Goal: Task Accomplishment & Management: Use online tool/utility

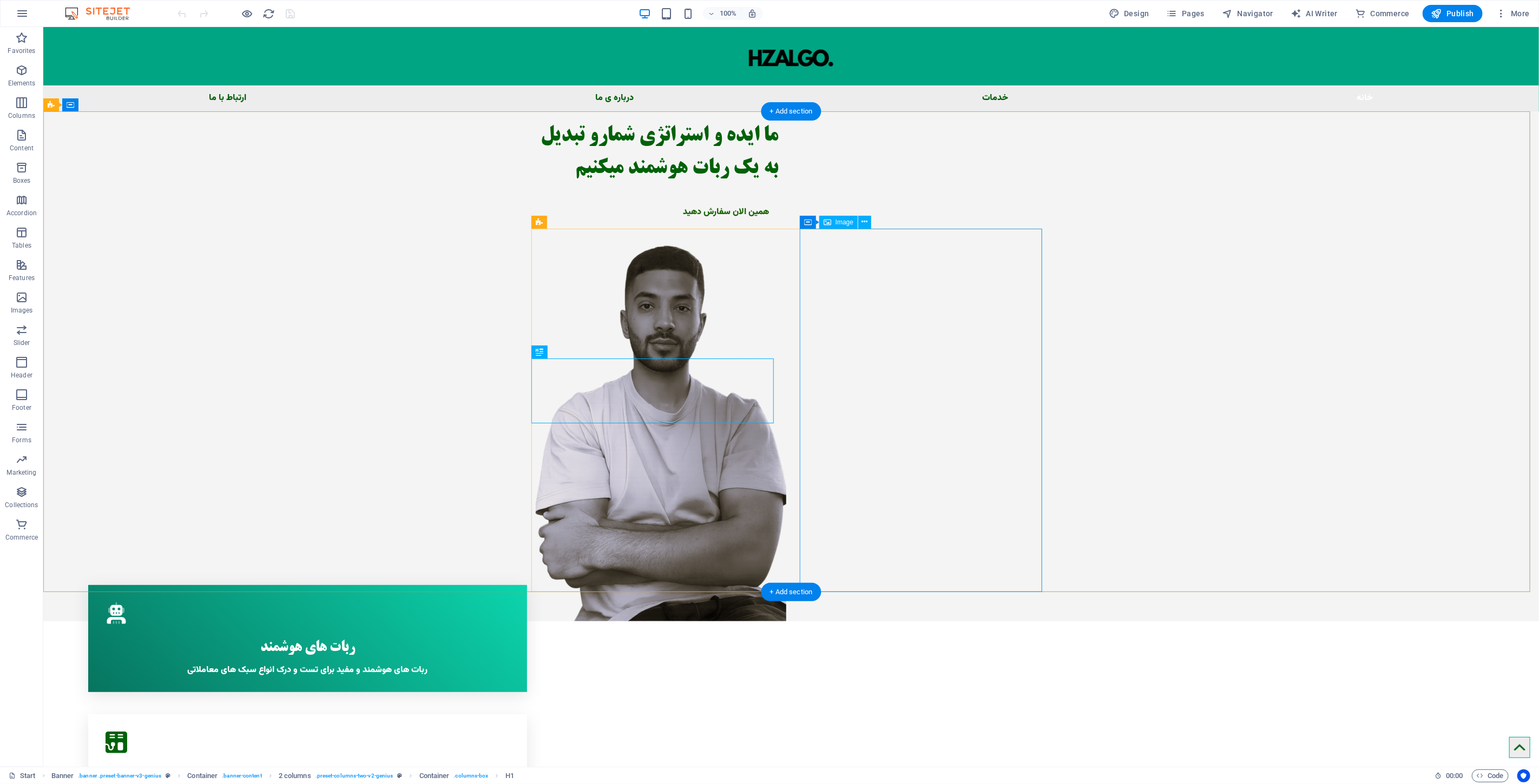
click at [778, 444] on figure at bounding box center [656, 433] width 242 height 375
select select "px"
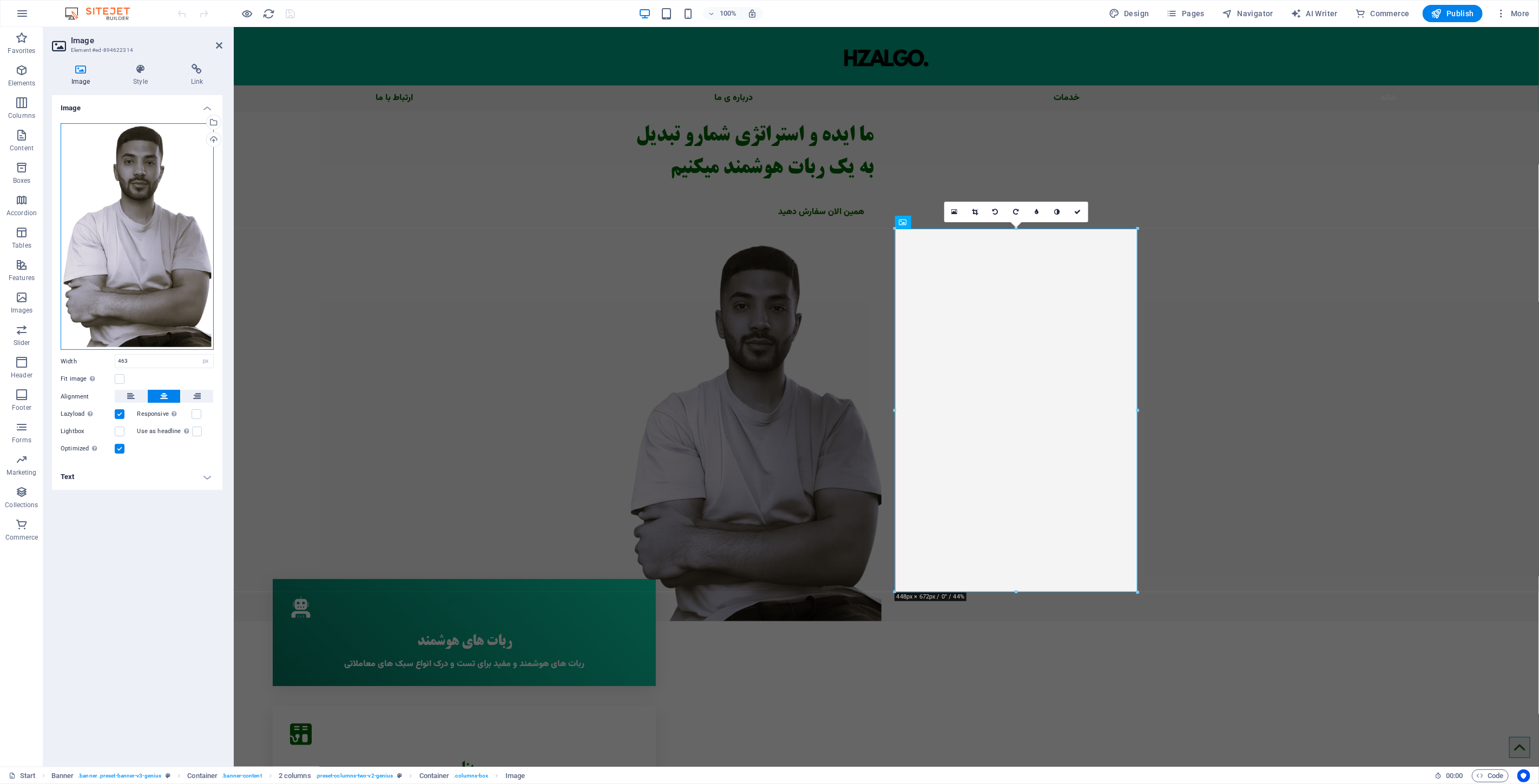
click at [132, 186] on div "Drag files here, click to choose files or select files from Files or our free s…" at bounding box center [137, 236] width 153 height 227
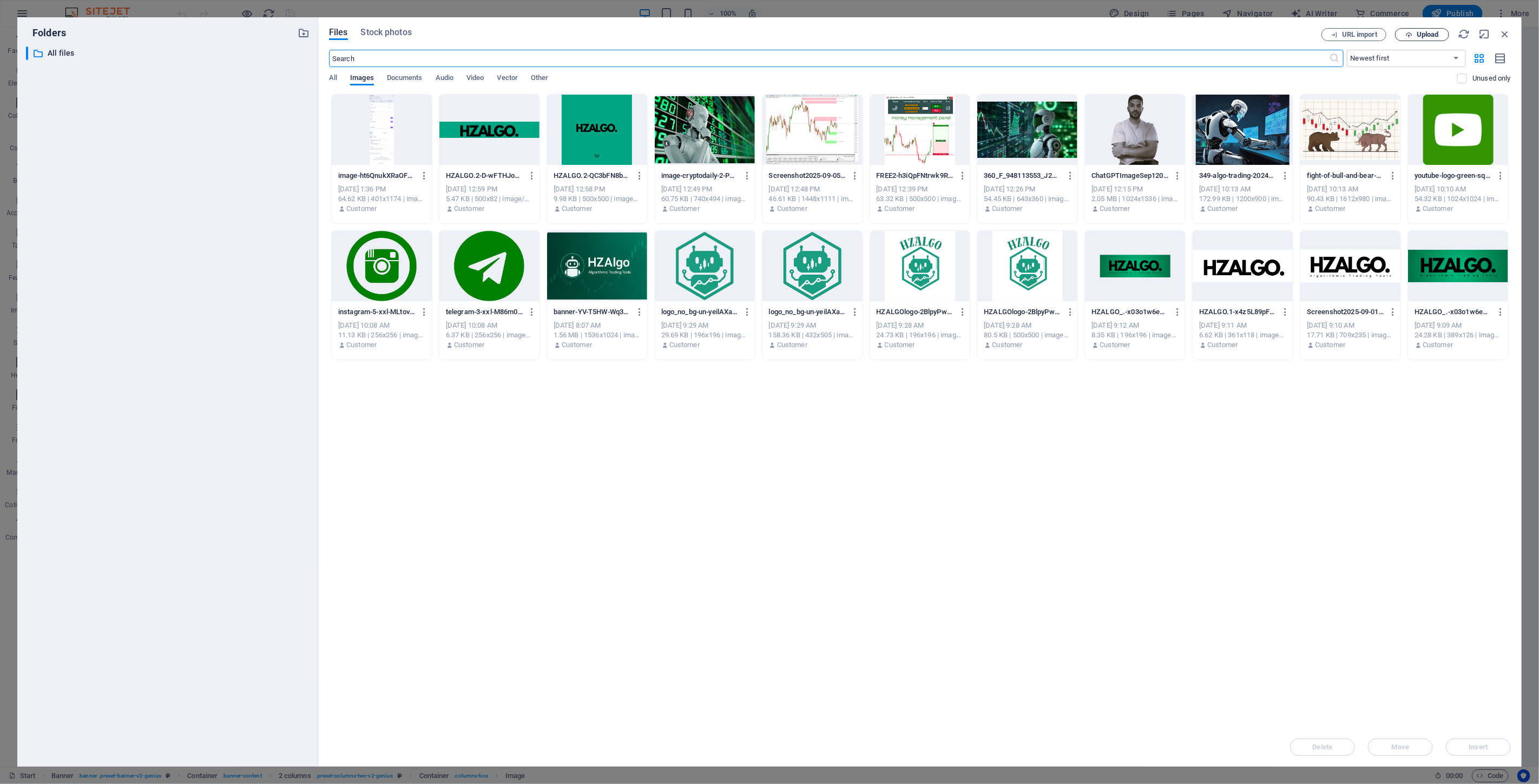
click at [1416, 37] on span "Upload" at bounding box center [1422, 35] width 44 height 7
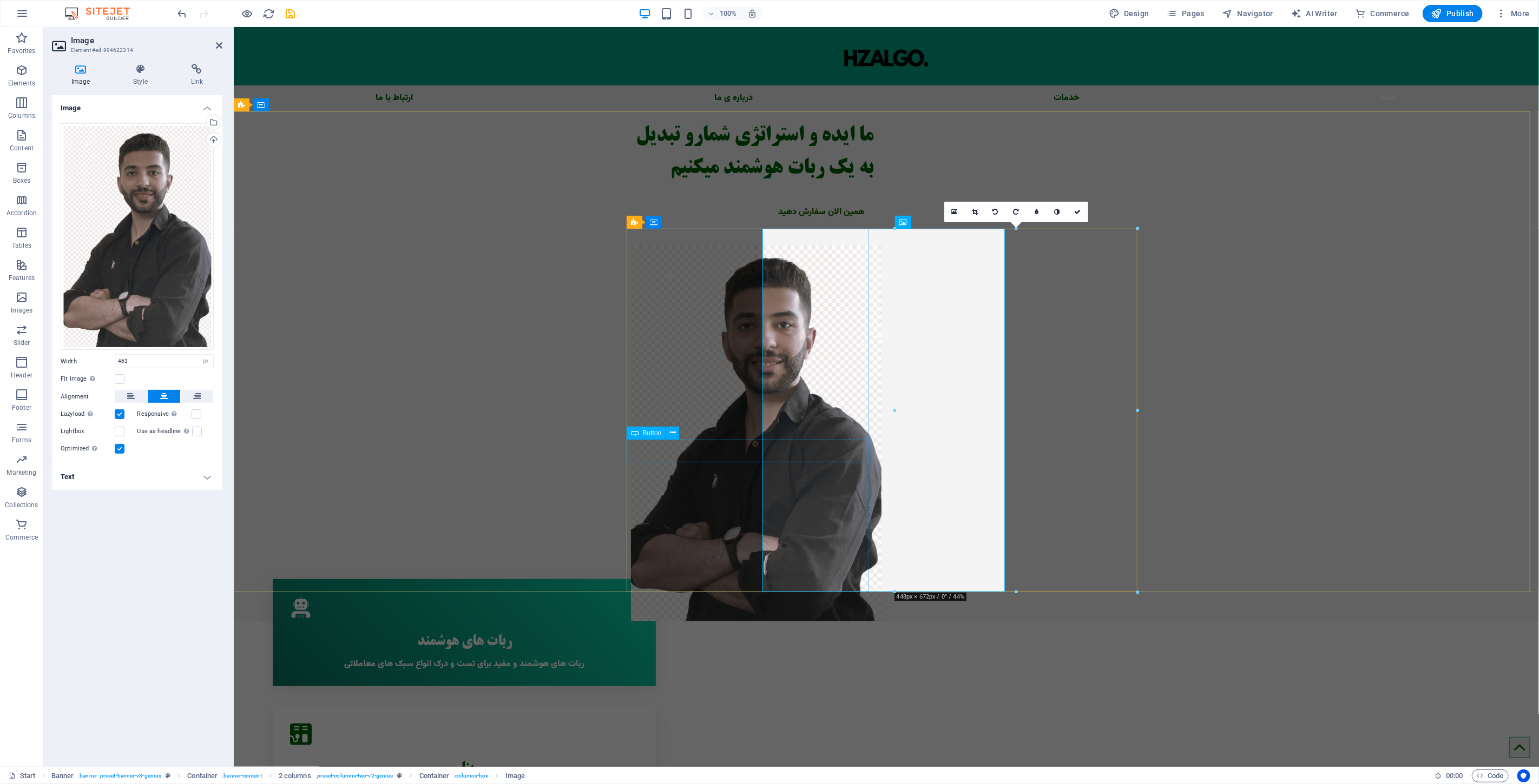
click at [757, 224] on div "همین الان سفارش دهید" at bounding box center [751, 212] width 242 height 23
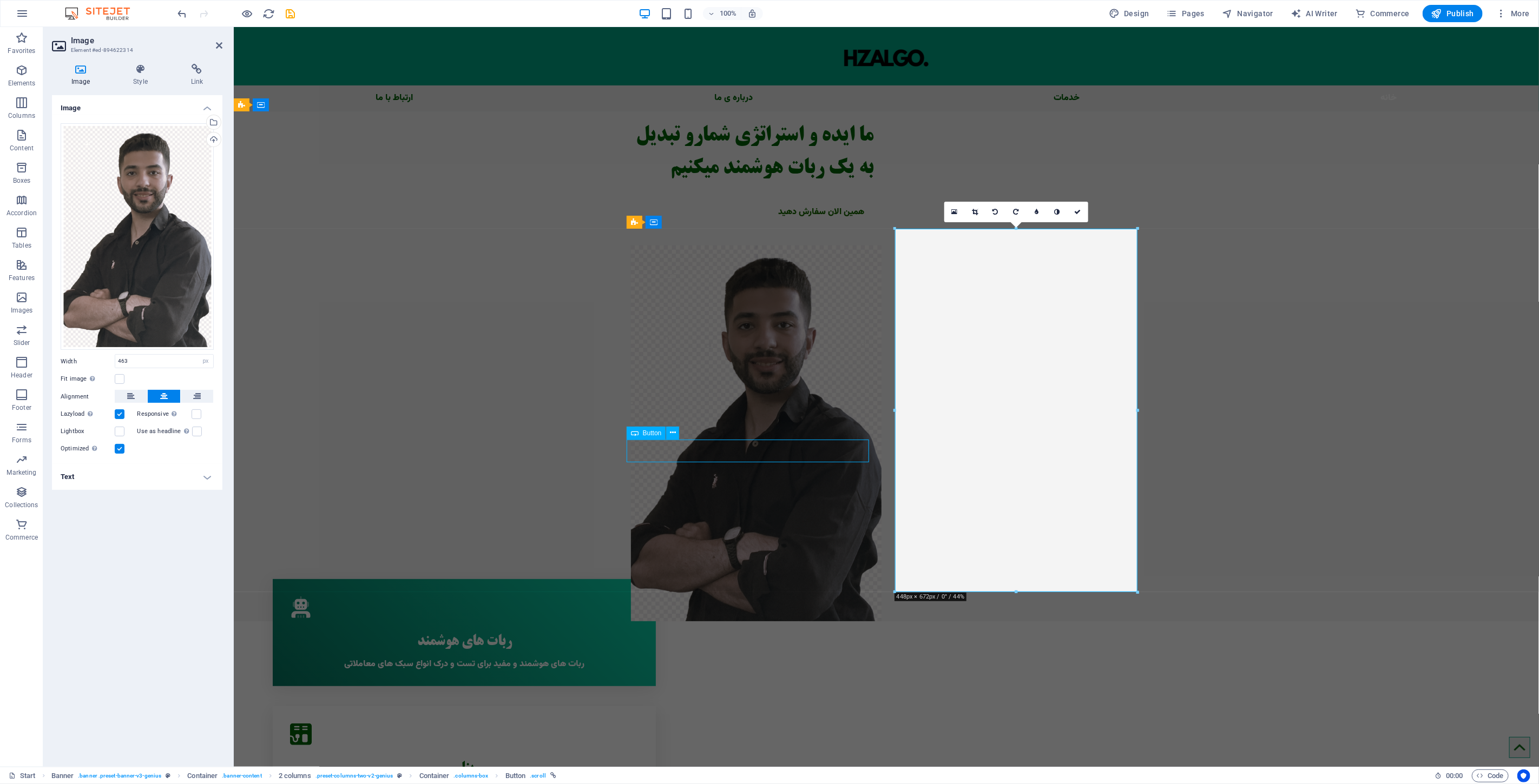
click at [757, 224] on div "همین الان سفارش دهید" at bounding box center [751, 212] width 242 height 23
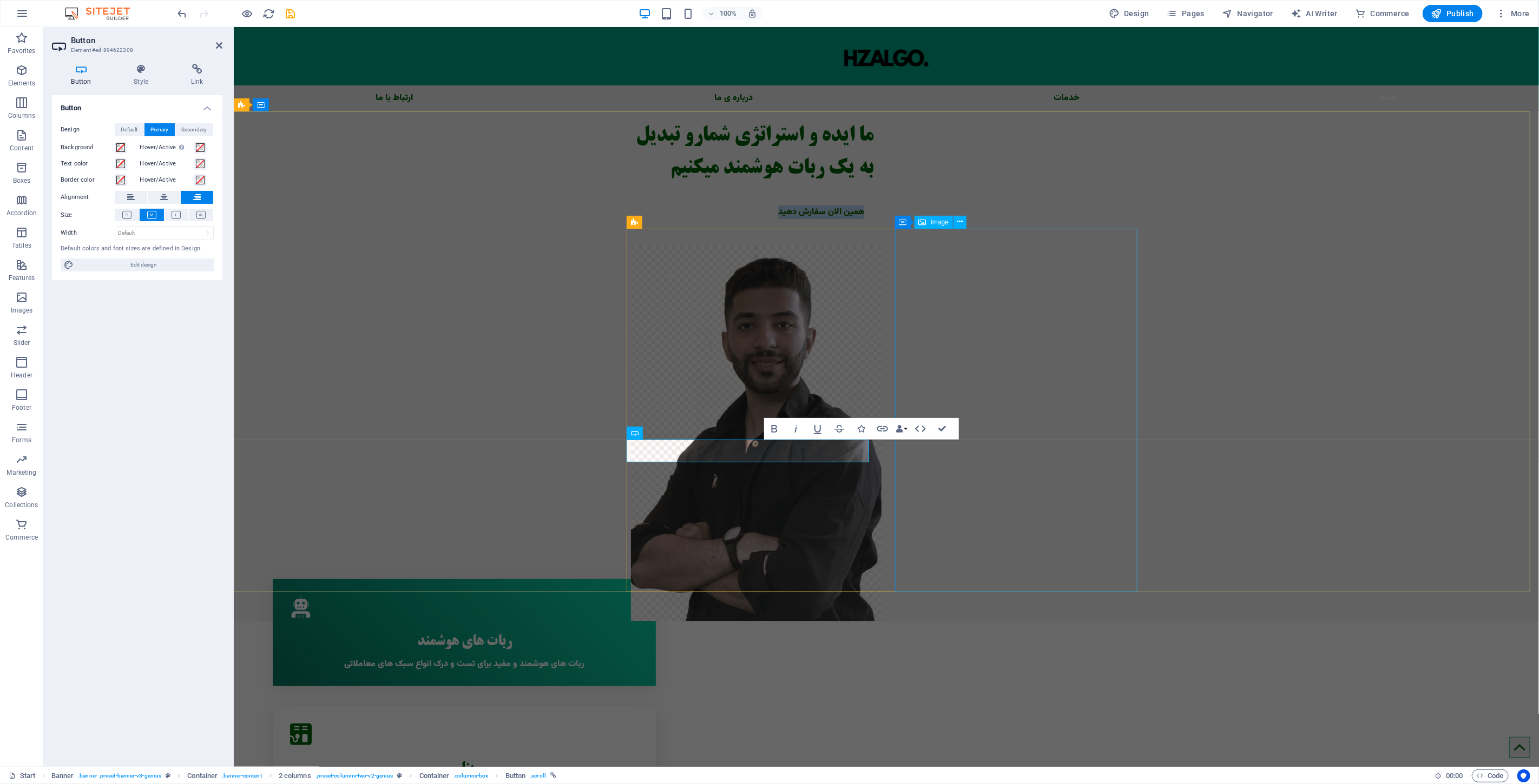
click at [873, 399] on figure at bounding box center [751, 433] width 242 height 375
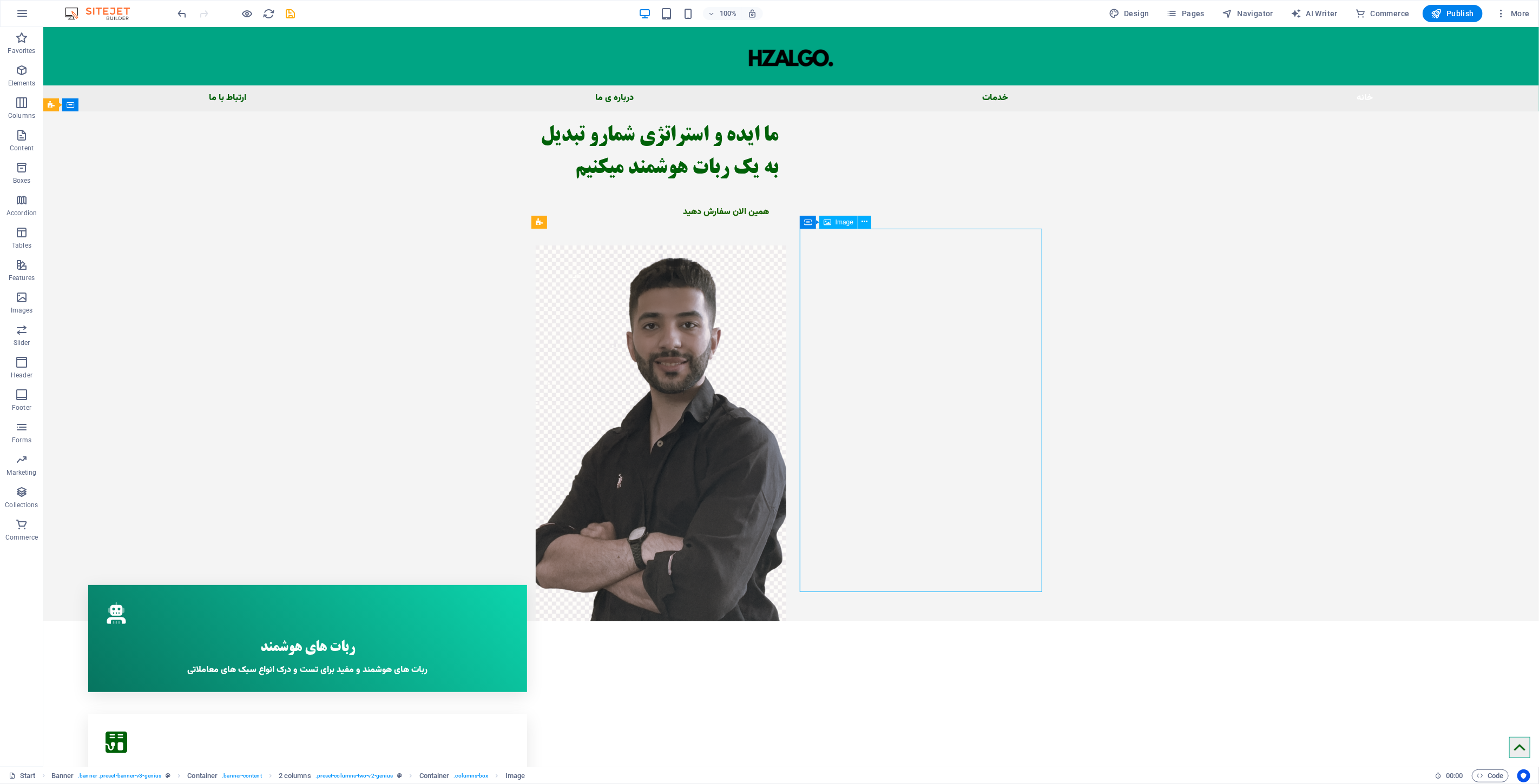
click at [778, 385] on figure at bounding box center [656, 433] width 242 height 375
select select "px"
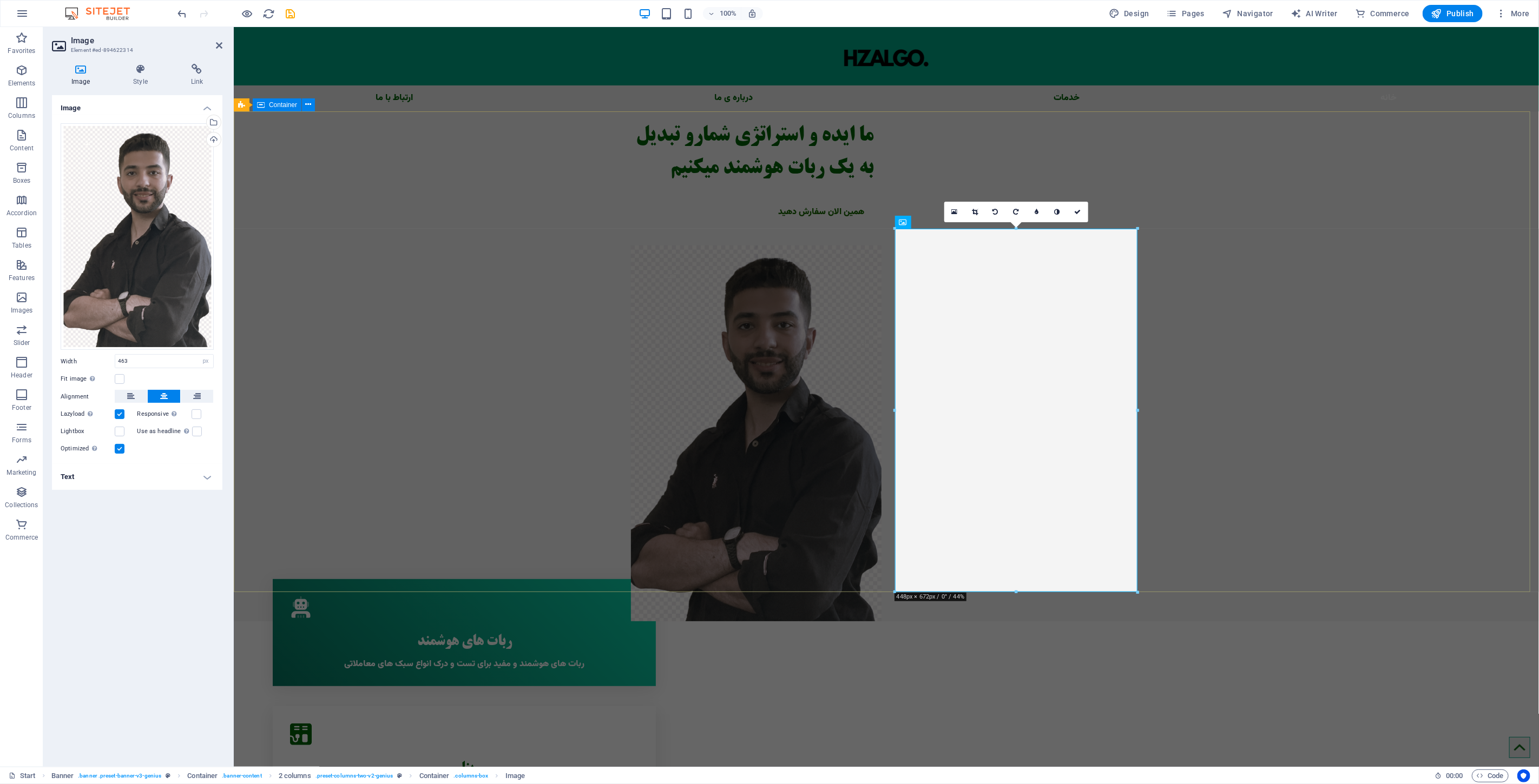
click at [589, 349] on div "ما ایده و استراتژی شمارو تبدیل به یک ربات هوشمند میکنیم همین الان سفارش دهید" at bounding box center [885, 366] width 1305 height 510
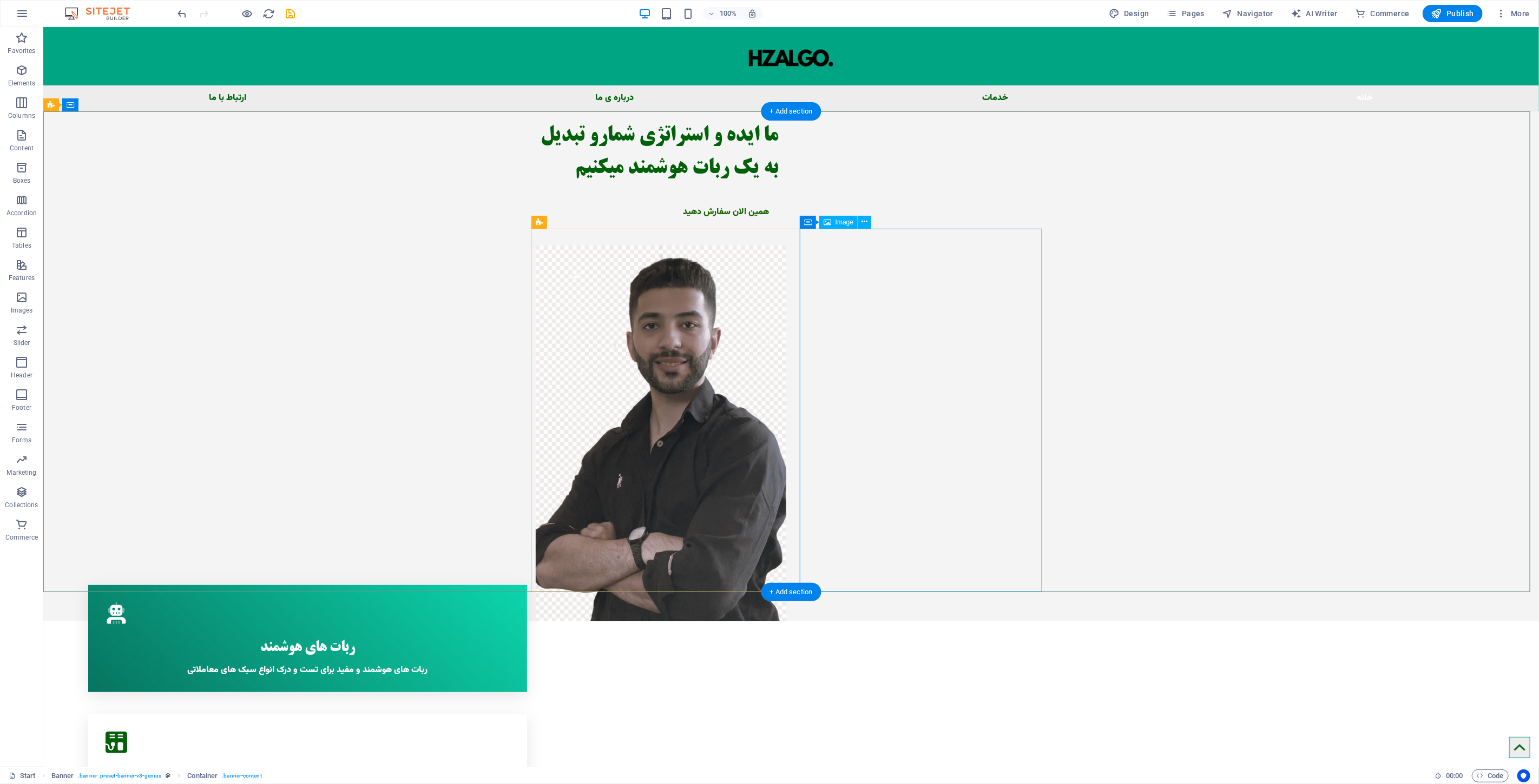
click at [778, 384] on figure at bounding box center [656, 433] width 242 height 375
select select "px"
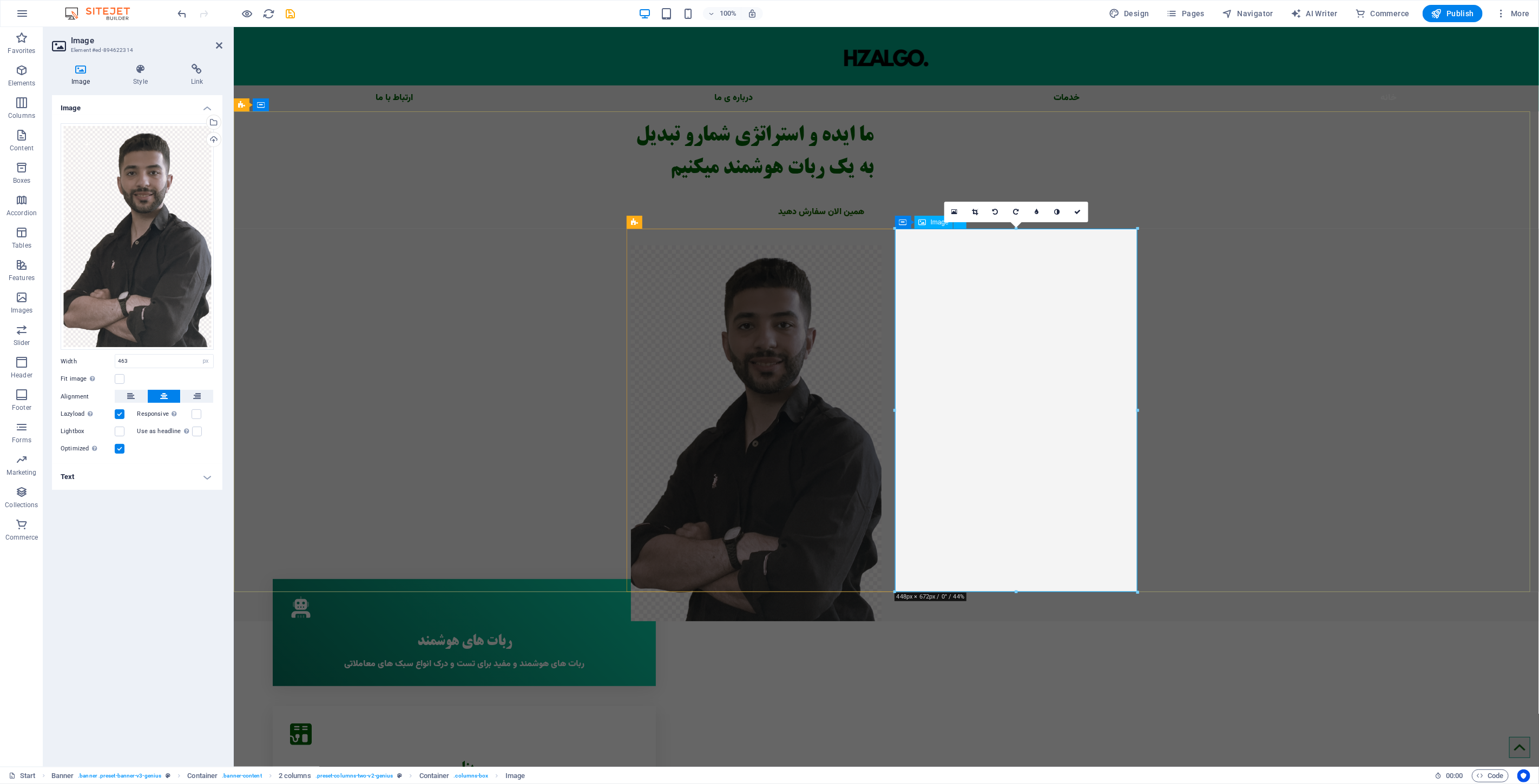
click at [873, 413] on figure at bounding box center [751, 433] width 242 height 375
click at [210, 273] on div "Drag files here, click to choose files or select files from Files or our free s…" at bounding box center [137, 236] width 153 height 227
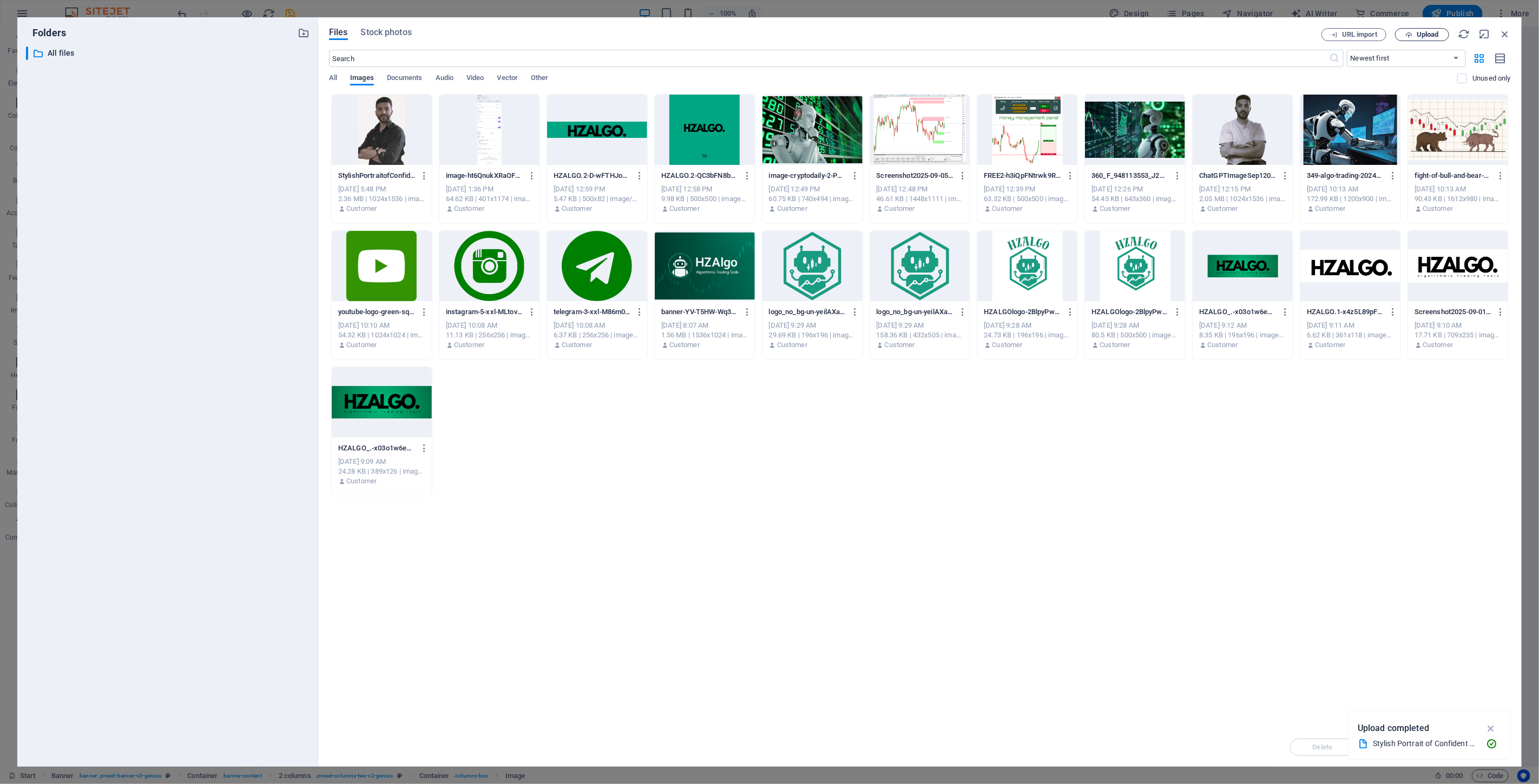
click at [1443, 32] on span "Upload" at bounding box center [1422, 35] width 44 height 7
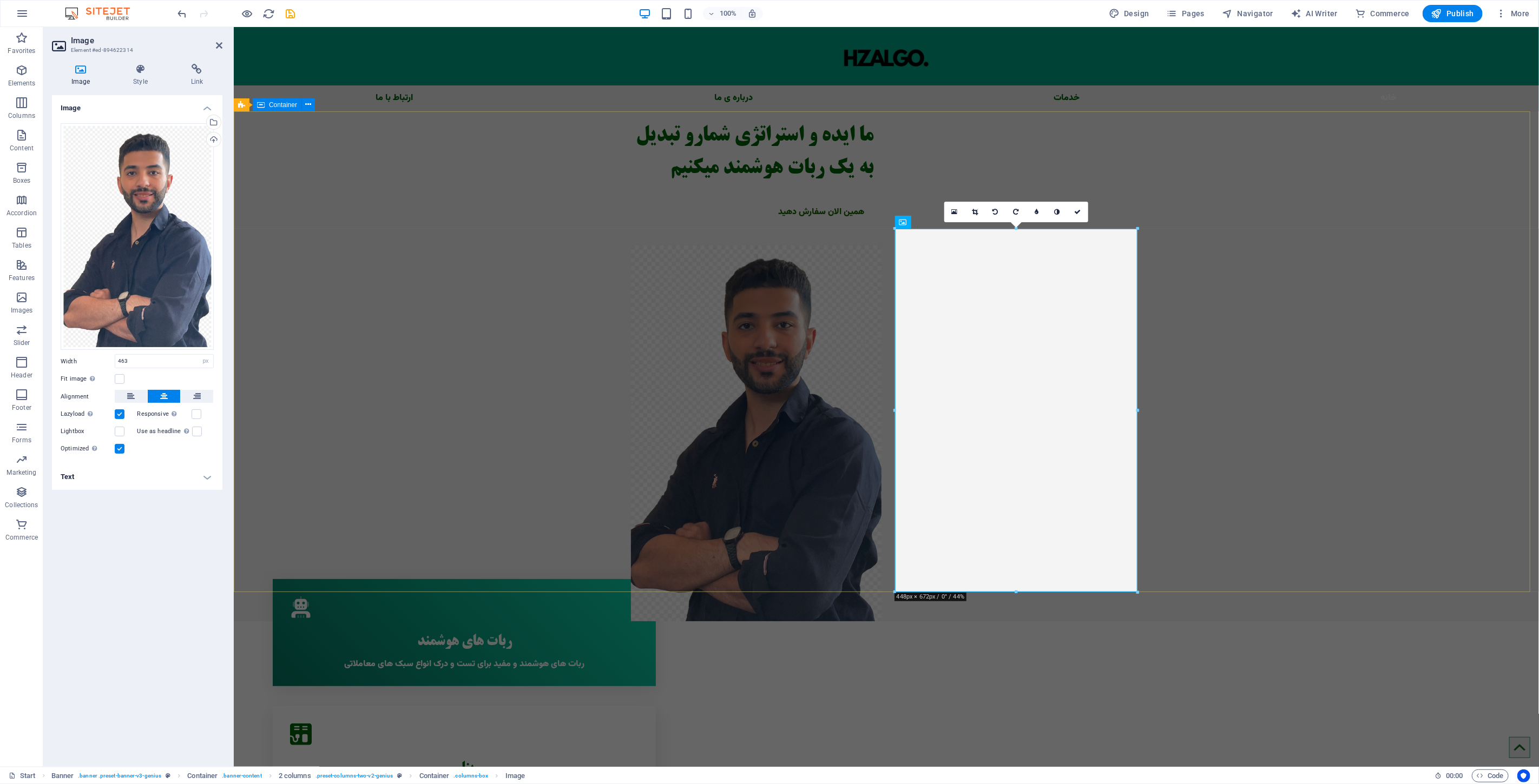
click at [409, 204] on div "ما ایده و استراتژی شمارو تبدیل به یک ربات هوشمند میکنیم همین الان سفارش دهید" at bounding box center [885, 366] width 1305 height 510
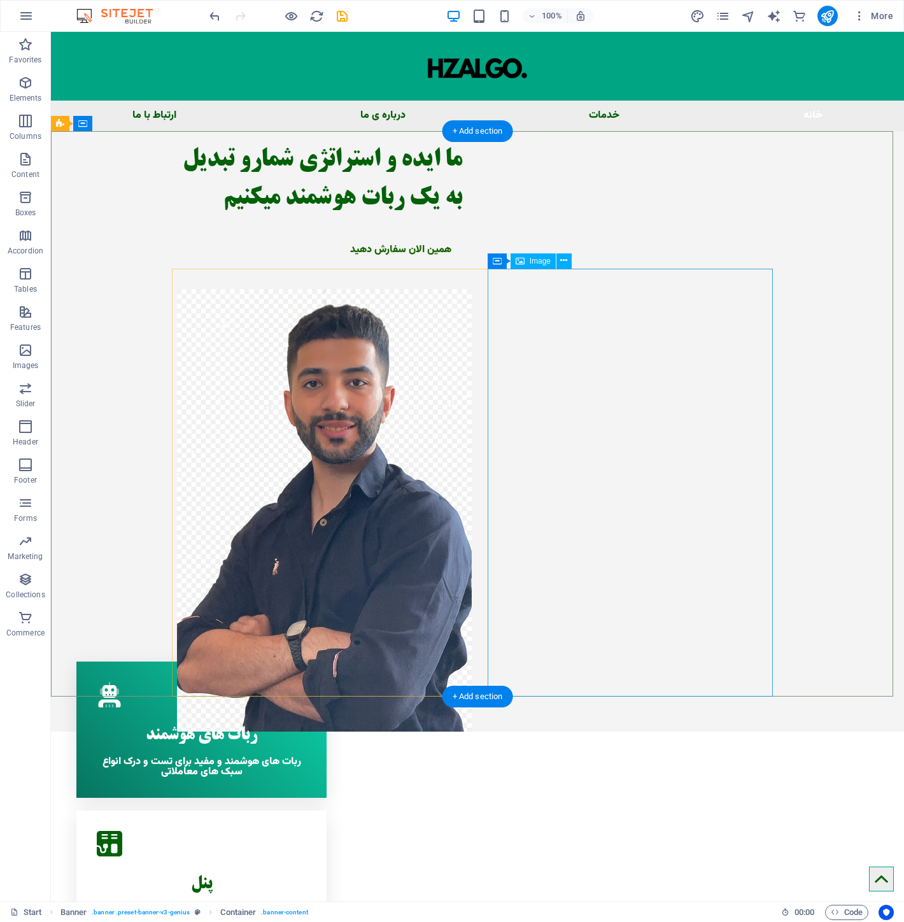
click at [462, 416] on figure at bounding box center [319, 510] width 285 height 442
select select "px"
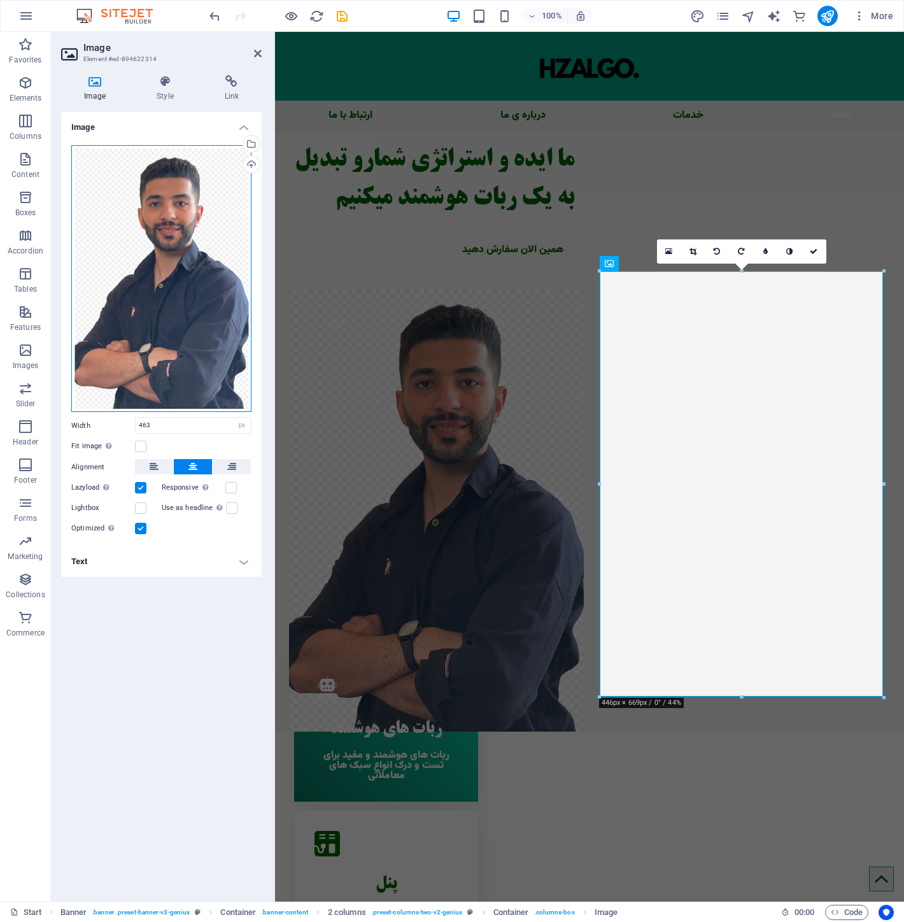
click at [173, 276] on div "Drag files here, click to choose files or select files from Files or our free s…" at bounding box center [161, 278] width 180 height 267
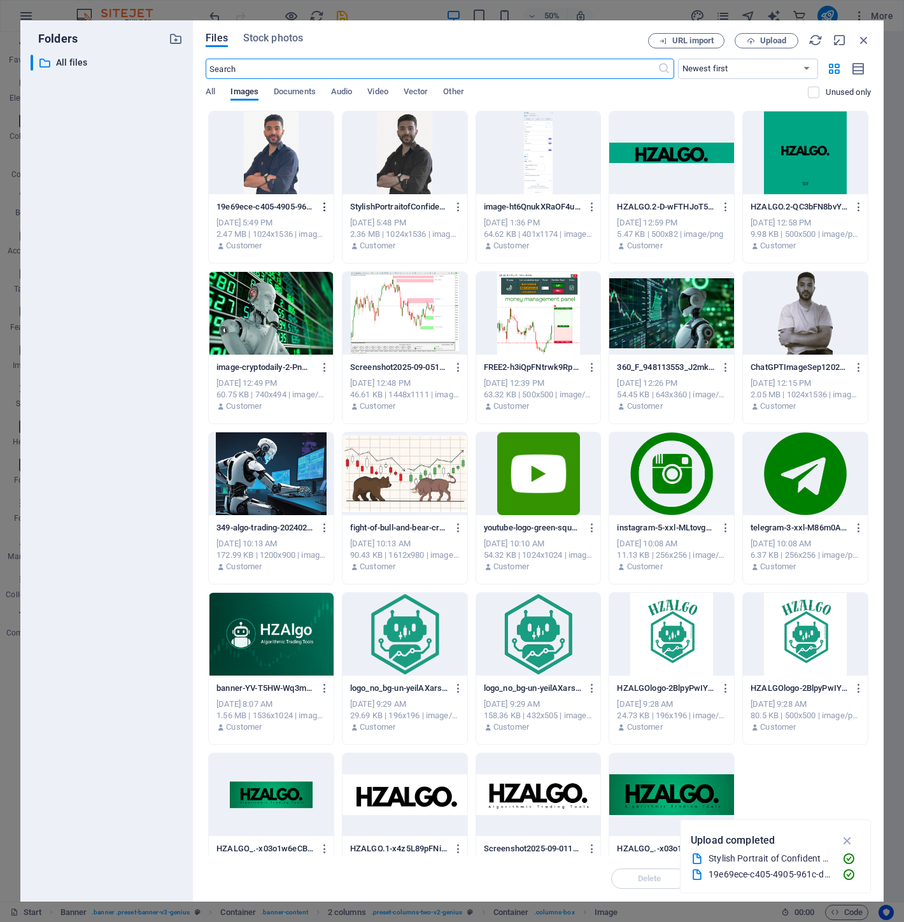
click at [327, 204] on icon "button" at bounding box center [325, 206] width 12 height 11
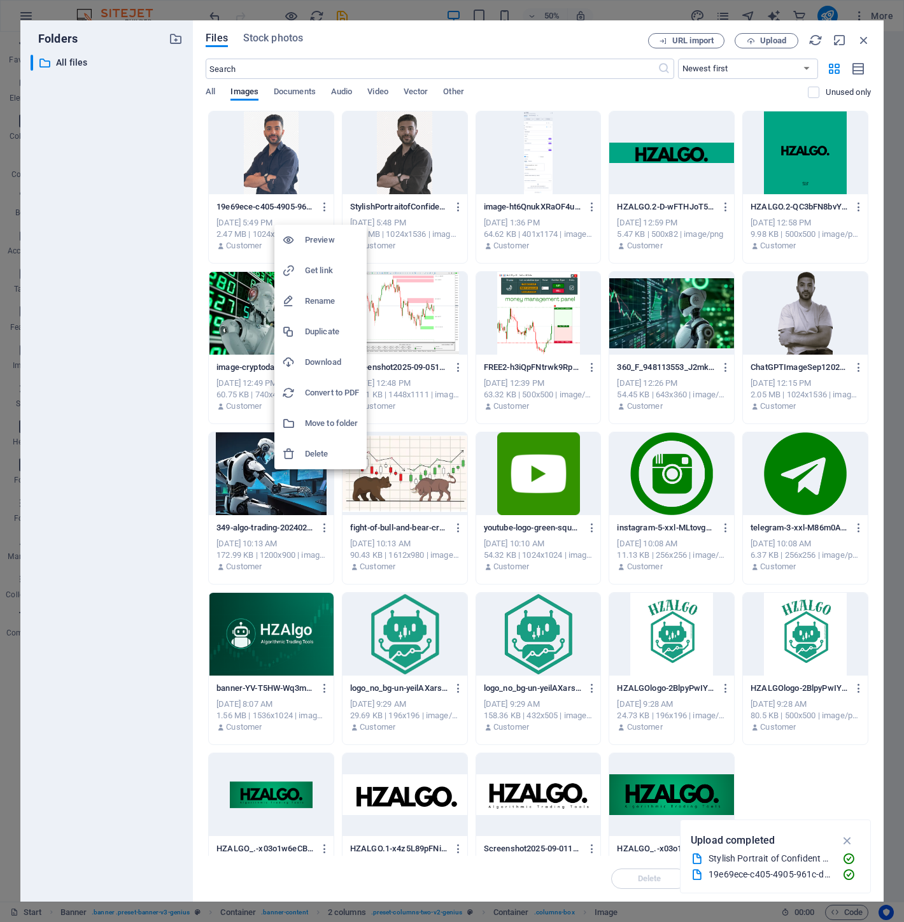
drag, startPoint x: 308, startPoint y: 140, endPoint x: 294, endPoint y: 457, distance: 317.4
click at [294, 457] on icon at bounding box center [288, 454] width 13 height 13
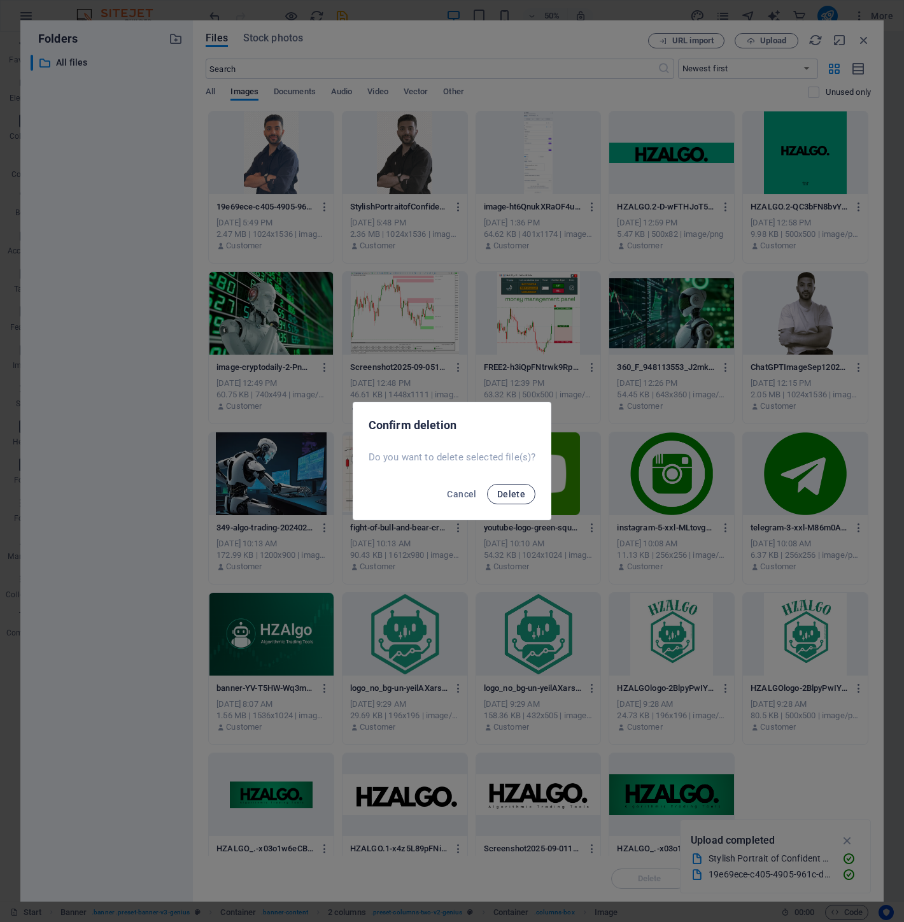
click at [521, 495] on span "Delete" at bounding box center [511, 494] width 28 height 10
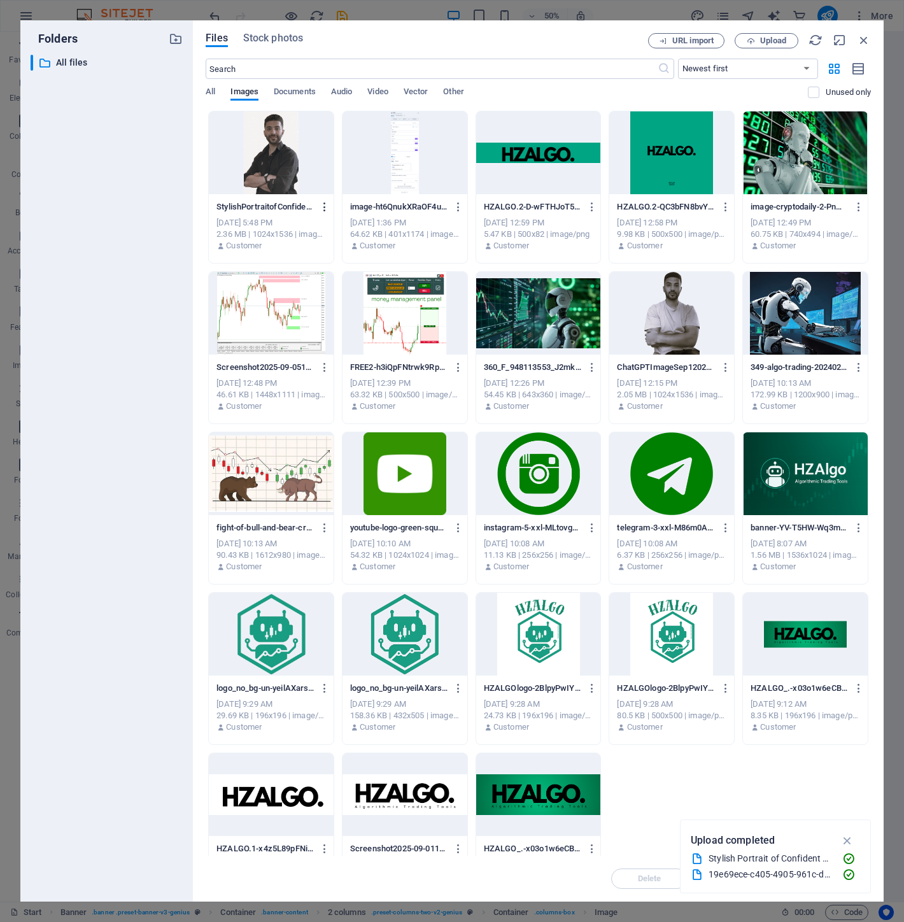
click at [322, 207] on icon "button" at bounding box center [325, 206] width 12 height 11
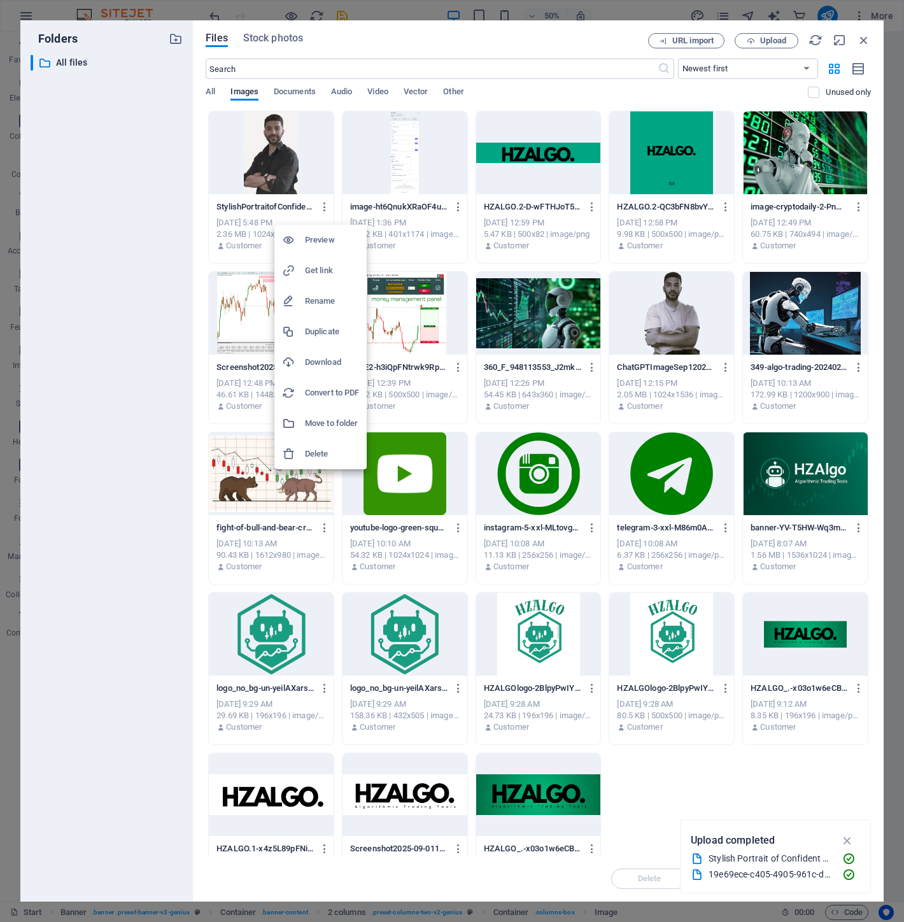
click at [322, 455] on h6 "Delete" at bounding box center [332, 453] width 54 height 15
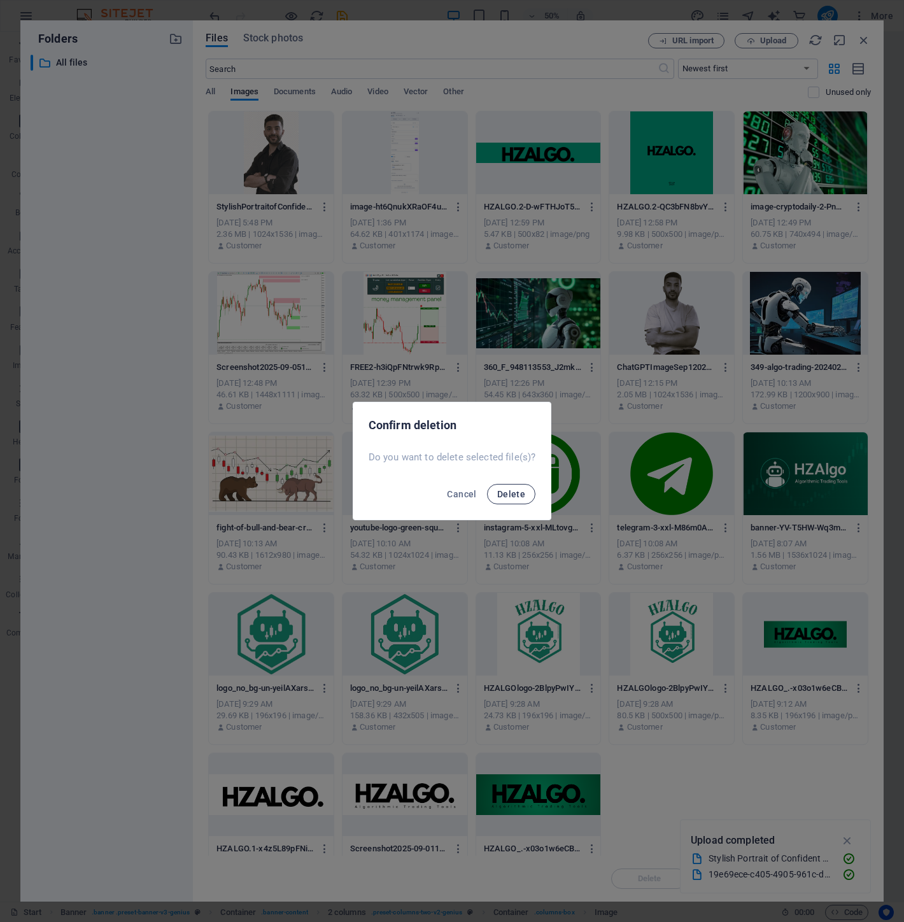
click at [492, 494] on button "Delete" at bounding box center [511, 494] width 48 height 20
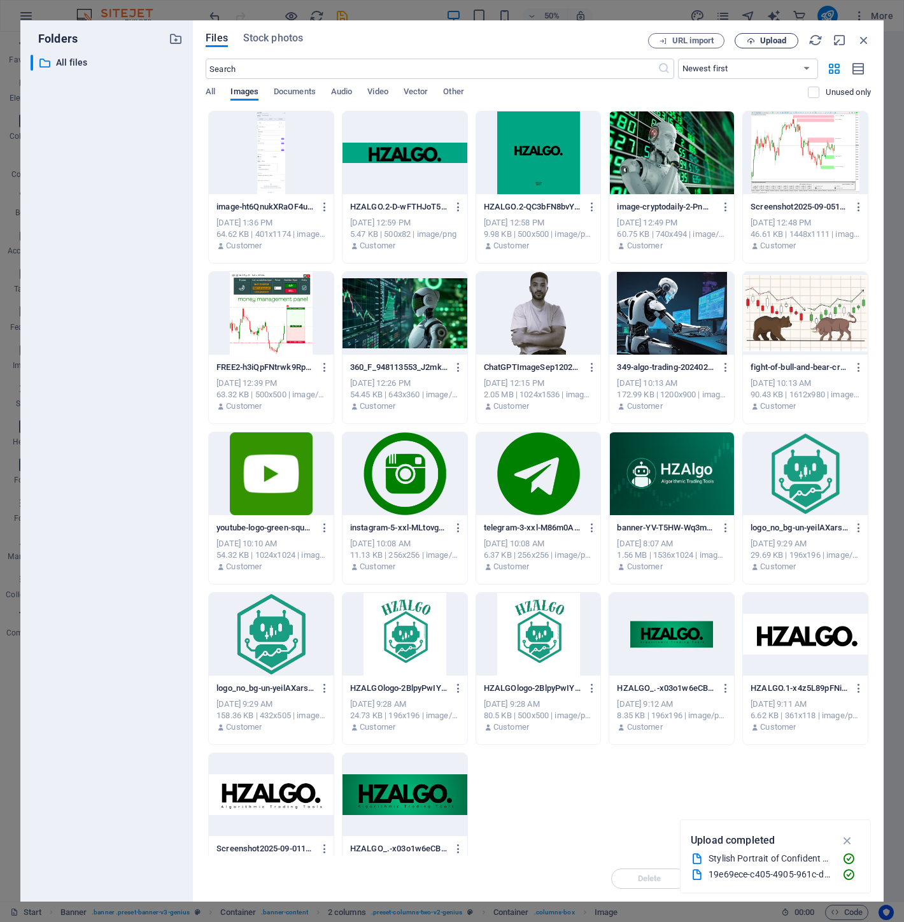
click at [763, 41] on span "Upload" at bounding box center [773, 41] width 26 height 8
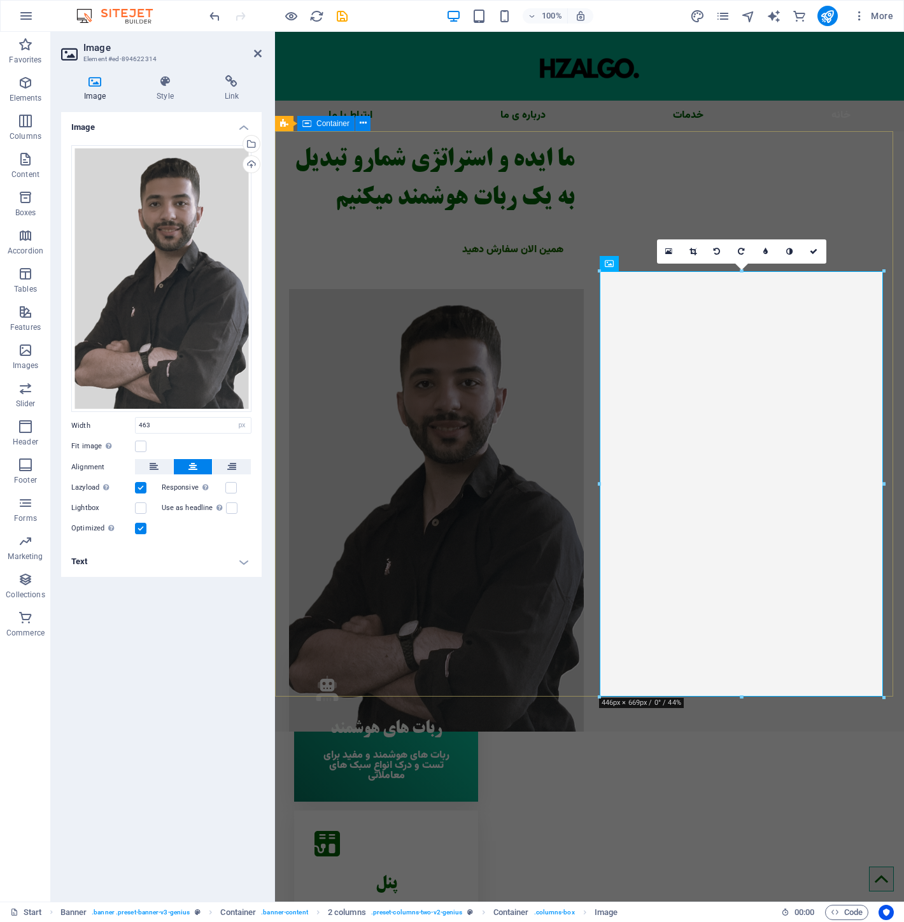
click at [565, 201] on div "ما ایده و استراتژی شمارو تبدیل به یک ربات هوشمند میکنیم همین الان سفارش دهید" at bounding box center [589, 431] width 629 height 600
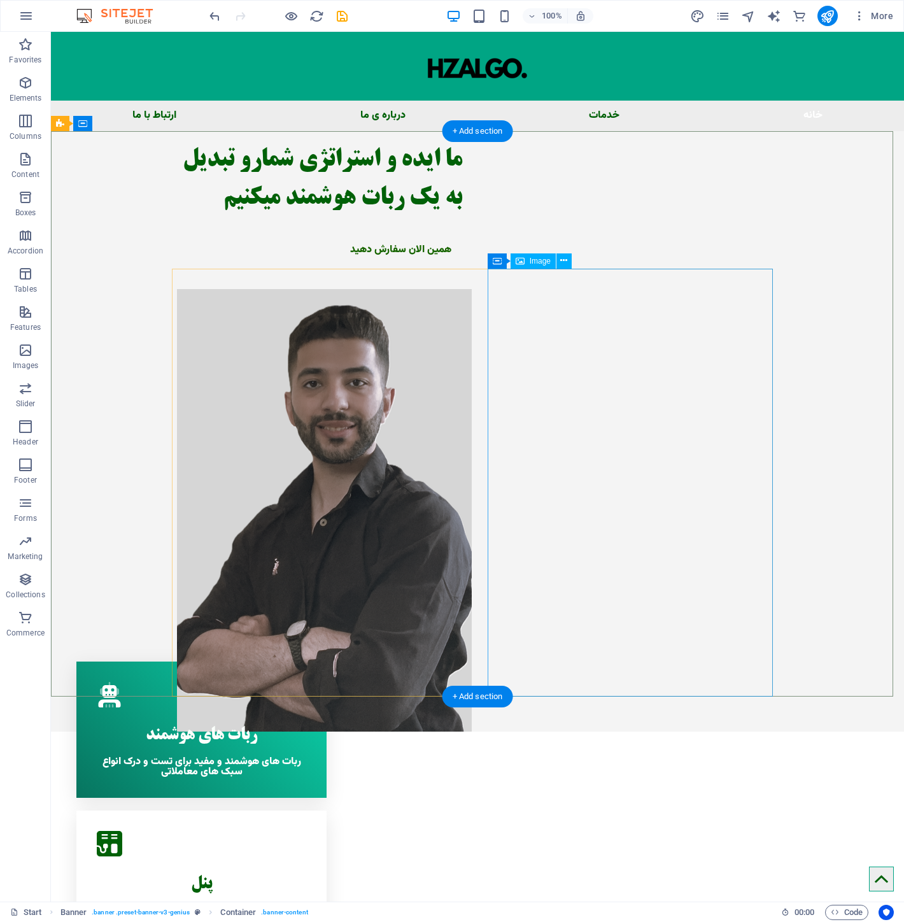
click at [462, 340] on figure at bounding box center [319, 510] width 285 height 442
select select "px"
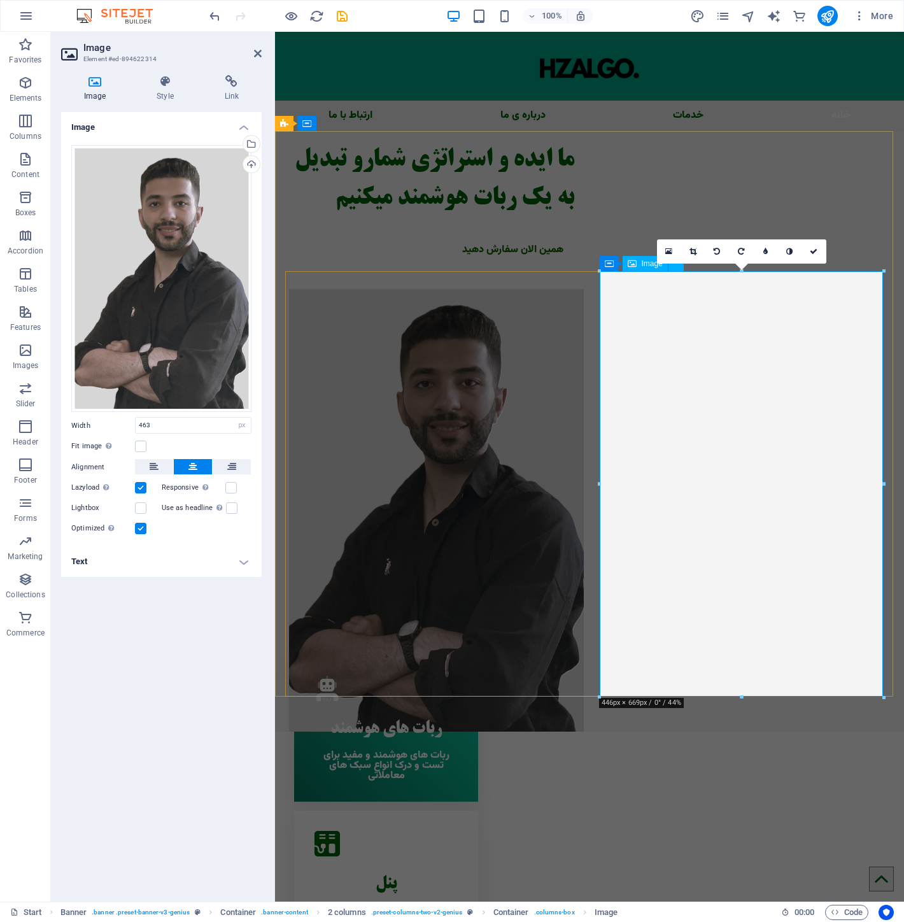
click at [574, 380] on figure at bounding box center [431, 510] width 285 height 442
click at [167, 272] on div "Drag files here, click to choose files or select files from Files or our free s…" at bounding box center [161, 278] width 180 height 267
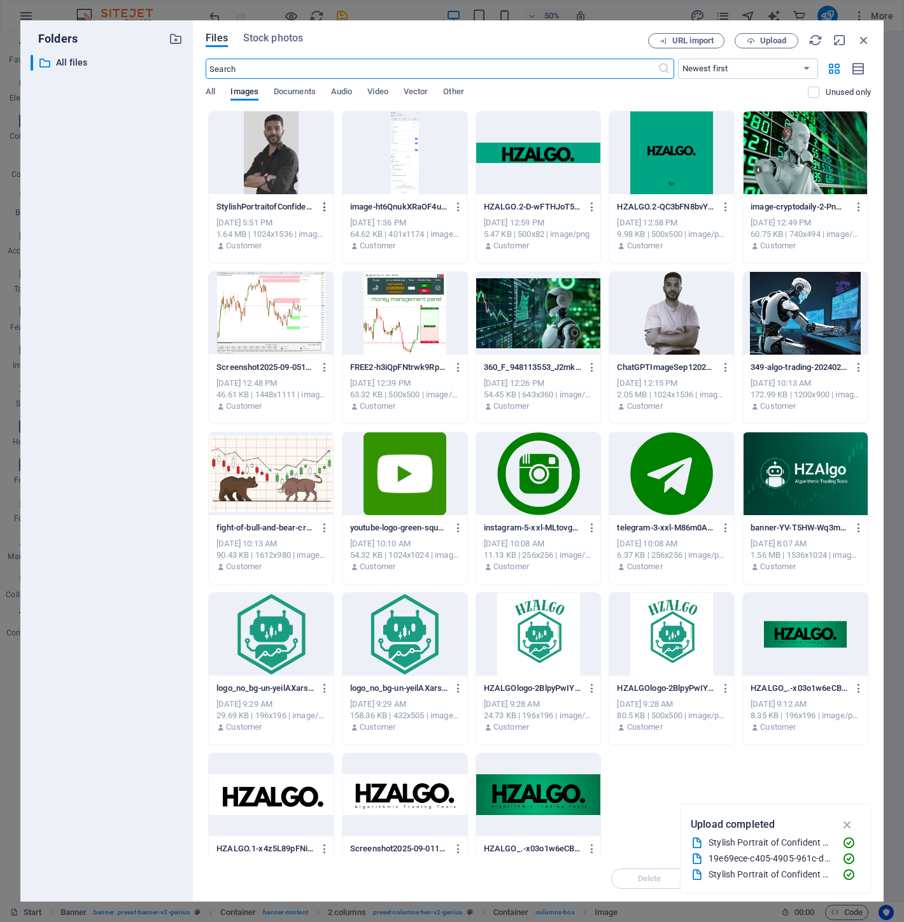
click at [325, 212] on icon "button" at bounding box center [325, 206] width 12 height 11
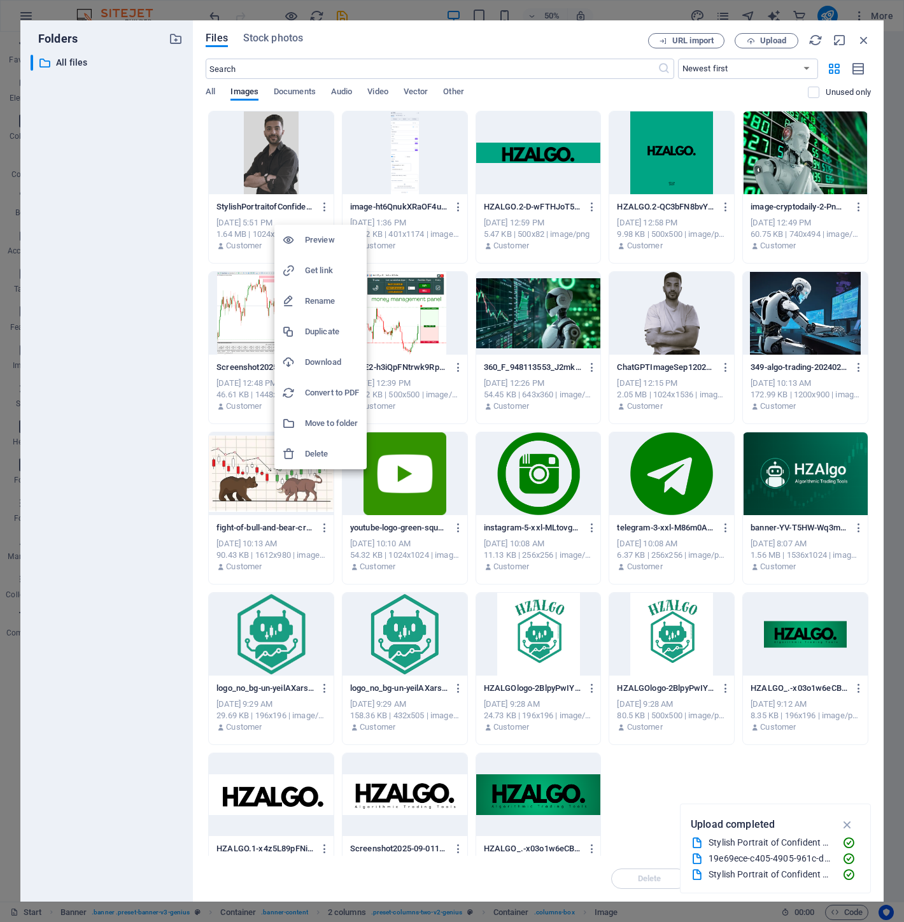
click at [328, 455] on h6 "Delete" at bounding box center [332, 453] width 54 height 15
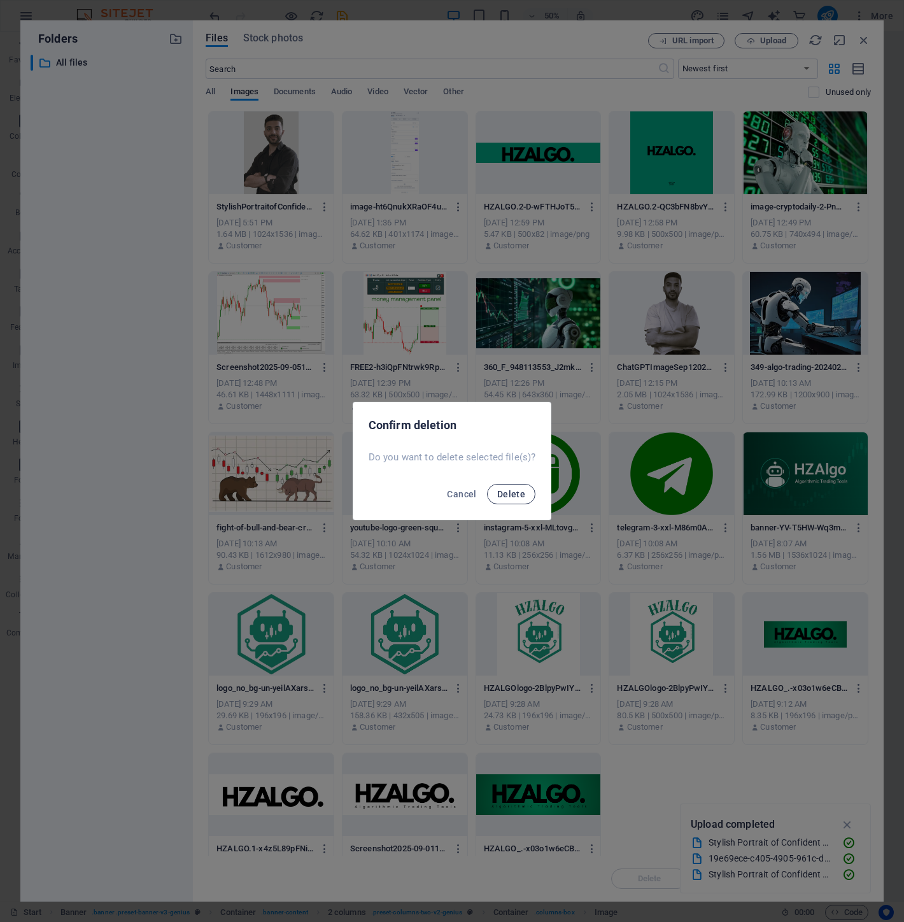
click at [507, 492] on span "Delete" at bounding box center [511, 494] width 28 height 10
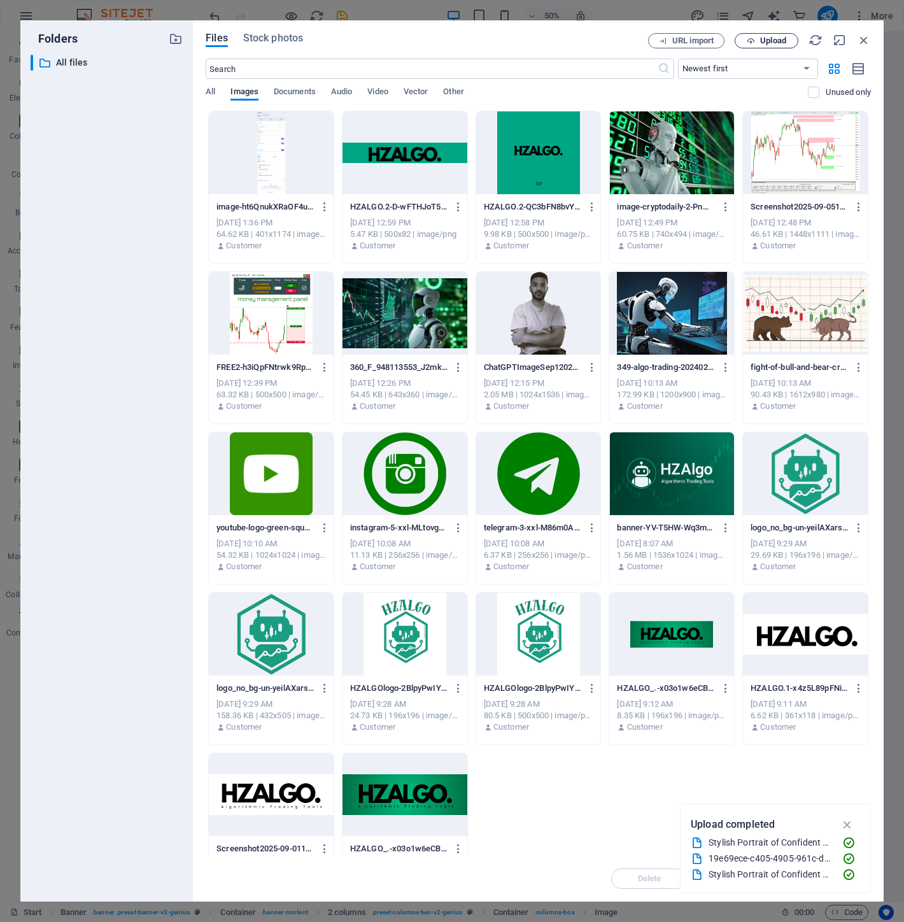
click at [786, 37] on span "Upload" at bounding box center [773, 41] width 26 height 8
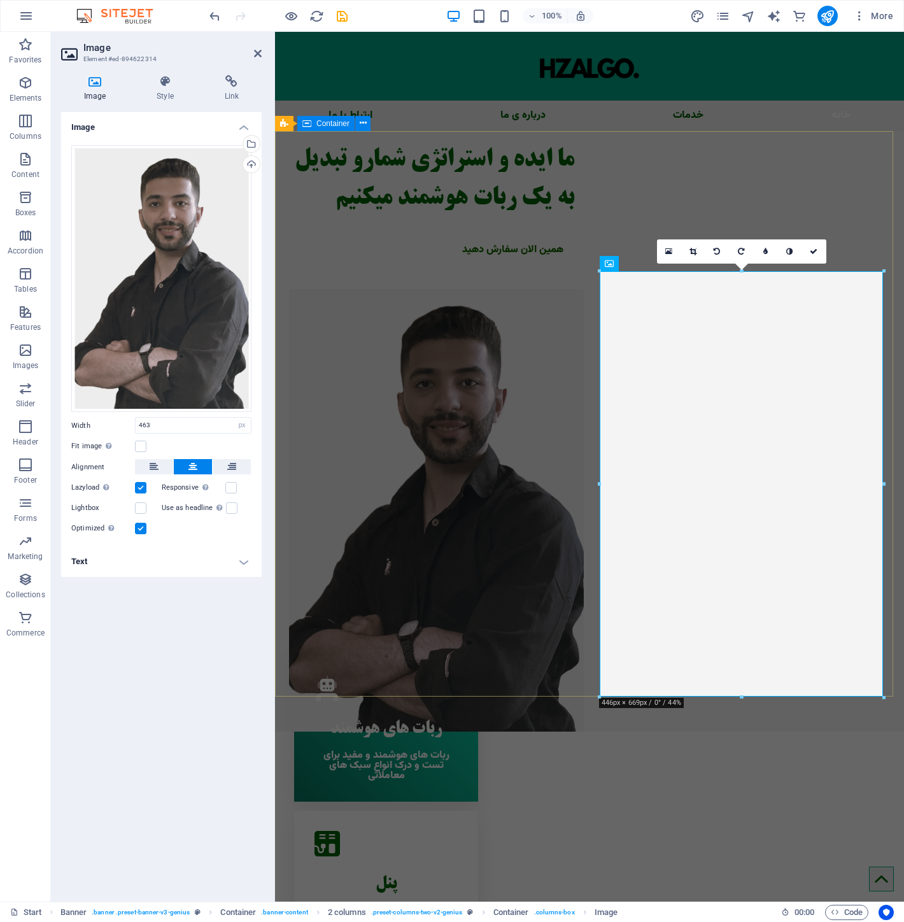
click at [485, 238] on div "ما ایده و استراتژی شمارو تبدیل به یک ربات هوشمند میکنیم همین الان سفارش دهید" at bounding box center [589, 431] width 629 height 600
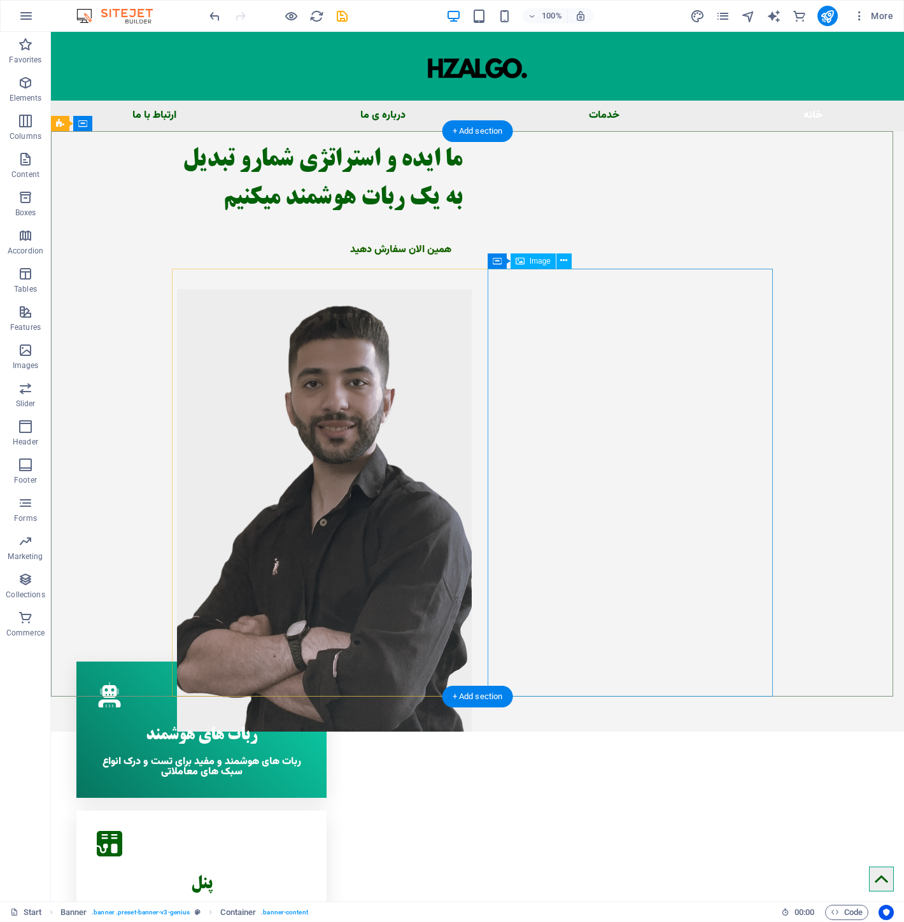
click at [462, 289] on figure at bounding box center [319, 510] width 285 height 442
select select "px"
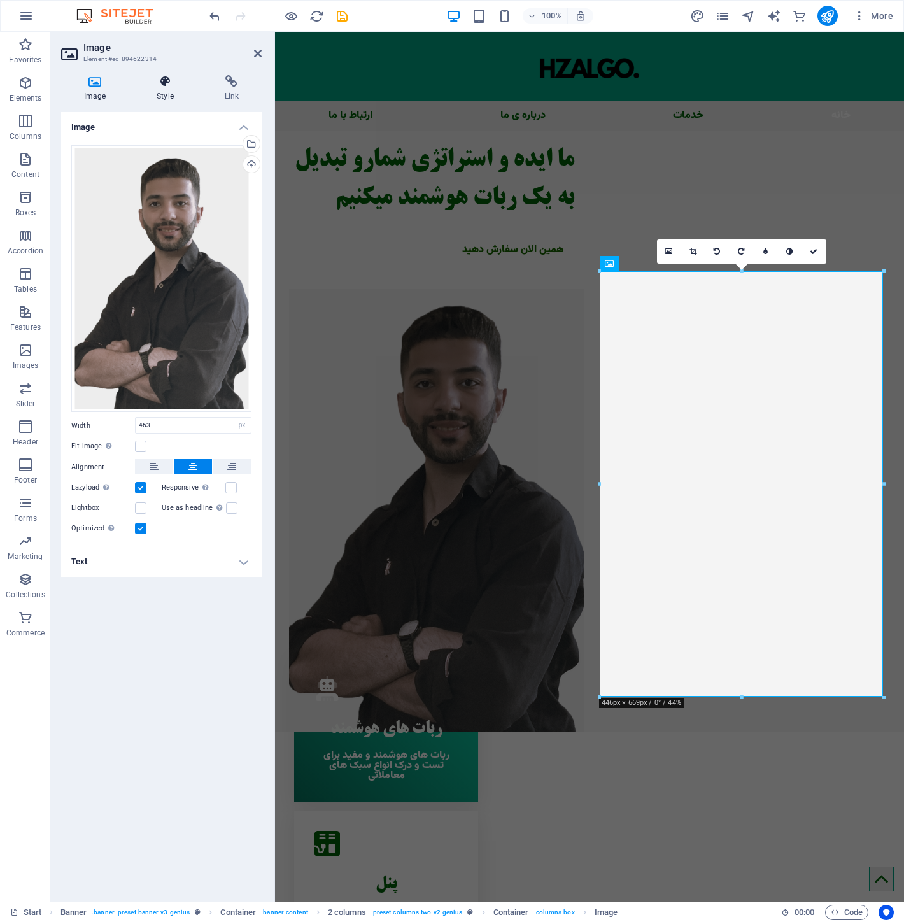
click at [179, 97] on h4 "Style" at bounding box center [167, 88] width 67 height 27
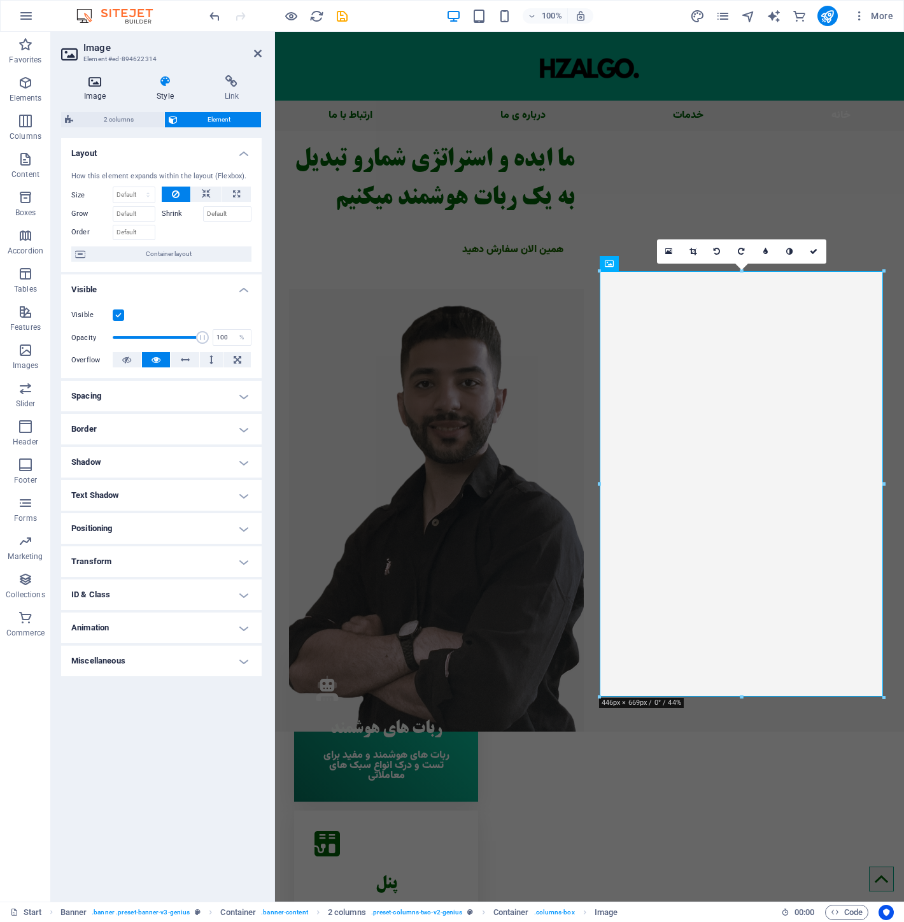
click at [96, 81] on icon at bounding box center [94, 81] width 67 height 13
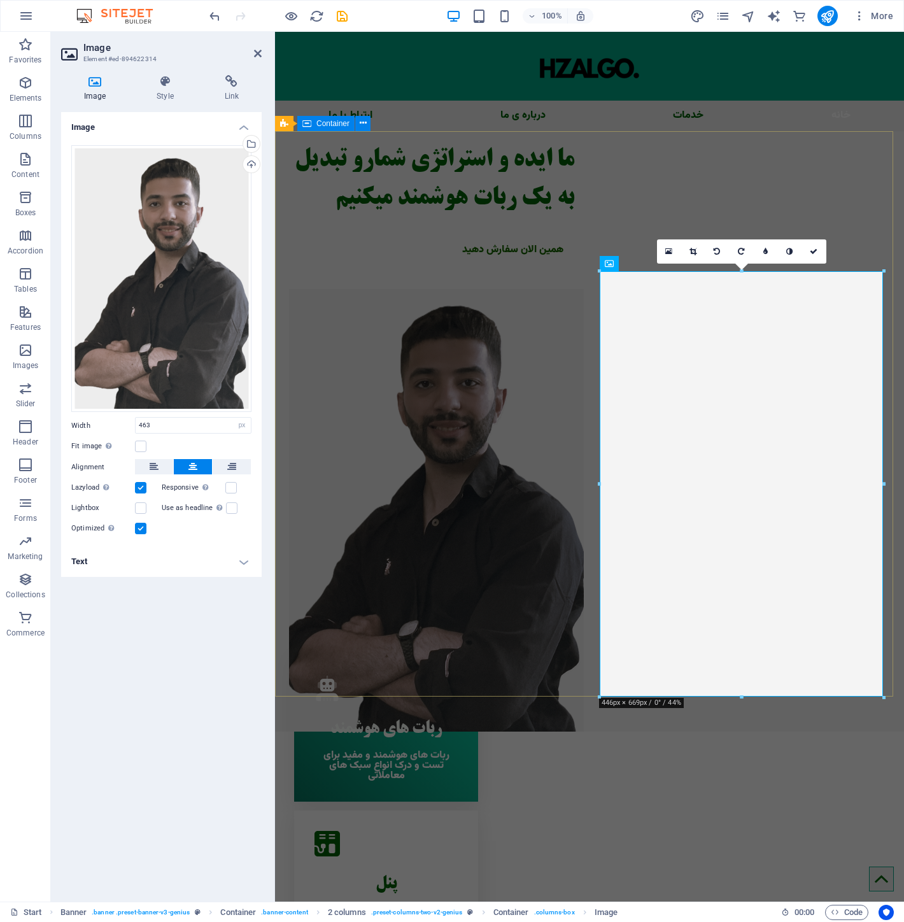
click at [564, 213] on div "ما ایده و استراتژی شمارو تبدیل به یک ربات هوشمند میکنیم همین الان سفارش دهید" at bounding box center [589, 431] width 629 height 600
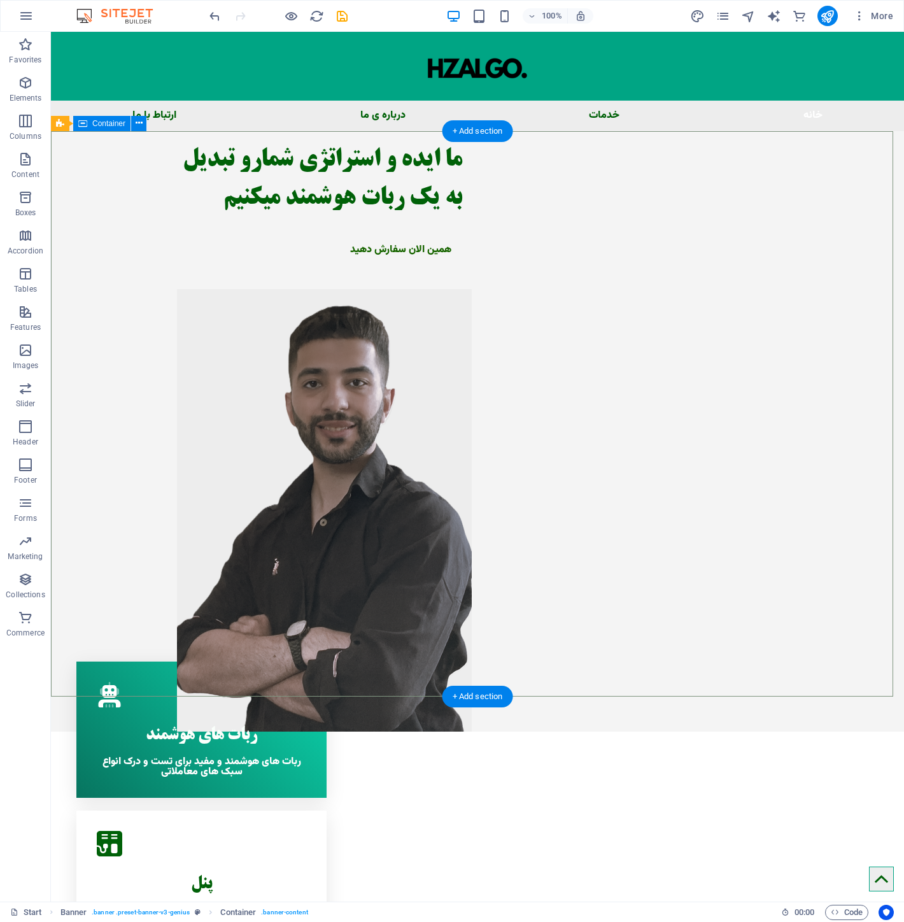
click at [799, 372] on div "ما ایده و استراتژی شمارو تبدیل به یک ربات هوشمند میکنیم همین الان سفارش دهید" at bounding box center [477, 431] width 853 height 600
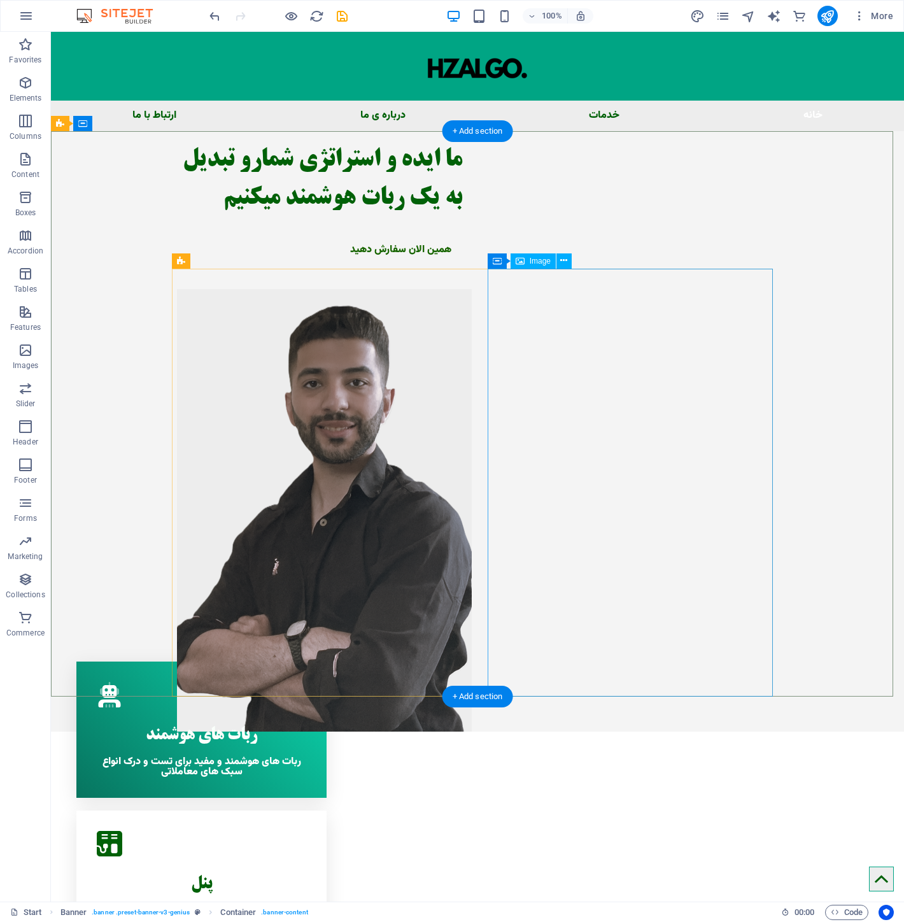
click at [462, 413] on figure at bounding box center [319, 510] width 285 height 442
click at [462, 425] on figure at bounding box center [319, 510] width 285 height 442
select select "px"
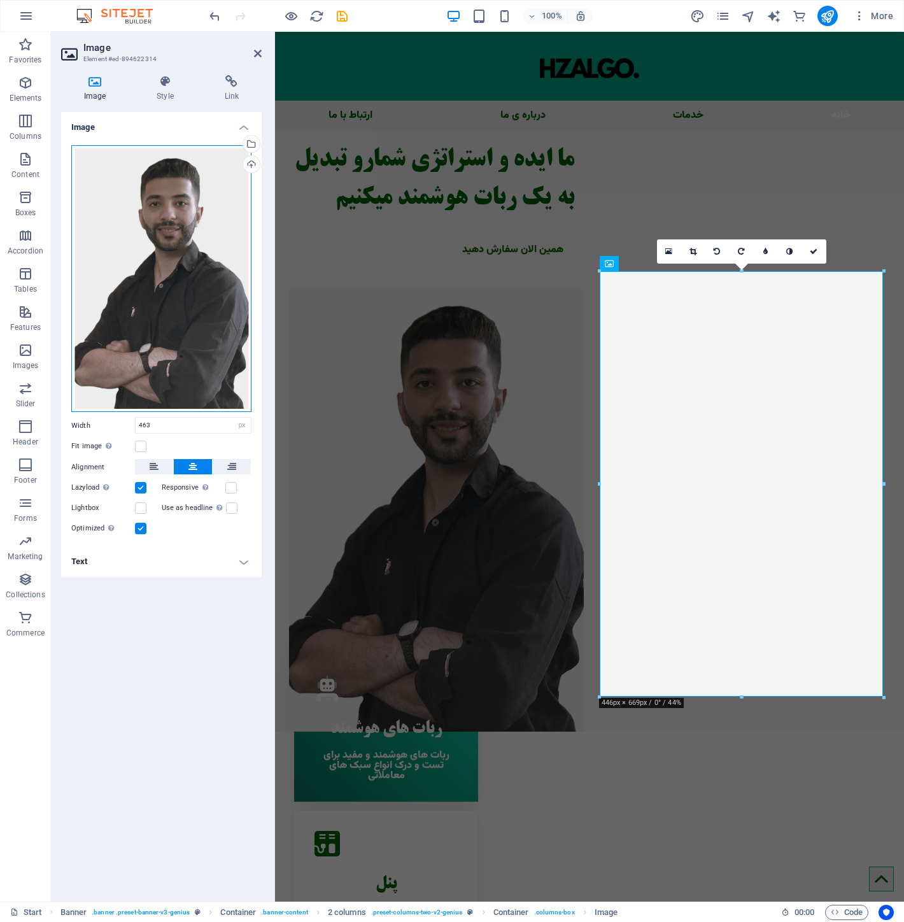
click at [244, 234] on div "Drag files here, click to choose files or select files from Files or our free s…" at bounding box center [161, 278] width 180 height 267
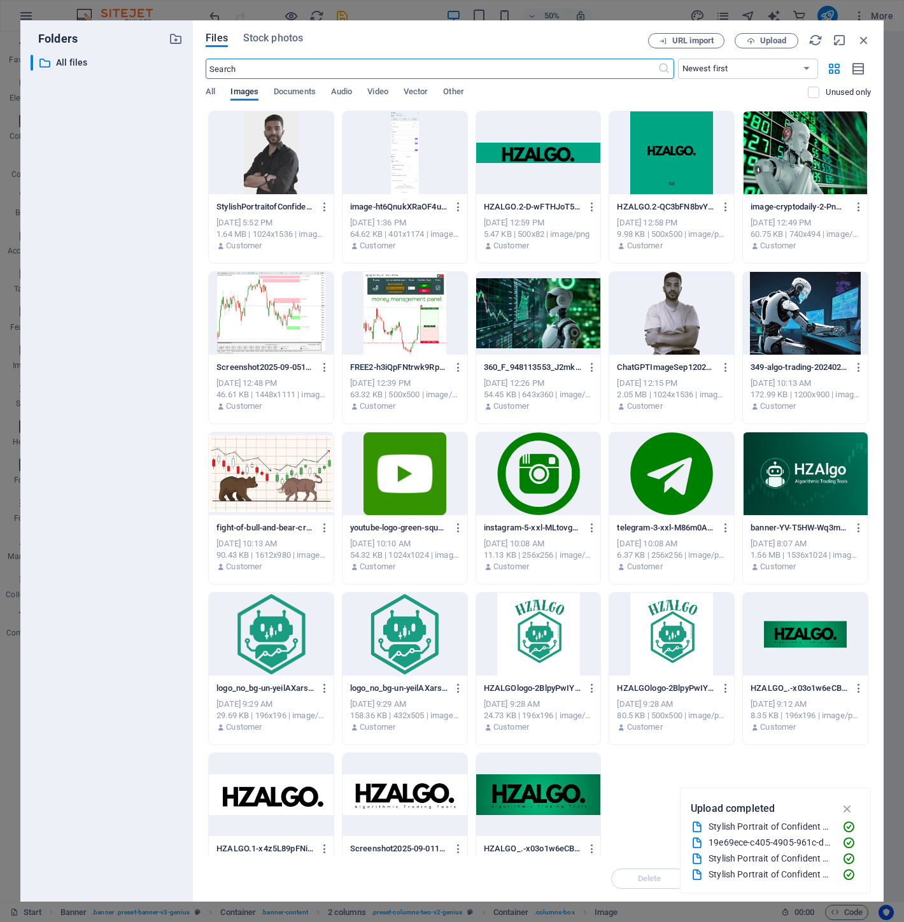
click at [771, 50] on div "Files Stock photos URL import Upload ​ Newest first Oldest first Name (A-Z) Nam…" at bounding box center [538, 461] width 665 height 856
click at [769, 43] on span "Upload" at bounding box center [773, 41] width 26 height 8
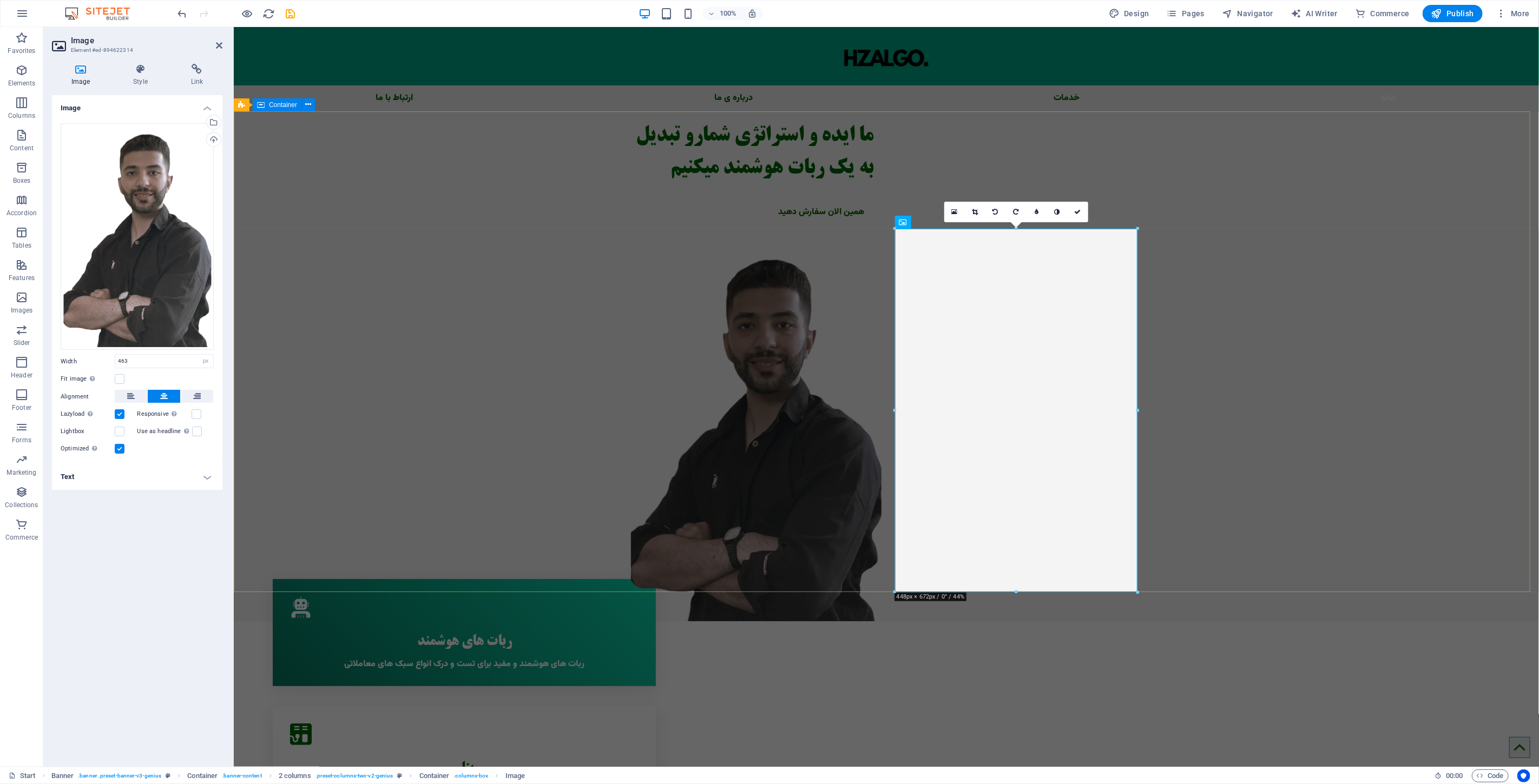
click at [521, 257] on div "ما ایده و استراتژی شمارو تبدیل به یک ربات هوشمند میکنیم همین الان سفارش دهید" at bounding box center [885, 366] width 1305 height 510
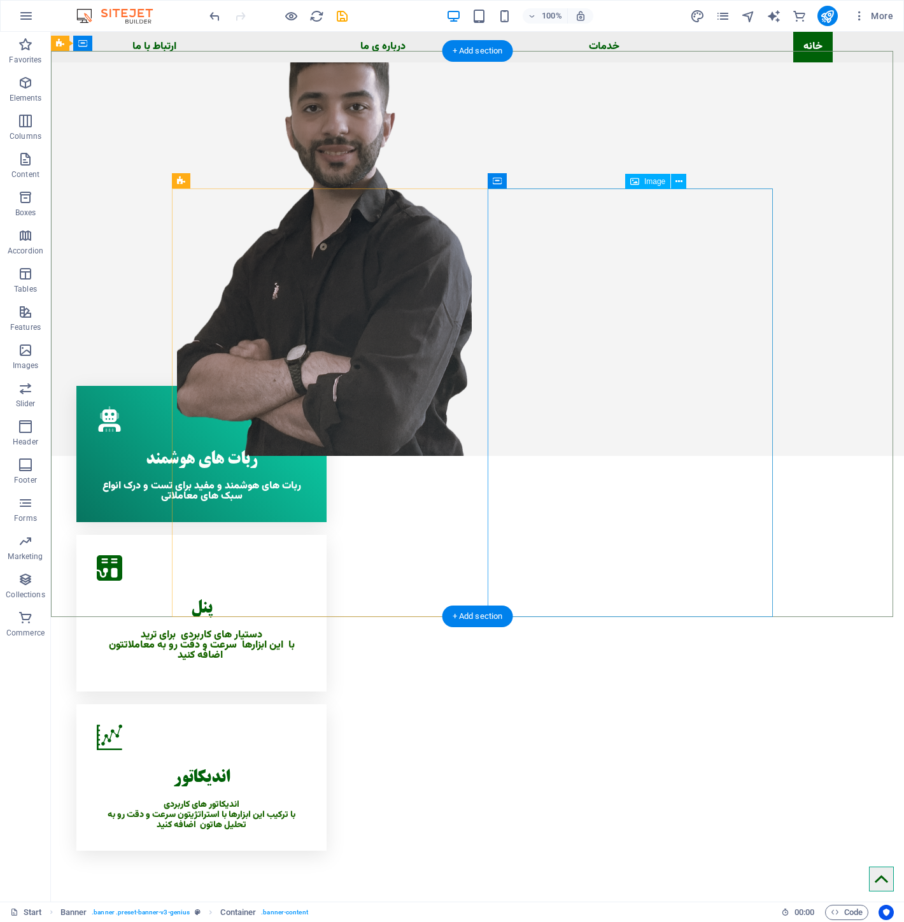
scroll to position [353, 0]
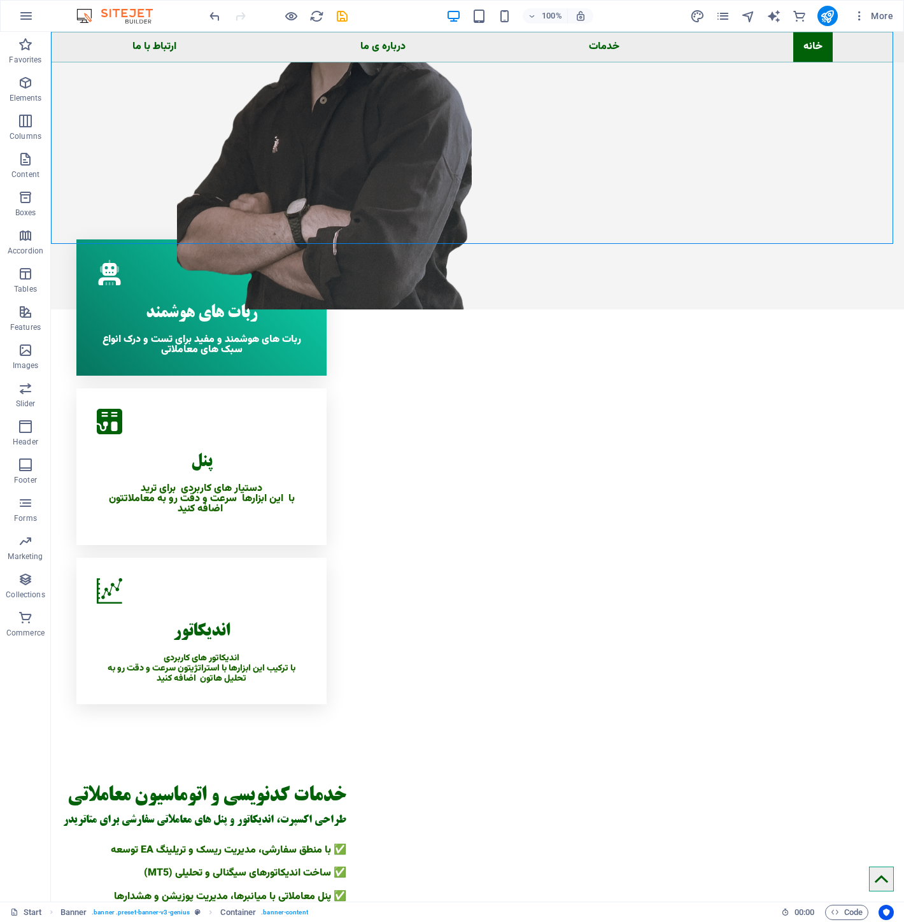
click at [799, 46] on nav "ارتباط با ما درباره ی ما خدمات خانه" at bounding box center [477, 47] width 853 height 31
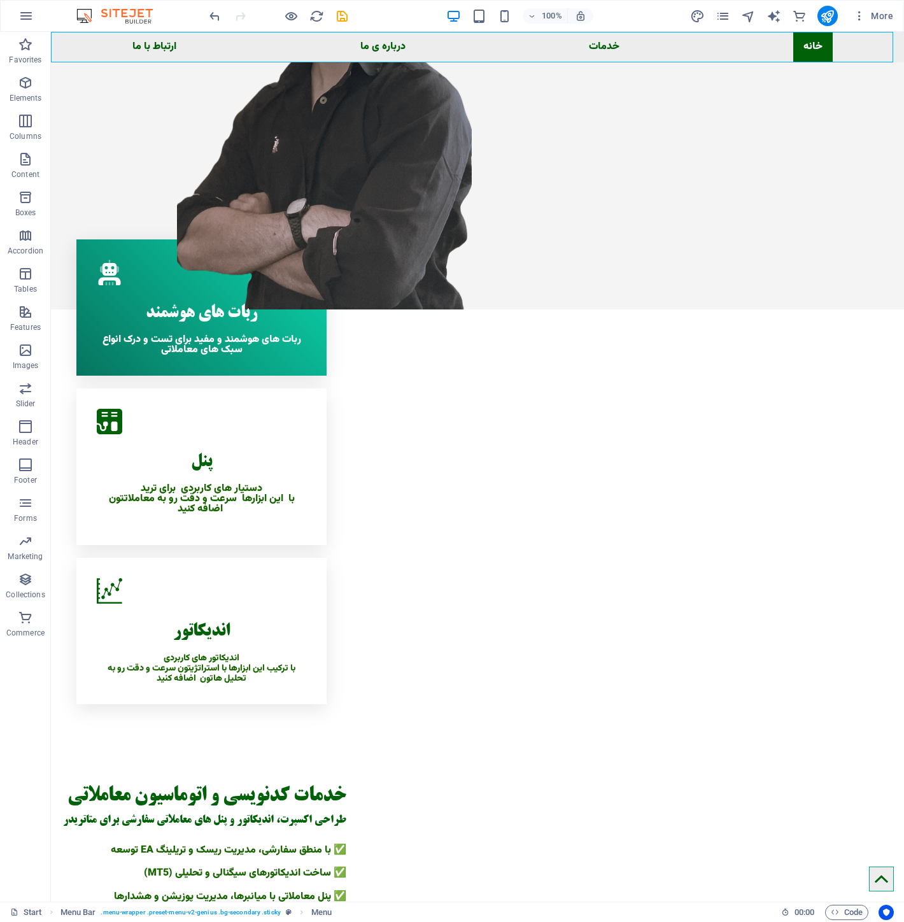
click at [802, 45] on nav "ارتباط با ما درباره ی ما خدمات خانه" at bounding box center [477, 47] width 853 height 31
click at [805, 43] on nav "ارتباط با ما درباره ی ما خدمات خانه" at bounding box center [477, 47] width 853 height 31
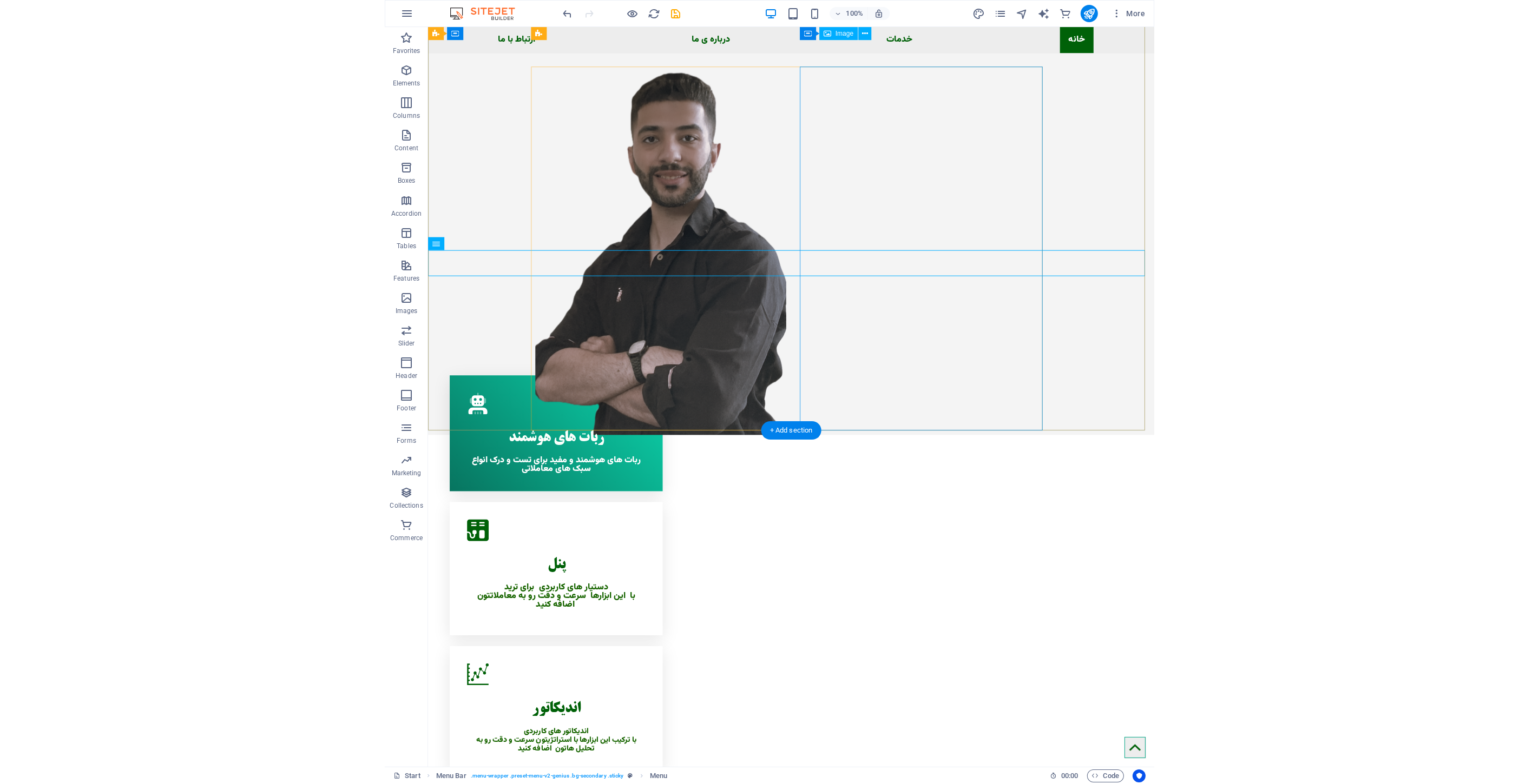
scroll to position [0, 0]
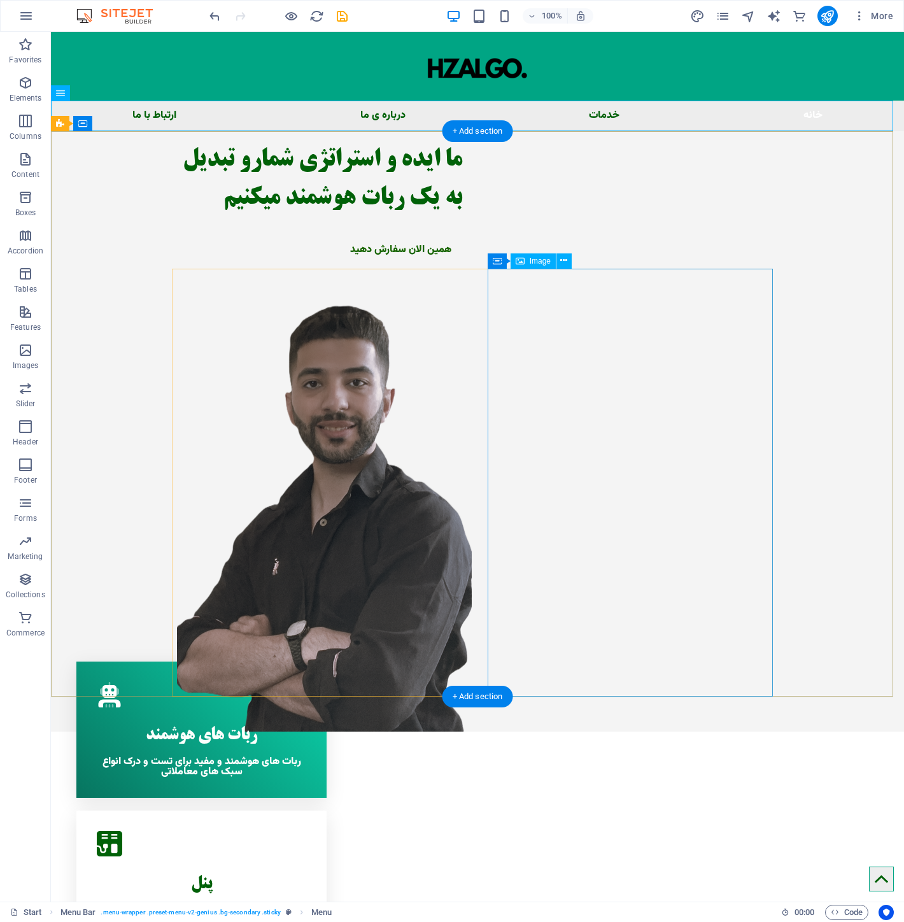
click at [462, 341] on figure at bounding box center [319, 510] width 285 height 442
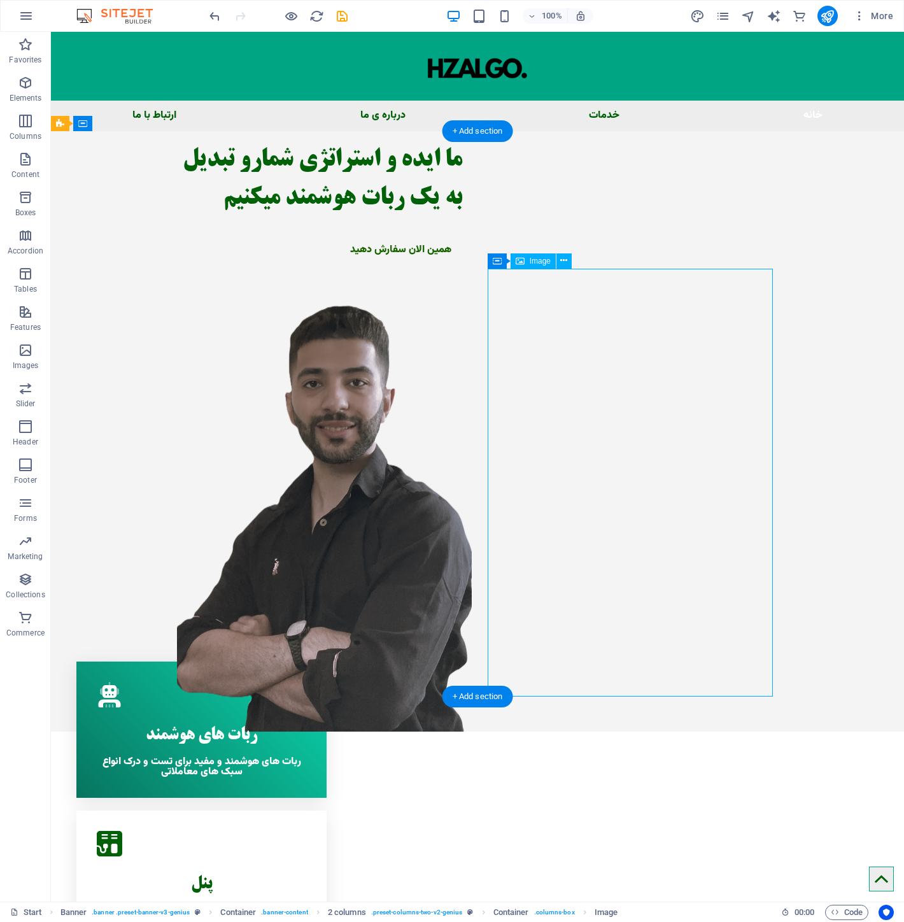
click at [462, 419] on figure at bounding box center [319, 510] width 285 height 442
select select "px"
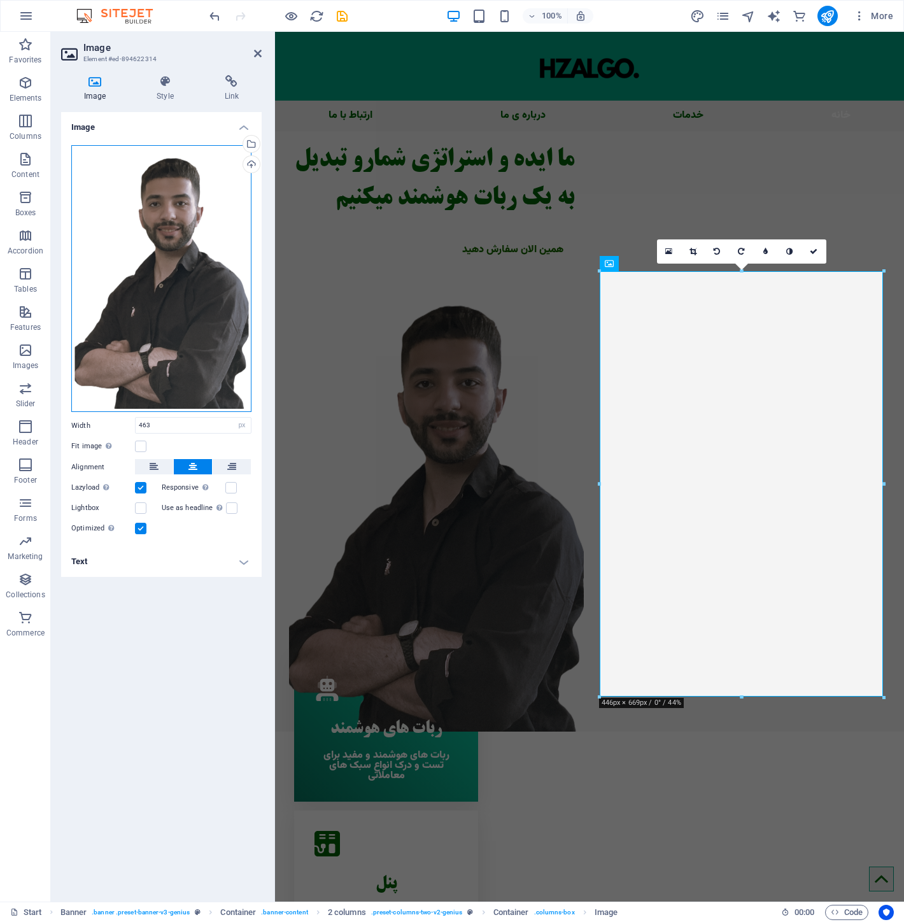
click at [99, 285] on div "Drag files here, click to choose files or select files from Files or our free s…" at bounding box center [161, 278] width 180 height 267
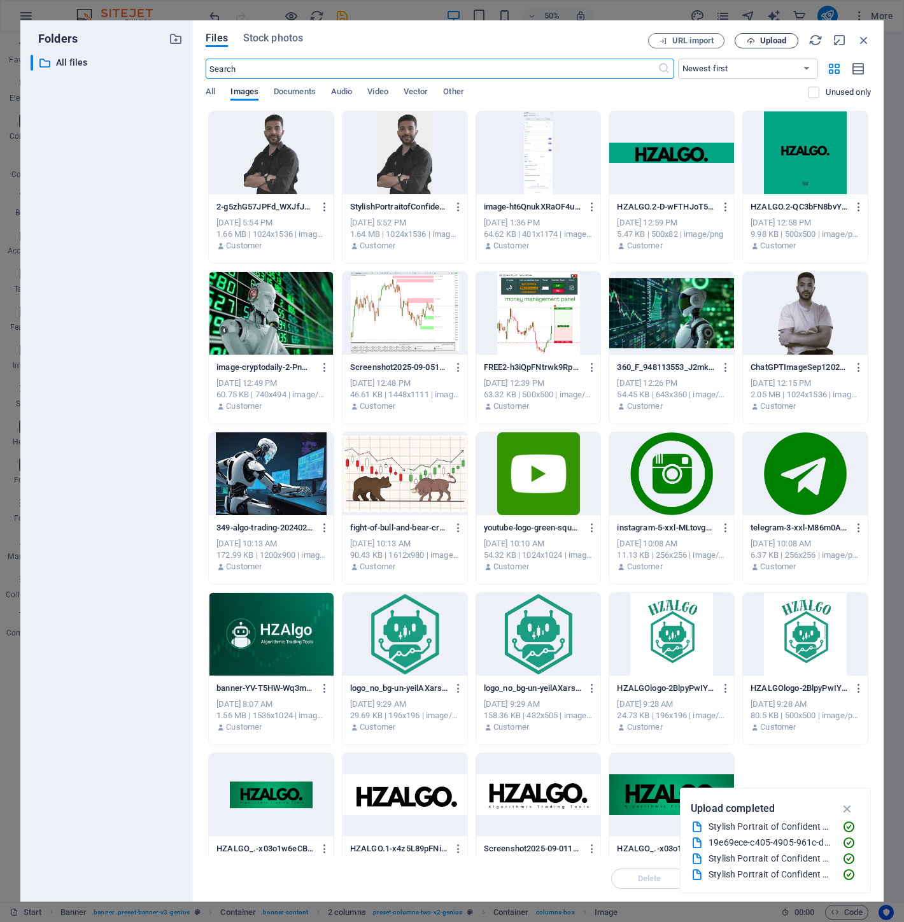
click at [750, 37] on icon "button" at bounding box center [751, 41] width 8 height 8
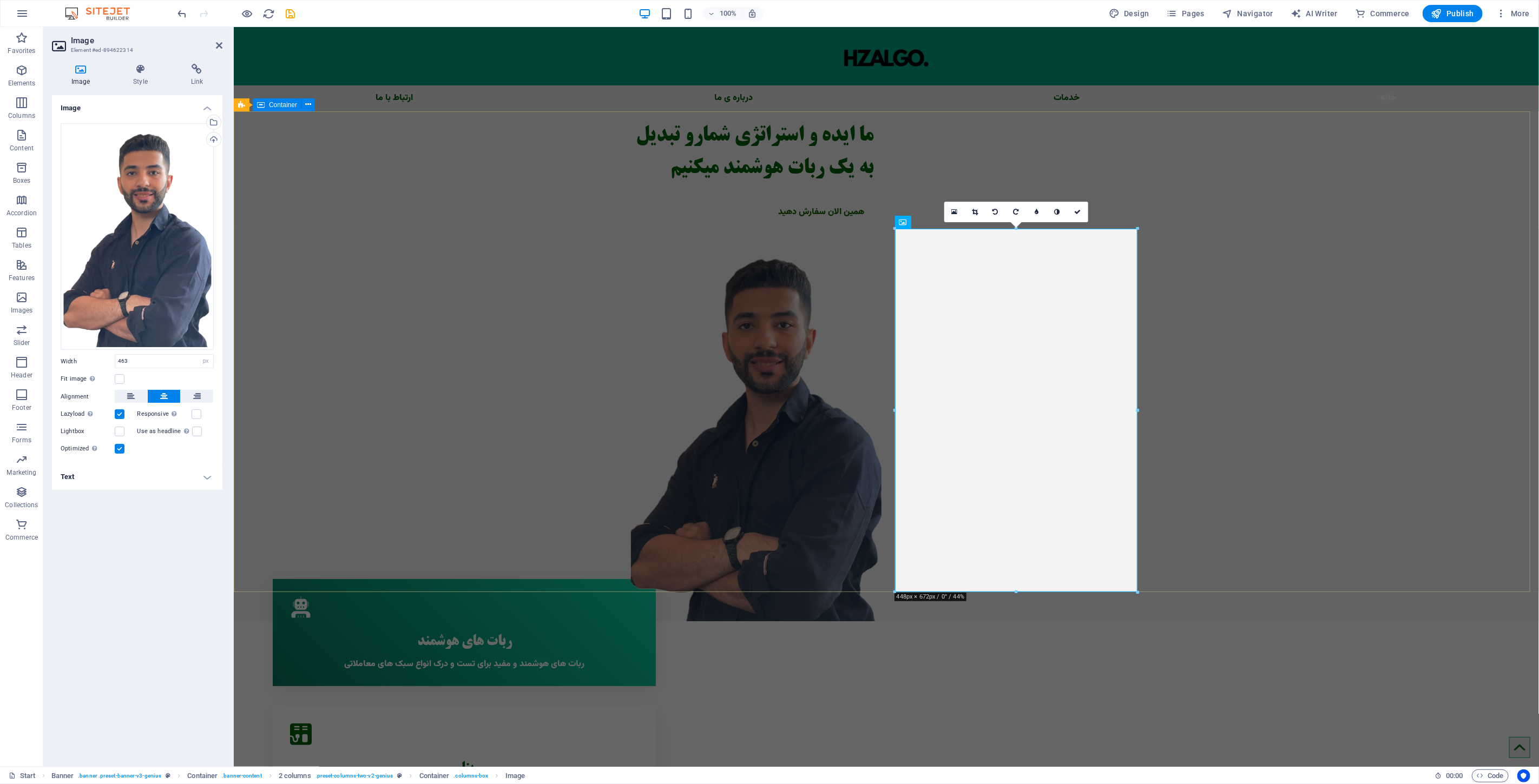
click at [1234, 290] on div "ما ایده و استراتژی شمارو تبدیل به یک ربات هوشمند میکنیم همین الان سفارش دهید" at bounding box center [885, 366] width 1305 height 510
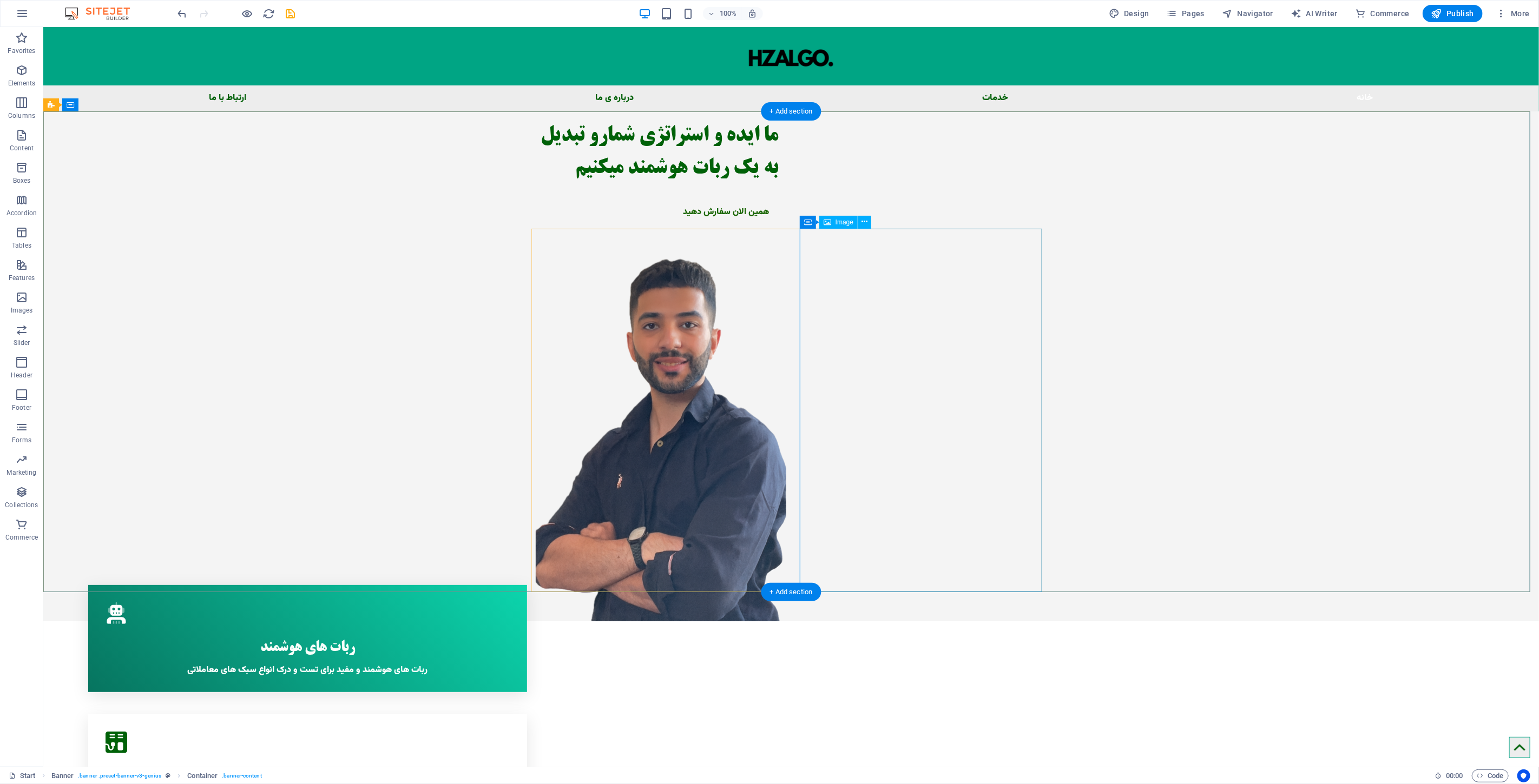
click at [778, 438] on figure at bounding box center [656, 433] width 242 height 375
click at [1363, 204] on div "ما ایده و استراتژی شمارو تبدیل به یک ربات هوشمند میکنیم همین الان سفارش دهید" at bounding box center [790, 366] width 1496 height 510
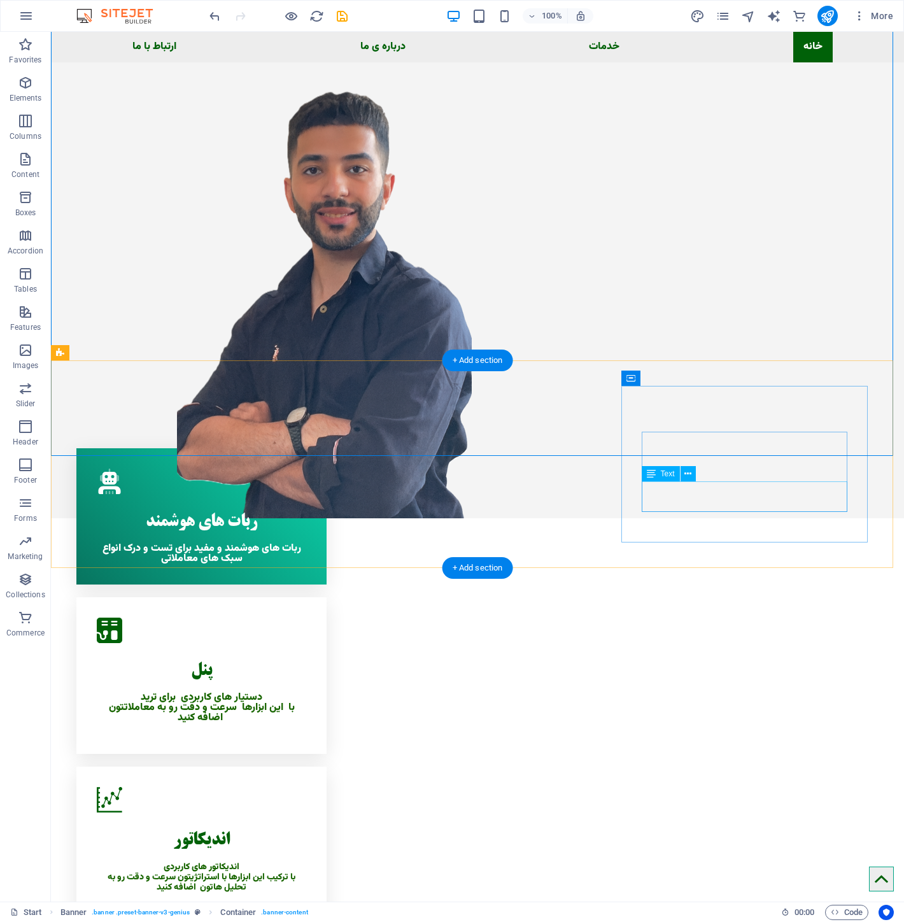
scroll to position [141, 0]
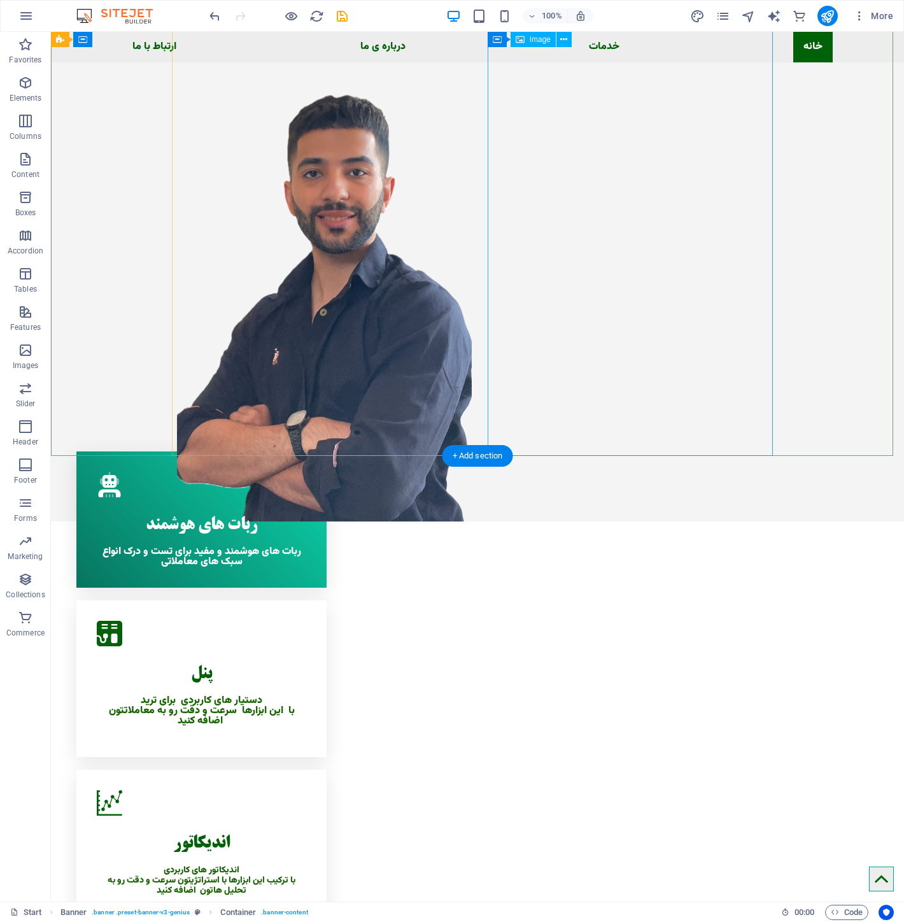
click at [462, 186] on figure at bounding box center [319, 300] width 285 height 442
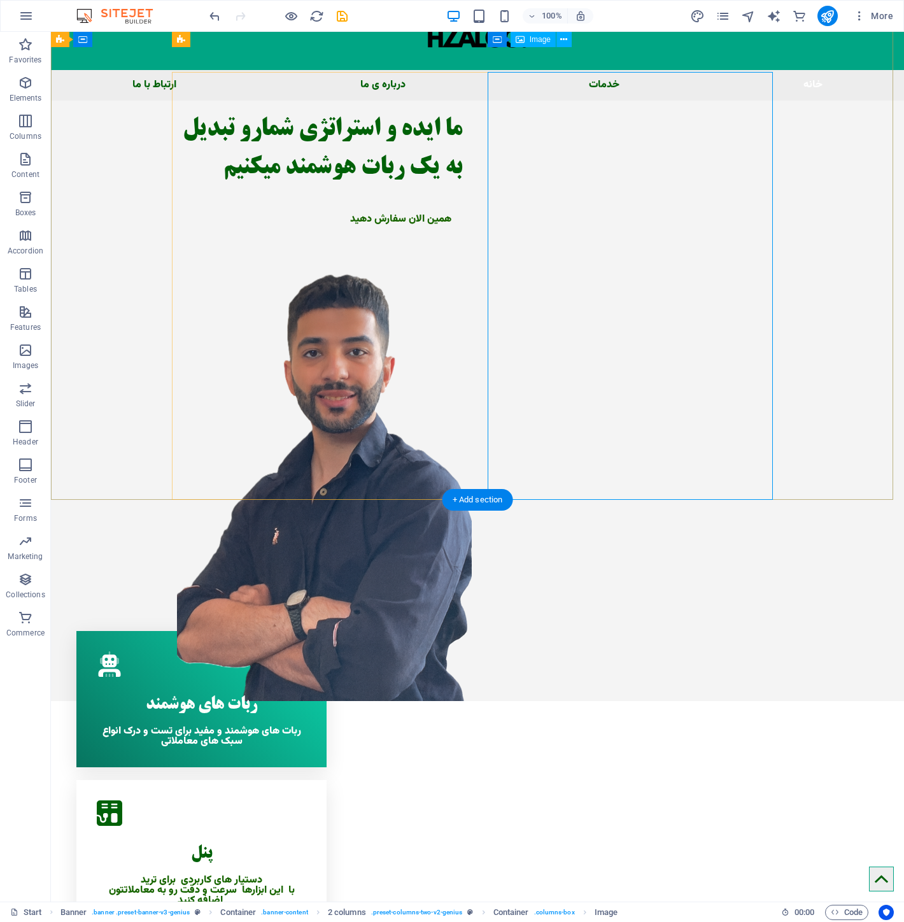
scroll to position [0, 0]
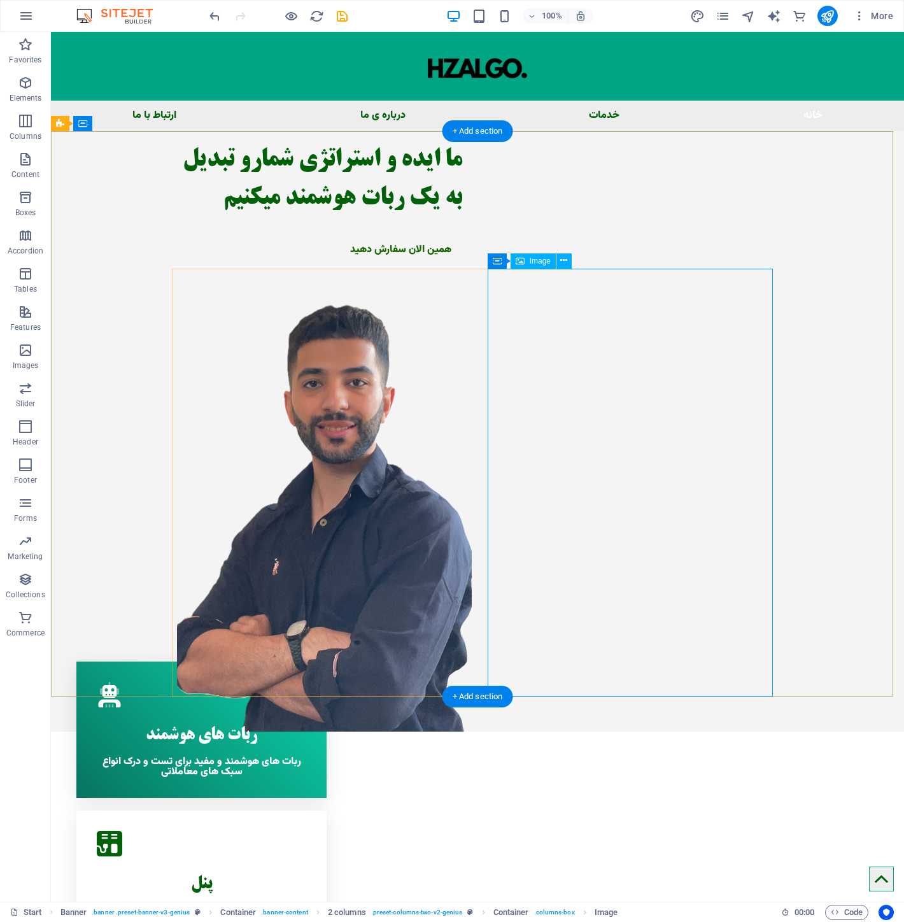
click at [462, 474] on figure at bounding box center [319, 510] width 285 height 442
select select "px"
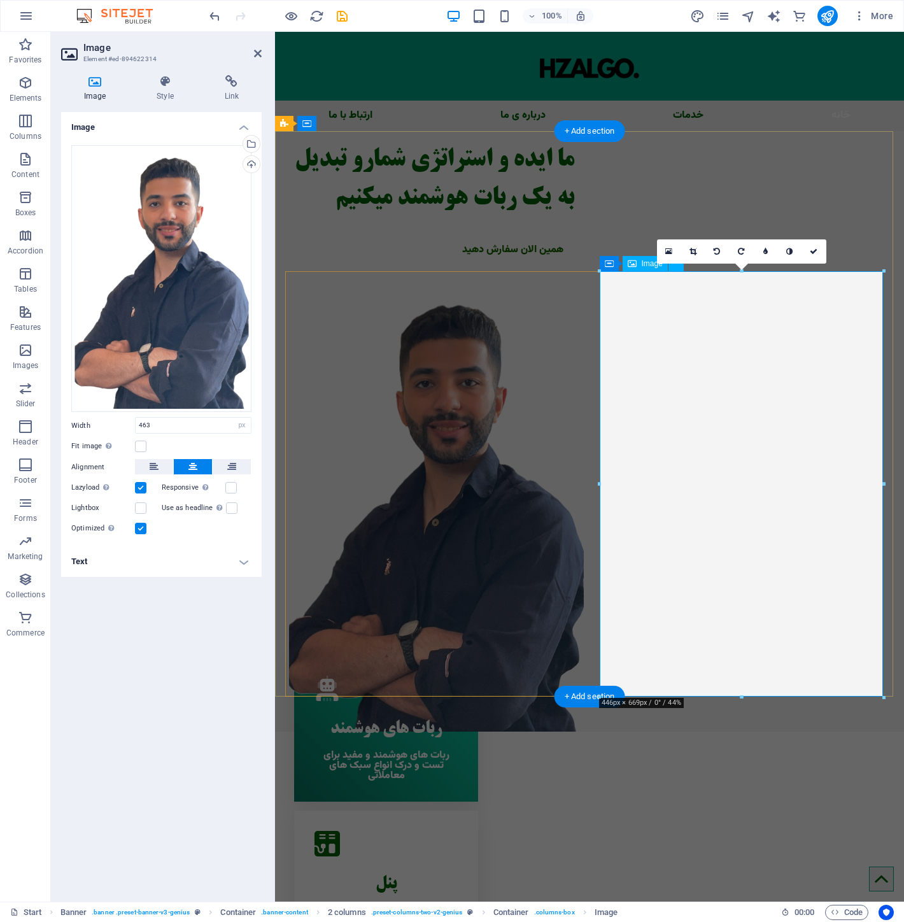
click at [574, 474] on figure at bounding box center [431, 510] width 285 height 442
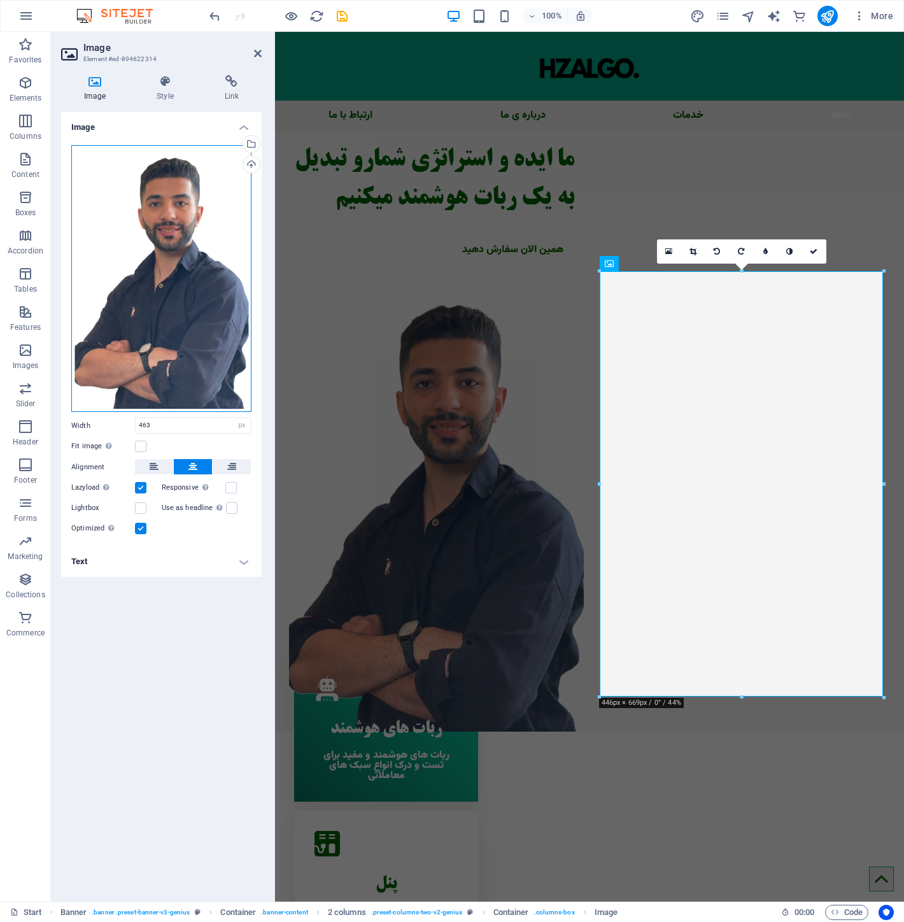
click at [201, 302] on div "Drag files here, click to choose files or select files from Files or our free s…" at bounding box center [161, 278] width 180 height 267
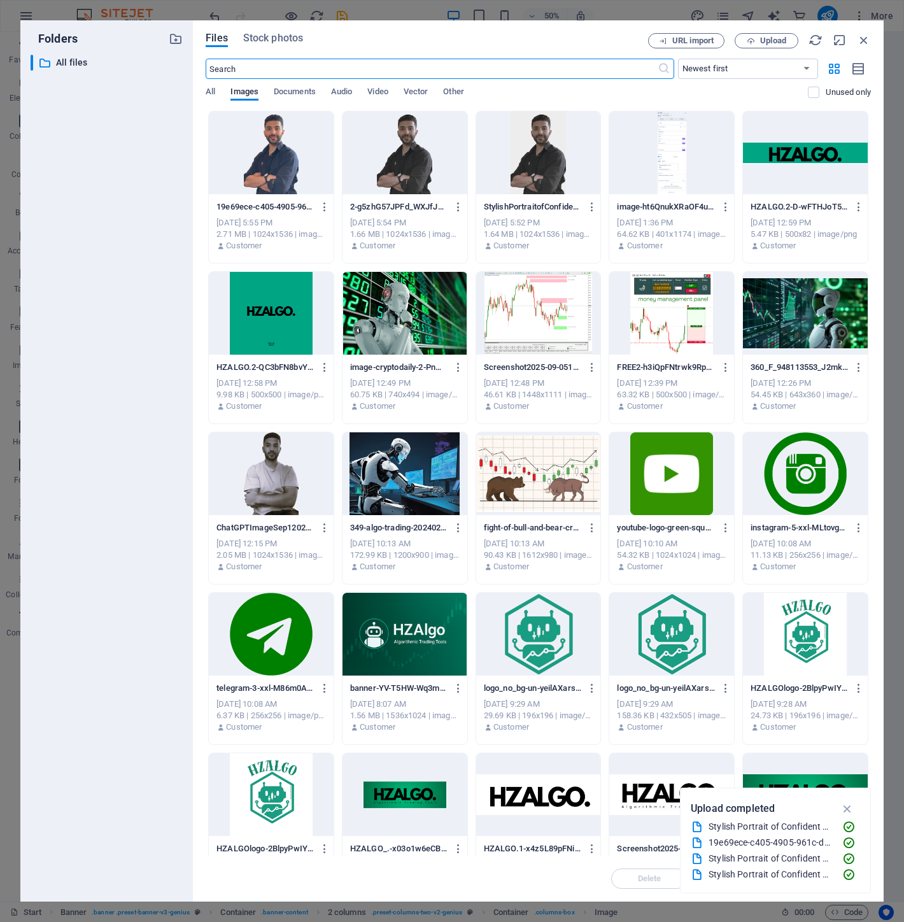
scroll to position [48, 0]
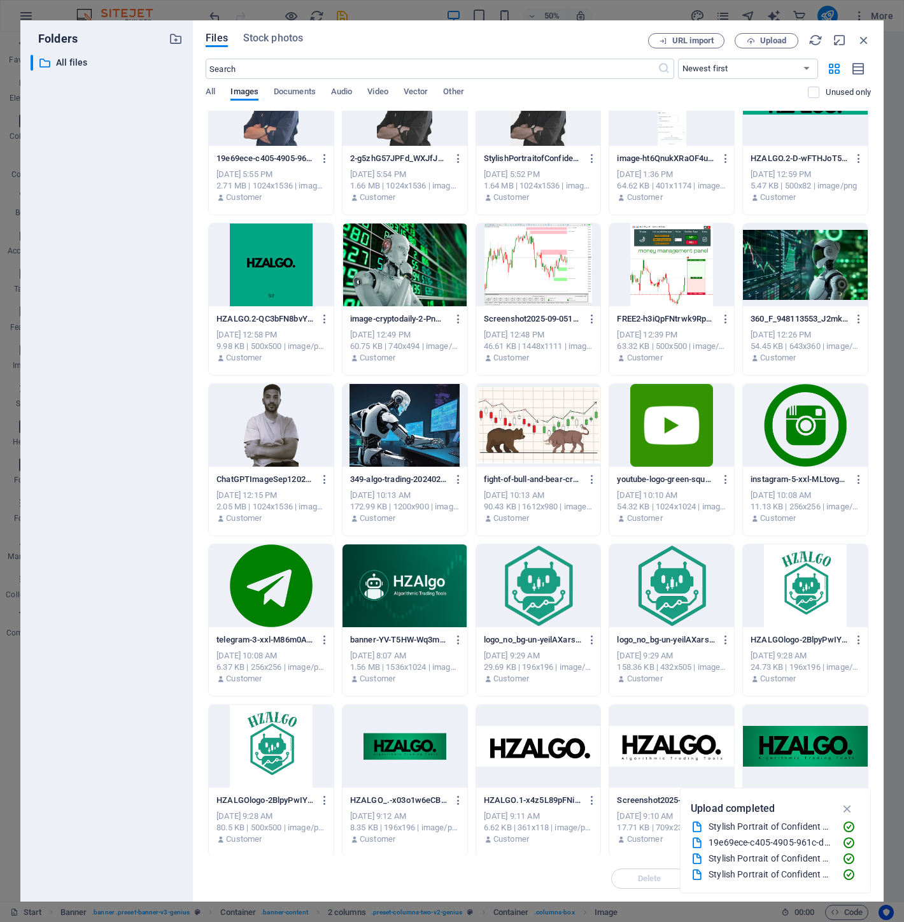
click at [564, 593] on div at bounding box center [538, 585] width 125 height 83
click at [564, 593] on div "1" at bounding box center [538, 585] width 125 height 83
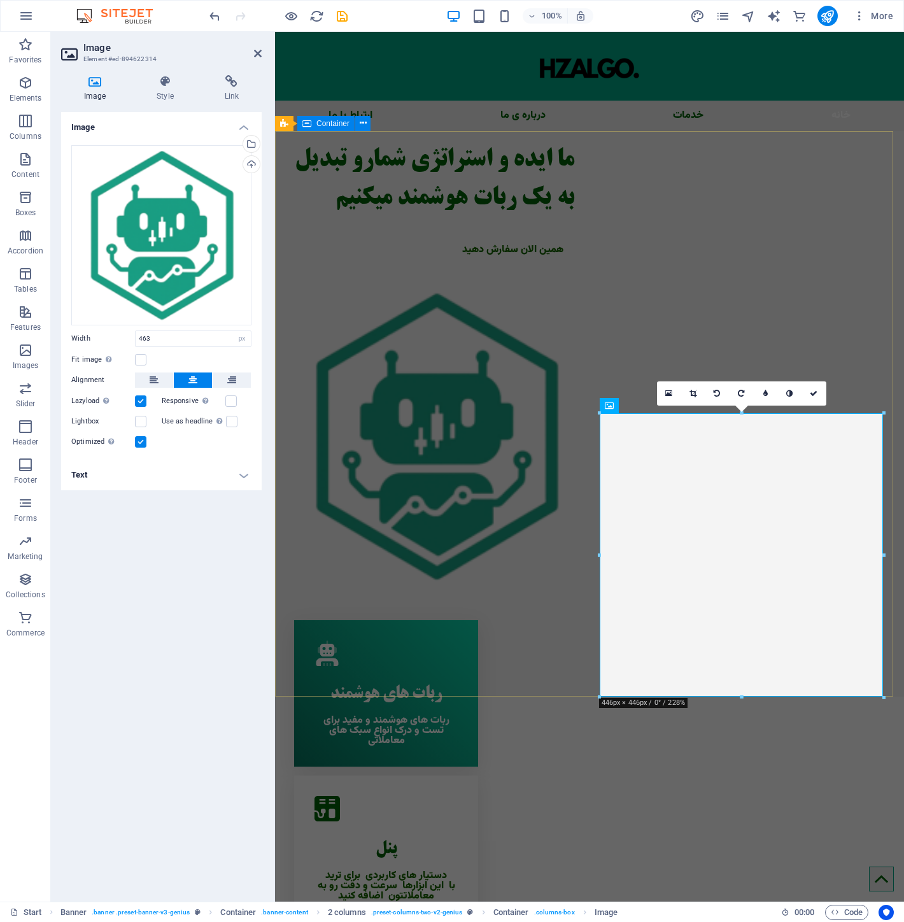
click at [507, 187] on div "ما ایده و استراتژی شمارو تبدیل به یک ربات هوشمند میکنیم همین الان سفارش دهید" at bounding box center [589, 357] width 629 height 453
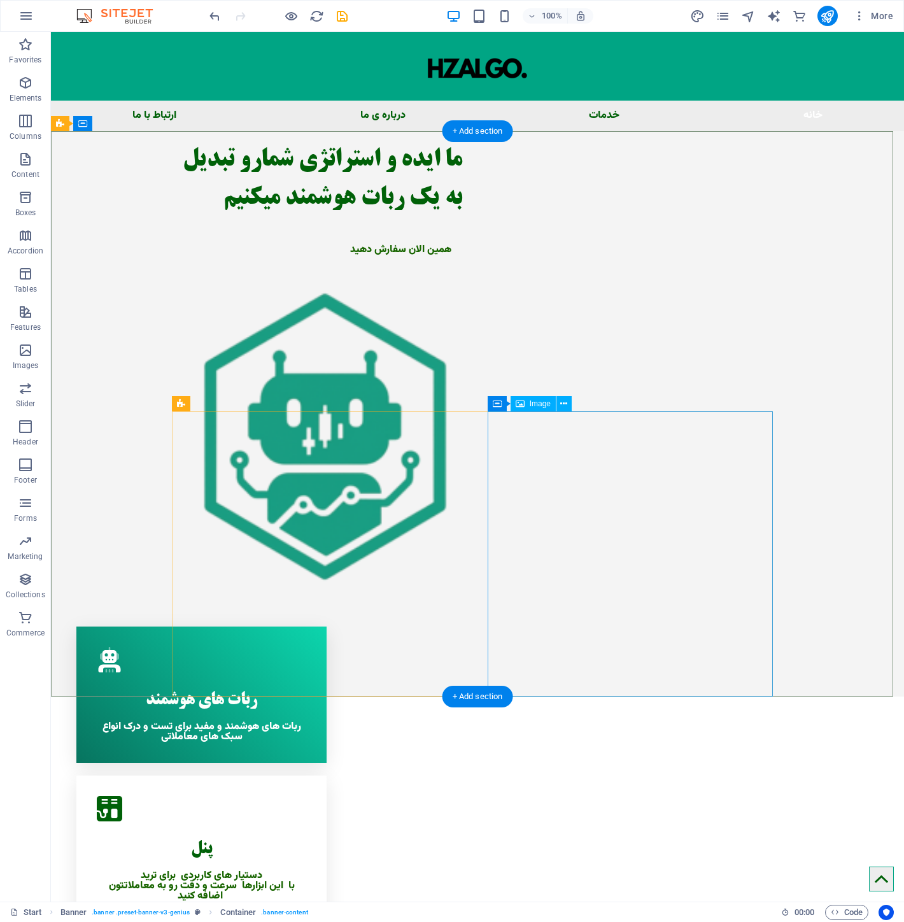
click at [462, 520] on figure at bounding box center [319, 436] width 285 height 295
select select "px"
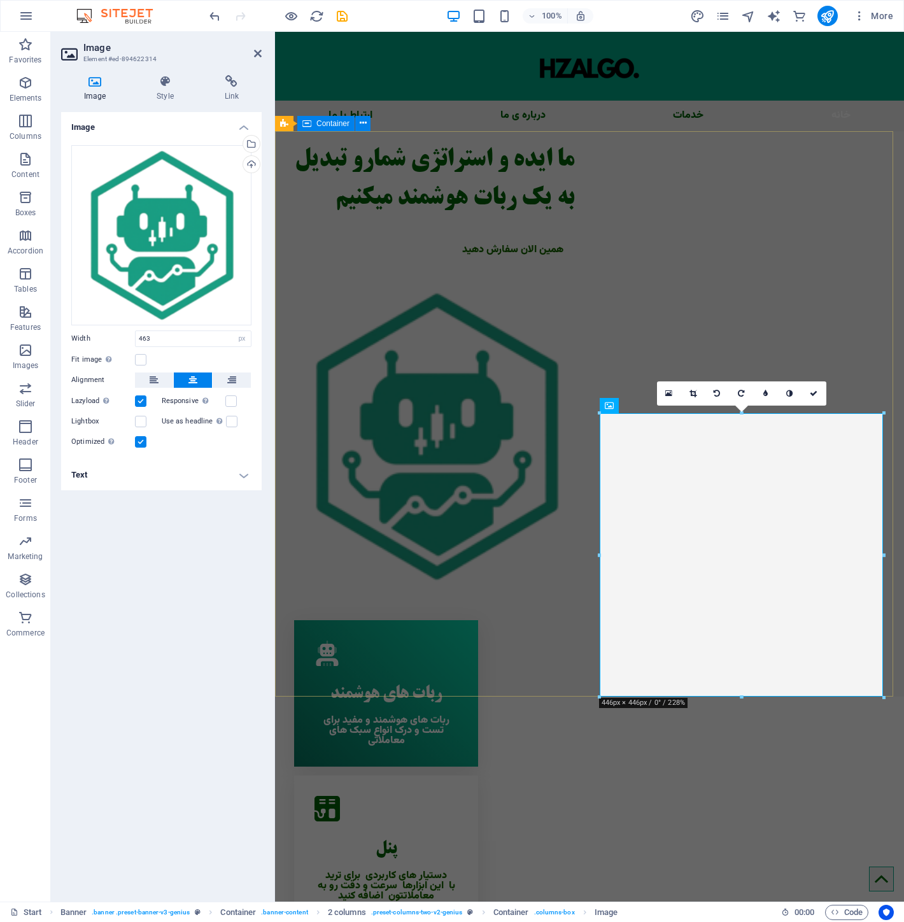
click at [441, 294] on div "ما ایده و استراتژی شمارو تبدیل به یک ربات هوشمند میکنیم همین الان سفارش دهید" at bounding box center [589, 357] width 629 height 453
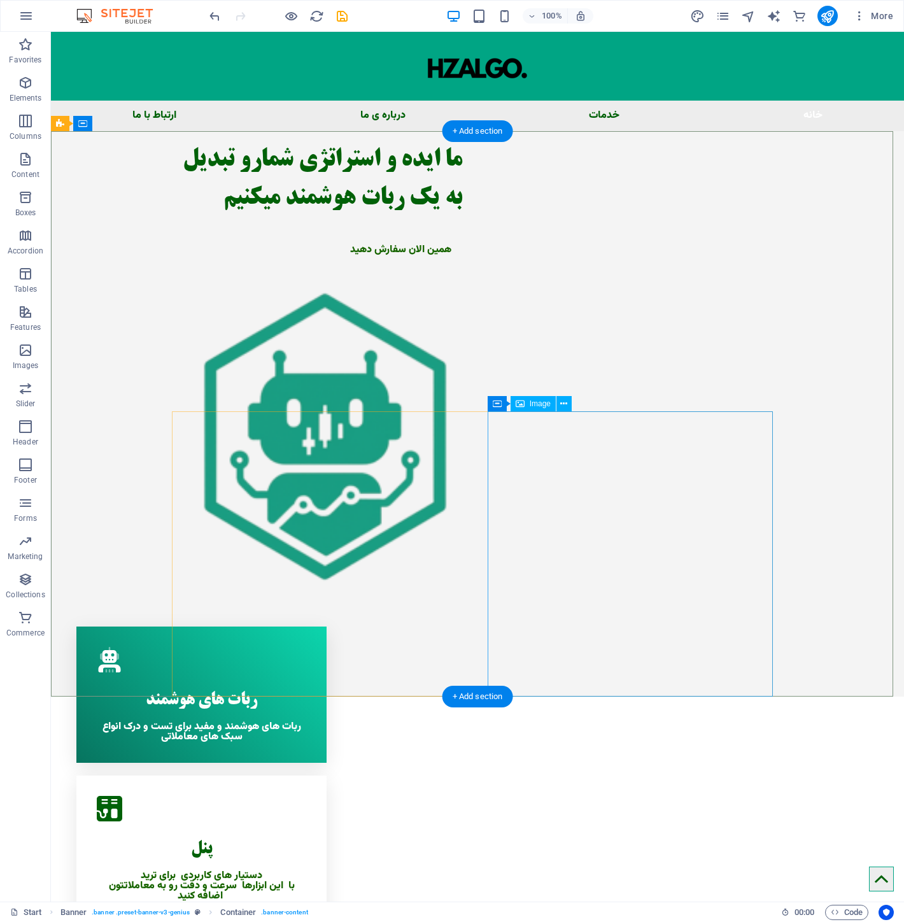
click at [462, 457] on figure at bounding box center [319, 436] width 285 height 295
select select "px"
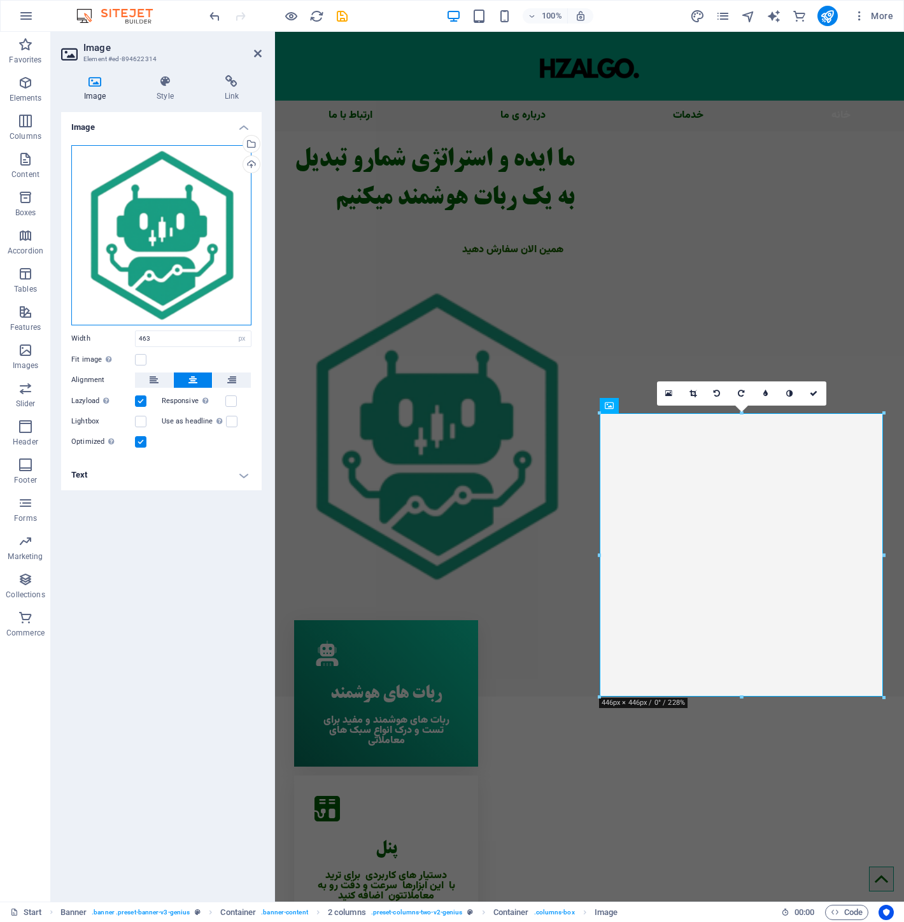
click at [199, 216] on div "Drag files here, click to choose files or select files from Files or our free s…" at bounding box center [161, 235] width 180 height 180
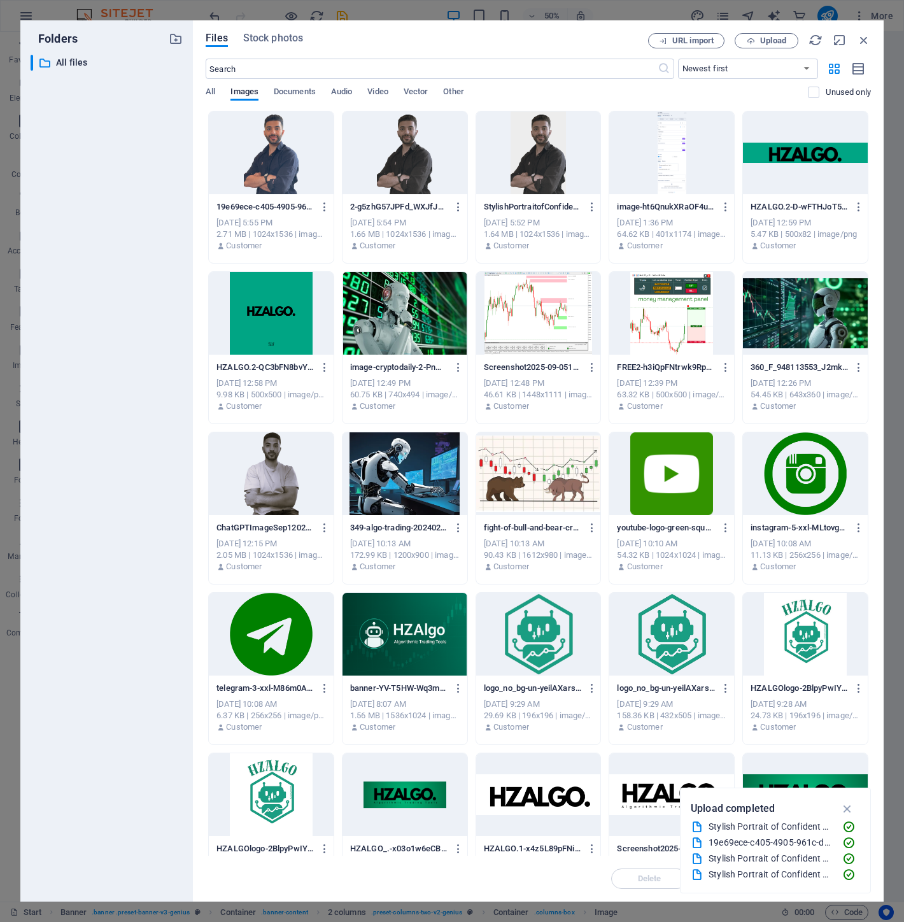
click at [708, 638] on div at bounding box center [671, 634] width 125 height 83
click at [708, 638] on div "1" at bounding box center [671, 634] width 125 height 83
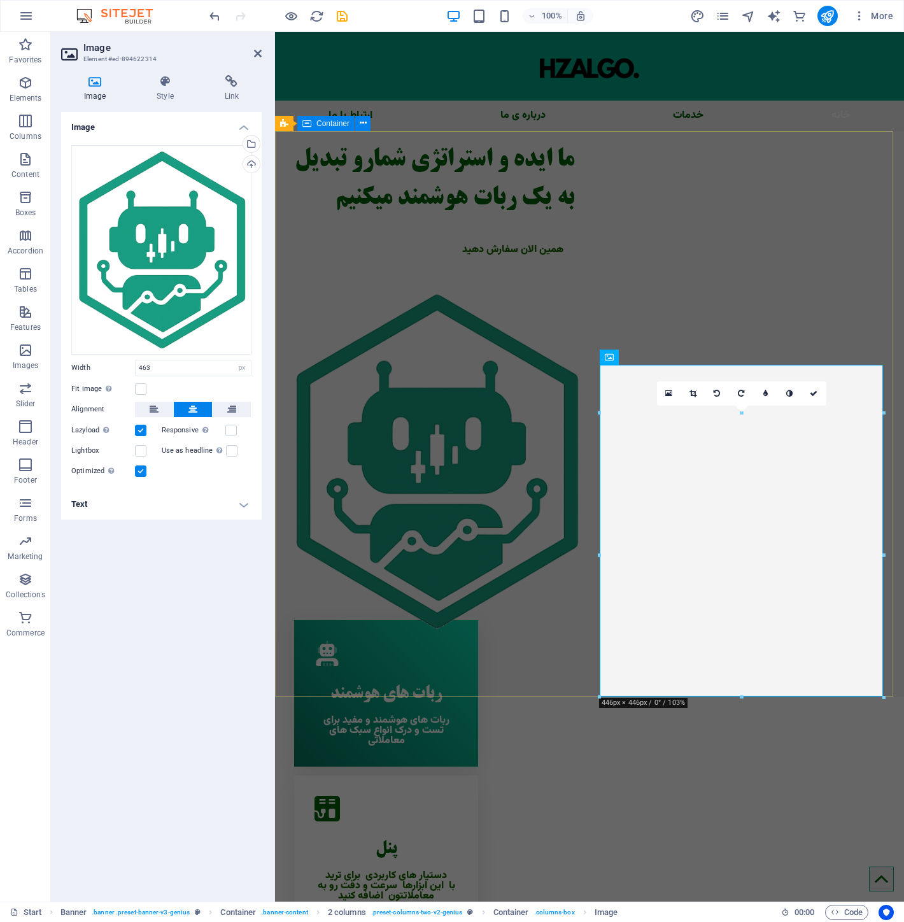
click at [540, 308] on div "ما ایده و استراتژی شمارو تبدیل به یک ربات هوشمند میکنیم همین الان سفارش دهید" at bounding box center [589, 382] width 629 height 502
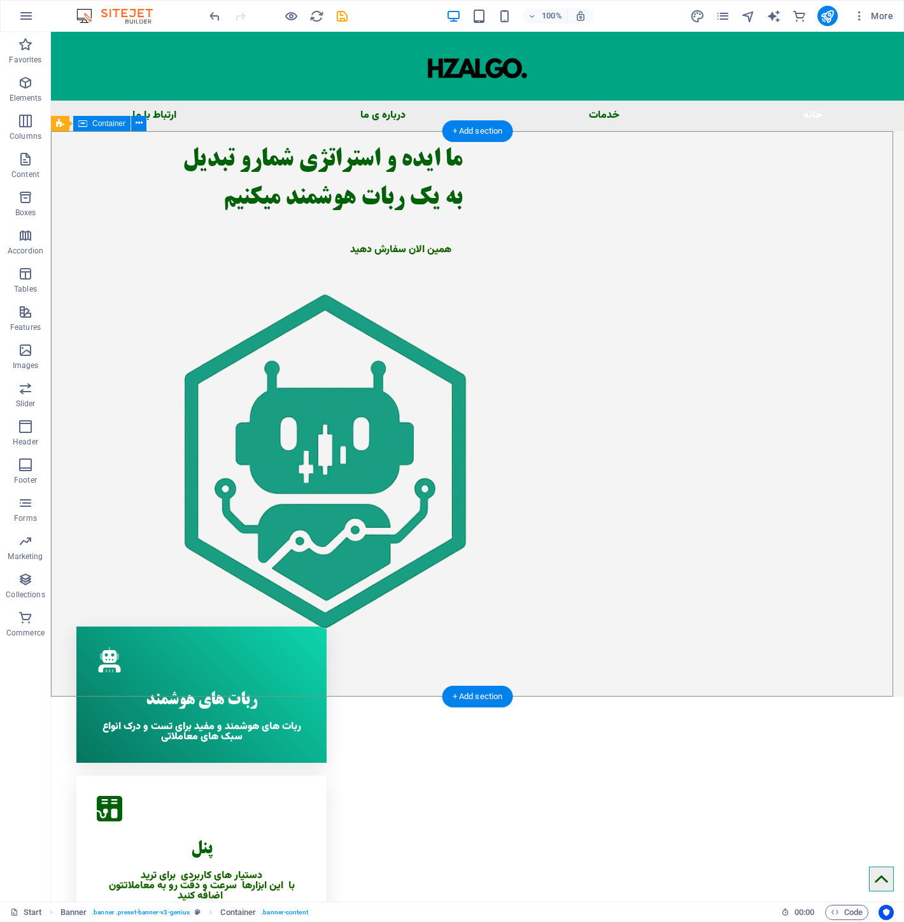
click at [731, 362] on div "ما ایده و استراتژی شمارو تبدیل به یک ربات هوشمند میکنیم همین الان سفارش دهید" at bounding box center [477, 382] width 853 height 502
click at [462, 501] on figure at bounding box center [319, 461] width 285 height 344
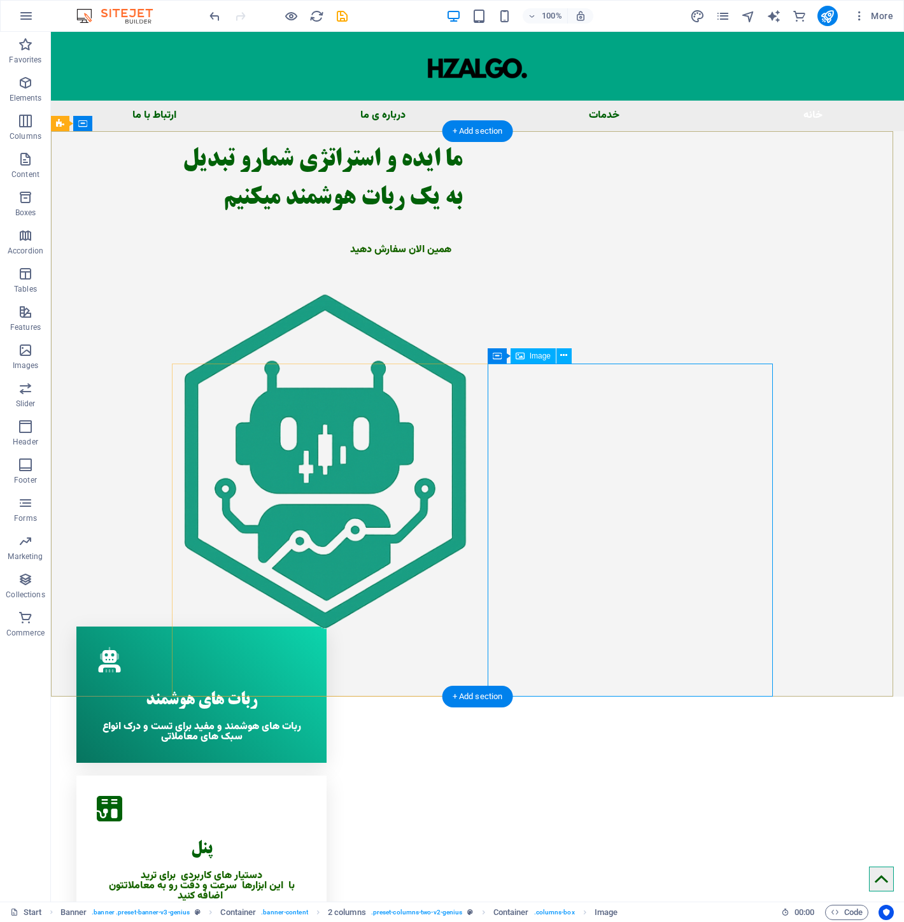
click at [462, 502] on figure at bounding box center [319, 461] width 285 height 344
select select "px"
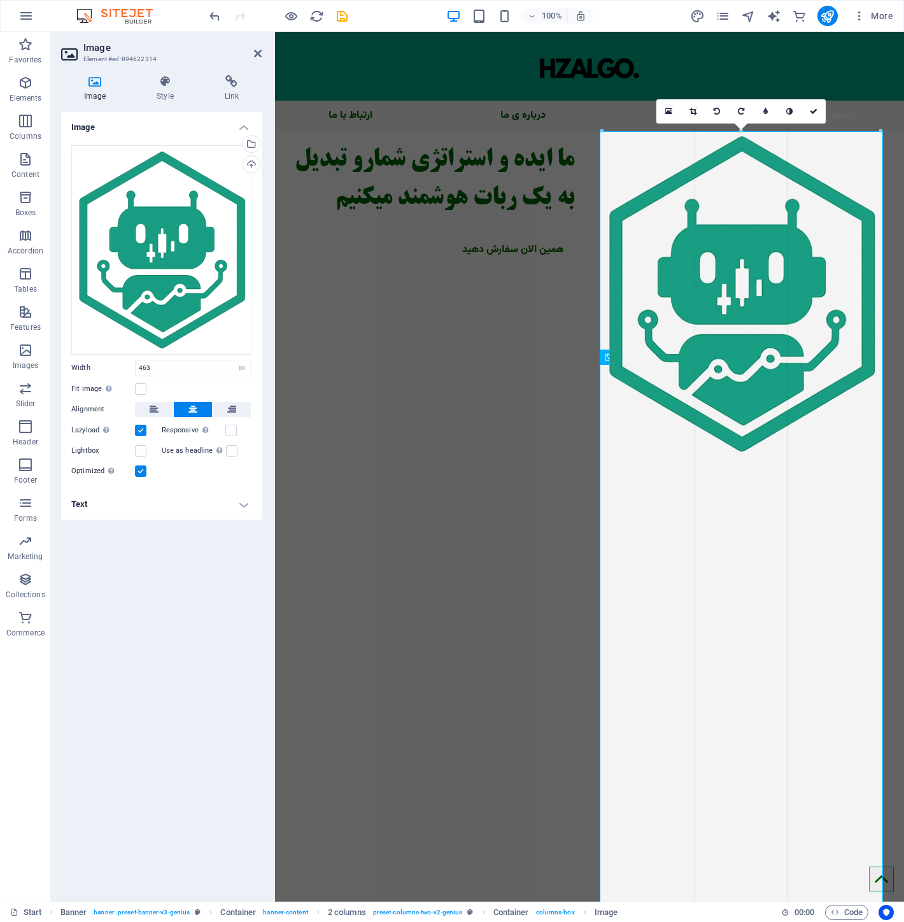
drag, startPoint x: 597, startPoint y: 365, endPoint x: 606, endPoint y: 670, distance: 305.1
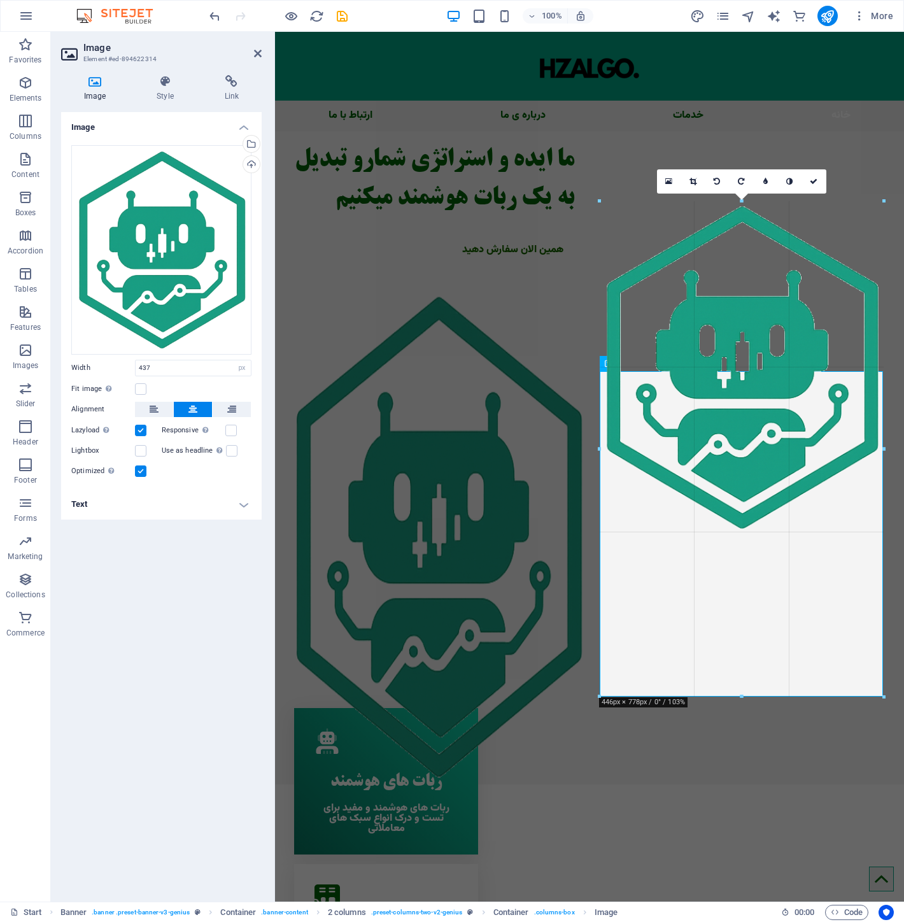
drag, startPoint x: 601, startPoint y: 371, endPoint x: 581, endPoint y: 358, distance: 23.7
type input "446"
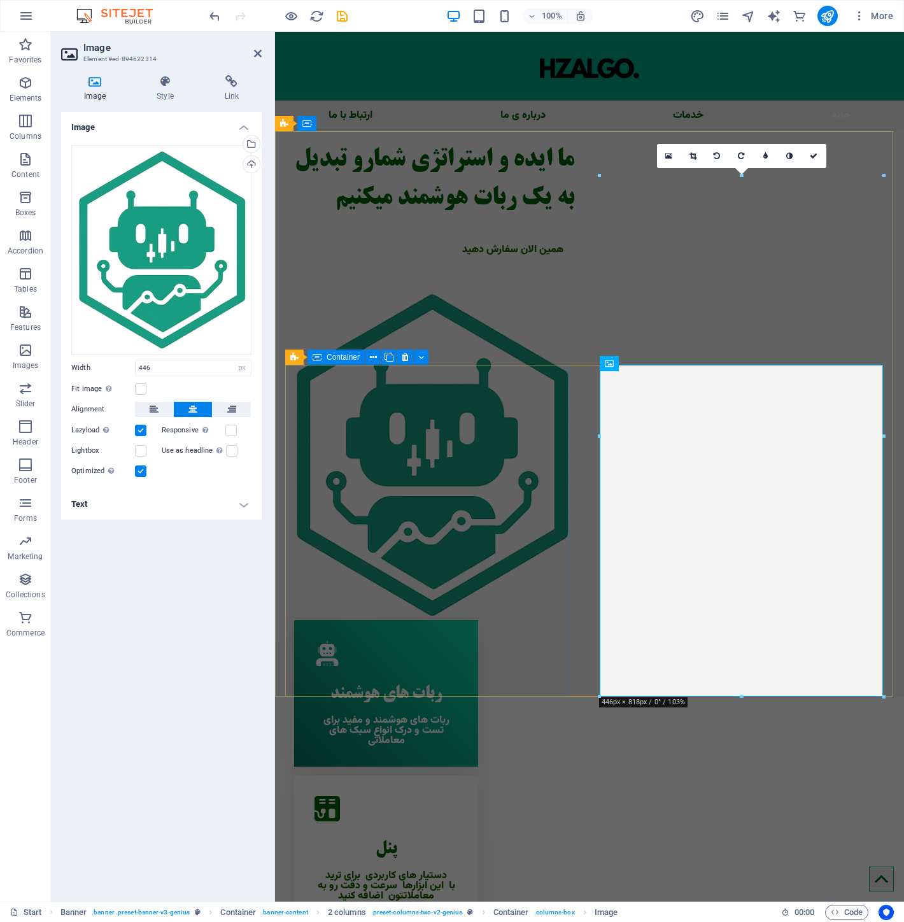
click at [549, 274] on div "ما ایده و استراتژی شمارو تبدیل به یک ربات هوشمند میکنیم همین الان سفارش دهید" at bounding box center [431, 202] width 285 height 143
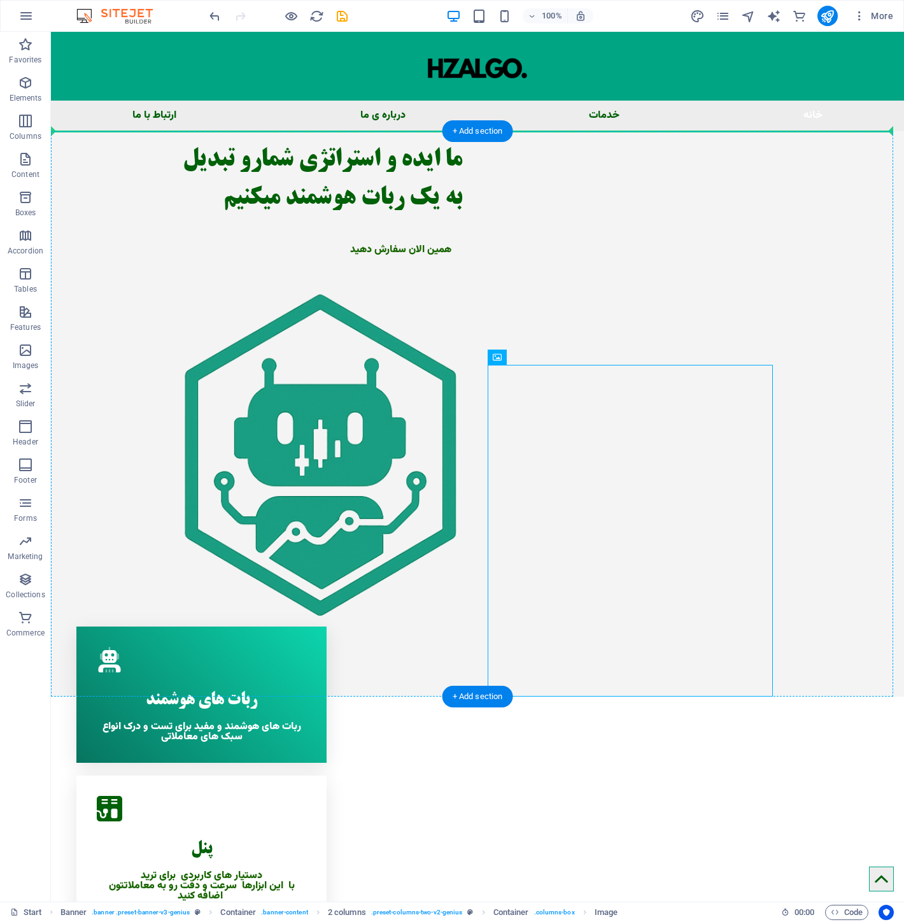
drag, startPoint x: 635, startPoint y: 526, endPoint x: 234, endPoint y: 249, distance: 487.4
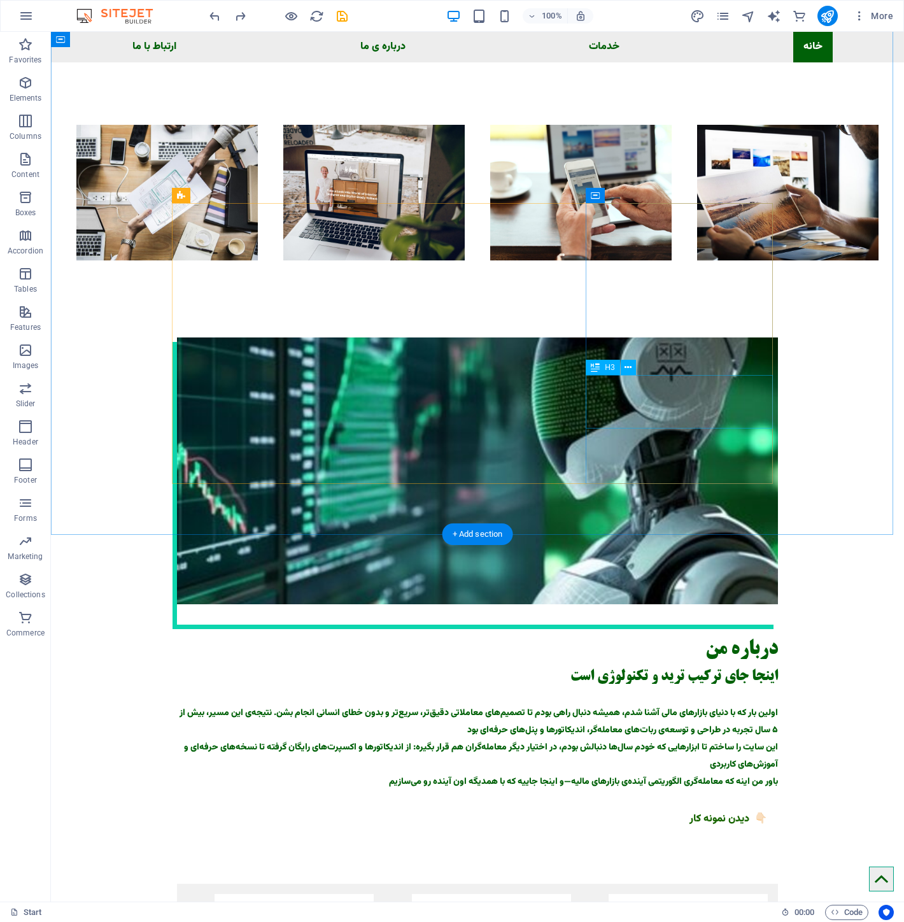
scroll to position [1415, 0]
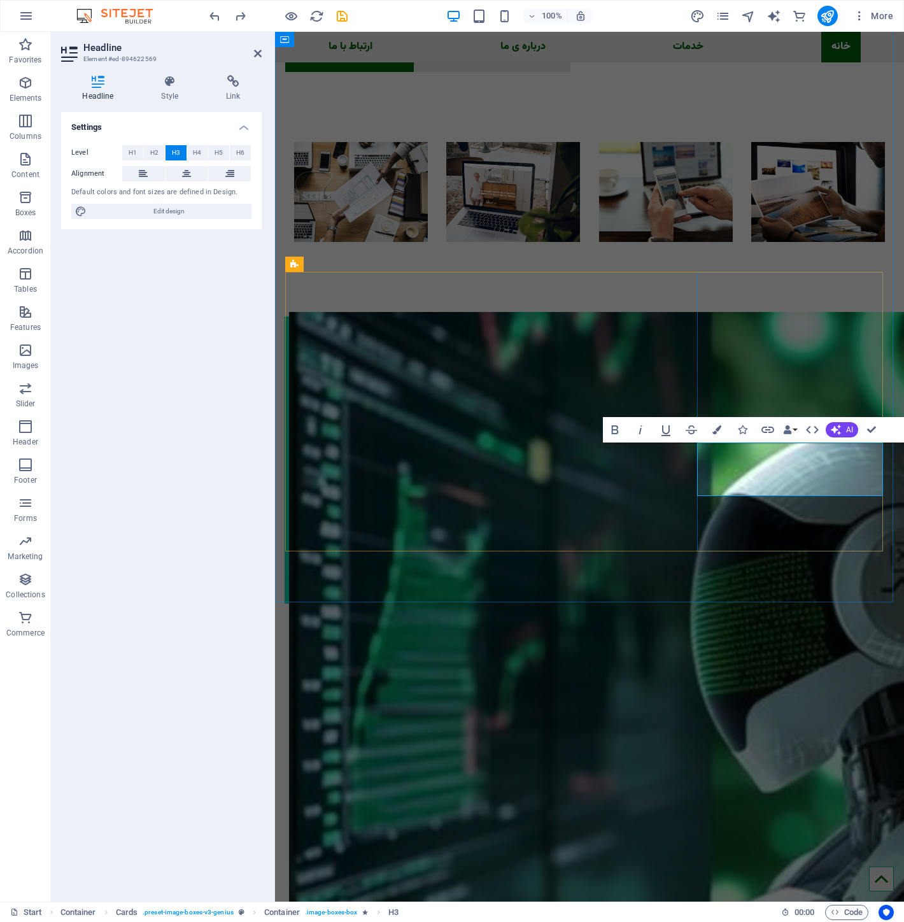
drag, startPoint x: 816, startPoint y: 476, endPoint x: 863, endPoint y: 478, distance: 46.5
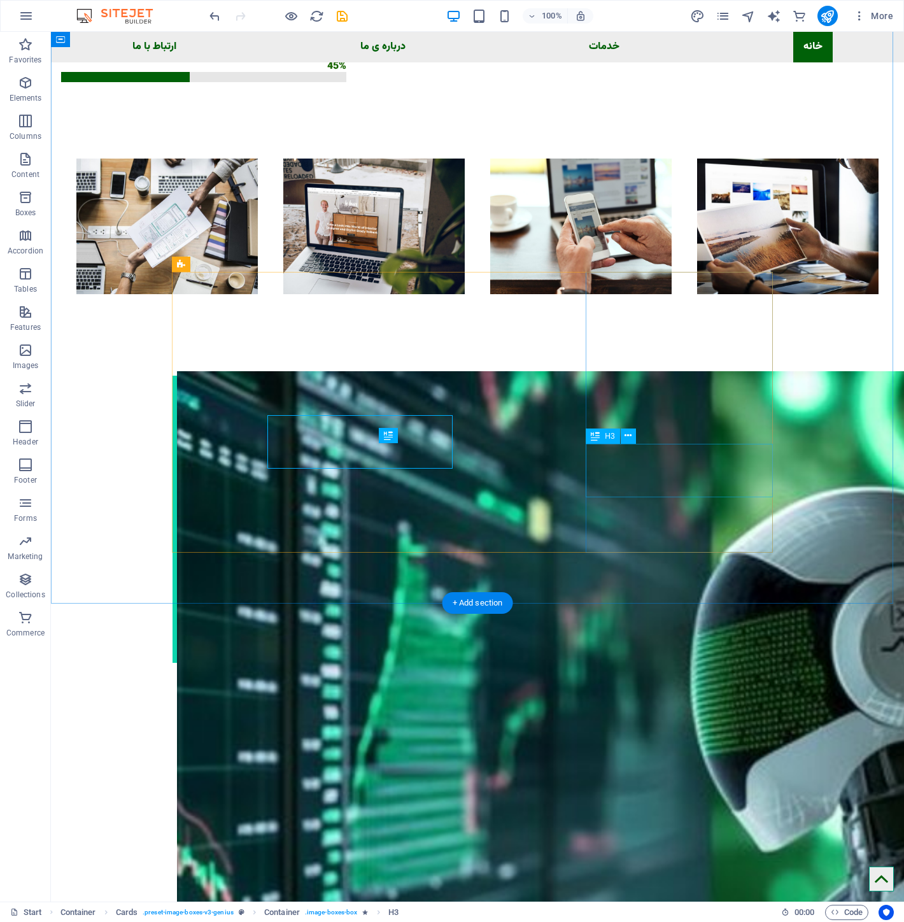
scroll to position [1415, 0]
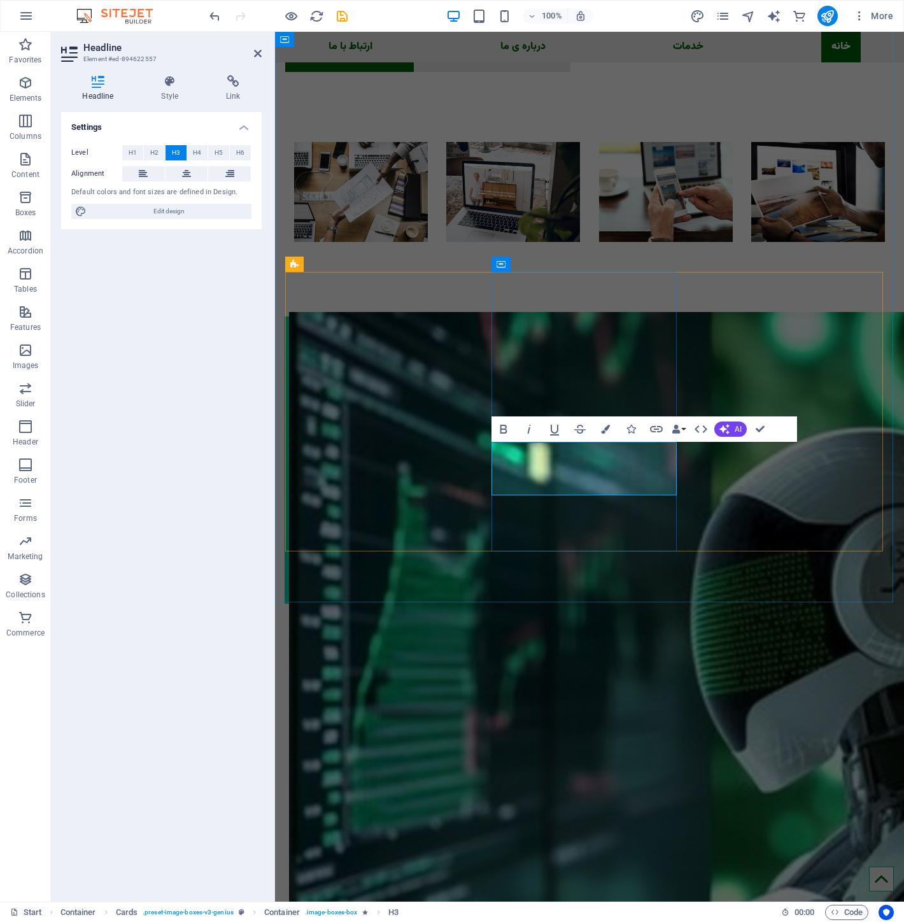
drag, startPoint x: 578, startPoint y: 478, endPoint x: 500, endPoint y: 465, distance: 79.2
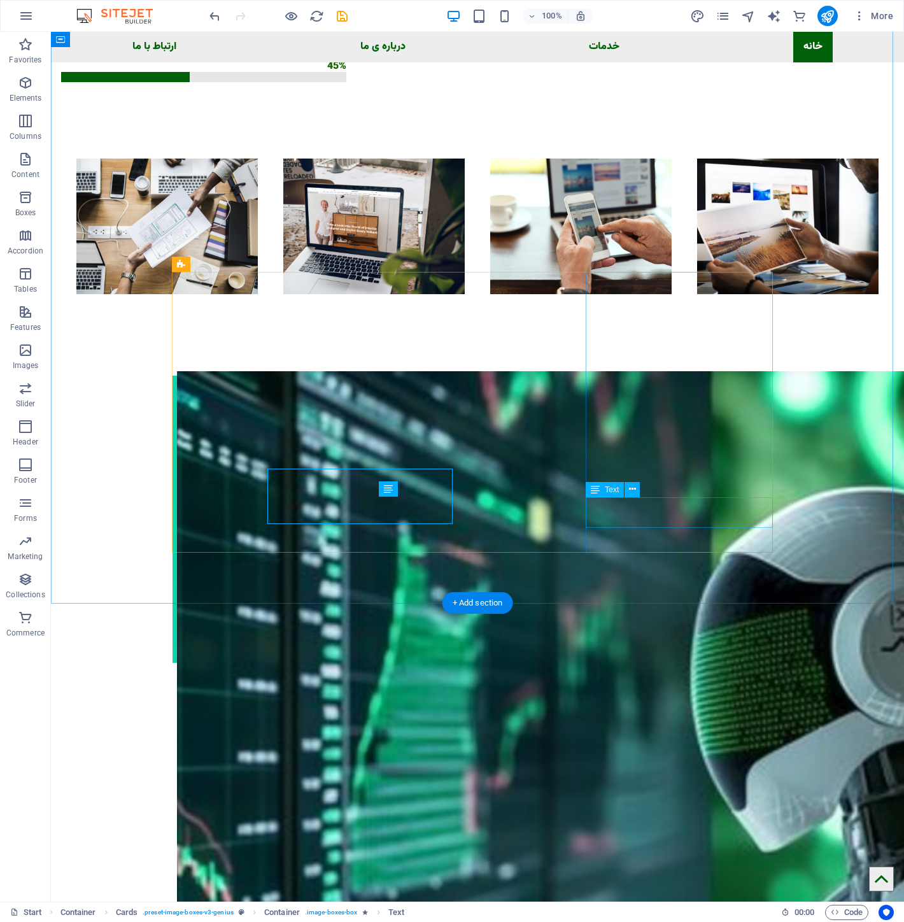
scroll to position [1415, 0]
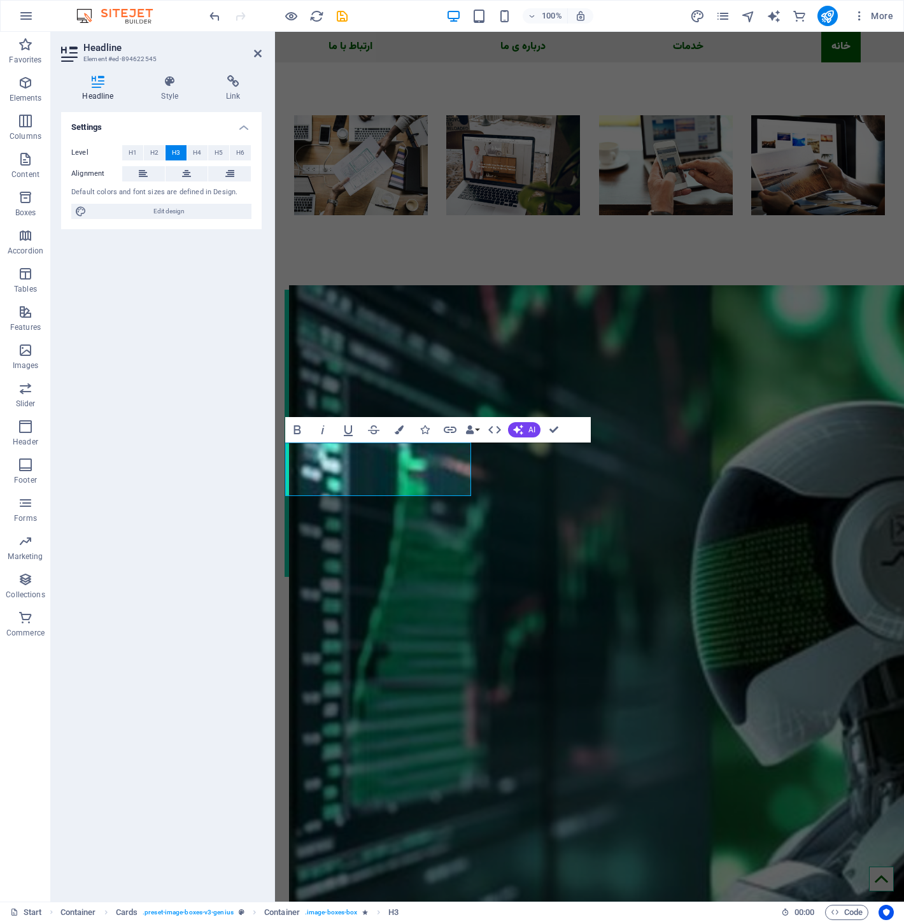
scroll to position [1388, 0]
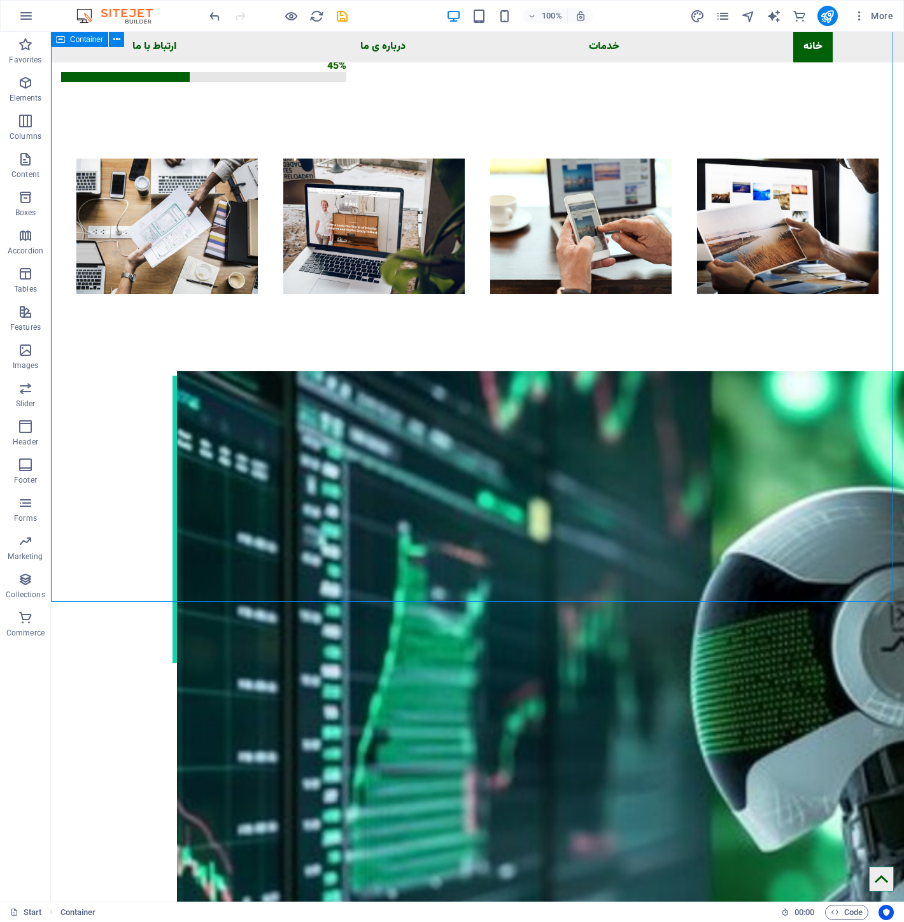
scroll to position [1416, 0]
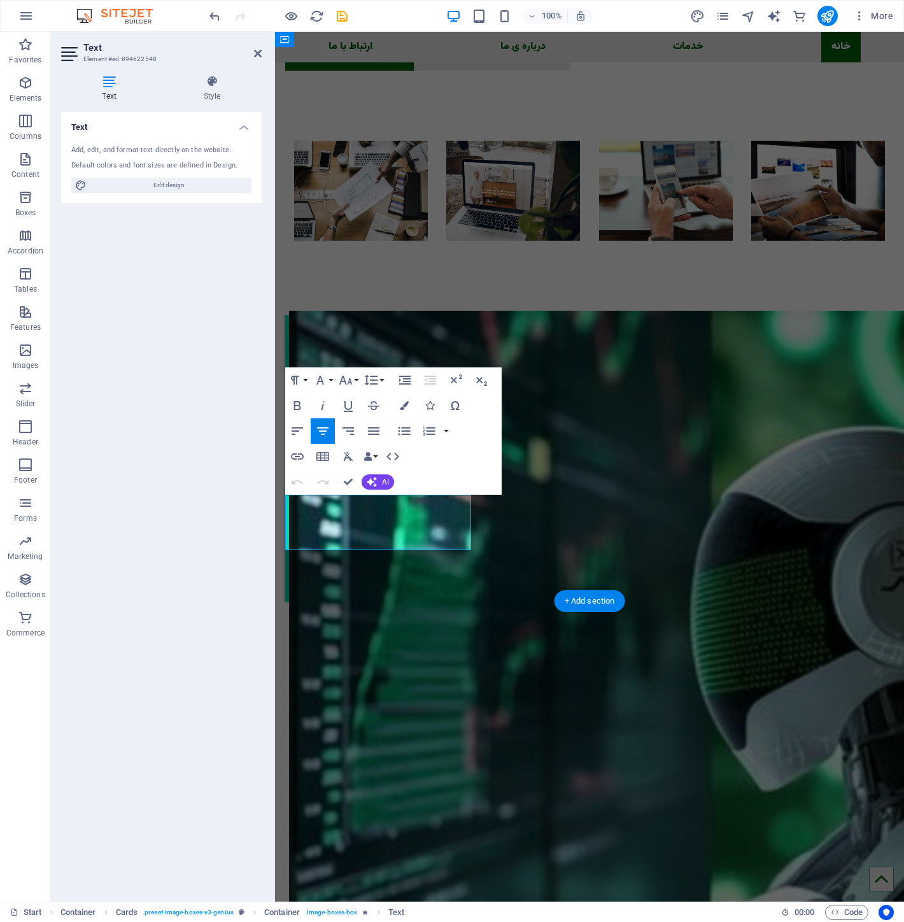
click at [398, 487] on div "Paragraph Format Normal Heading 1 Heading 2 Heading 3 Heading 4 Heading 5 Headi…" at bounding box center [393, 430] width 216 height 127
click at [385, 493] on div "Undo Redo Confirm (Ctrl+⏎) AI Improve Make shorter Make longer Fix spelling & g…" at bounding box center [340, 481] width 110 height 25
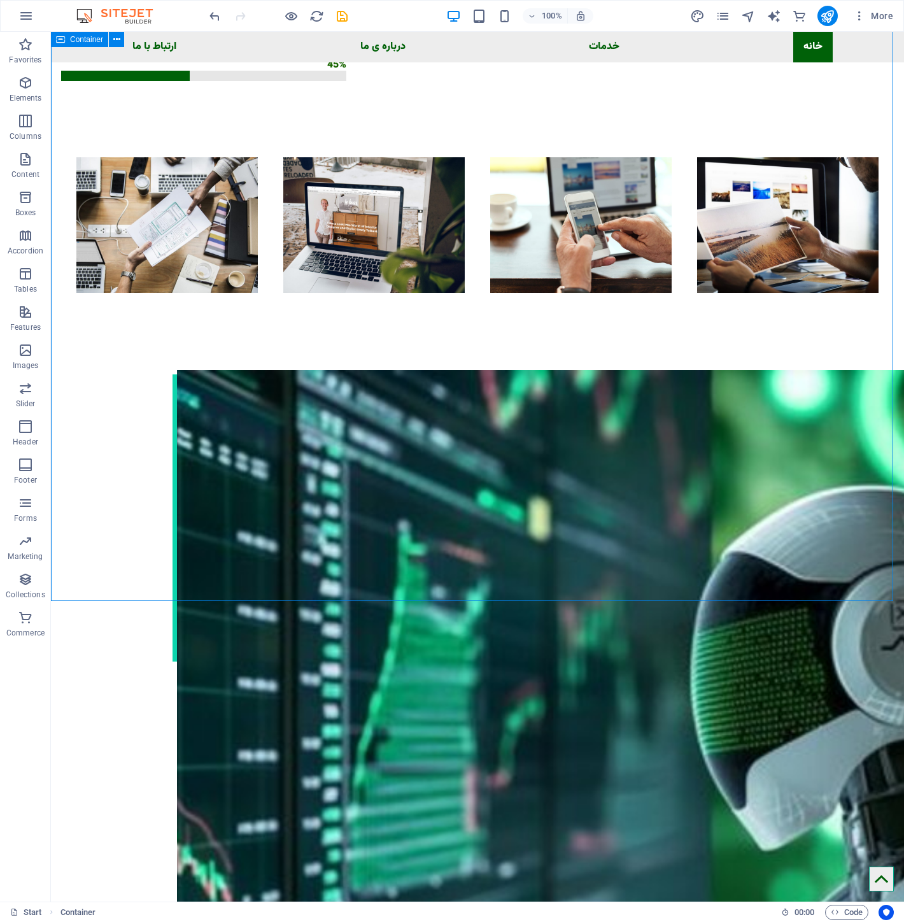
scroll to position [1417, 0]
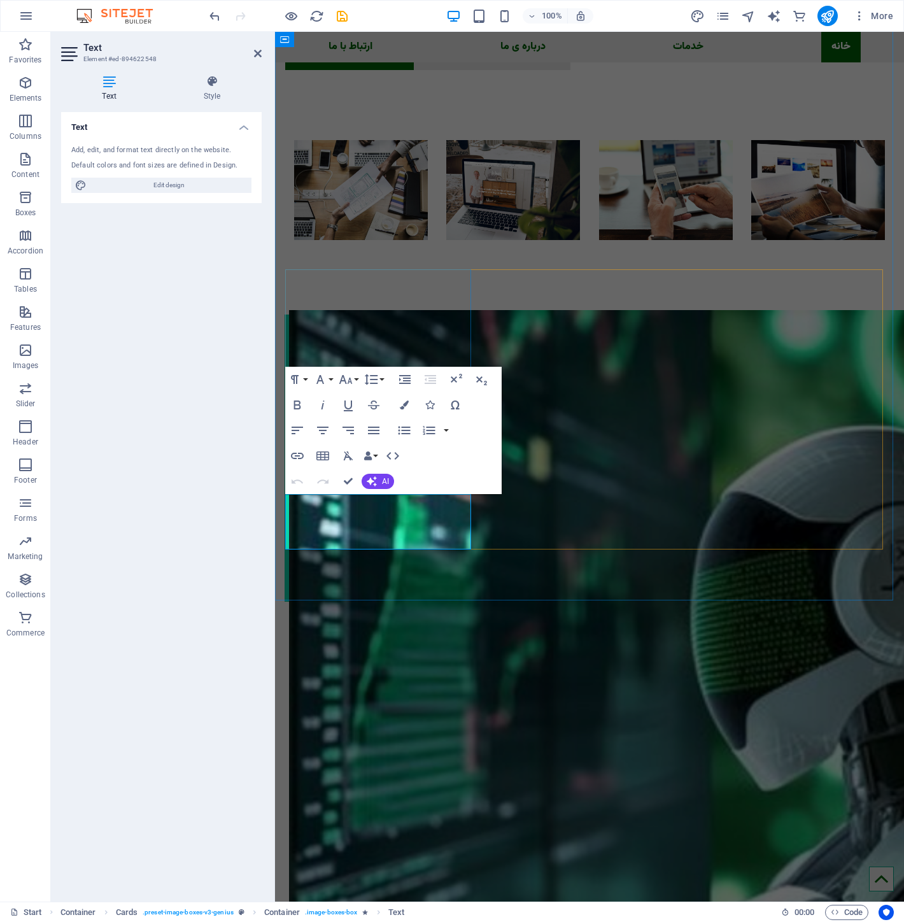
click at [376, 428] on icon "button" at bounding box center [373, 430] width 15 height 15
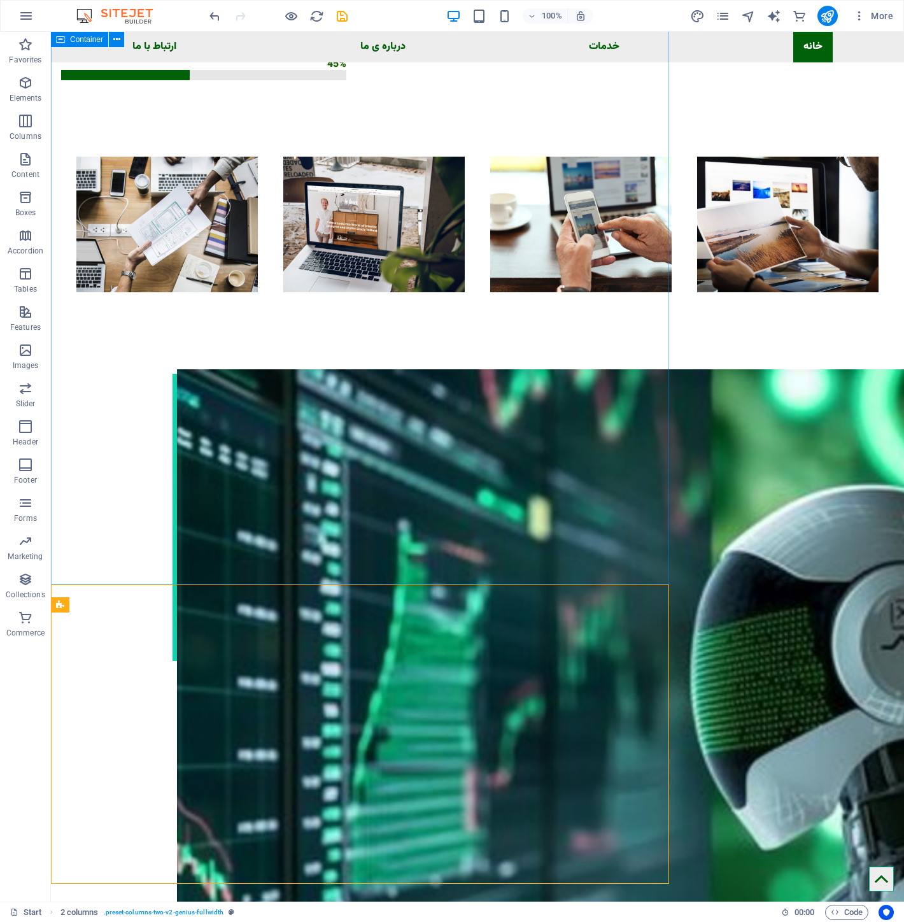
scroll to position [1417, 0]
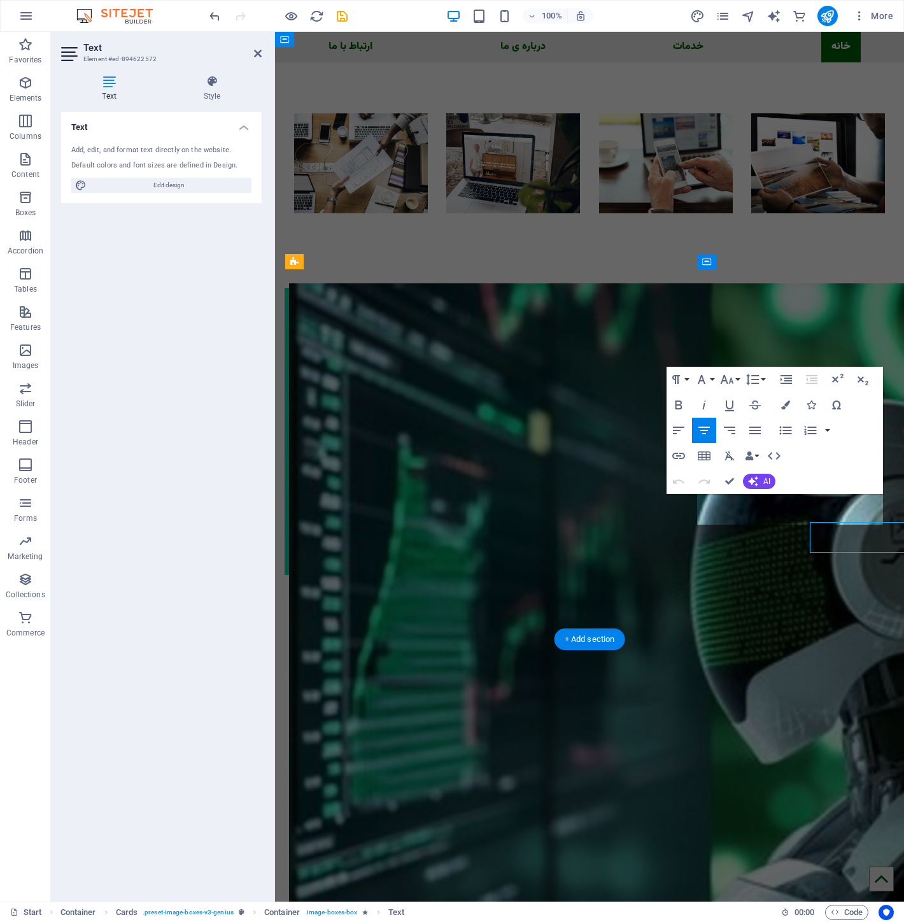
scroll to position [1390, 0]
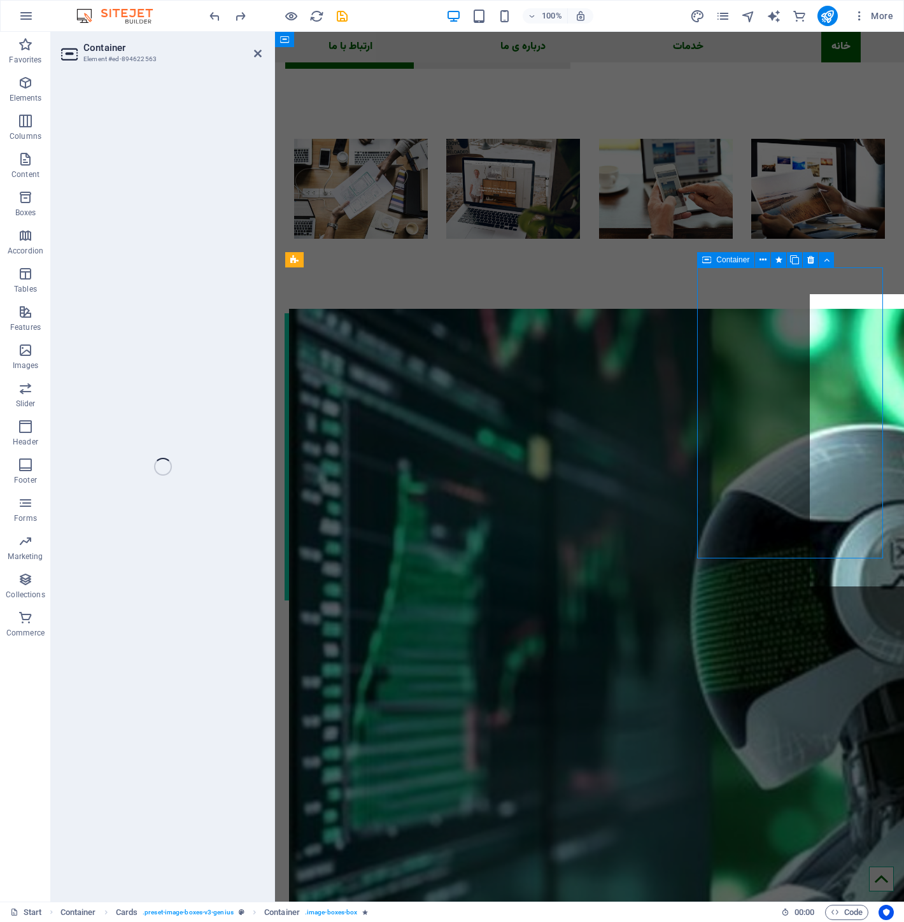
scroll to position [1392, 0]
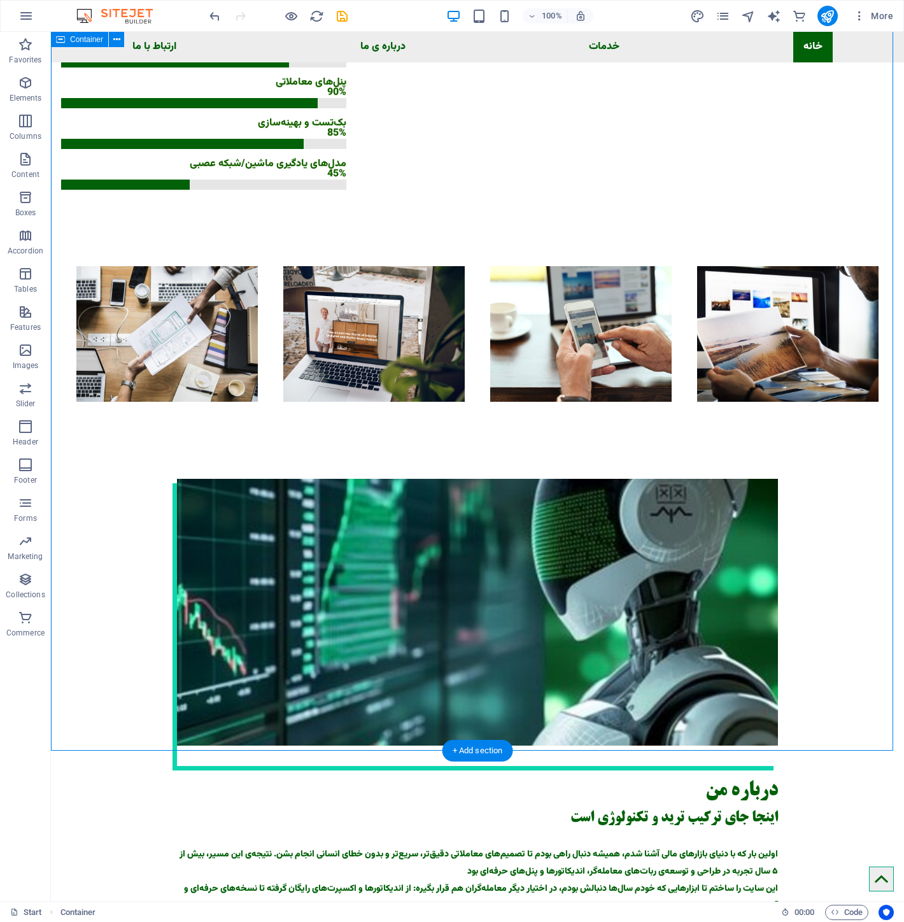
scroll to position [1278, 0]
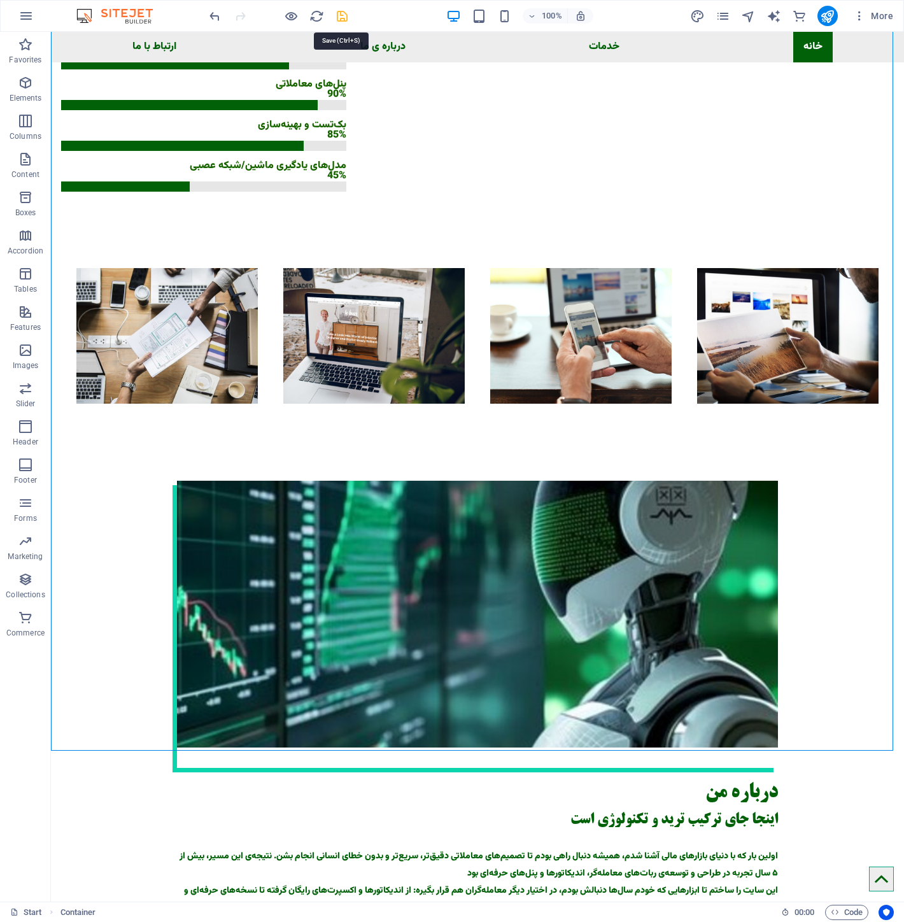
click at [646, 236] on icon "save" at bounding box center [736, 304] width 181 height 136
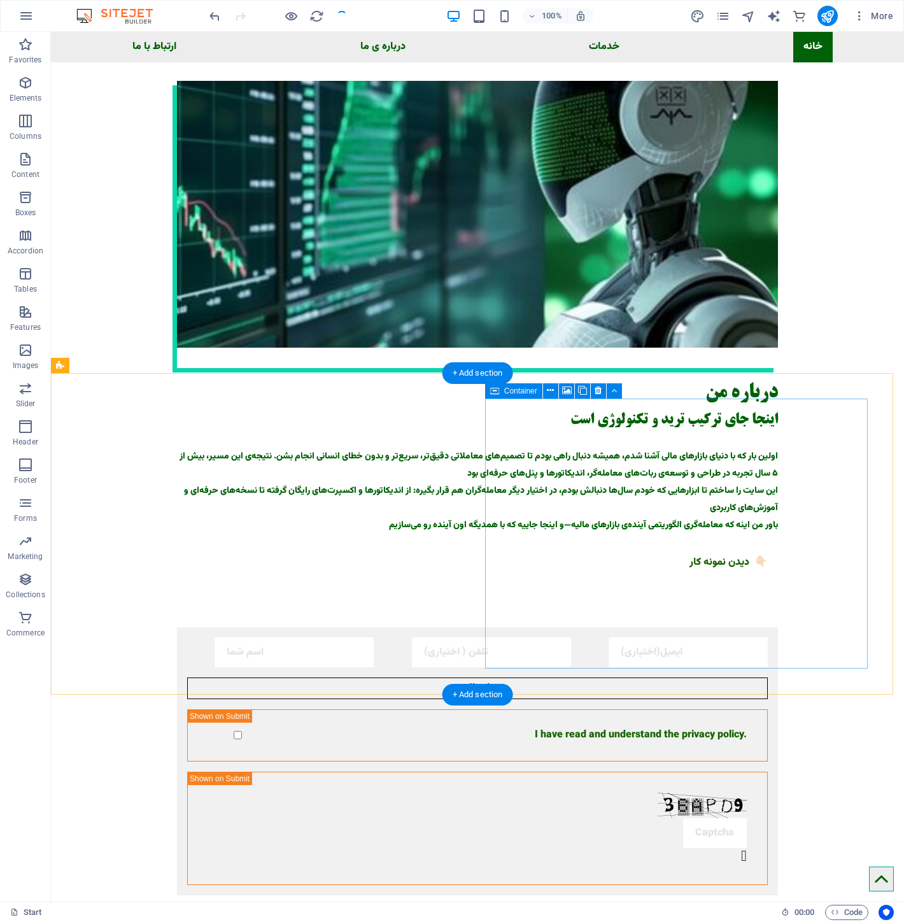
scroll to position [1725, 0]
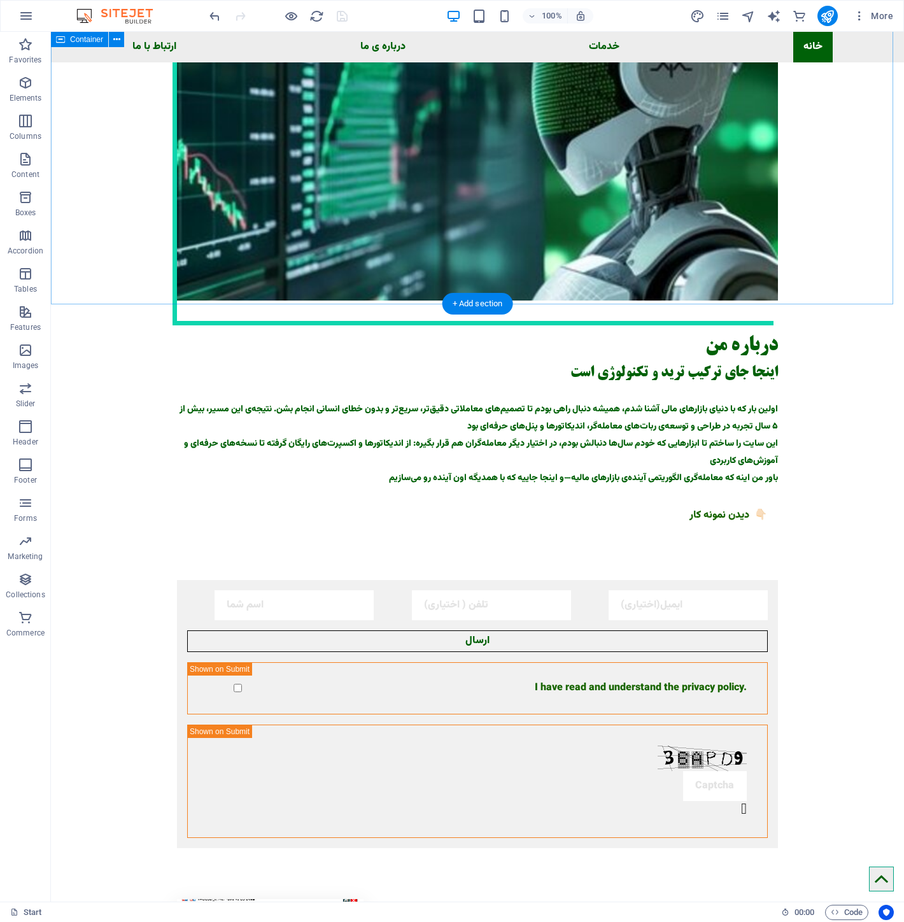
click at [94, 206] on div "درباره من اینجا جای ترکیب ترید و تکنولوژی است اولین بار که با دنیای بازارهای ما…" at bounding box center [477, 897] width 853 height 1828
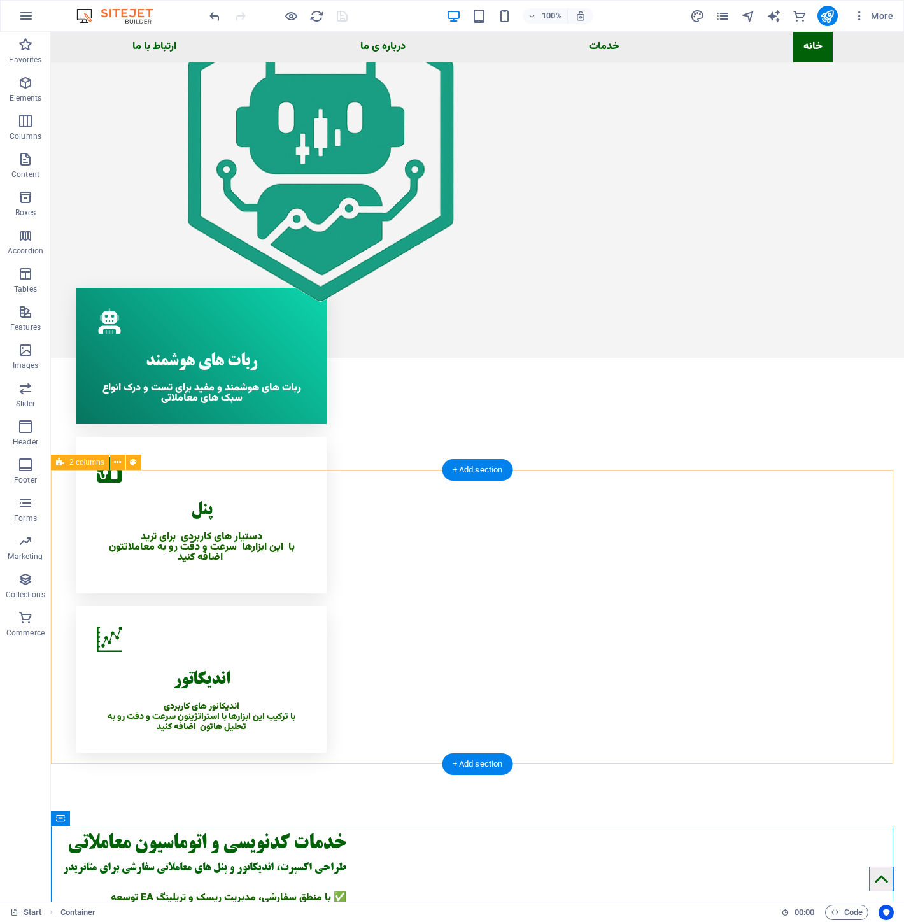
scroll to position [0, 0]
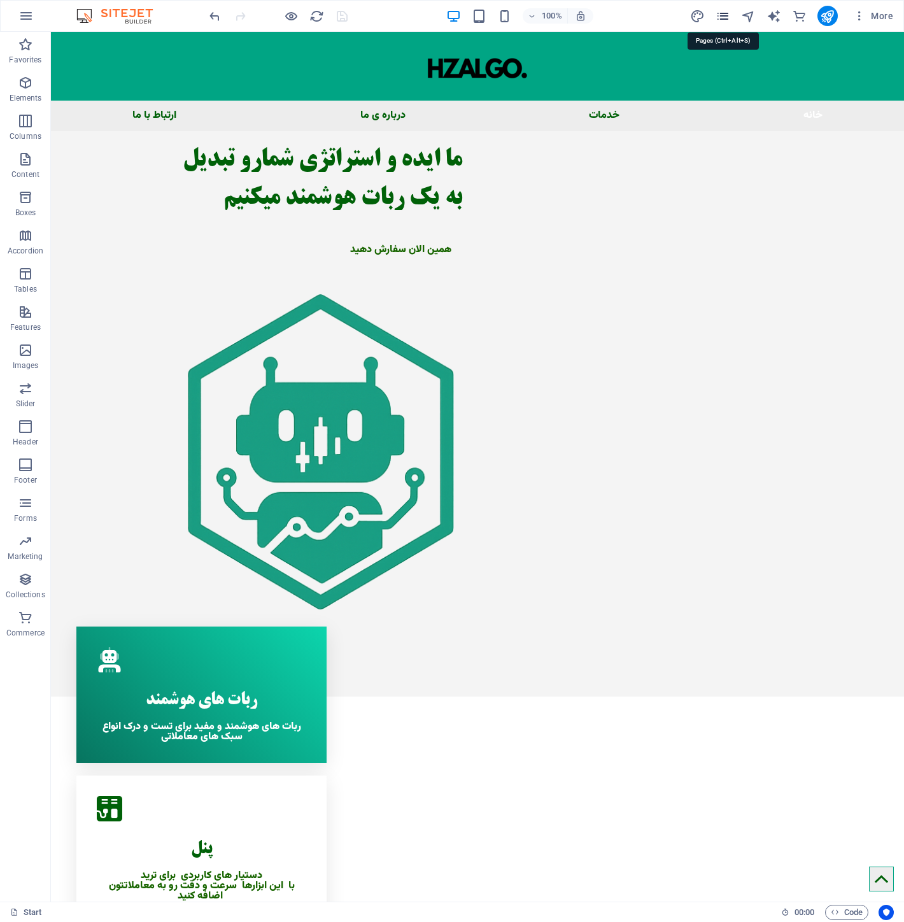
click at [719, 21] on icon "pages" at bounding box center [723, 16] width 15 height 15
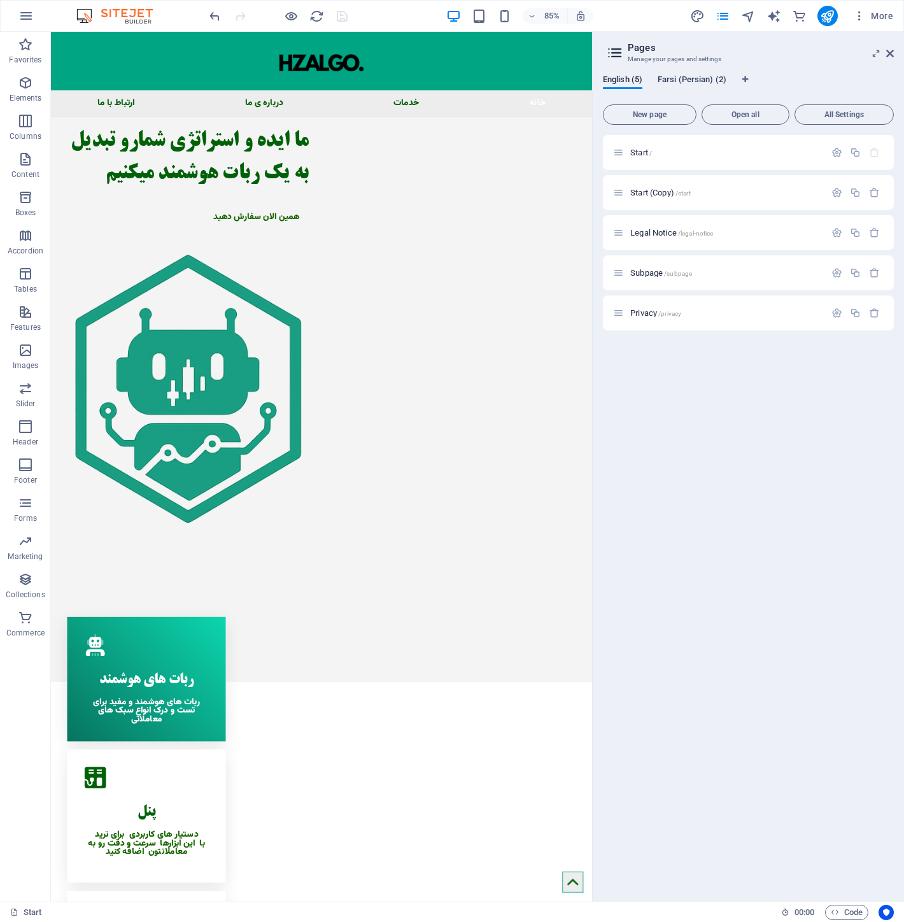
click at [713, 80] on span "Farsi (Persian) (2)" at bounding box center [692, 81] width 69 height 18
click at [703, 150] on p "Start /" at bounding box center [725, 152] width 191 height 8
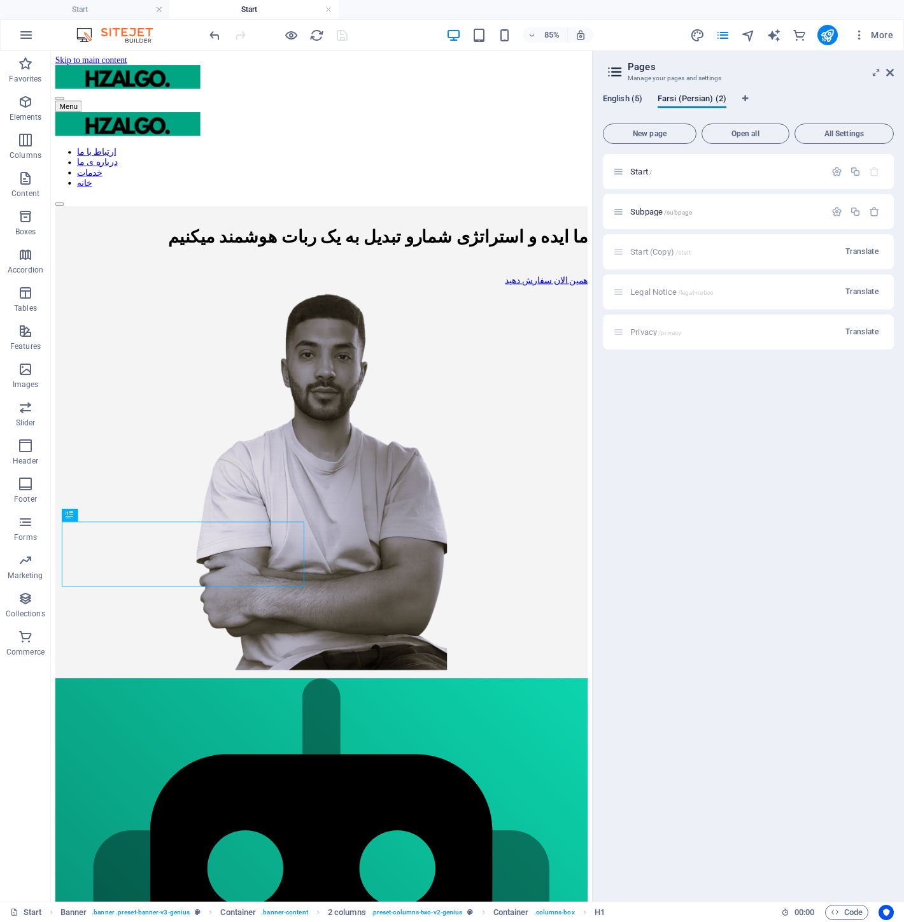
click at [634, 97] on span "English (5)" at bounding box center [622, 100] width 39 height 18
click at [685, 99] on span "Farsi (Persian) (2)" at bounding box center [692, 100] width 69 height 18
click at [888, 75] on icon at bounding box center [890, 72] width 8 height 10
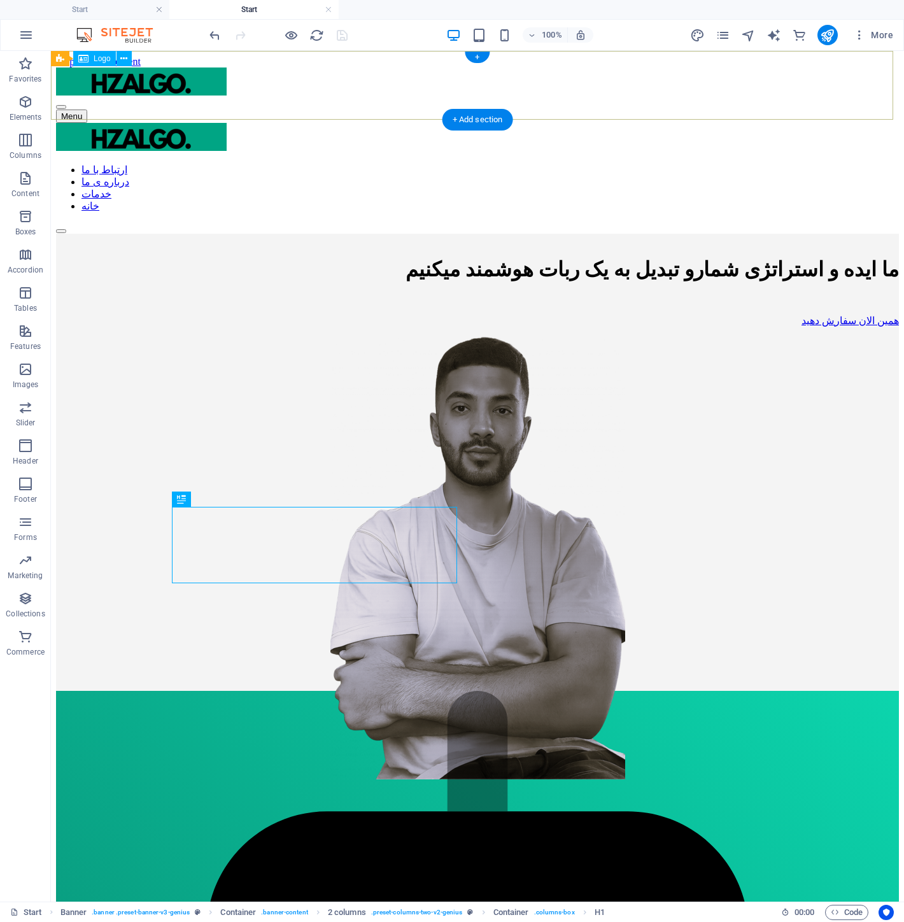
click at [546, 78] on div at bounding box center [477, 82] width 843 height 31
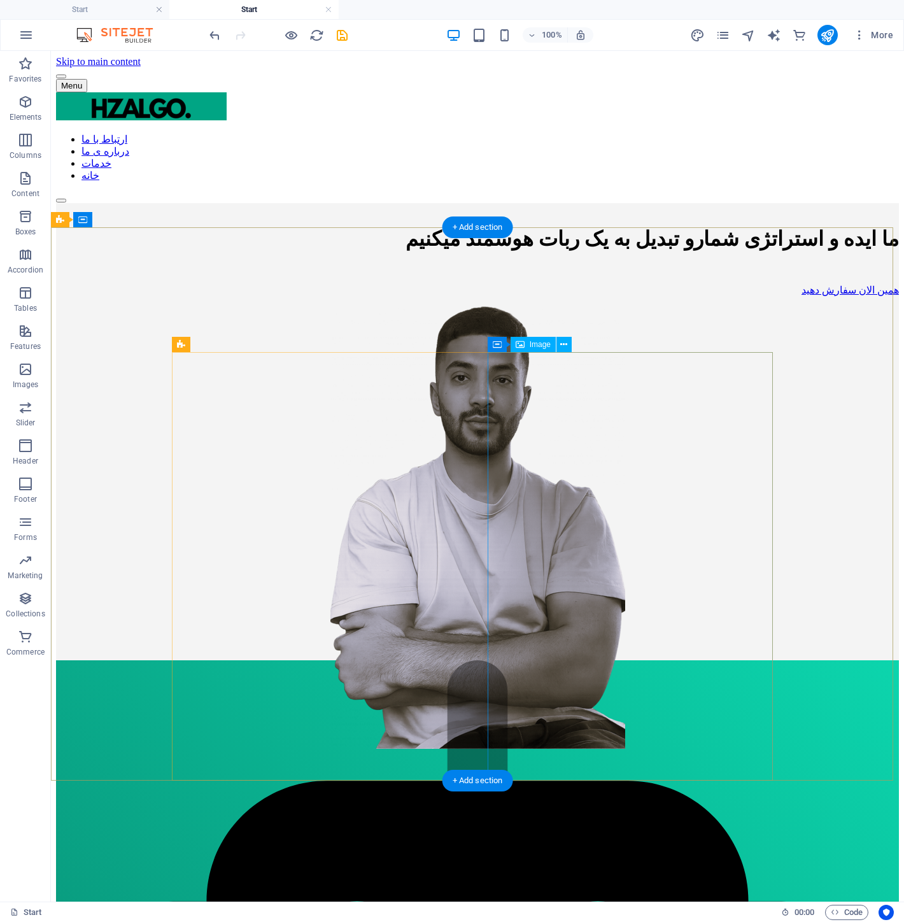
click at [633, 411] on figure at bounding box center [477, 528] width 843 height 445
select select "px"
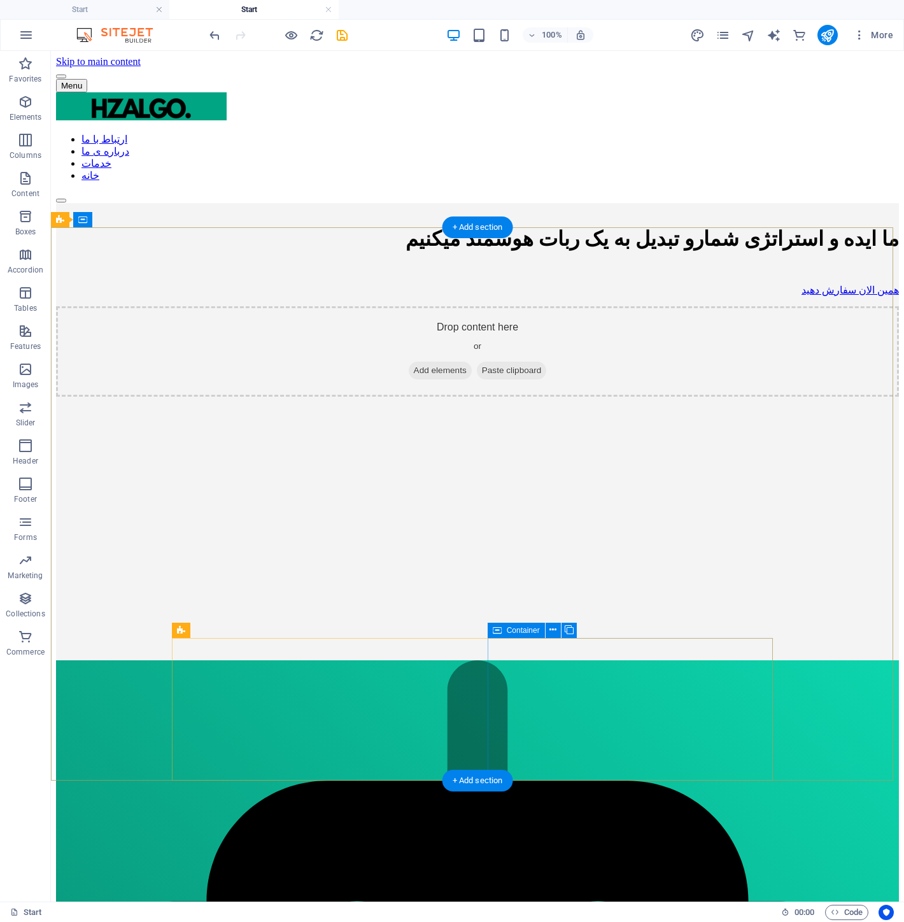
click at [653, 397] on div "Drop content here or Add elements Paste clipboard" at bounding box center [477, 351] width 843 height 90
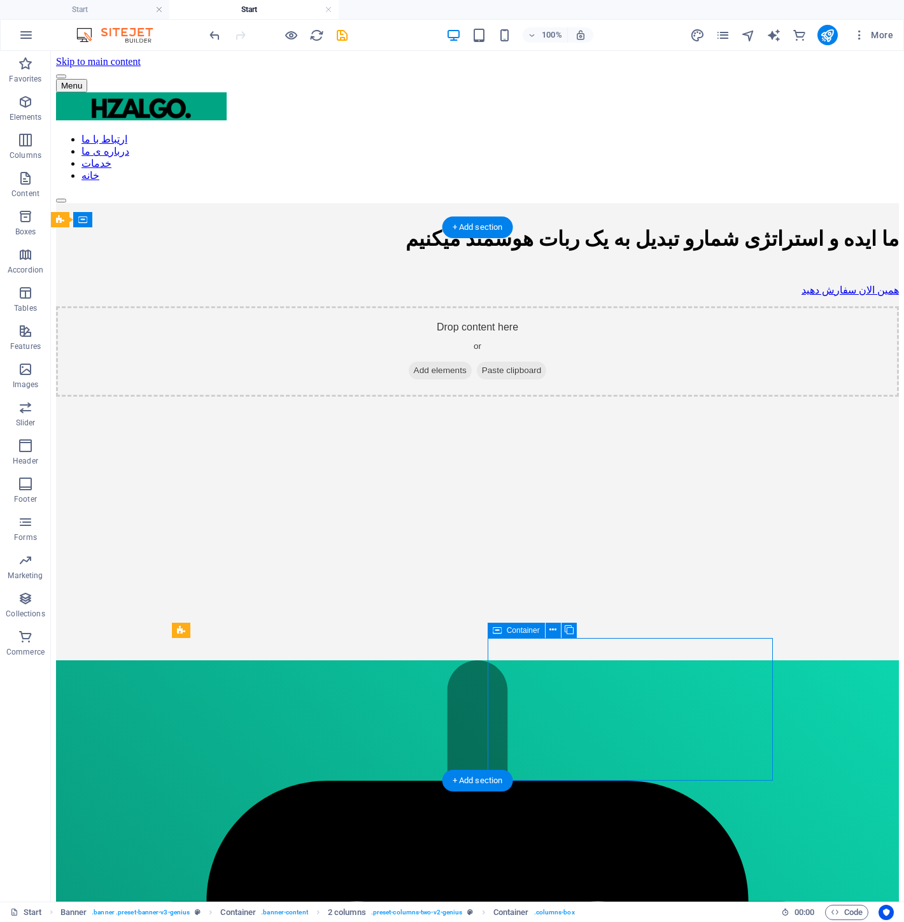
click at [635, 397] on div "Drop content here or Add elements Paste clipboard" at bounding box center [477, 351] width 843 height 90
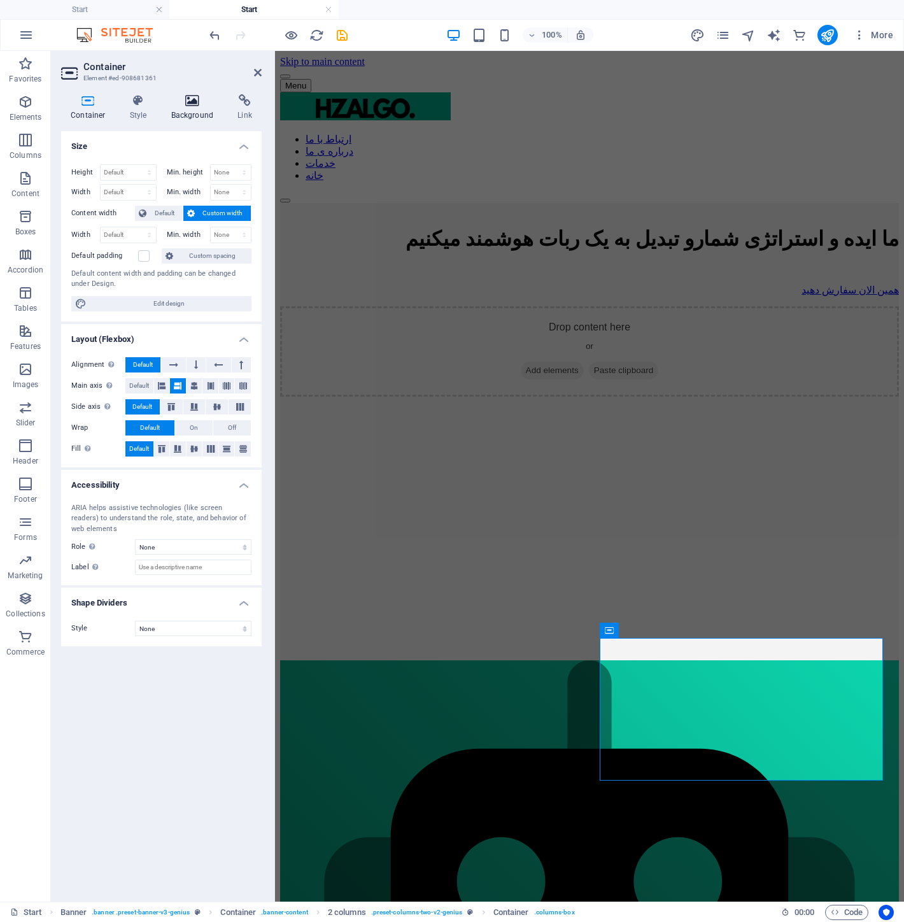
click at [183, 98] on icon at bounding box center [193, 100] width 62 height 13
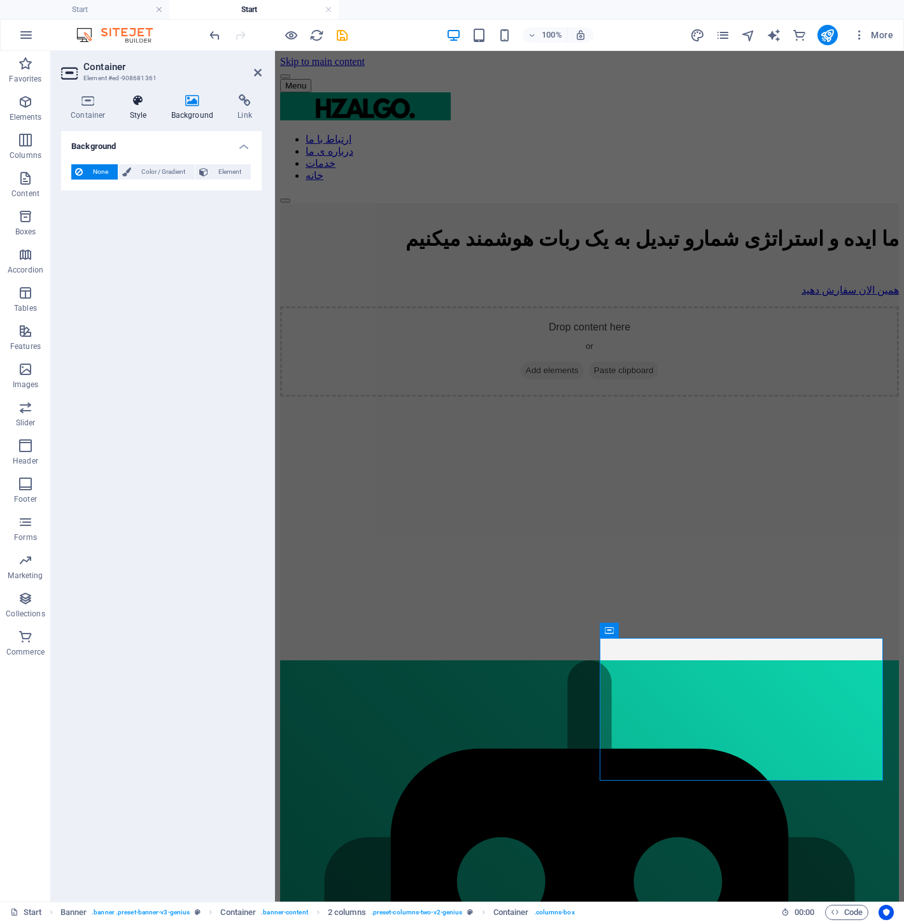
click at [157, 111] on h4 "Style" at bounding box center [140, 107] width 41 height 27
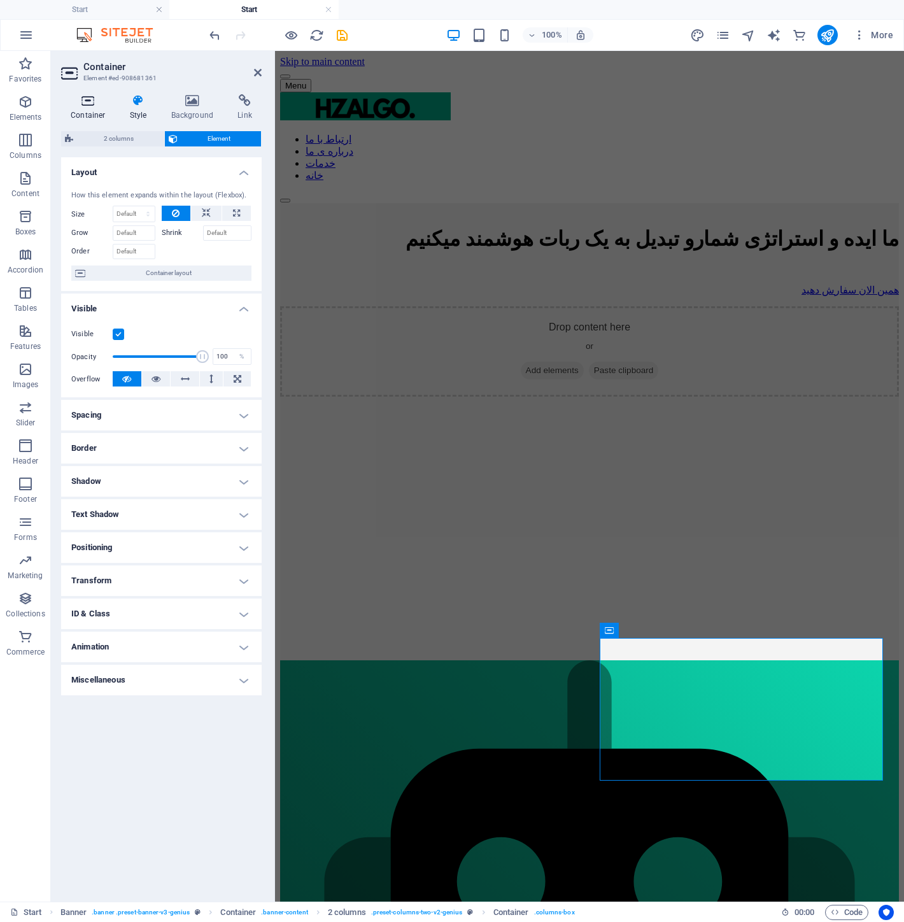
click at [94, 102] on icon at bounding box center [88, 100] width 54 height 13
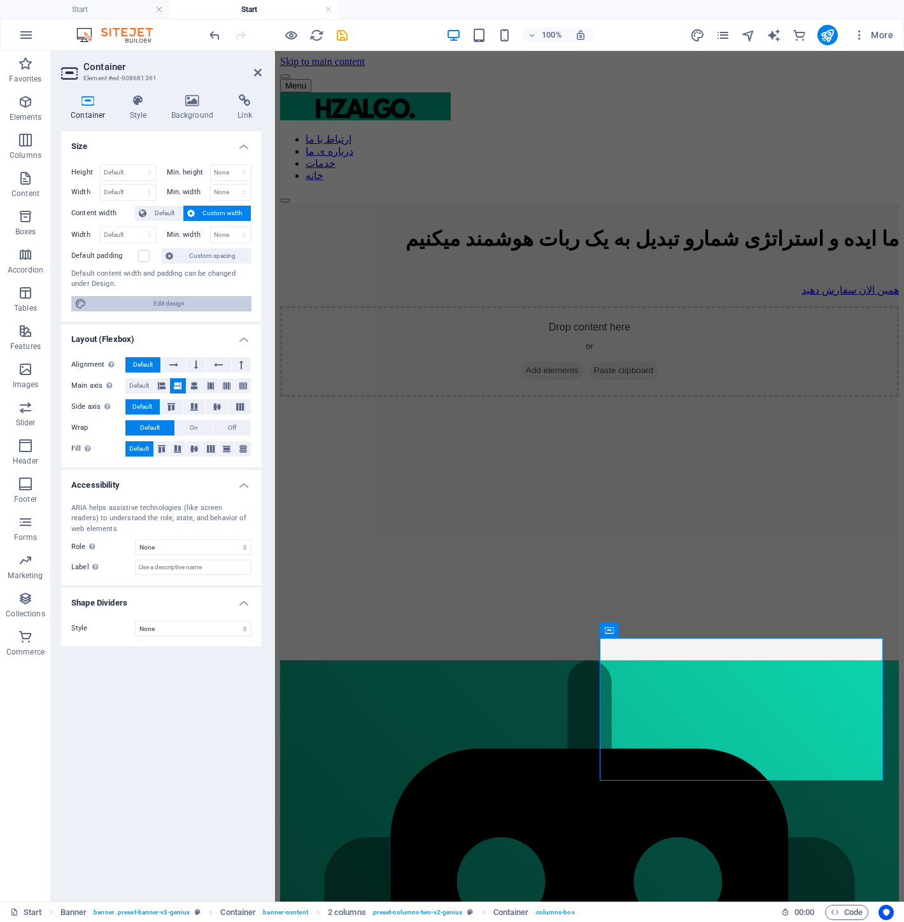
click at [198, 308] on span "Edit design" at bounding box center [168, 303] width 157 height 15
select select "px"
select select "400"
select select "px"
select select "rem"
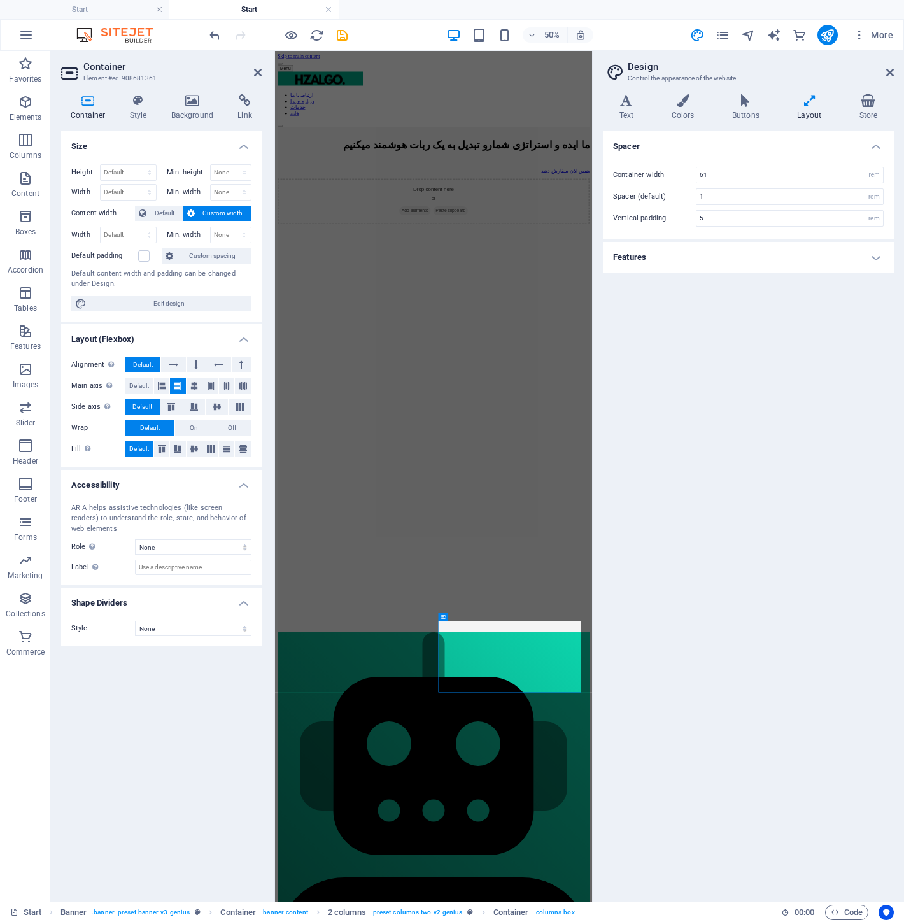
click at [888, 79] on header "Design Control the appearance of the website" at bounding box center [749, 67] width 288 height 33
click at [883, 73] on header "Design Control the appearance of the website" at bounding box center [749, 67] width 288 height 33
click at [883, 71] on h2 "Design" at bounding box center [761, 66] width 266 height 11
click at [893, 71] on icon at bounding box center [890, 72] width 8 height 10
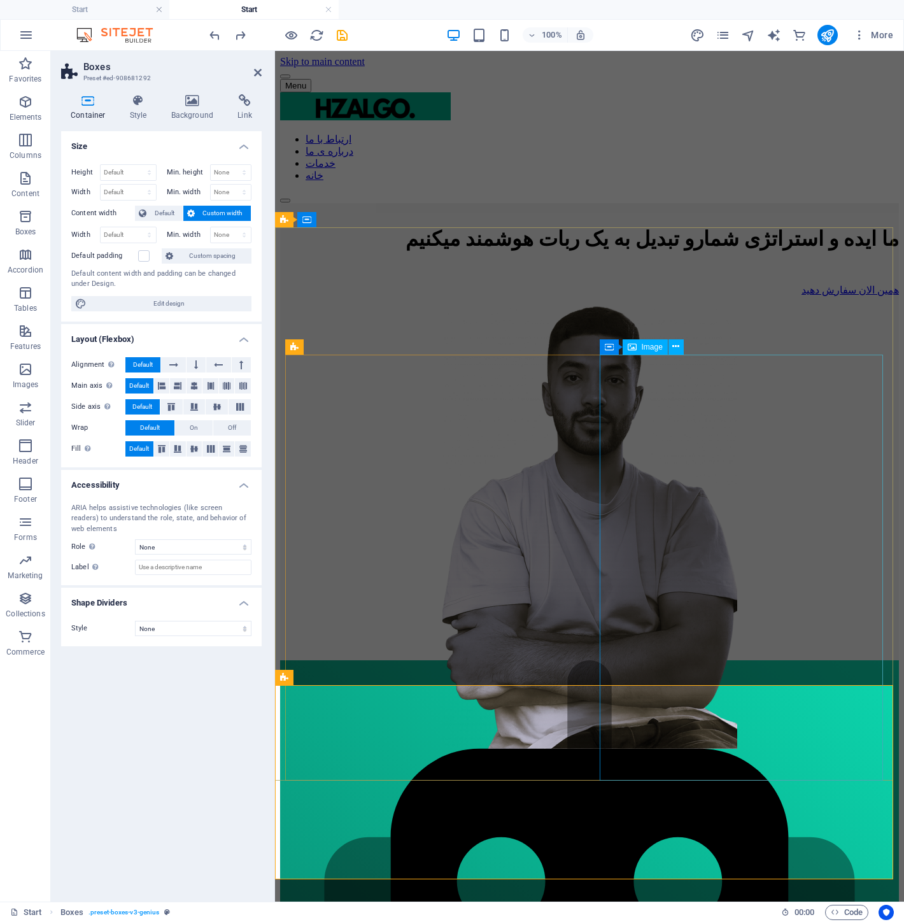
click at [723, 453] on figure at bounding box center [589, 528] width 619 height 445
select select "px"
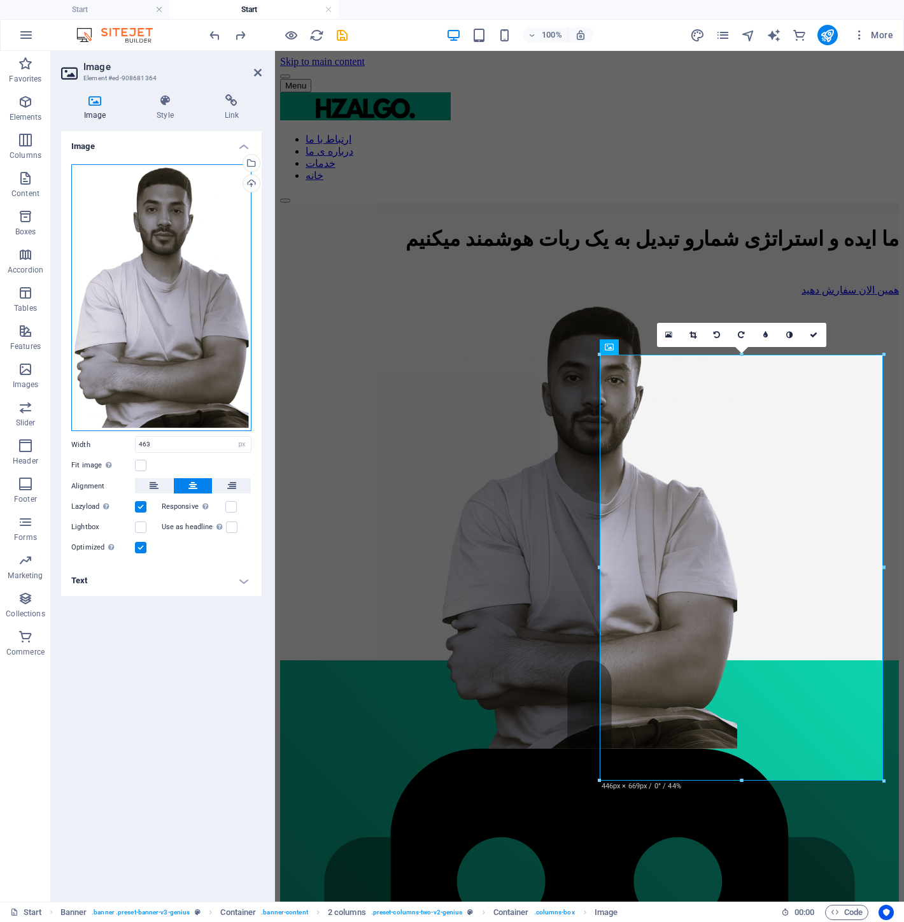
click at [183, 274] on div "Drag files here, click to choose files or select files from Files or our free s…" at bounding box center [161, 297] width 180 height 267
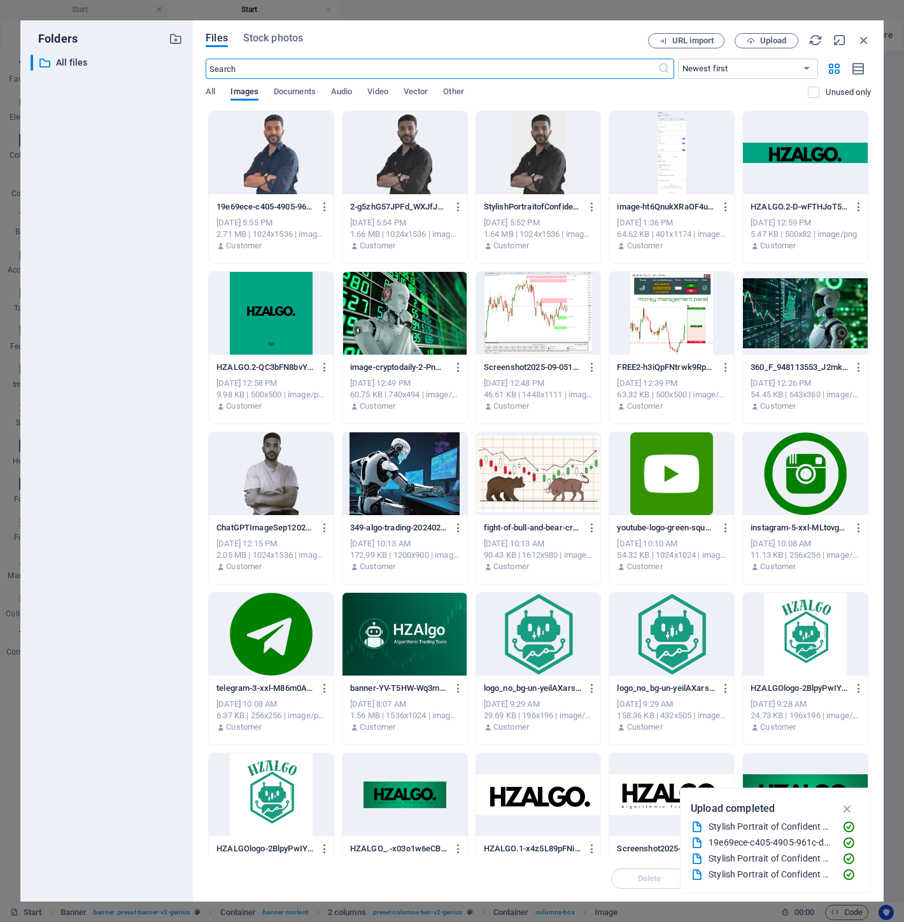
click at [697, 622] on div at bounding box center [671, 634] width 125 height 83
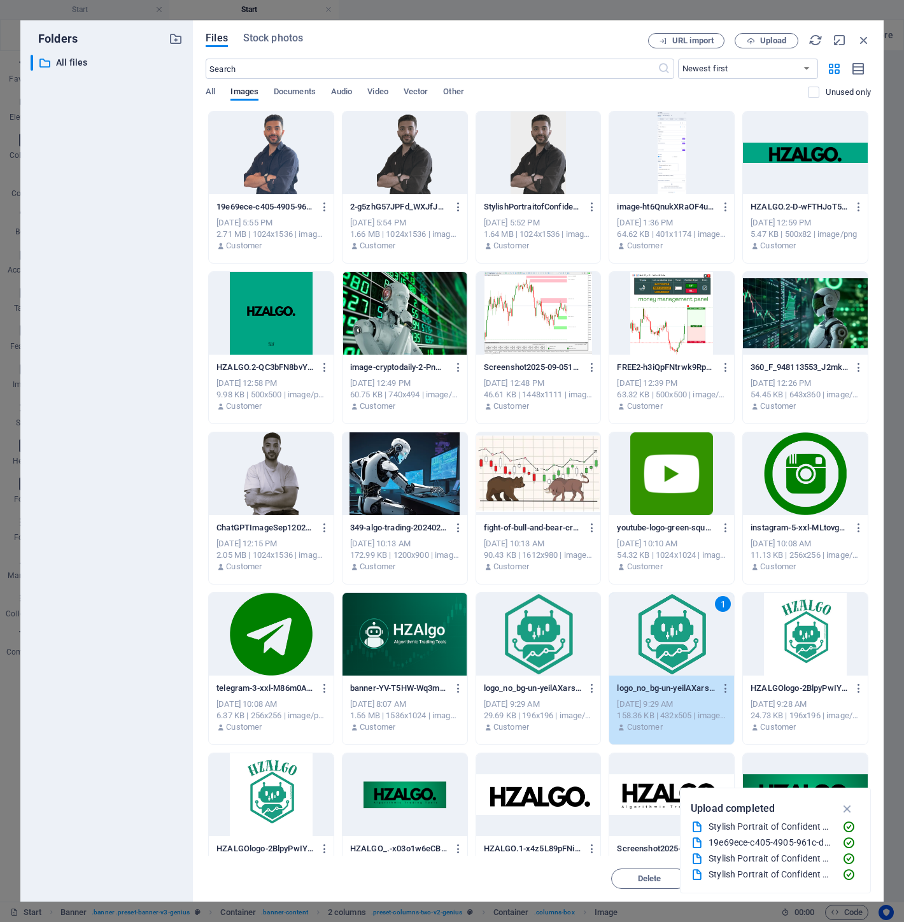
click at [697, 622] on div "1" at bounding box center [671, 634] width 125 height 83
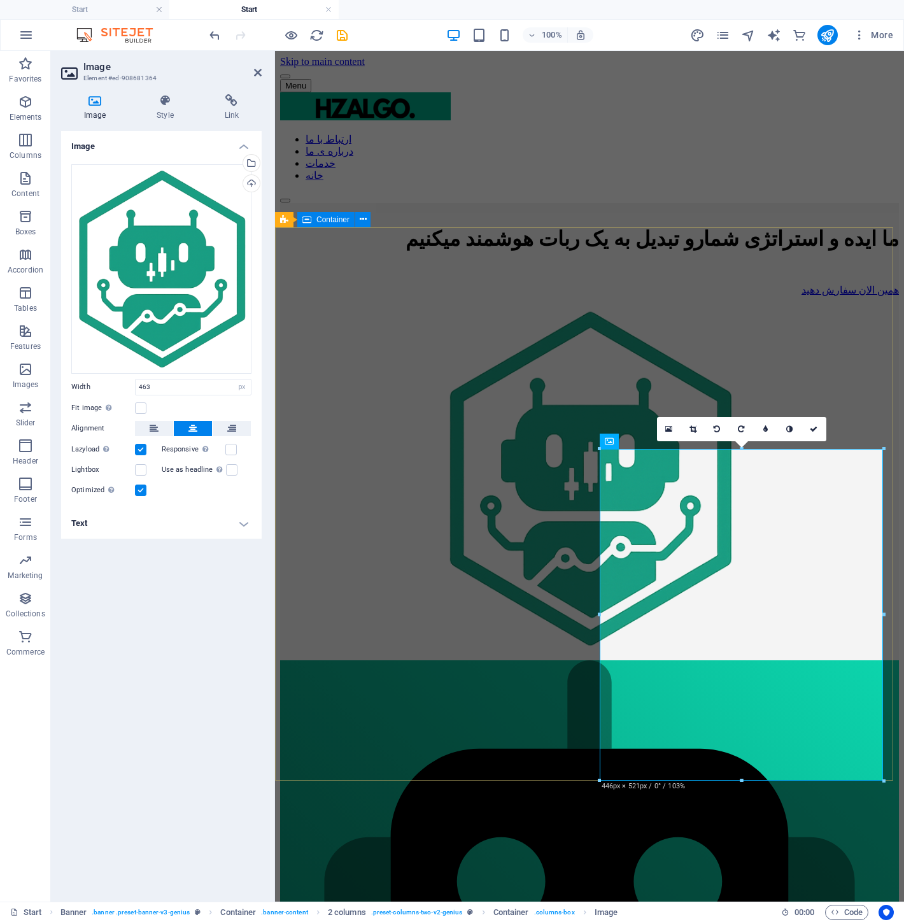
click at [654, 311] on div "ما ایده و استراتژی شمارو تبدیل به یک ربات هوشمند میکنیم همین الان سفارش دهید" at bounding box center [589, 428] width 619 height 450
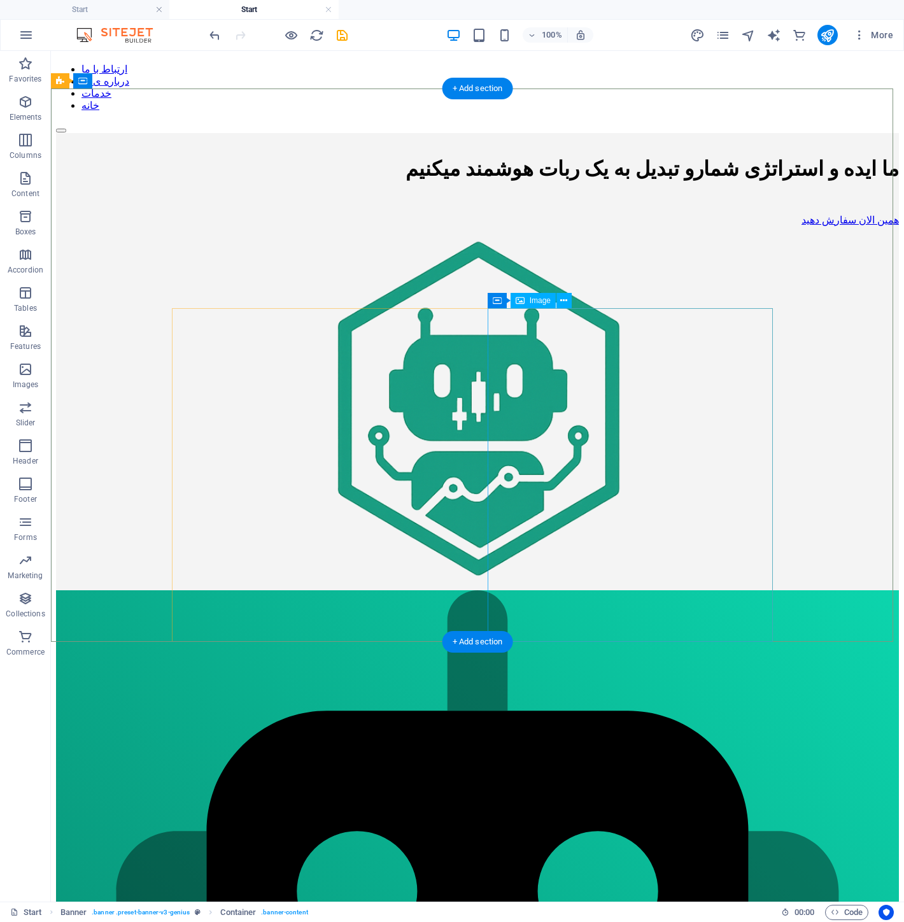
scroll to position [81, 0]
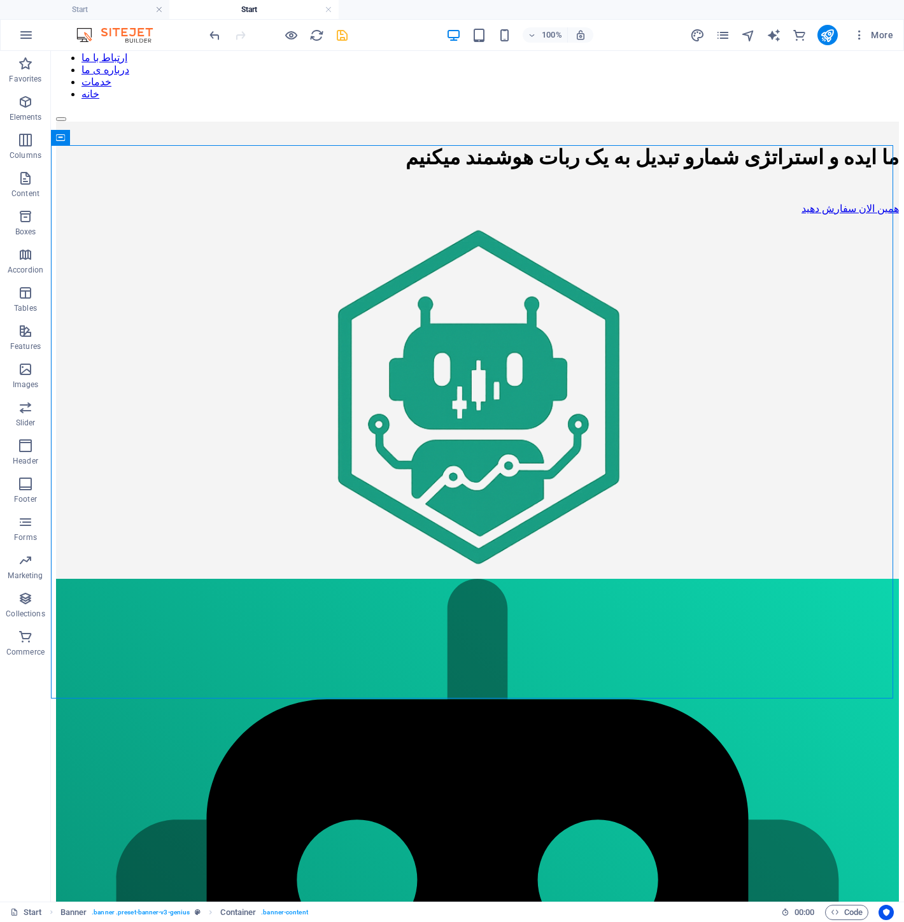
click at [335, 36] on icon "save" at bounding box center [342, 35] width 15 height 15
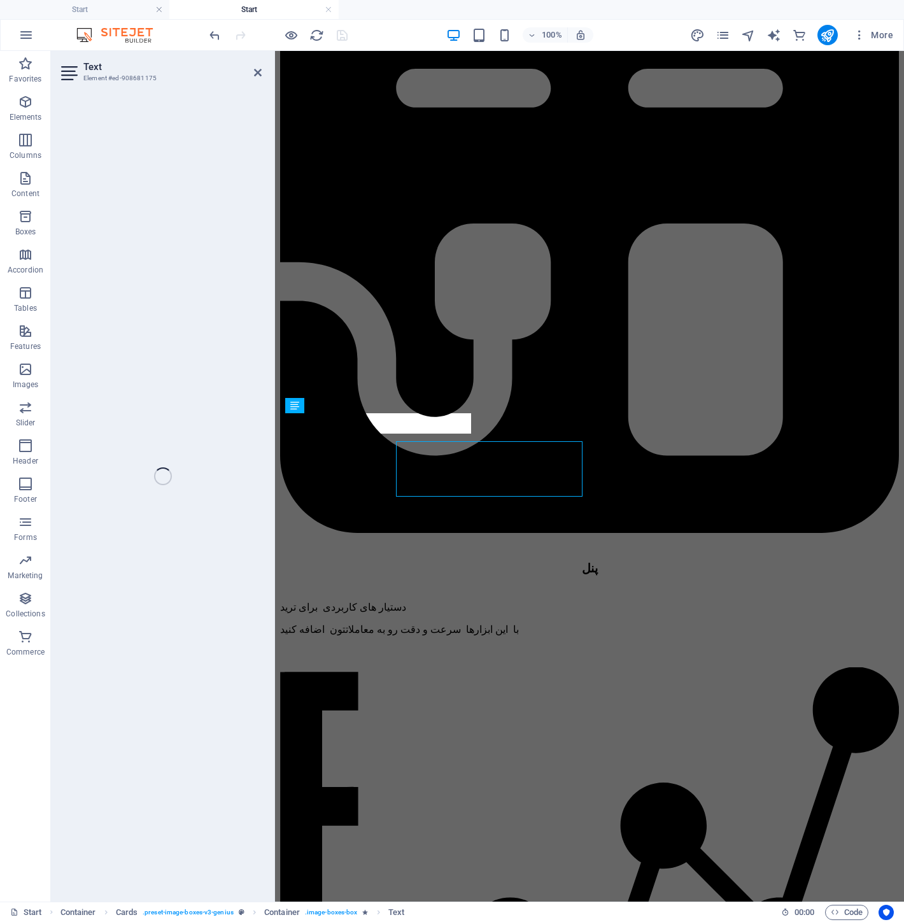
scroll to position [1518, 0]
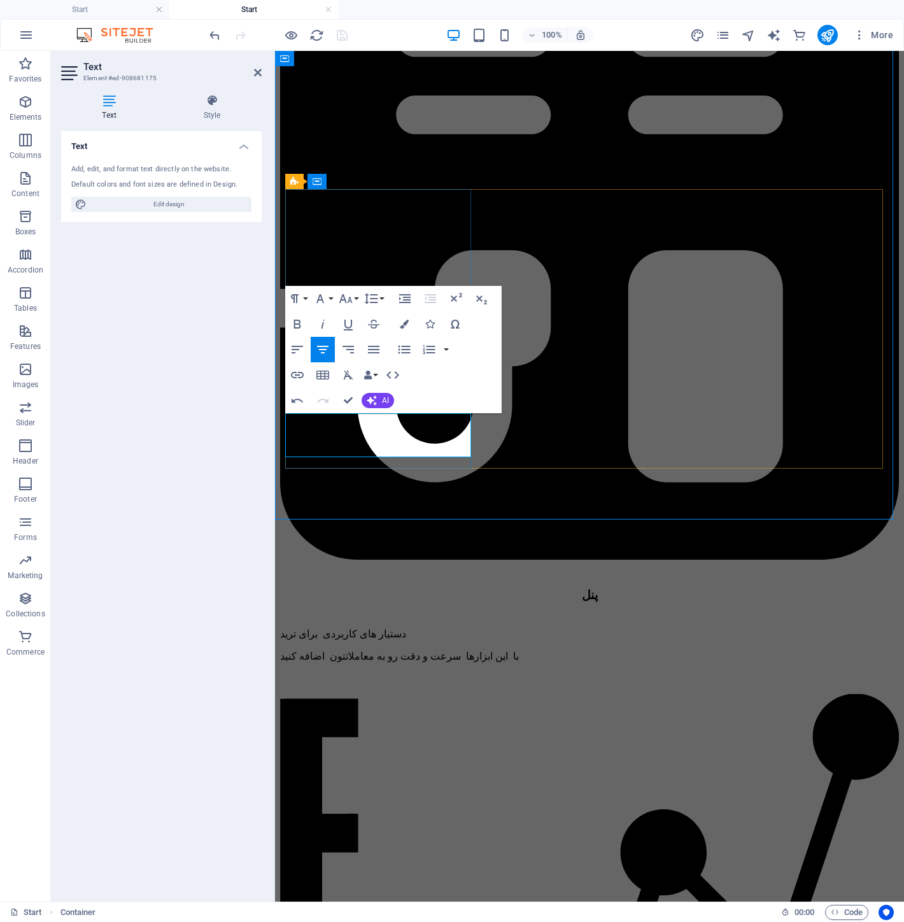
scroll to position [1545, 0]
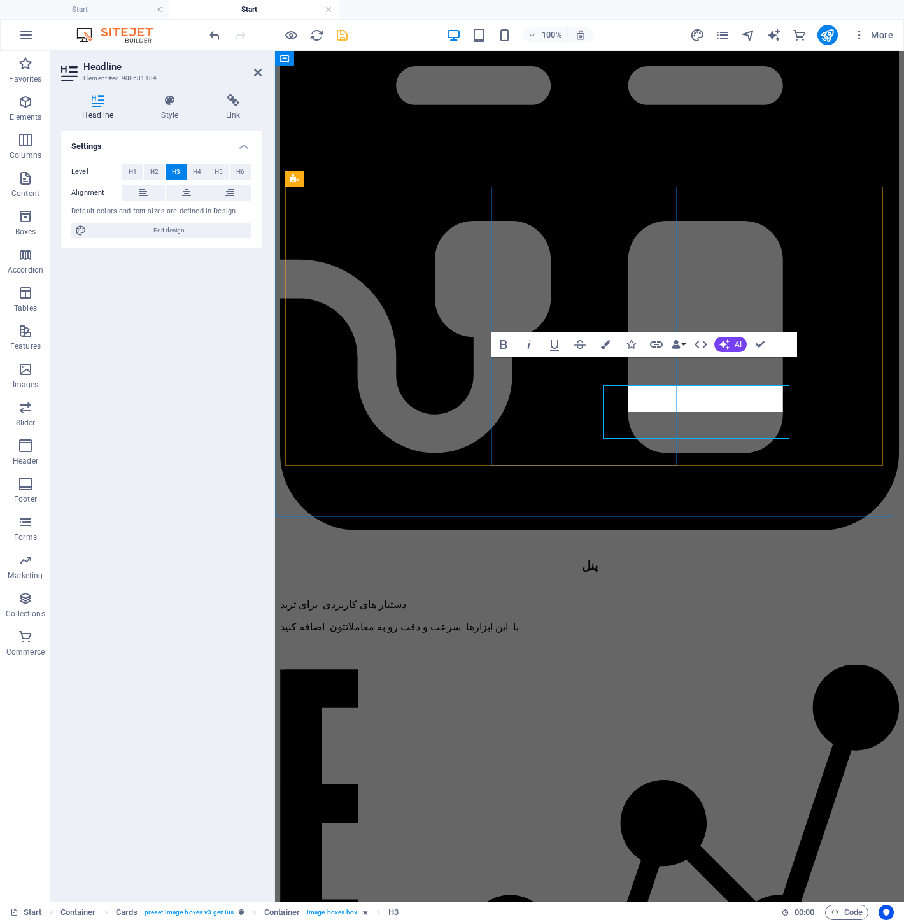
scroll to position [1520, 0]
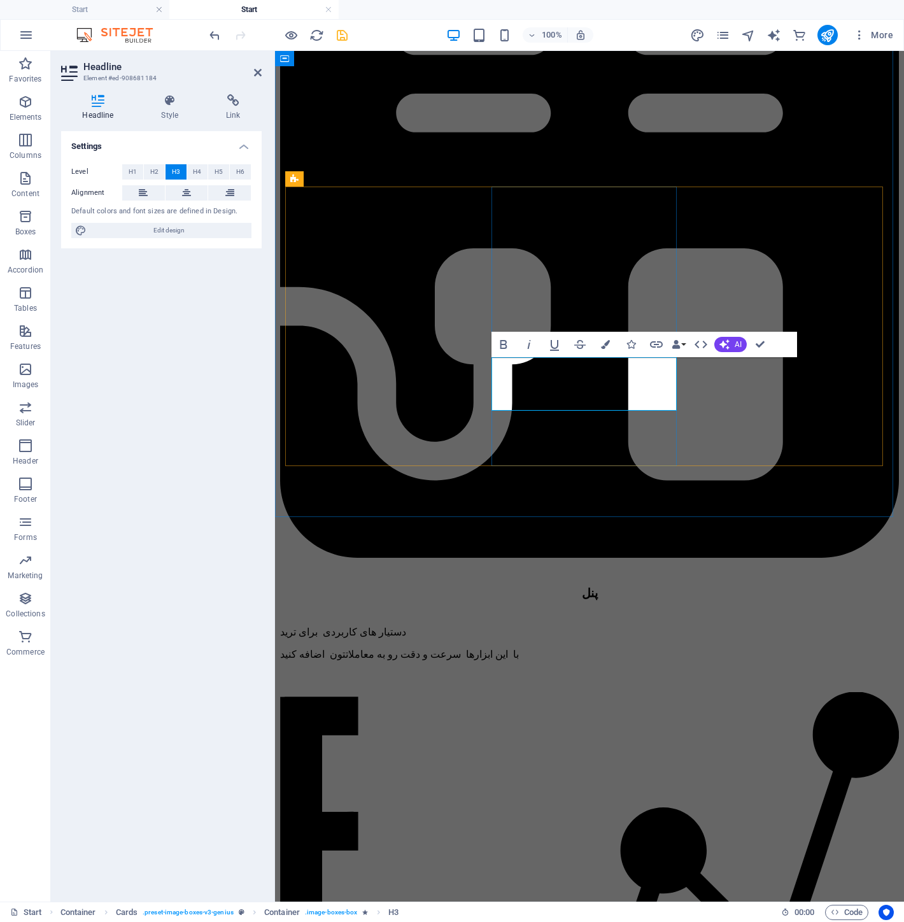
drag, startPoint x: 529, startPoint y: 392, endPoint x: 577, endPoint y: 398, distance: 48.1
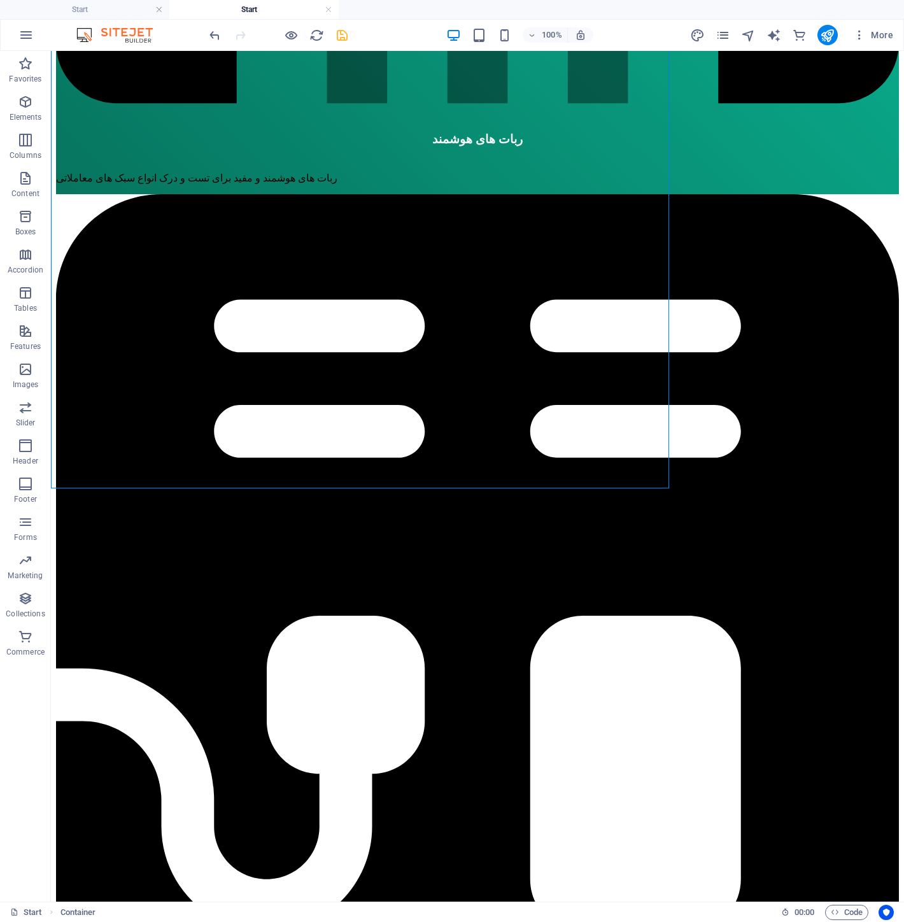
scroll to position [1549, 0]
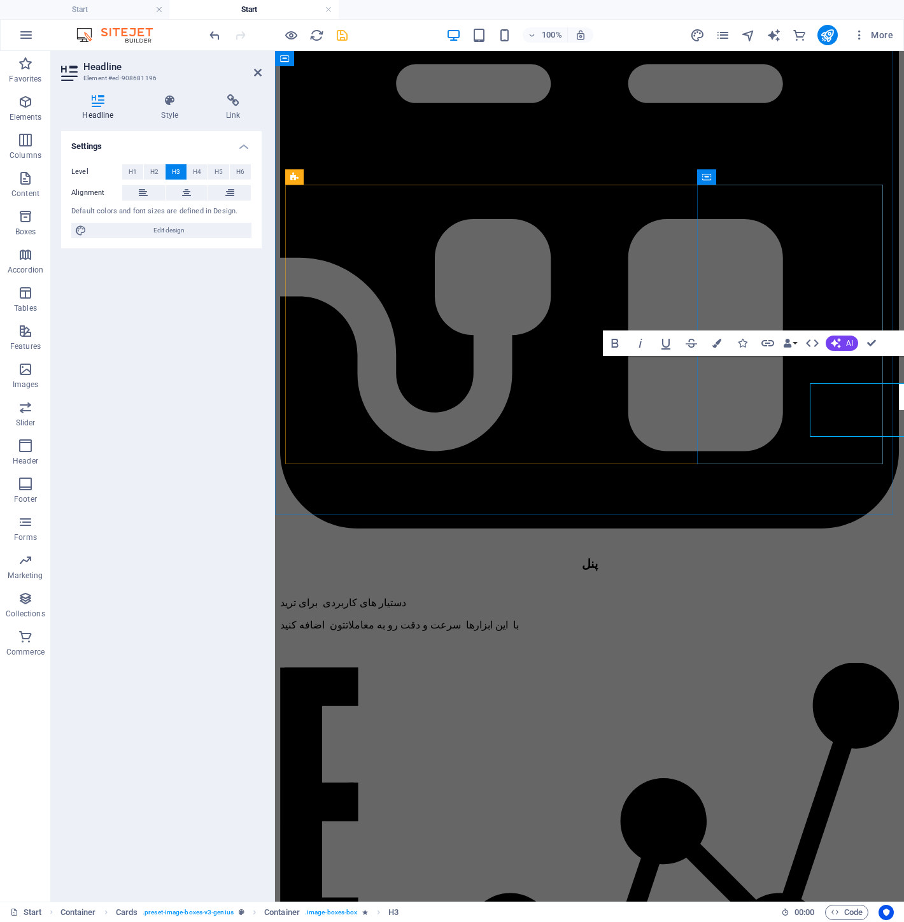
scroll to position [1522, 0]
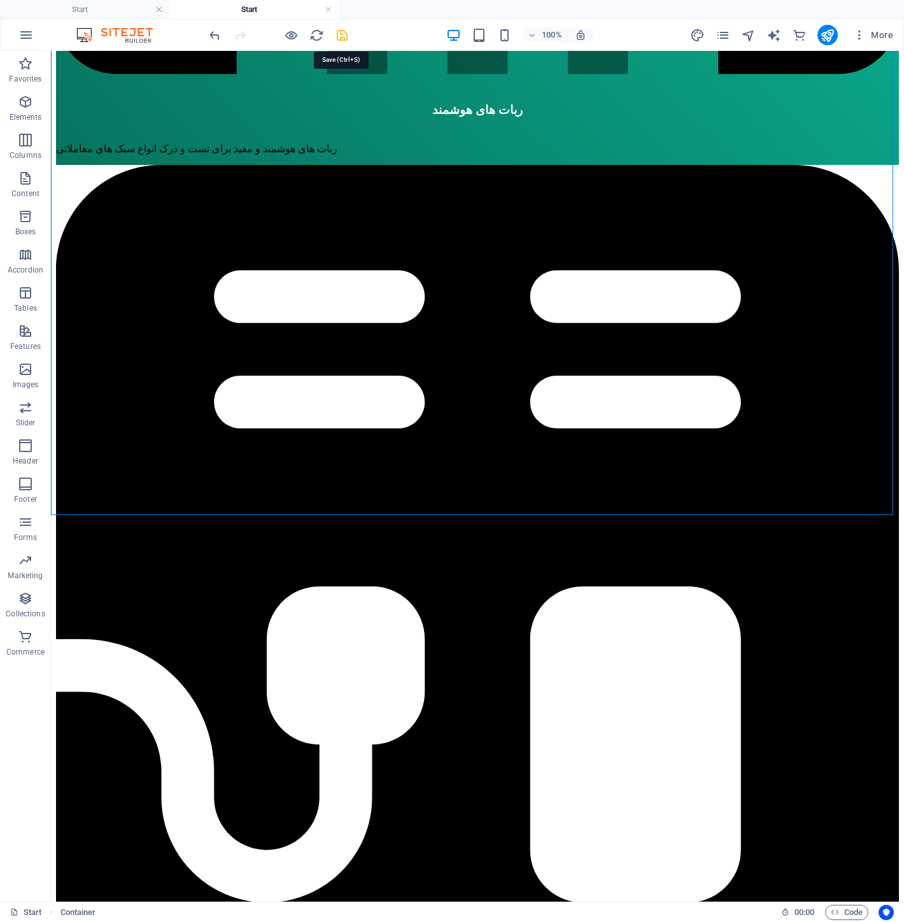
click at [347, 37] on icon "save" at bounding box center [342, 35] width 15 height 15
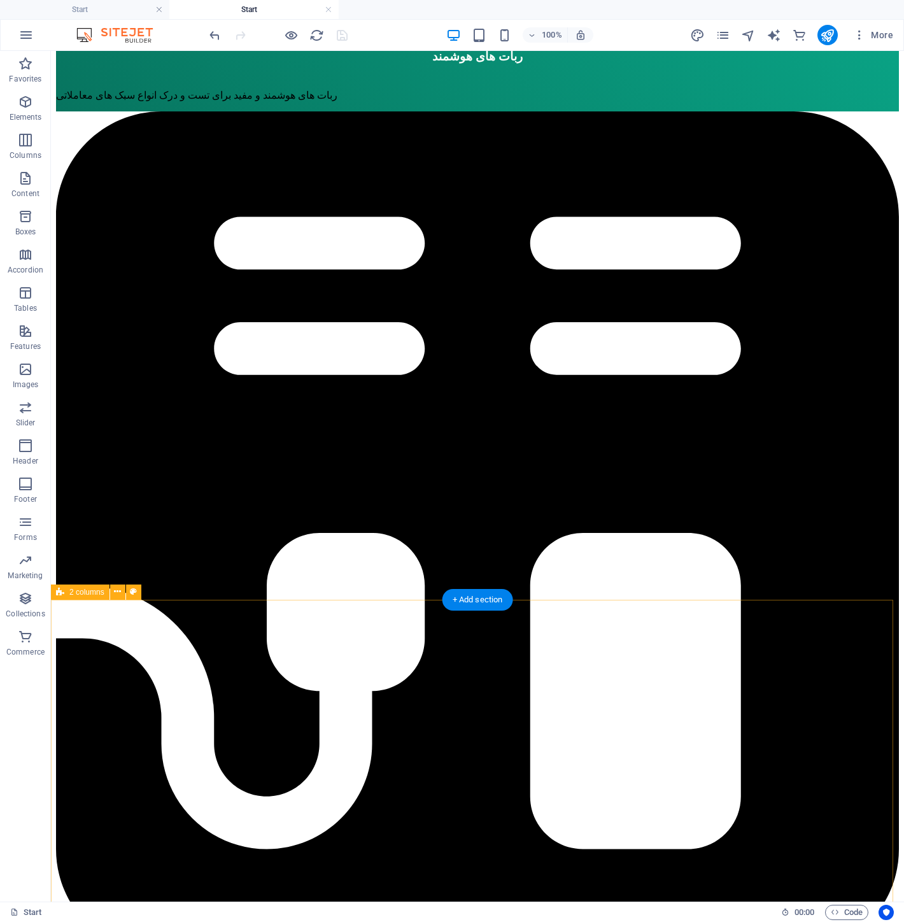
scroll to position [1760, 0]
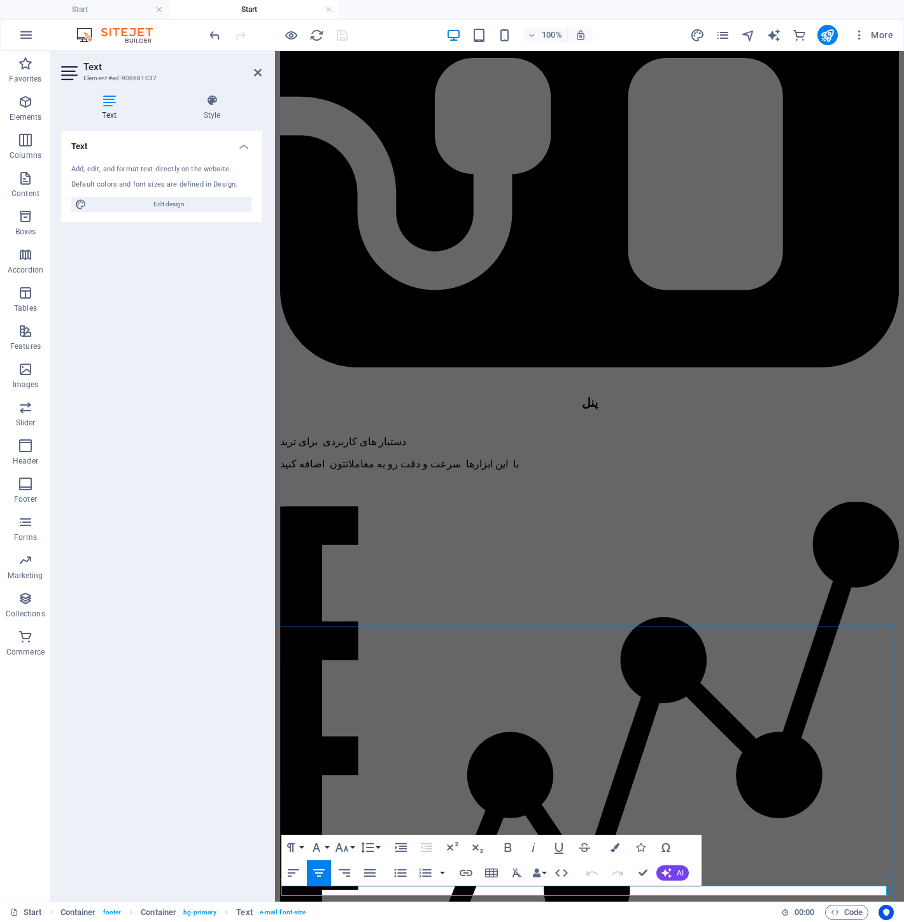
drag, startPoint x: 778, startPoint y: 893, endPoint x: 712, endPoint y: 894, distance: 66.2
drag, startPoint x: 409, startPoint y: 895, endPoint x: 628, endPoint y: 892, distance: 219.0
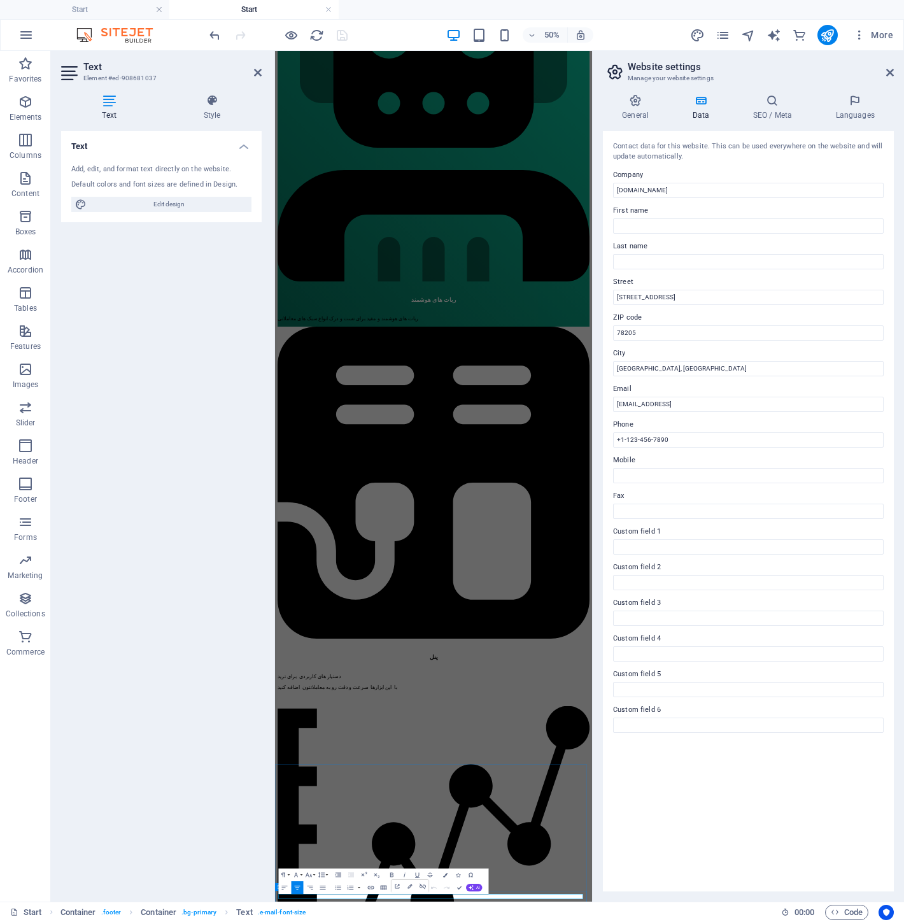
scroll to position [0, 2]
click at [257, 69] on icon at bounding box center [258, 72] width 8 height 10
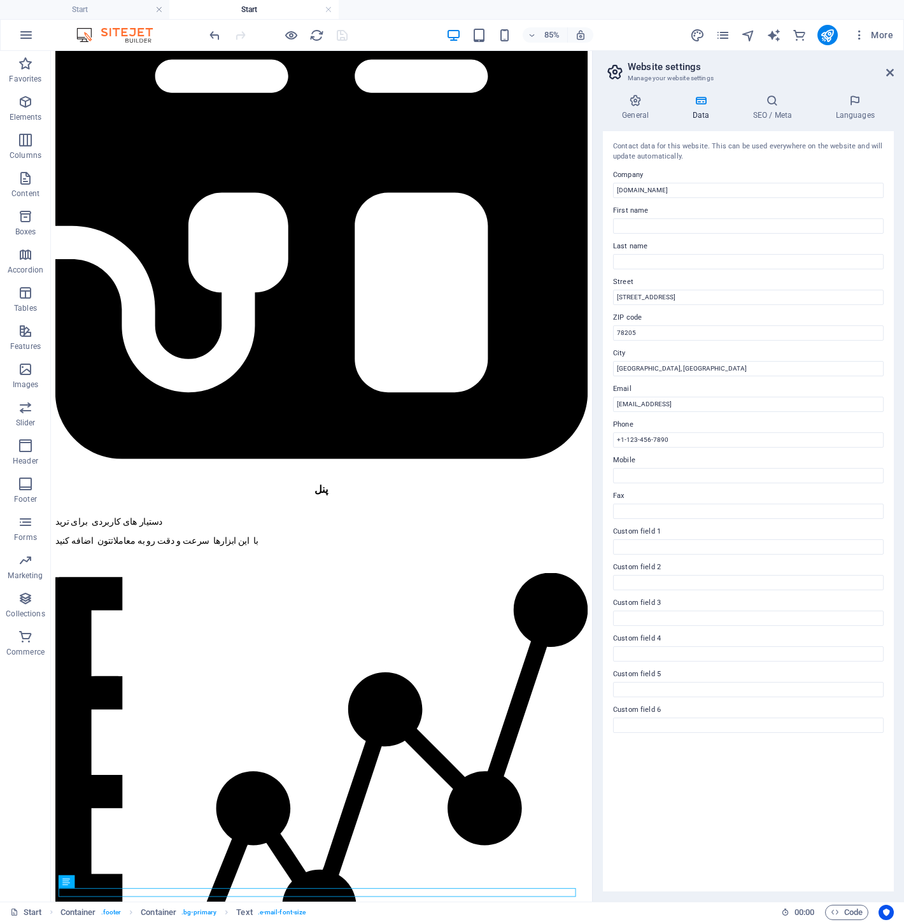
click at [895, 79] on aside "Website settings Manage your website settings General Data SEO / Meta Languages…" at bounding box center [748, 476] width 312 height 851
click at [887, 72] on icon at bounding box center [890, 72] width 8 height 10
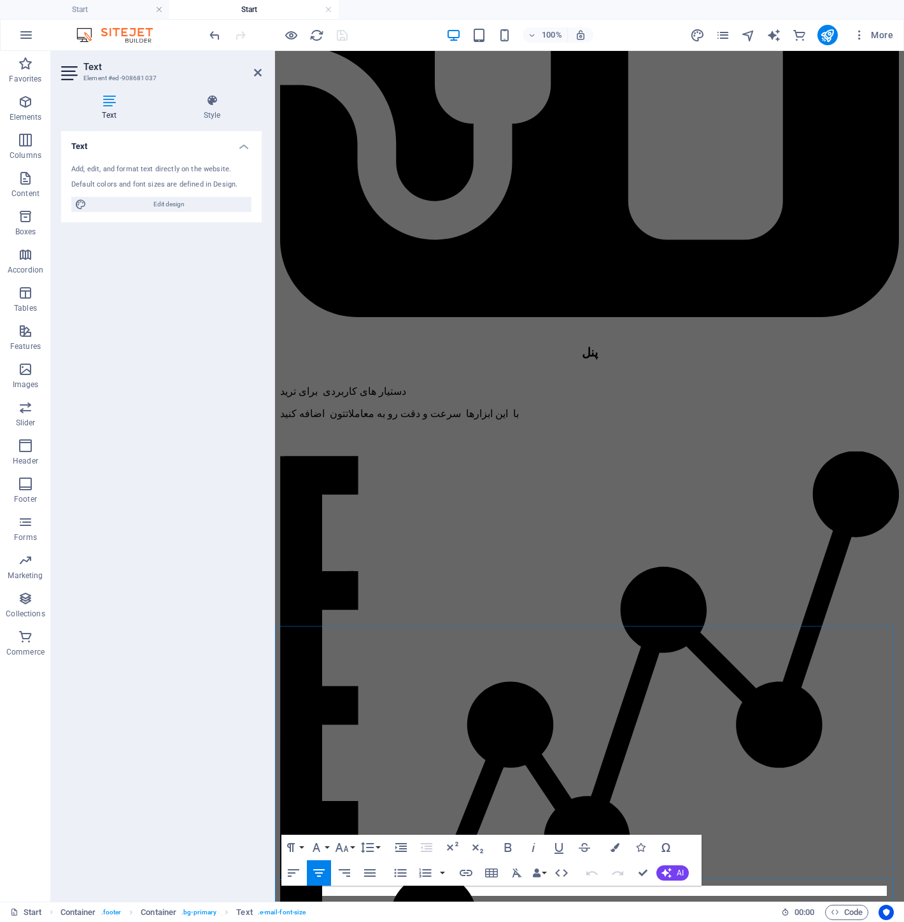
scroll to position [1710, 0]
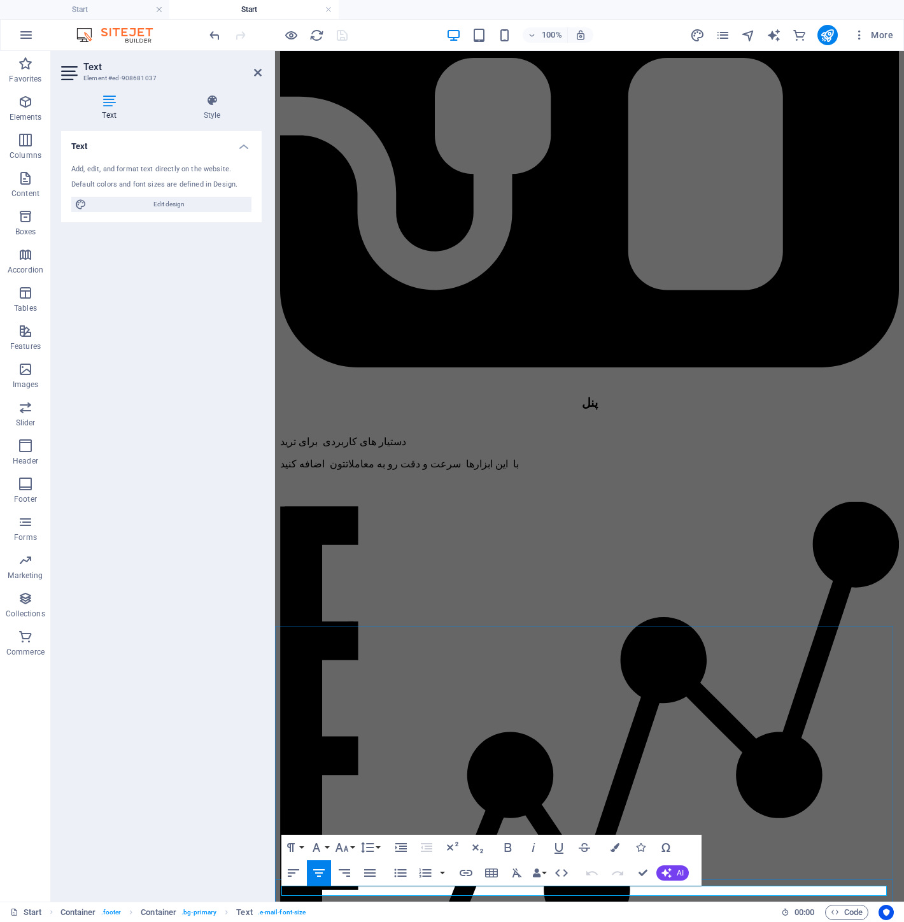
drag, startPoint x: 414, startPoint y: 888, endPoint x: 626, endPoint y: 890, distance: 212.0
click at [616, 854] on button "Colors" at bounding box center [615, 847] width 24 height 25
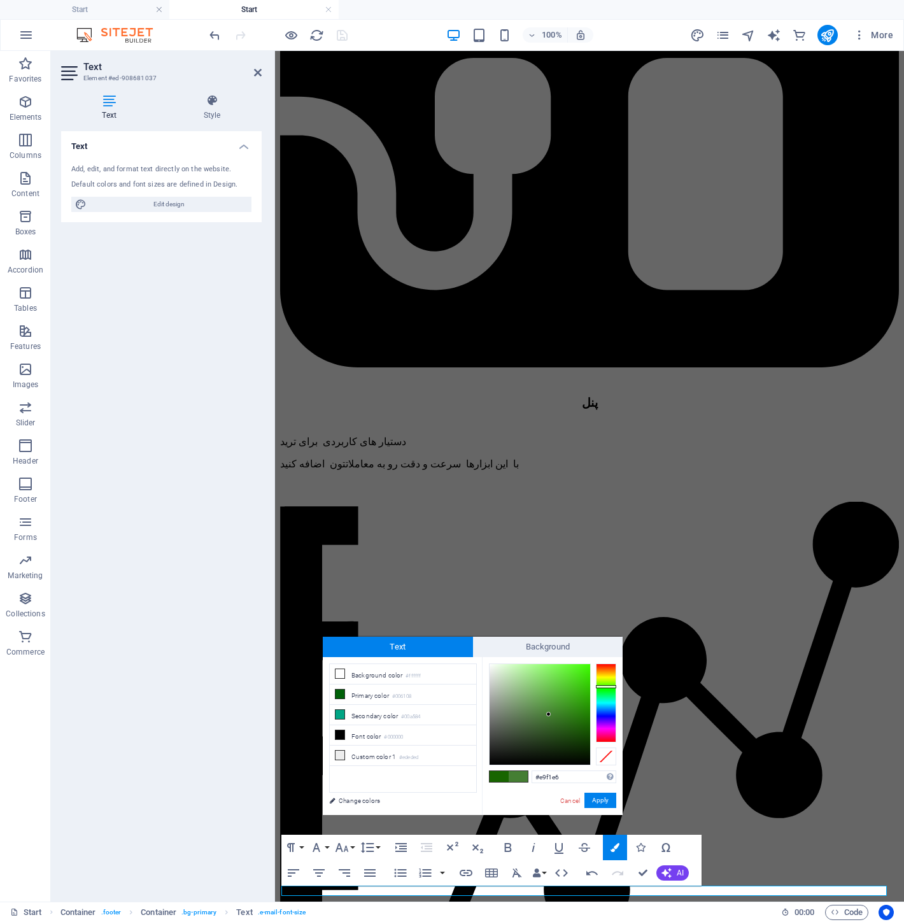
type input "#ffffff"
drag, startPoint x: 549, startPoint y: 715, endPoint x: 385, endPoint y: 651, distance: 175.8
click at [453, 612] on body "[DOMAIN_NAME] Start Start Favorites Elements Columns Content Boxes Accordion Ta…" at bounding box center [452, 461] width 904 height 922
click at [339, 672] on icon at bounding box center [340, 673] width 9 height 9
click at [336, 674] on icon at bounding box center [340, 673] width 9 height 9
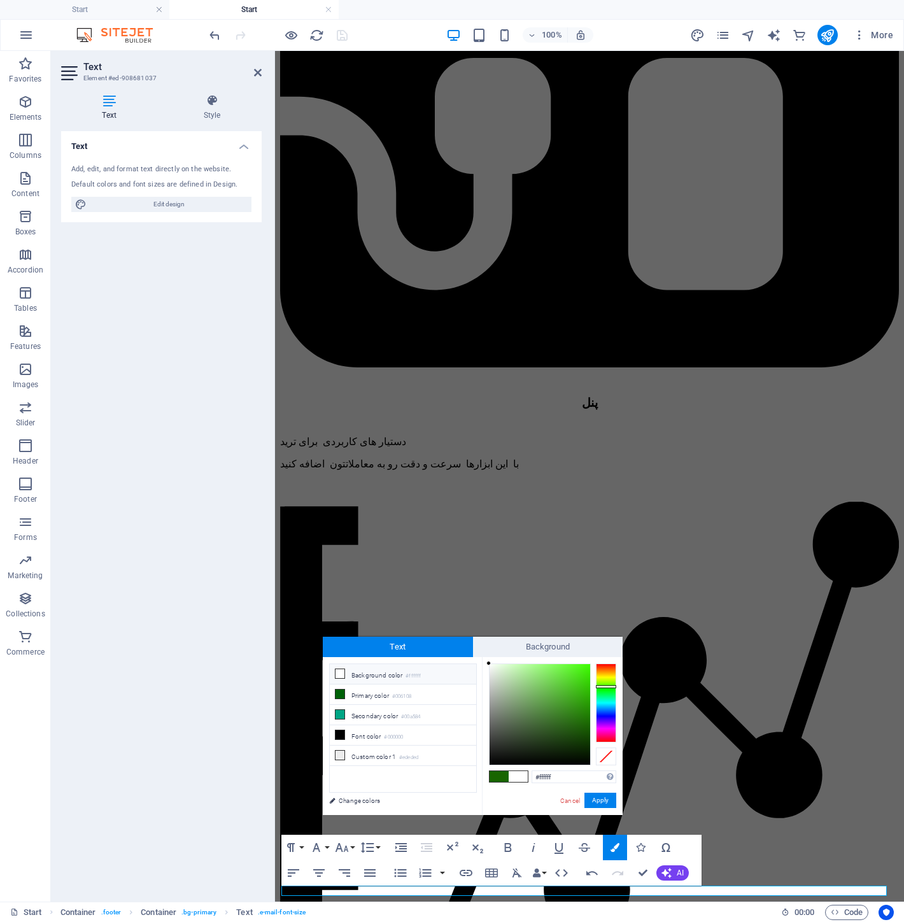
click at [343, 670] on icon at bounding box center [340, 673] width 9 height 9
drag, startPoint x: 343, startPoint y: 670, endPoint x: 367, endPoint y: 695, distance: 35.1
click at [343, 672] on icon at bounding box center [340, 673] width 9 height 9
click at [599, 801] on button "Apply" at bounding box center [600, 800] width 32 height 15
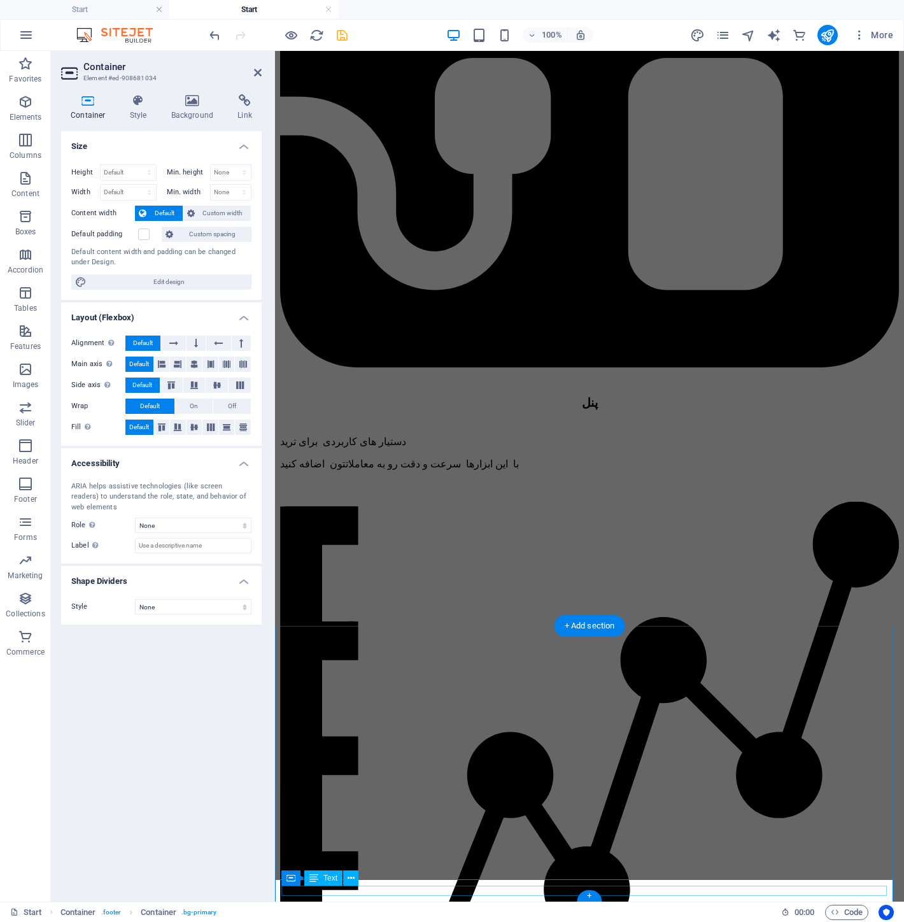
click at [129, 100] on icon at bounding box center [138, 100] width 36 height 13
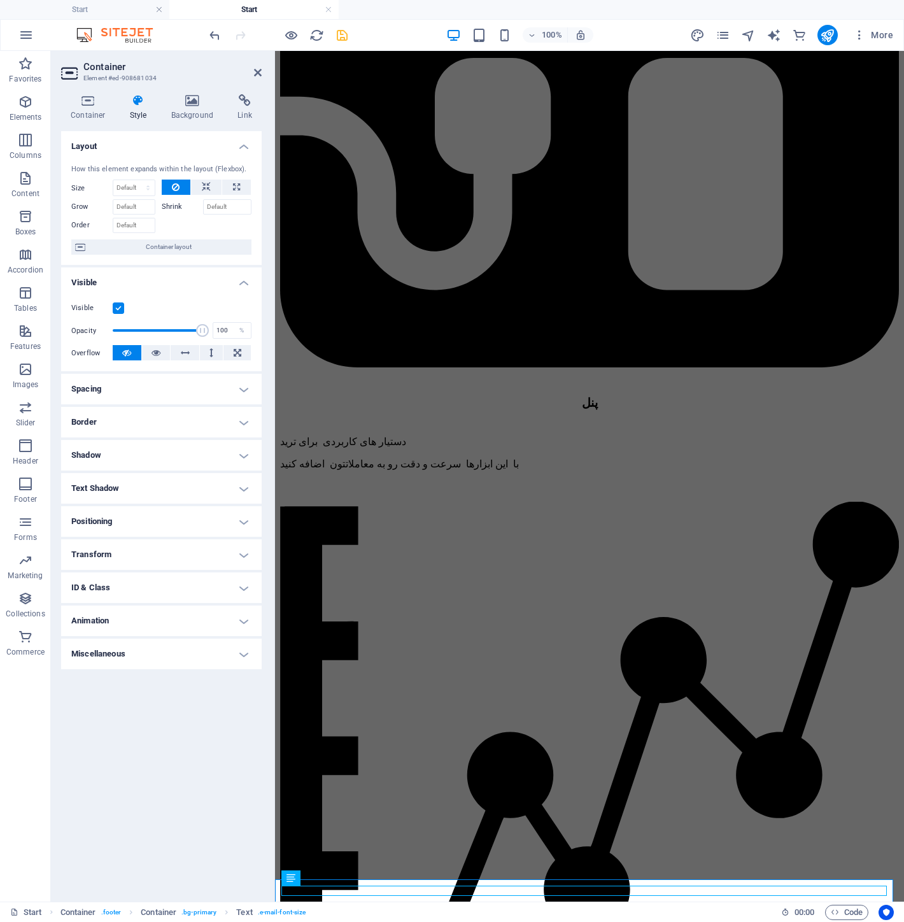
click at [195, 121] on div "Container Style Background Link Size Height Default px rem % vh vw Min. height …" at bounding box center [161, 492] width 201 height 797
click at [191, 110] on h4 "Background" at bounding box center [195, 107] width 67 height 27
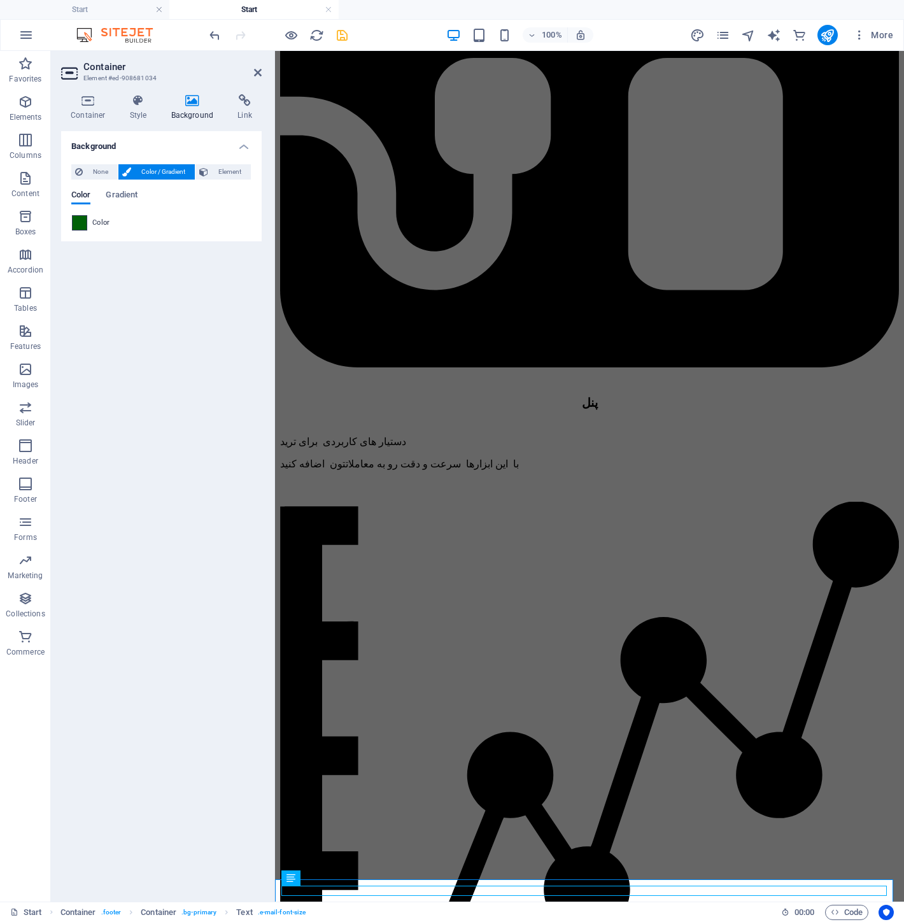
click at [74, 222] on span at bounding box center [80, 223] width 14 height 14
click at [74, 221] on span at bounding box center [80, 223] width 14 height 14
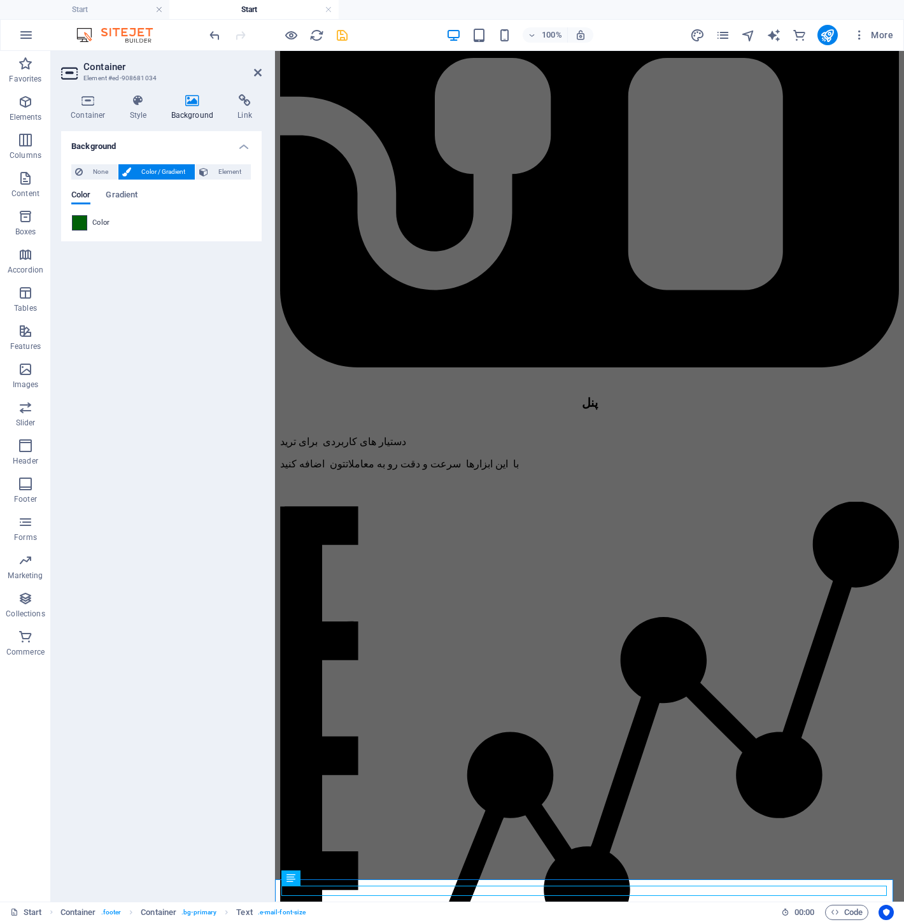
click at [74, 221] on span at bounding box center [80, 223] width 14 height 14
drag, startPoint x: 74, startPoint y: 221, endPoint x: 83, endPoint y: 220, distance: 8.4
click at [78, 220] on span at bounding box center [80, 223] width 14 height 14
click at [83, 220] on span at bounding box center [80, 223] width 14 height 14
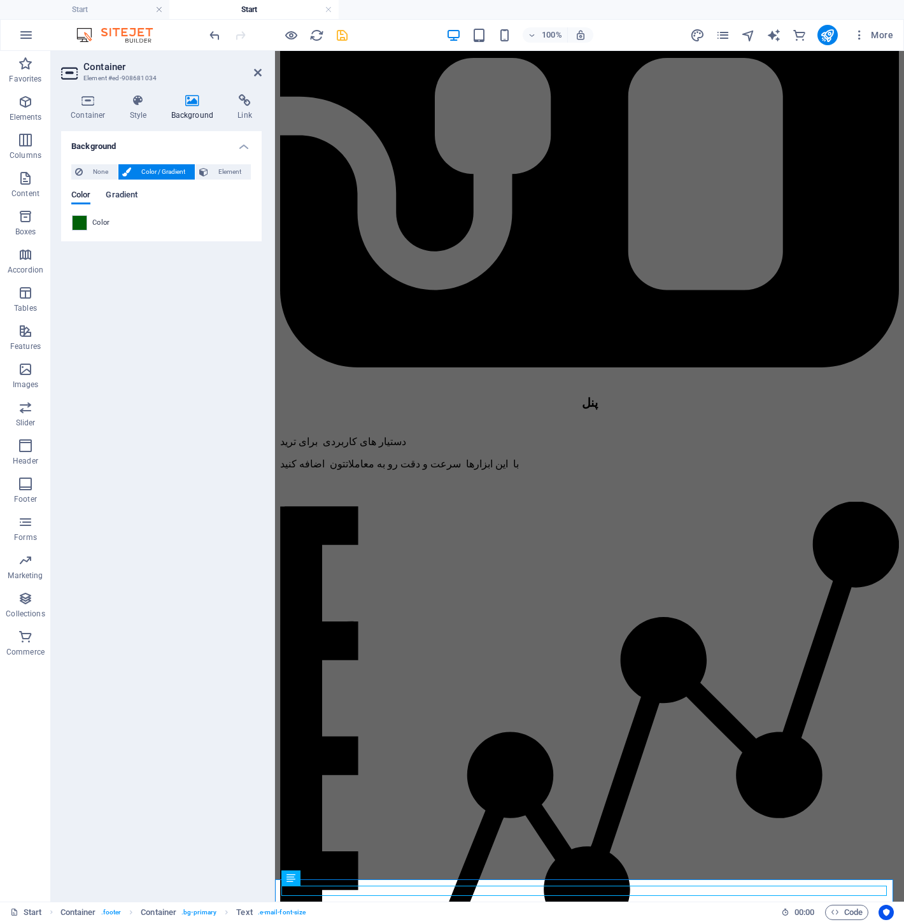
drag, startPoint x: 119, startPoint y: 195, endPoint x: 112, endPoint y: 202, distance: 9.5
click at [120, 198] on span "Gradient" at bounding box center [122, 196] width 32 height 18
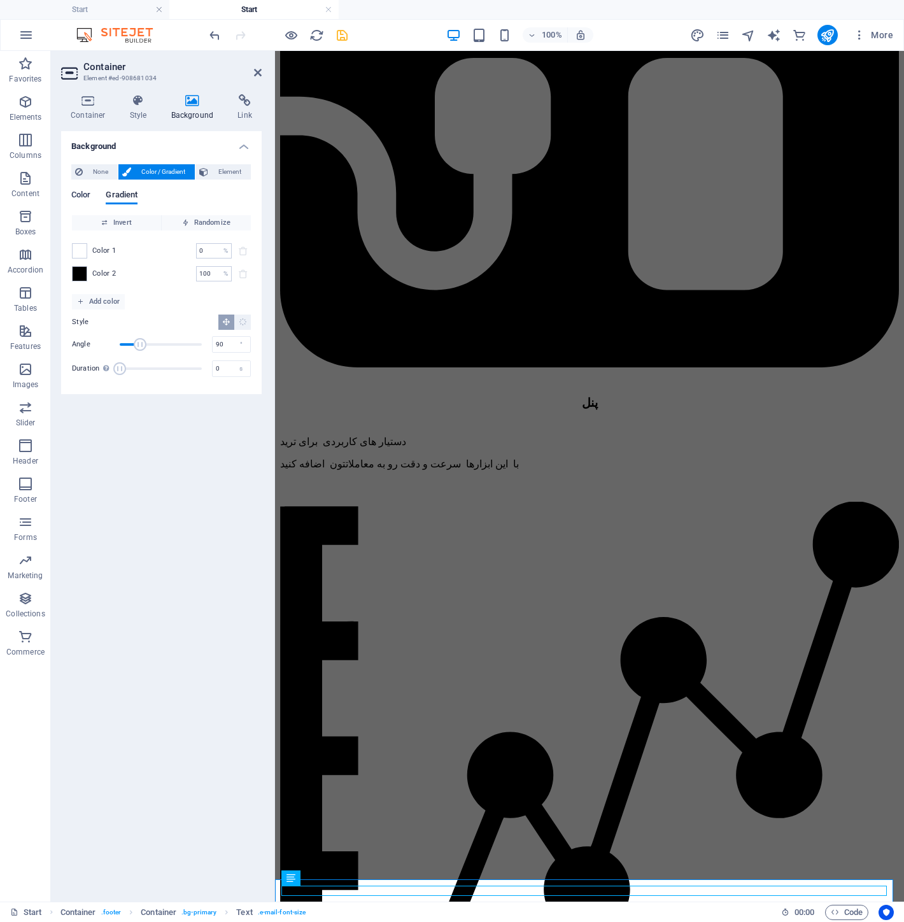
click at [80, 201] on span "Color" at bounding box center [80, 196] width 19 height 18
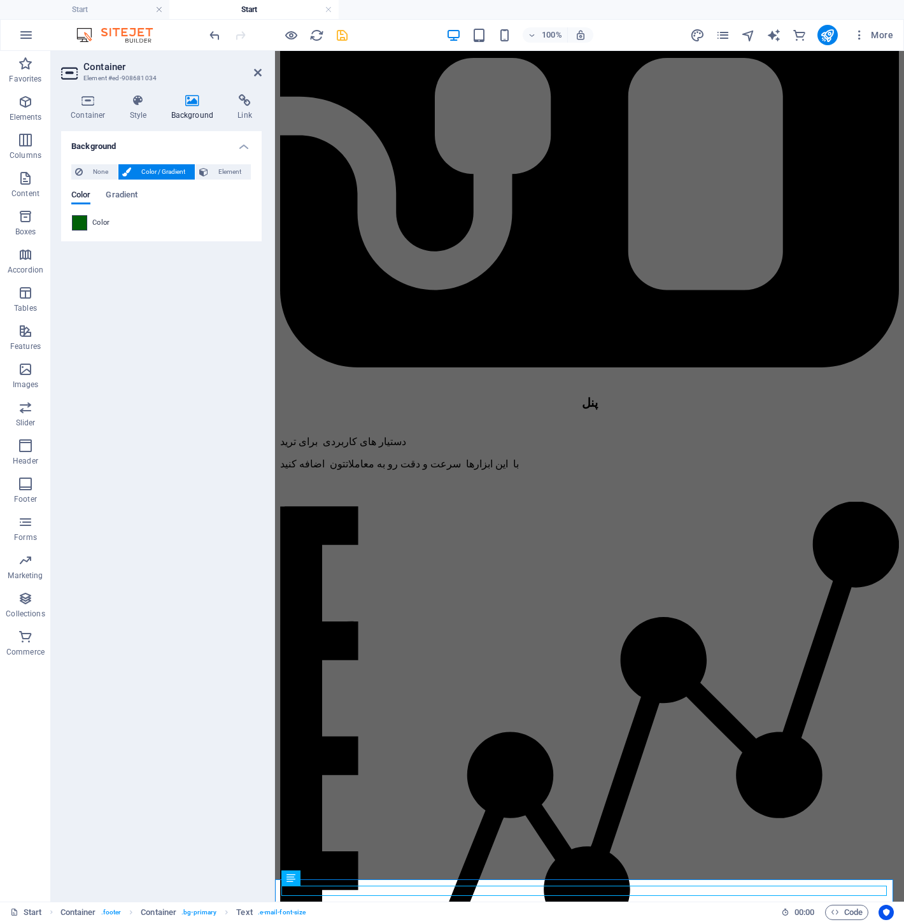
click at [84, 223] on span at bounding box center [80, 223] width 14 height 14
click at [73, 225] on span at bounding box center [80, 223] width 14 height 14
click at [78, 222] on span at bounding box center [80, 223] width 14 height 14
click at [78, 221] on span at bounding box center [80, 223] width 14 height 14
click at [149, 173] on span "Color / Gradient" at bounding box center [163, 171] width 56 height 15
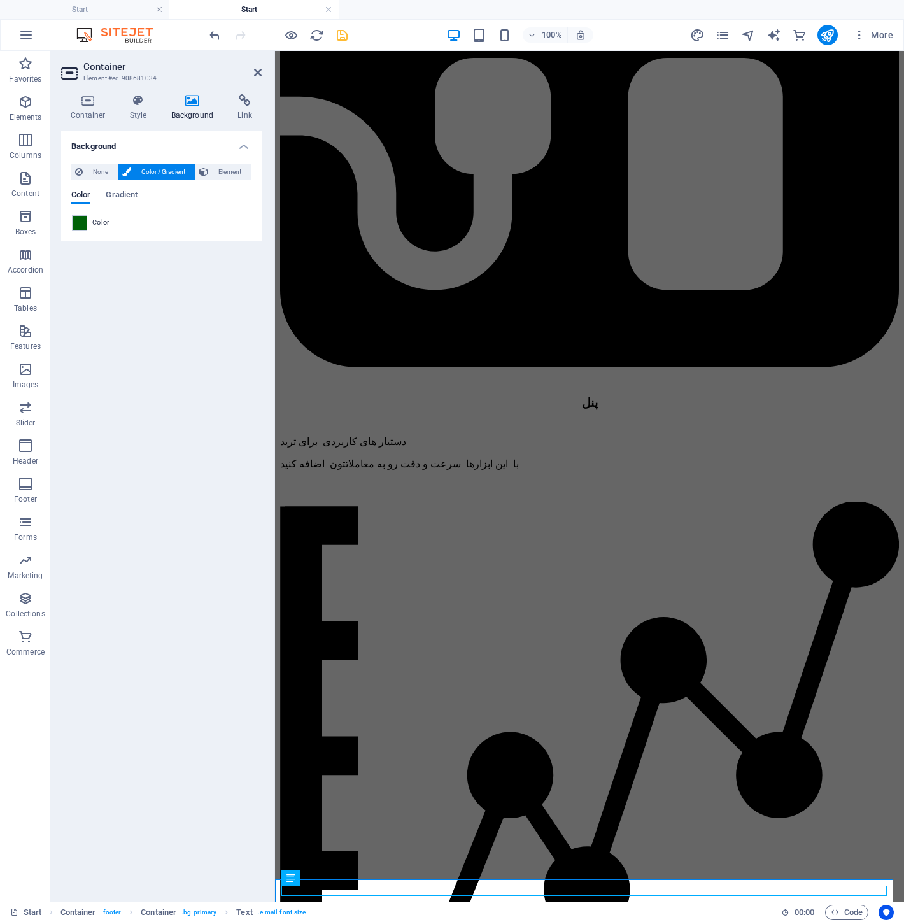
click at [147, 173] on span "Color / Gradient" at bounding box center [163, 171] width 56 height 15
click at [92, 211] on div "Color Gradient" at bounding box center [161, 202] width 180 height 24
click at [68, 223] on div "None Color / Gradient Element Stretch background to full-width Color overlay Pl…" at bounding box center [161, 197] width 201 height 87
click at [81, 218] on span at bounding box center [80, 223] width 14 height 14
click at [100, 220] on span "Color" at bounding box center [101, 223] width 18 height 10
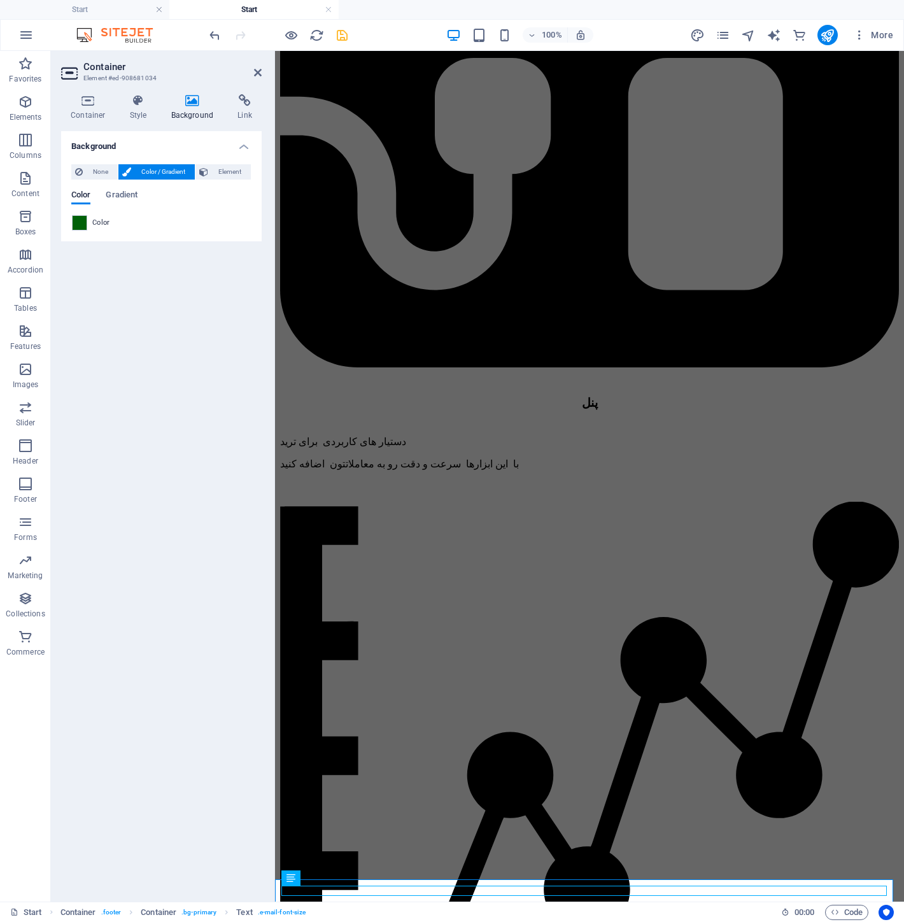
click at [100, 220] on span "Color" at bounding box center [101, 223] width 18 height 10
click at [73, 223] on span at bounding box center [80, 223] width 14 height 14
click at [81, 220] on span at bounding box center [80, 223] width 14 height 14
click at [288, 875] on icon at bounding box center [284, 871] width 9 height 15
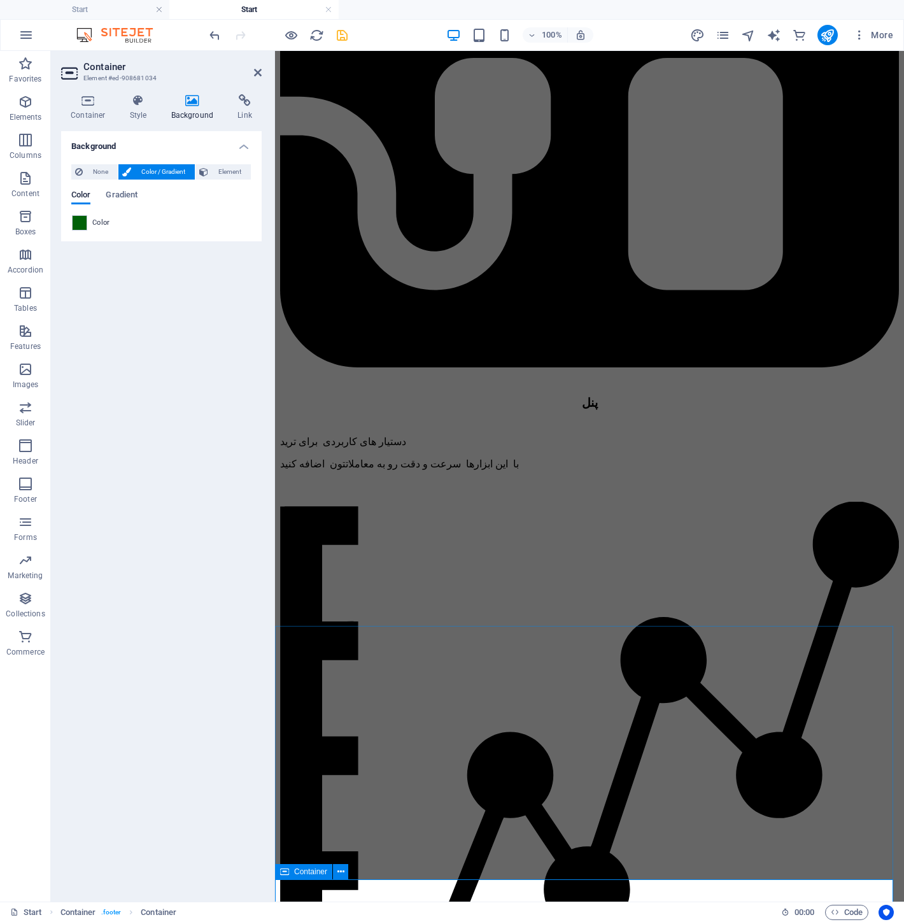
click at [86, 226] on span at bounding box center [80, 223] width 14 height 14
type input "#006108"
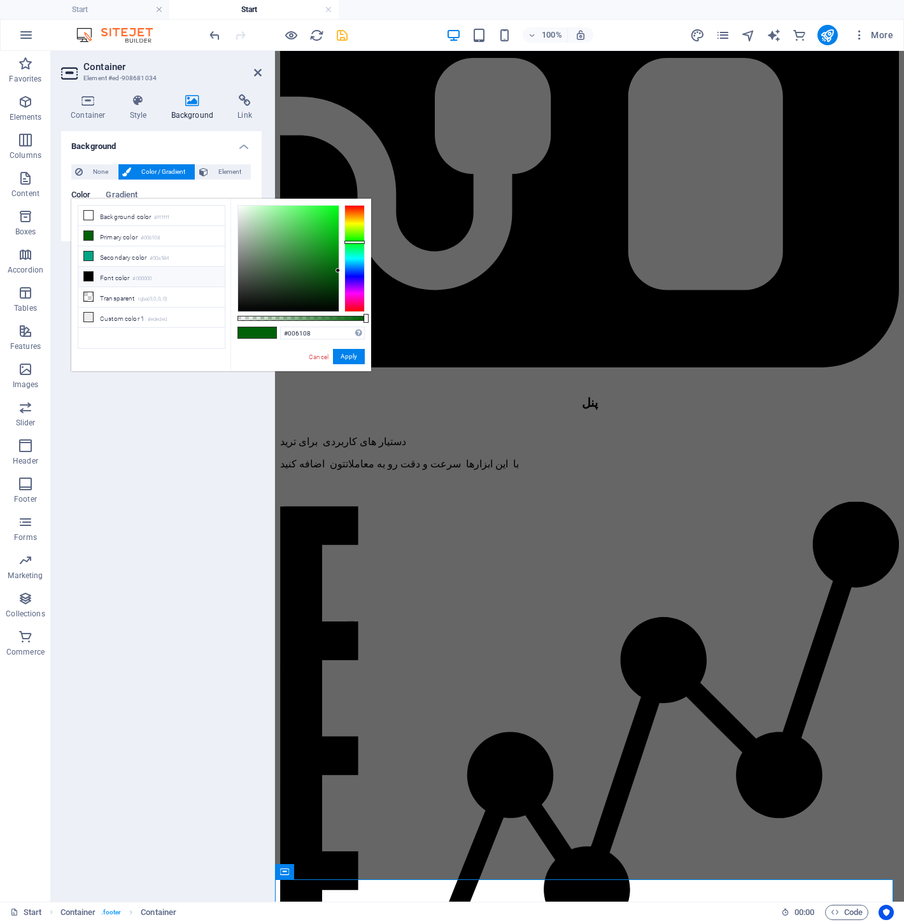
click at [71, 224] on div "less Background color #ffffff Primary color #006108 Secondary color #00a584 Fon…" at bounding box center [221, 285] width 300 height 173
click at [94, 239] on li "Primary color #006108" at bounding box center [151, 236] width 146 height 20
click at [115, 240] on li "Primary color #006108" at bounding box center [151, 236] width 146 height 20
click at [149, 232] on li "Primary color #006108" at bounding box center [151, 236] width 146 height 20
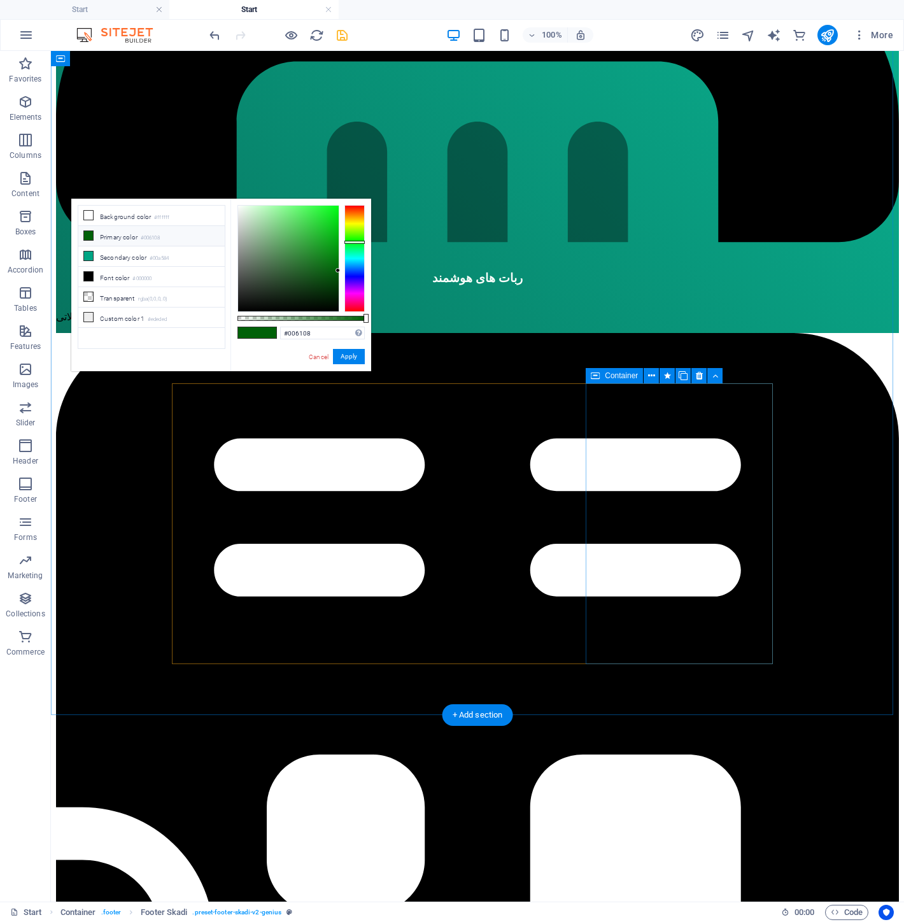
scroll to position [1397, 0]
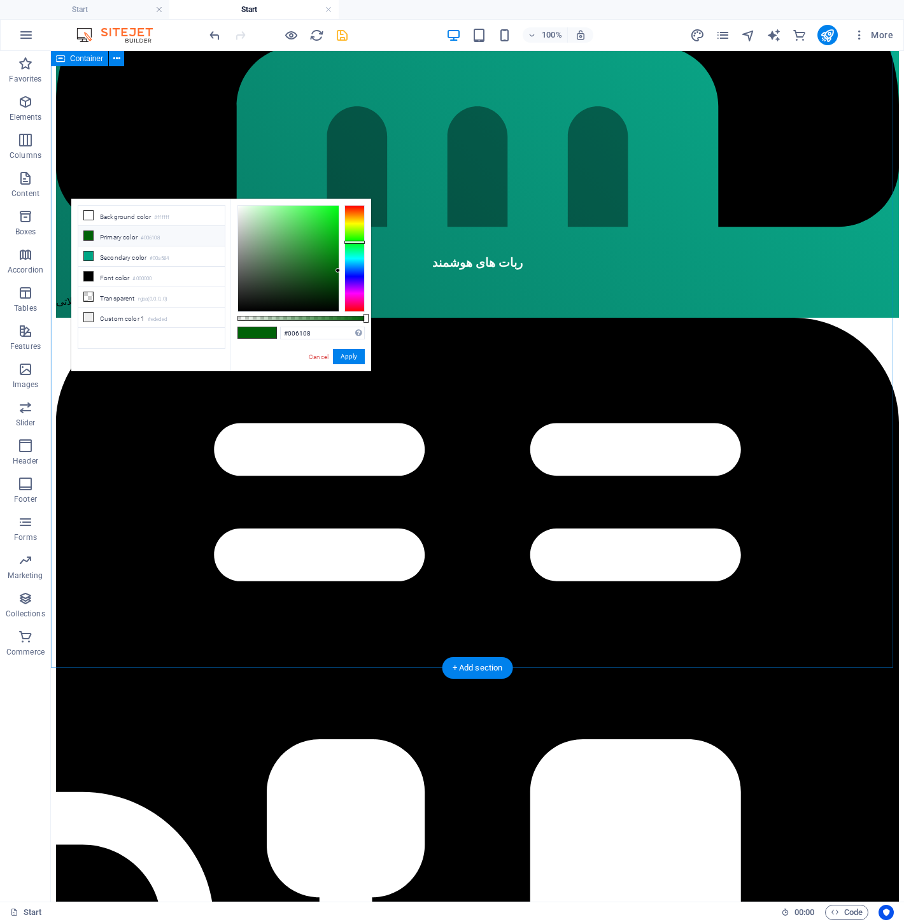
click at [309, 355] on link "Cancel" at bounding box center [319, 357] width 22 height 10
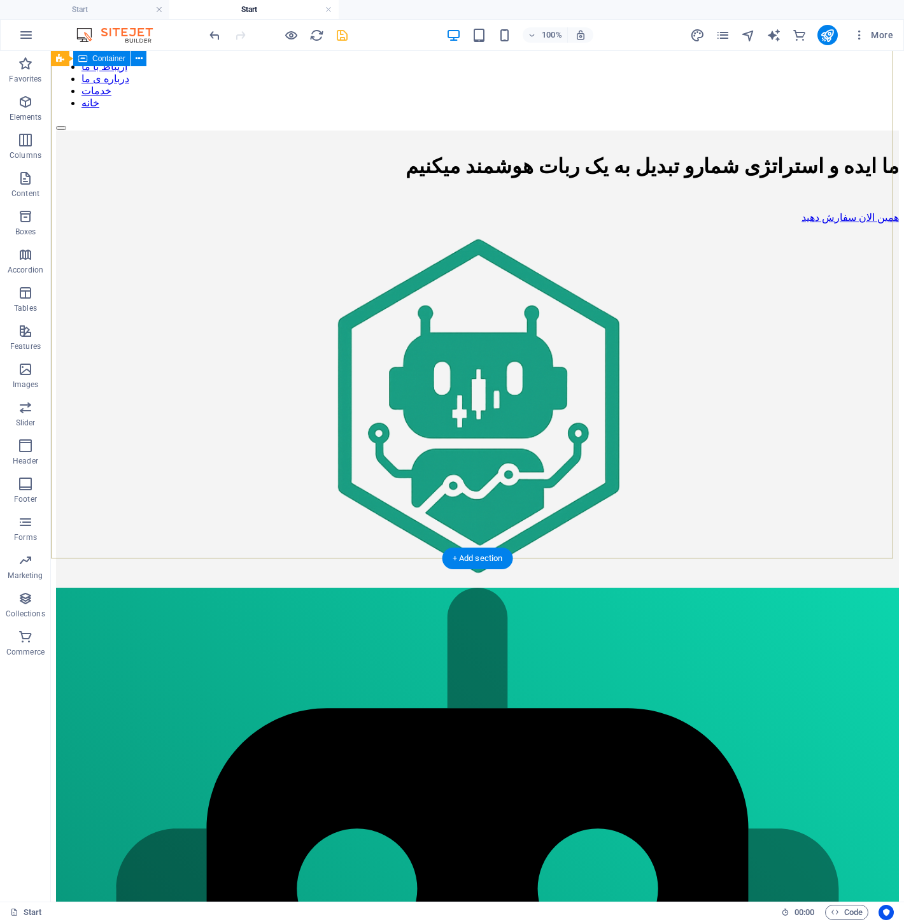
scroll to position [91, 0]
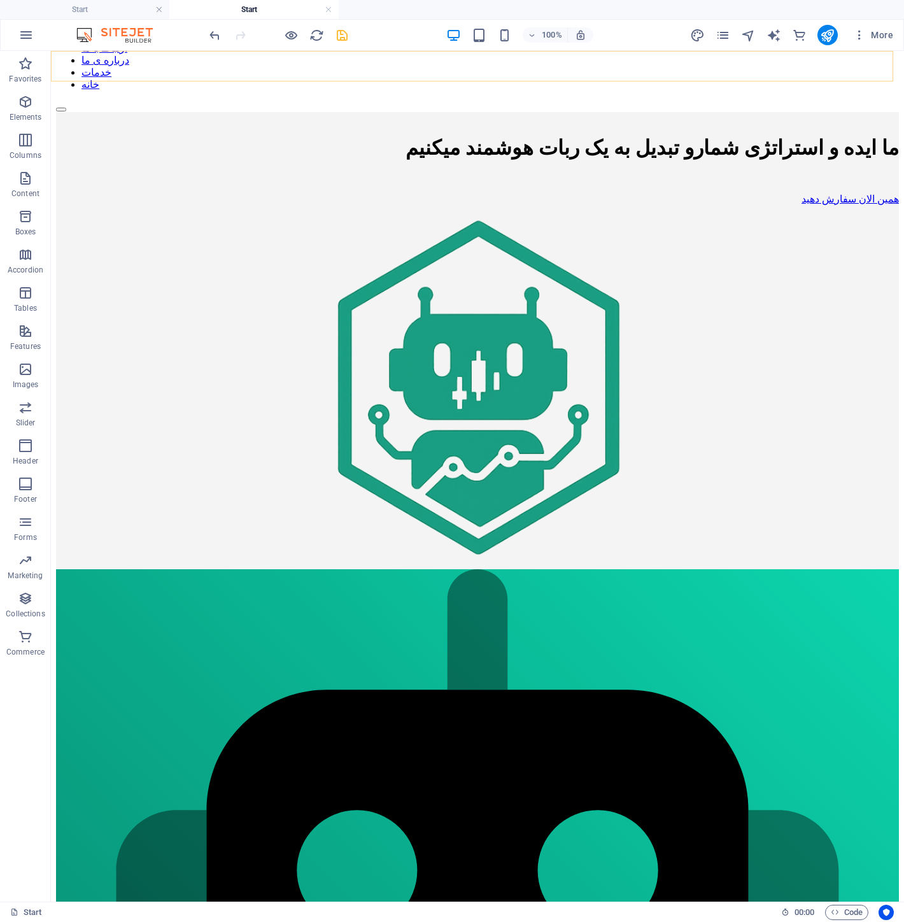
click at [807, 59] on nav "ارتباط با ما درباره ی ما خدمات خانه" at bounding box center [477, 66] width 843 height 48
click at [877, 31] on span "More" at bounding box center [873, 35] width 40 height 13
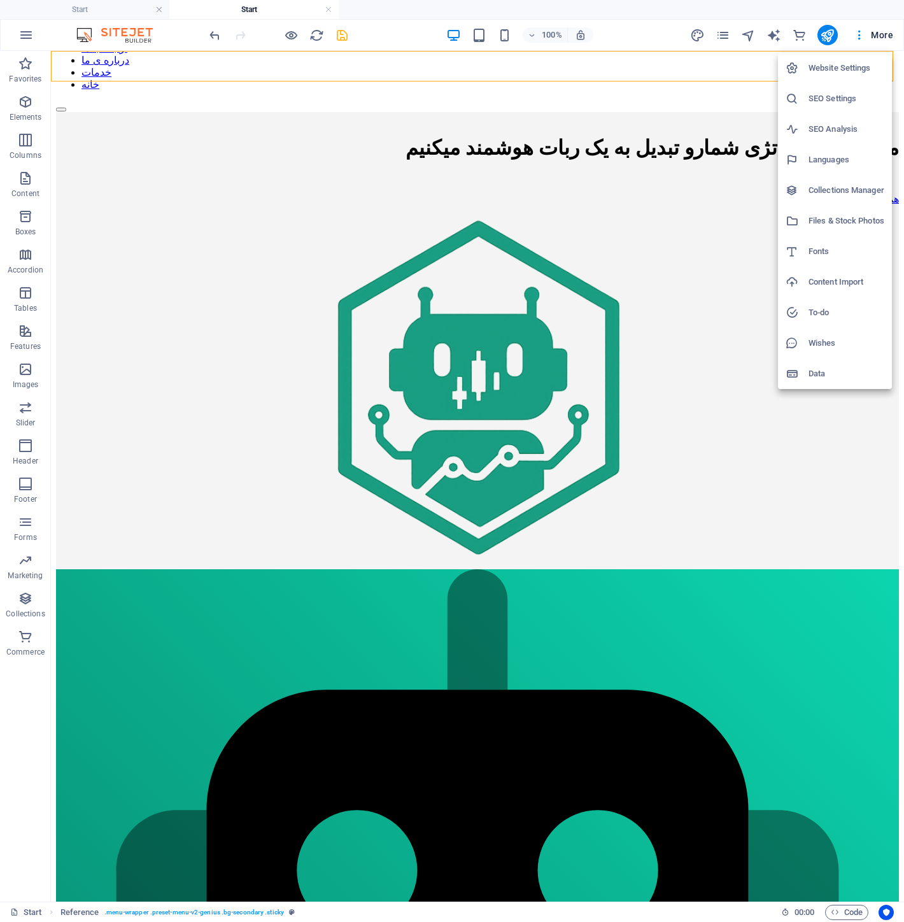
click at [728, 29] on div at bounding box center [452, 461] width 904 height 922
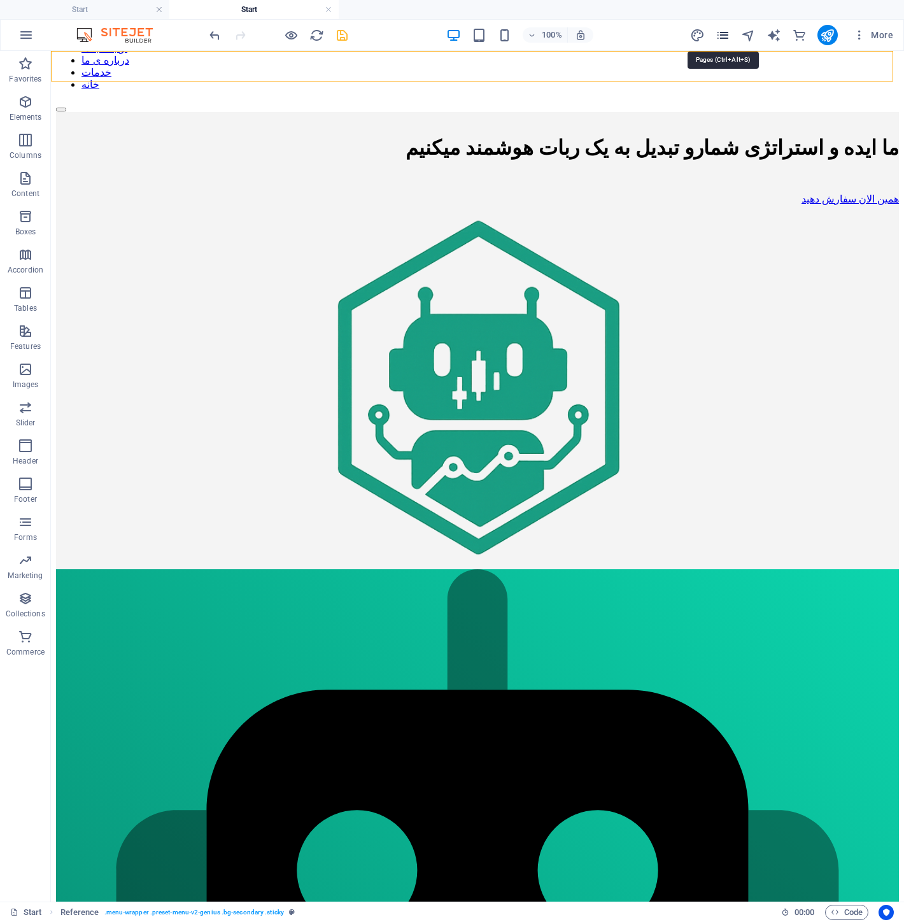
click at [727, 34] on icon "pages" at bounding box center [723, 35] width 15 height 15
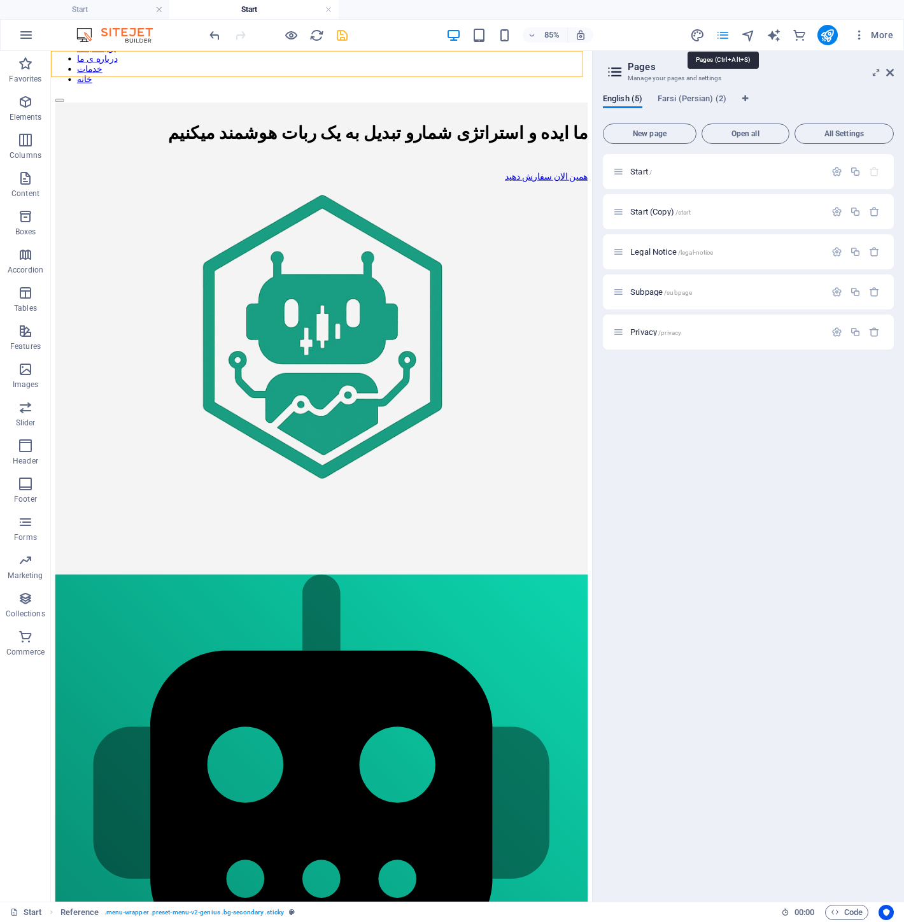
click at [727, 34] on icon "pages" at bounding box center [723, 35] width 15 height 15
click at [293, 36] on icon "button" at bounding box center [291, 35] width 15 height 15
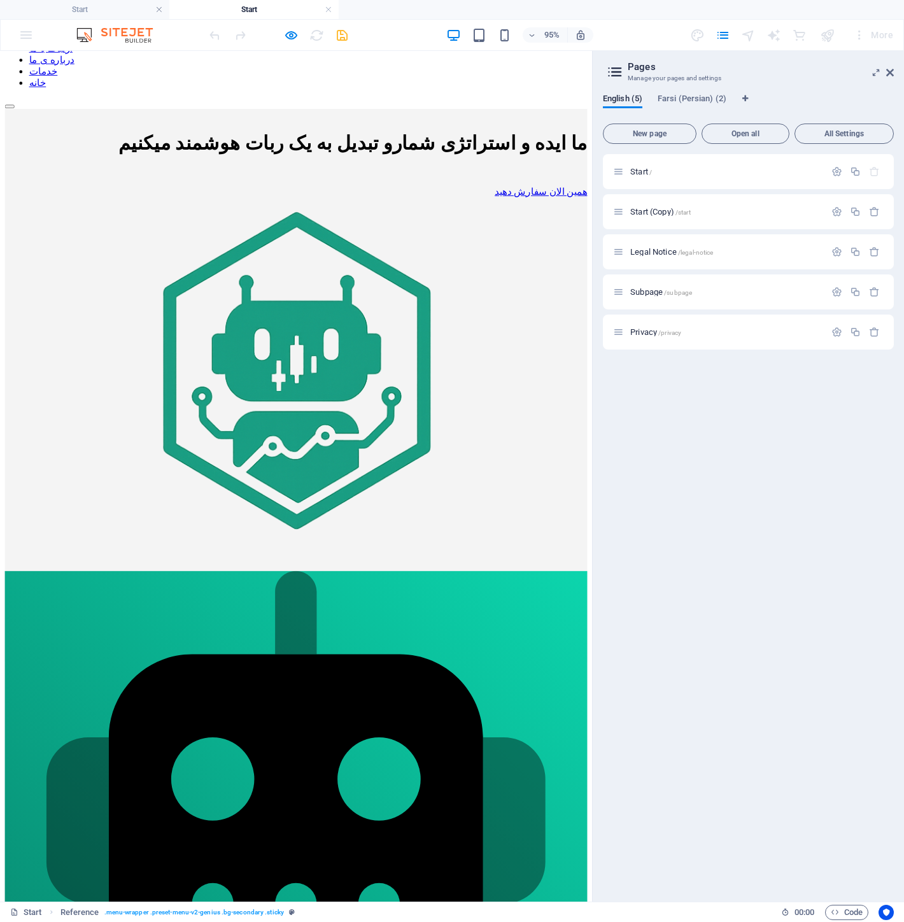
click at [48, 79] on link "خانه" at bounding box center [40, 84] width 18 height 11
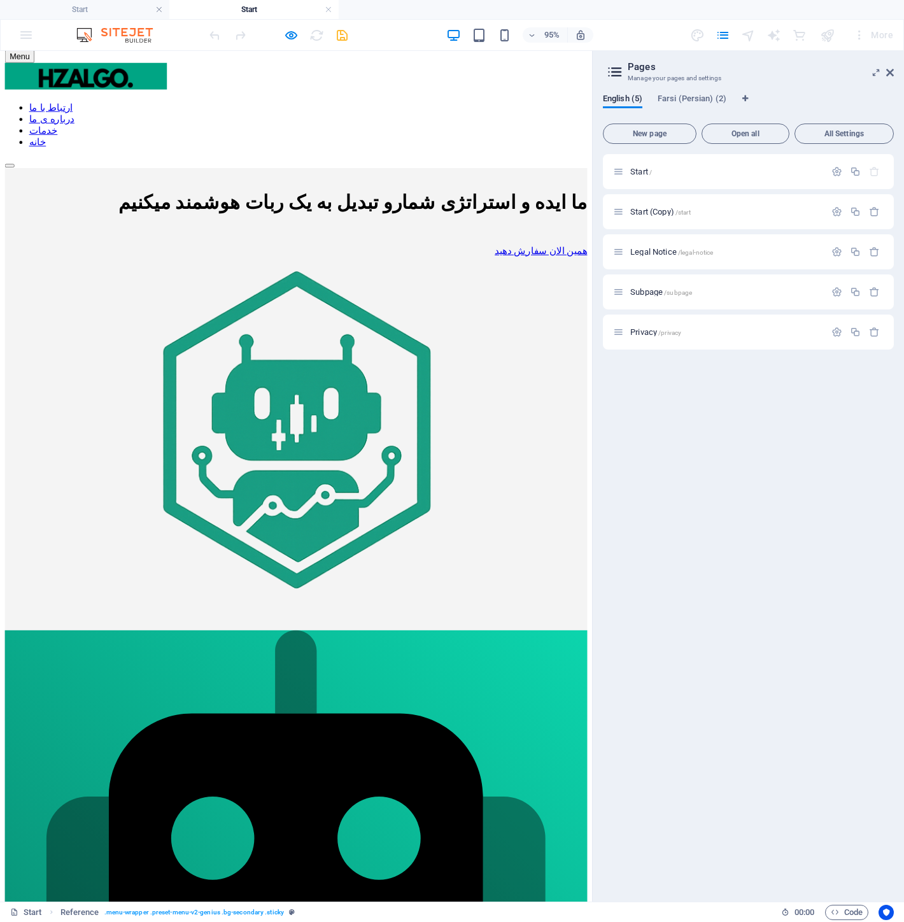
scroll to position [42, 0]
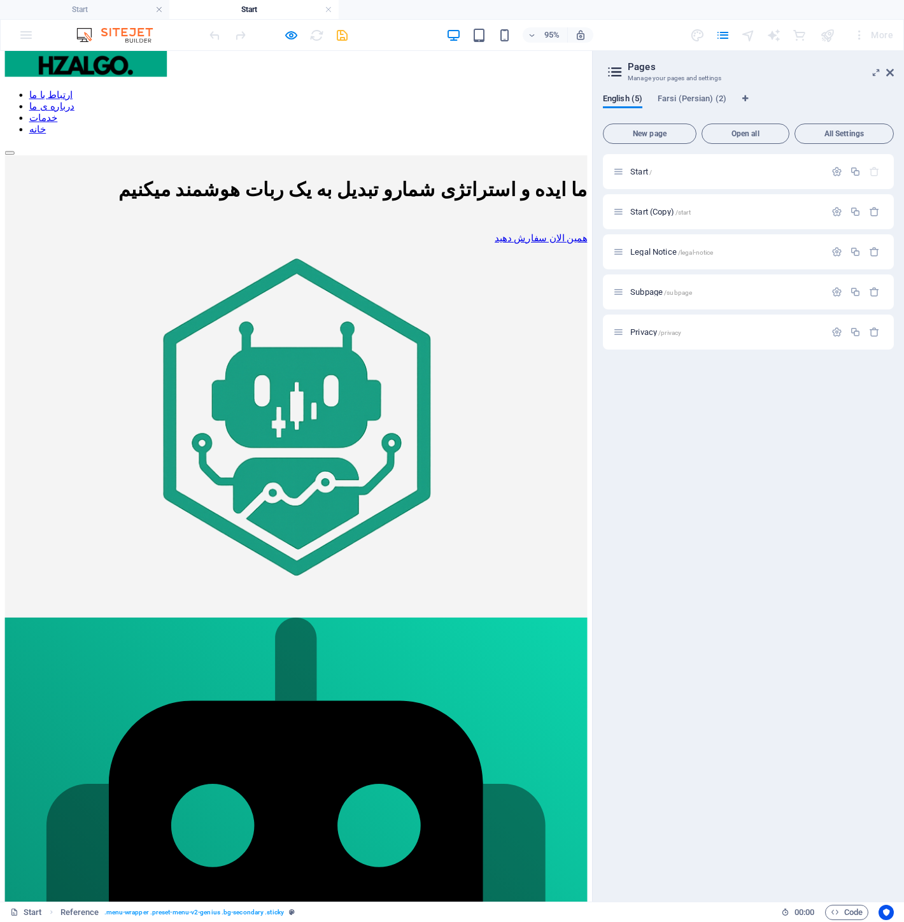
click at [48, 139] on link "خانه" at bounding box center [40, 133] width 18 height 11
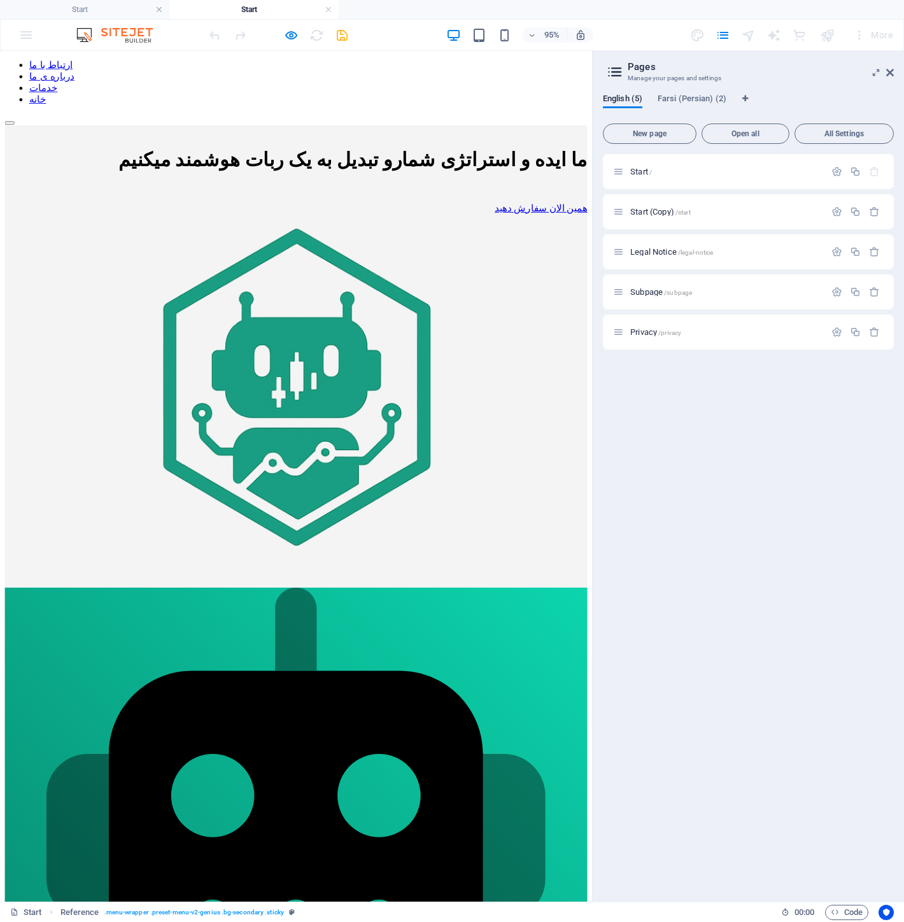
scroll to position [162, 0]
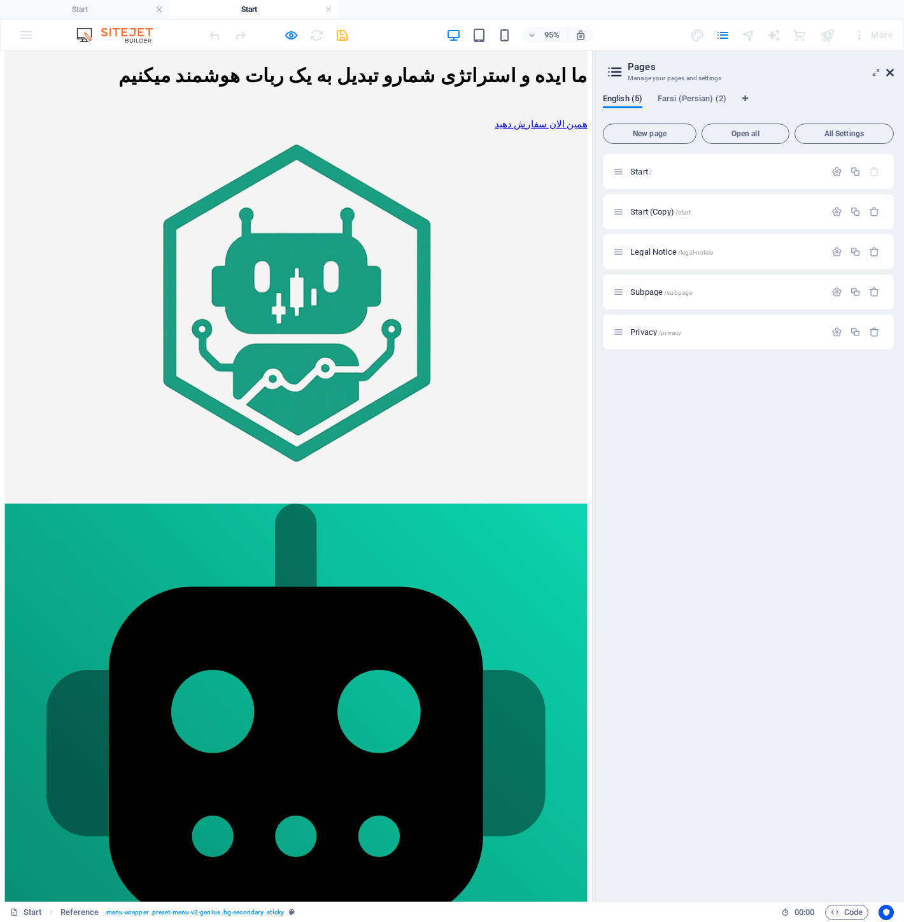
click at [886, 74] on icon at bounding box center [890, 72] width 8 height 10
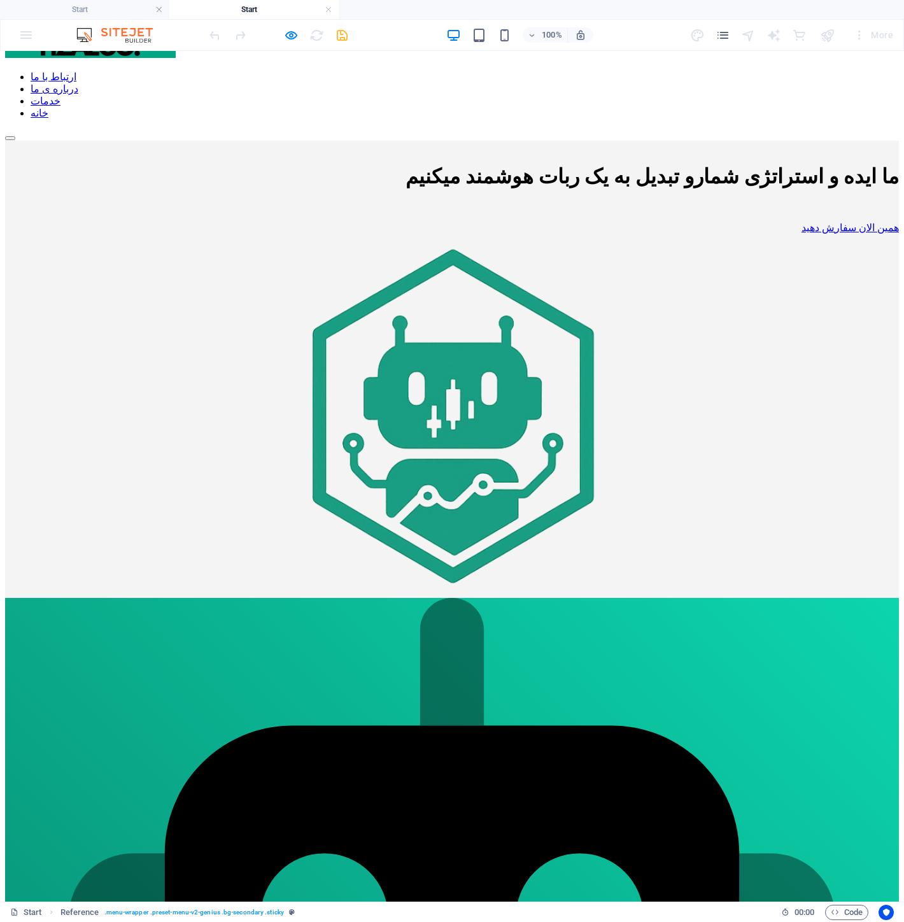
scroll to position [0, 0]
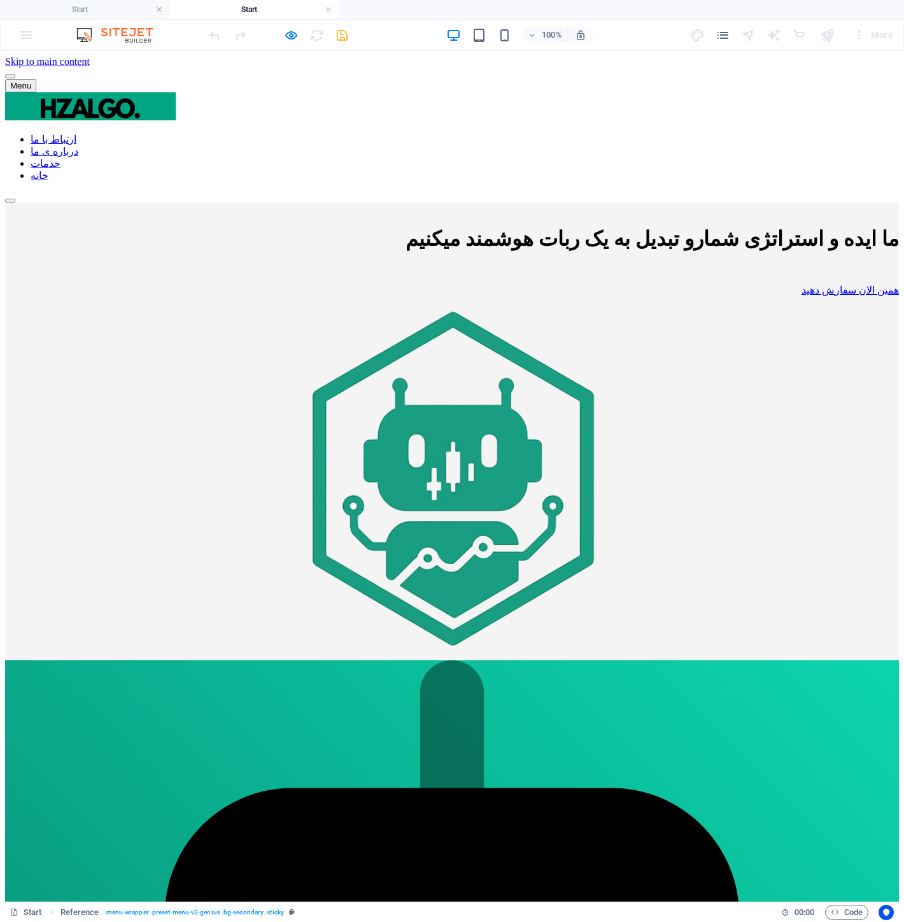
click at [36, 92] on button "Menu" at bounding box center [20, 85] width 31 height 13
click at [284, 41] on icon "button" at bounding box center [291, 35] width 15 height 15
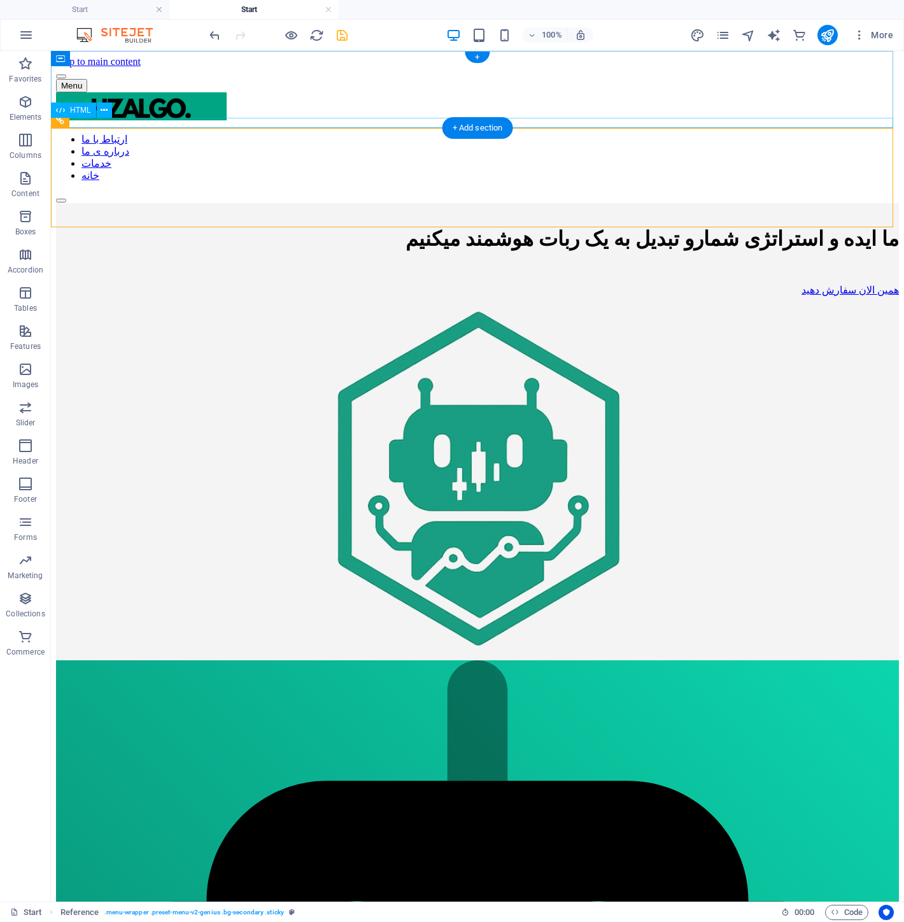
click at [886, 92] on div "Menu" at bounding box center [477, 85] width 843 height 13
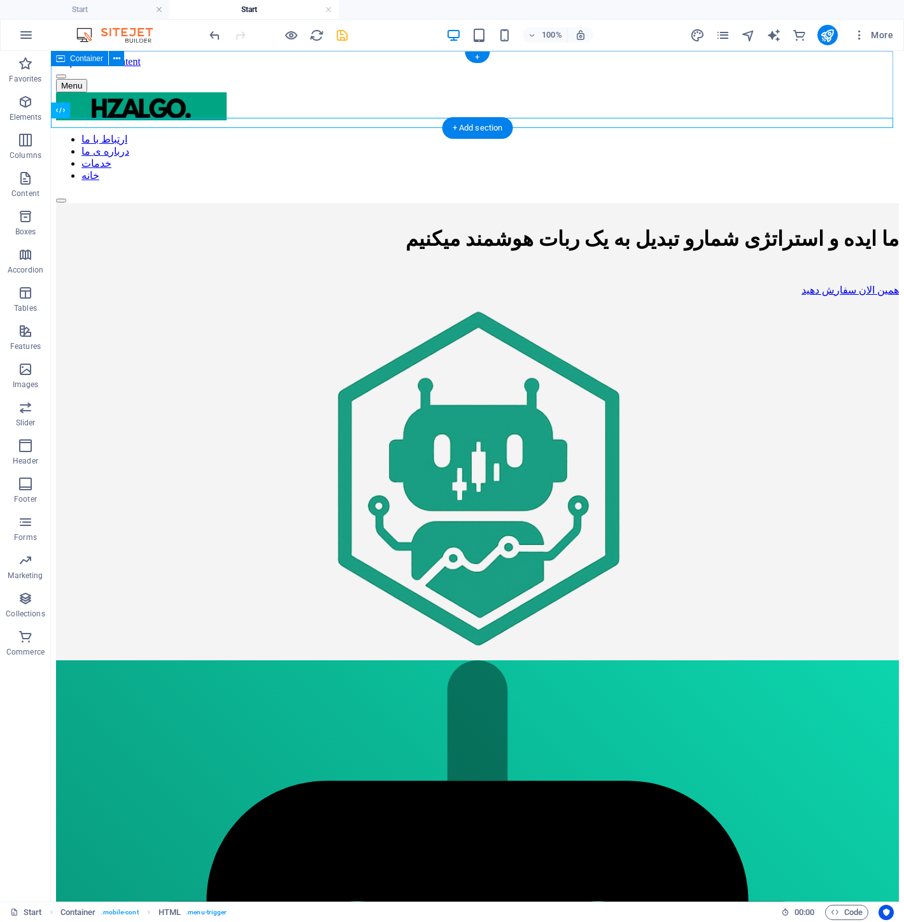
click at [872, 92] on div "Menu" at bounding box center [477, 85] width 843 height 13
click at [755, 92] on div "Menu" at bounding box center [477, 85] width 843 height 13
drag, startPoint x: 674, startPoint y: 74, endPoint x: 514, endPoint y: 89, distance: 160.5
click at [514, 89] on div "Menu" at bounding box center [477, 85] width 843 height 13
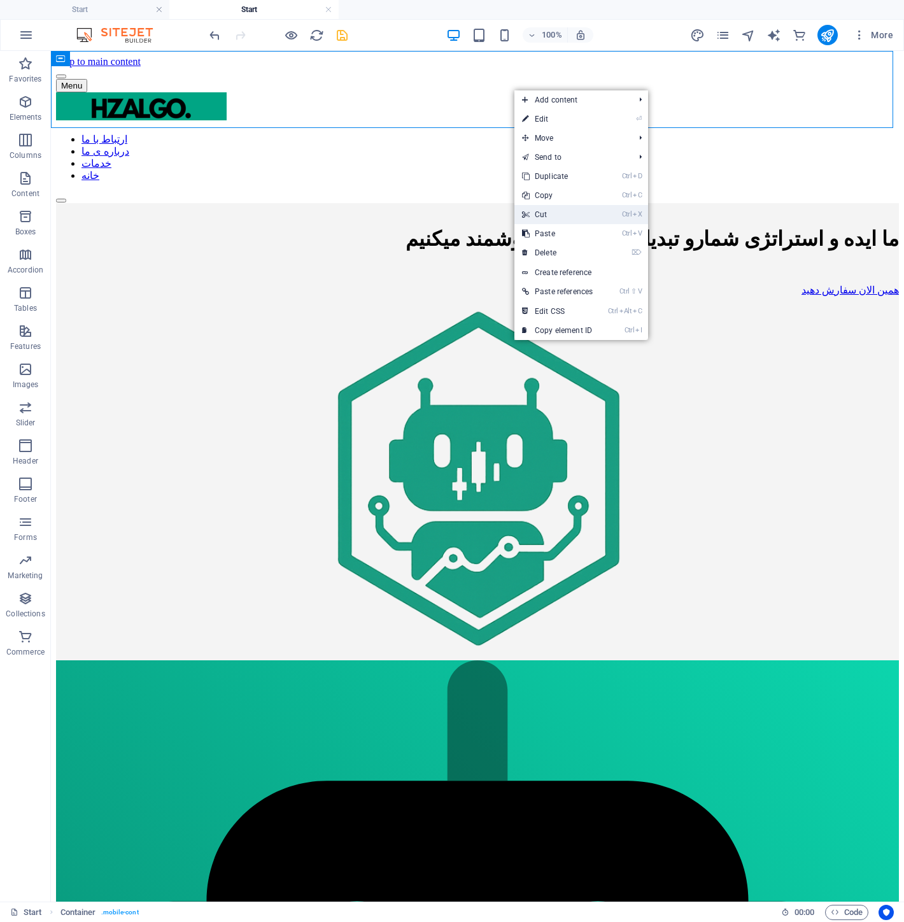
click at [589, 220] on link "Ctrl X Cut" at bounding box center [557, 214] width 86 height 19
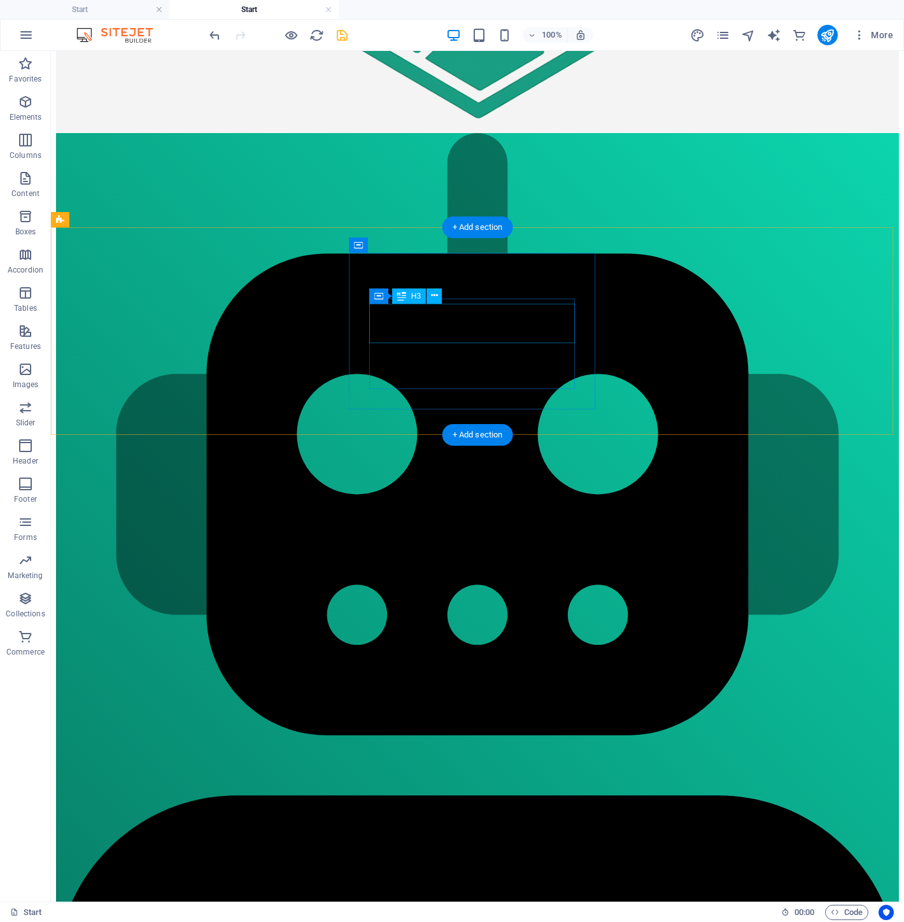
scroll to position [64, 0]
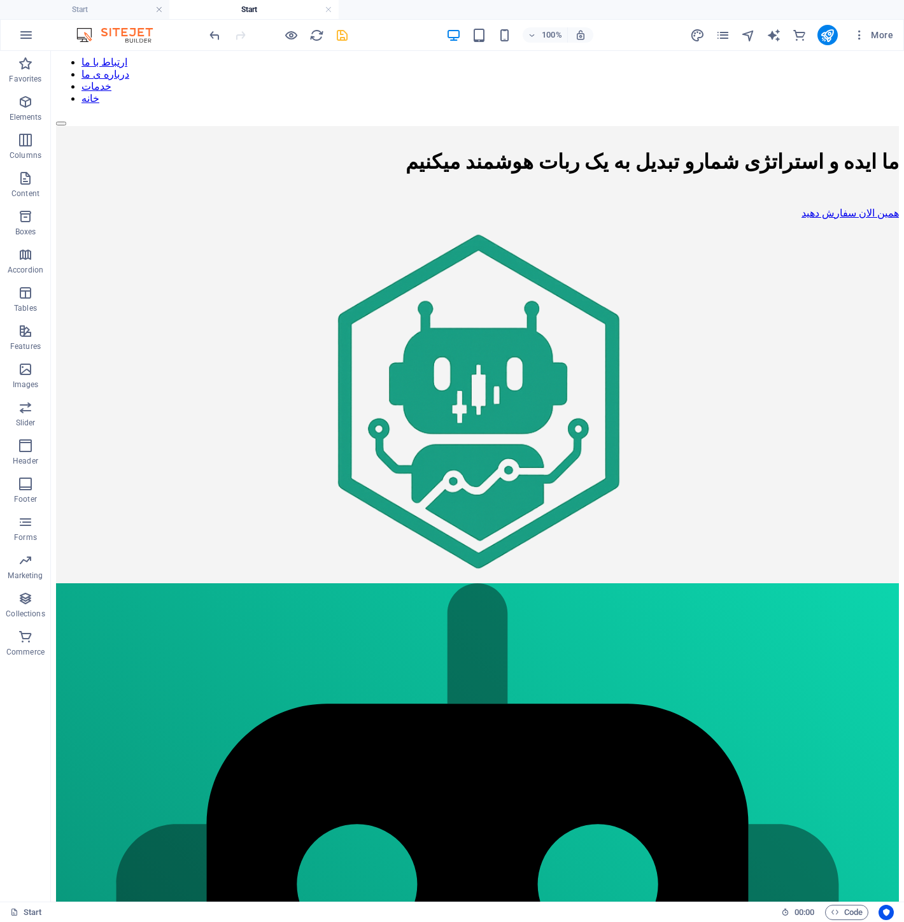
click at [340, 42] on div at bounding box center [278, 35] width 143 height 20
click at [343, 38] on icon "save" at bounding box center [342, 35] width 15 height 15
click at [290, 36] on icon "button" at bounding box center [291, 35] width 15 height 15
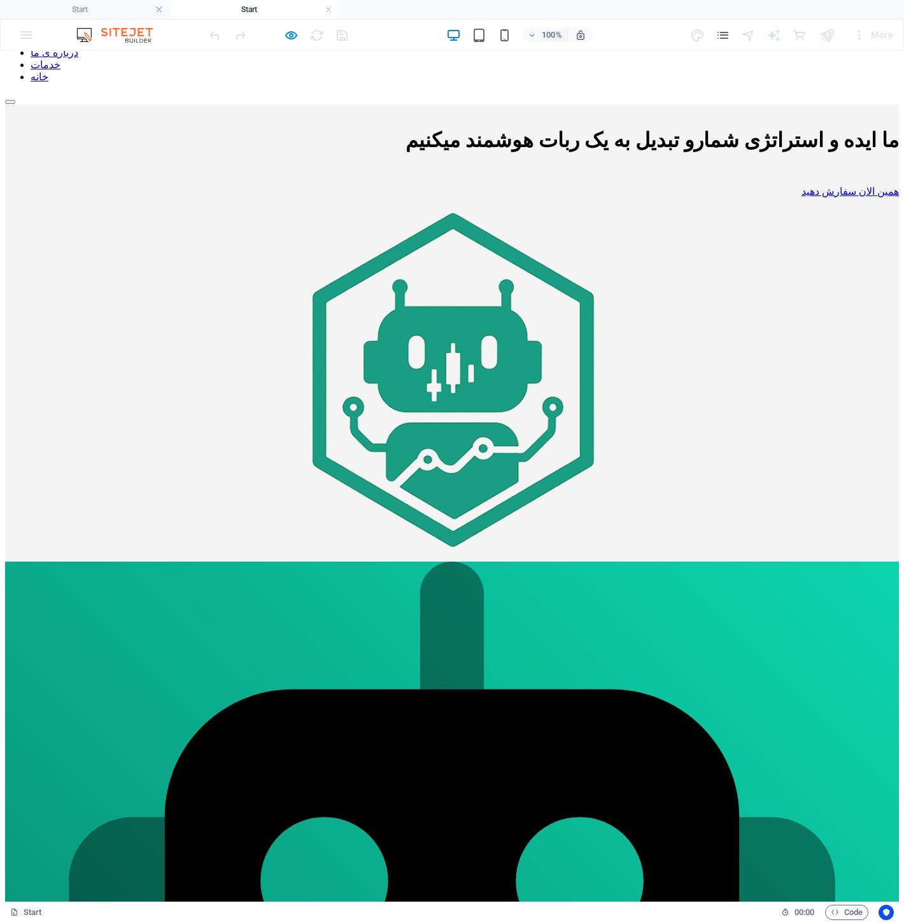
scroll to position [0, 0]
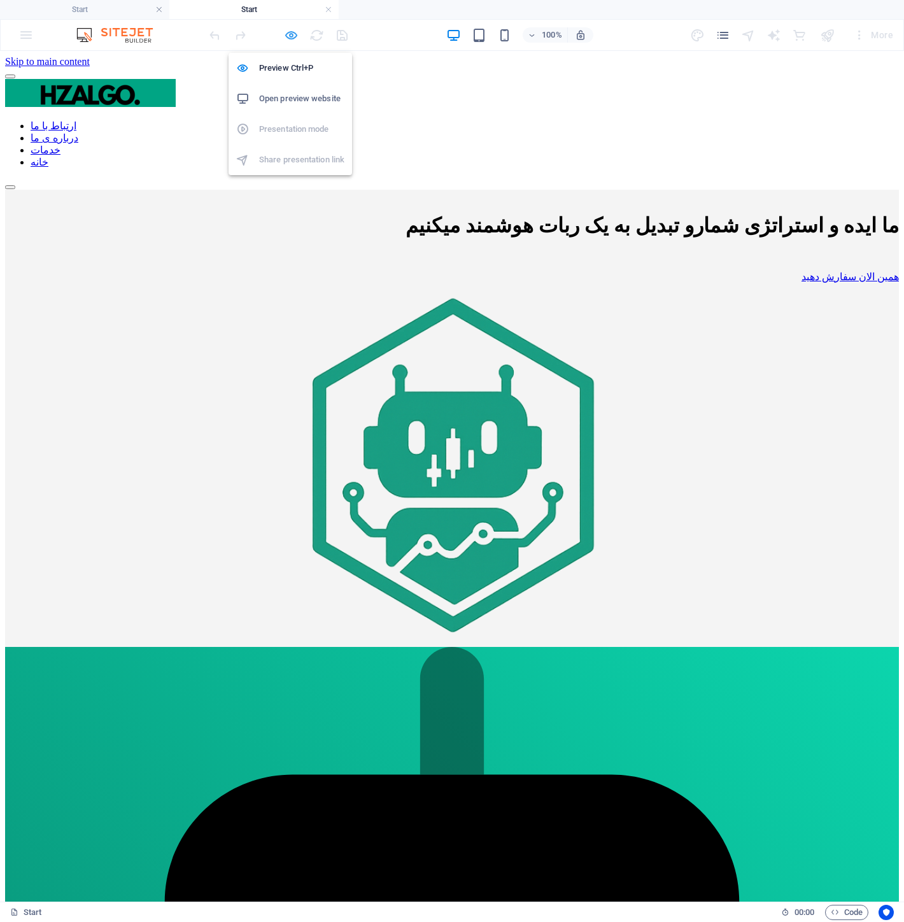
click at [289, 31] on icon "button" at bounding box center [291, 35] width 15 height 15
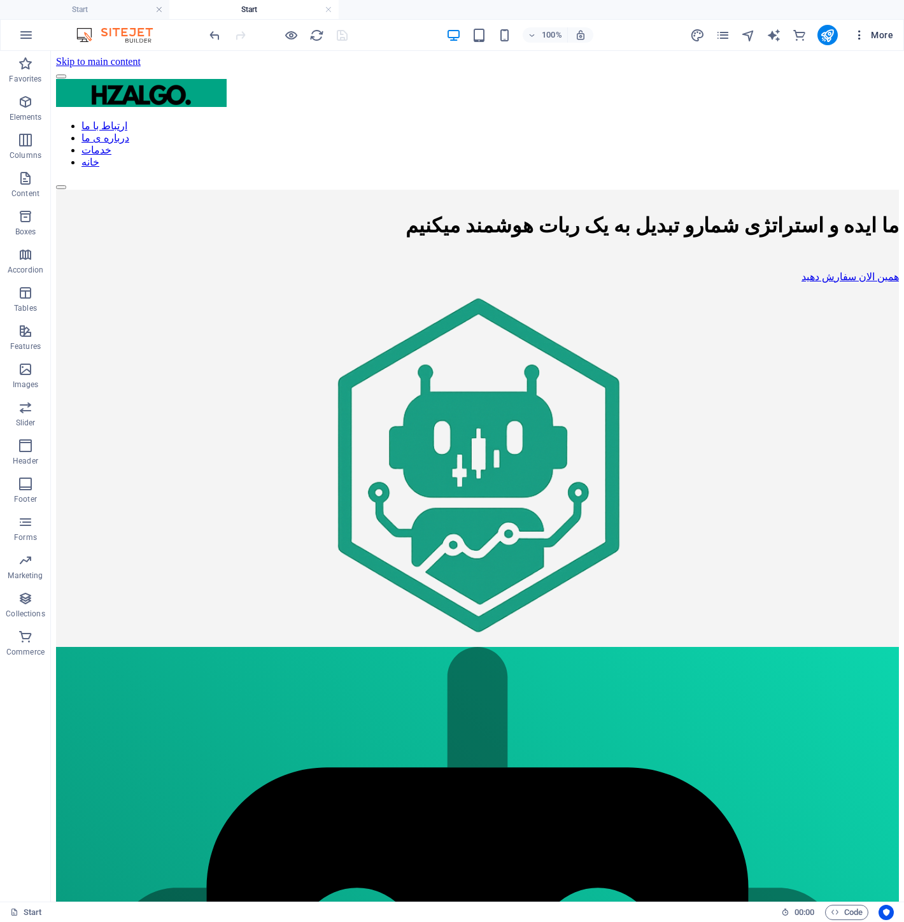
click at [865, 41] on icon "button" at bounding box center [859, 35] width 13 height 13
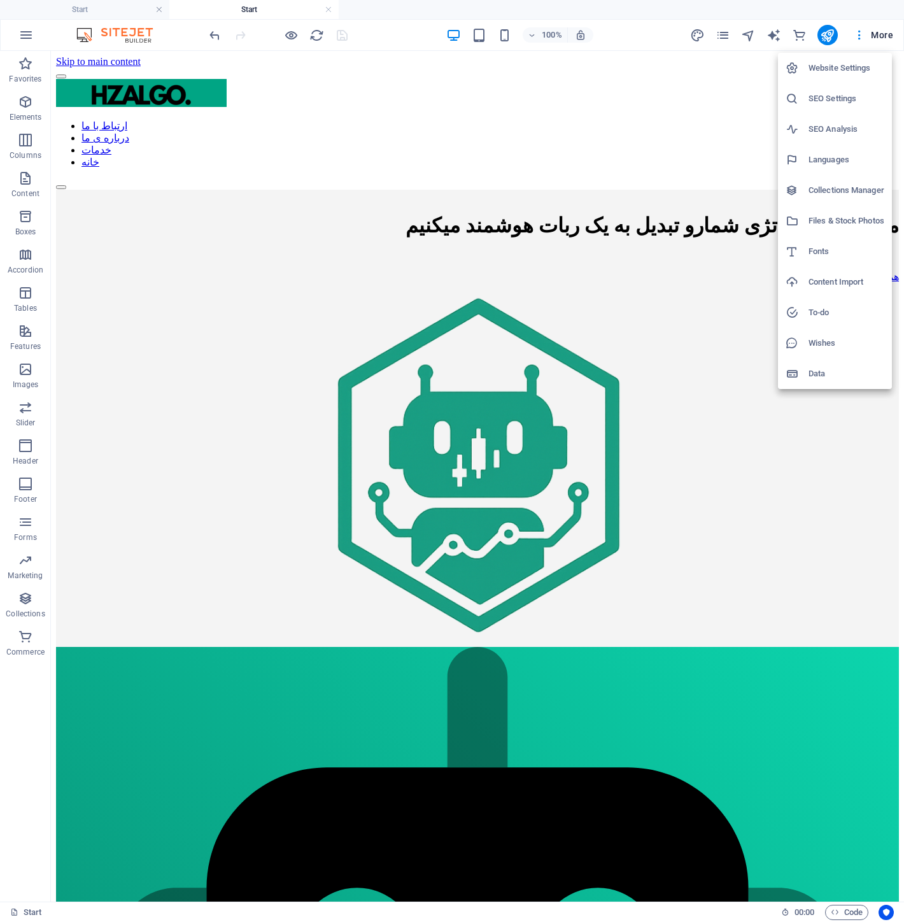
click at [727, 36] on div at bounding box center [452, 461] width 904 height 922
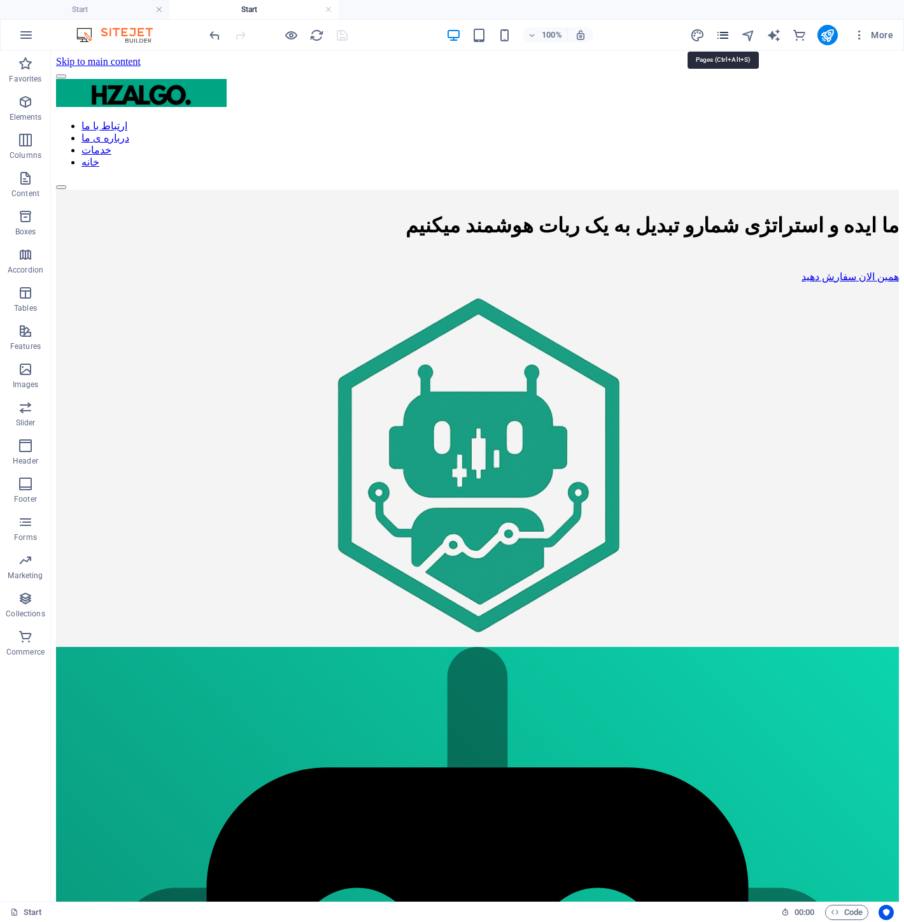
click at [723, 32] on icon "pages" at bounding box center [723, 35] width 15 height 15
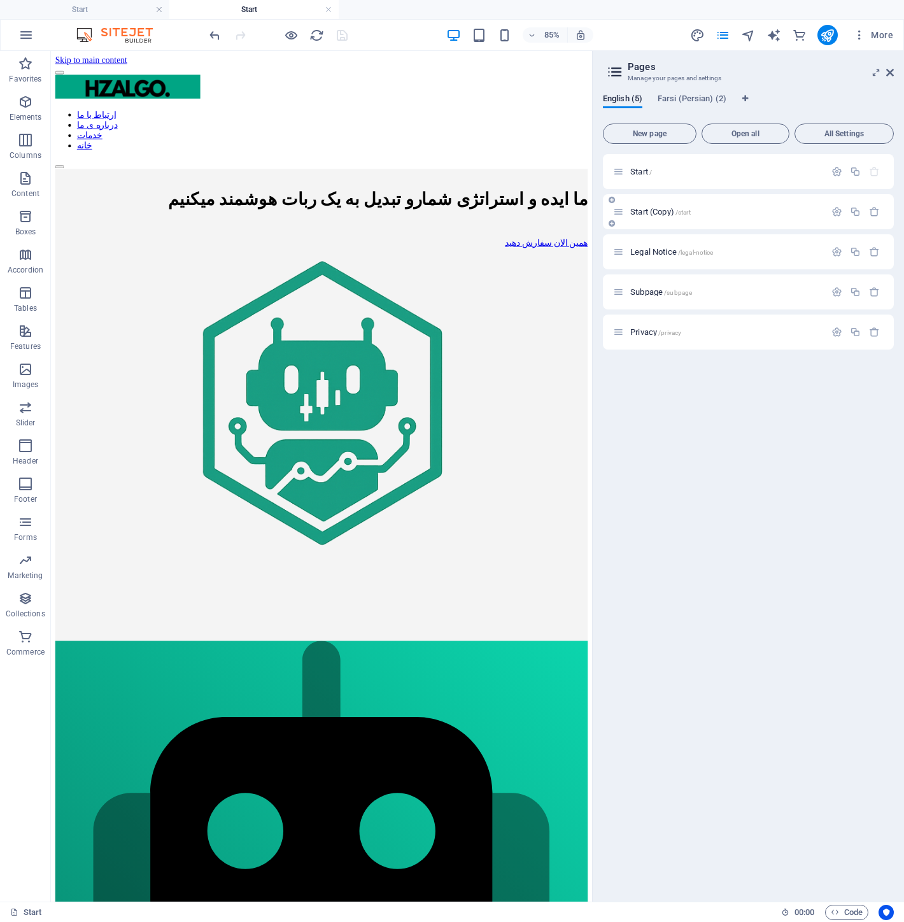
click at [725, 201] on div "Start (Copy) /start" at bounding box center [748, 211] width 291 height 35
click at [879, 206] on icon "button" at bounding box center [874, 211] width 11 height 11
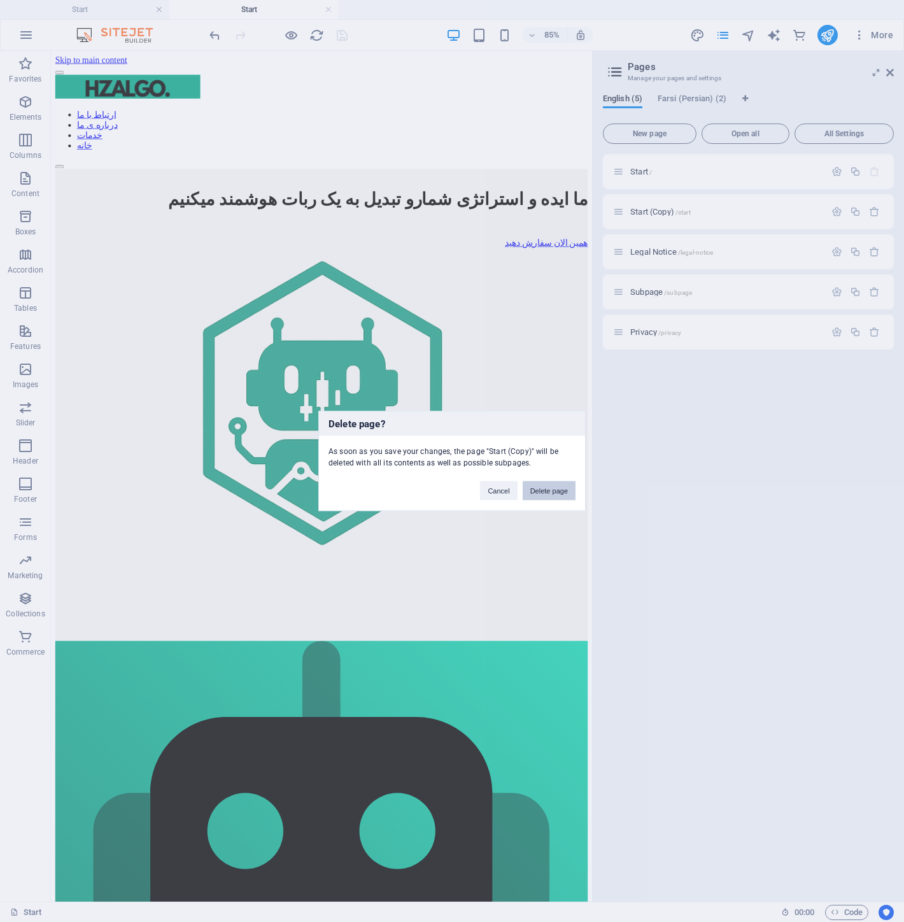
click at [568, 482] on button "Delete page" at bounding box center [549, 490] width 53 height 19
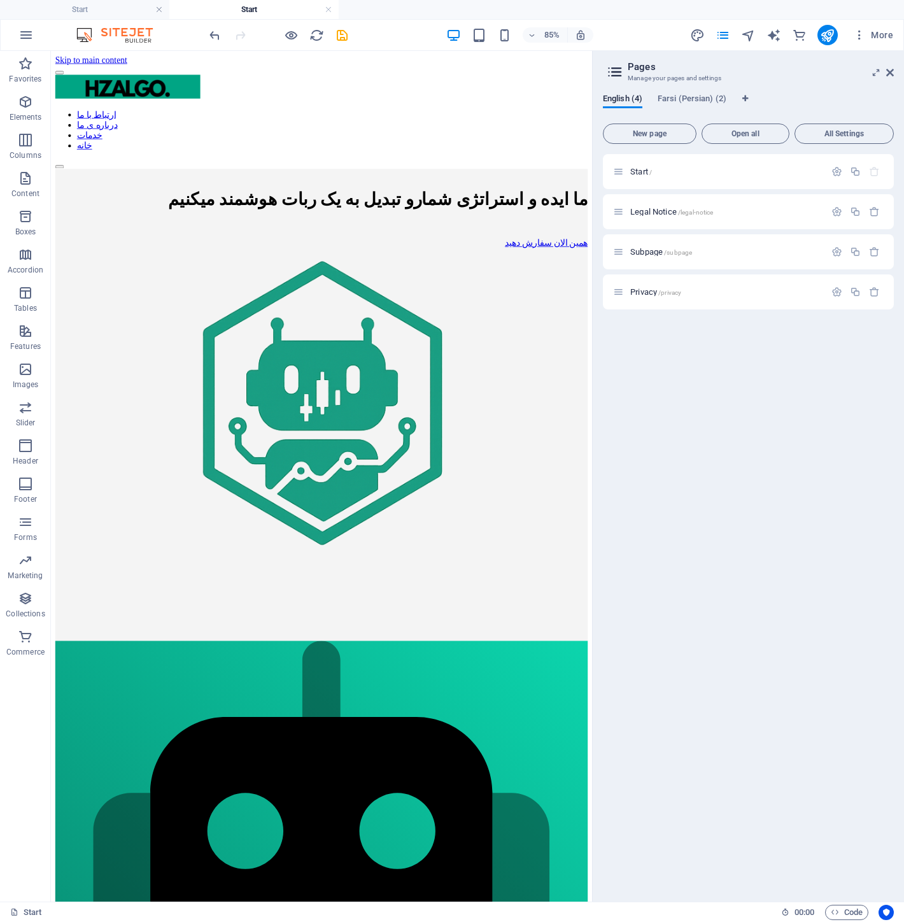
click at [679, 92] on div "English (4) Farsi (Persian) (2) New page Open all All Settings Start / Legal No…" at bounding box center [748, 492] width 311 height 817
click at [689, 98] on span "Farsi (Persian) (2)" at bounding box center [692, 100] width 69 height 18
click at [699, 170] on p "Start /" at bounding box center [725, 171] width 191 height 8
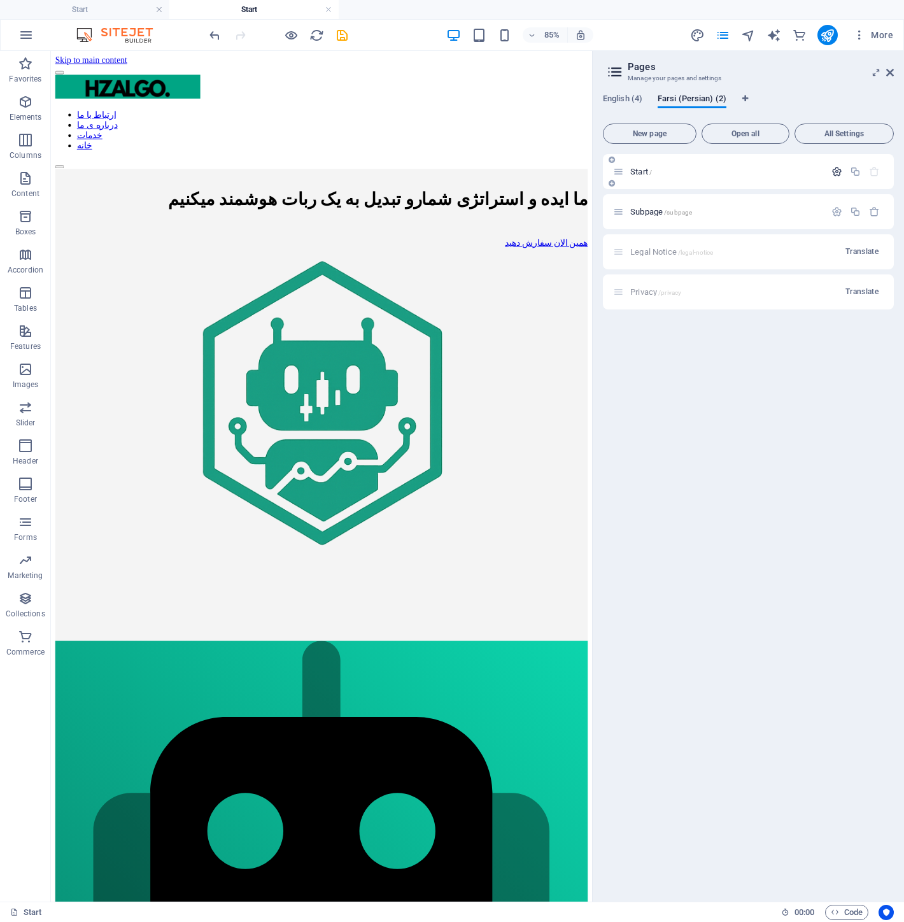
click at [840, 172] on icon "button" at bounding box center [836, 171] width 11 height 11
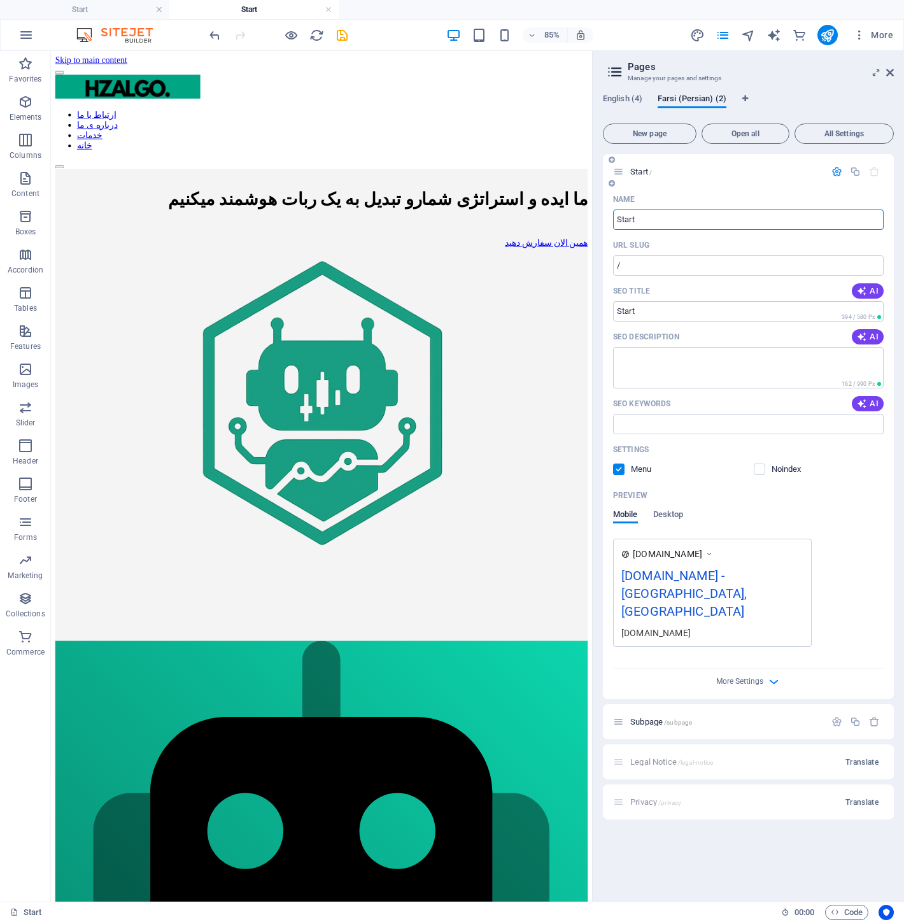
click at [741, 218] on input "Start" at bounding box center [748, 219] width 271 height 20
click at [726, 257] on input "/" at bounding box center [748, 265] width 271 height 20
click at [615, 101] on span "English (4)" at bounding box center [622, 100] width 39 height 18
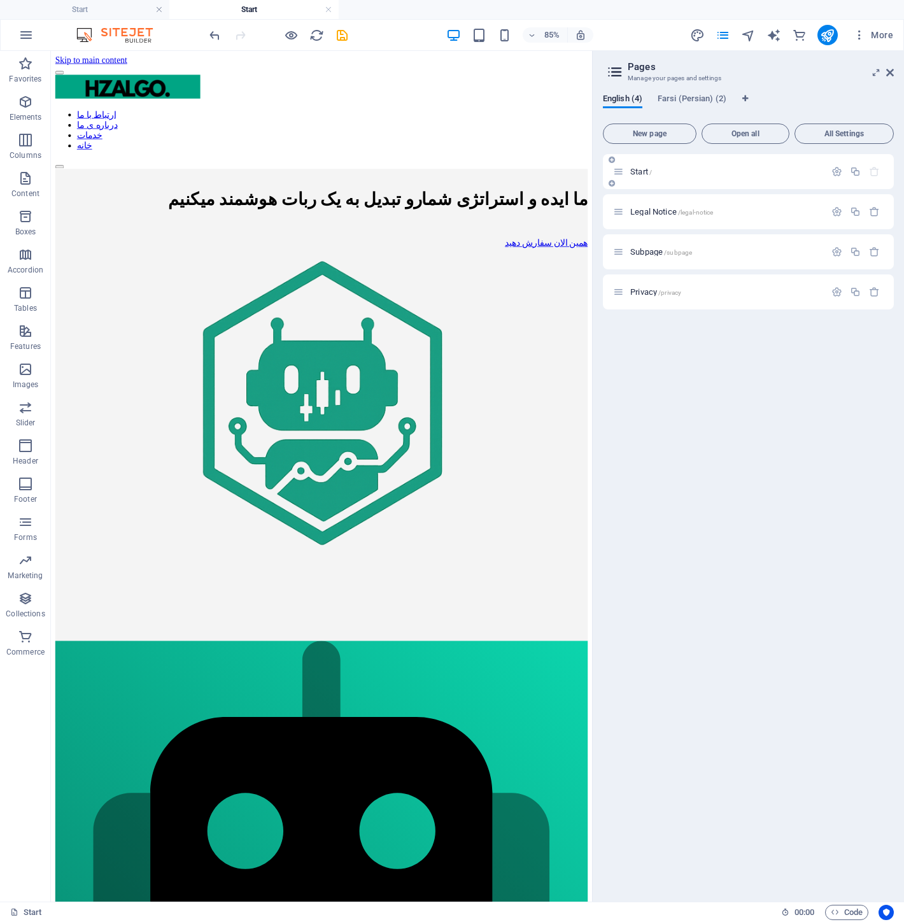
click at [693, 177] on div "Start /" at bounding box center [719, 171] width 212 height 15
click at [831, 176] on icon "button" at bounding box center [836, 171] width 11 height 11
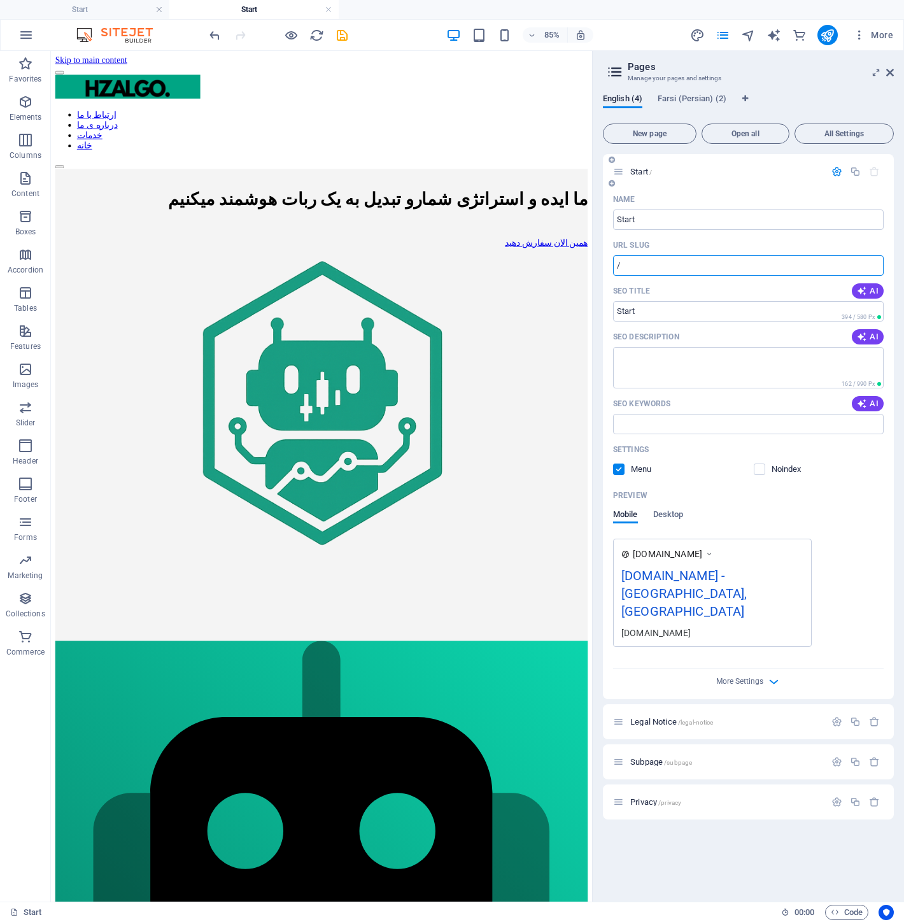
click at [693, 272] on input "/" at bounding box center [748, 265] width 271 height 20
click at [721, 266] on input "/" at bounding box center [748, 265] width 271 height 20
paste input "fa-start"
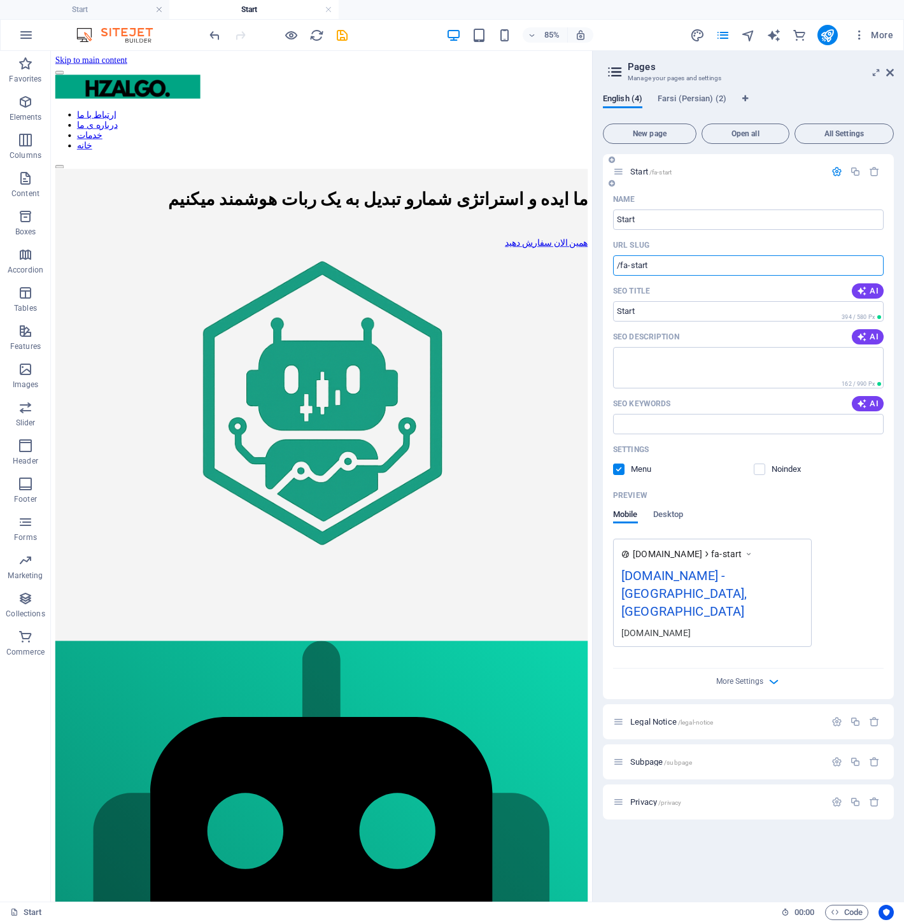
click at [622, 265] on input "/fa-start" at bounding box center [748, 265] width 271 height 20
click at [712, 271] on input "/en-start" at bounding box center [748, 265] width 271 height 20
drag, startPoint x: 626, startPoint y: 265, endPoint x: 618, endPoint y: 266, distance: 9.0
click at [618, 266] on input "/en-start" at bounding box center [748, 265] width 271 height 20
click at [633, 266] on input "/en-start" at bounding box center [748, 265] width 271 height 20
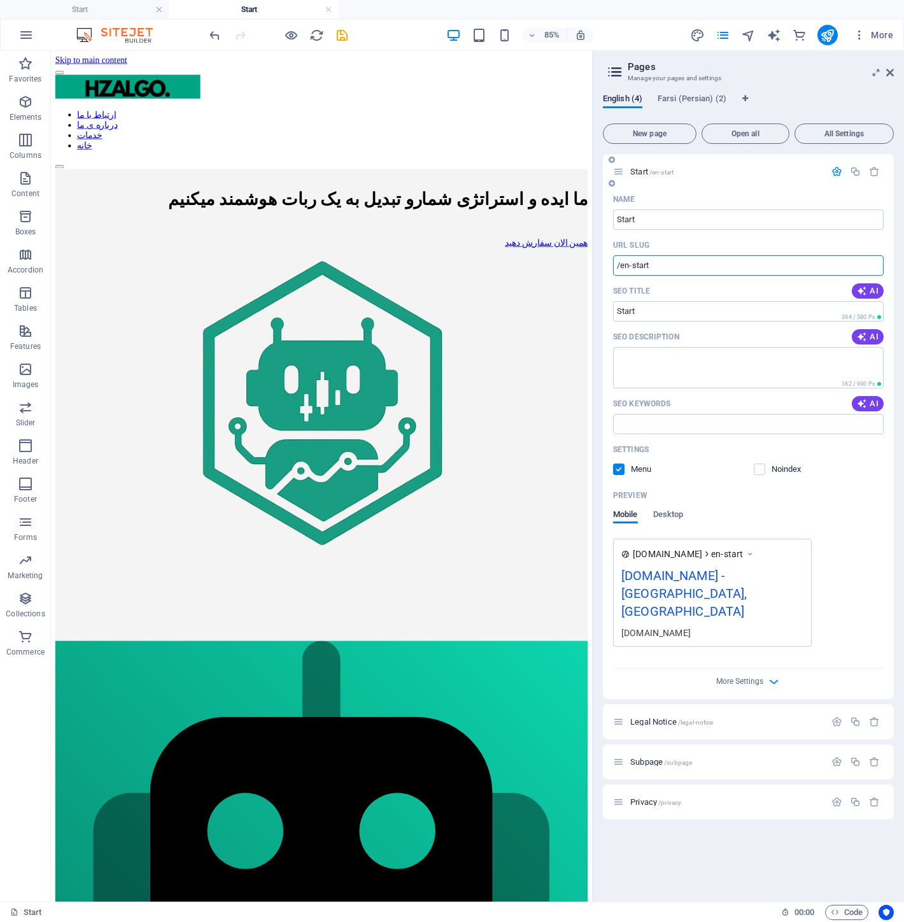
click at [633, 266] on input "/en-start" at bounding box center [748, 265] width 271 height 20
click at [628, 264] on input "/en-start" at bounding box center [748, 265] width 271 height 20
click at [660, 304] on input "SEO Title" at bounding box center [748, 311] width 271 height 20
click at [669, 270] on input "/fa-start" at bounding box center [748, 265] width 271 height 20
drag, startPoint x: 723, startPoint y: 316, endPoint x: 686, endPoint y: 295, distance: 41.9
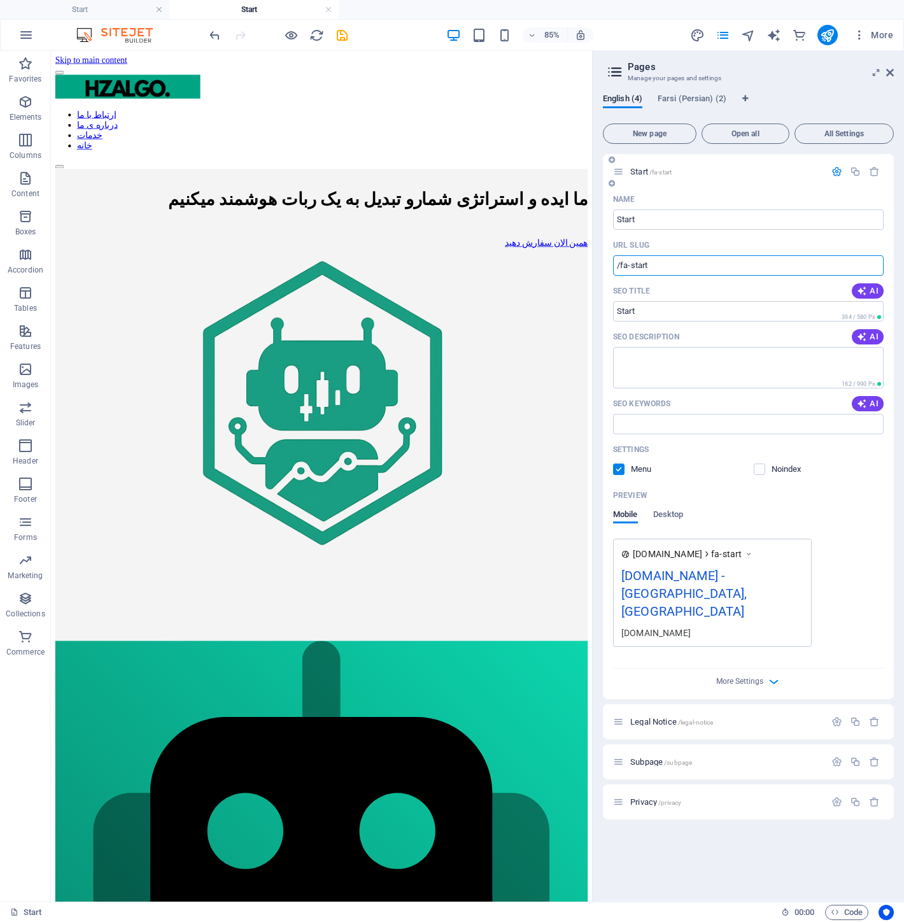
click at [647, 260] on input "/fa-start" at bounding box center [748, 265] width 271 height 20
drag, startPoint x: 652, startPoint y: 262, endPoint x: 614, endPoint y: 259, distance: 38.3
click at [614, 259] on input "/fa-start" at bounding box center [748, 265] width 271 height 20
click at [676, 279] on div "Name Start ​ URL SLUG /fa-start ​ SEO Title AI ​ 394 / 580 Px SEO Description A…" at bounding box center [748, 444] width 291 height 510
click at [679, 264] on input "/fa-start" at bounding box center [748, 265] width 271 height 20
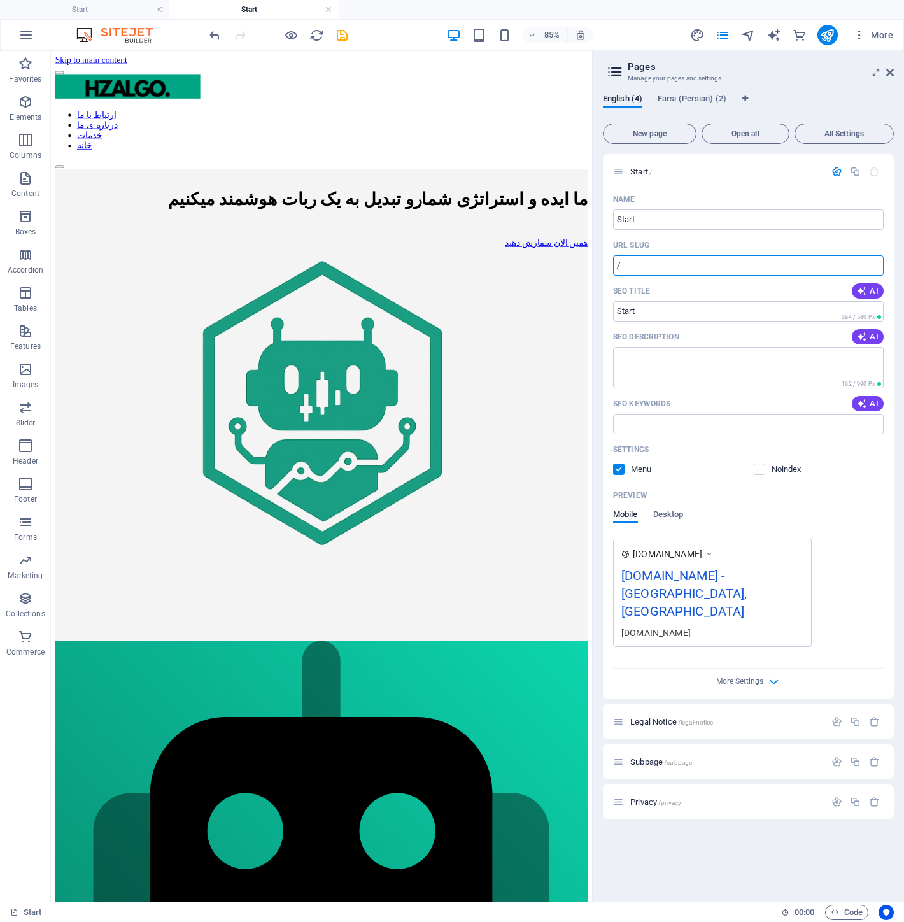
type input "/"
click at [691, 86] on div "English (4) Farsi (Persian) (2) New page Open all All Settings Start / Name Sta…" at bounding box center [748, 492] width 311 height 817
click at [705, 99] on span "Farsi (Persian) (2)" at bounding box center [692, 100] width 69 height 18
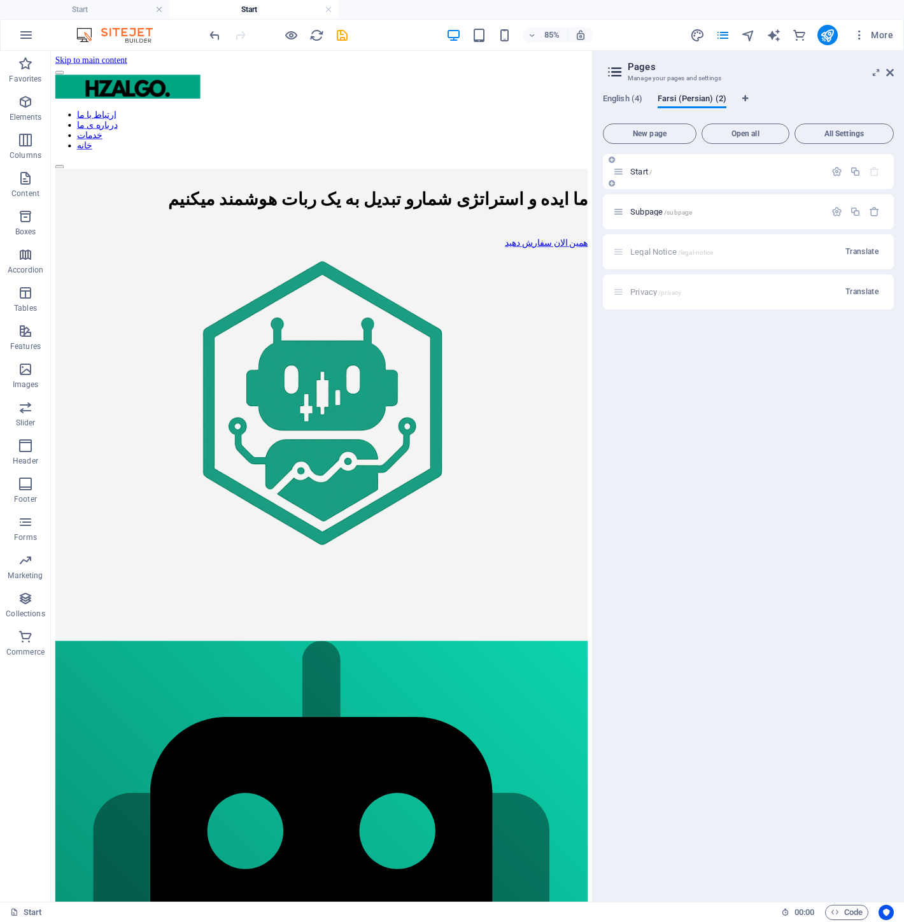
click at [639, 172] on span "Start /" at bounding box center [641, 172] width 22 height 10
click at [834, 177] on div at bounding box center [856, 171] width 56 height 14
click at [839, 169] on icon "button" at bounding box center [836, 171] width 11 height 11
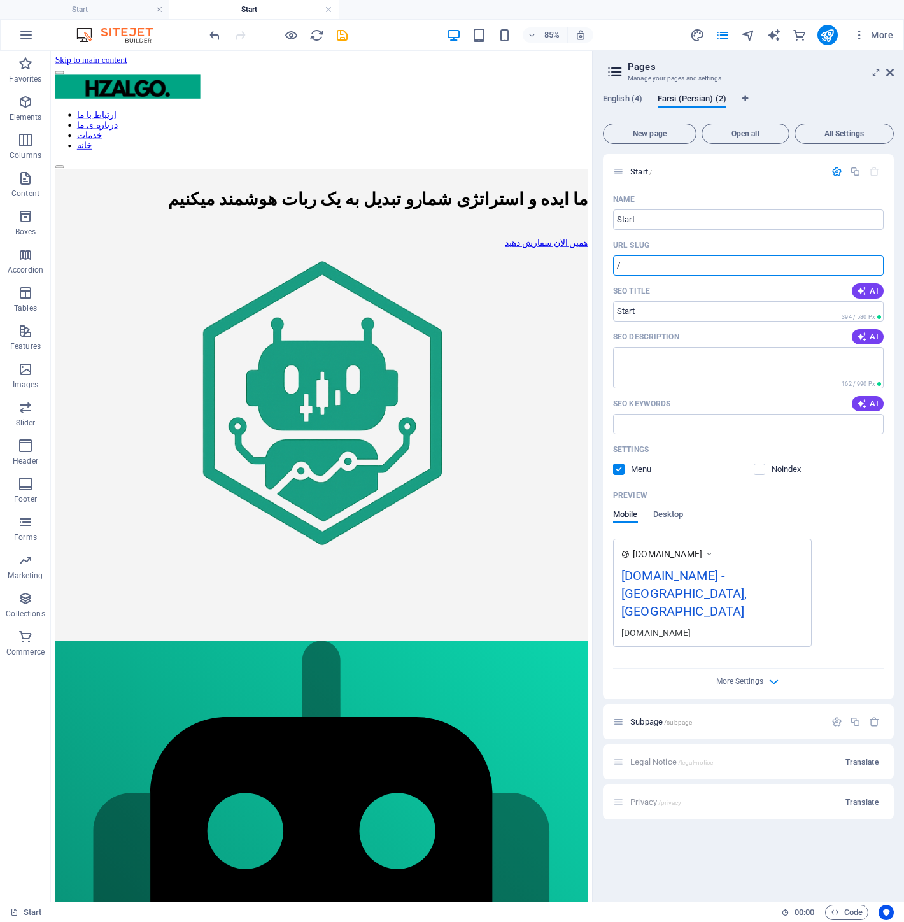
drag, startPoint x: 765, startPoint y: 308, endPoint x: 685, endPoint y: 312, distance: 80.3
paste input "fa-start"
type input "/fa-start"
click at [753, 281] on div "SEO Title AI" at bounding box center [748, 291] width 271 height 20
click at [624, 96] on span "English (4)" at bounding box center [622, 100] width 39 height 18
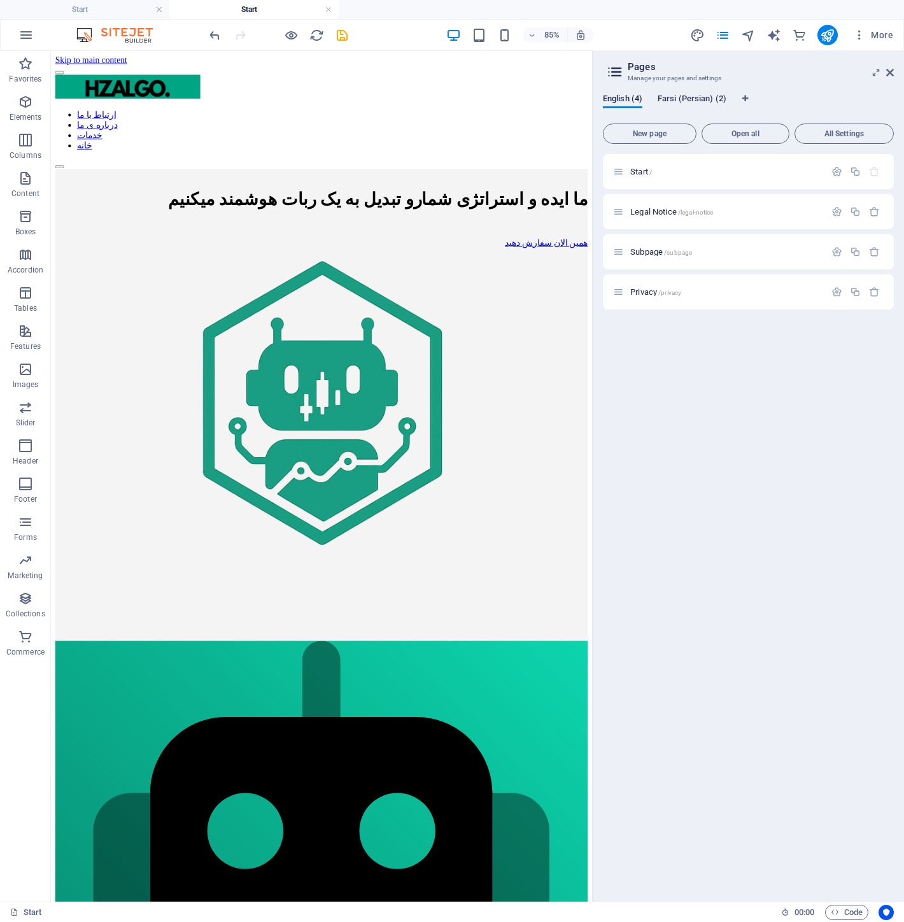
click at [683, 102] on span "Farsi (Persian) (2)" at bounding box center [692, 100] width 69 height 18
click at [662, 213] on span "Subpage /subpage" at bounding box center [661, 212] width 62 height 10
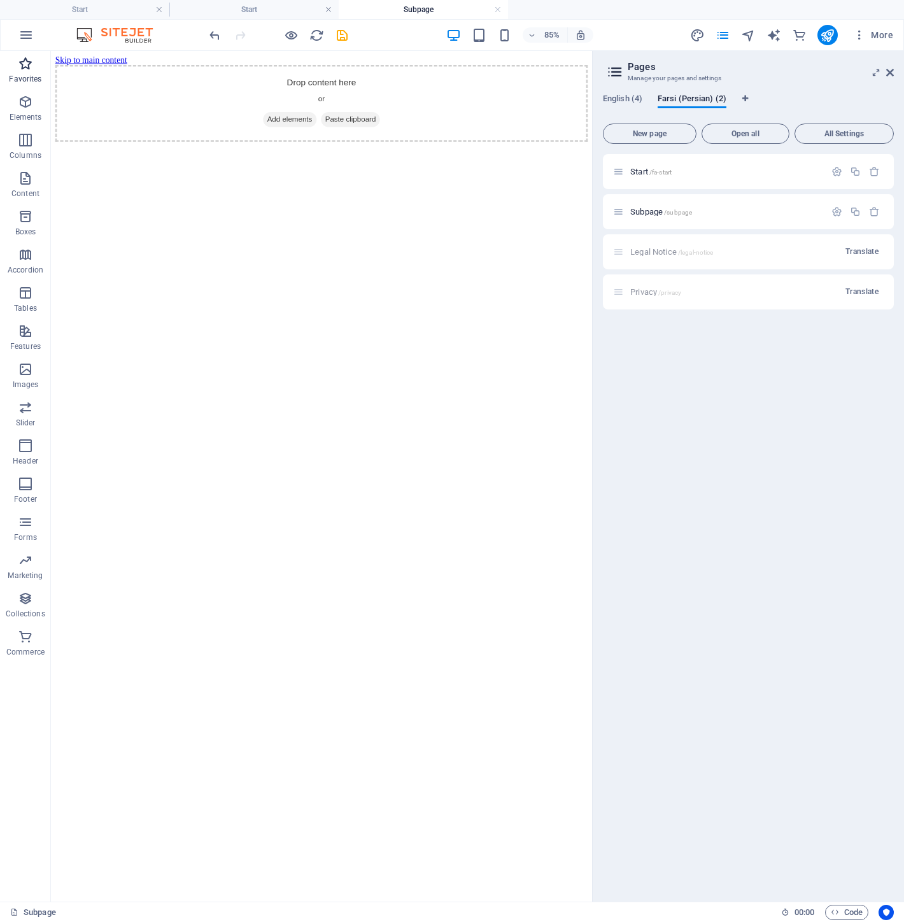
click at [32, 73] on span "Favorites" at bounding box center [25, 71] width 51 height 31
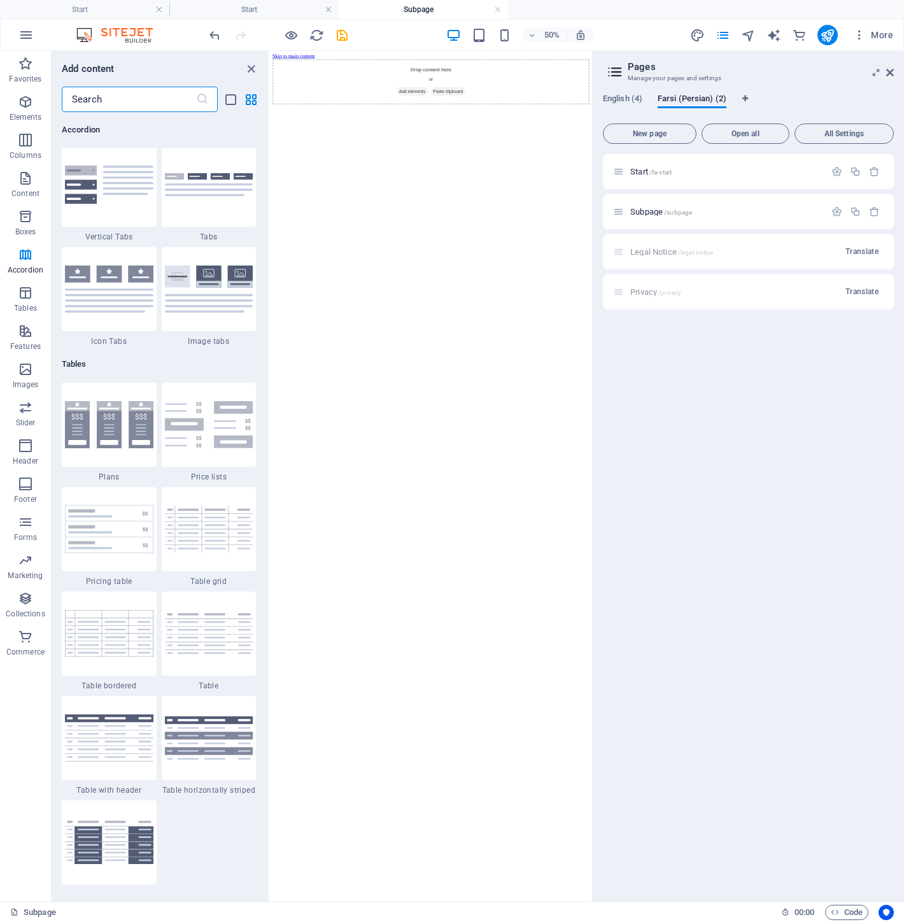
scroll to position [4315, 0]
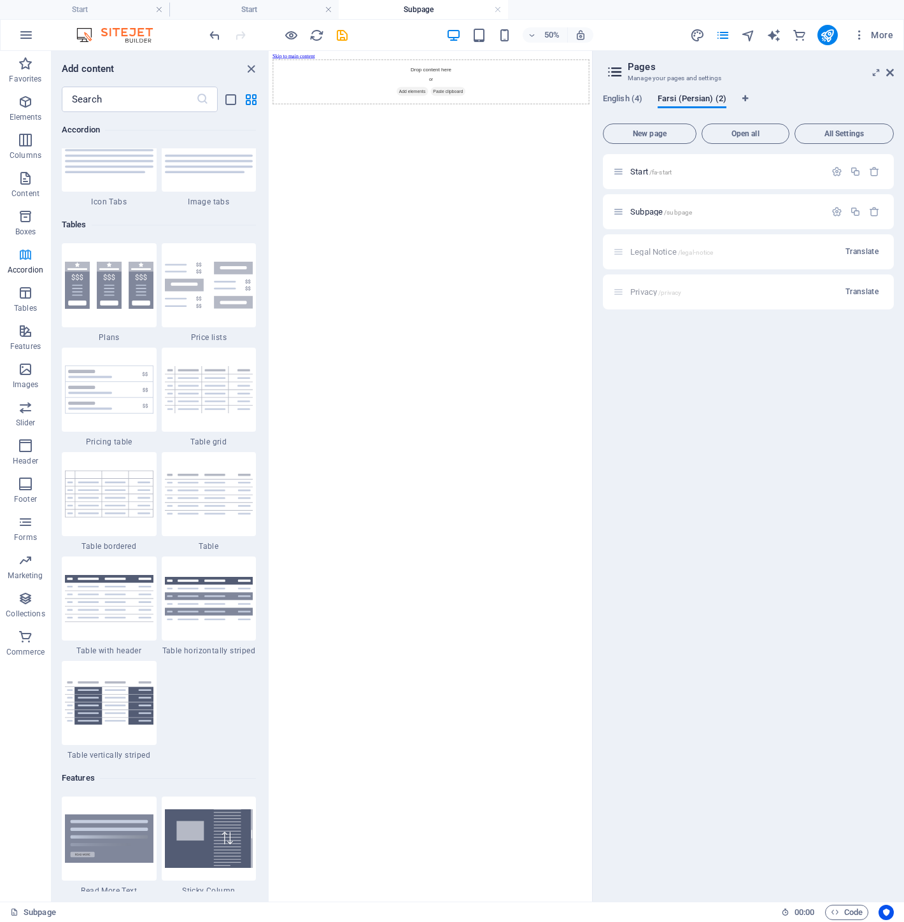
click at [36, 255] on span "Accordion" at bounding box center [25, 262] width 51 height 31
click at [97, 278] on img at bounding box center [109, 285] width 88 height 47
select select "rem"
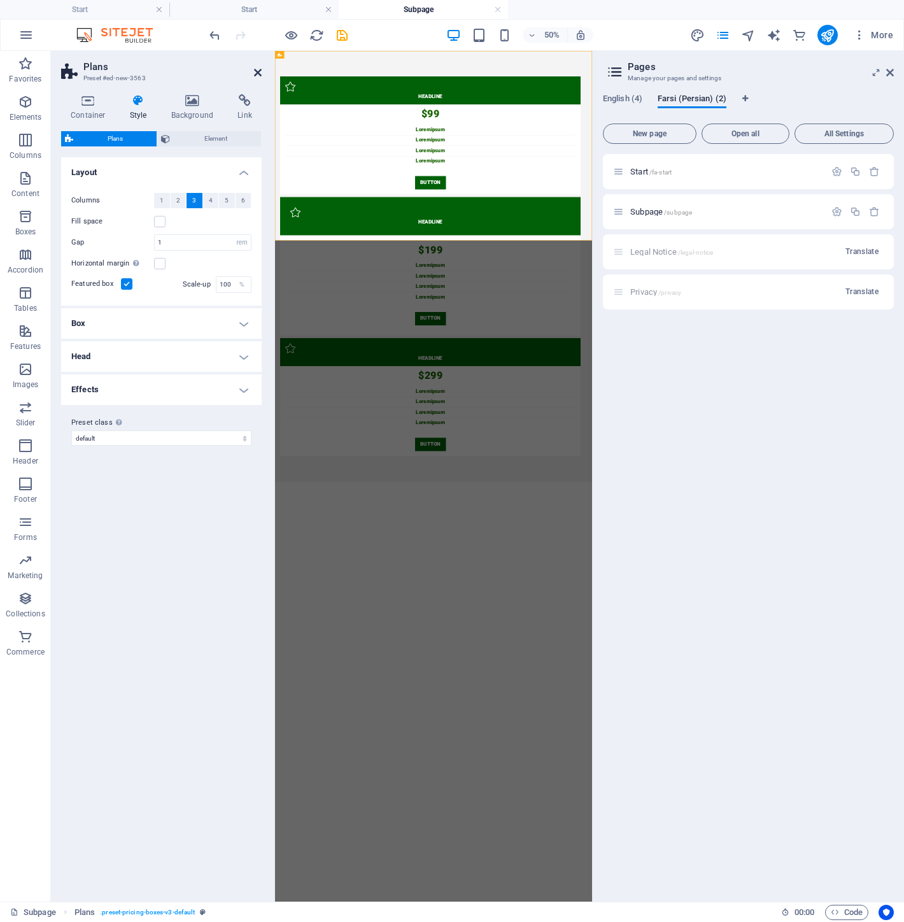
click at [258, 67] on icon at bounding box center [258, 72] width 8 height 10
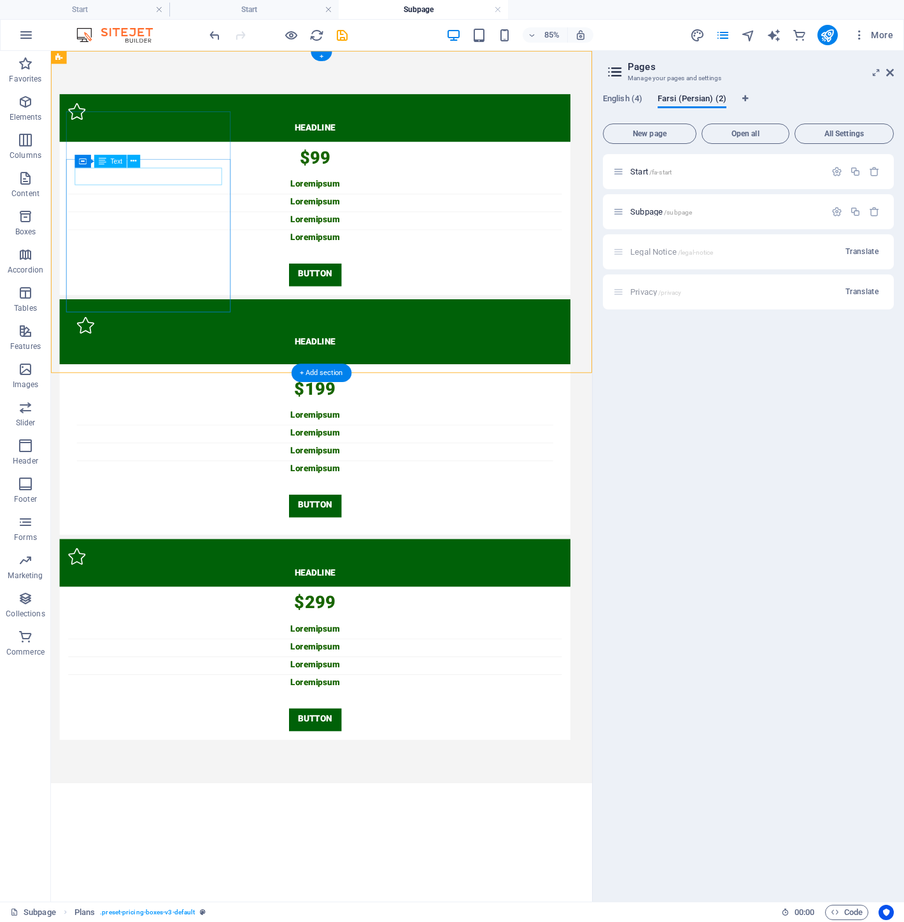
click at [243, 188] on div "$99" at bounding box center [361, 178] width 581 height 20
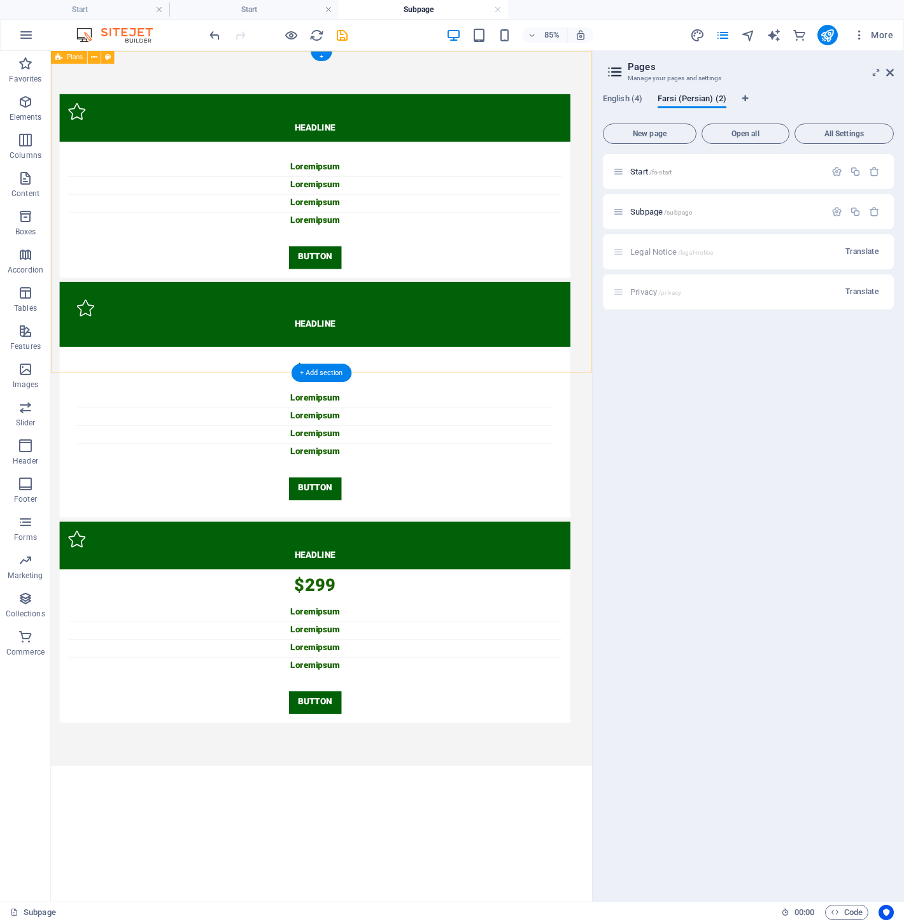
click at [227, 71] on div "Headline Lorem ipsum Lorem ipsum Lorem ipsum Lorem ipsum BUTTON Headline $199 L…" at bounding box center [369, 471] width 637 height 841
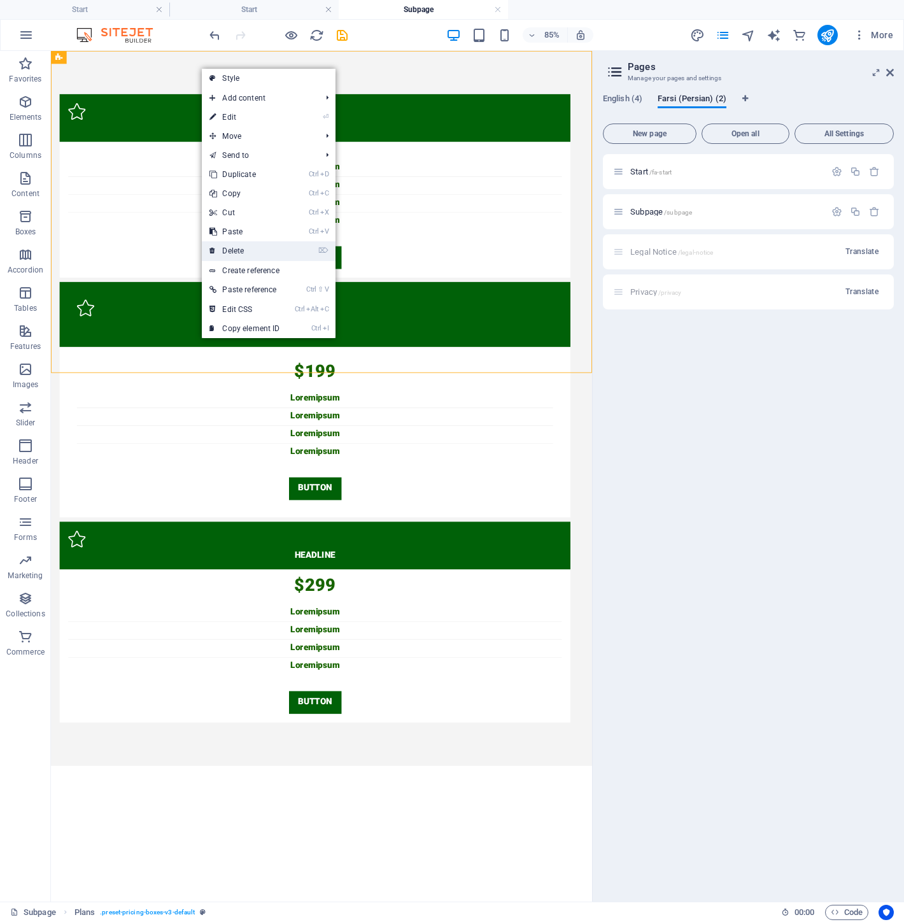
click at [262, 249] on link "⌦ Delete" at bounding box center [244, 250] width 85 height 19
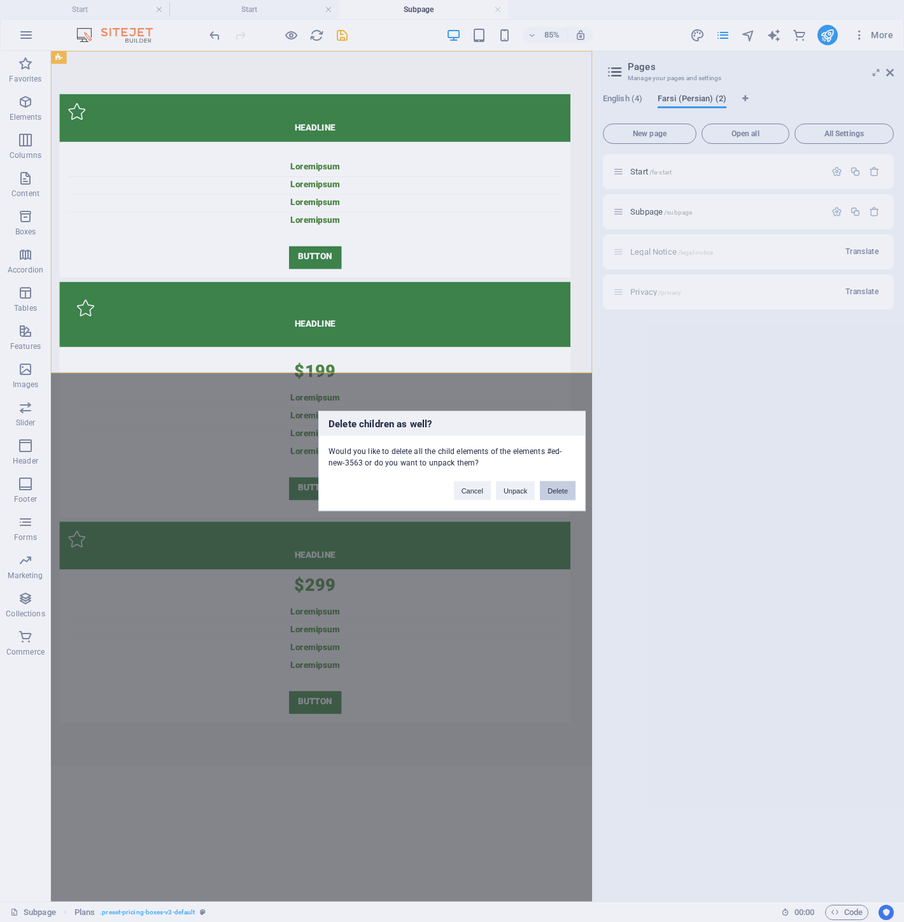
click at [565, 497] on button "Delete" at bounding box center [558, 490] width 36 height 19
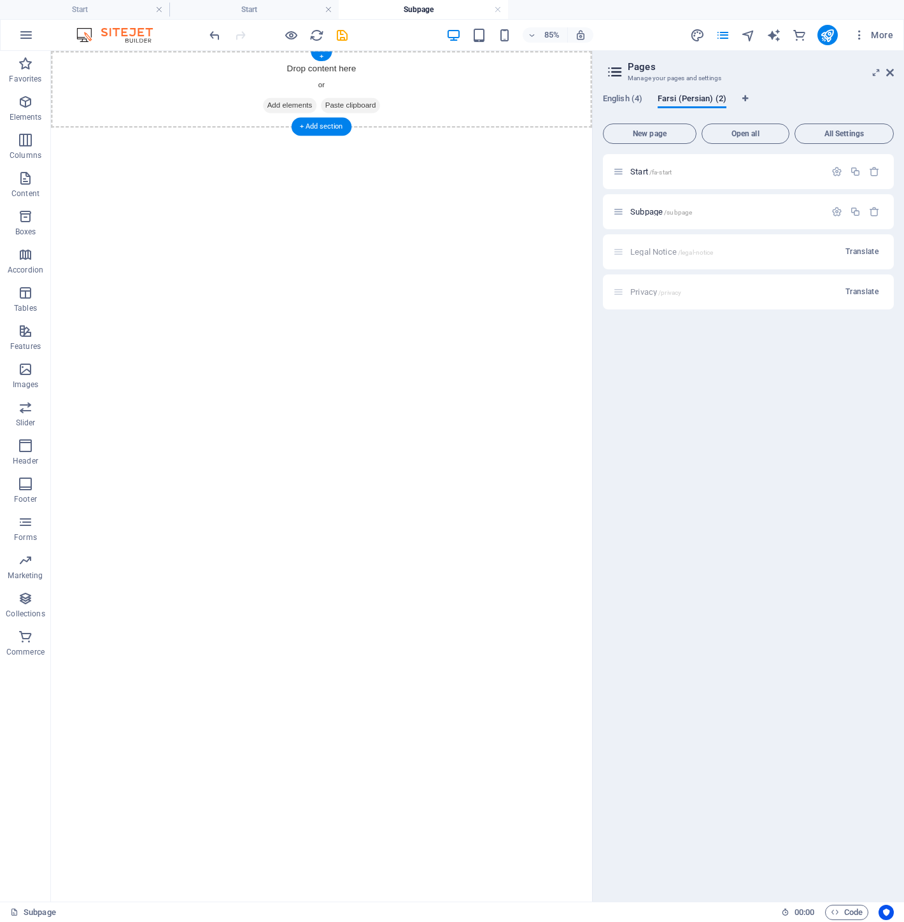
click at [337, 123] on span "Add elements" at bounding box center [332, 115] width 63 height 18
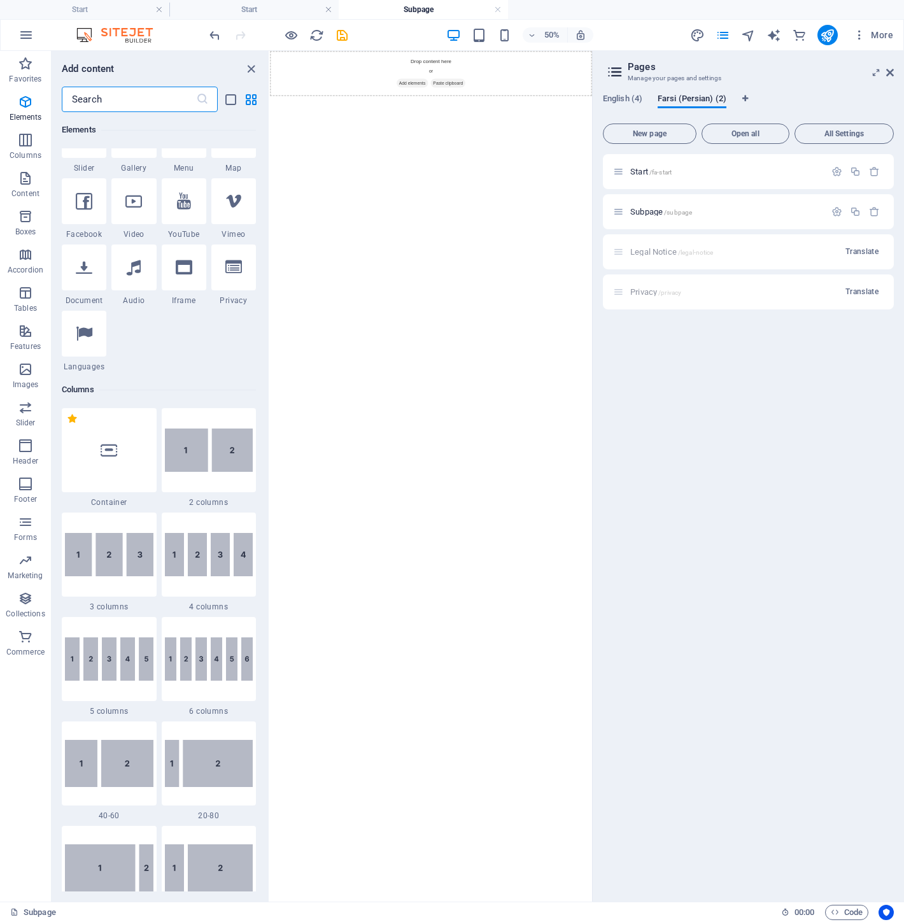
scroll to position [71, 0]
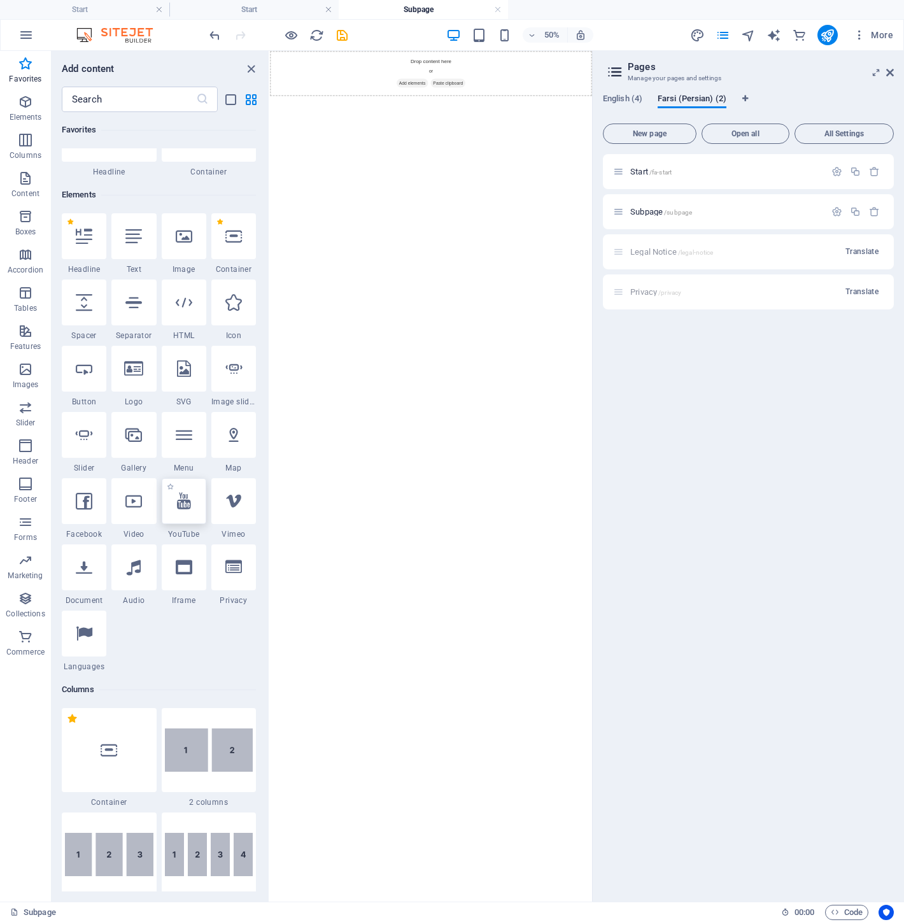
click at [185, 502] on icon at bounding box center [184, 501] width 14 height 17
select select "ar16_9"
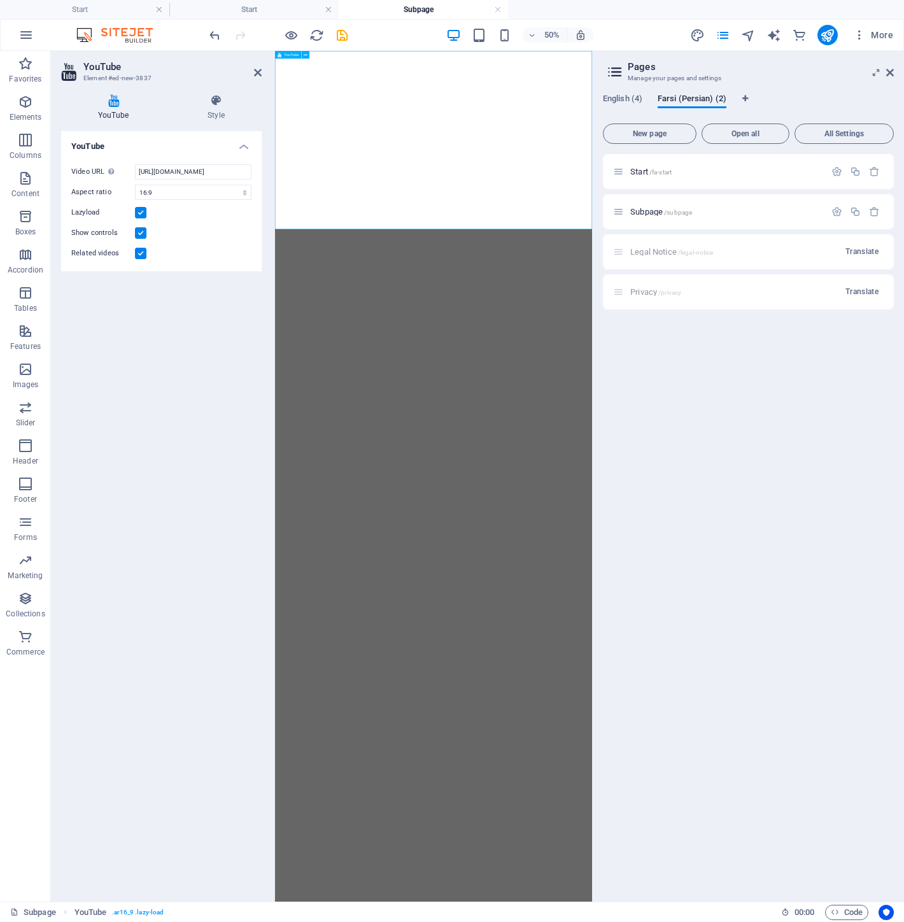
click at [687, 160] on div at bounding box center [592, 229] width 634 height 357
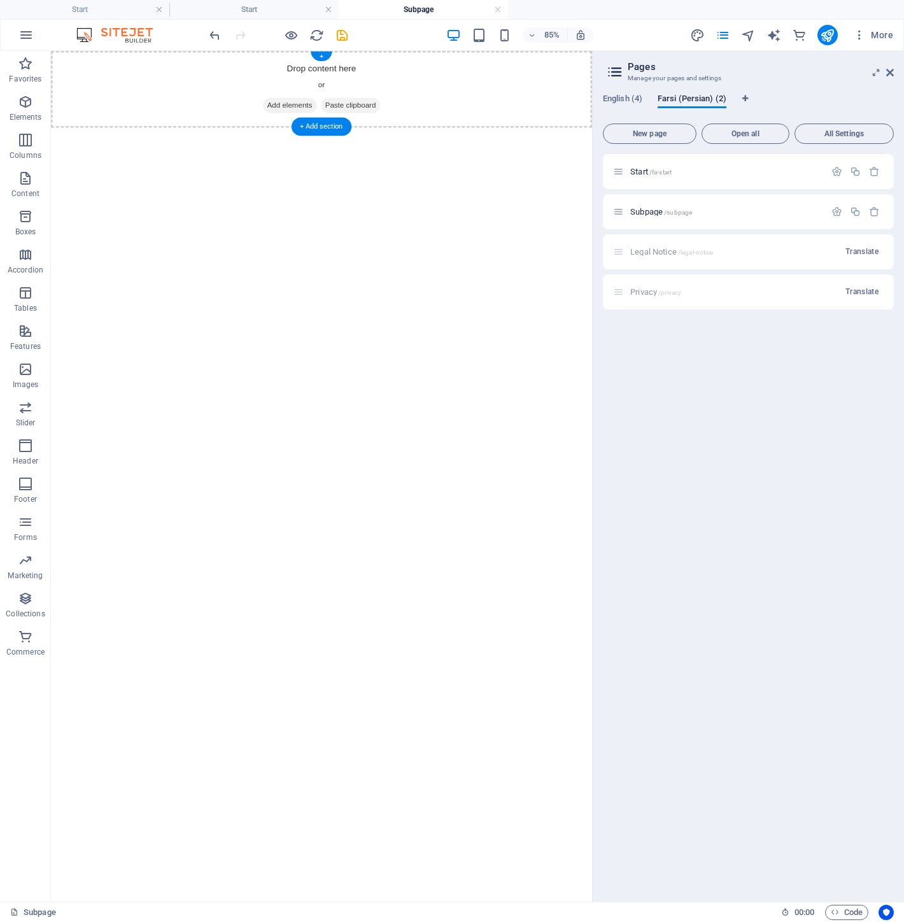
click at [581, 111] on div "Drop content here or Add elements Paste clipboard" at bounding box center [369, 96] width 637 height 90
click at [429, 101] on div "Drop content here or Add elements Paste clipboard" at bounding box center [369, 96] width 637 height 90
click at [429, 115] on span "Paste clipboard" at bounding box center [404, 115] width 70 height 18
click at [423, 101] on div "Drop content here or Add elements Paste clipboard" at bounding box center [369, 96] width 637 height 90
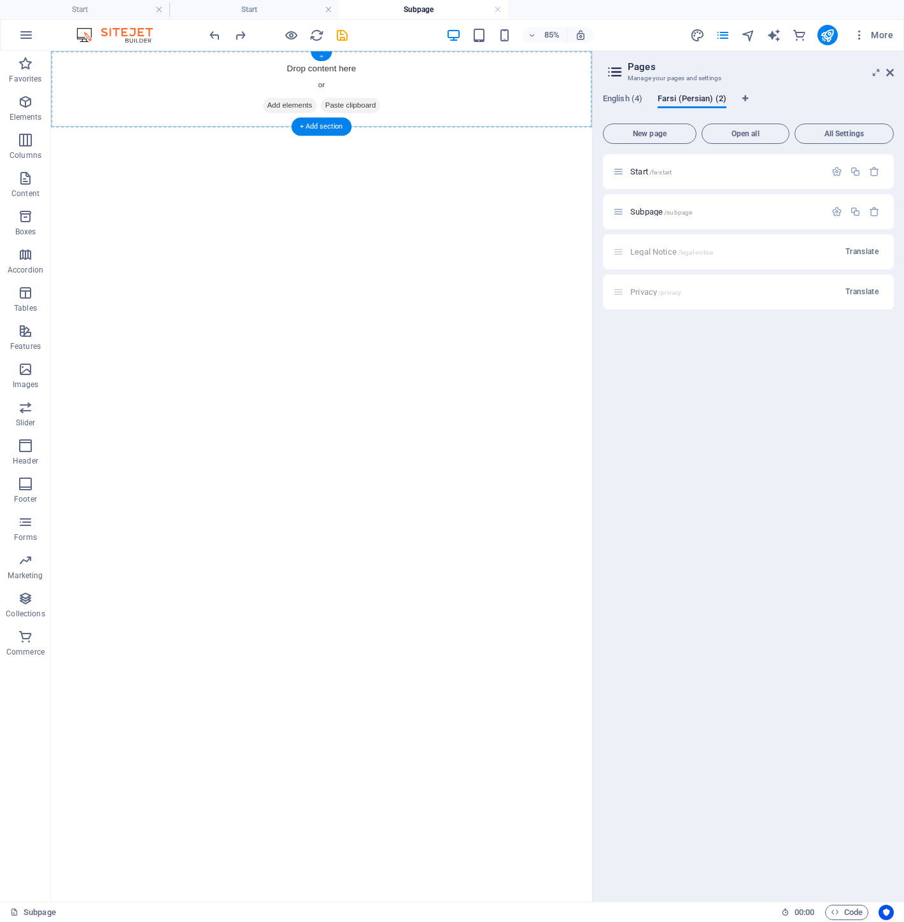
click at [323, 56] on div "+" at bounding box center [321, 57] width 21 height 10
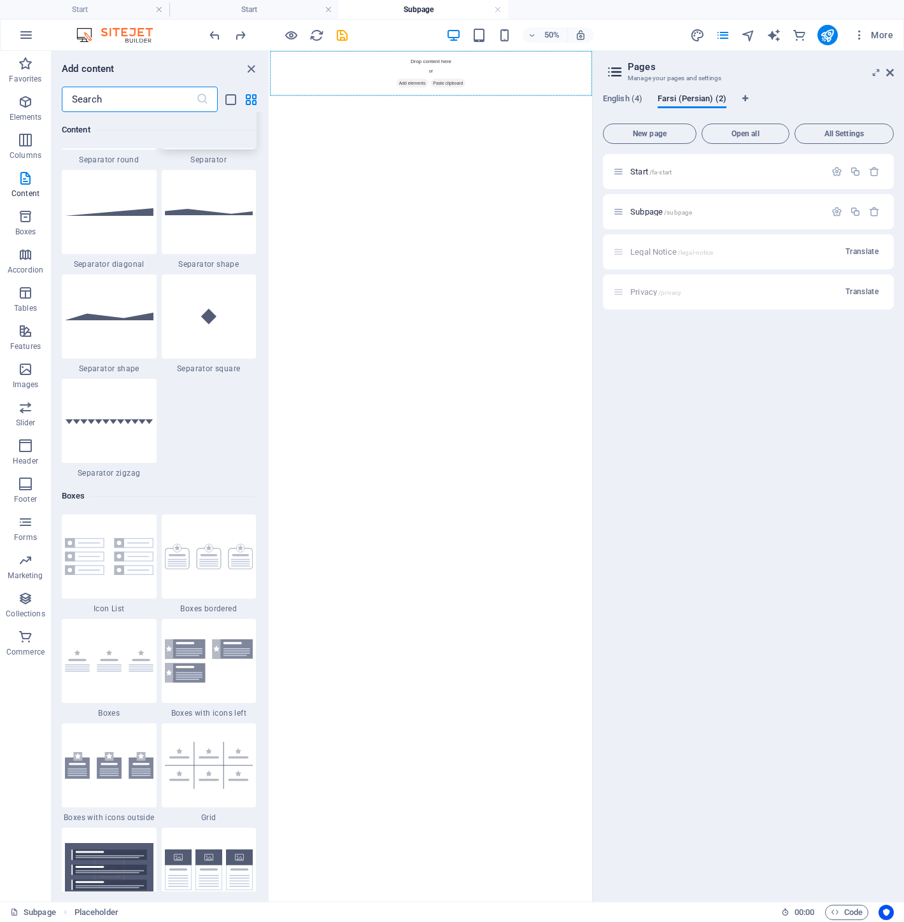
scroll to position [3146, 0]
click at [200, 540] on div at bounding box center [209, 556] width 95 height 84
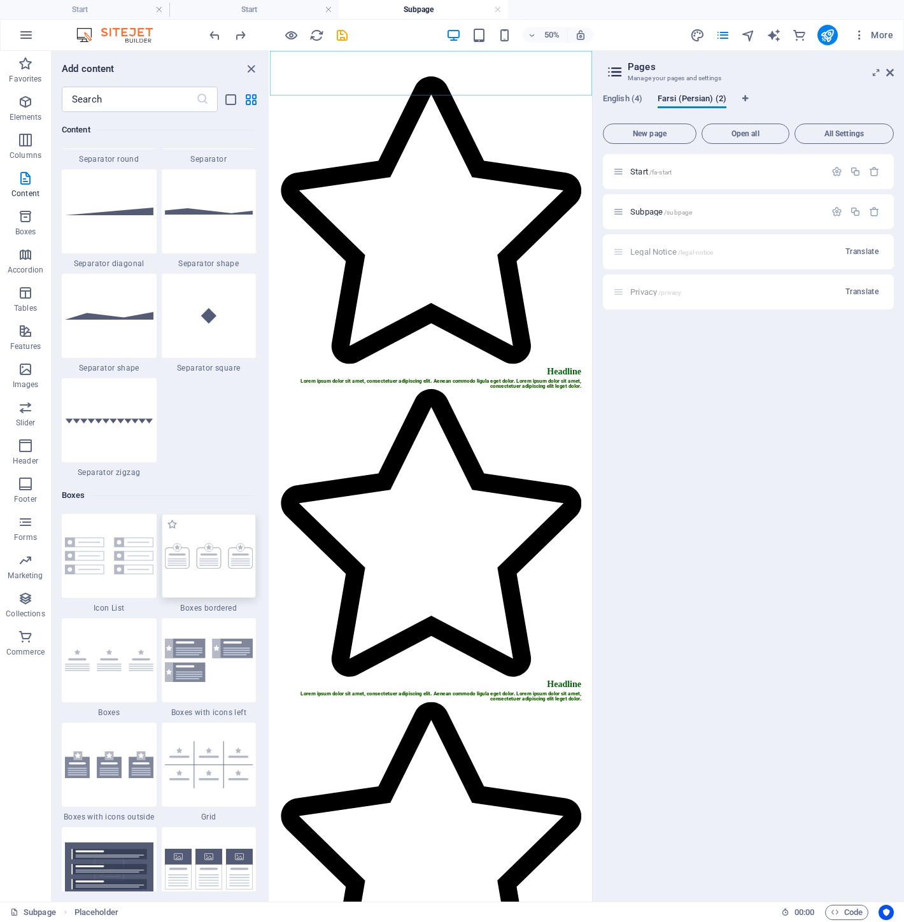
select select "rem"
select select "preset-boxes-v3-border"
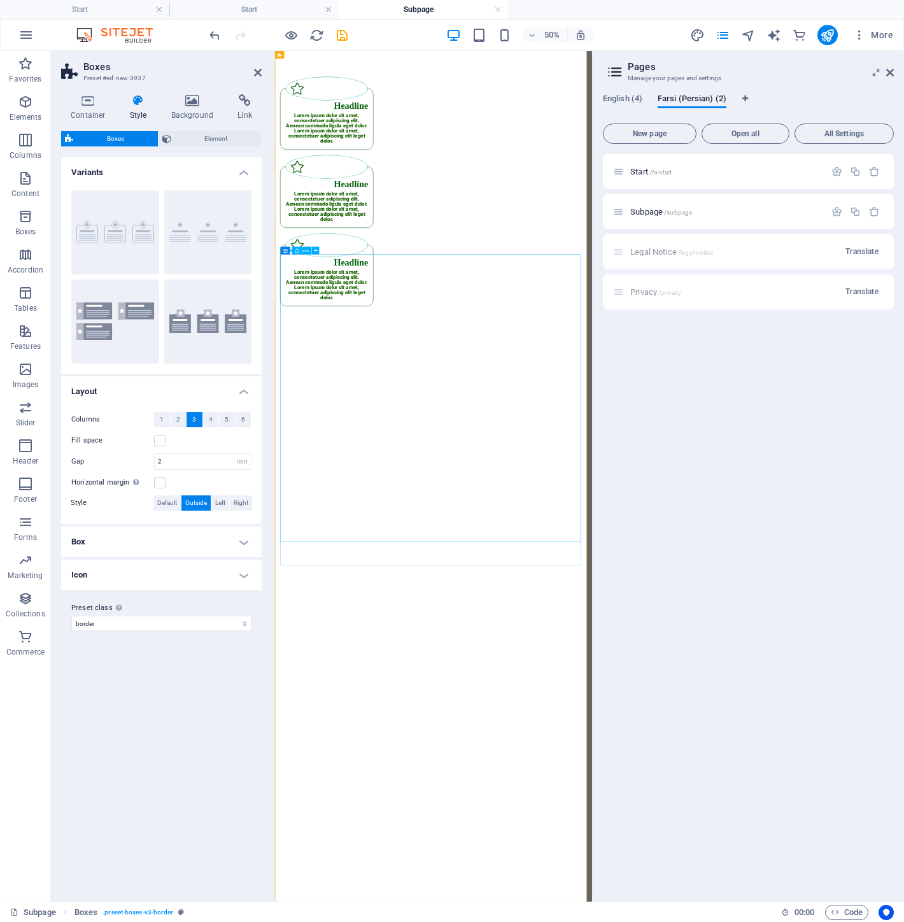
scroll to position [0, 0]
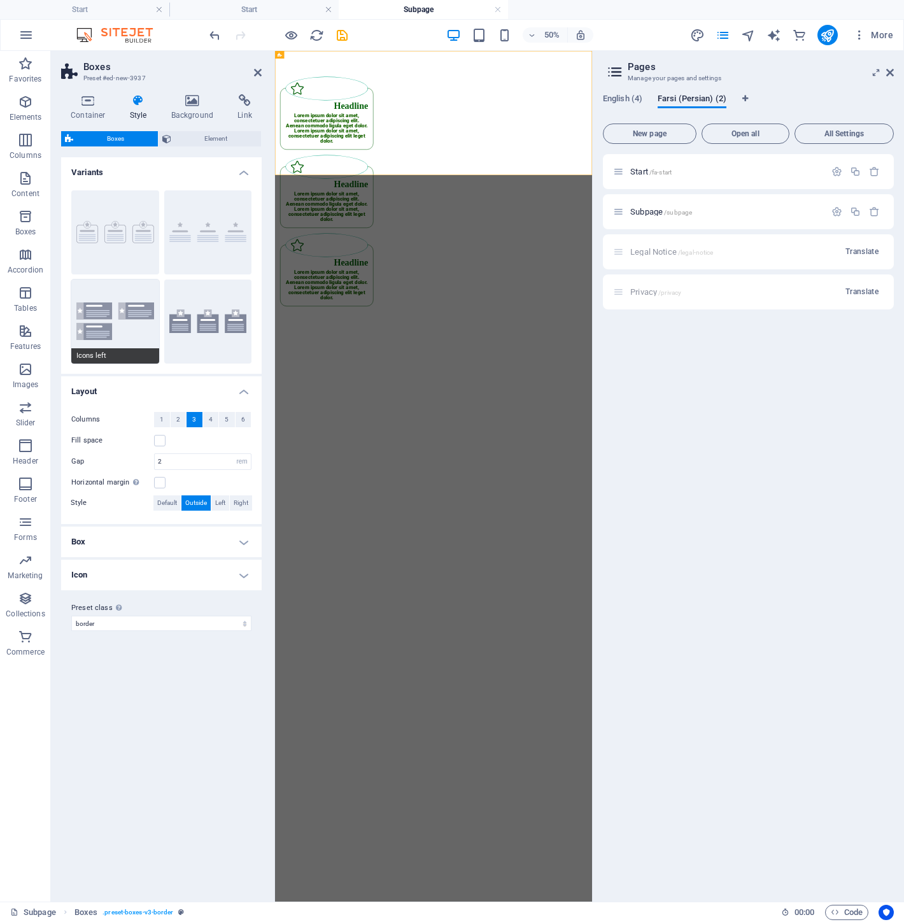
click at [135, 313] on button "Icons left" at bounding box center [115, 321] width 88 height 84
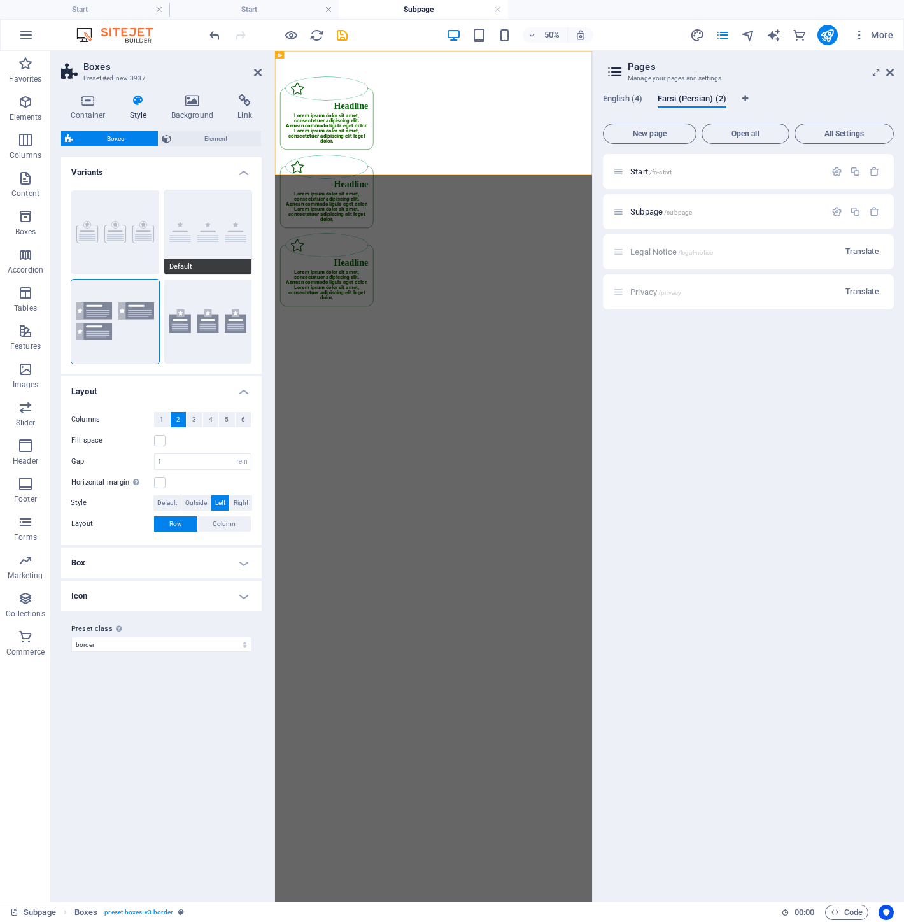
click at [220, 248] on button "Default" at bounding box center [208, 232] width 88 height 84
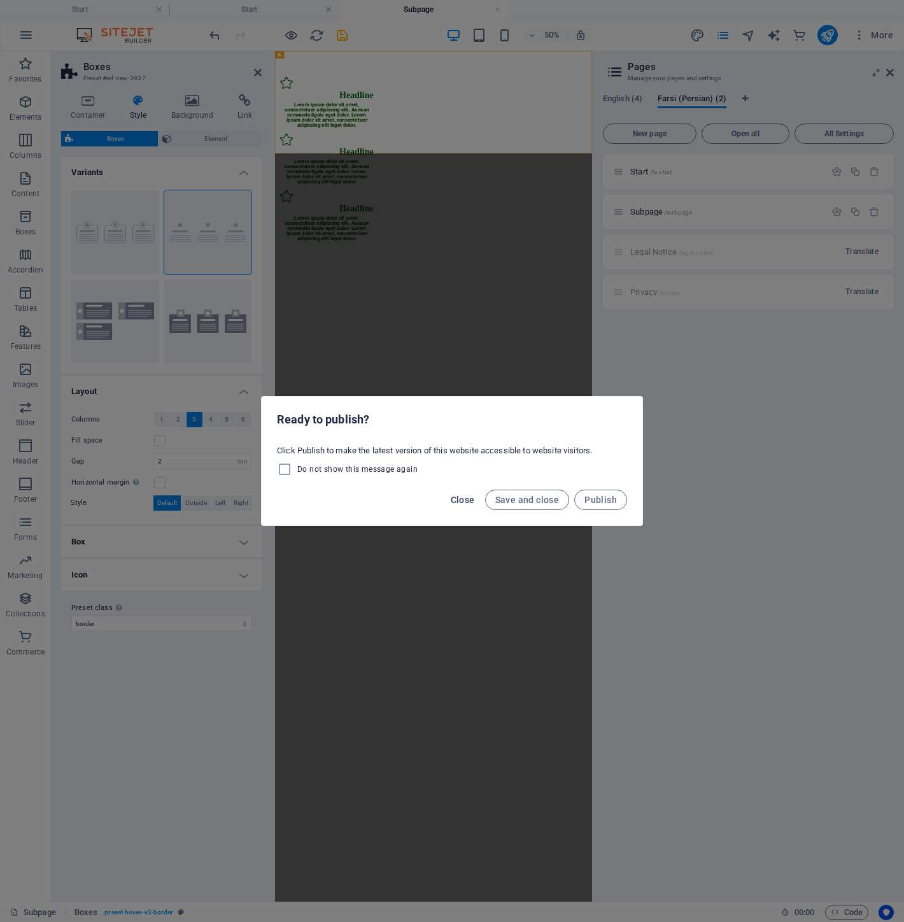
click at [461, 493] on button "Close" at bounding box center [463, 500] width 34 height 20
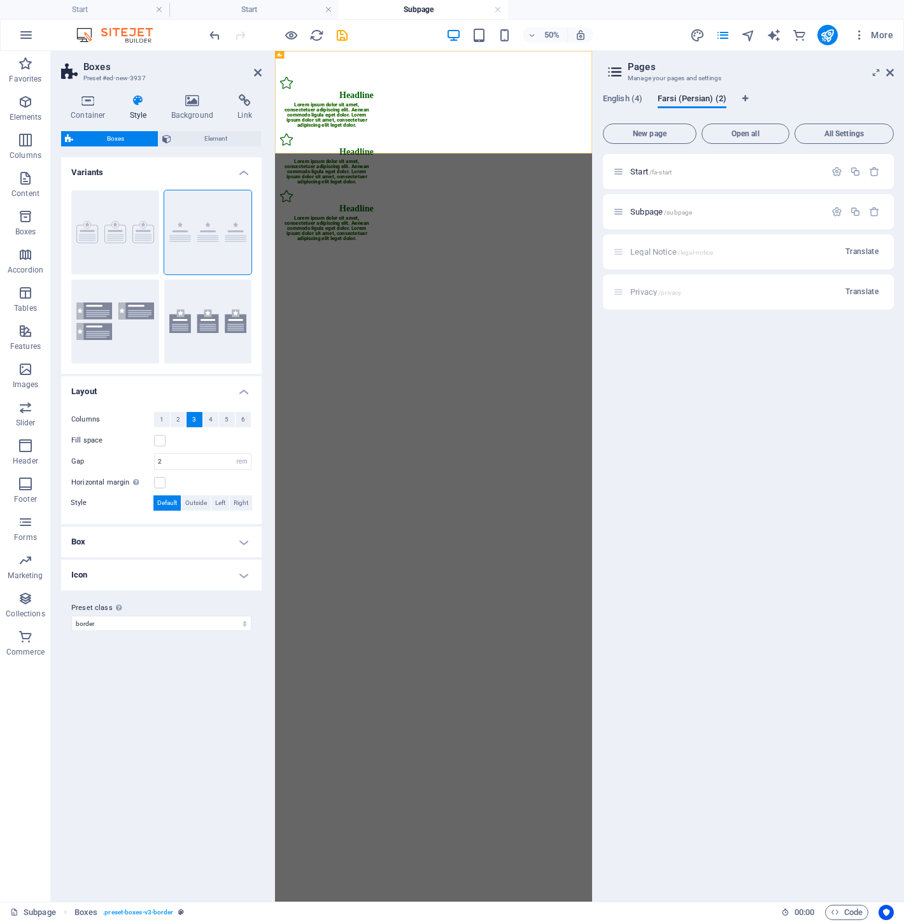
click at [626, 483] on html "Skip to main content Headline Lorem ipsum dolor sit amet, consectetuer adipisci…" at bounding box center [592, 267] width 634 height 432
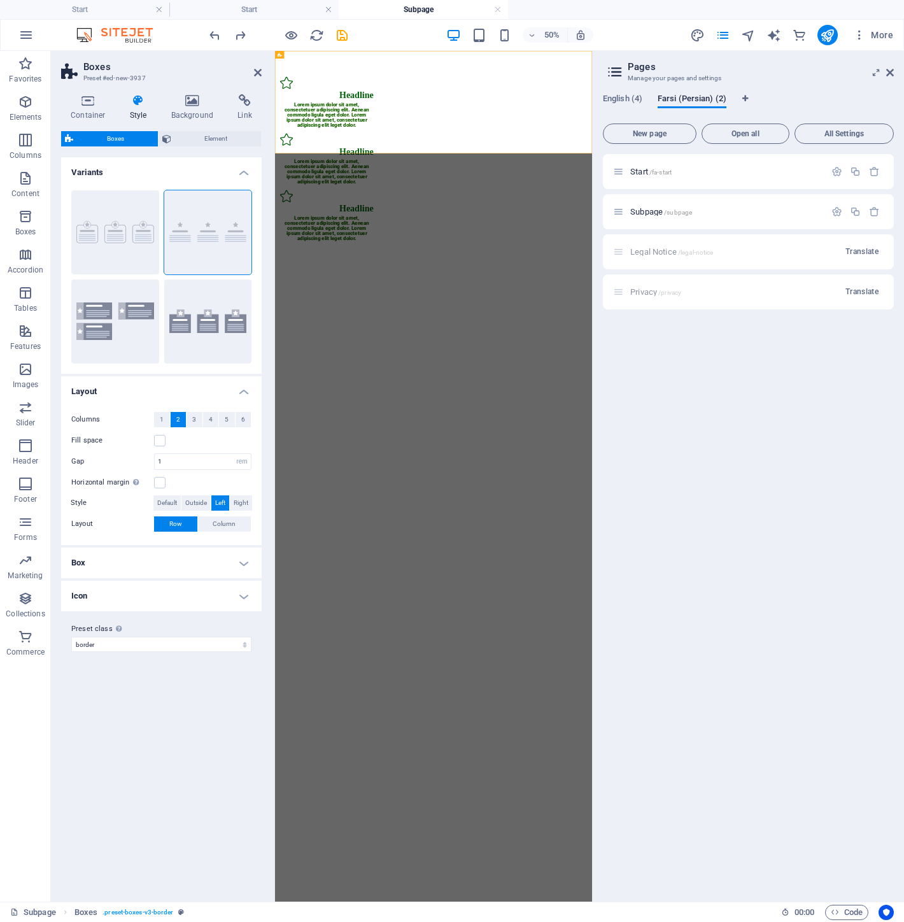
type input "2"
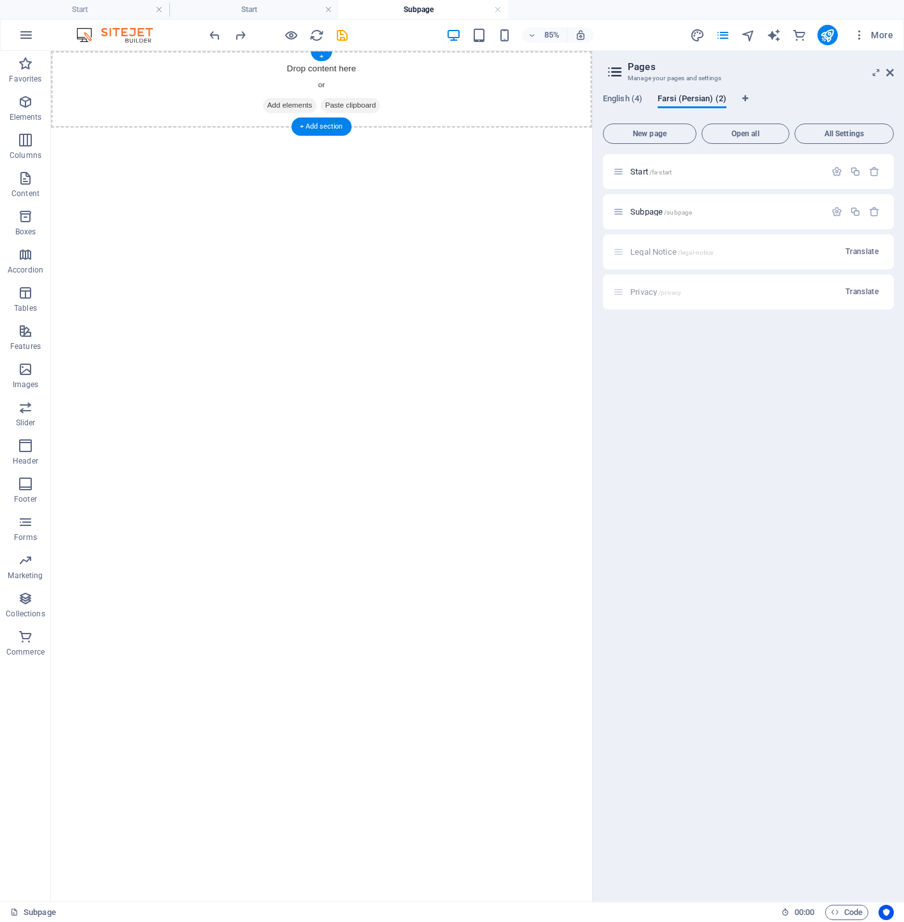
click at [81, 70] on div "Drop content here or Add elements Paste clipboard" at bounding box center [369, 96] width 637 height 90
click at [80, 72] on div "Drop content here or Add elements Paste clipboard" at bounding box center [369, 96] width 637 height 90
click at [15, 69] on span "Favorites" at bounding box center [25, 71] width 51 height 31
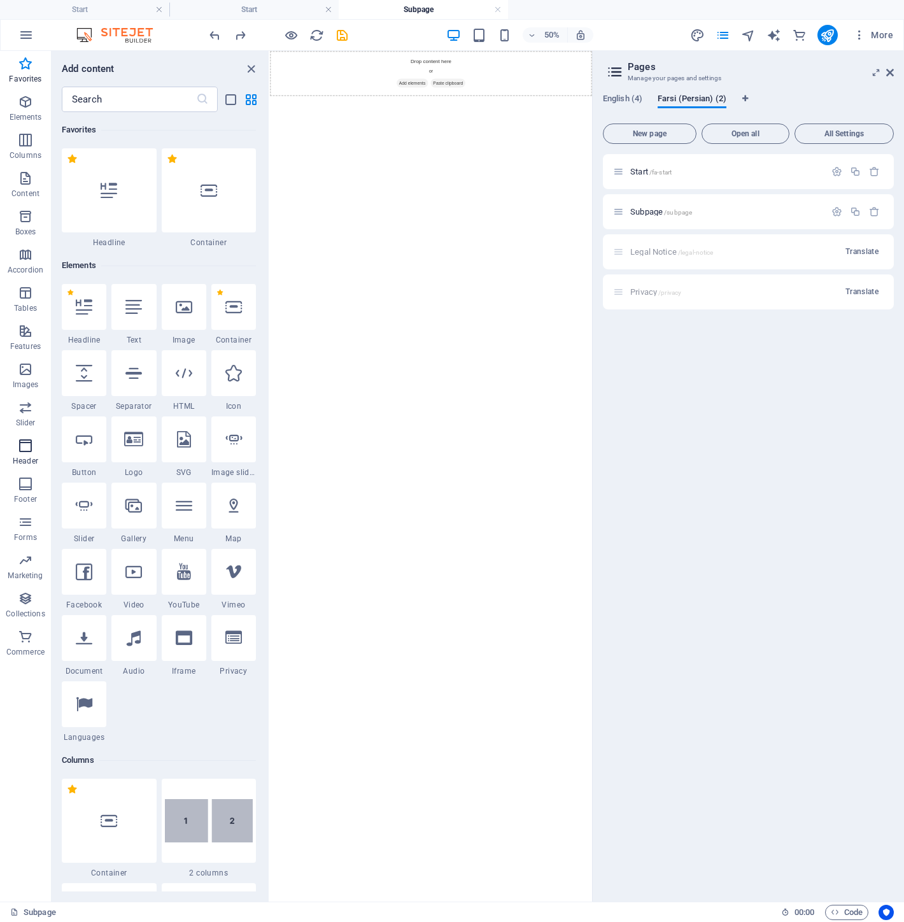
click at [28, 446] on icon "button" at bounding box center [25, 445] width 15 height 15
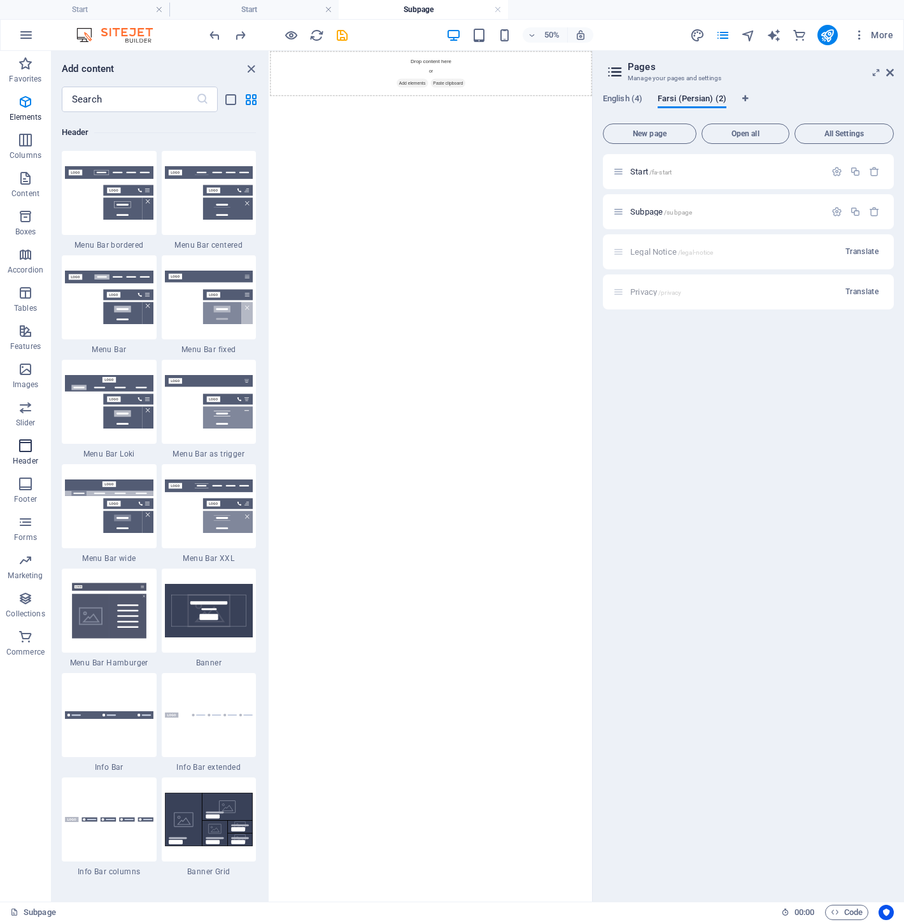
scroll to position [7665, 0]
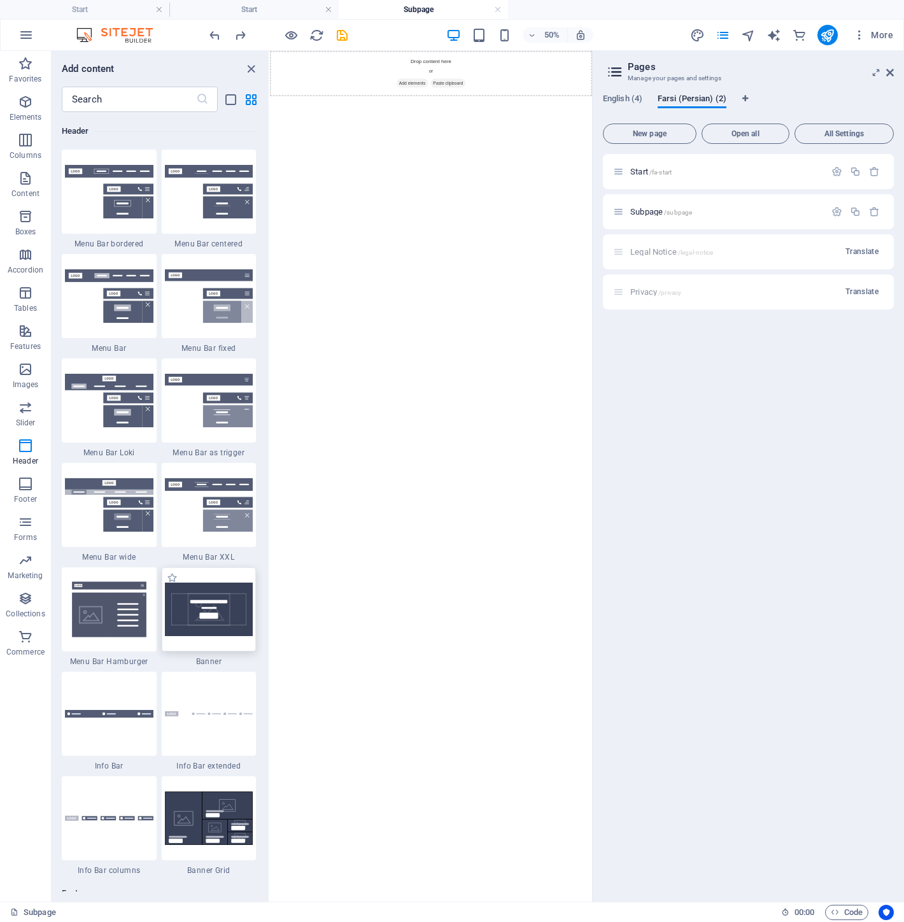
click at [197, 618] on img at bounding box center [209, 609] width 88 height 53
select select "preset-banner-v3-default"
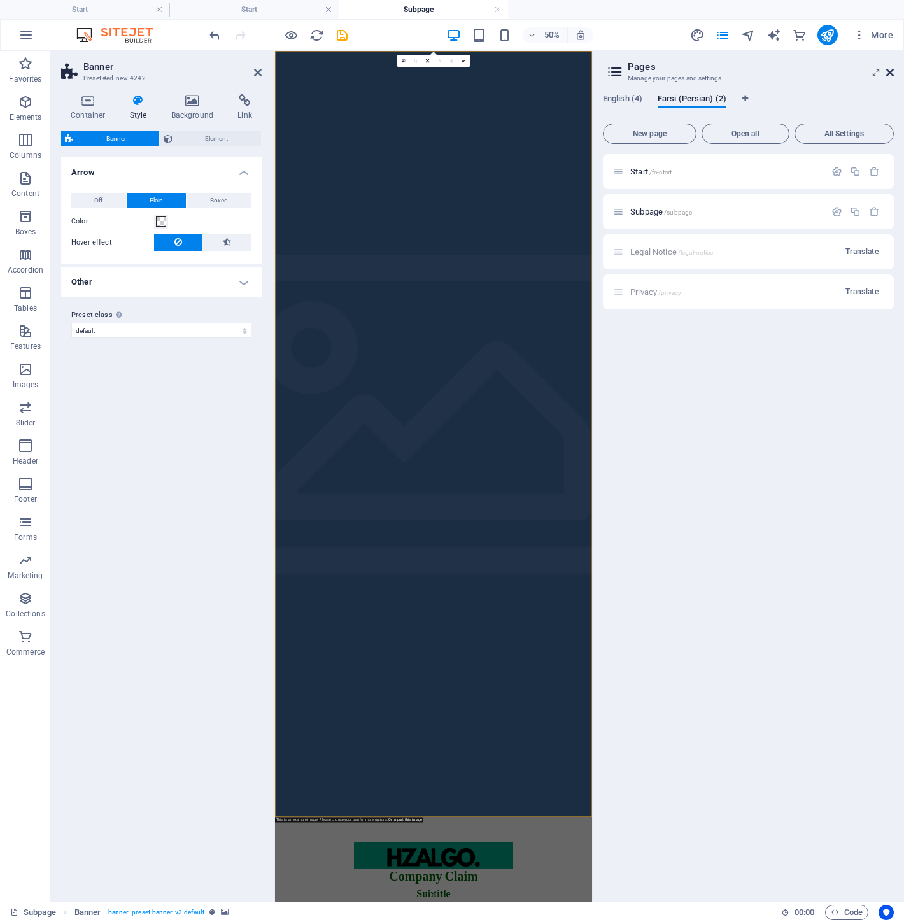
click at [893, 70] on icon at bounding box center [890, 72] width 8 height 10
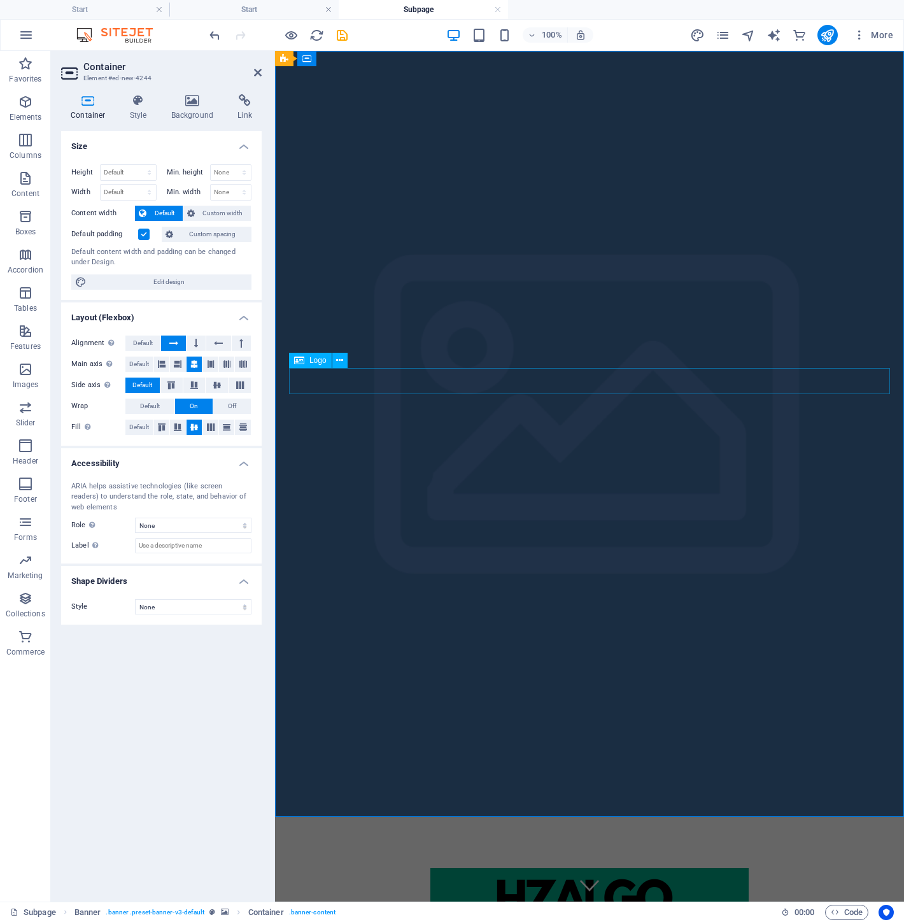
click at [472, 920] on div "Company Claim" at bounding box center [589, 939] width 601 height 38
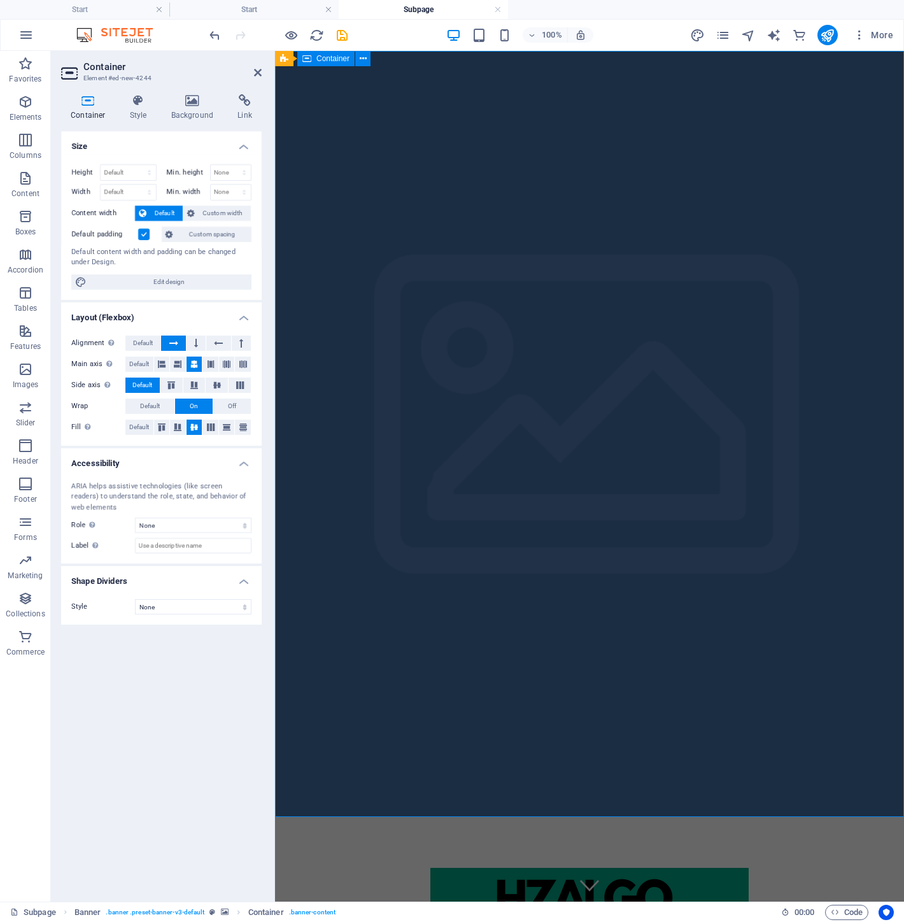
click at [201, 111] on h4 "Background" at bounding box center [195, 107] width 67 height 27
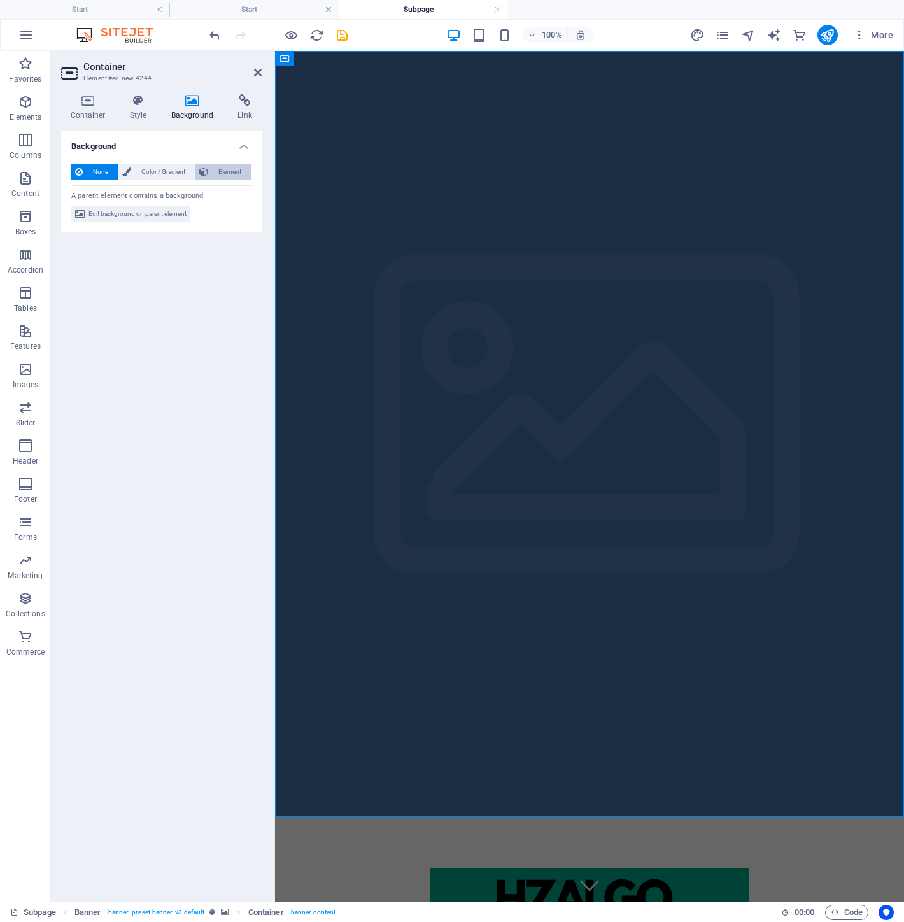
click at [217, 172] on span "Element" at bounding box center [229, 171] width 35 height 15
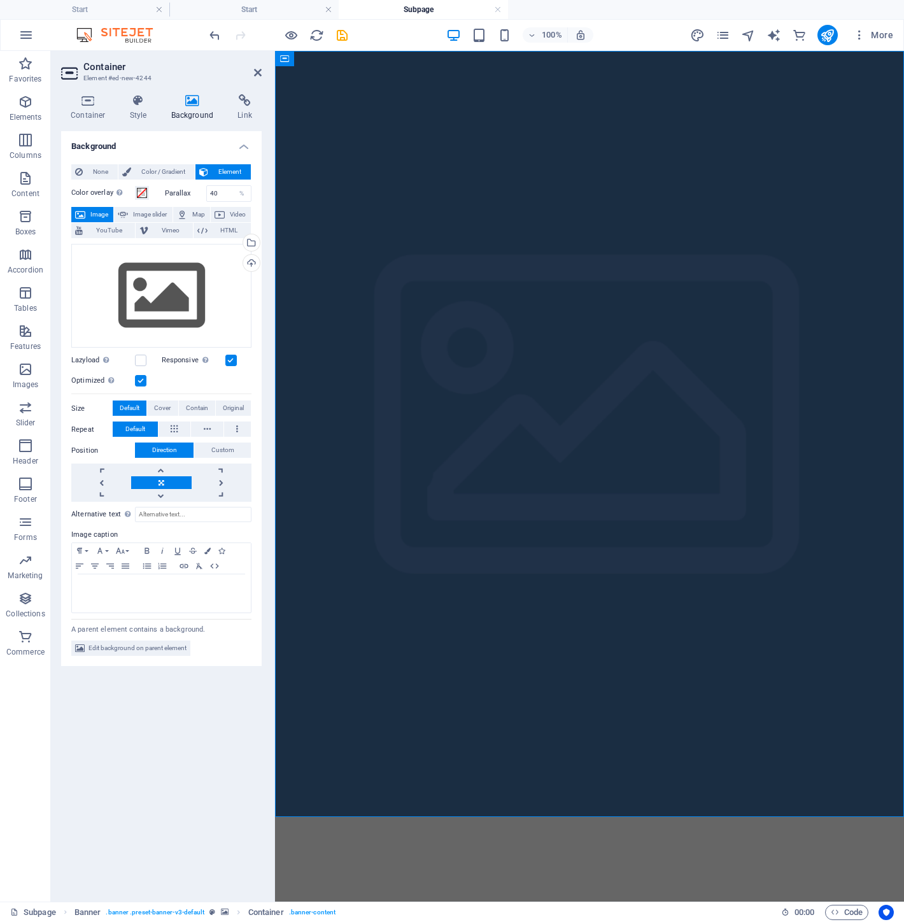
click at [208, 281] on div "Drag files here, click to choose files or select files from Files or our free s…" at bounding box center [161, 296] width 180 height 104
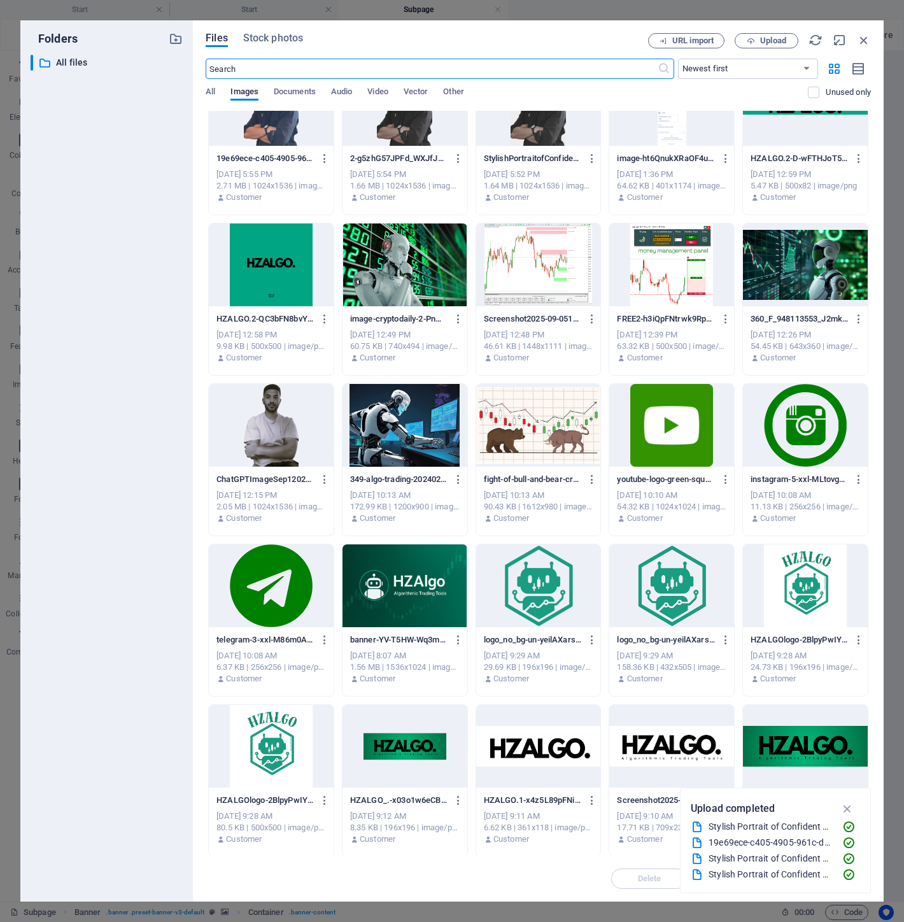
scroll to position [0, 0]
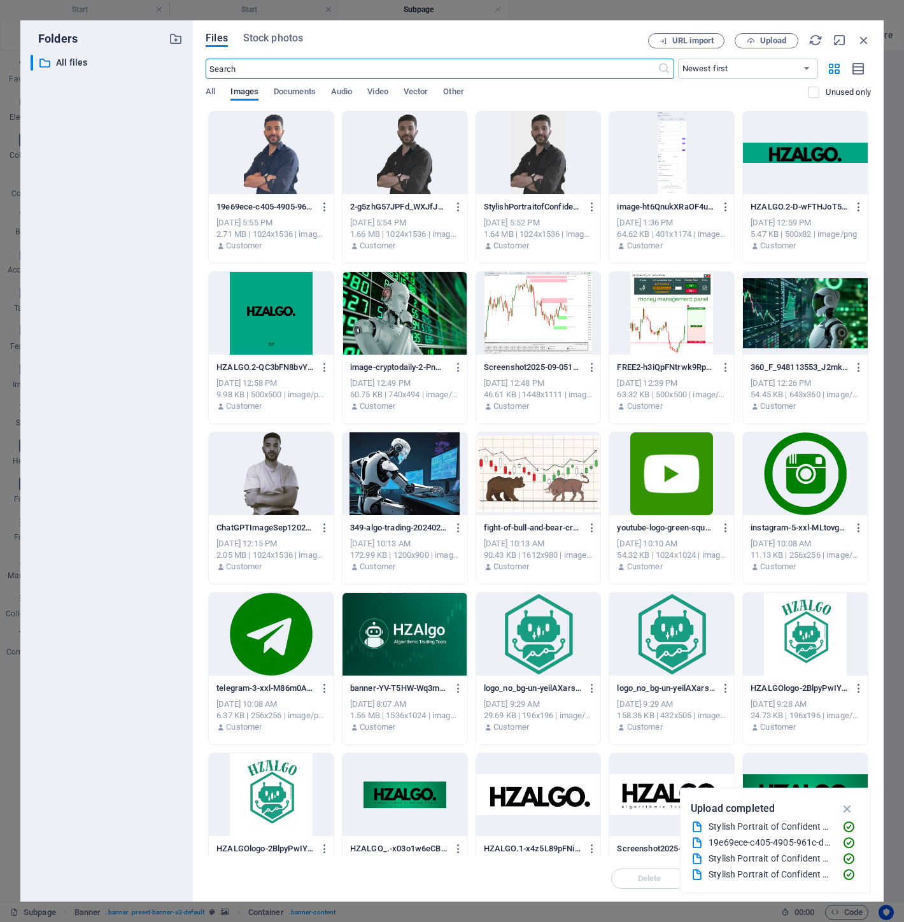
click at [244, 302] on div at bounding box center [271, 313] width 125 height 83
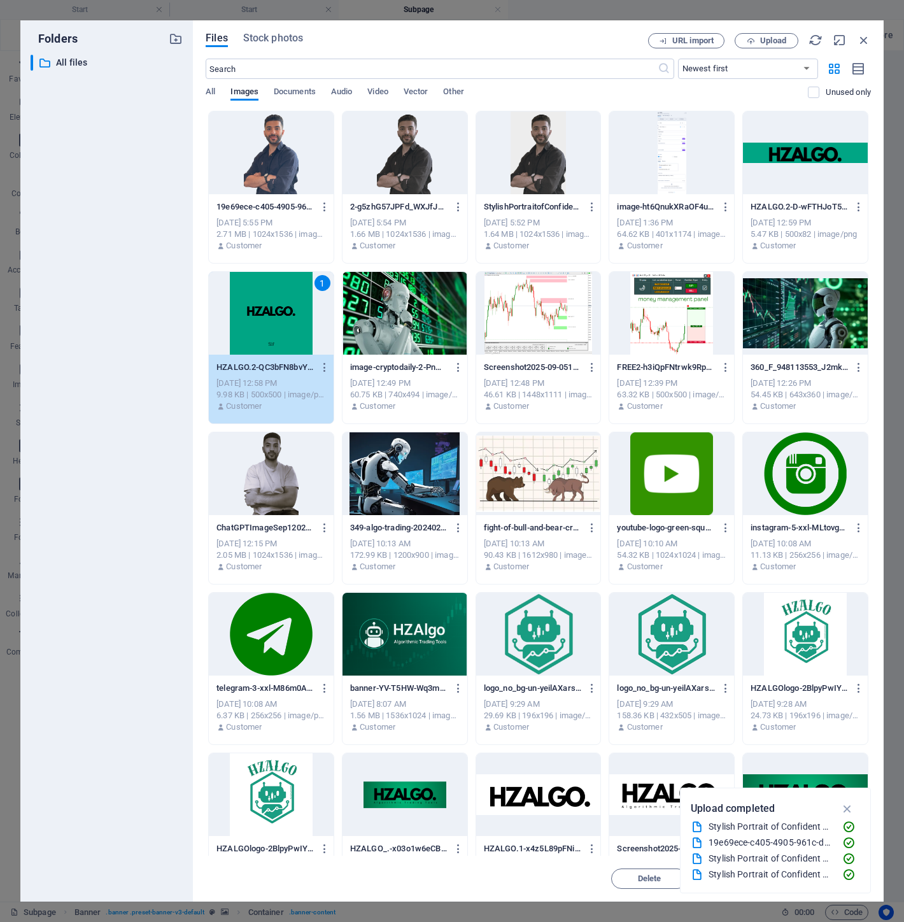
click at [244, 302] on div "1" at bounding box center [271, 313] width 125 height 83
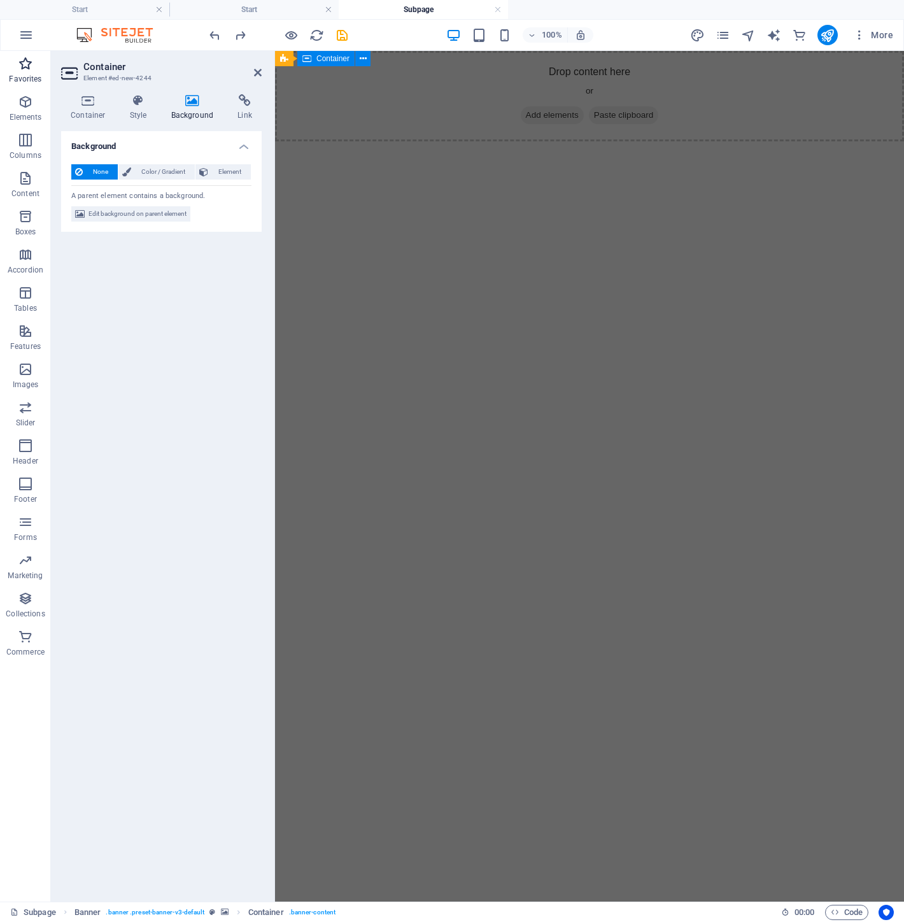
click at [43, 71] on span "Favorites" at bounding box center [25, 71] width 51 height 31
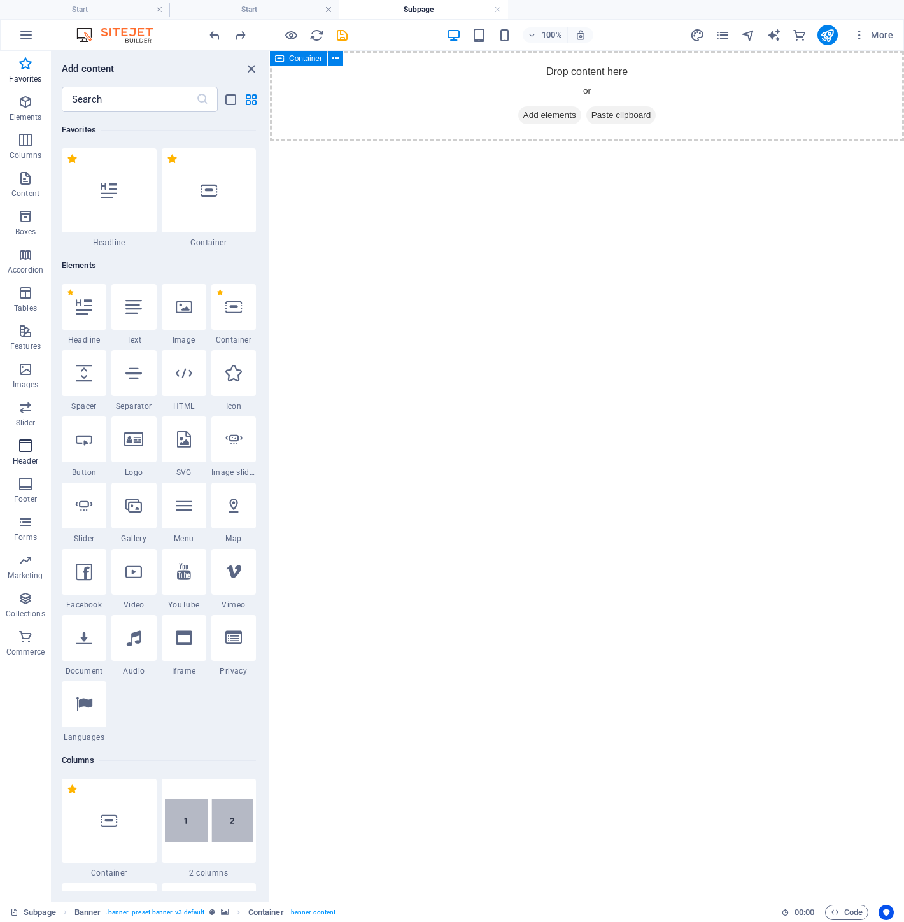
click at [17, 458] on p "Header" at bounding box center [25, 461] width 25 height 10
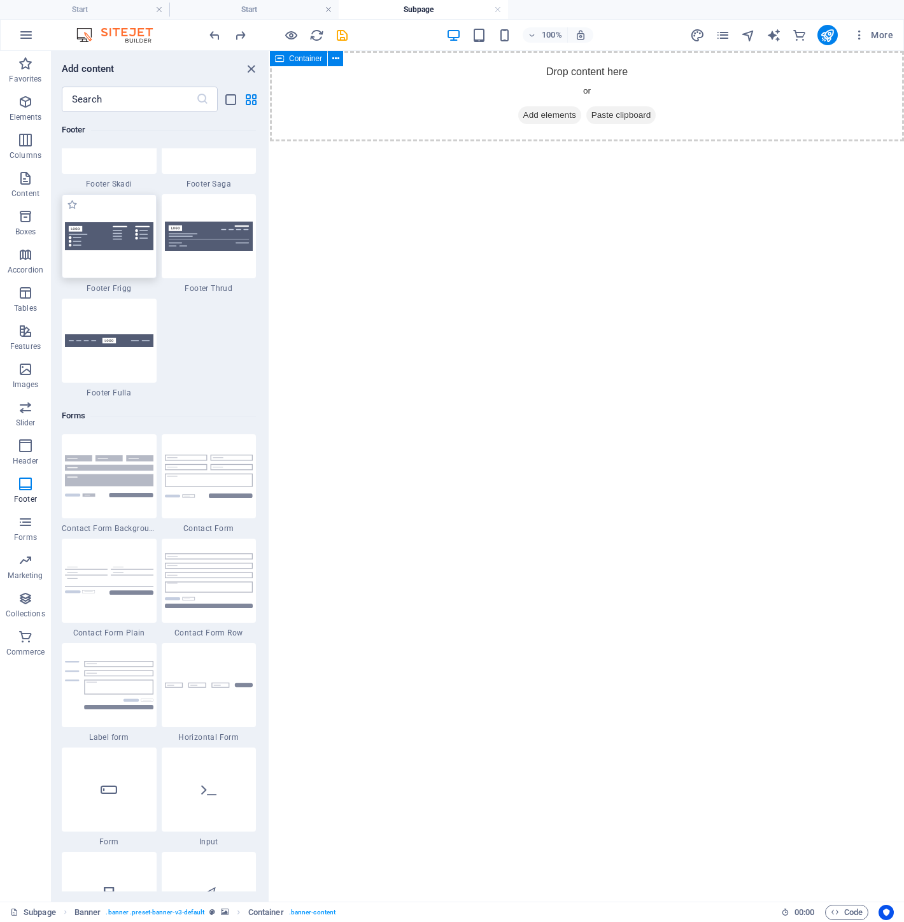
scroll to position [9080, 0]
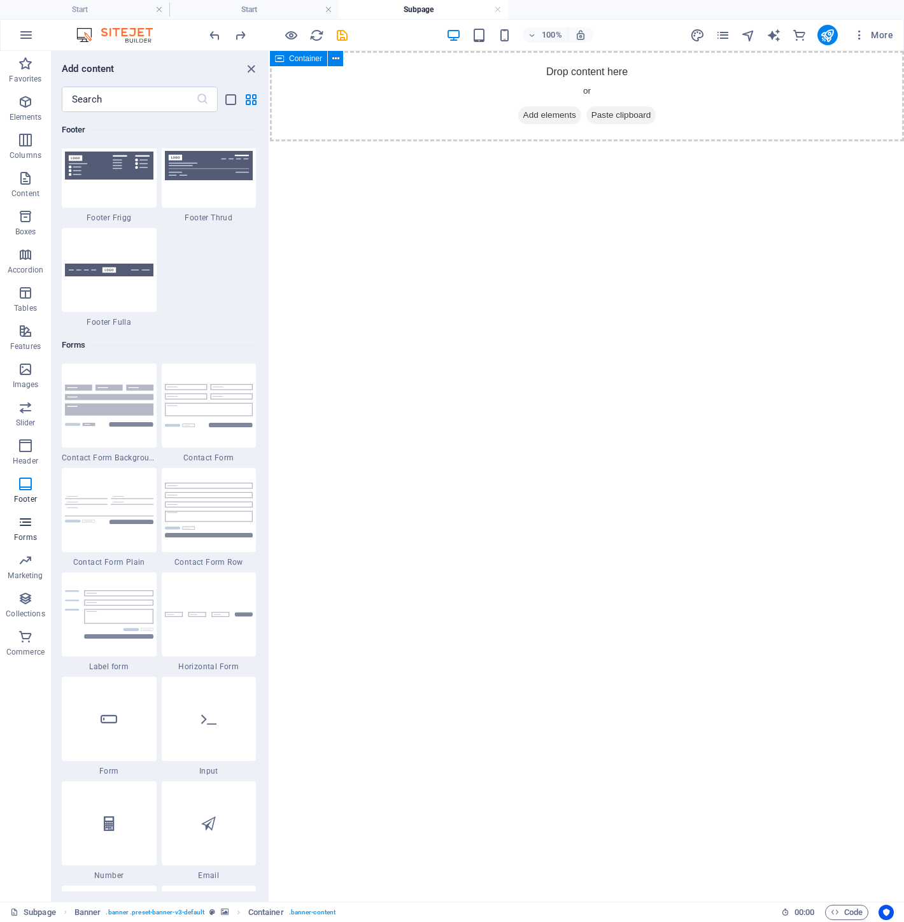
click at [32, 517] on icon "button" at bounding box center [25, 521] width 15 height 15
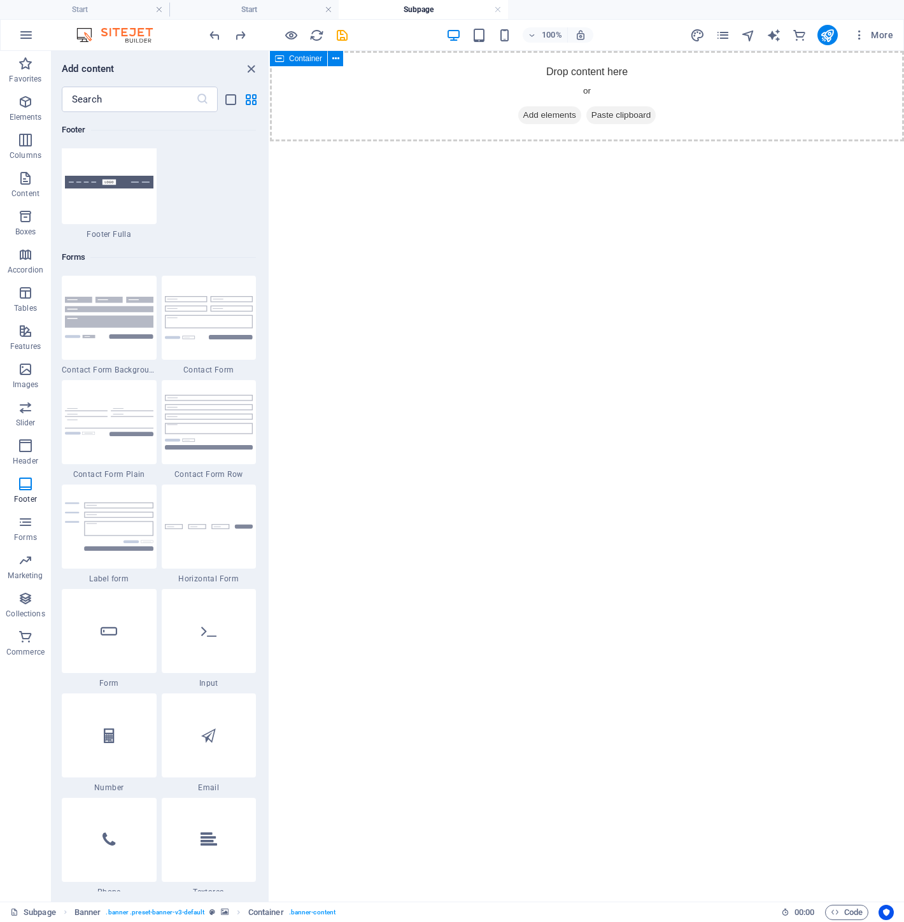
scroll to position [9152, 0]
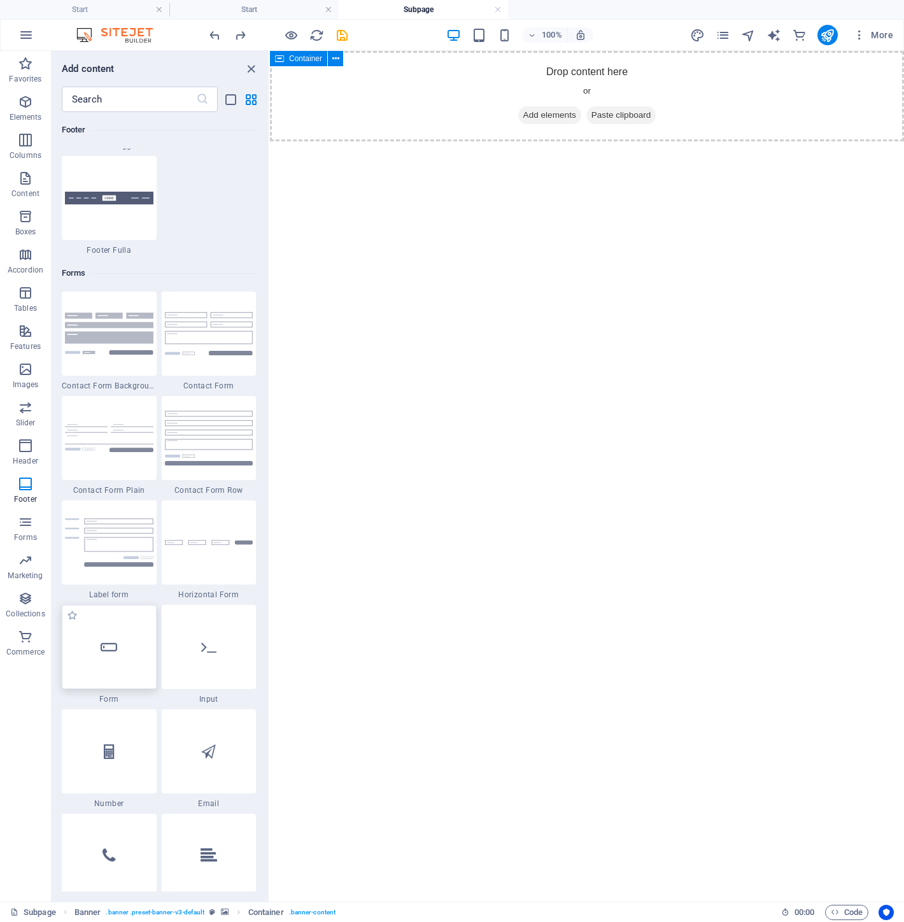
click at [115, 657] on div at bounding box center [109, 647] width 95 height 84
click at [110, 639] on icon at bounding box center [109, 647] width 17 height 17
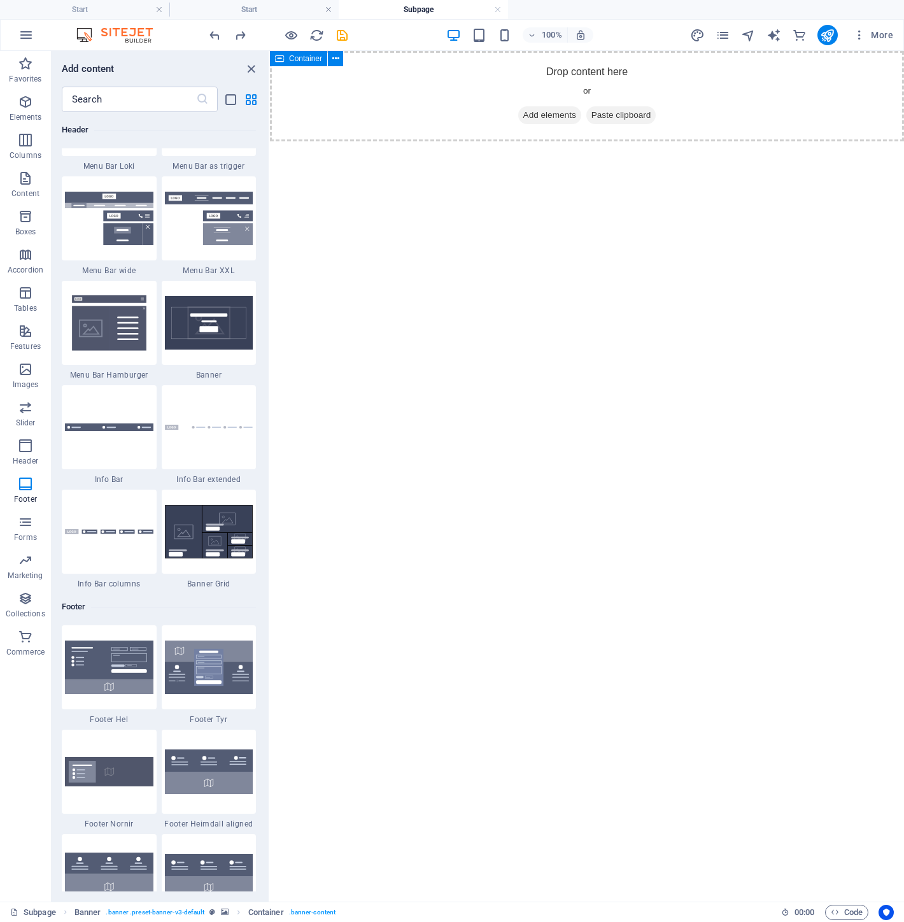
scroll to position [7949, 0]
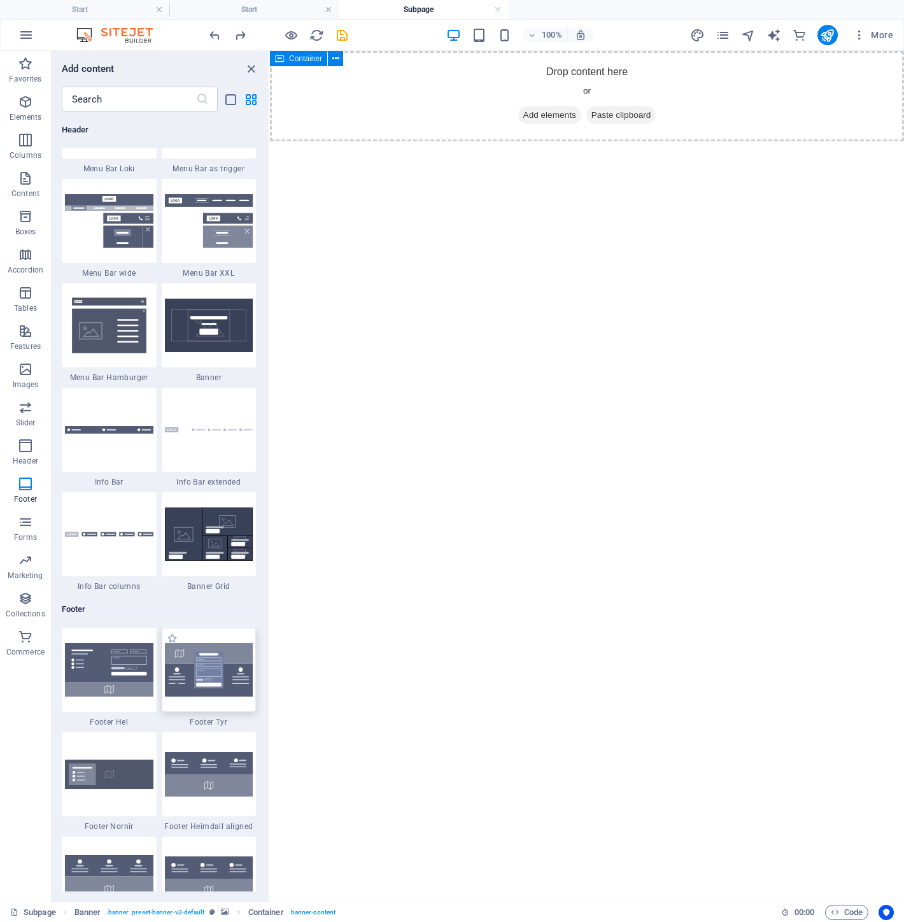
click at [208, 658] on img at bounding box center [209, 669] width 88 height 53
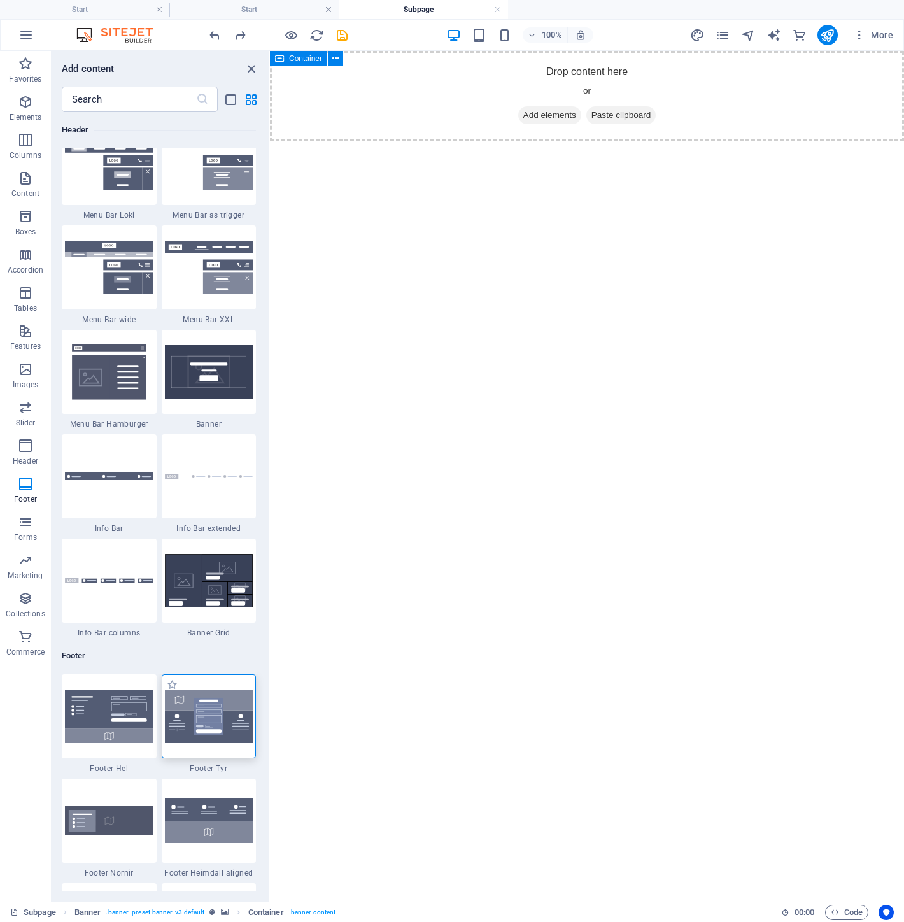
scroll to position [7879, 0]
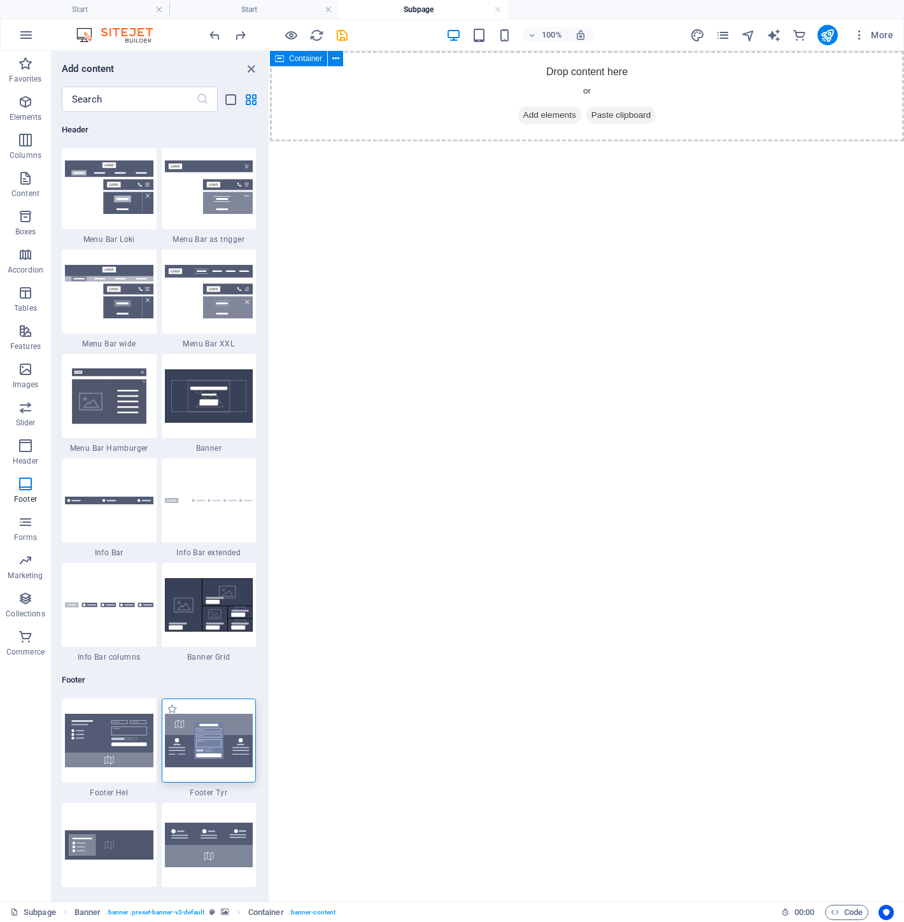
click at [214, 758] on img at bounding box center [209, 740] width 88 height 53
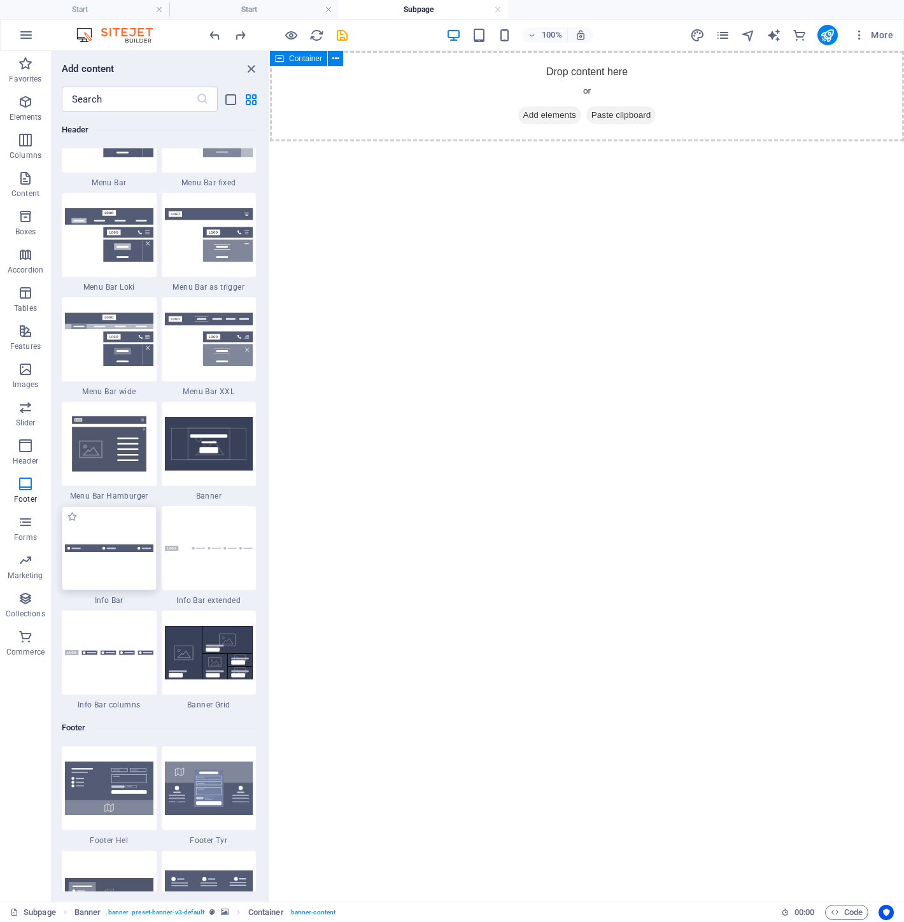
scroll to position [7808, 0]
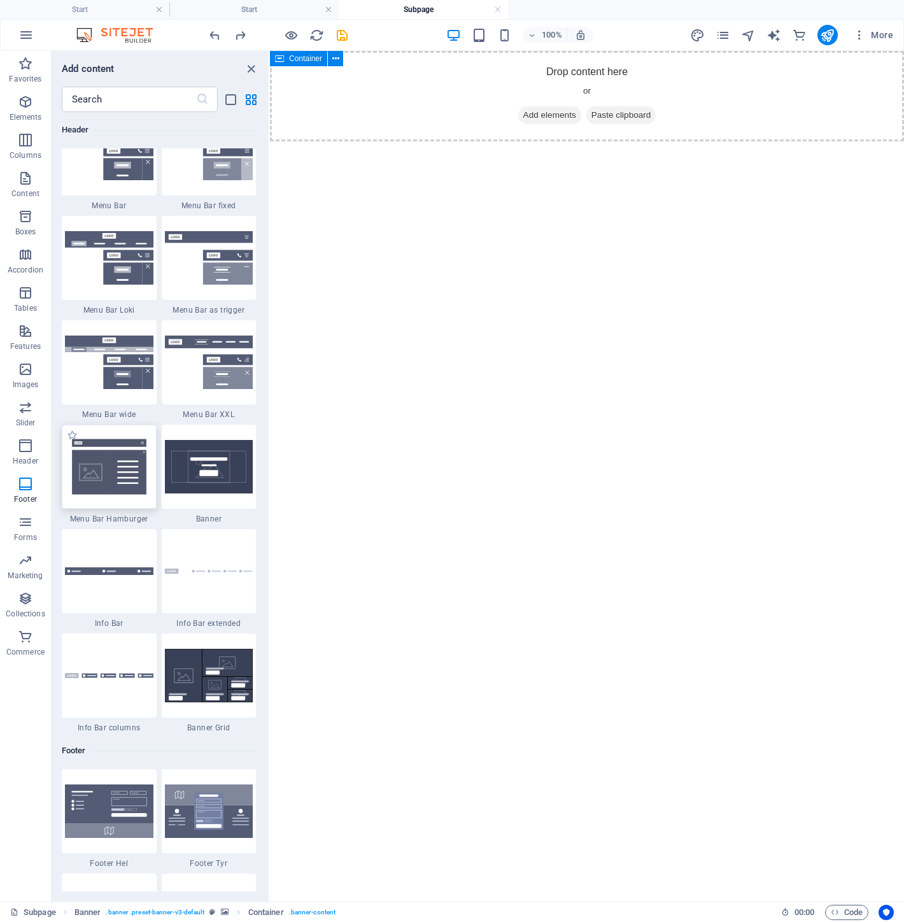
click at [110, 488] on img at bounding box center [109, 466] width 88 height 59
click at [110, 478] on img at bounding box center [109, 466] width 88 height 59
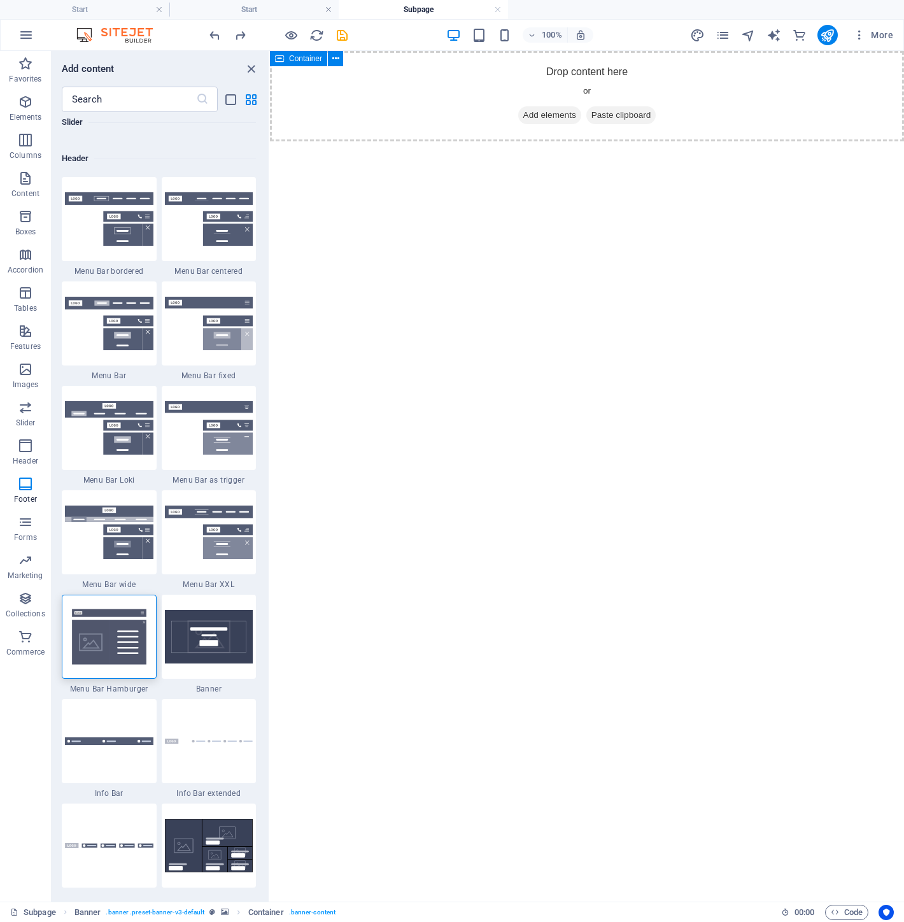
scroll to position [7596, 0]
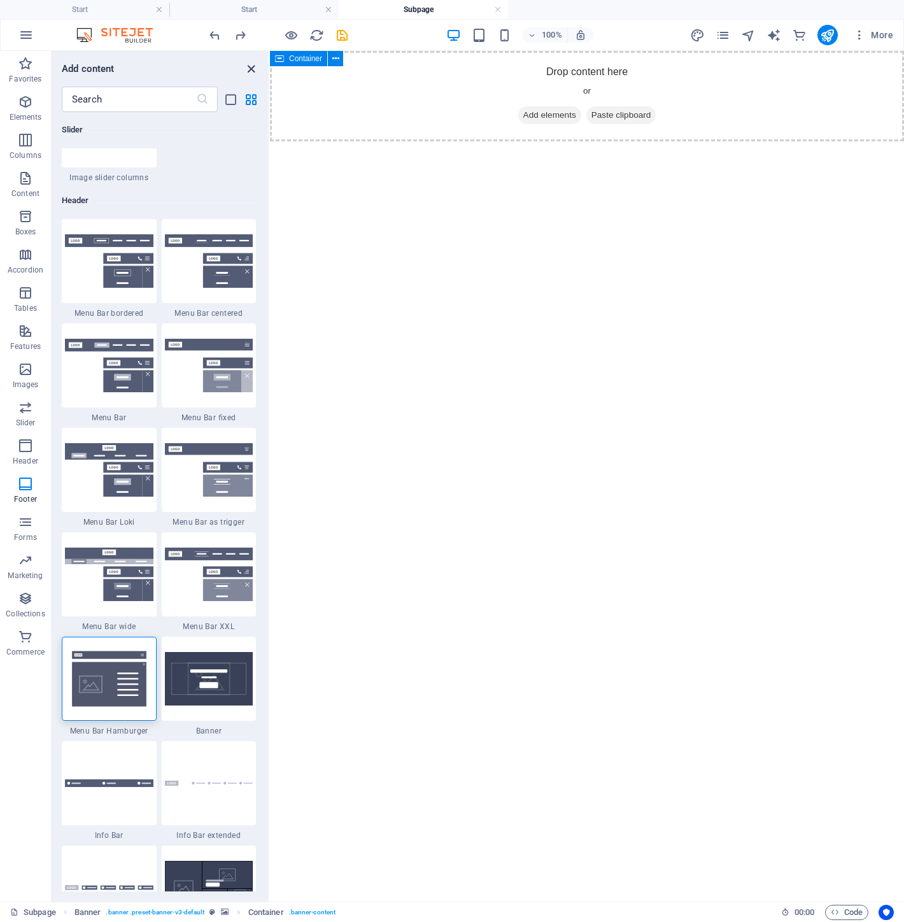
click at [252, 66] on icon "close panel" at bounding box center [251, 69] width 15 height 15
click at [253, 65] on icon "close panel" at bounding box center [251, 69] width 15 height 15
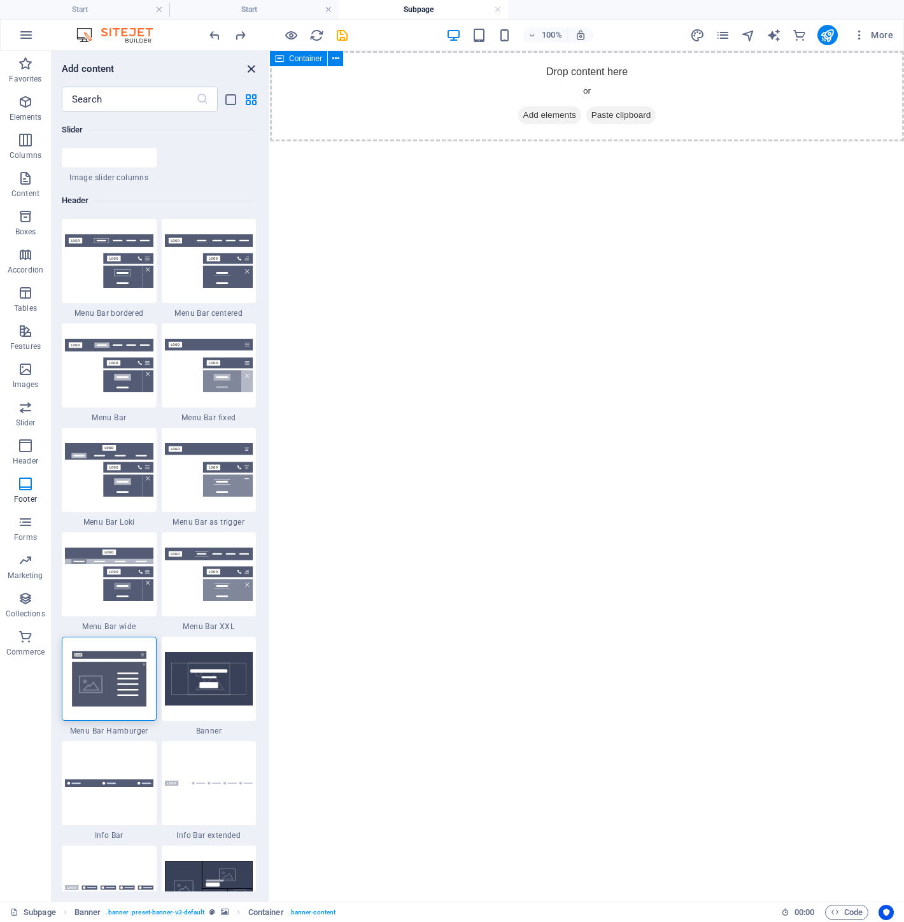
click at [252, 66] on icon "close panel" at bounding box center [251, 69] width 15 height 15
click at [20, 60] on icon "button" at bounding box center [25, 63] width 15 height 15
click at [20, 61] on icon "button" at bounding box center [25, 63] width 15 height 15
click at [4, 166] on button "Content" at bounding box center [25, 185] width 51 height 38
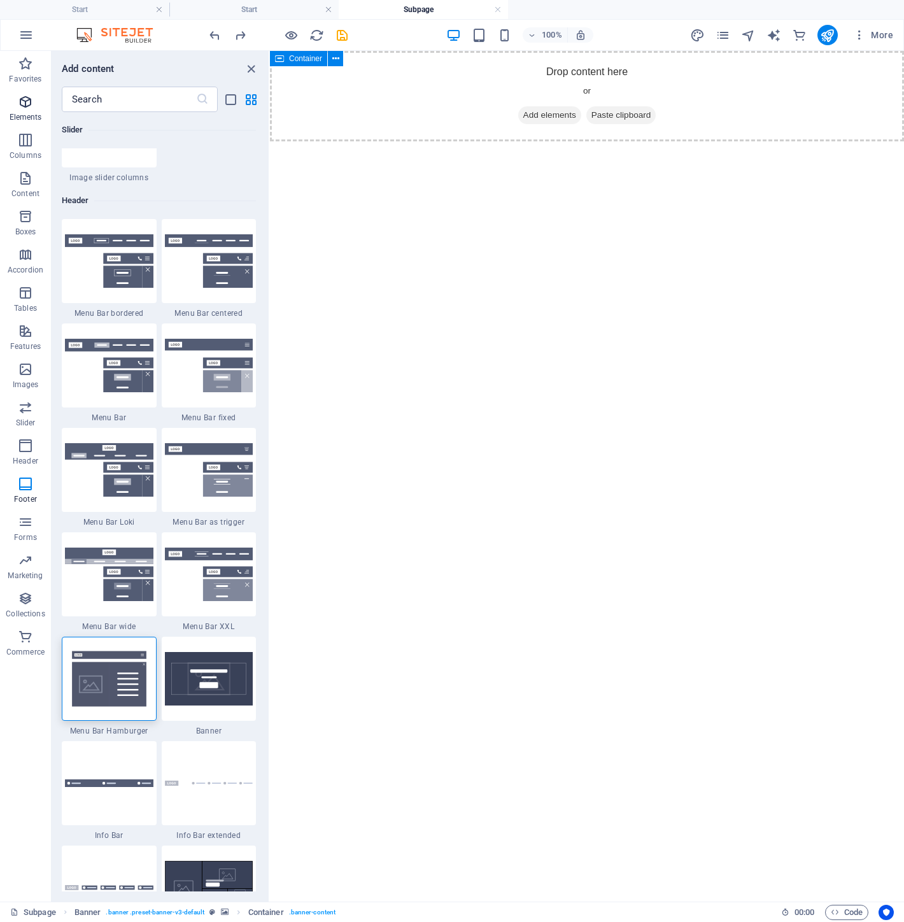
click at [34, 125] on button "Elements" at bounding box center [25, 108] width 51 height 38
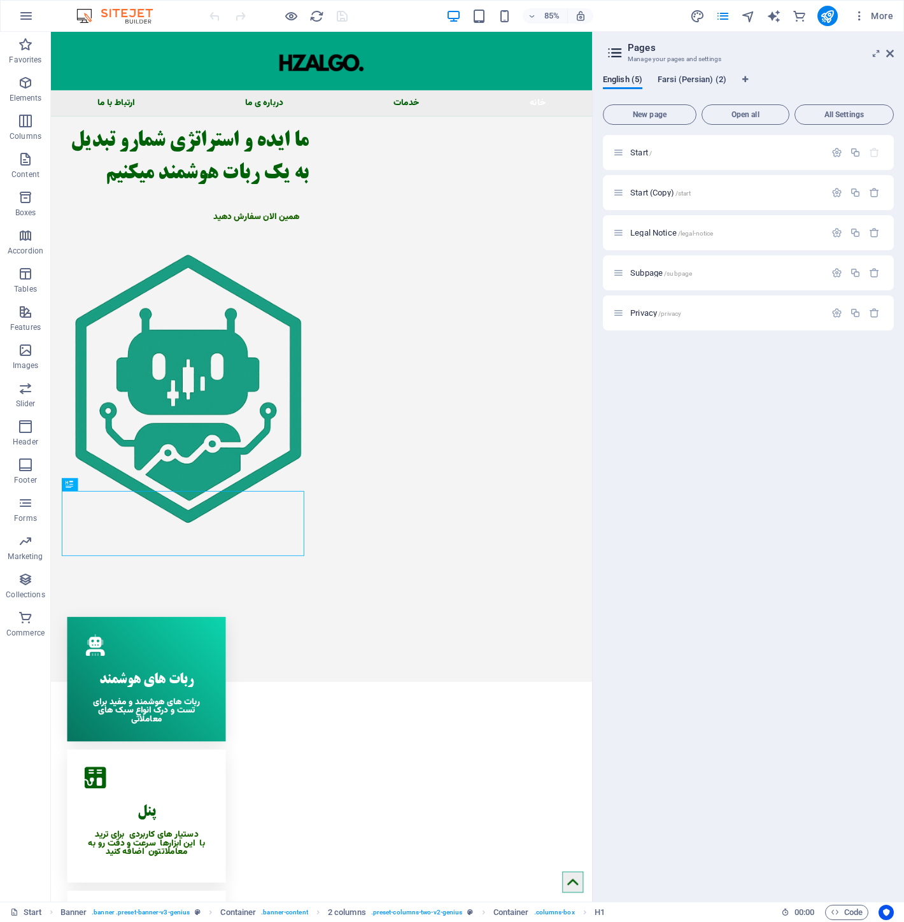
click at [694, 75] on span "Farsi (Persian) (2)" at bounding box center [692, 81] width 69 height 18
click at [659, 150] on p "Start /" at bounding box center [725, 152] width 191 height 8
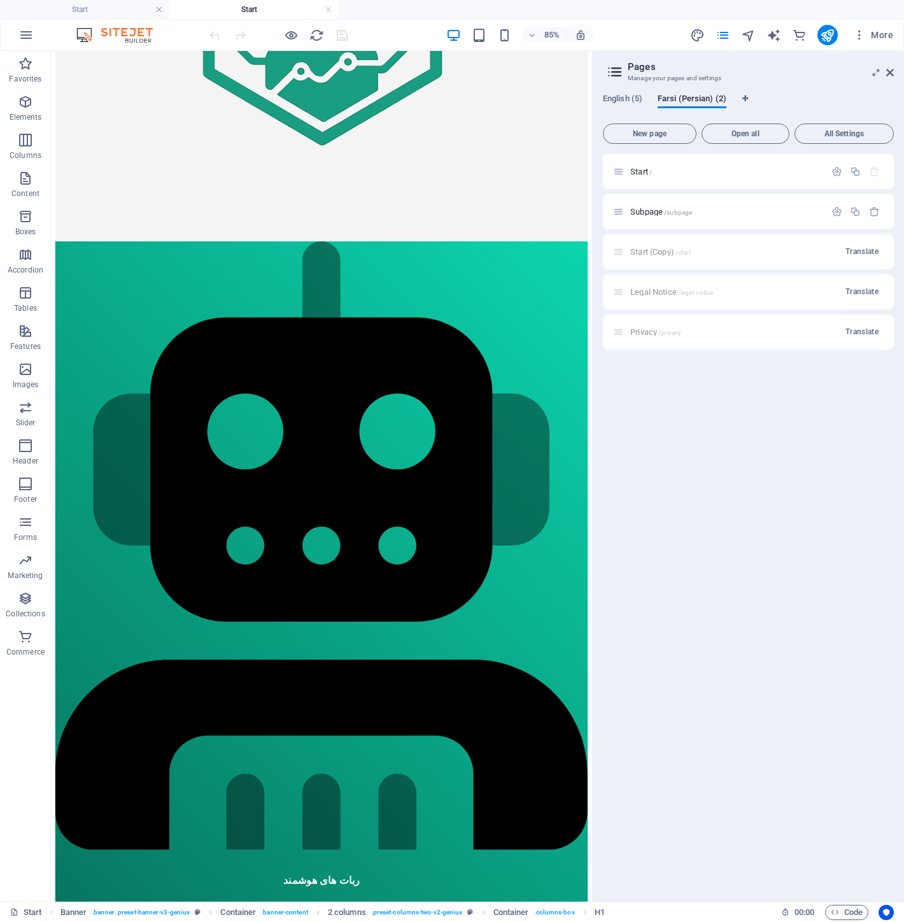
scroll to position [573, 0]
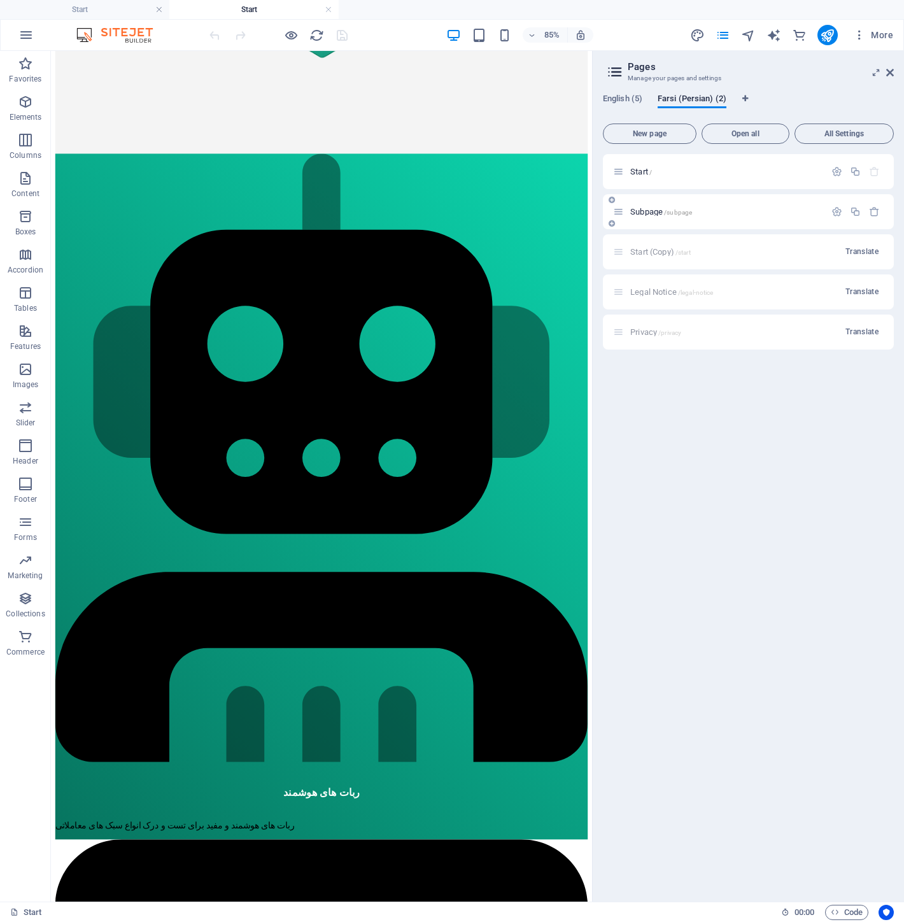
click at [660, 211] on span "Subpage /subpage" at bounding box center [661, 212] width 62 height 10
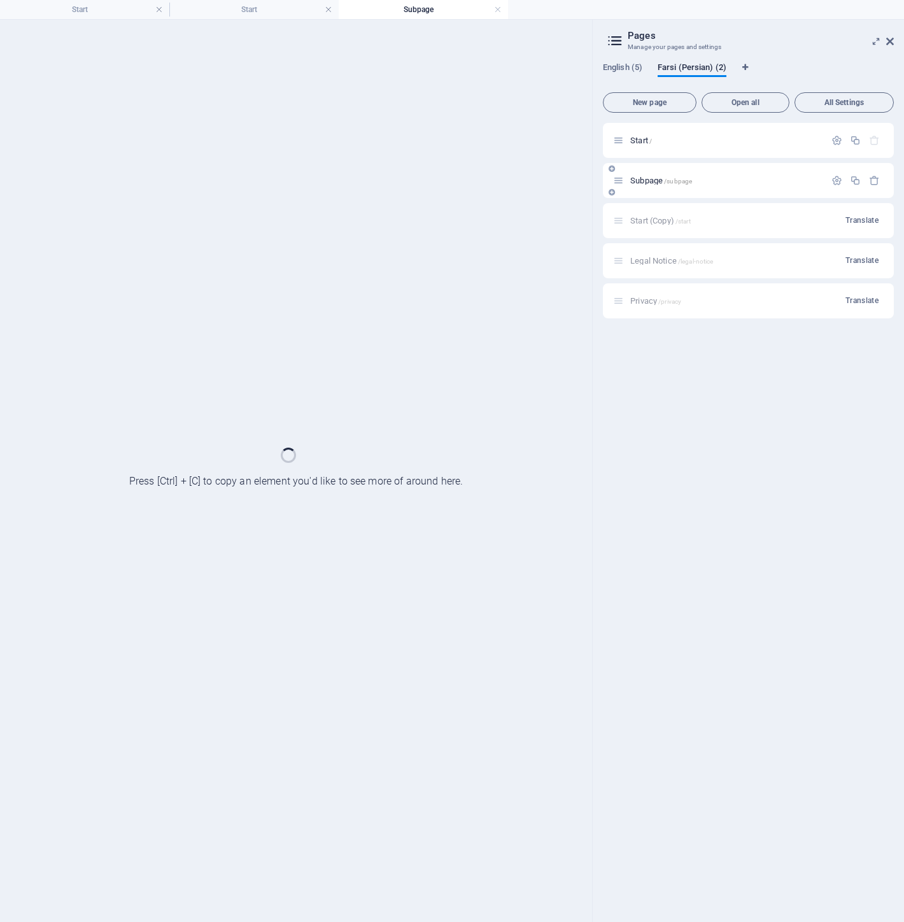
scroll to position [0, 0]
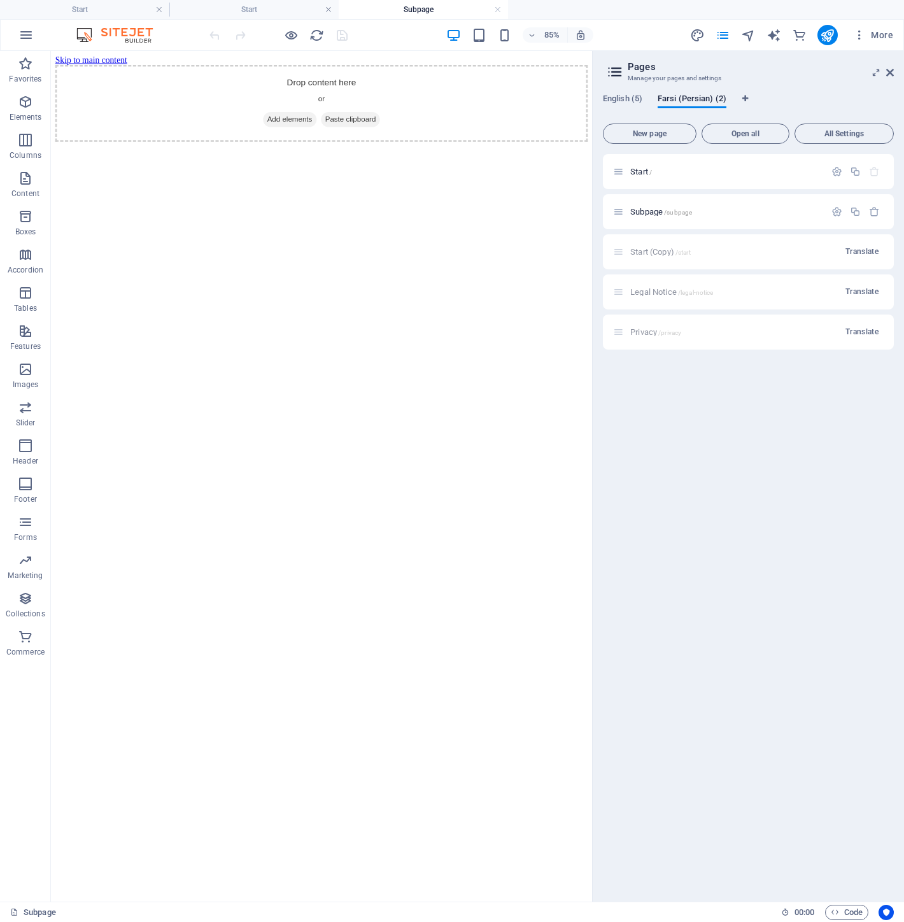
click at [505, 163] on html "Skip to main content Drop content here or Add elements Paste clipboard" at bounding box center [369, 107] width 637 height 112
click at [20, 34] on icon "button" at bounding box center [25, 34] width 15 height 15
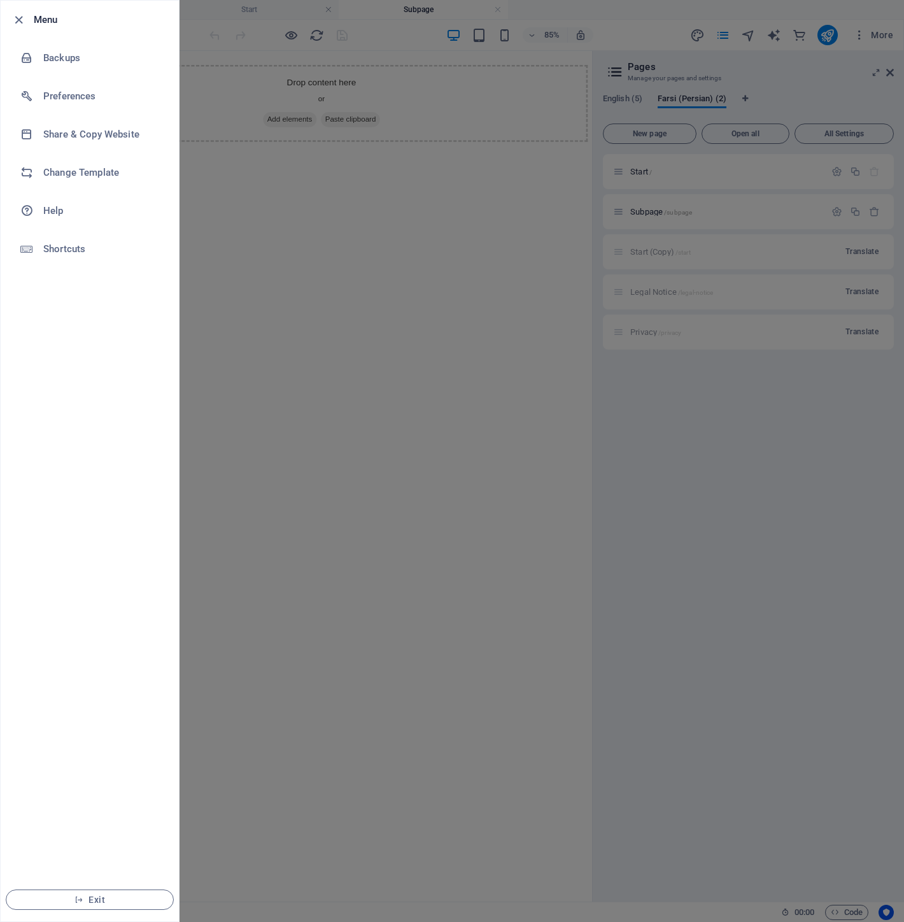
click at [192, 218] on div at bounding box center [452, 461] width 904 height 922
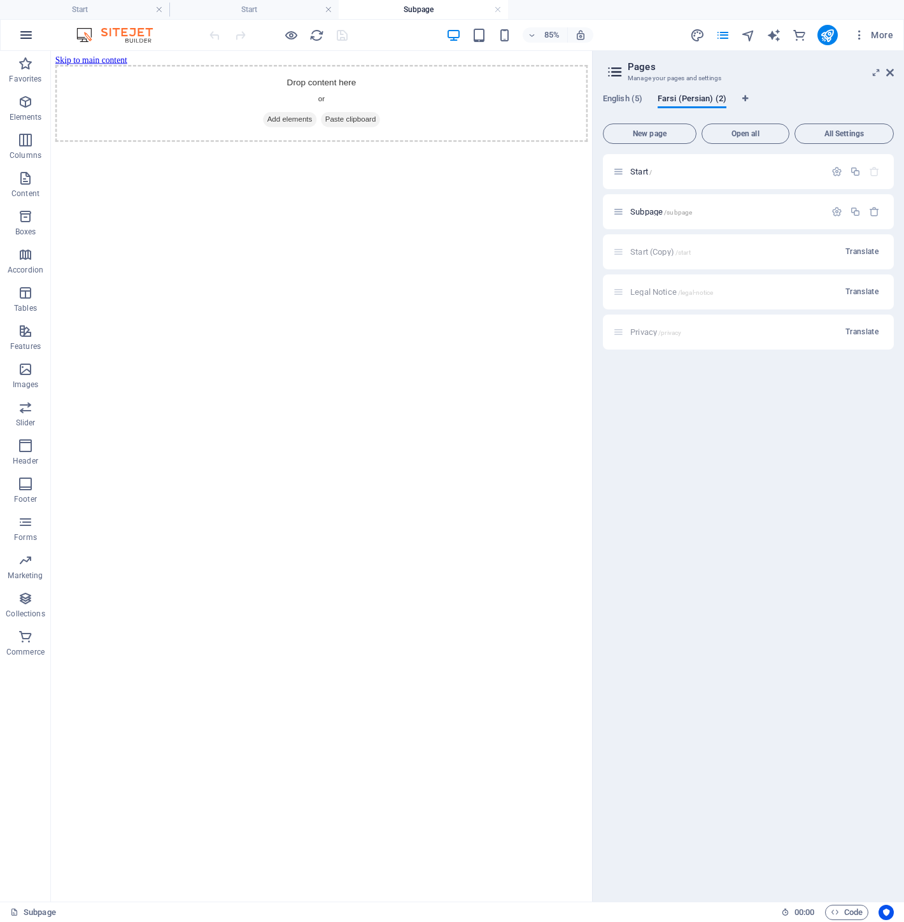
click at [22, 29] on icon "button" at bounding box center [25, 34] width 15 height 15
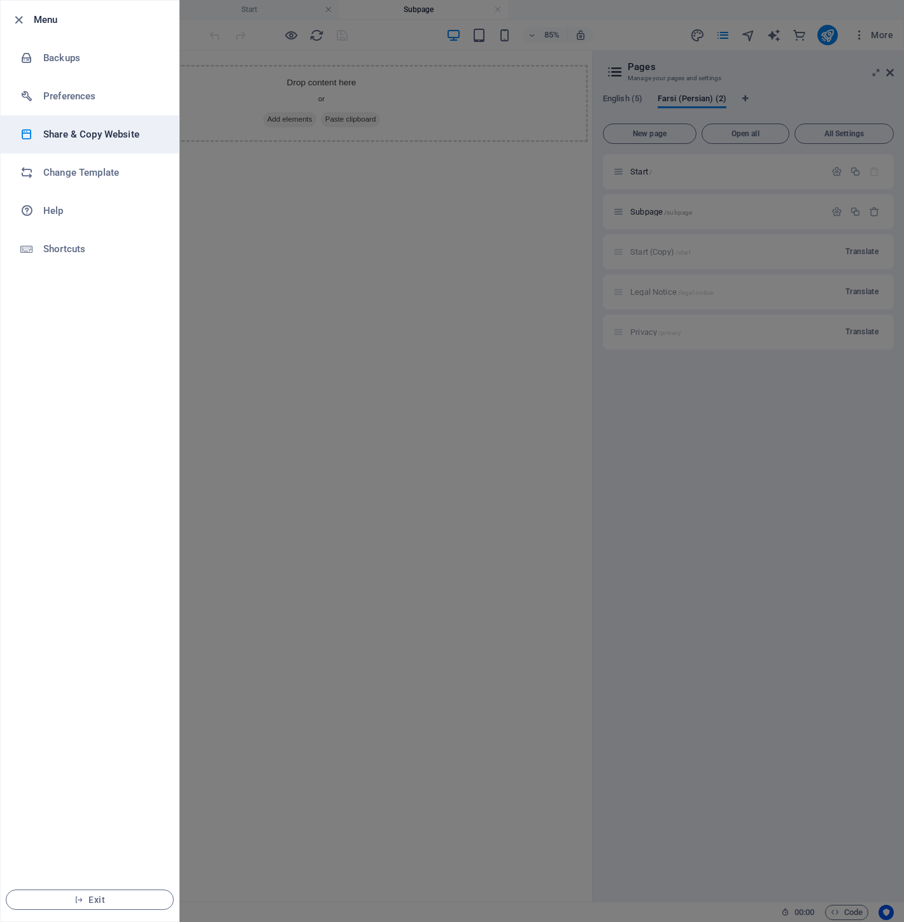
click at [131, 146] on li "Share & Copy Website" at bounding box center [90, 134] width 178 height 38
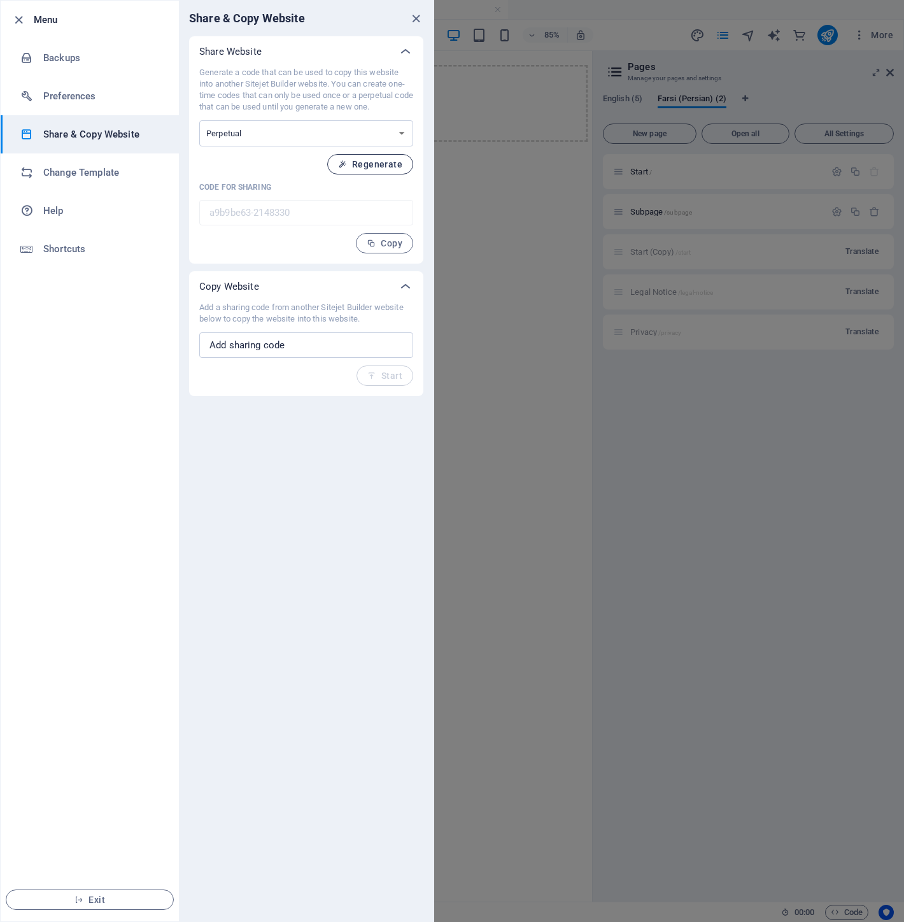
click at [358, 166] on span "Regenerate" at bounding box center [370, 164] width 64 height 10
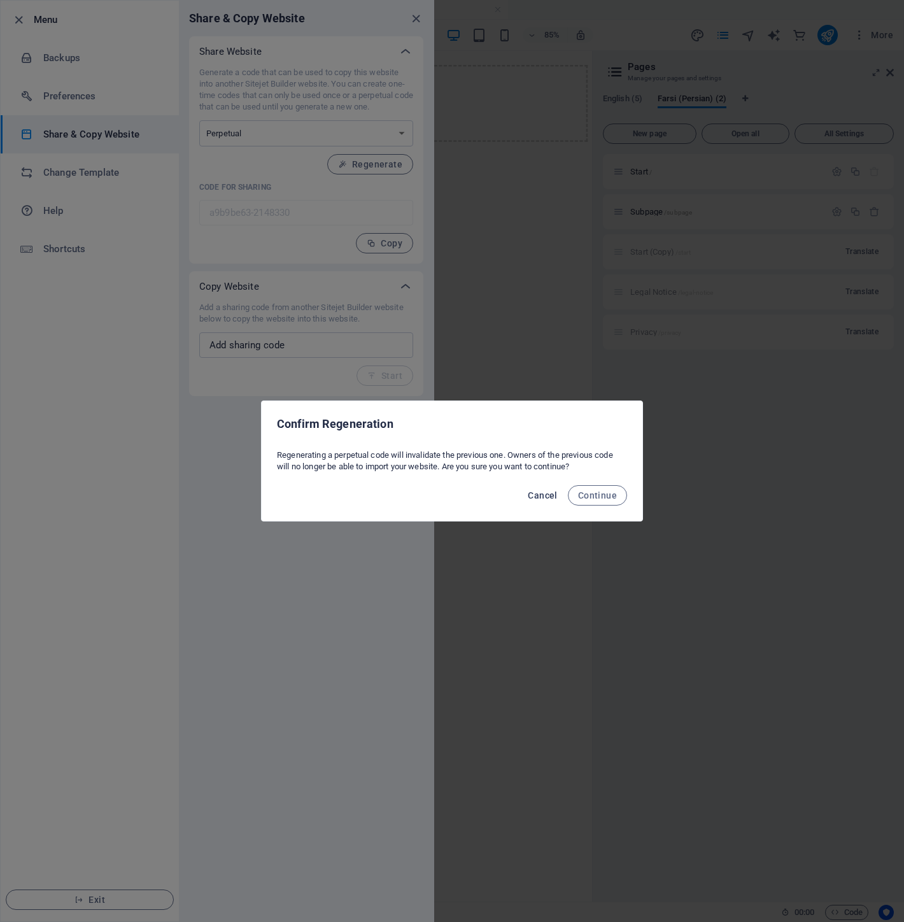
click at [544, 485] on button "Cancel" at bounding box center [542, 495] width 39 height 20
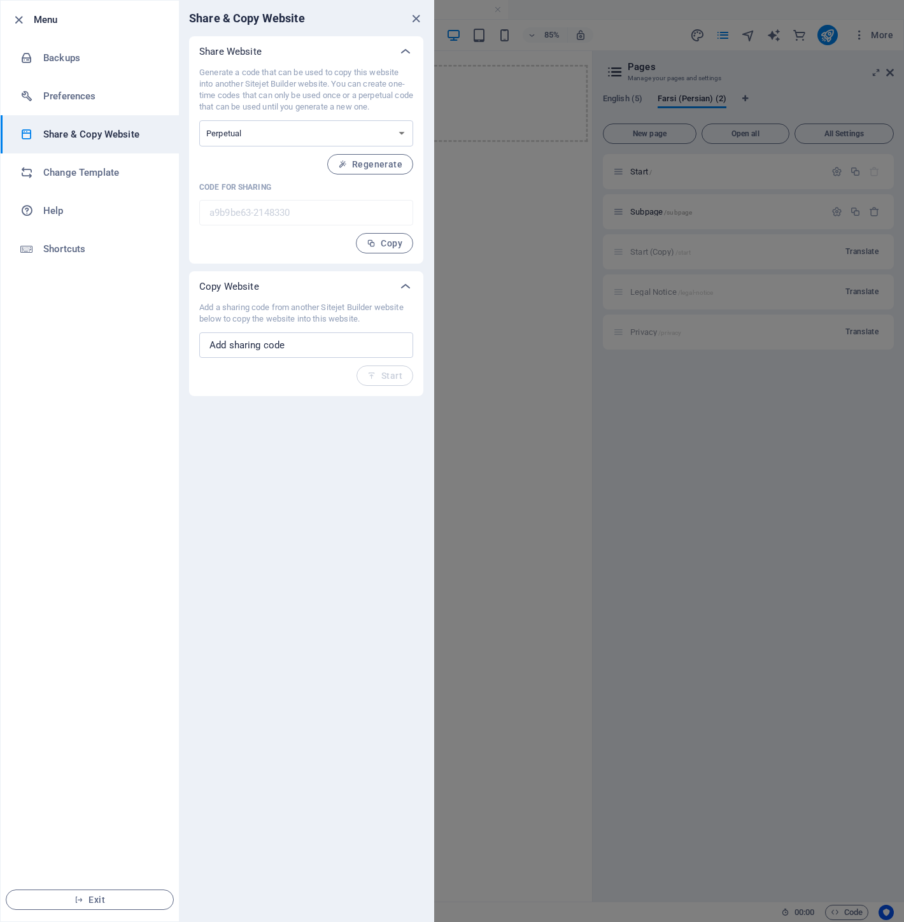
click at [543, 488] on div at bounding box center [452, 461] width 904 height 922
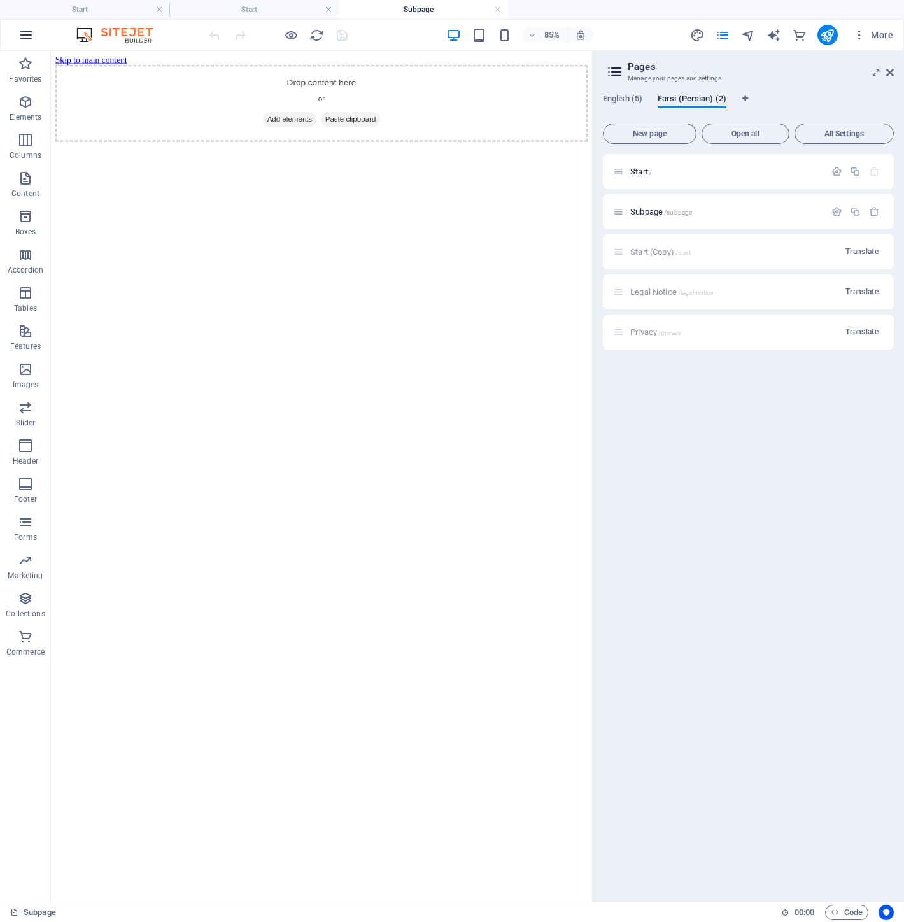
click at [27, 41] on icon "button" at bounding box center [25, 34] width 15 height 15
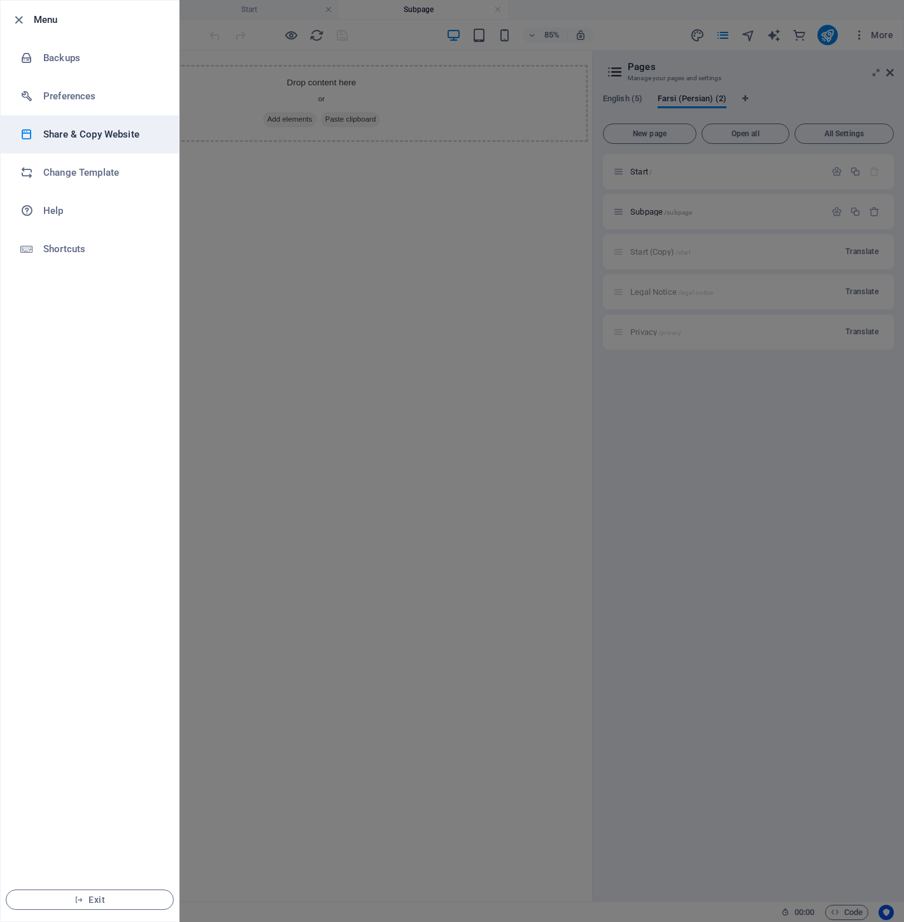
click at [116, 138] on h6 "Share & Copy Website" at bounding box center [102, 134] width 118 height 15
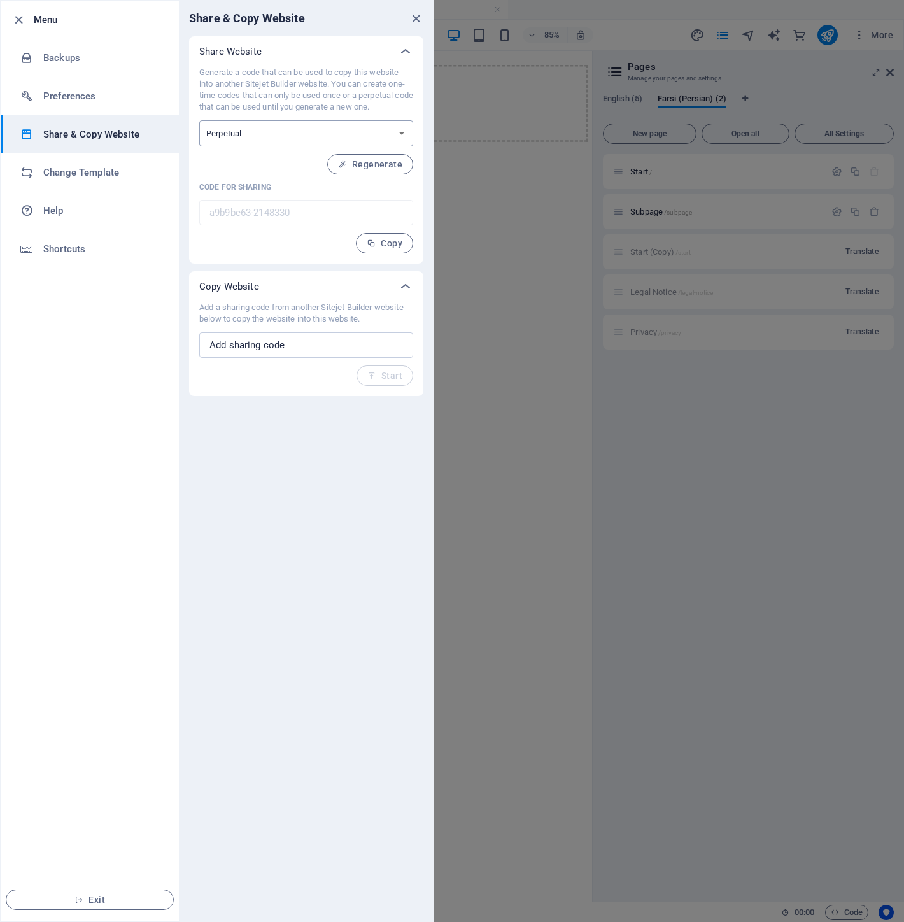
click at [299, 136] on select "One-time Perpetual" at bounding box center [306, 133] width 214 height 26
click at [316, 131] on select "One-time Perpetual" at bounding box center [306, 133] width 214 height 26
click at [584, 337] on div at bounding box center [452, 461] width 904 height 922
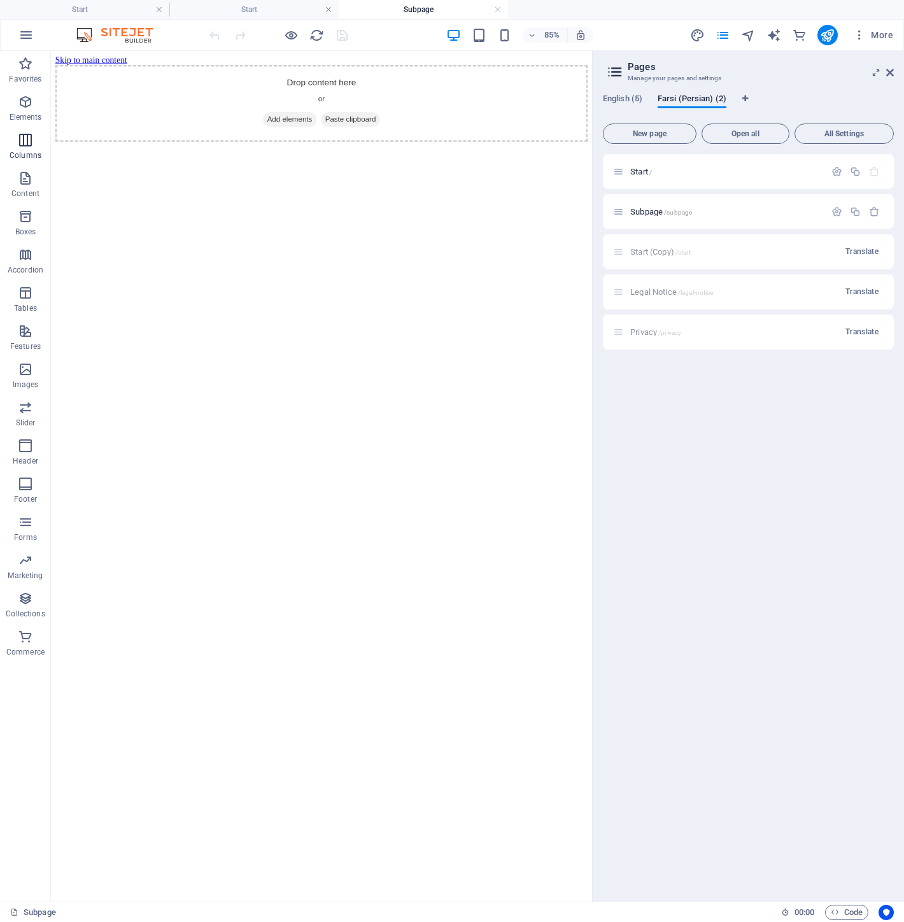
click at [24, 143] on icon "button" at bounding box center [25, 139] width 15 height 15
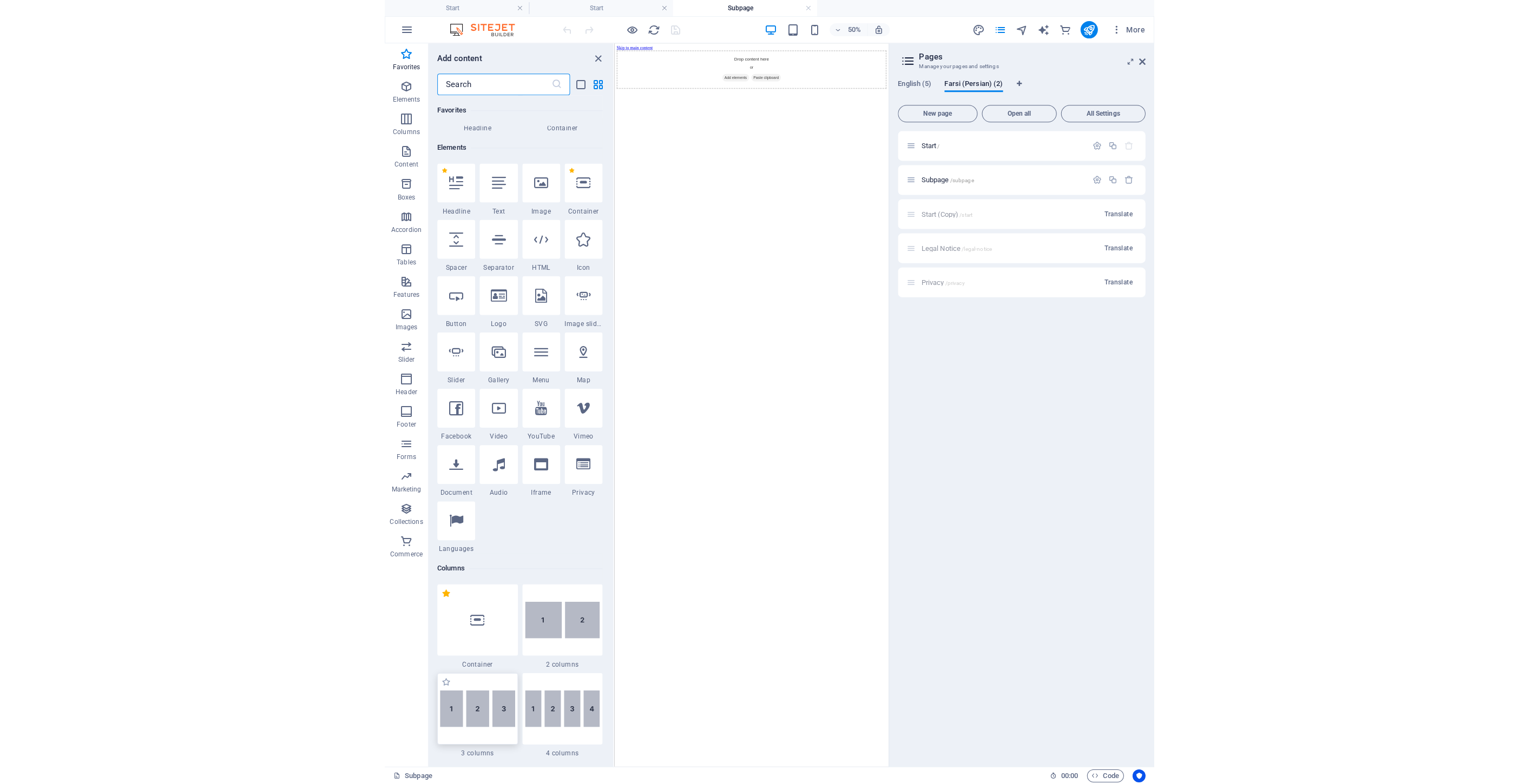
scroll to position [54, 0]
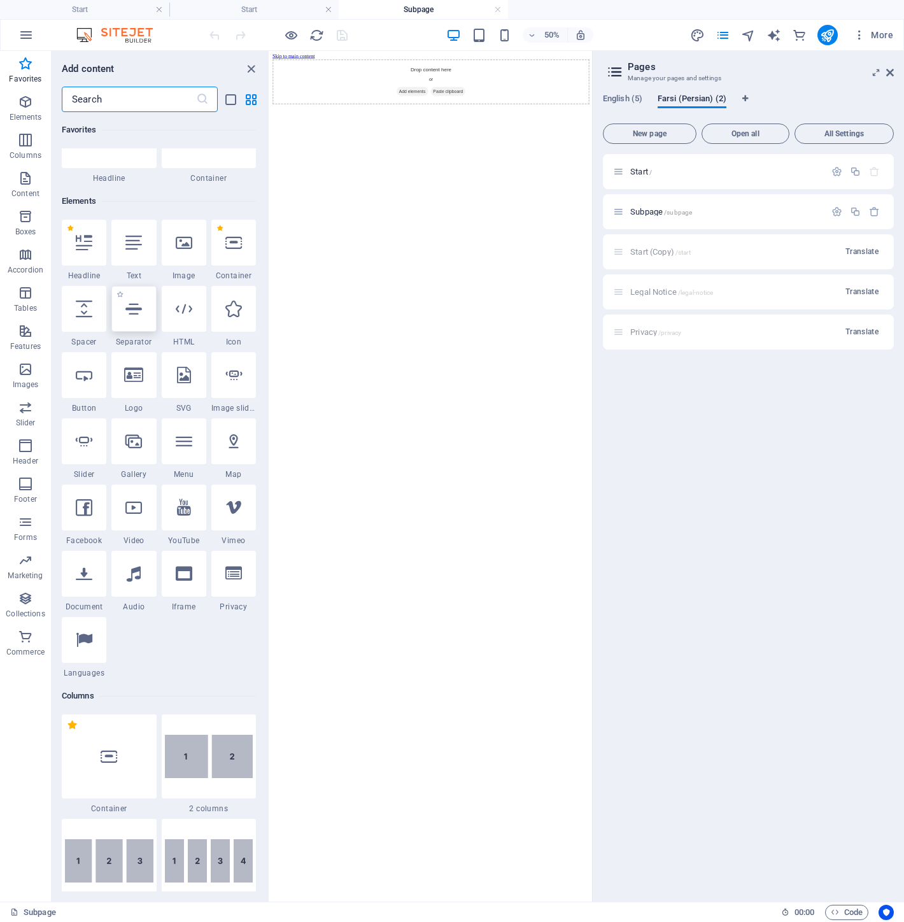
click at [138, 301] on icon at bounding box center [133, 309] width 17 height 17
select select "%"
select select "px"
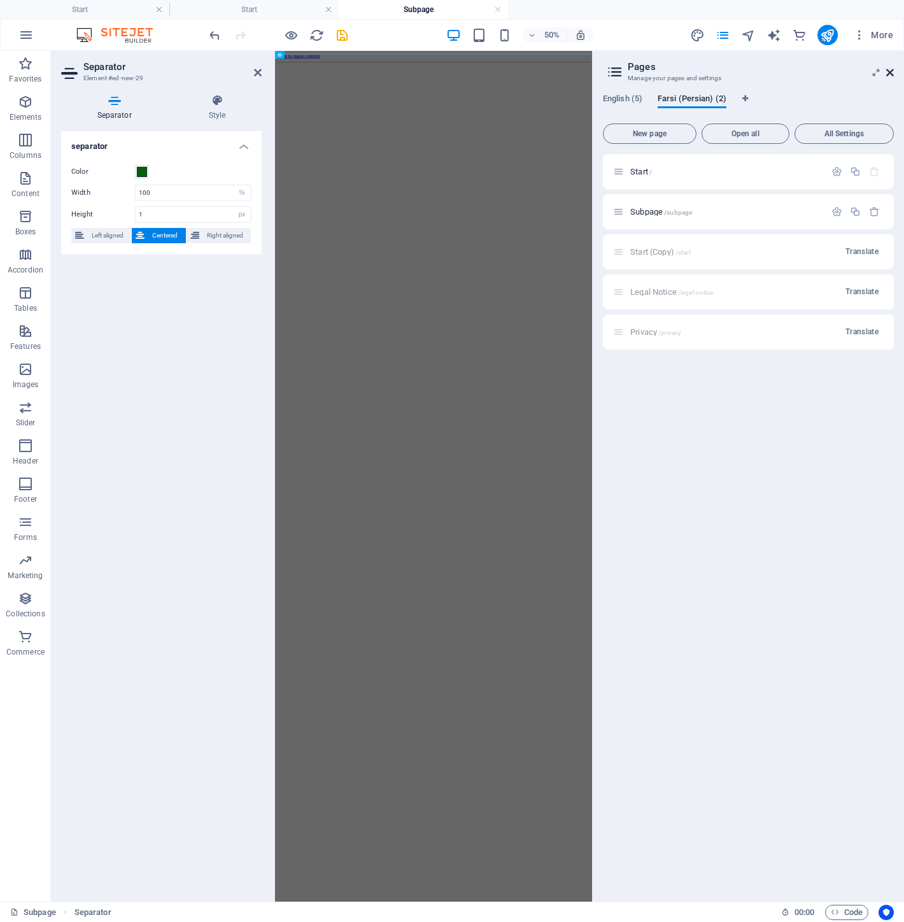
drag, startPoint x: 892, startPoint y: 67, endPoint x: 617, endPoint y: 16, distance: 279.7
click at [892, 67] on icon at bounding box center [890, 72] width 8 height 10
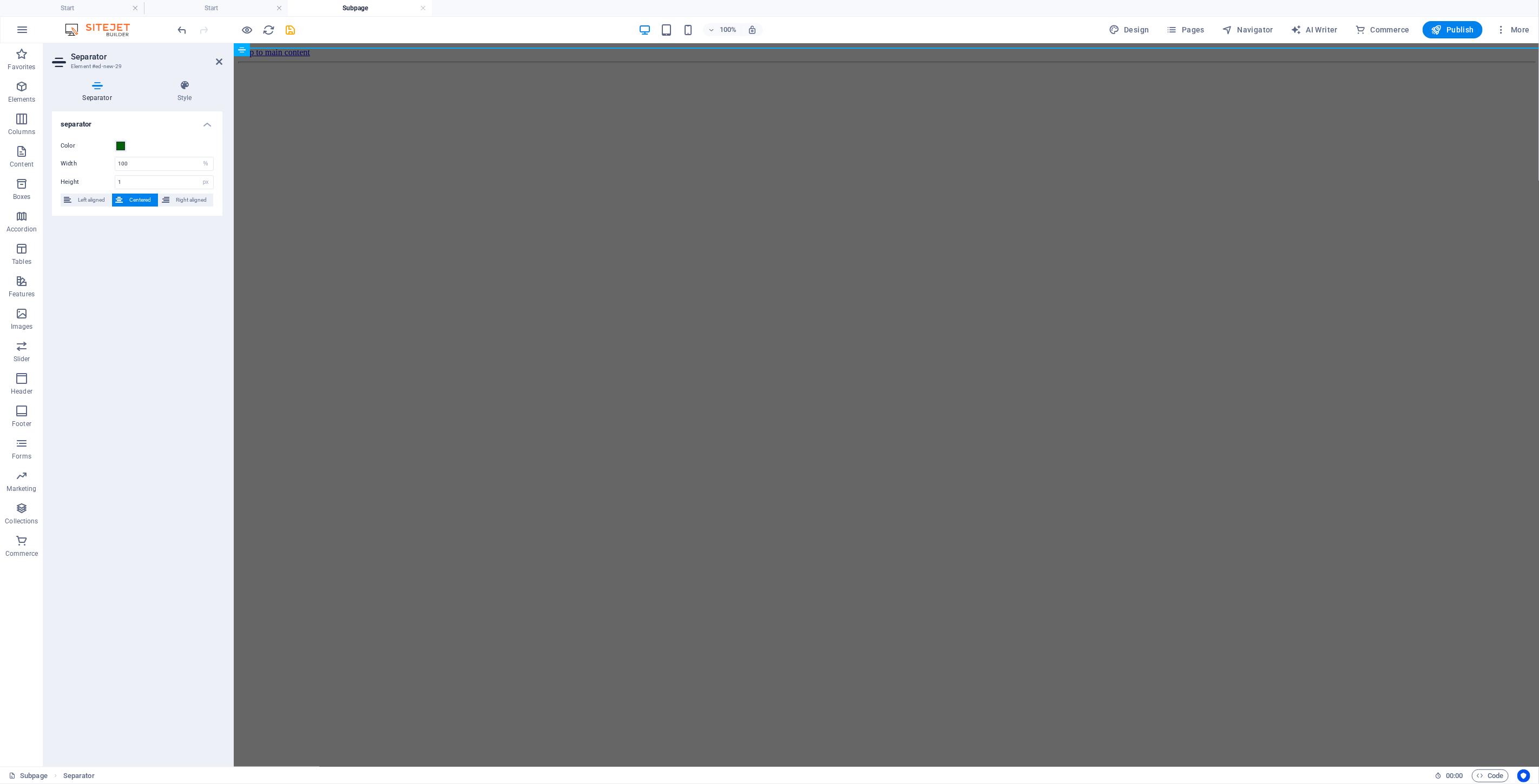
click at [516, 67] on html "Skip to main content" at bounding box center [885, 54] width 1305 height 25
click at [94, 201] on span "Left aligned" at bounding box center [91, 200] width 33 height 13
click at [170, 203] on button "Right aligned" at bounding box center [186, 200] width 54 height 13
click at [185, 85] on icon at bounding box center [184, 85] width 76 height 11
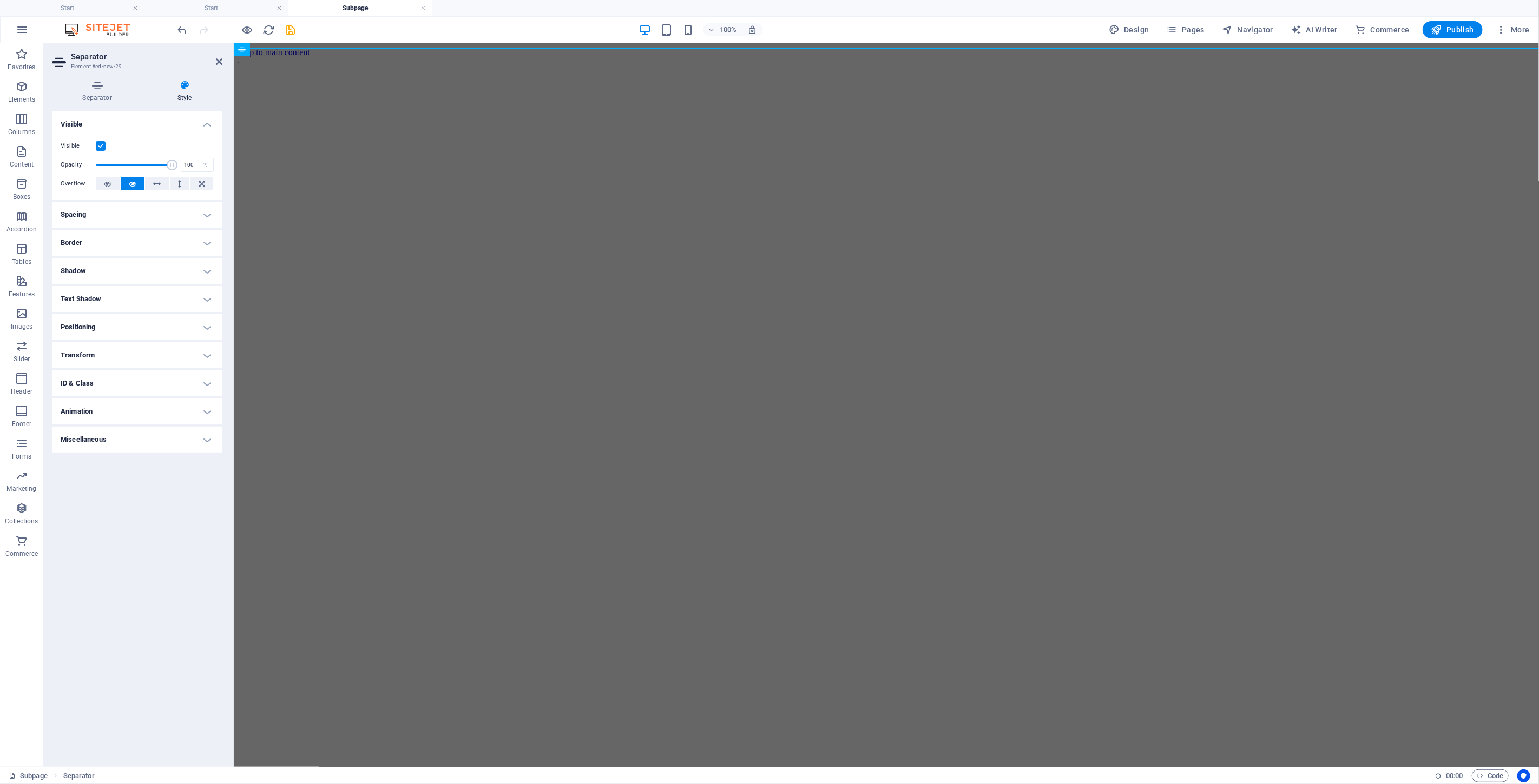
click at [338, 67] on html "Skip to main content" at bounding box center [885, 54] width 1305 height 25
click at [222, 60] on icon at bounding box center [219, 61] width 7 height 8
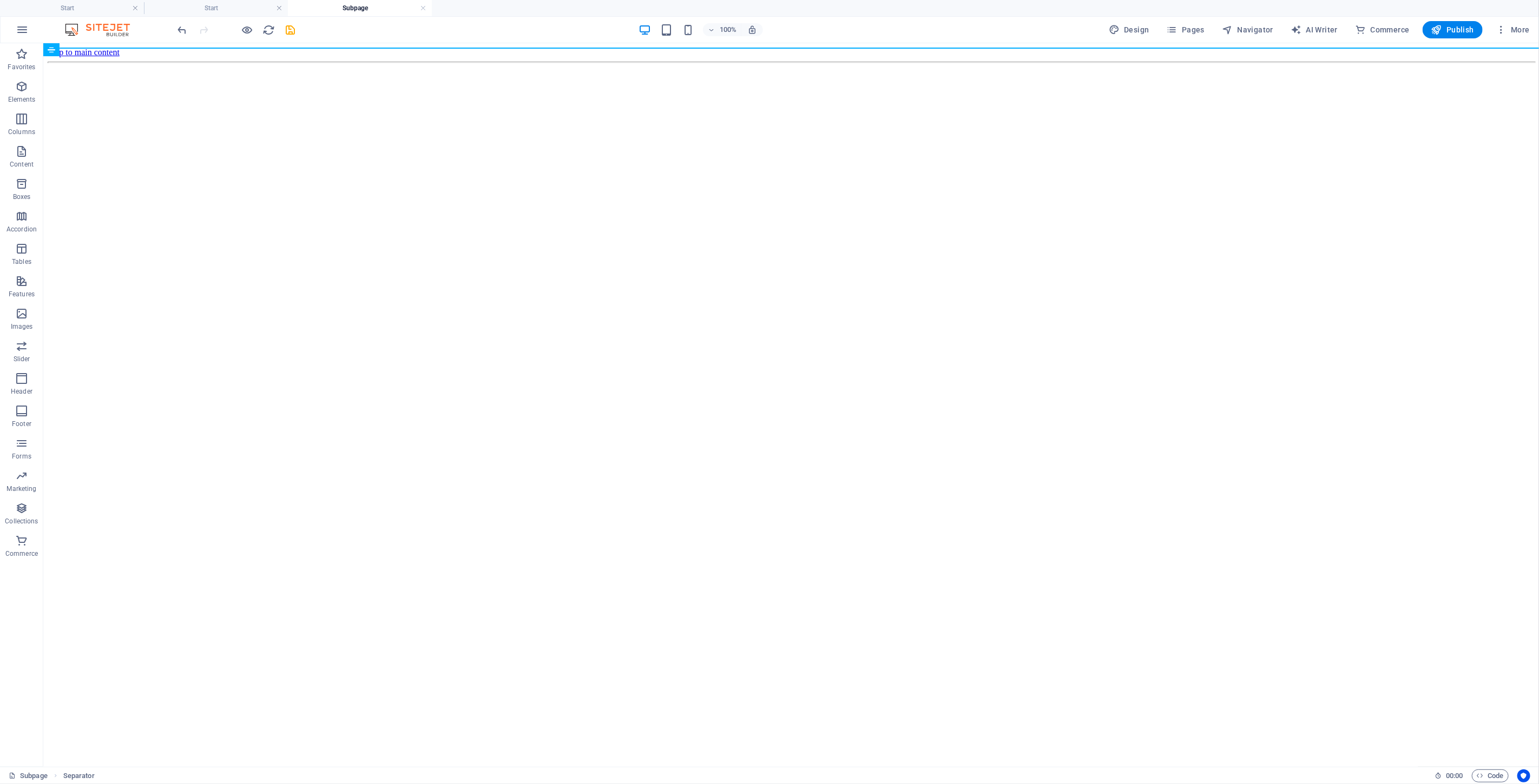
click at [767, 67] on html "Skip to main content" at bounding box center [790, 54] width 1496 height 25
click at [56, 51] on div "Separator" at bounding box center [68, 49] width 49 height 13
select select "%"
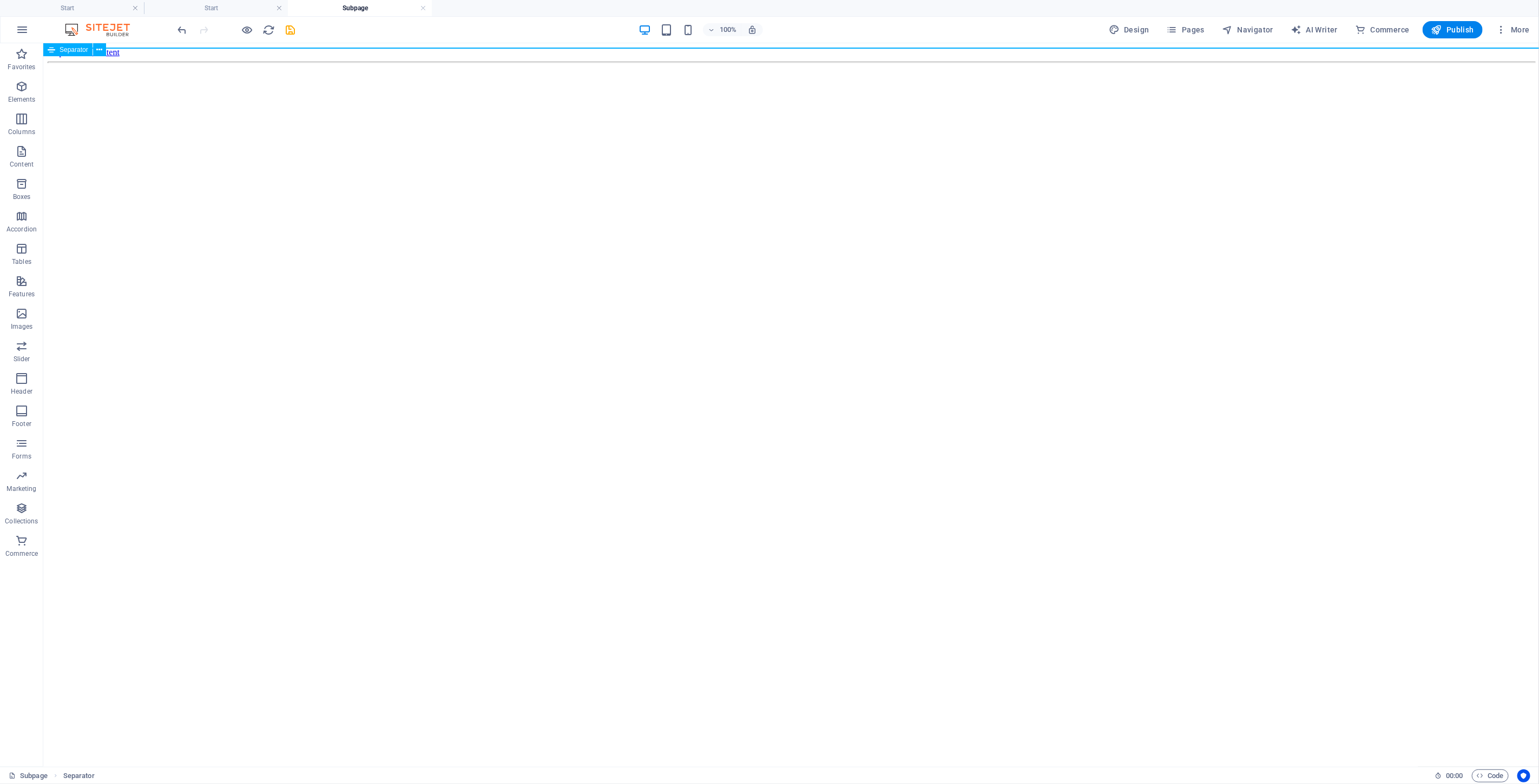
select select "px"
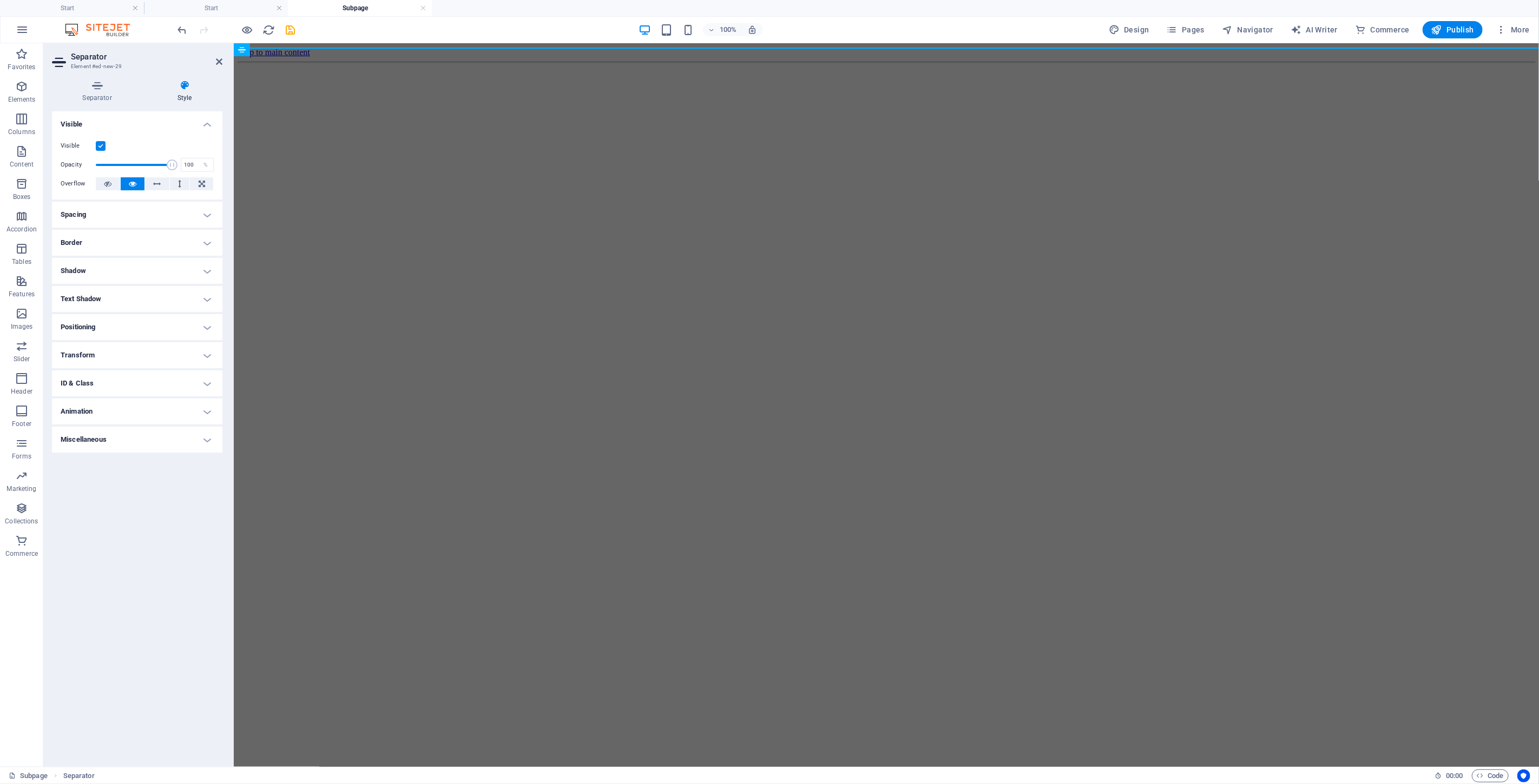
click at [56, 51] on header "Separator Element #ed-new-29" at bounding box center [137, 57] width 171 height 28
click at [115, 93] on h4 "Separator" at bounding box center [99, 91] width 94 height 23
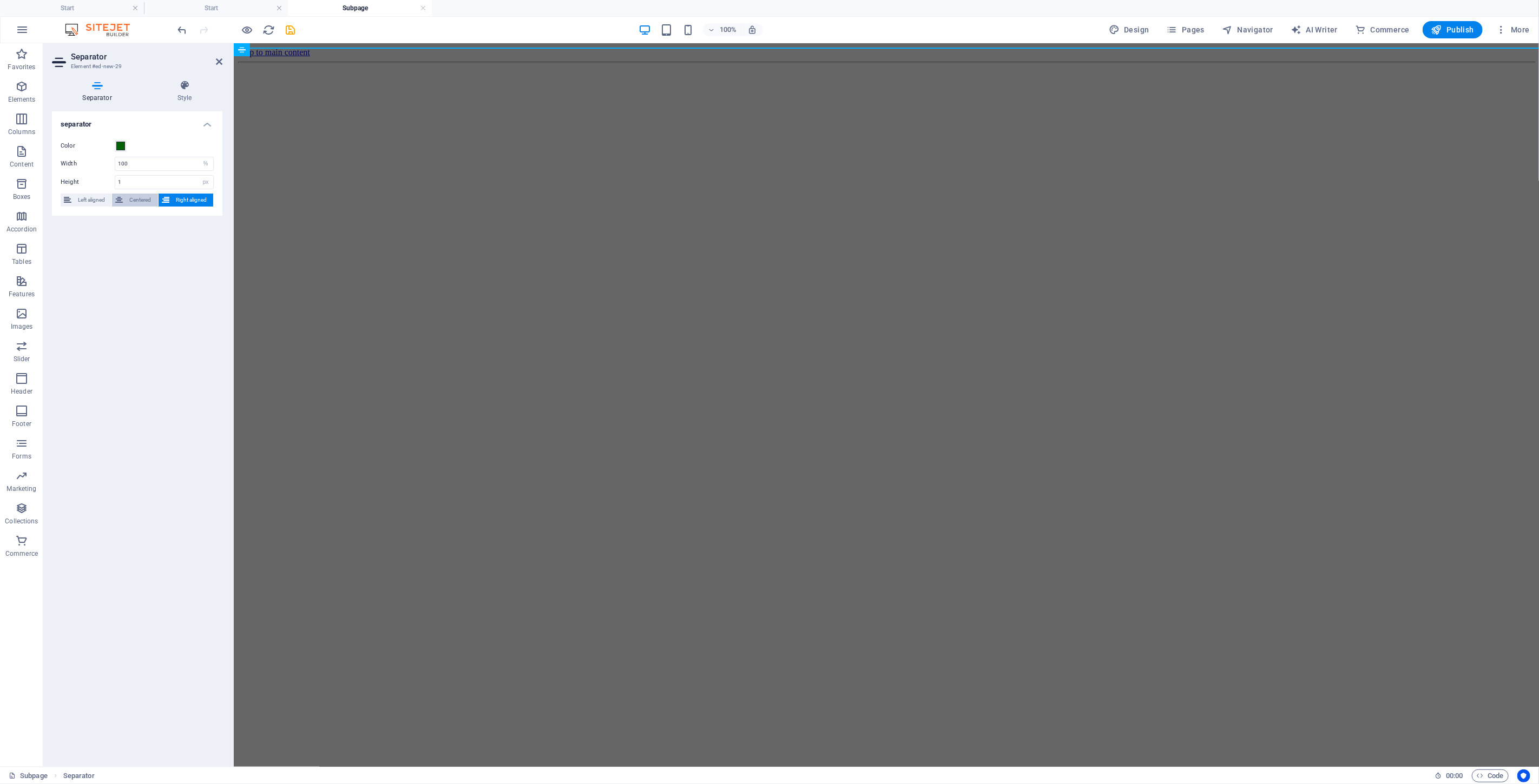
click at [144, 206] on span "Centered" at bounding box center [139, 200] width 28 height 13
click at [555, 67] on html "Skip to main content" at bounding box center [885, 54] width 1305 height 25
click at [27, 61] on span "Favorites" at bounding box center [21, 60] width 43 height 26
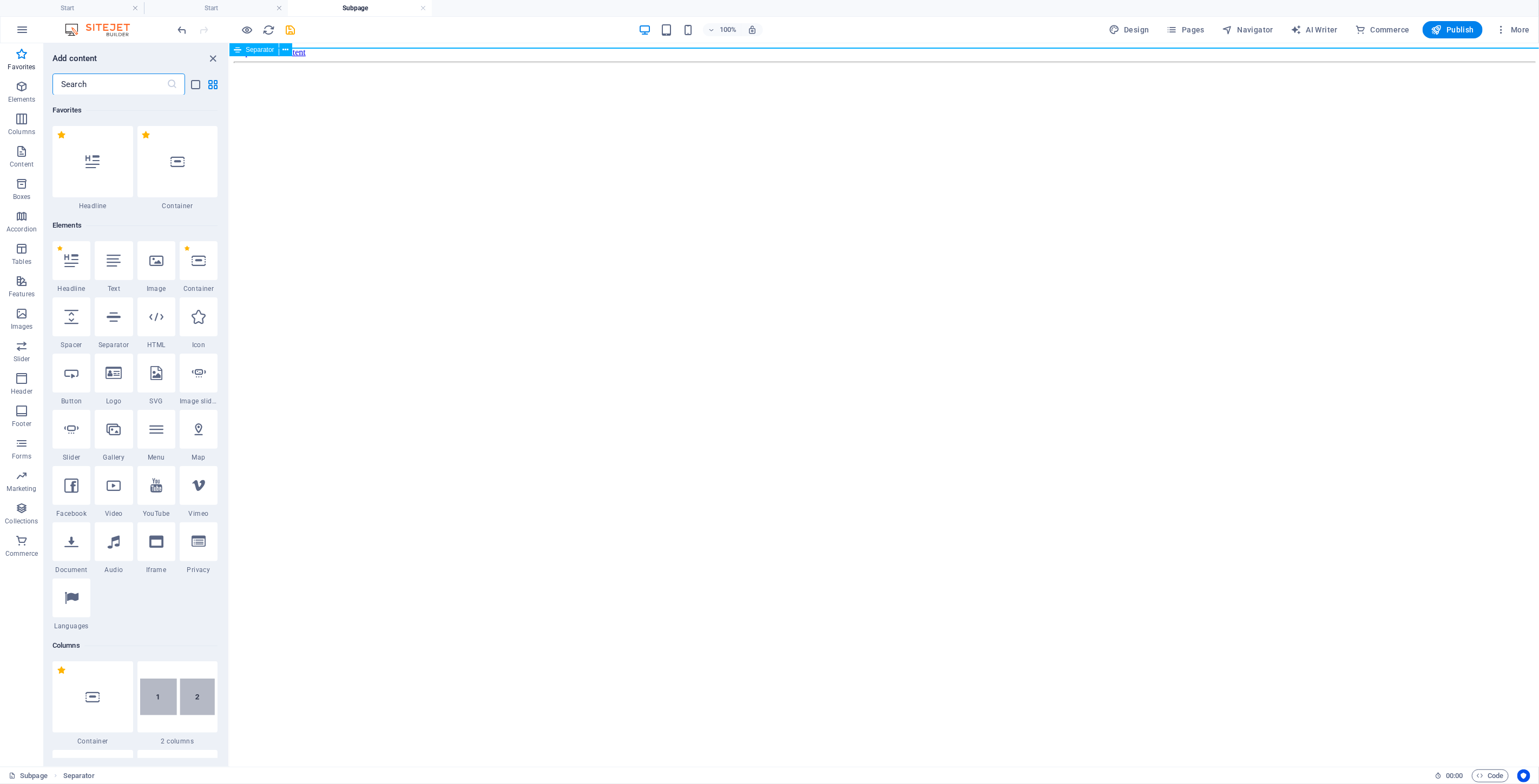
click at [246, 51] on span "Separator" at bounding box center [260, 50] width 29 height 7
click at [303, 196] on link "⌦ Delete" at bounding box center [278, 195] width 72 height 16
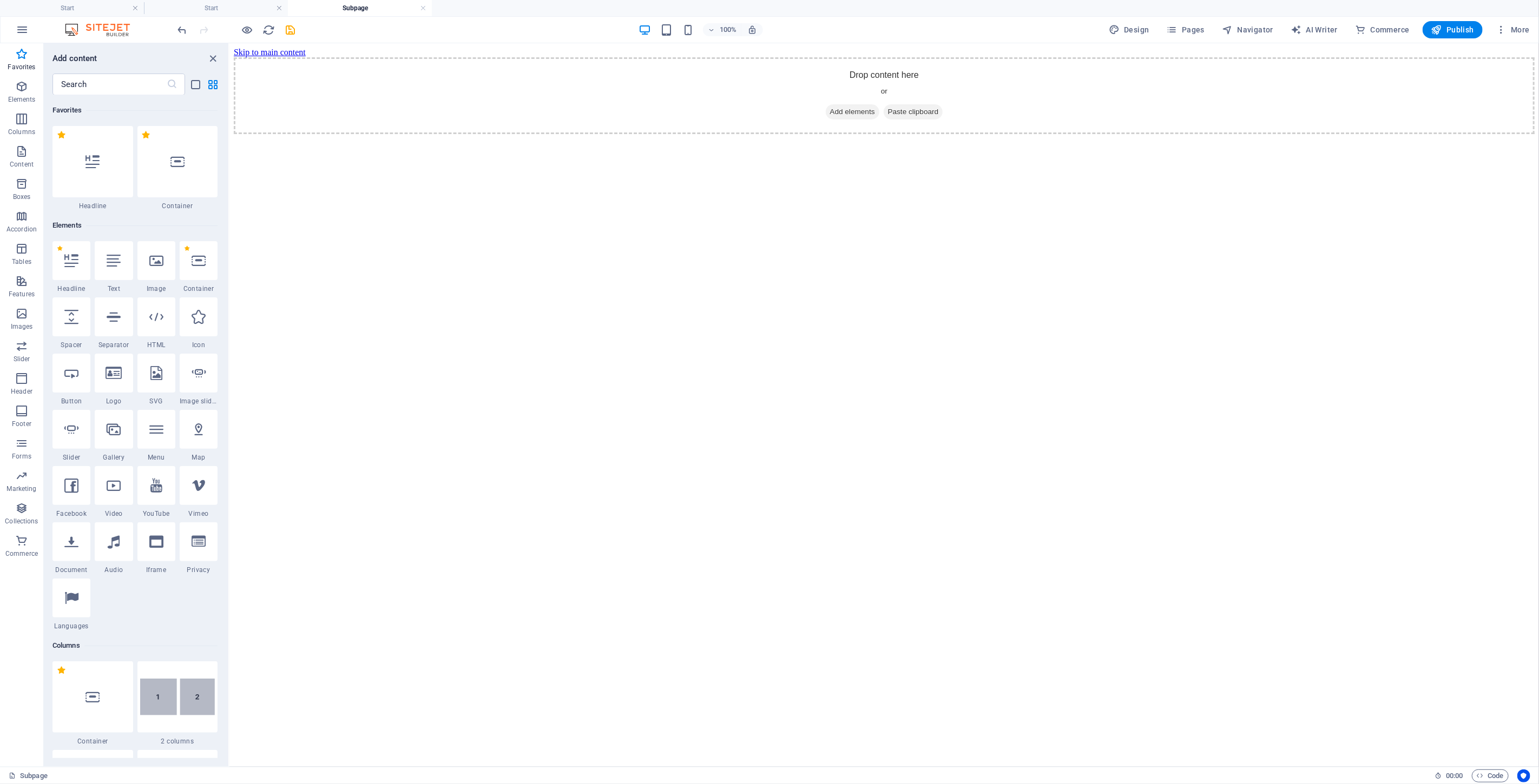
click at [405, 125] on html "Skip to main content Drop content here or Add elements Paste clipboard" at bounding box center [883, 90] width 1310 height 95
click at [410, 104] on div "Drop content here or Add elements Paste clipboard" at bounding box center [883, 95] width 1301 height 76
click at [115, 377] on icon at bounding box center [113, 373] width 16 height 14
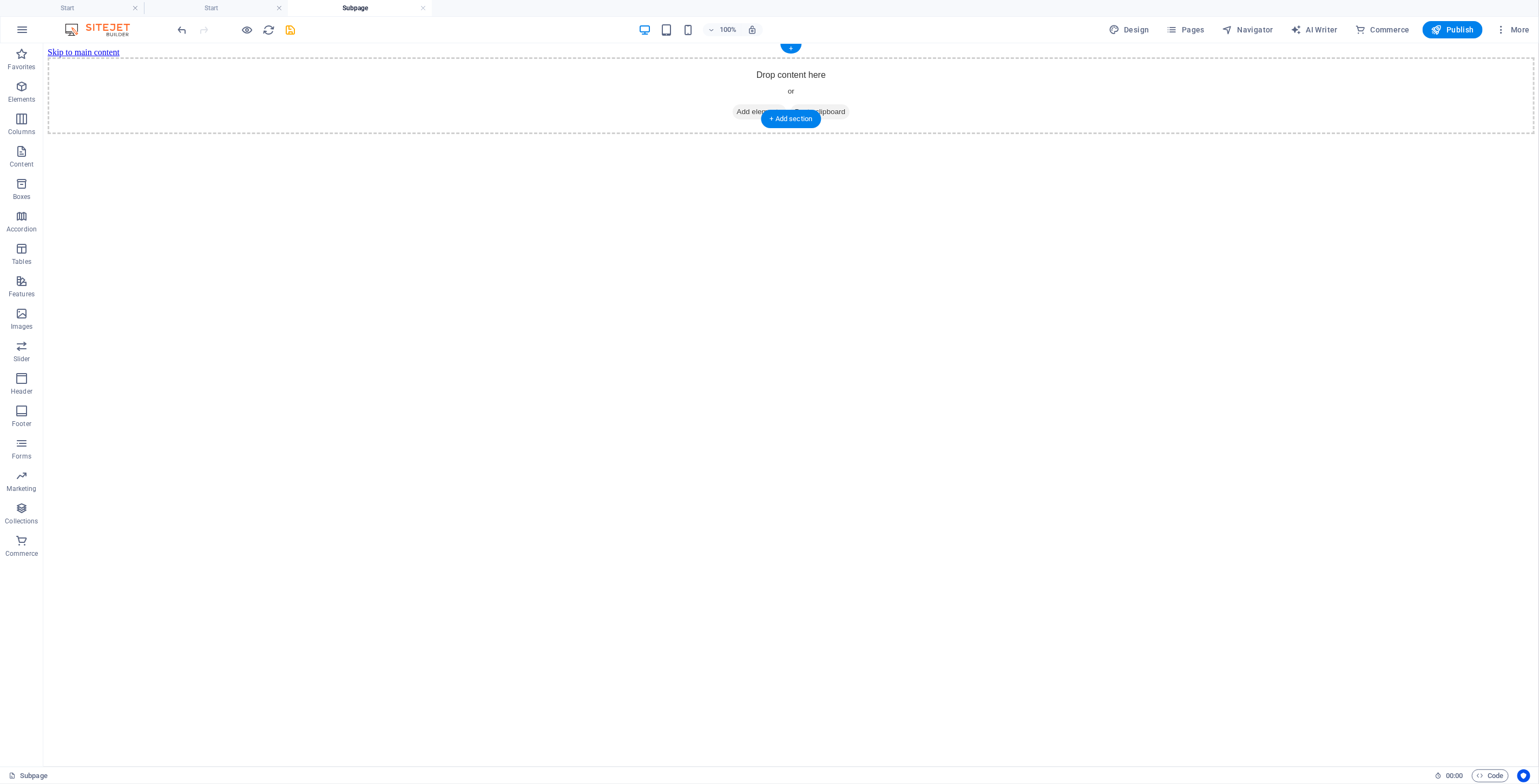
click at [659, 61] on div "Drop content here or Add elements Paste clipboard" at bounding box center [790, 95] width 1487 height 76
click at [762, 72] on div "Drop content here or Add elements Paste clipboard" at bounding box center [790, 95] width 1487 height 76
click at [762, 84] on div "Drop content here or Add elements Paste clipboard" at bounding box center [790, 95] width 1487 height 76
click at [767, 124] on html "Skip to main content Drop content here or Add elements Paste clipboard" at bounding box center [790, 90] width 1496 height 95
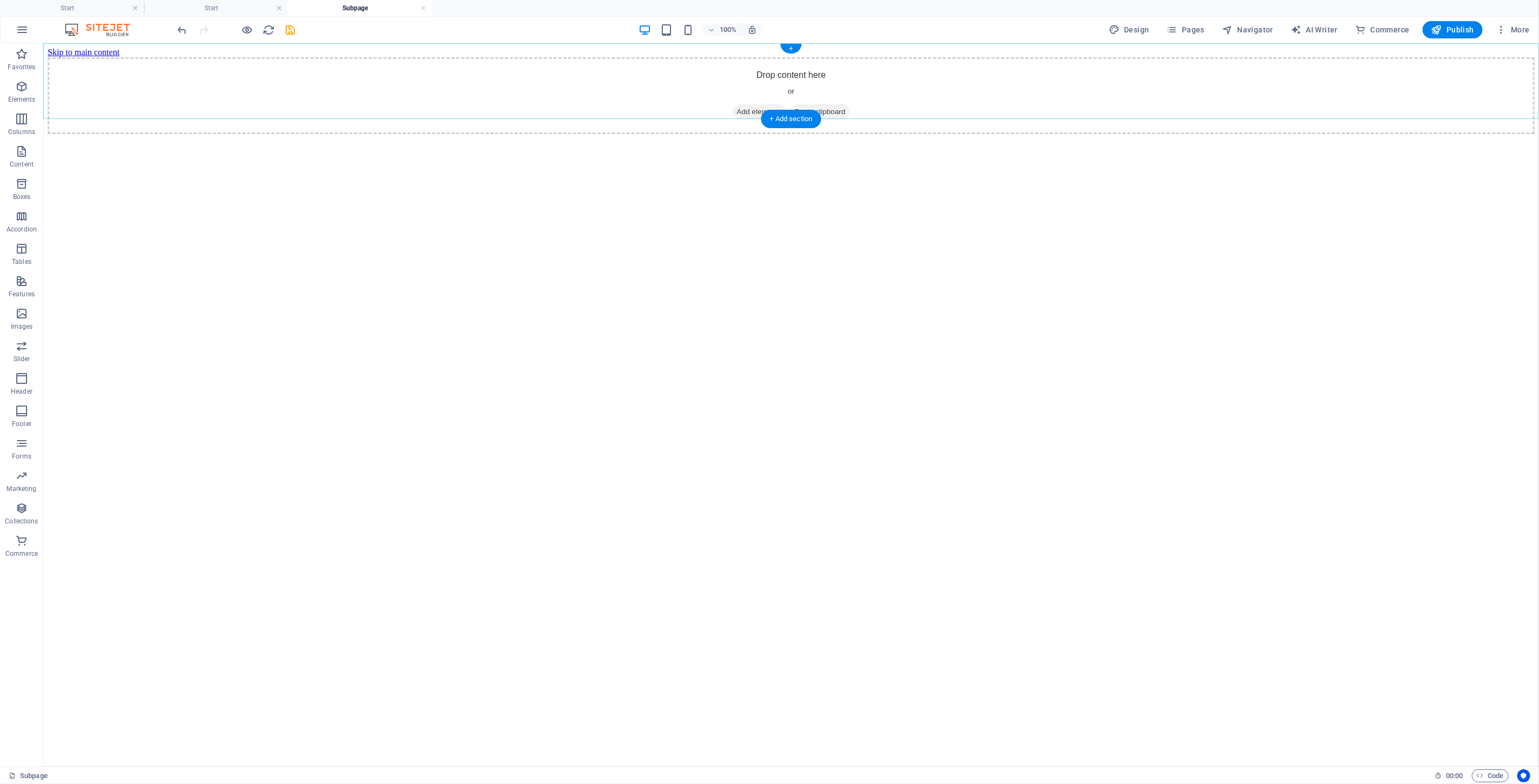
click at [767, 110] on div "+ Add section" at bounding box center [791, 119] width 60 height 19
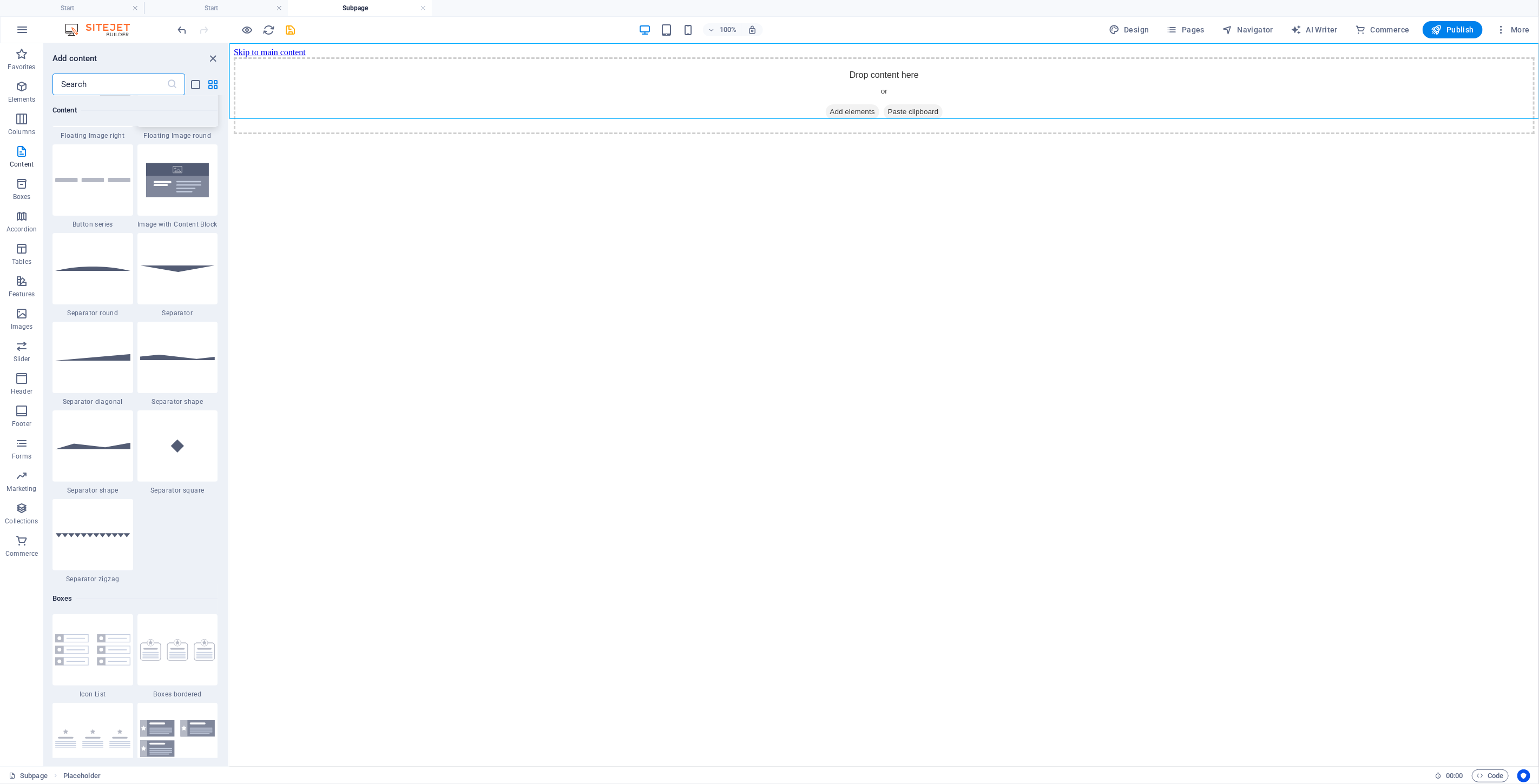
scroll to position [2492, 0]
click at [100, 545] on div at bounding box center [93, 538] width 81 height 71
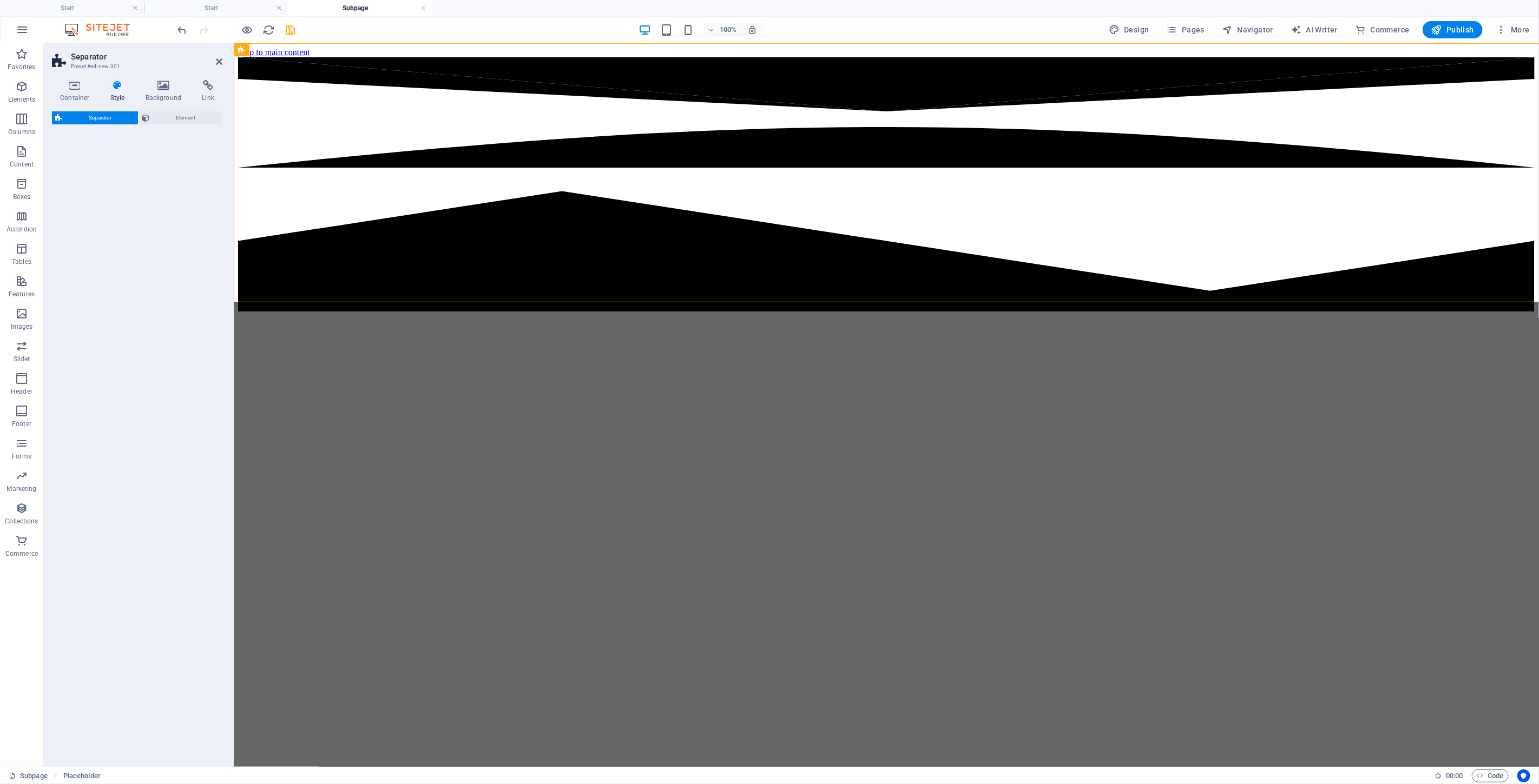
select select "zigzag"
select select "rem"
select select "preset-separator-v3-zigzag"
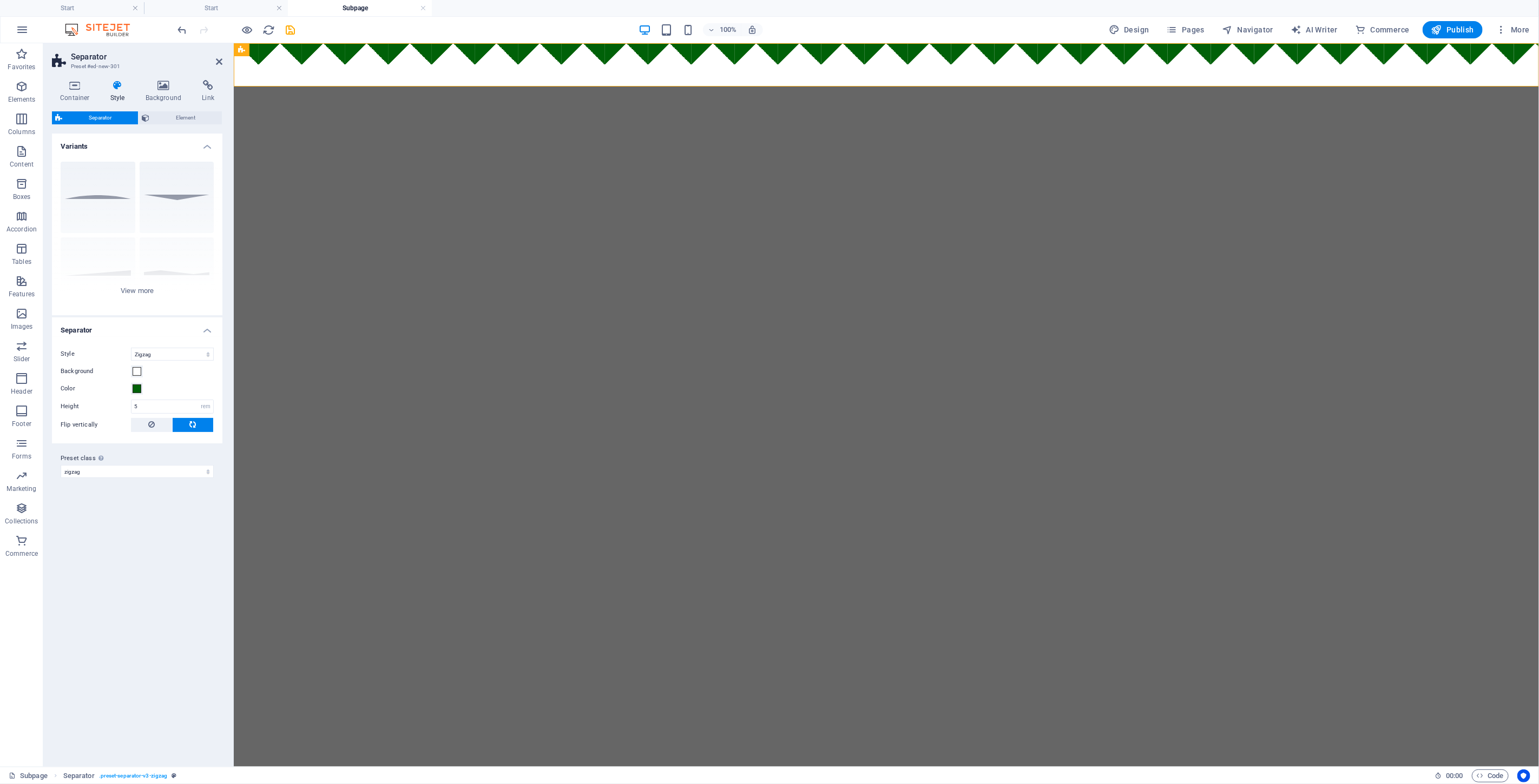
click at [767, 86] on html "Skip to main content" at bounding box center [885, 64] width 1305 height 43
click at [156, 193] on div "Circle Default Diagonal Polygon 1 Polygon 2 Square Zigzag" at bounding box center [137, 234] width 171 height 162
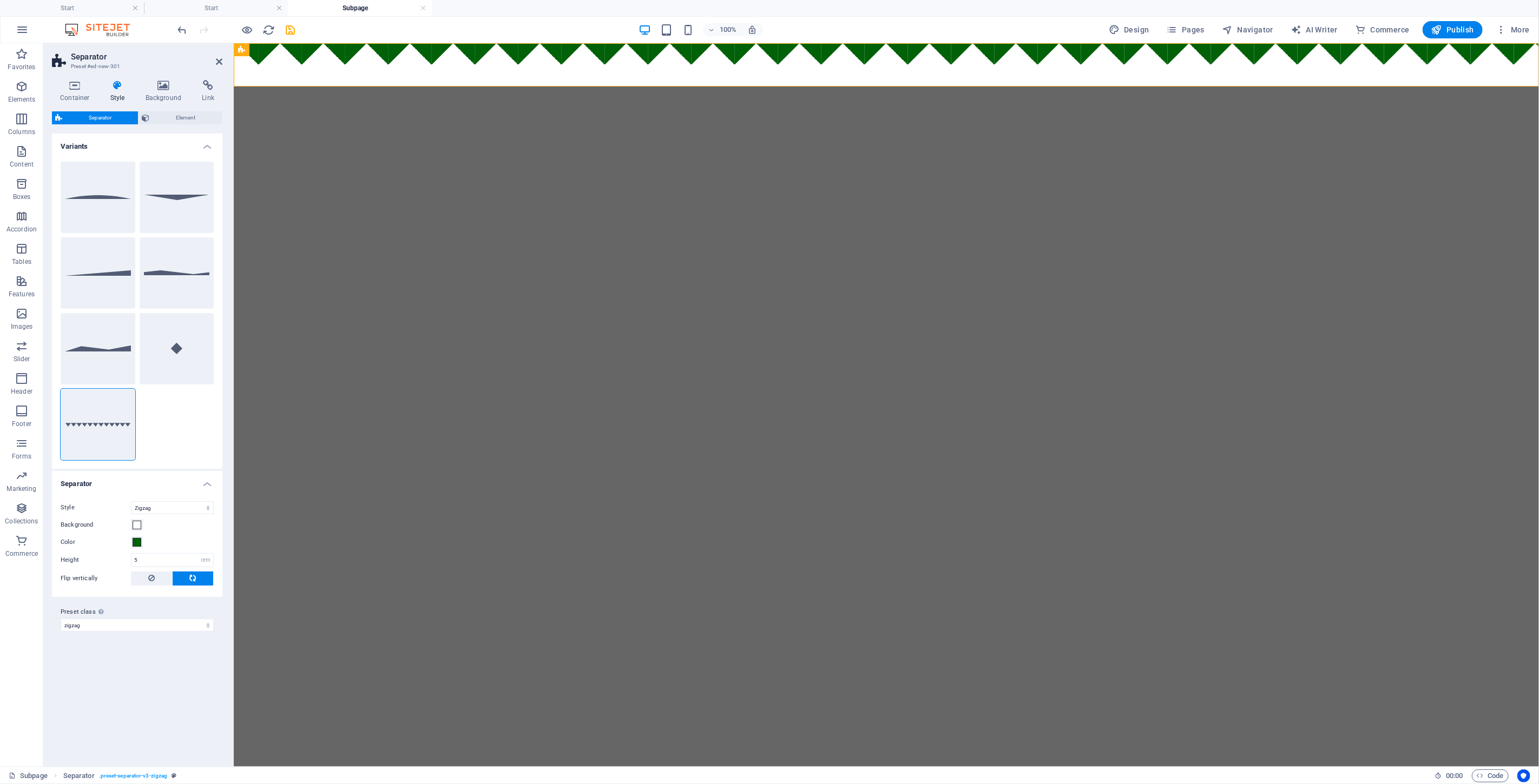
drag, startPoint x: 729, startPoint y: 436, endPoint x: 735, endPoint y: 434, distance: 6.3
click at [735, 86] on html "Skip to main content" at bounding box center [885, 64] width 1305 height 43
click at [484, 86] on html "Skip to main content" at bounding box center [885, 64] width 1305 height 43
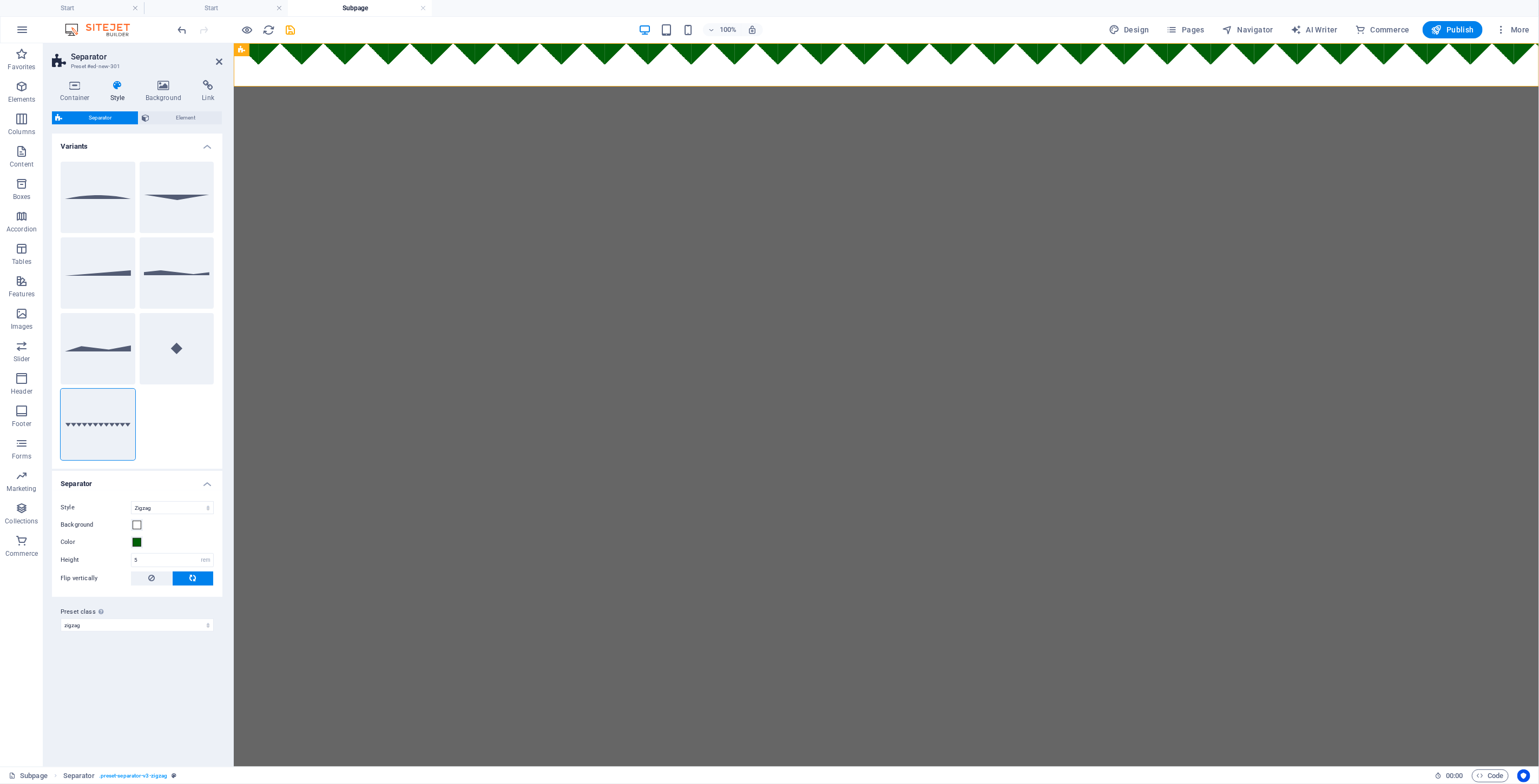
click at [224, 54] on aside "Separator Preset #ed-new-301 Container Style Background Link Size Height Defaul…" at bounding box center [139, 405] width 190 height 724
click at [217, 58] on icon at bounding box center [219, 61] width 7 height 8
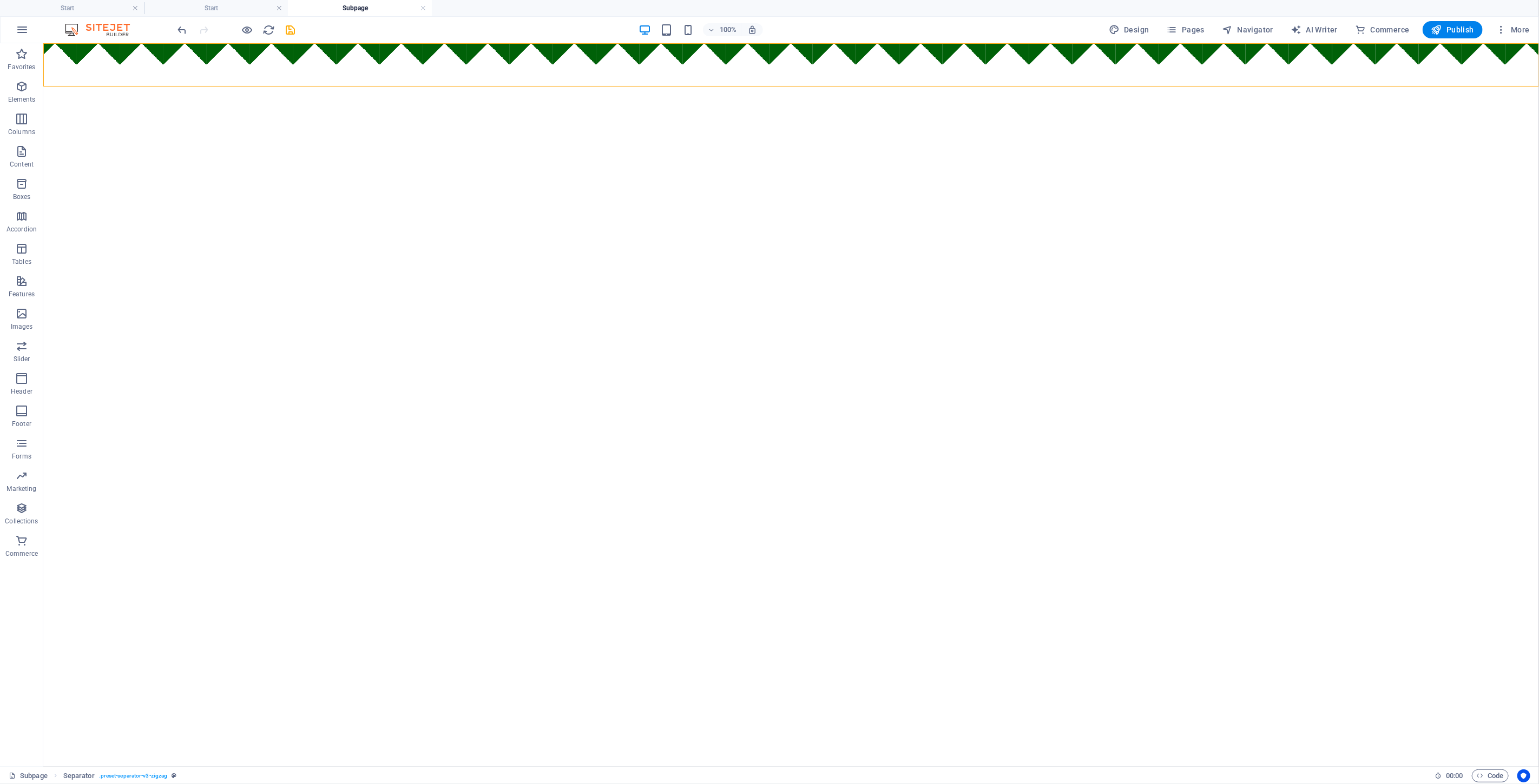
click at [410, 86] on html "Skip to main content" at bounding box center [790, 64] width 1496 height 43
click at [767, 86] on html "Skip to main content" at bounding box center [790, 64] width 1496 height 43
click at [25, 36] on icon "button" at bounding box center [21, 29] width 13 height 13
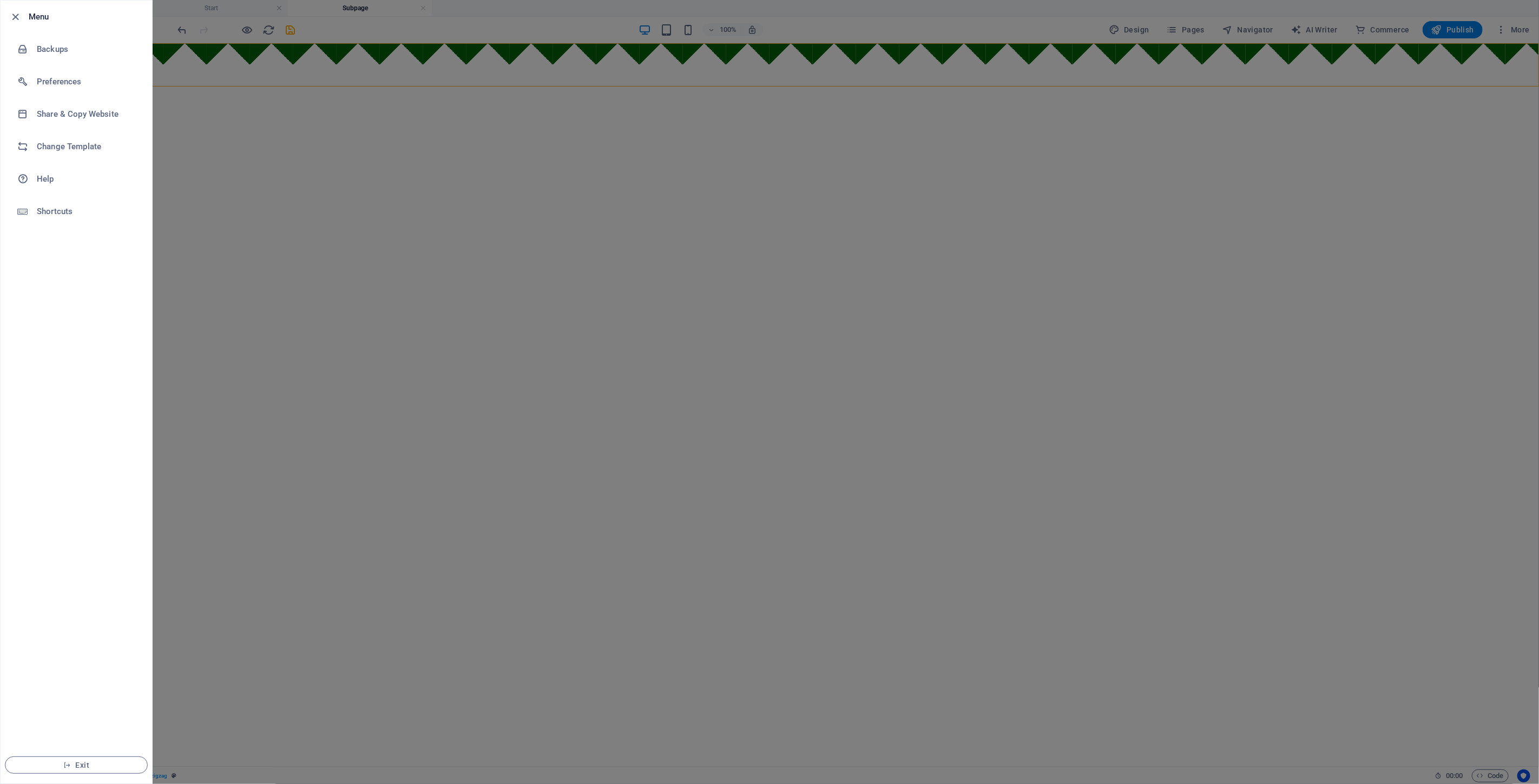
click at [282, 182] on div at bounding box center [769, 392] width 1539 height 784
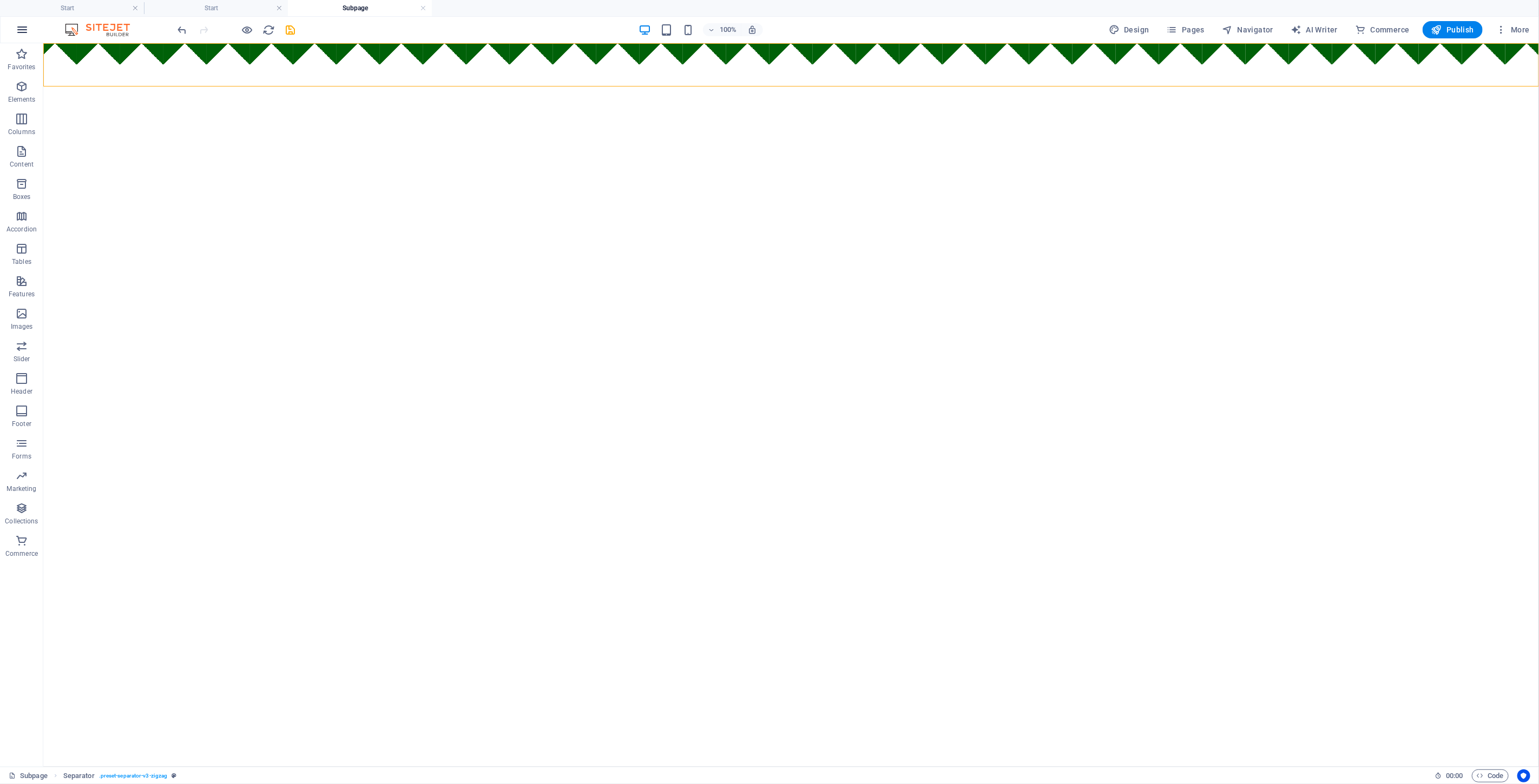
click at [21, 29] on icon "button" at bounding box center [21, 29] width 13 height 13
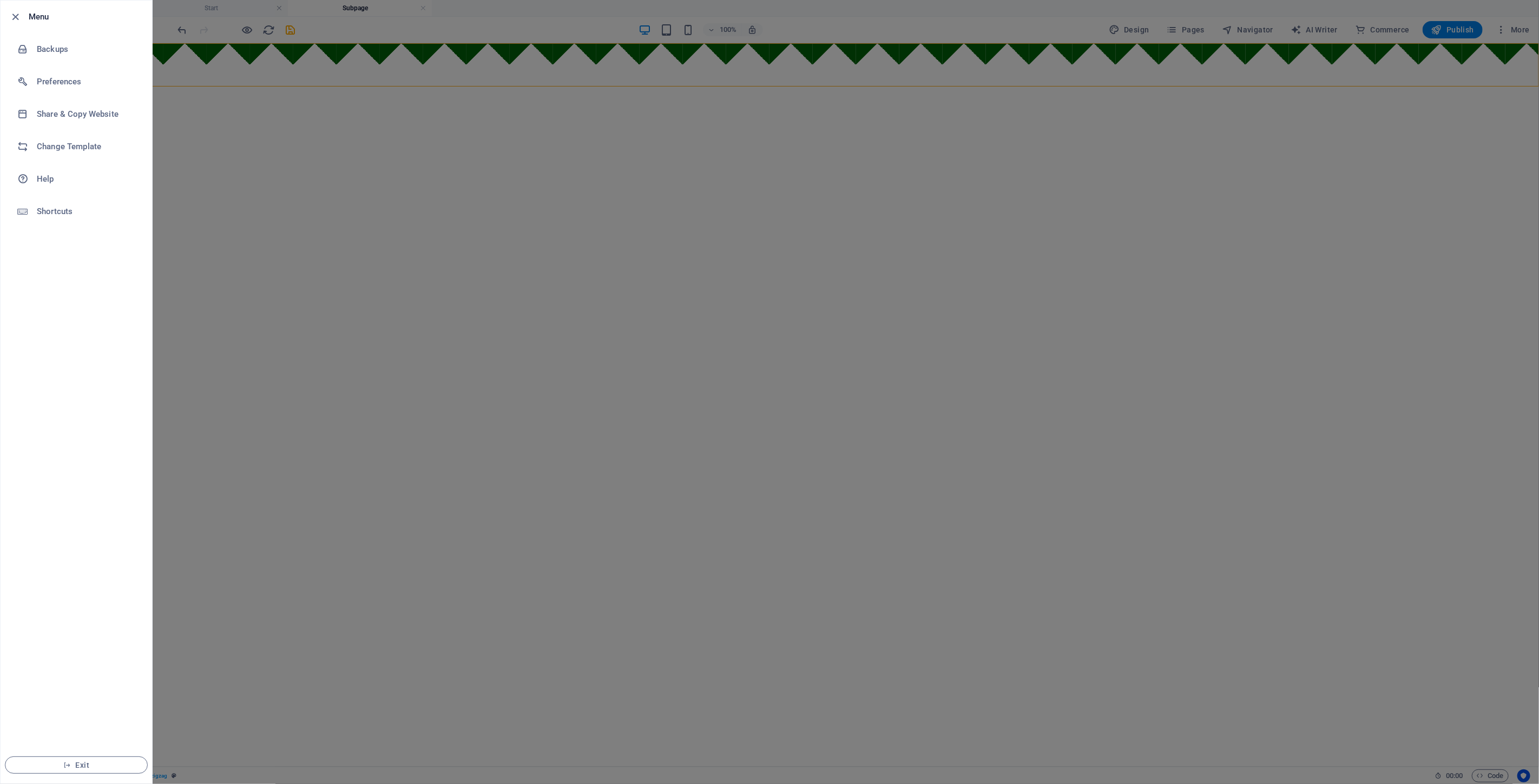
click at [750, 74] on div at bounding box center [769, 392] width 1539 height 784
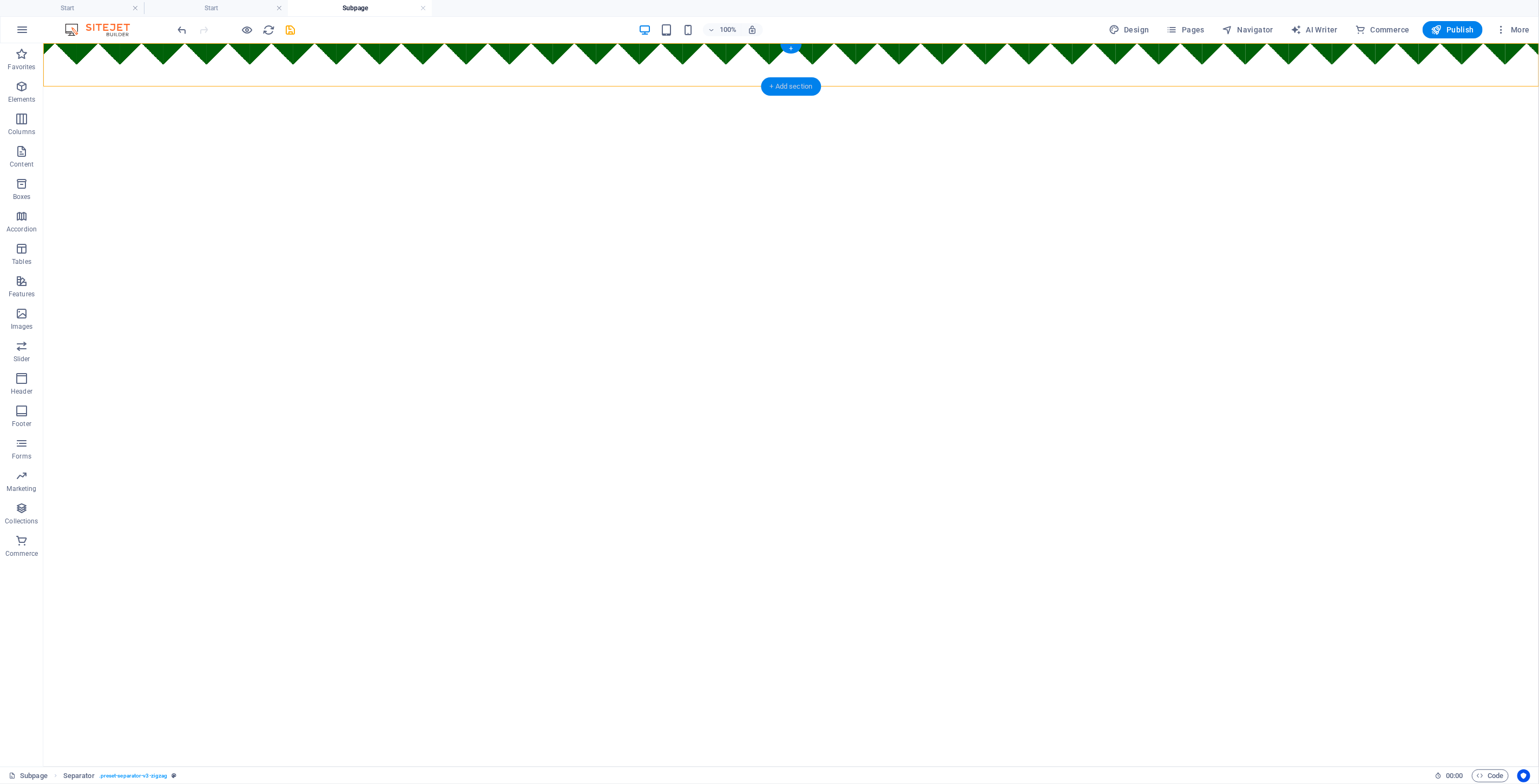
click at [767, 83] on div "+ Add section" at bounding box center [791, 87] width 60 height 19
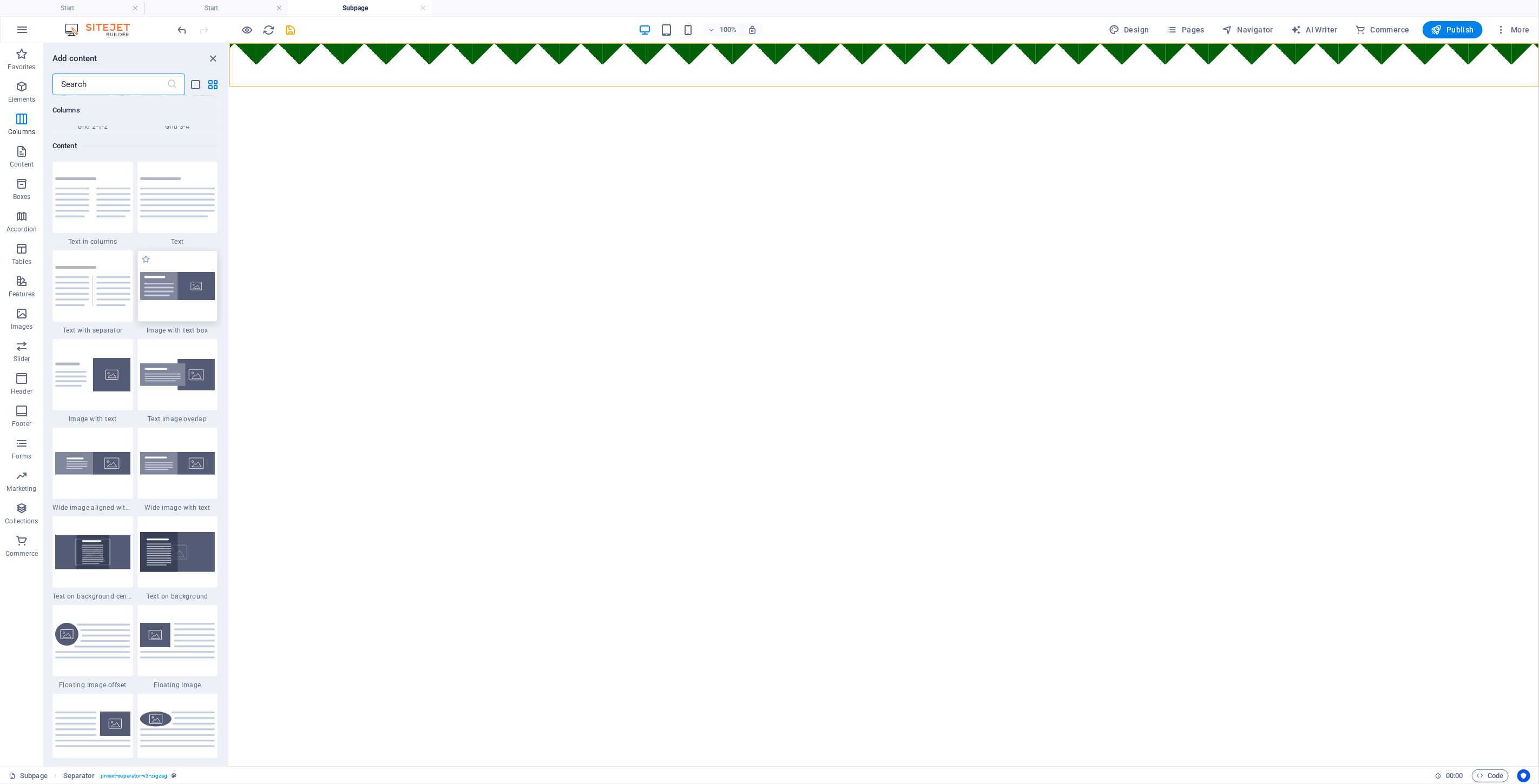
scroll to position [1831, 0]
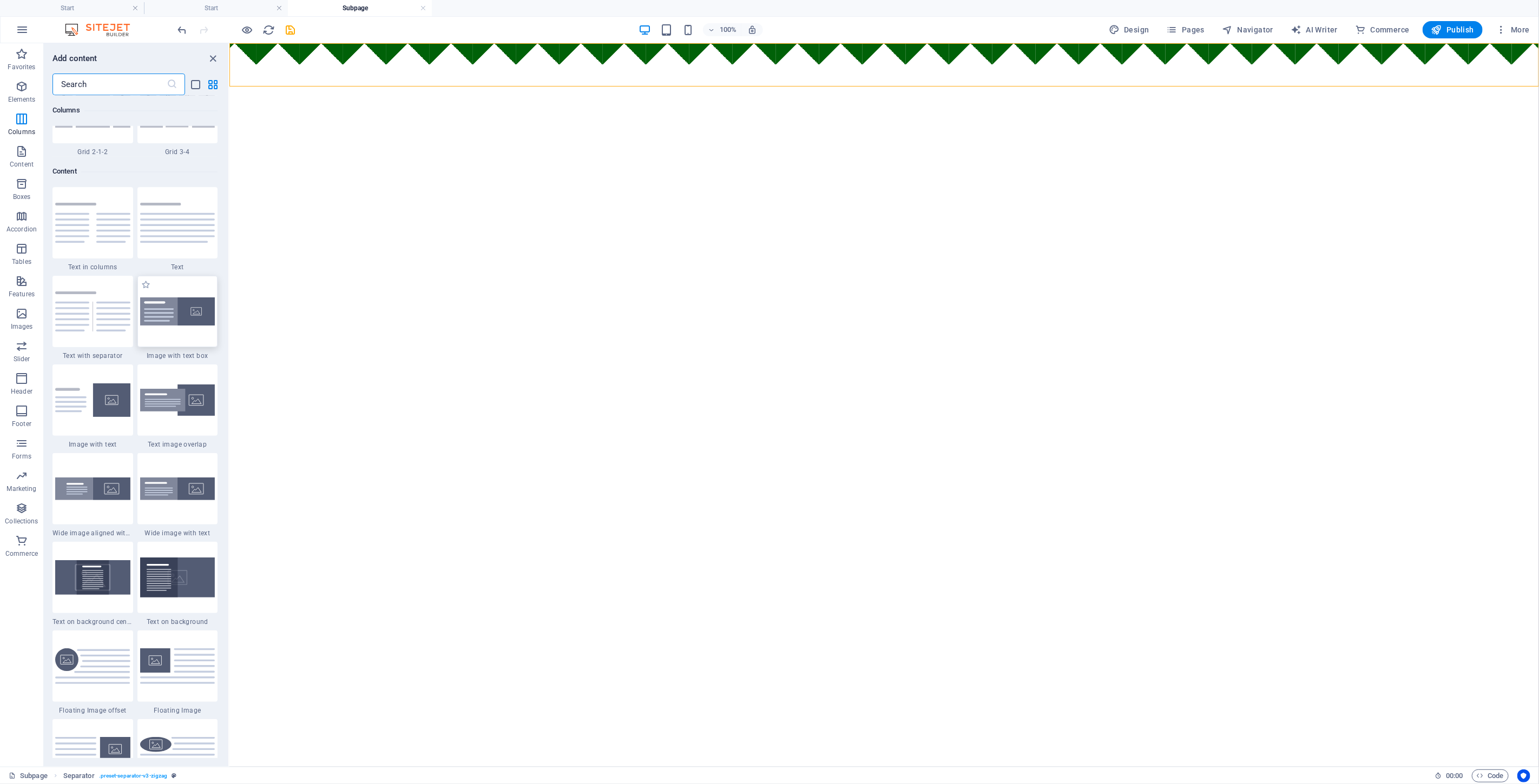
click at [184, 307] on img at bounding box center [178, 312] width 75 height 29
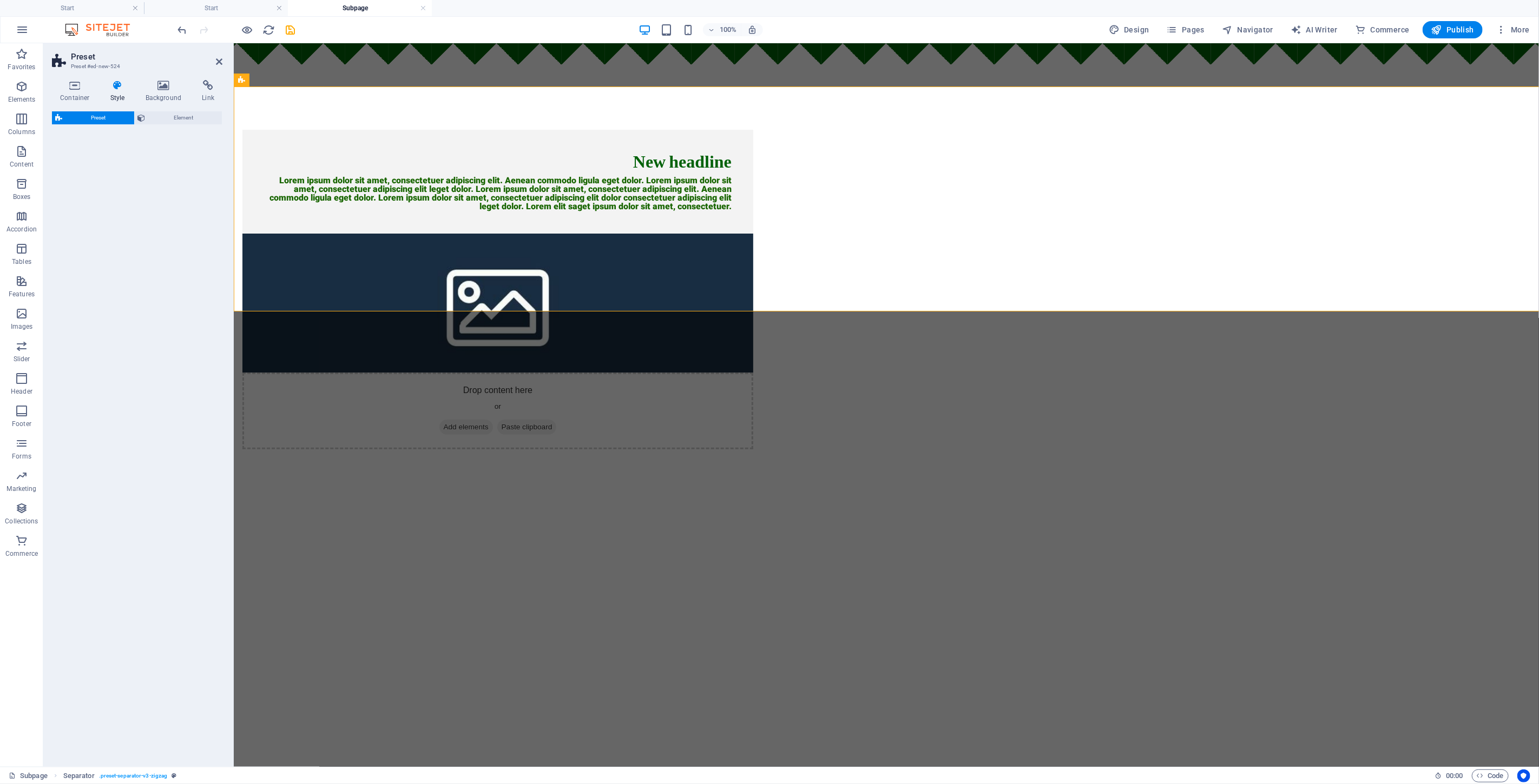
select select "rem"
select select "px"
select select "preset-text-with-image-v4-boxed"
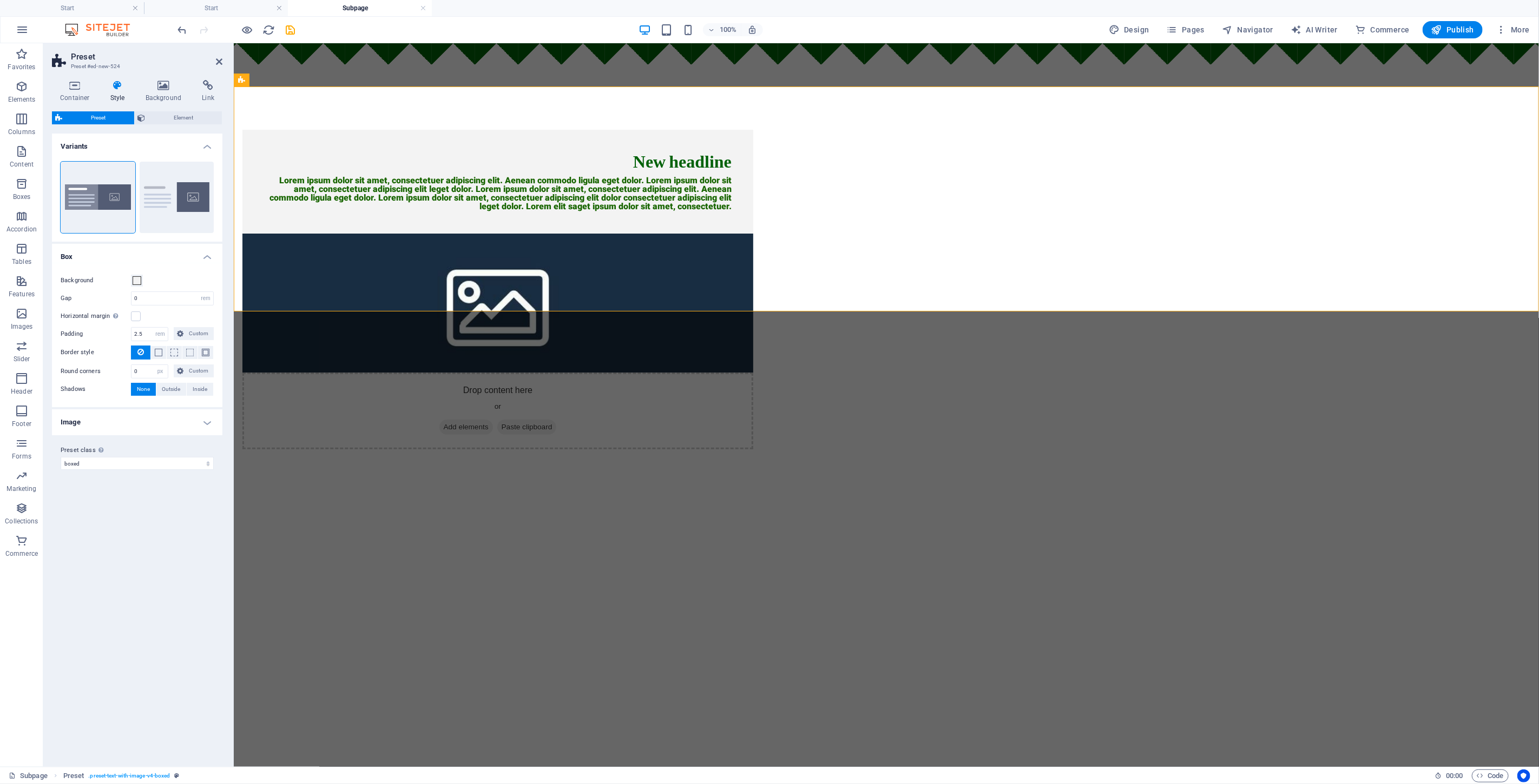
click at [767, 421] on html "Skip to main content New headline Lorem ipsum dolor sit amet, consectetuer adip…" at bounding box center [885, 267] width 1305 height 449
click at [556, 419] on span "Paste clipboard" at bounding box center [526, 426] width 59 height 15
click at [753, 233] on figure at bounding box center [497, 302] width 511 height 139
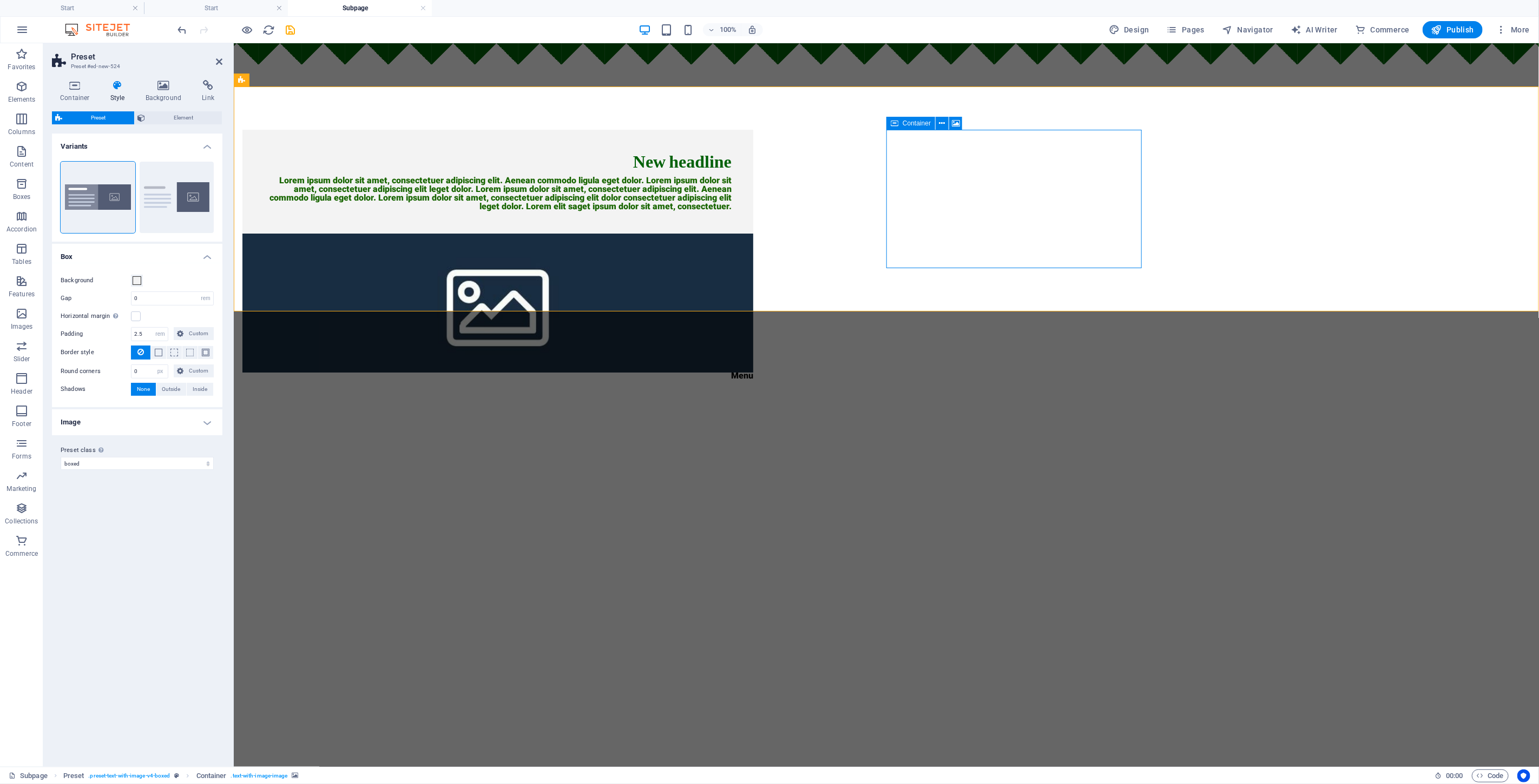
click at [753, 233] on figure at bounding box center [497, 302] width 511 height 139
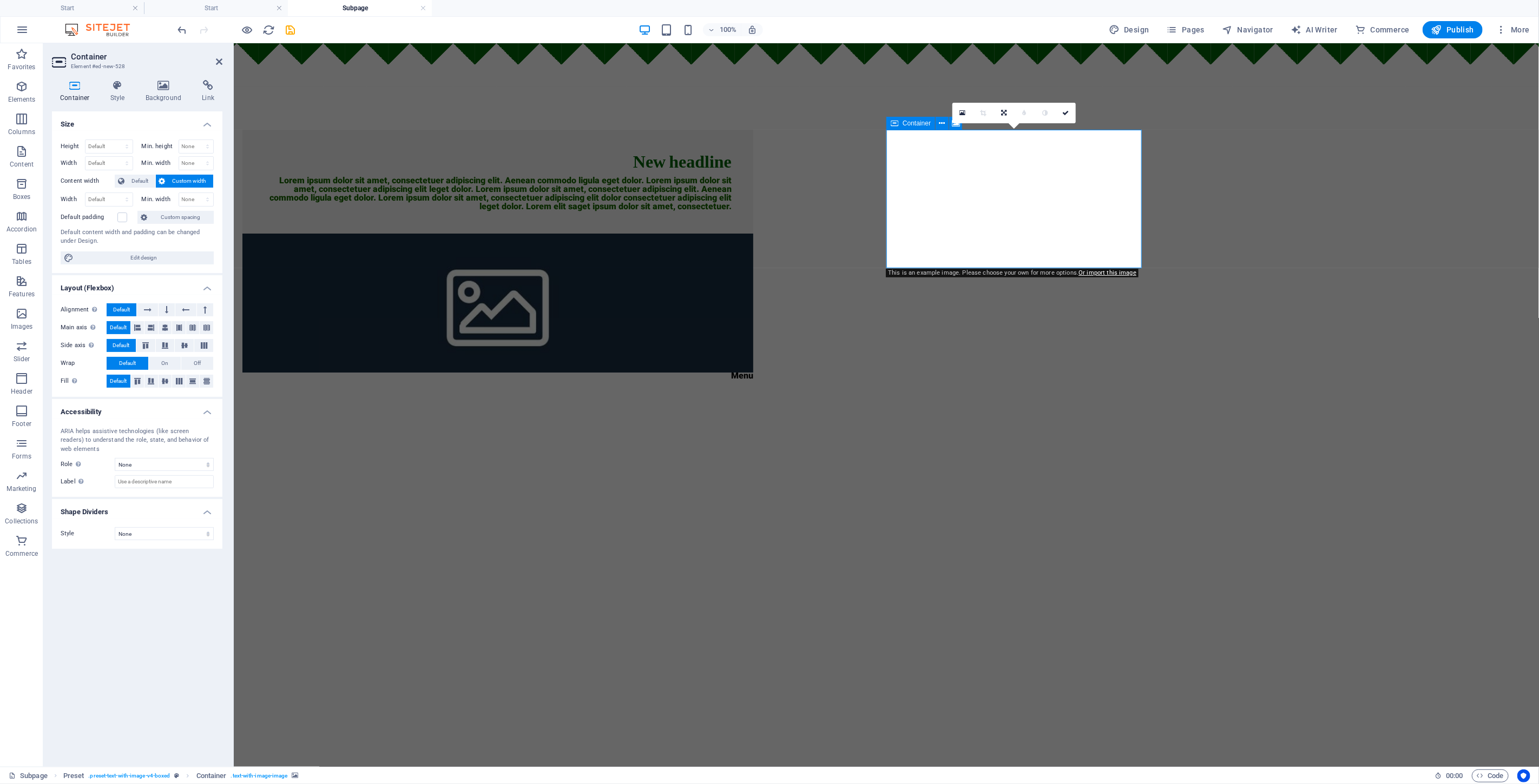
click at [753, 233] on figure at bounding box center [497, 302] width 511 height 139
click at [767, 106] on link at bounding box center [963, 113] width 20 height 20
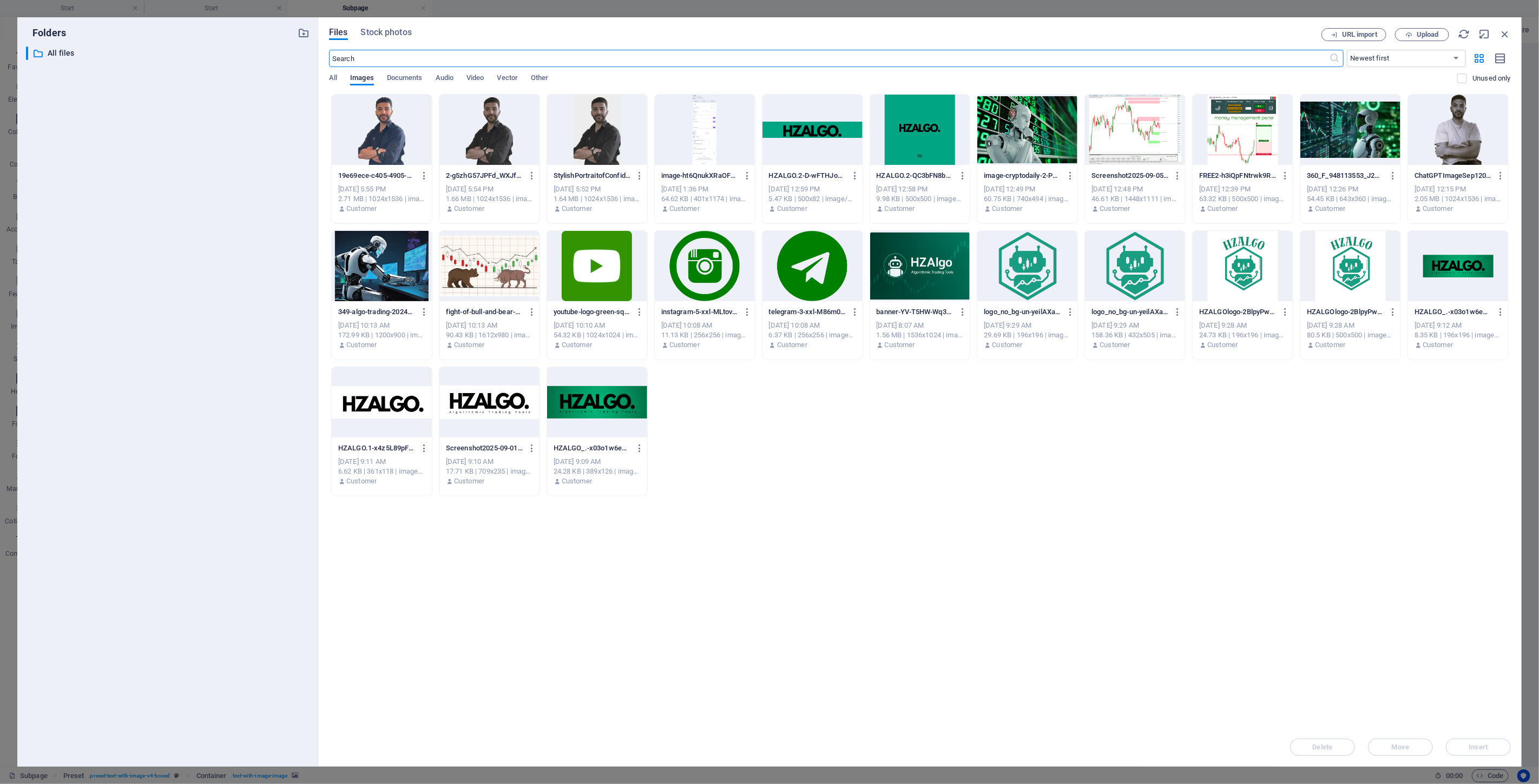
click at [767, 128] on div at bounding box center [1242, 129] width 100 height 71
click at [767, 128] on div "1" at bounding box center [1242, 129] width 100 height 71
click at [767, 128] on div at bounding box center [1242, 129] width 100 height 71
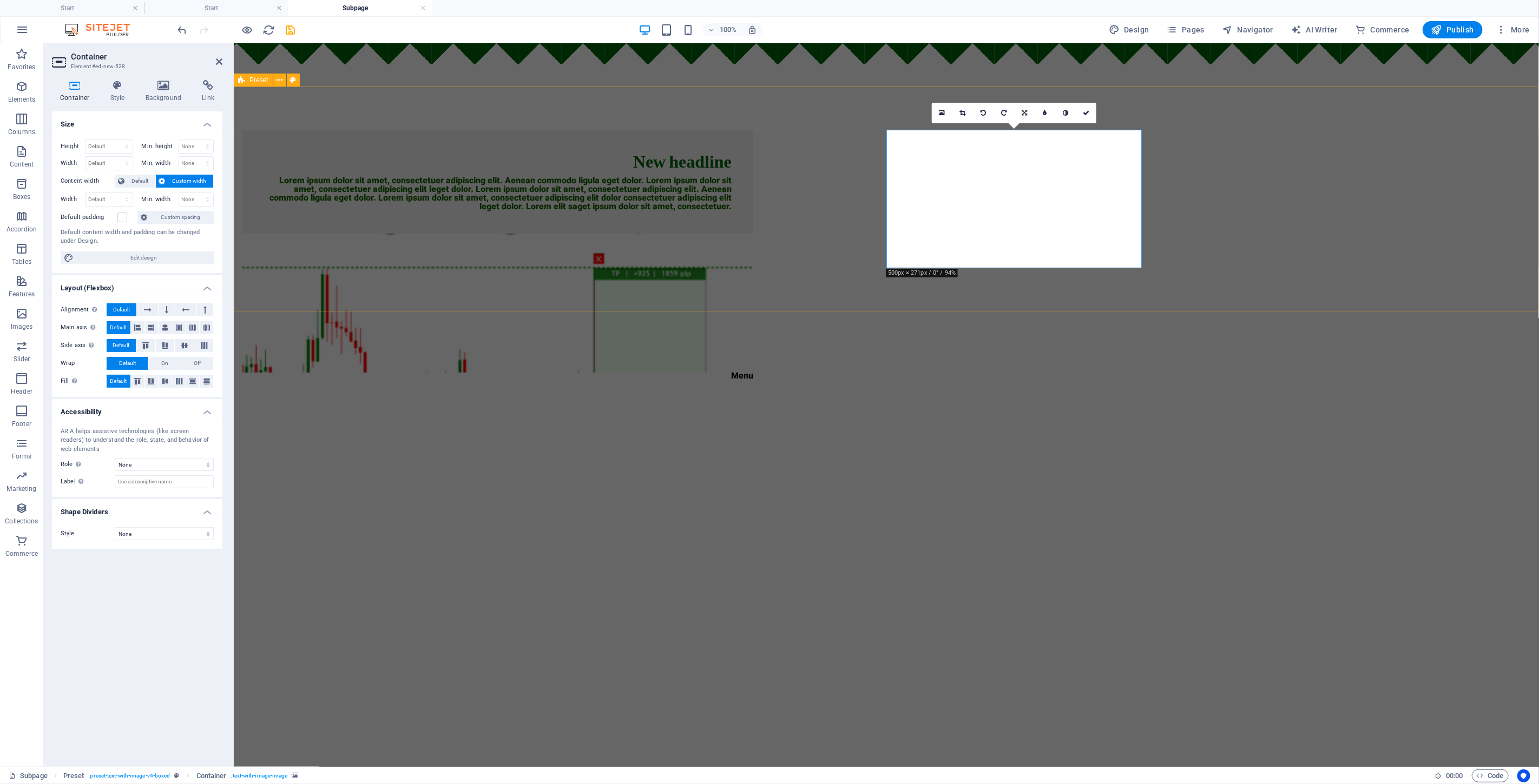
click at [753, 233] on figure at bounding box center [497, 302] width 511 height 139
click at [753, 241] on figure at bounding box center [497, 302] width 511 height 139
click at [767, 107] on link at bounding box center [1024, 113] width 20 height 20
click at [753, 233] on figure at bounding box center [497, 302] width 511 height 139
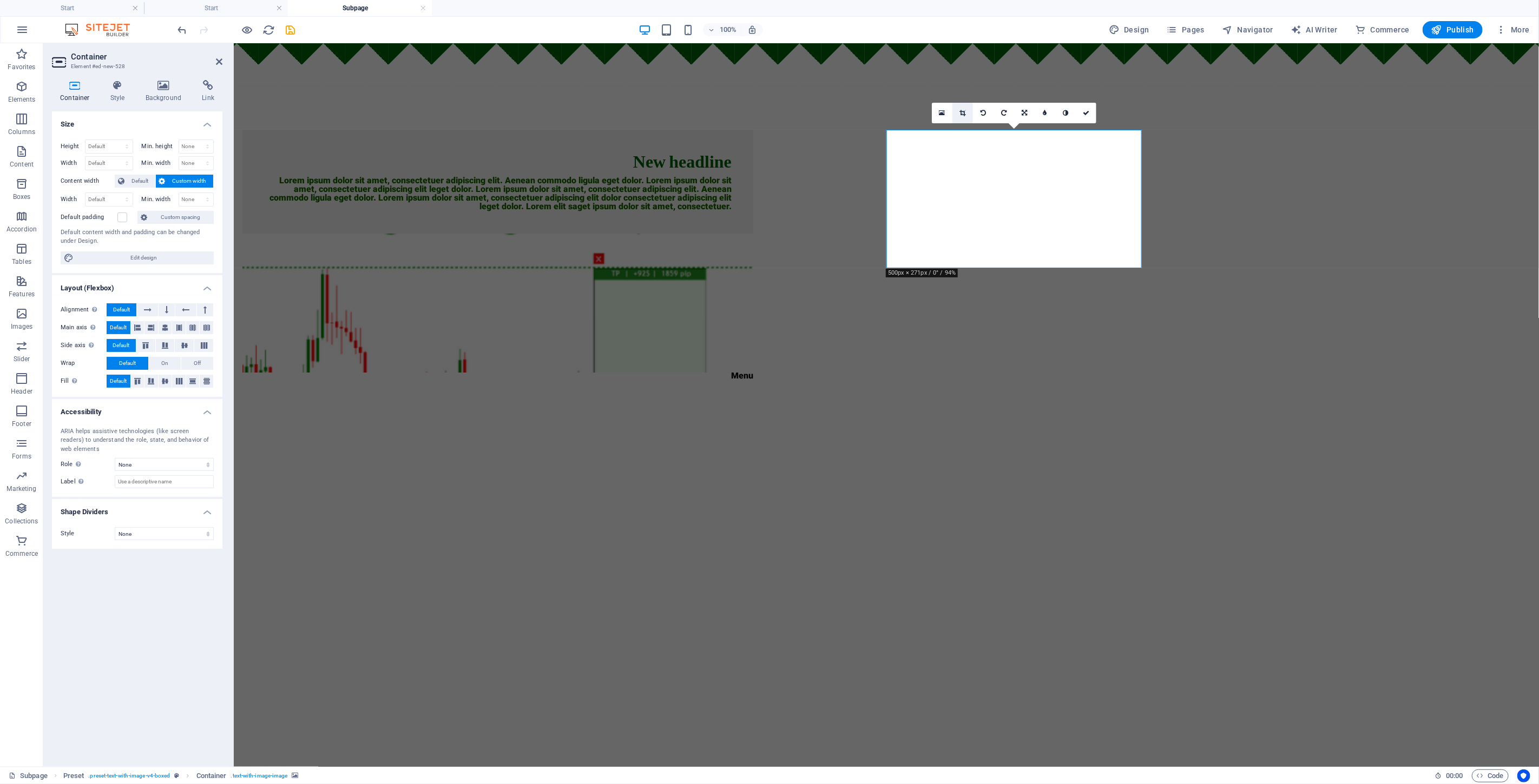
click at [767, 117] on link at bounding box center [963, 113] width 20 height 20
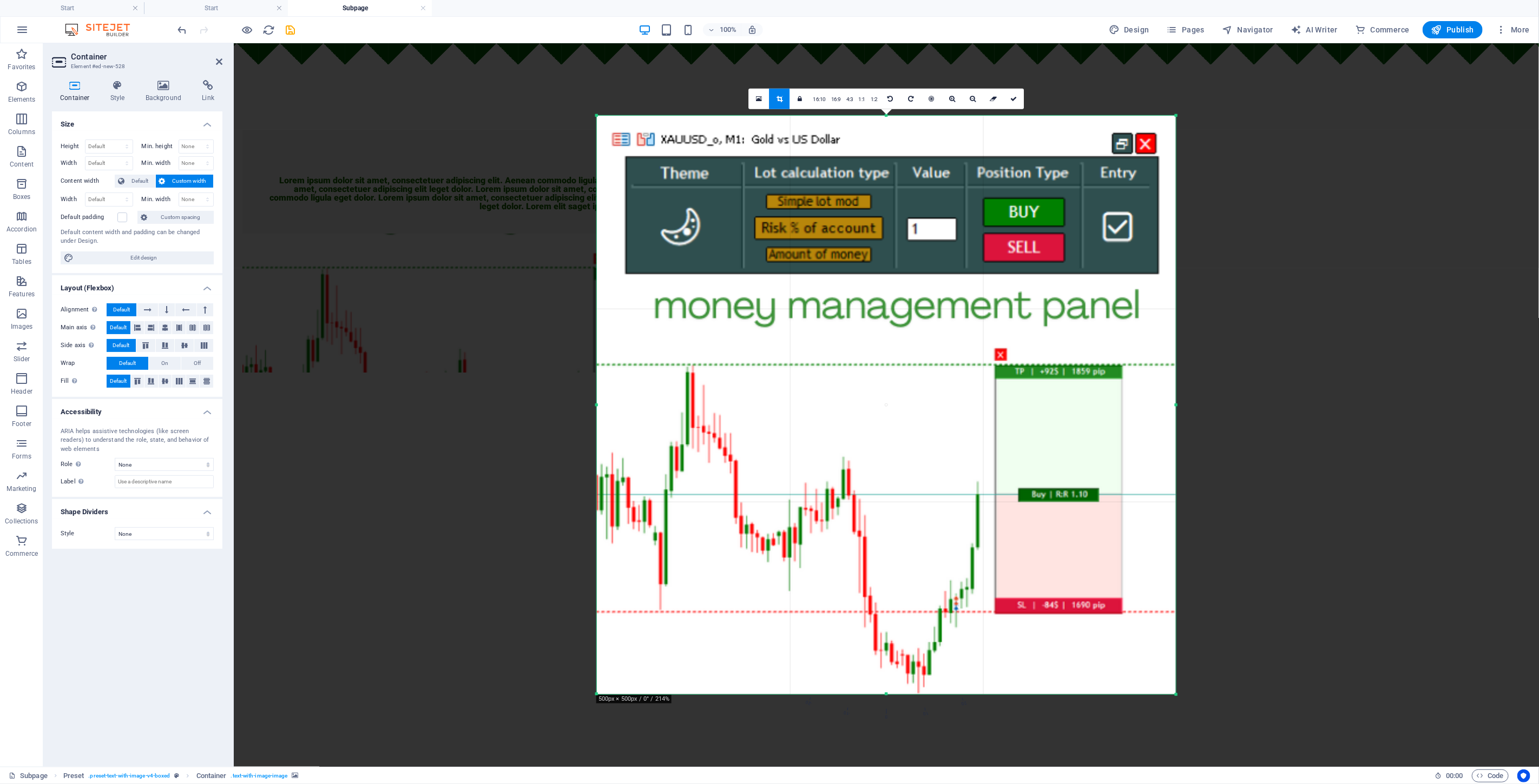
click at [767, 98] on icon at bounding box center [972, 99] width 6 height 7
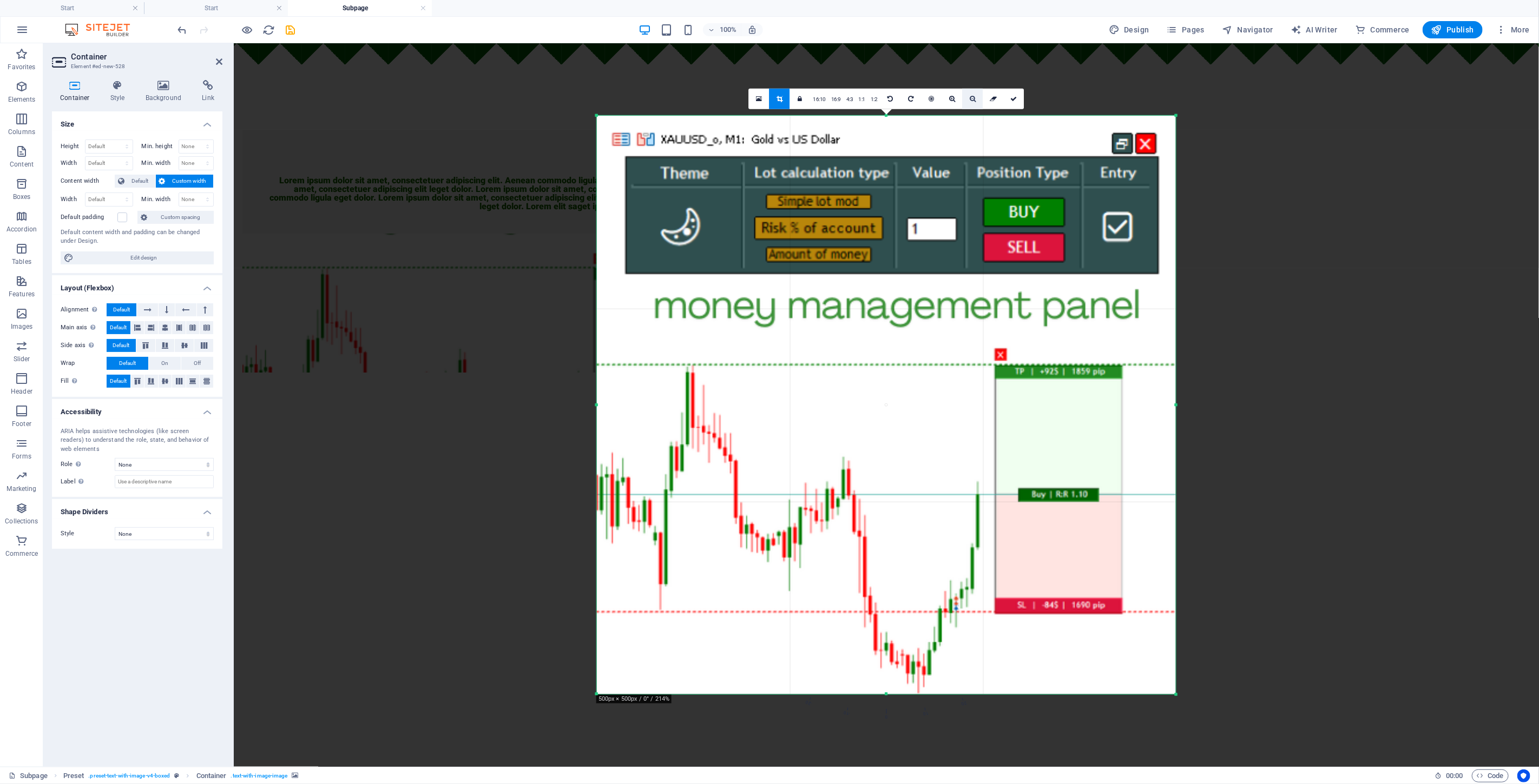
click at [767, 98] on icon at bounding box center [972, 99] width 6 height 7
click at [767, 101] on link at bounding box center [952, 99] width 20 height 20
click at [767, 100] on link at bounding box center [972, 99] width 20 height 20
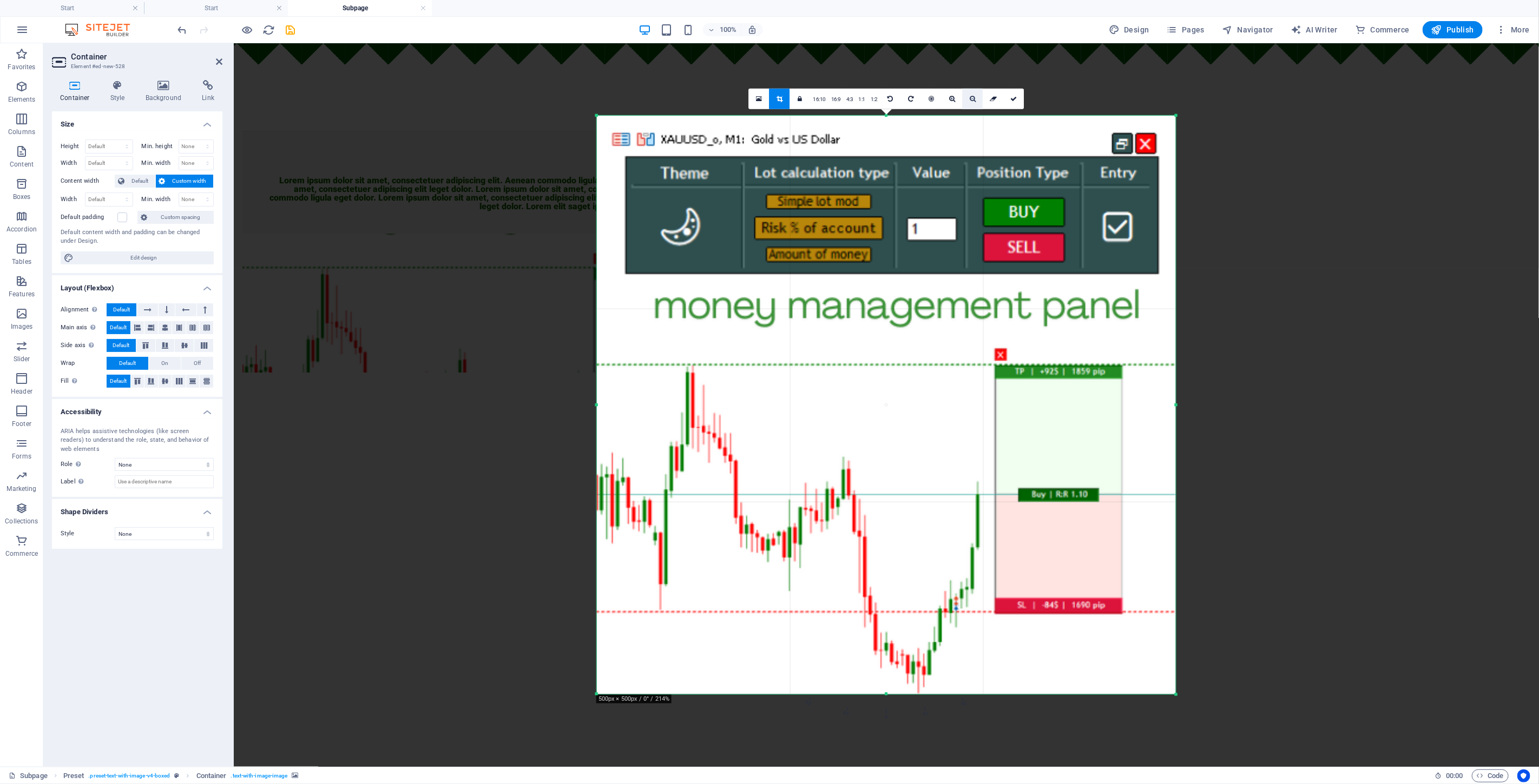
click at [767, 100] on link at bounding box center [972, 99] width 20 height 20
click at [767, 100] on icon at bounding box center [931, 99] width 5 height 7
click at [745, 89] on div at bounding box center [886, 87] width 1305 height 87
click at [759, 95] on icon at bounding box center [758, 99] width 6 height 8
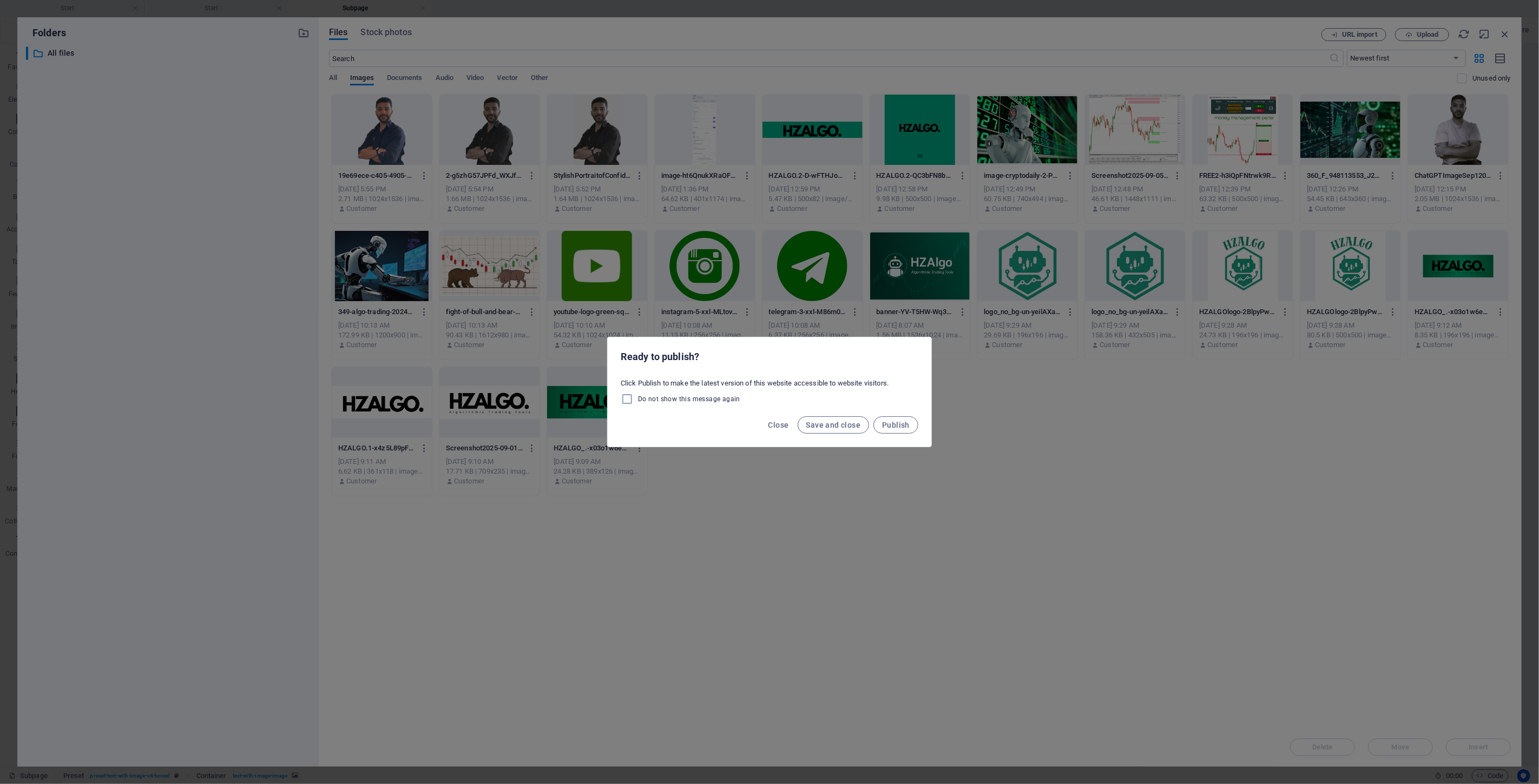
click at [759, 425] on div "Close Save and close Publish" at bounding box center [769, 428] width 324 height 37
click at [767, 424] on span "Close" at bounding box center [778, 425] width 20 height 8
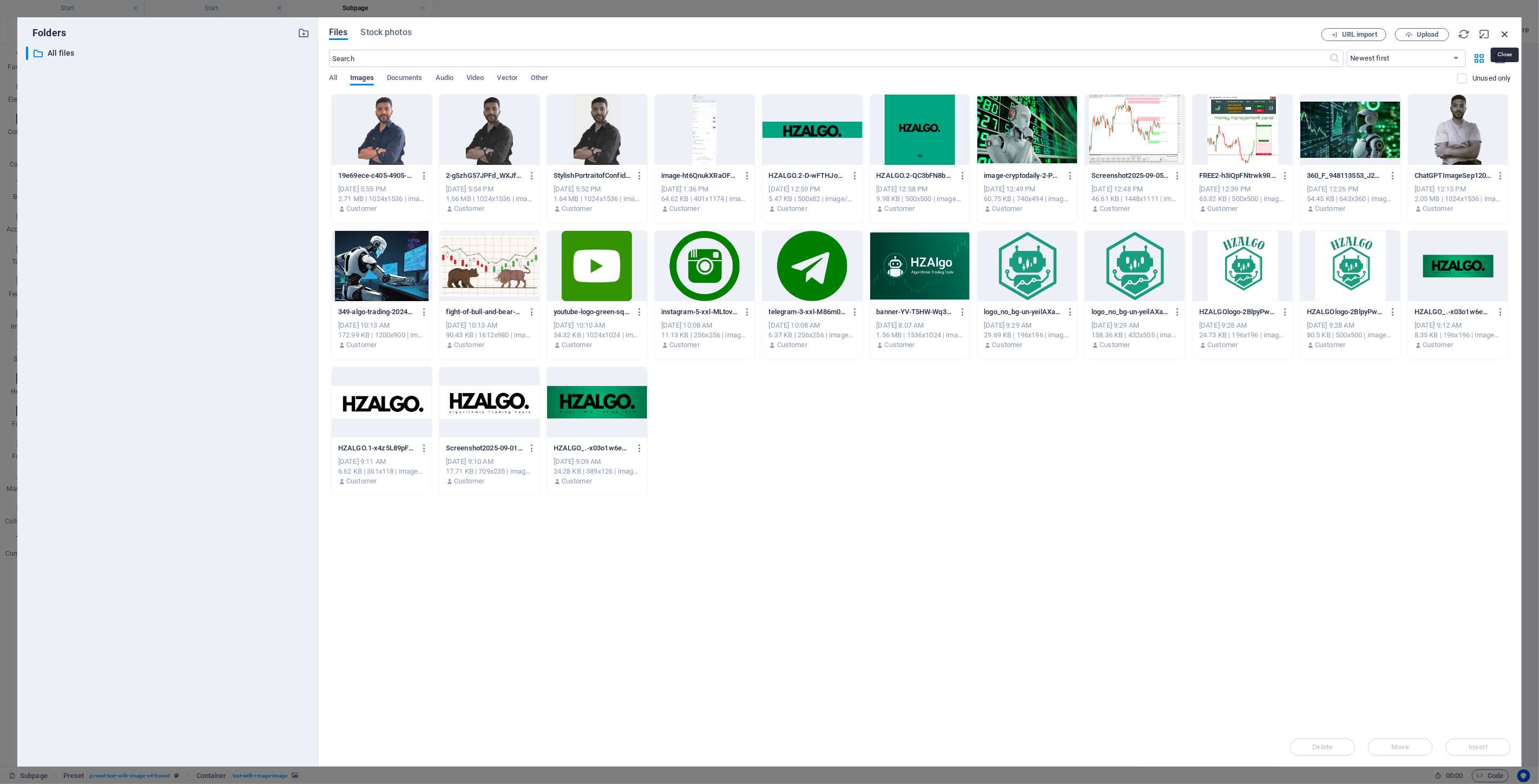
click at [767, 32] on icon "button" at bounding box center [1505, 34] width 12 height 12
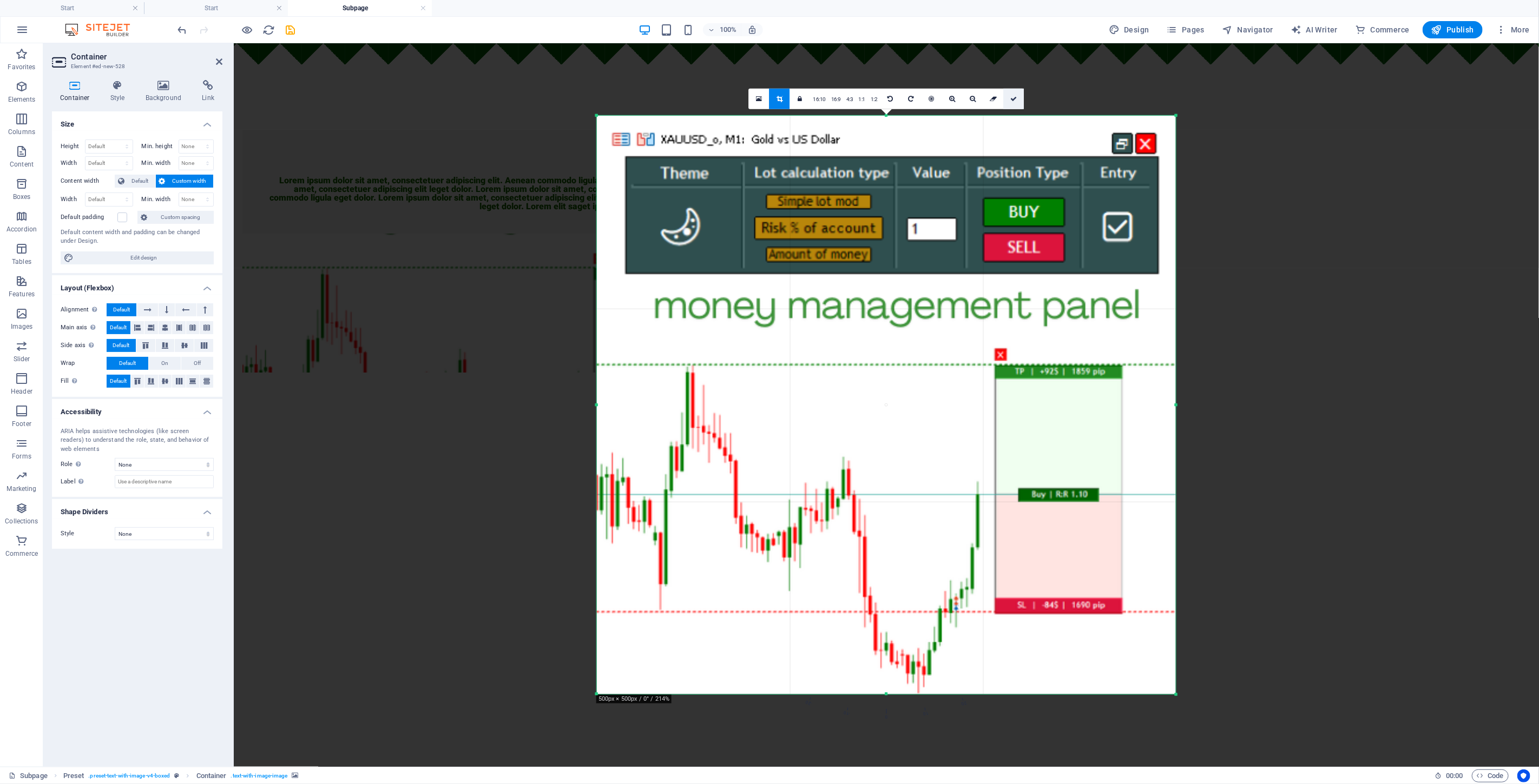
click at [767, 99] on icon at bounding box center [1014, 99] width 7 height 7
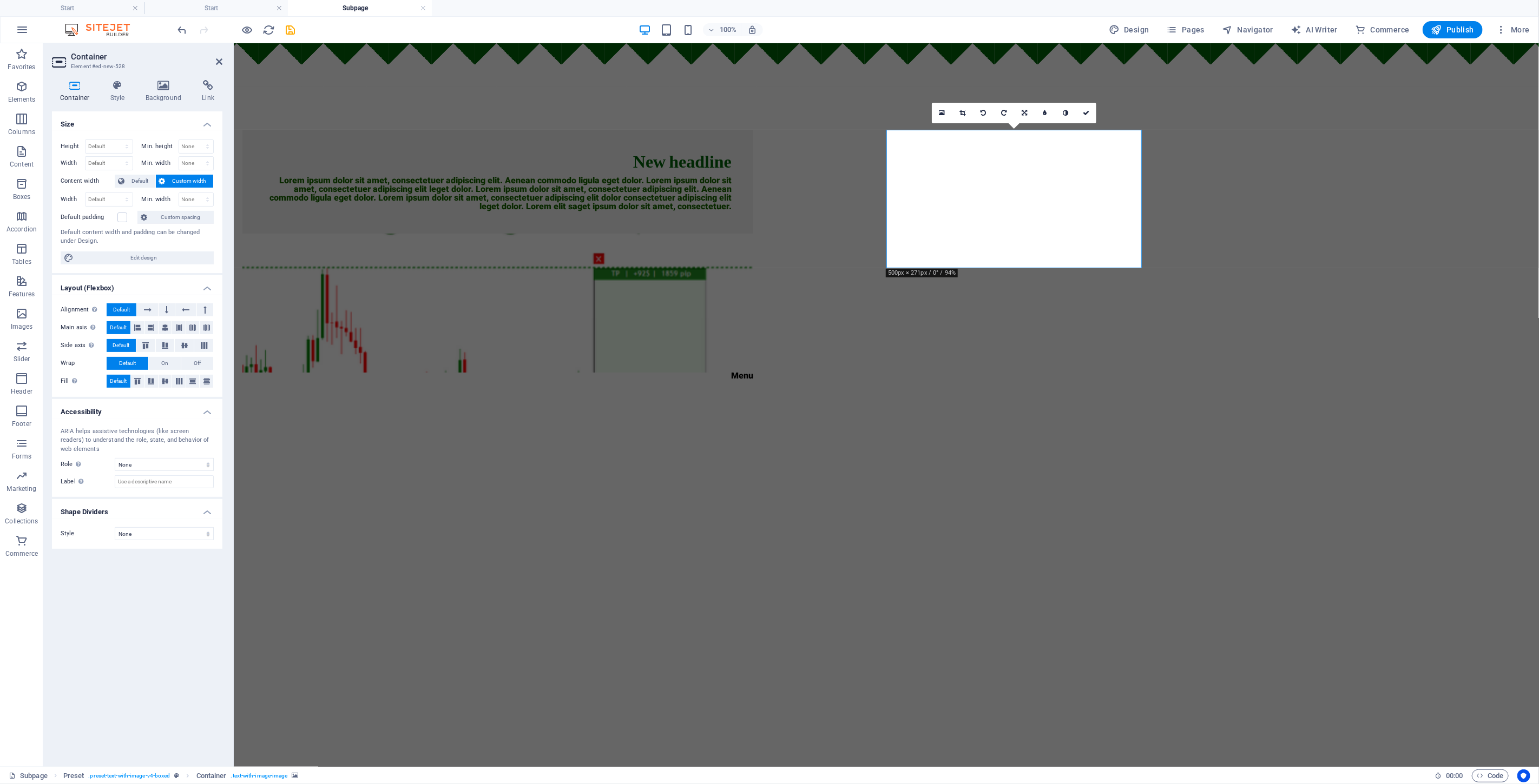
click at [753, 233] on figure at bounding box center [497, 302] width 511 height 139
click at [767, 107] on link at bounding box center [942, 113] width 20 height 20
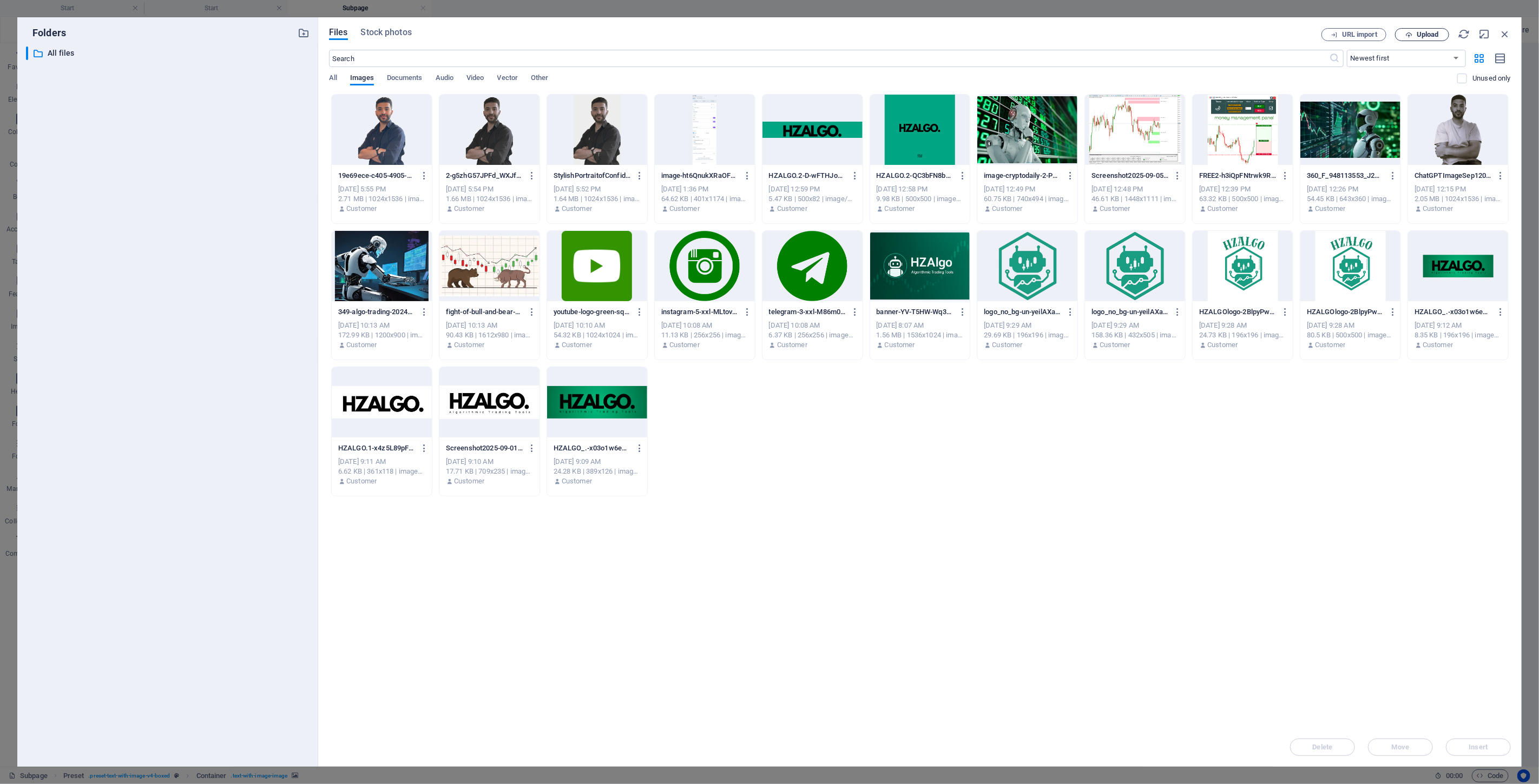
click at [767, 37] on span "Upload" at bounding box center [1428, 35] width 22 height 7
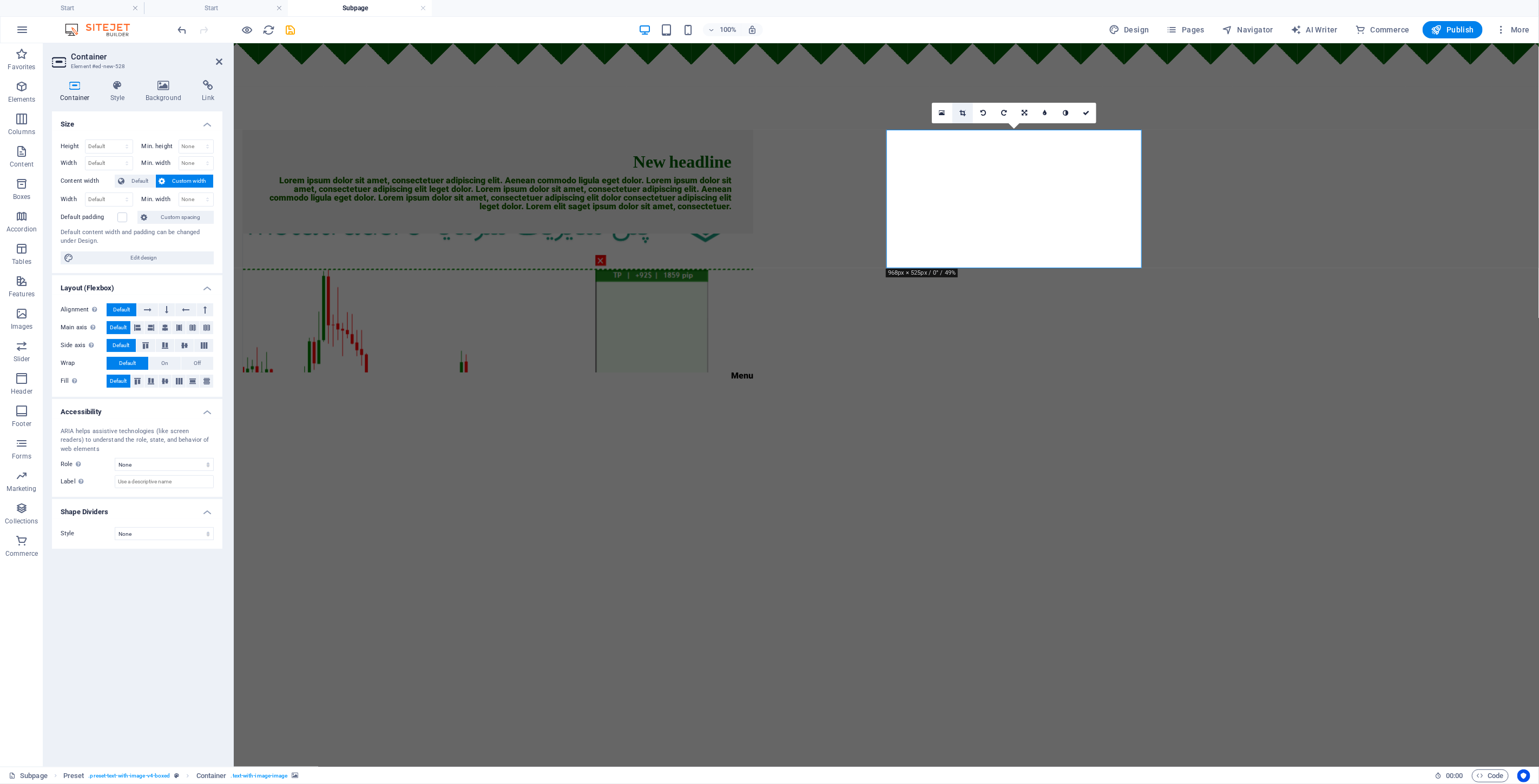
click at [767, 105] on link at bounding box center [963, 113] width 20 height 20
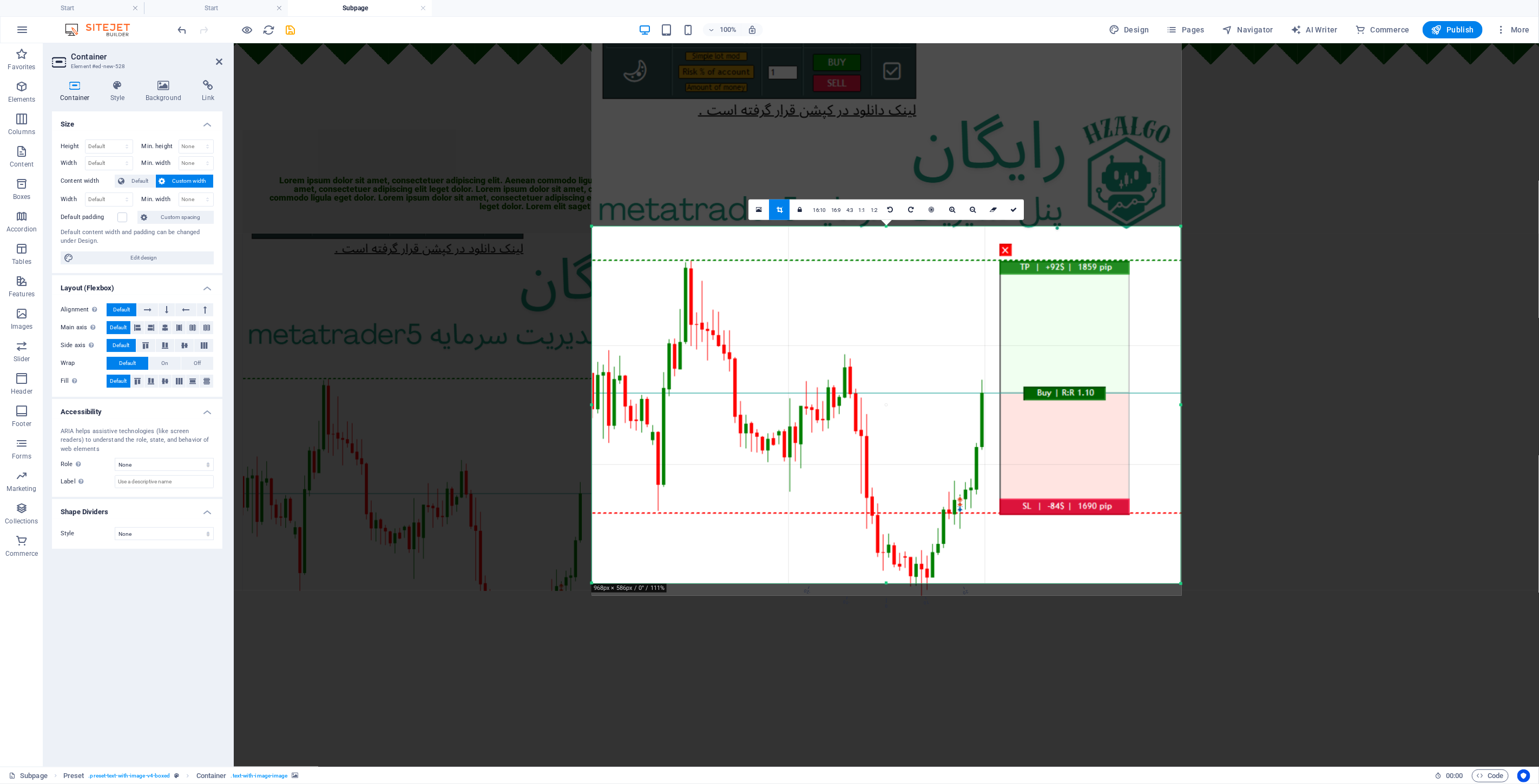
drag, startPoint x: 597, startPoint y: 115, endPoint x: 586, endPoint y: 336, distance: 221.3
click at [592, 336] on div "180 170 160 150 140 130 120 110 100 90 80 70 60 50 40 30 20 10 0 -10 -20 -30 -4…" at bounding box center [886, 405] width 589 height 357
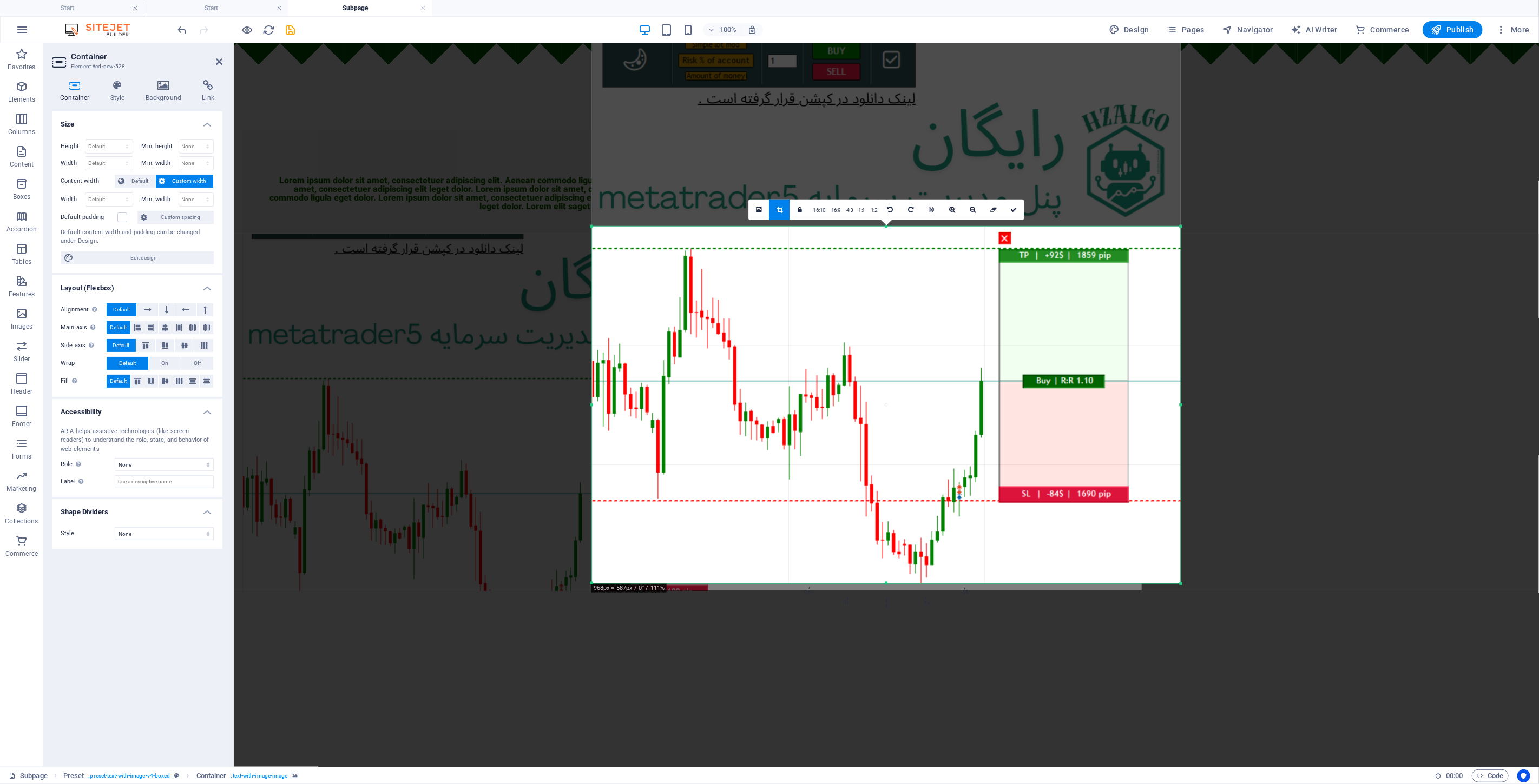
drag, startPoint x: 972, startPoint y: 179, endPoint x: 970, endPoint y: 167, distance: 12.2
click at [767, 167] on div at bounding box center [886, 287] width 589 height 592
click at [767, 195] on div at bounding box center [886, 138] width 1305 height 190
click at [767, 210] on icon at bounding box center [1014, 210] width 7 height 7
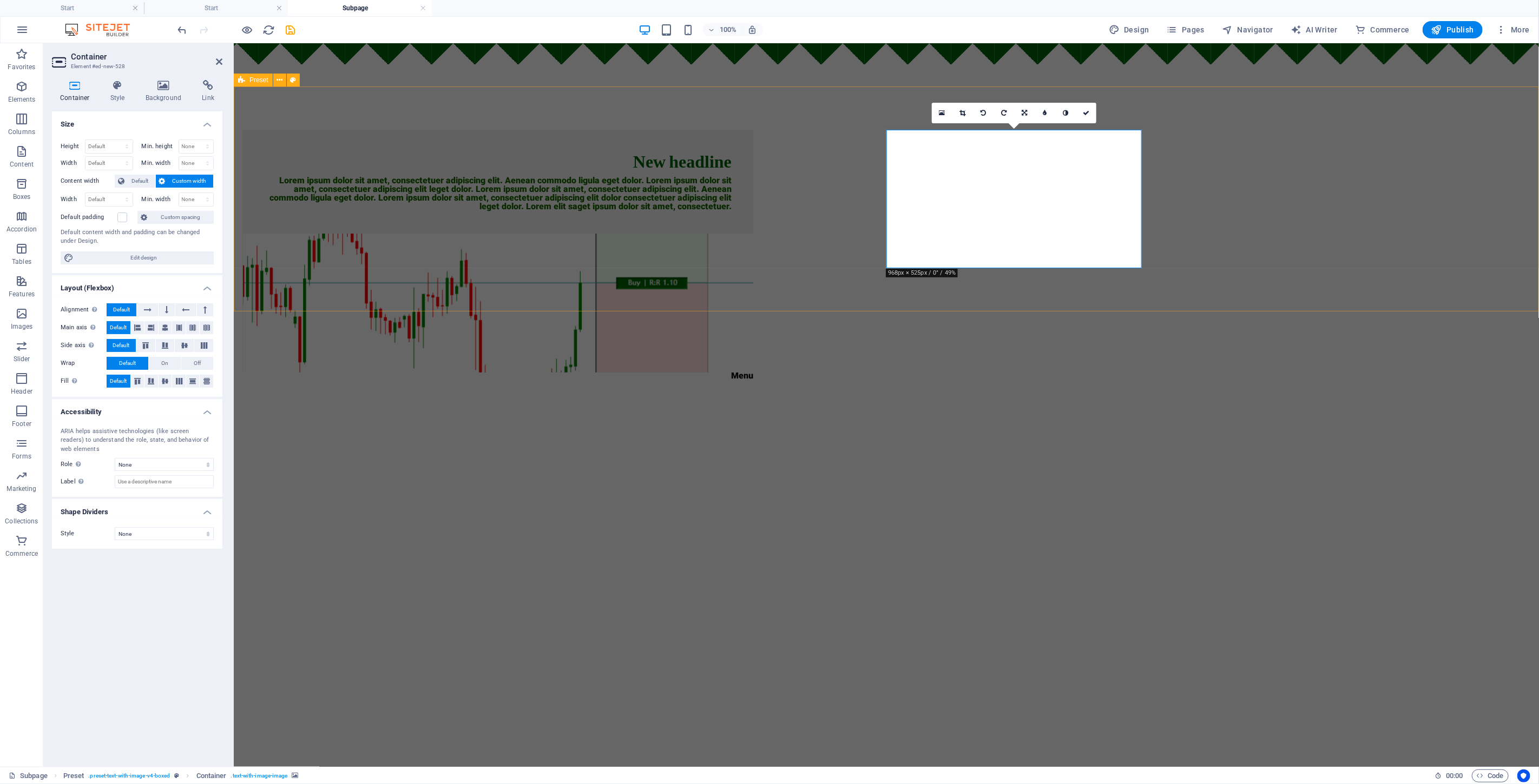
click at [767, 239] on div "New headline Lorem ipsum dolor sit amet, consectetuer adipiscing elit. Aenean c…" at bounding box center [885, 255] width 1305 height 338
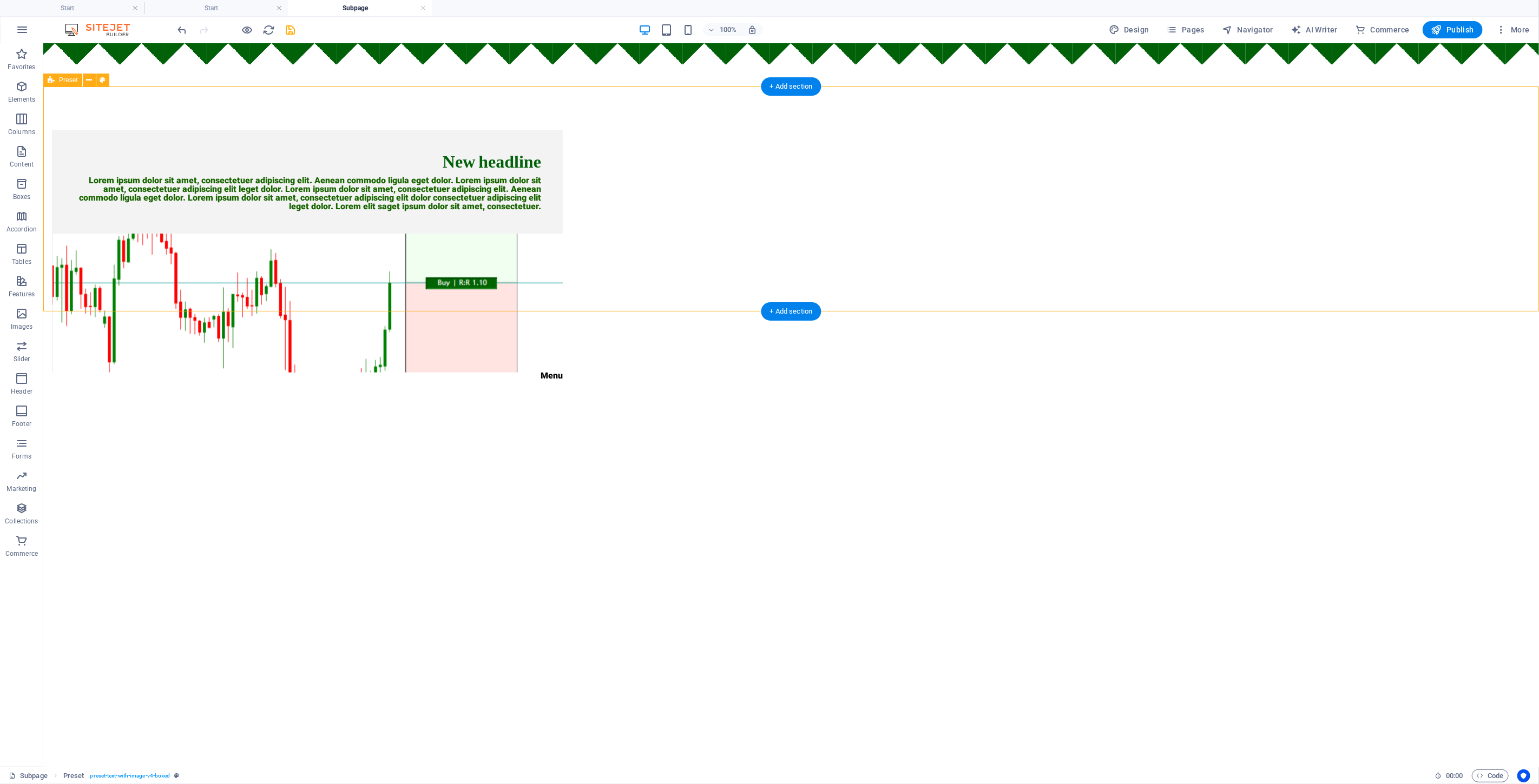
click at [562, 233] on figure at bounding box center [306, 302] width 511 height 139
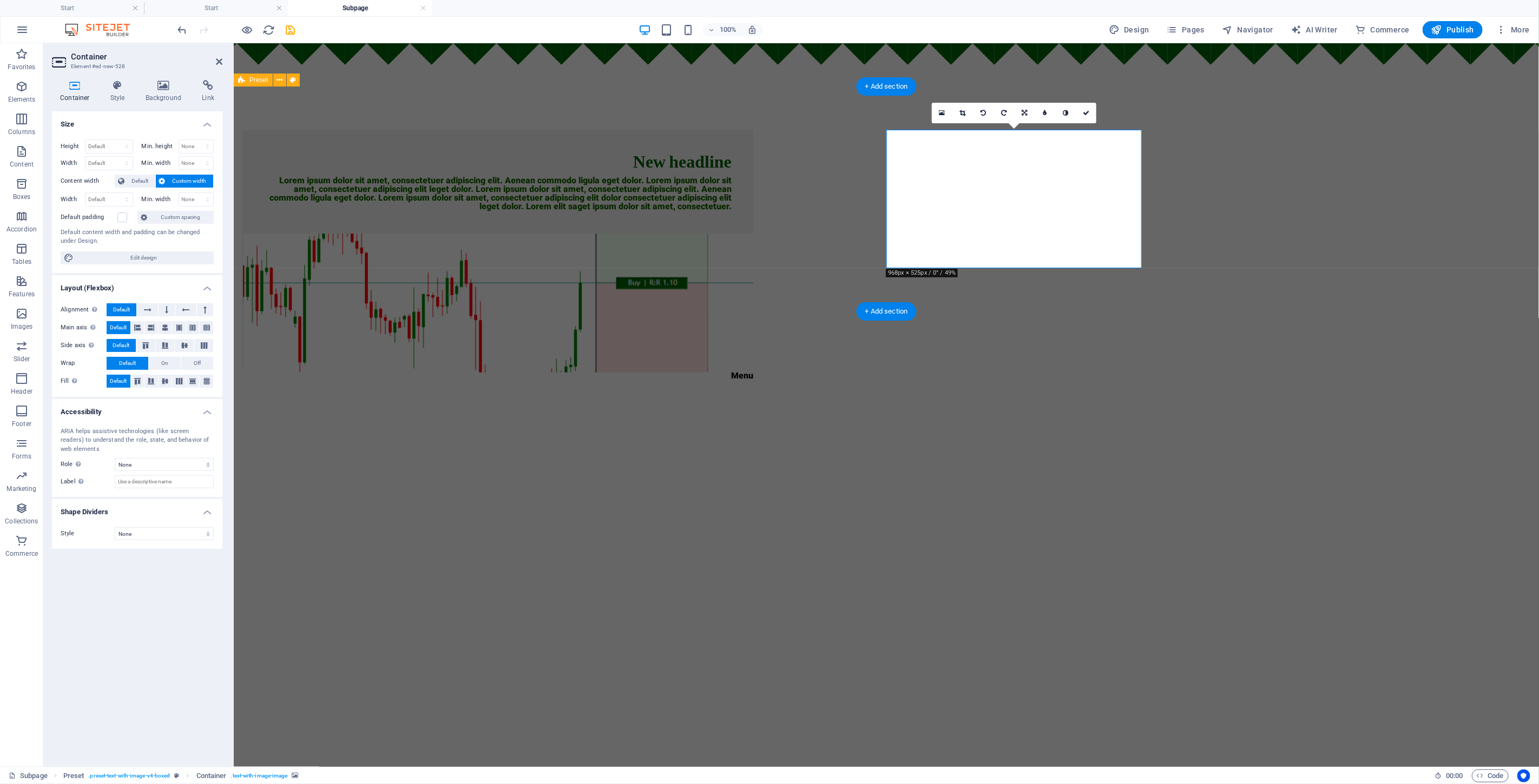
click at [753, 233] on figure at bounding box center [497, 302] width 511 height 139
click at [767, 110] on icon at bounding box center [942, 113] width 6 height 8
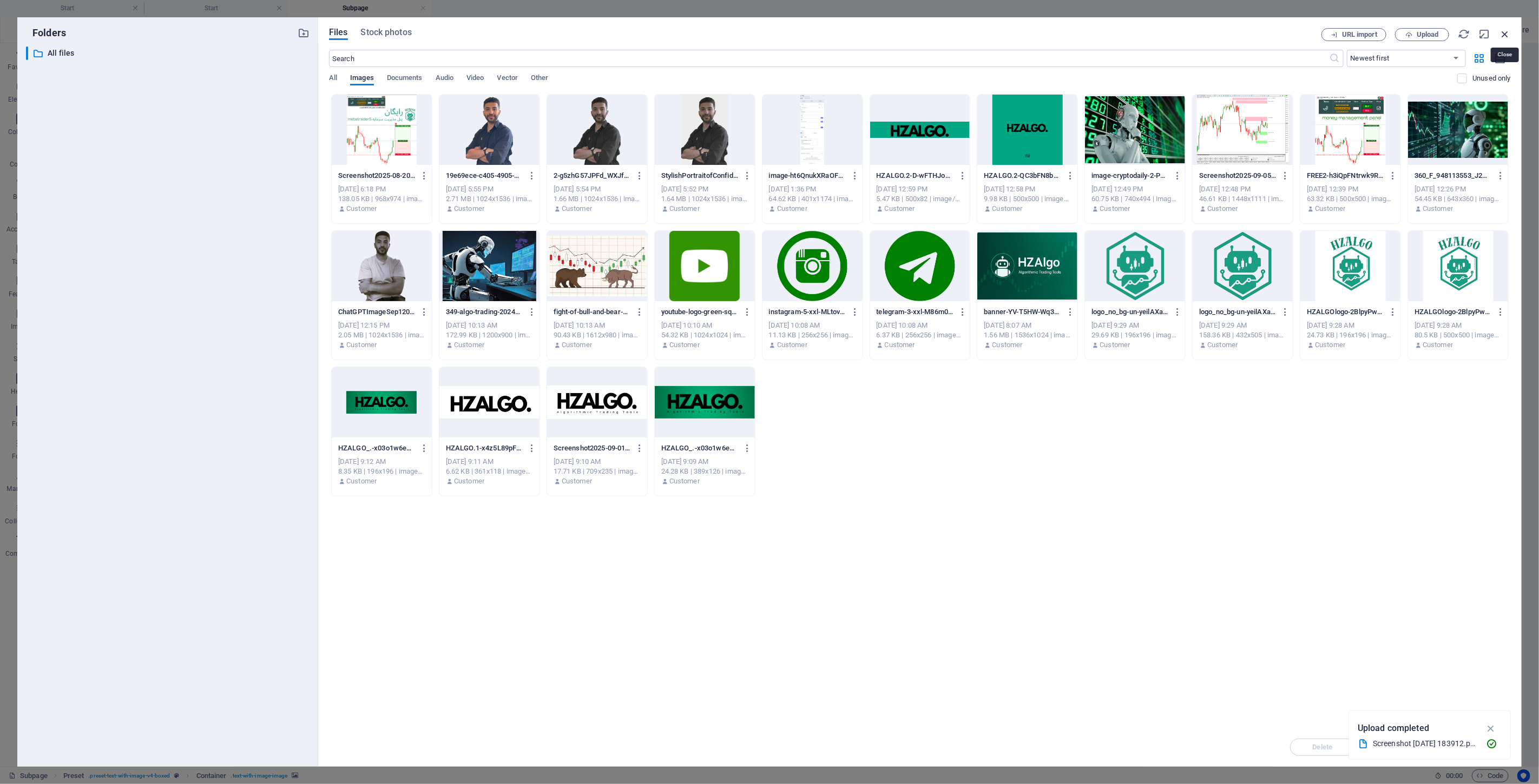
click at [767, 31] on icon "button" at bounding box center [1505, 34] width 12 height 12
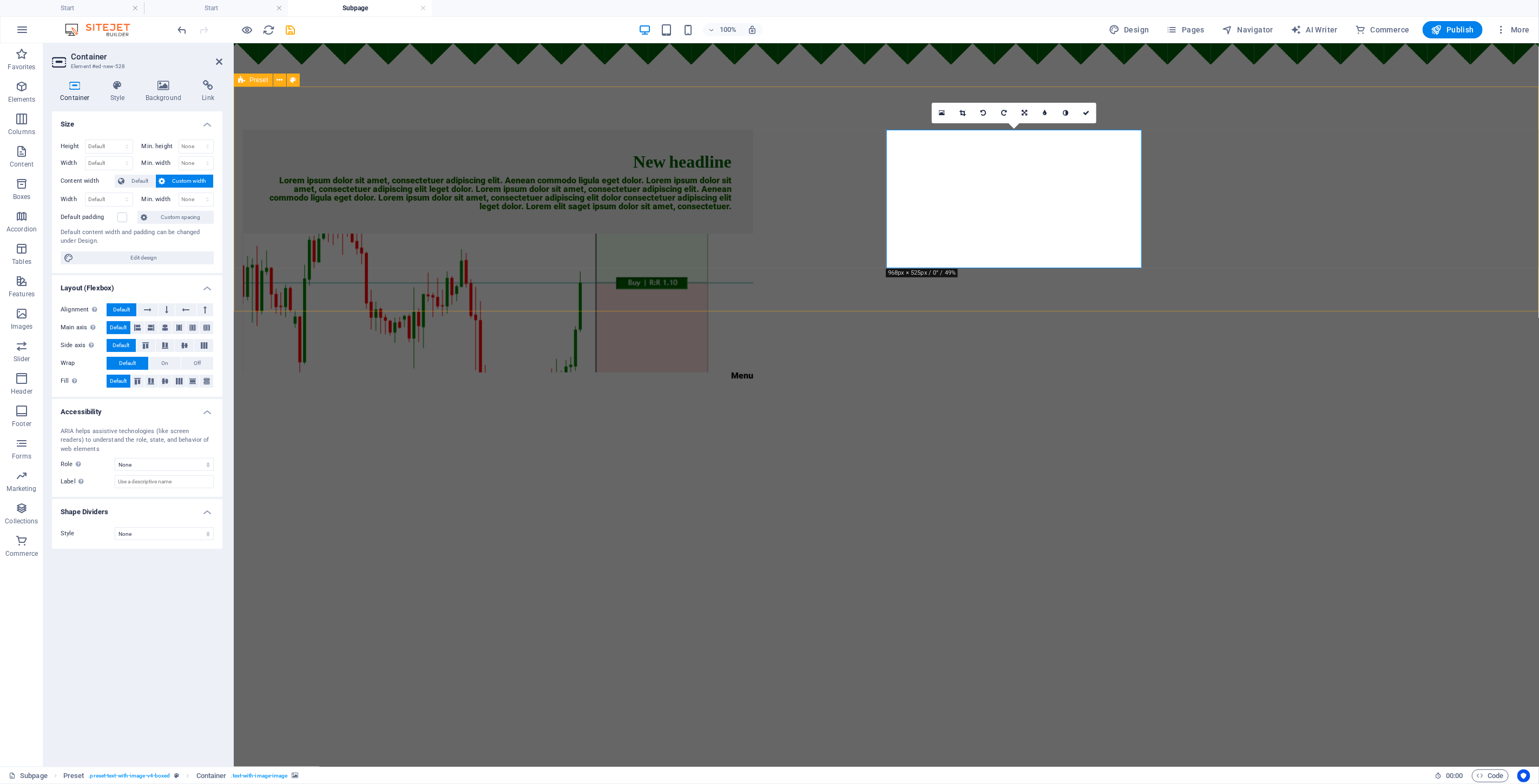
click at [767, 234] on div "New headline Lorem ipsum dolor sit amet, consectetuer adipiscing elit. Aenean c…" at bounding box center [885, 255] width 1305 height 338
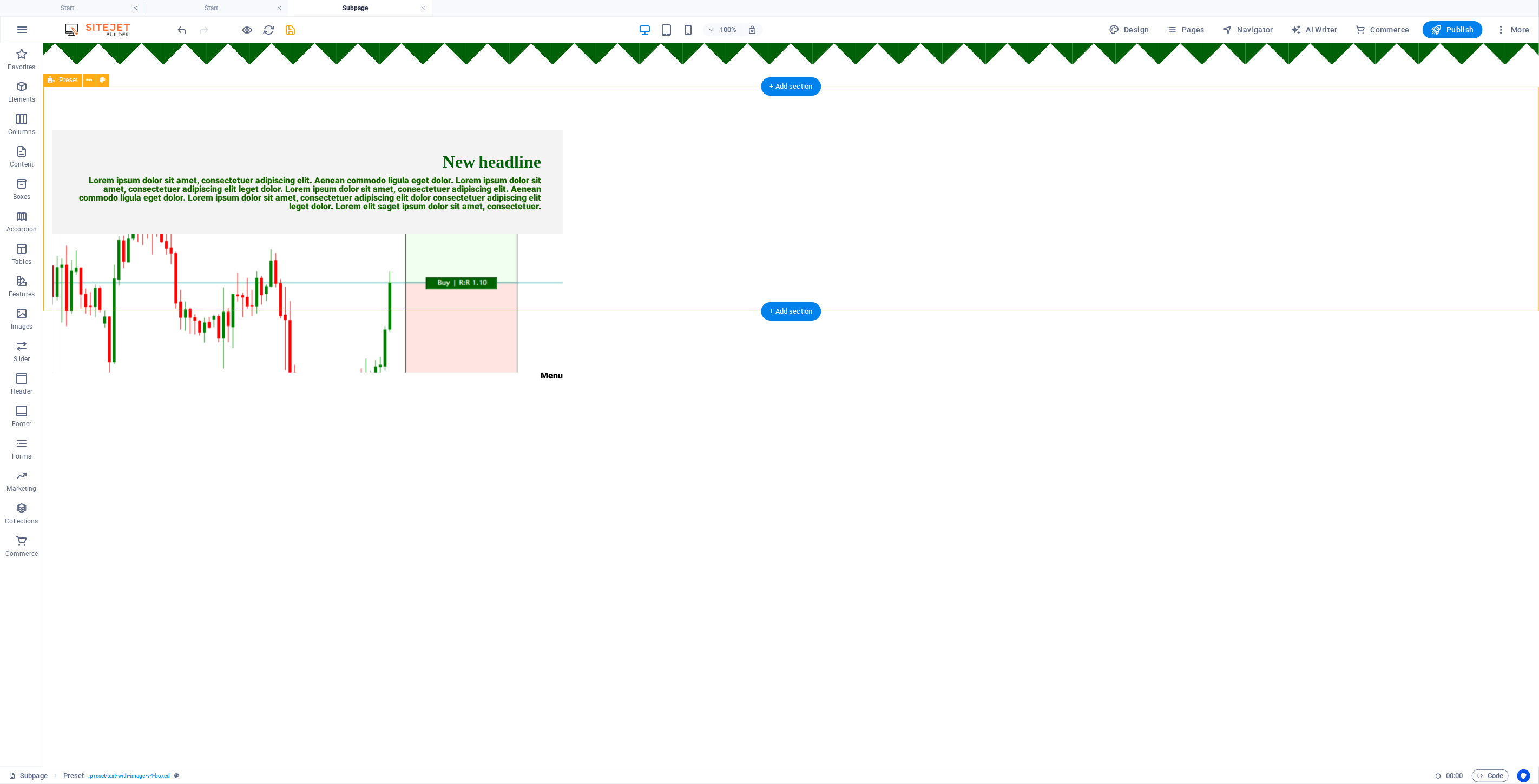
click at [562, 233] on figure at bounding box center [306, 302] width 511 height 139
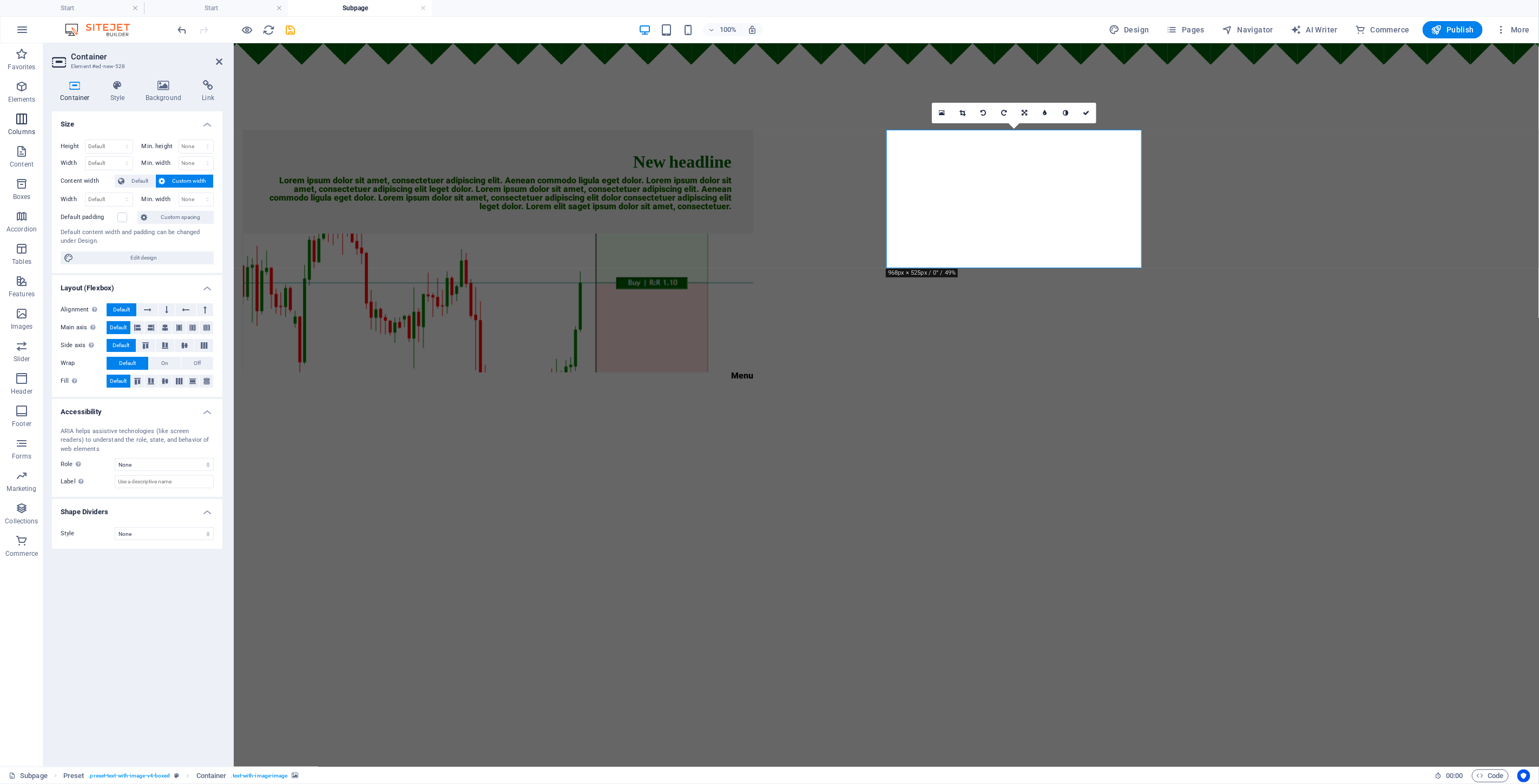
click at [31, 120] on span "Columns" at bounding box center [21, 125] width 43 height 26
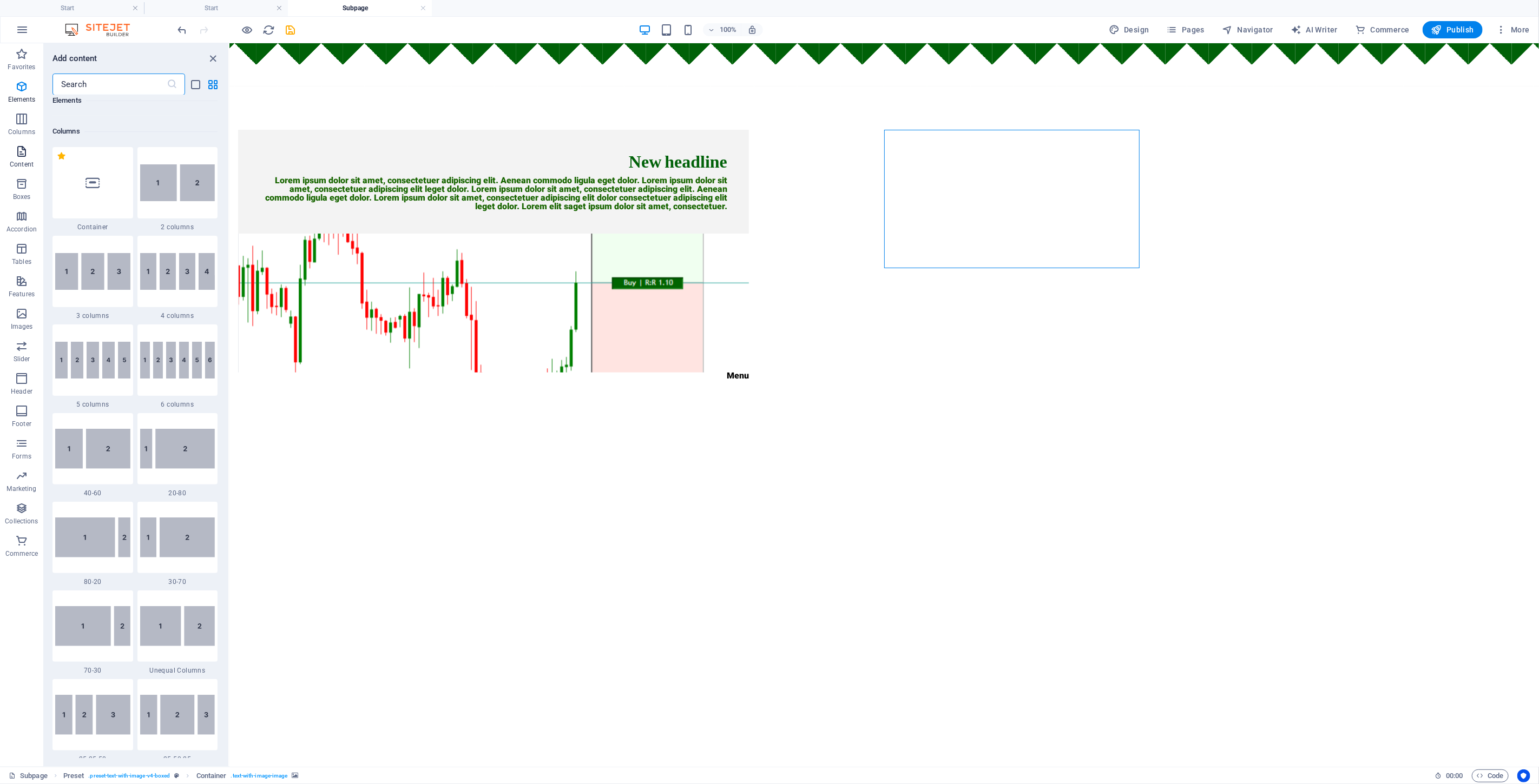
scroll to position [535, 0]
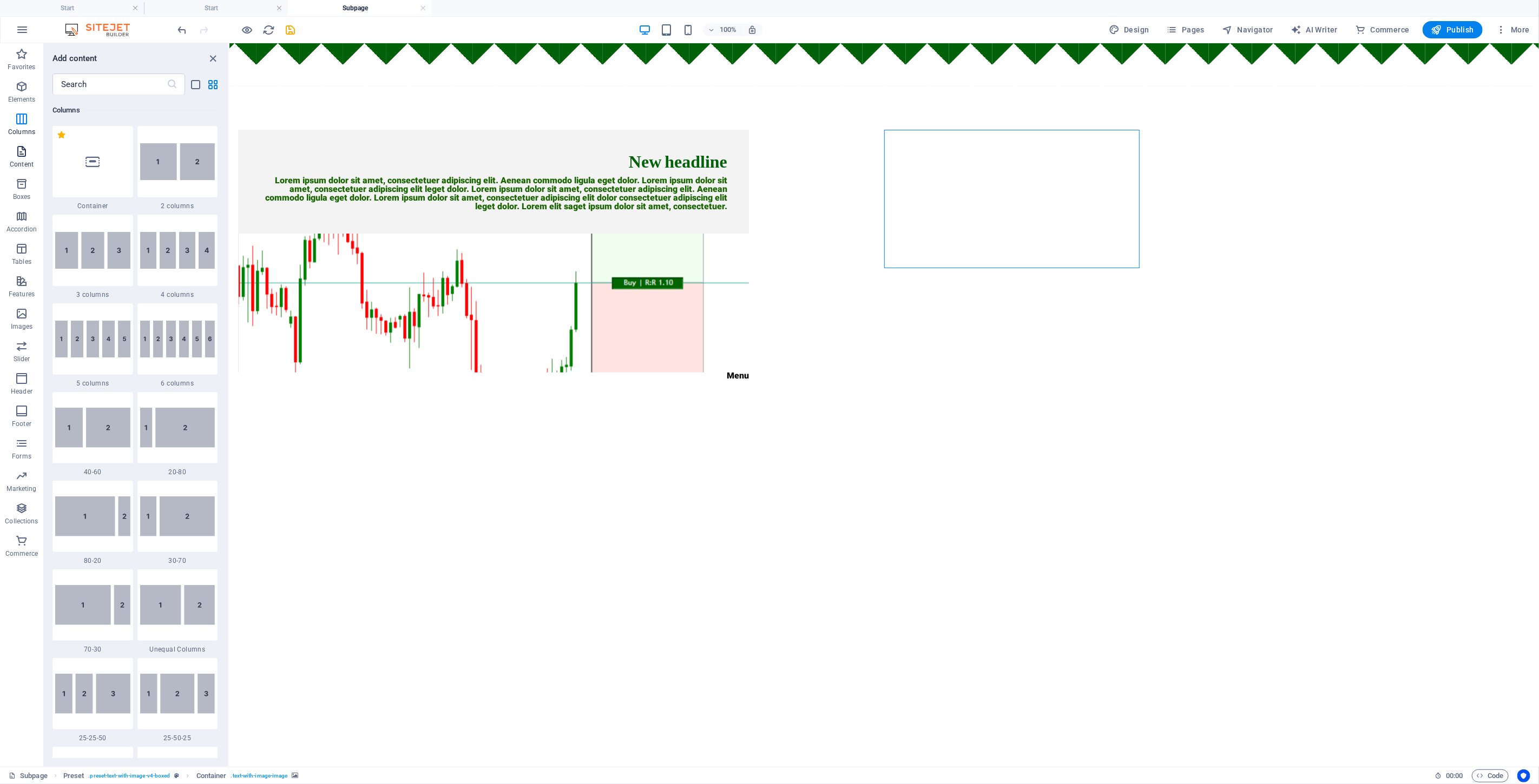
click at [9, 145] on span "Content" at bounding box center [21, 158] width 43 height 26
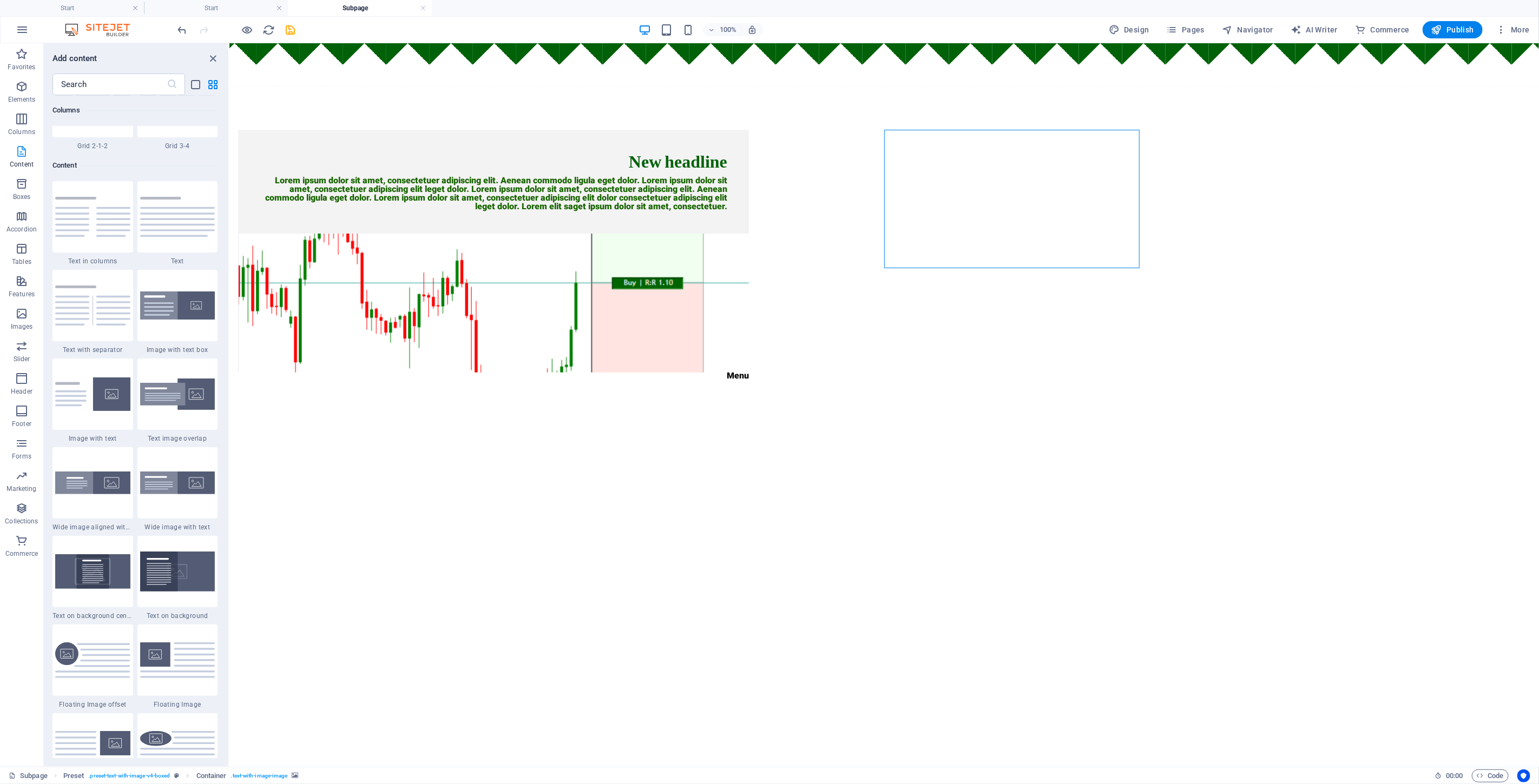
scroll to position [1891, 0]
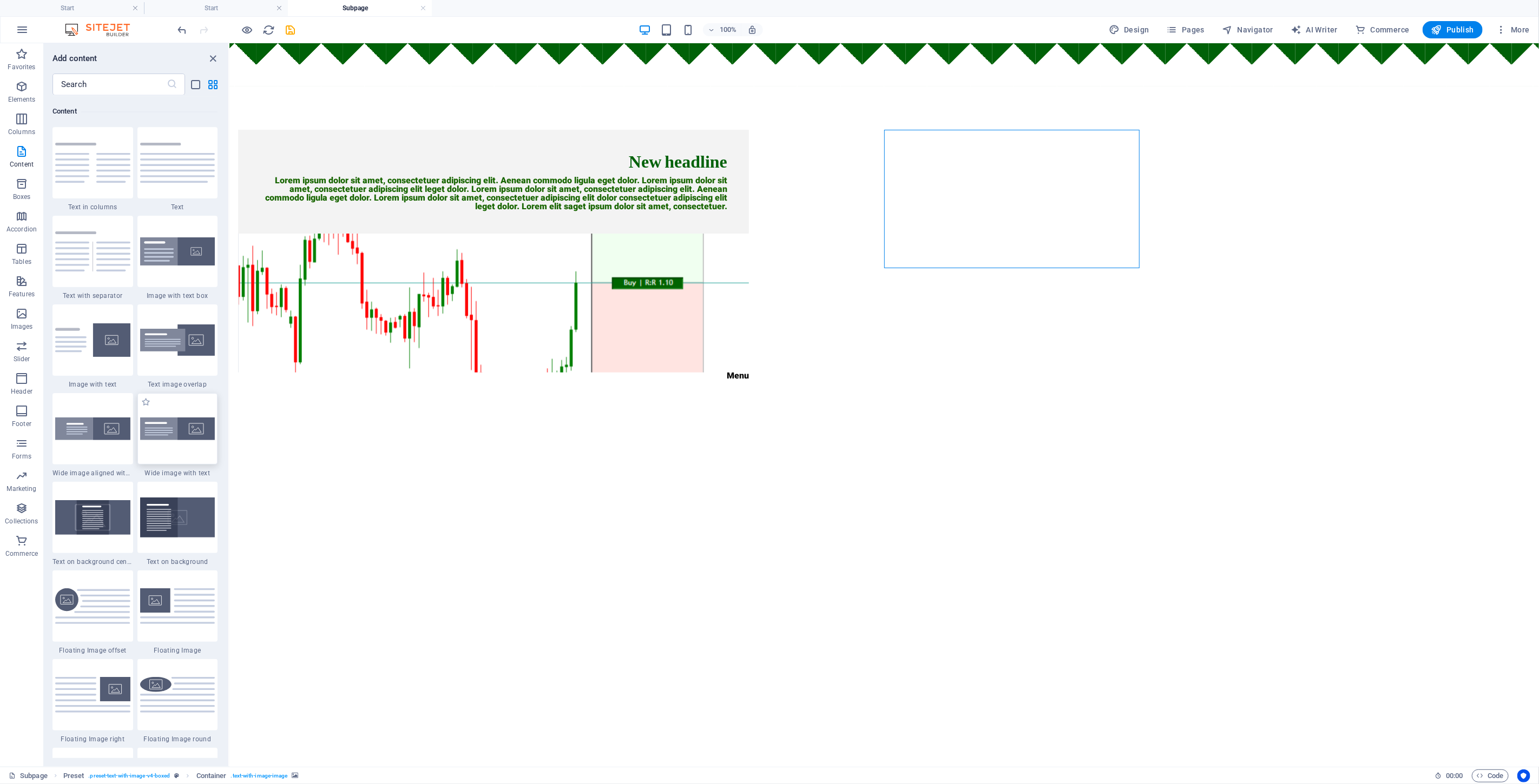
click at [184, 426] on img at bounding box center [178, 429] width 75 height 23
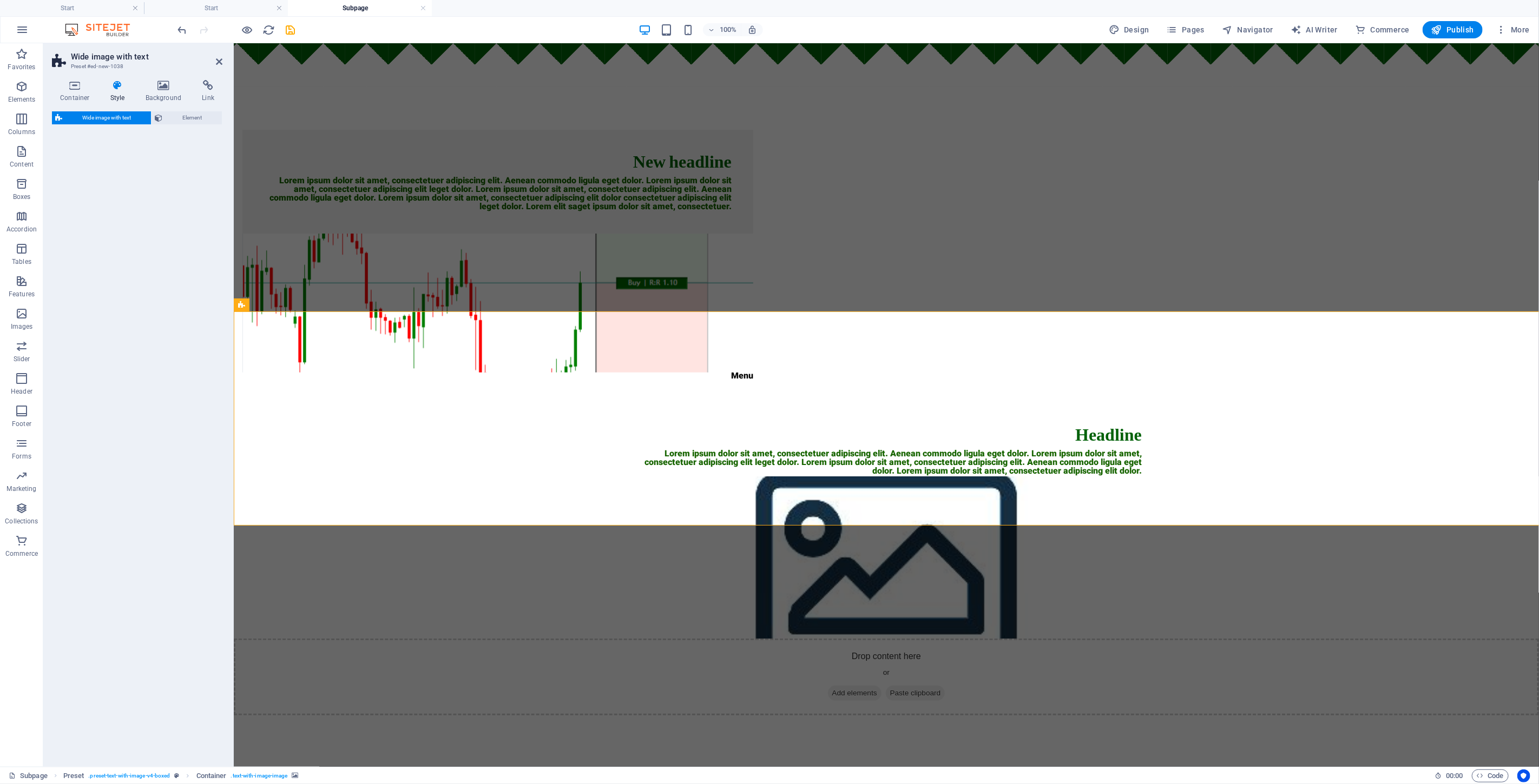
select select "%"
select select "rem"
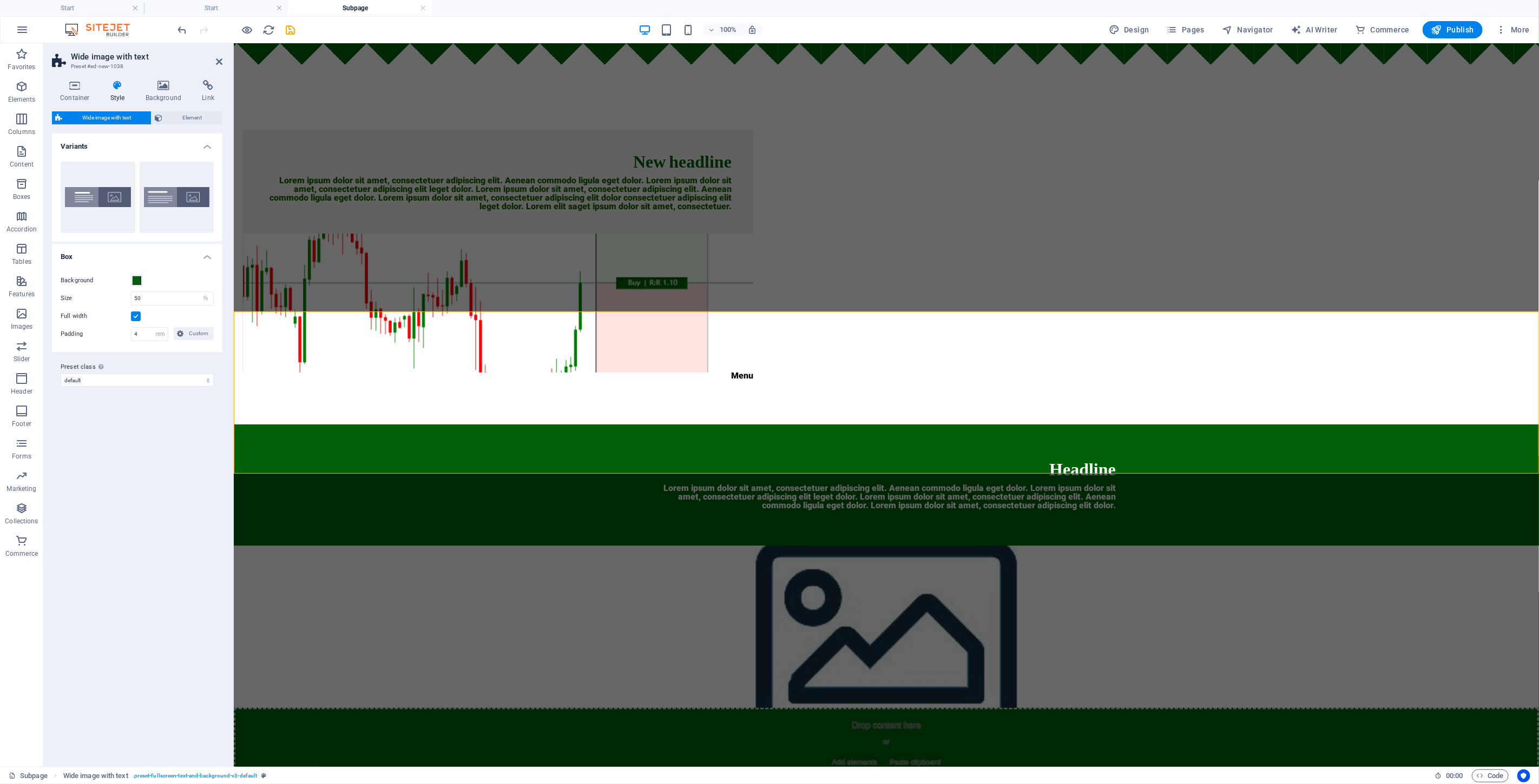
click at [767, 582] on html "Skip to main content New headline Lorem ipsum dolor sit amet, consectetuer adip…" at bounding box center [885, 413] width 1305 height 742
click at [482, 535] on html "Skip to main content New headline Lorem ipsum dolor sit amet, consectetuer adip…" at bounding box center [885, 413] width 1305 height 742
click at [246, 19] on div "100% Design Pages Navigator AI Writer Commerce Publish More" at bounding box center [769, 30] width 1537 height 26
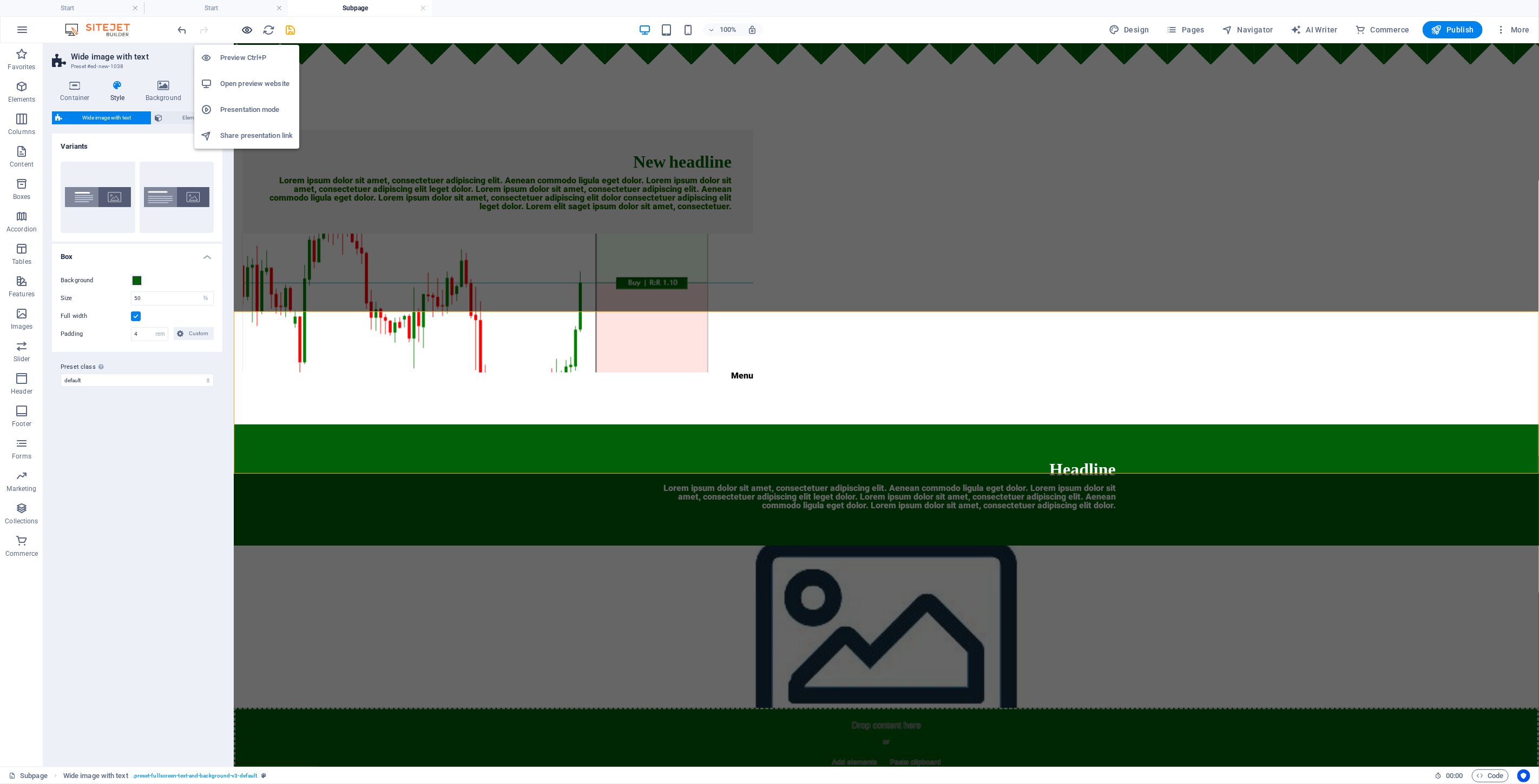
click at [244, 34] on icon "button" at bounding box center [247, 30] width 13 height 13
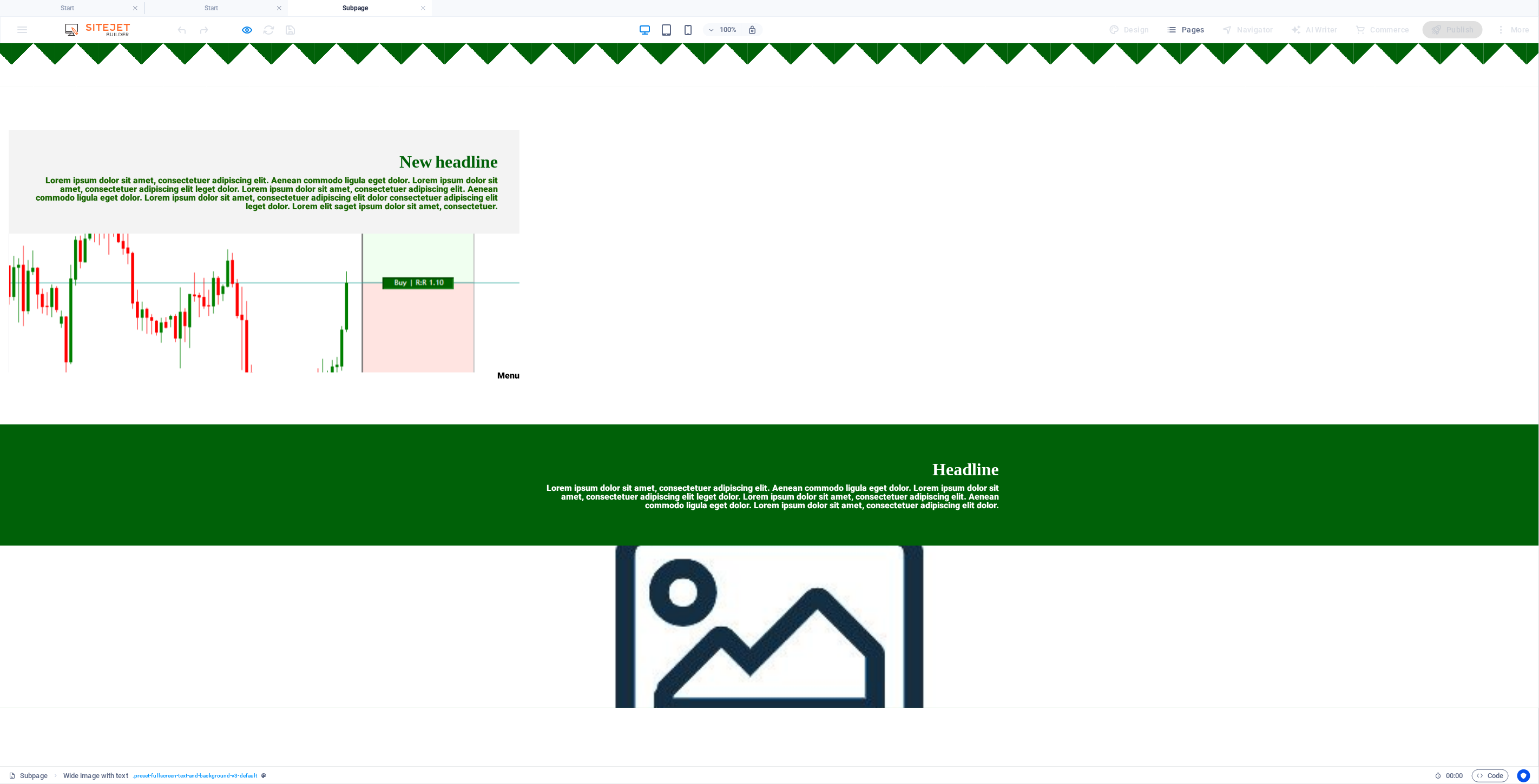
click at [767, 545] on div at bounding box center [769, 626] width 1539 height 162
click at [251, 33] on icon "button" at bounding box center [247, 30] width 13 height 13
select select "%"
select select "rem"
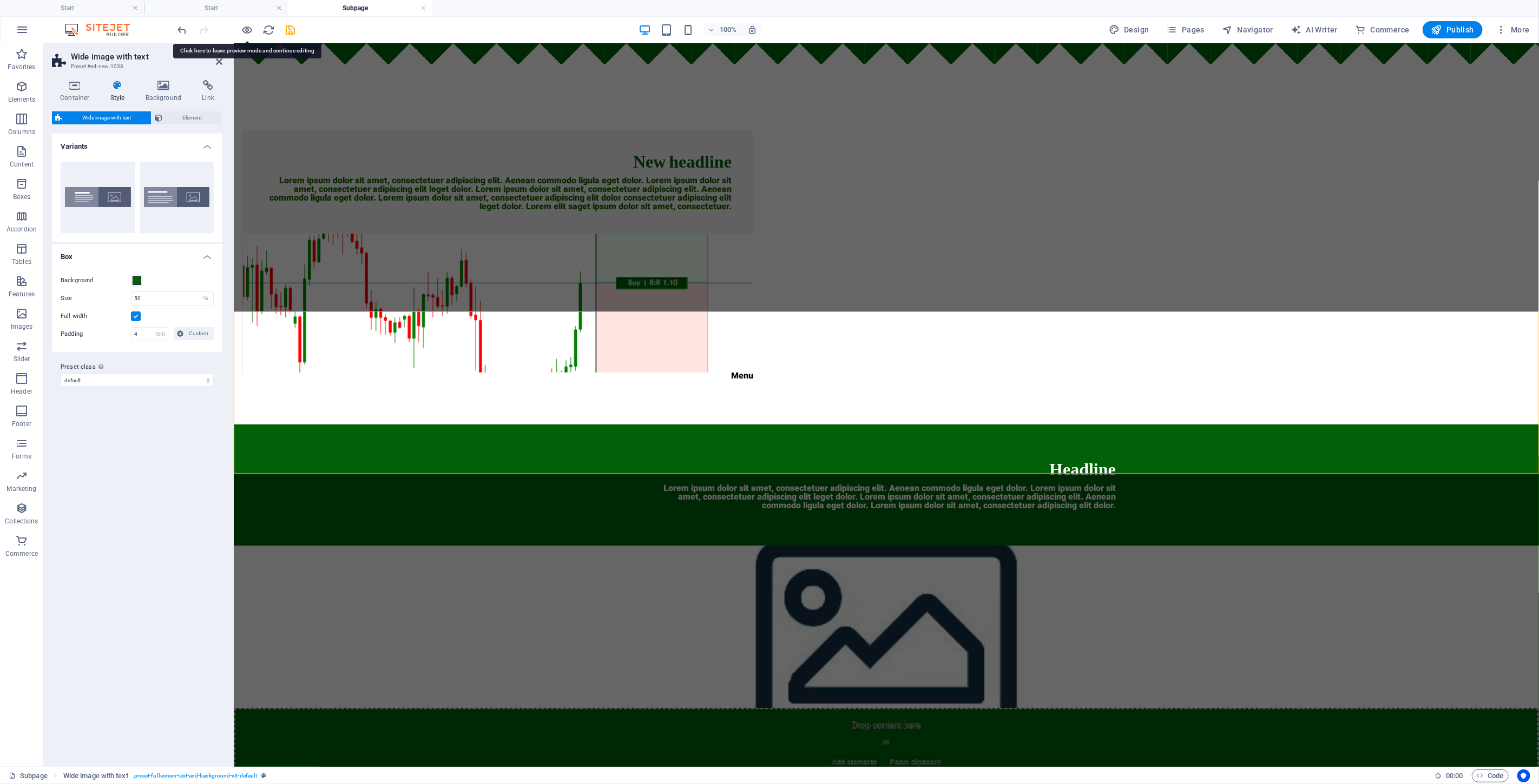
click at [767, 545] on figure at bounding box center [885, 626] width 1305 height 162
select select "px"
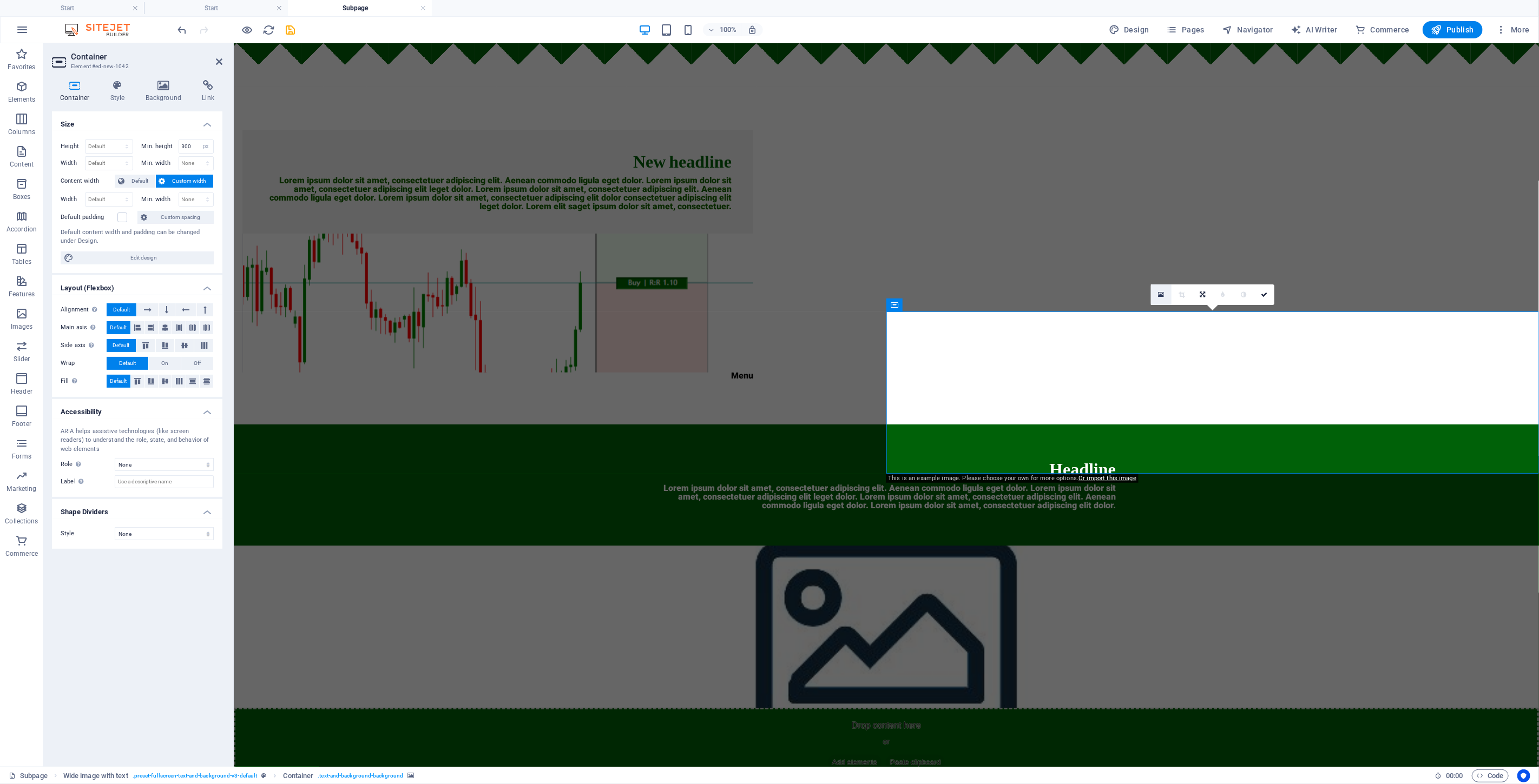
click at [767, 294] on icon at bounding box center [1161, 295] width 6 height 8
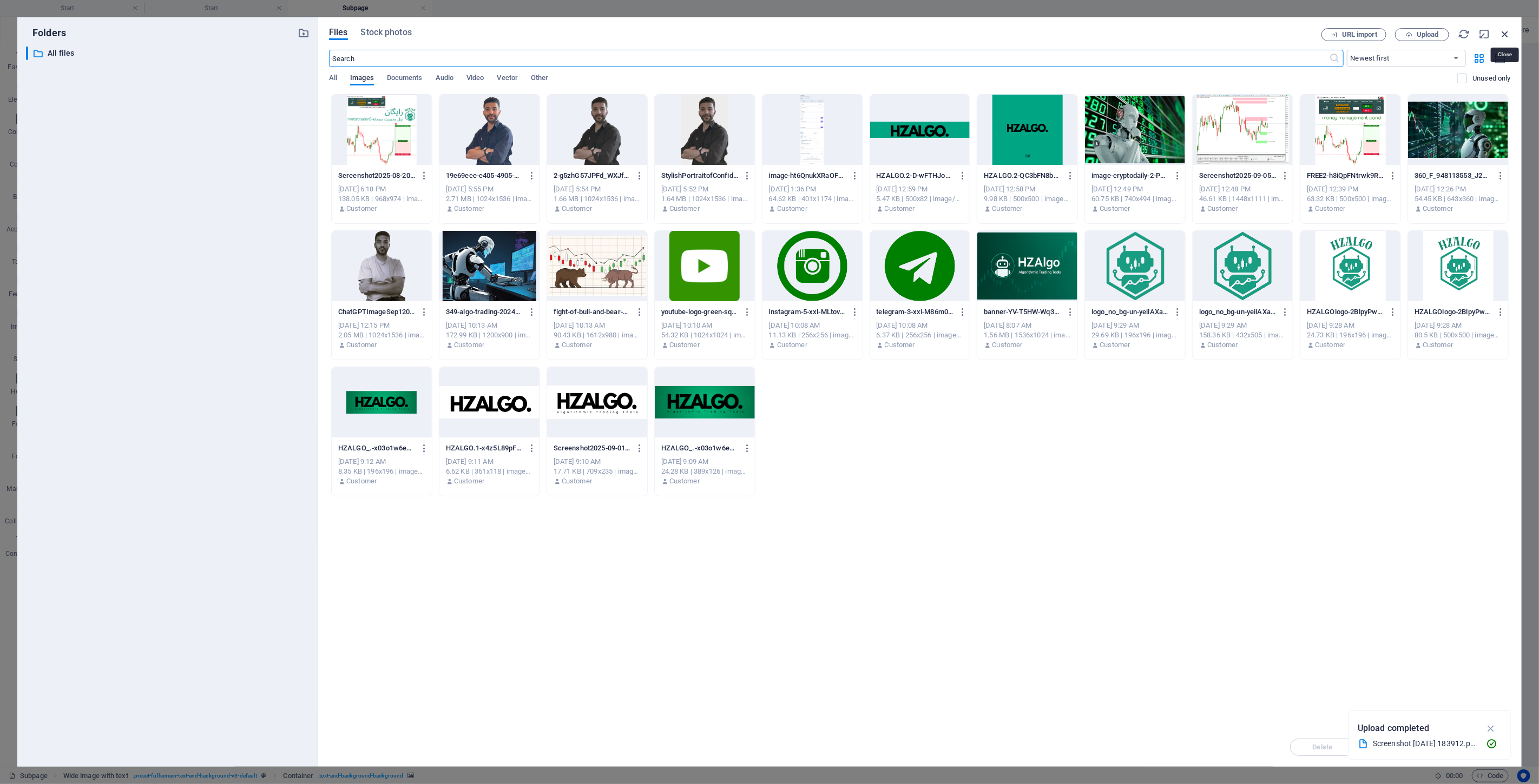
click at [767, 29] on icon "button" at bounding box center [1505, 34] width 12 height 12
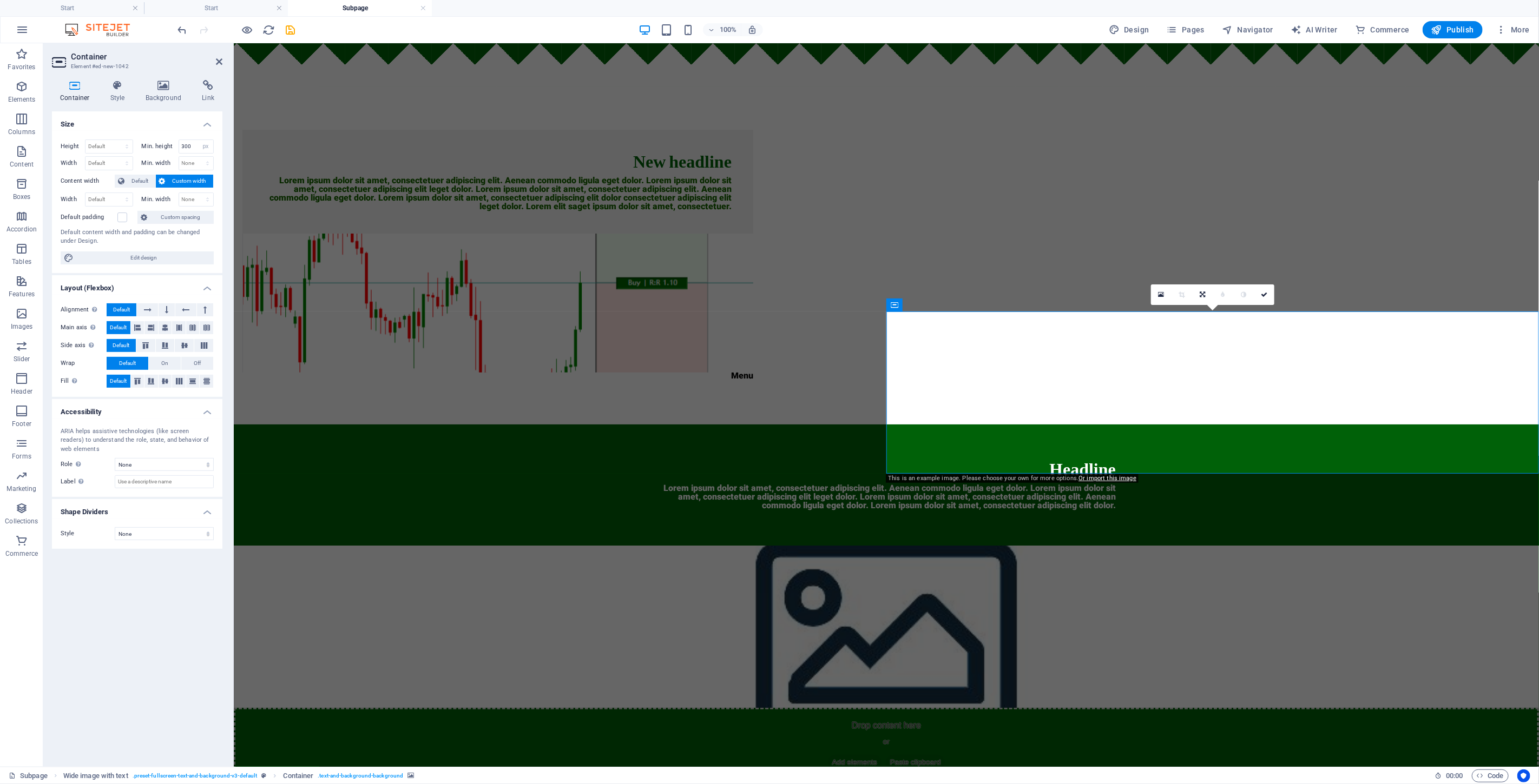
click at [767, 545] on figure at bounding box center [885, 626] width 1305 height 162
click at [767, 296] on icon at bounding box center [1161, 295] width 6 height 8
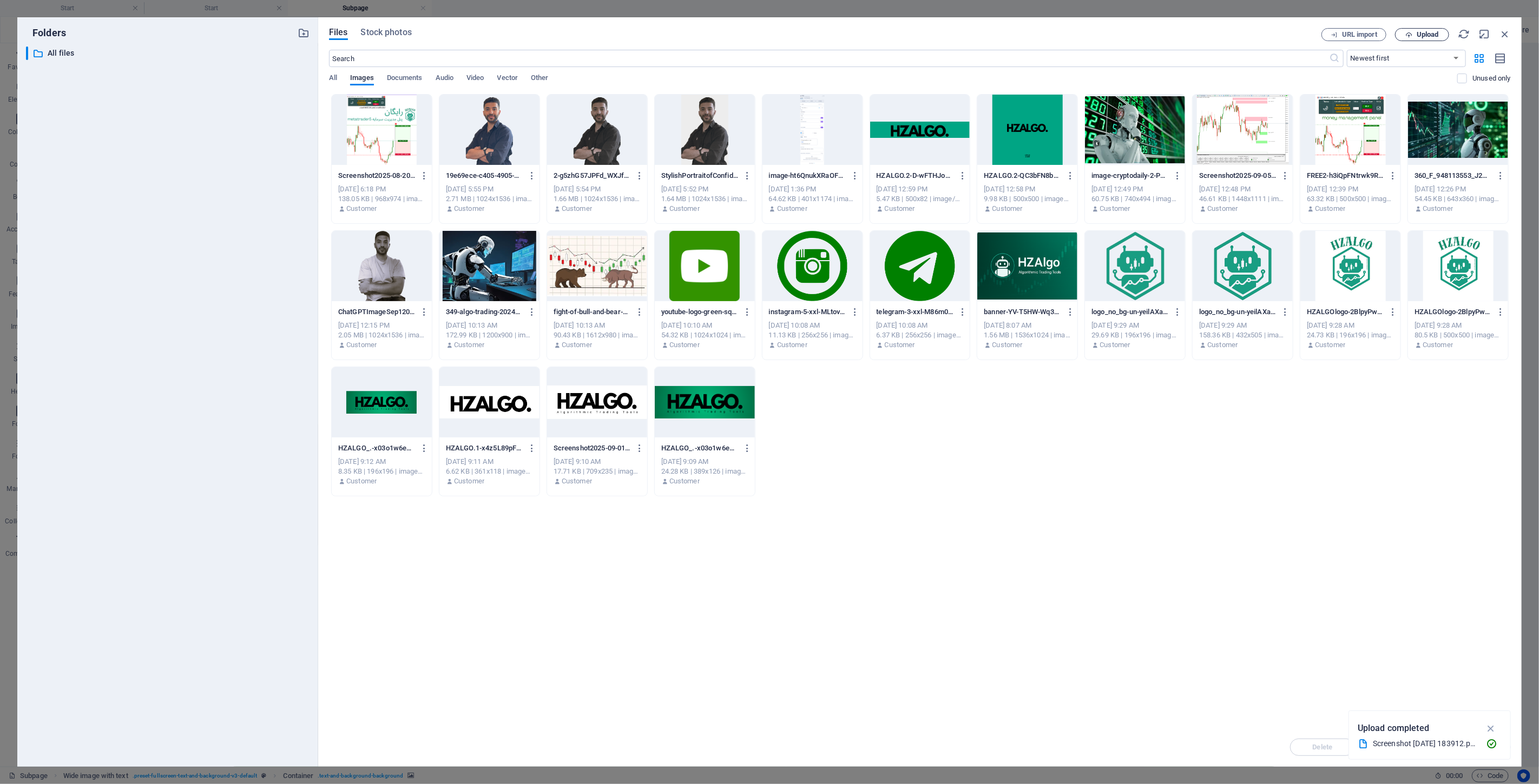
click at [767, 37] on span "Upload" at bounding box center [1422, 35] width 44 height 7
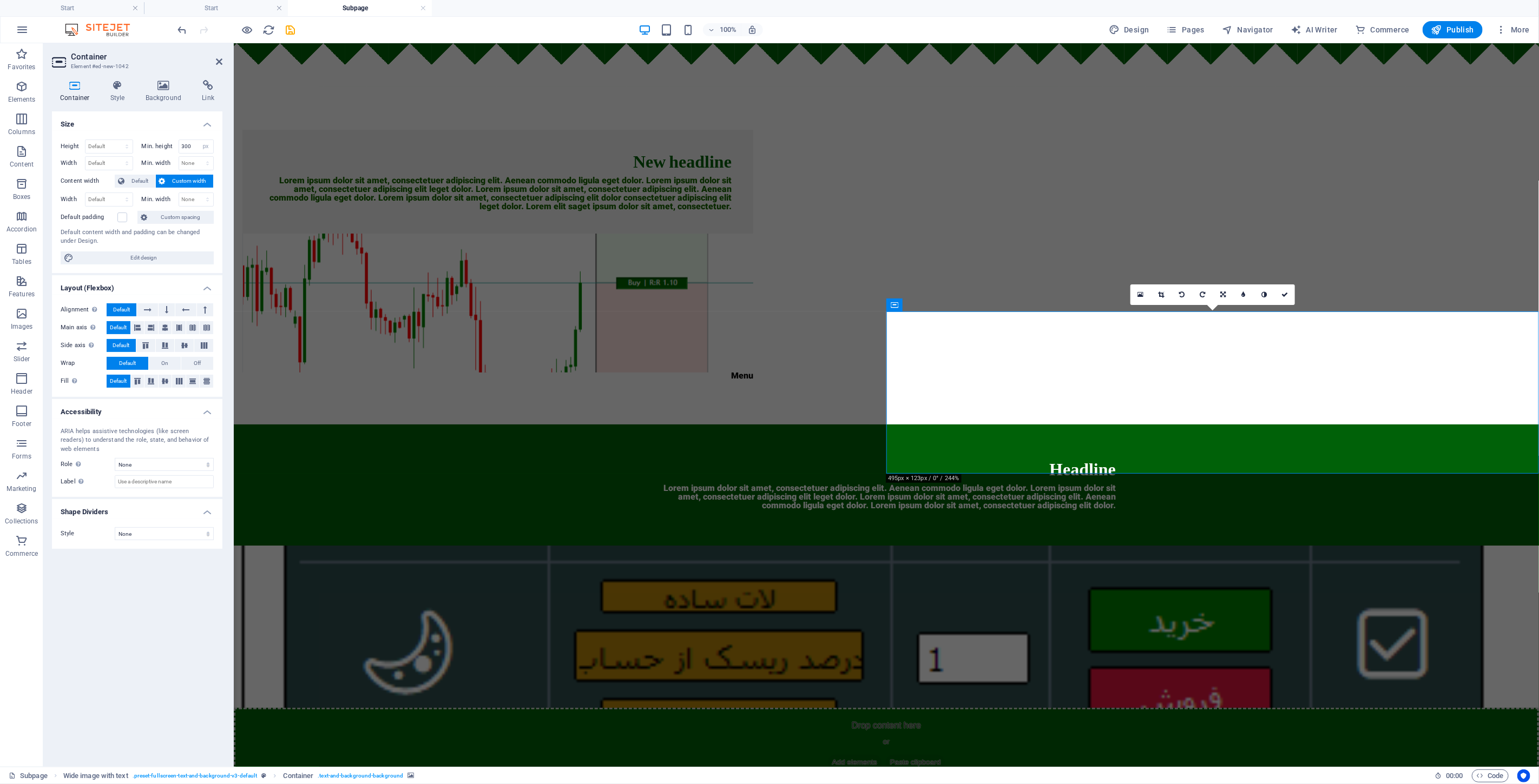
click at [767, 526] on html "Skip to main content New headline Lorem ipsum dolor sit amet, consectetuer adip…" at bounding box center [885, 413] width 1305 height 742
click at [767, 708] on div "Drop content here or Add elements Paste clipboard" at bounding box center [885, 746] width 1305 height 76
click at [767, 294] on icon at bounding box center [1161, 295] width 6 height 7
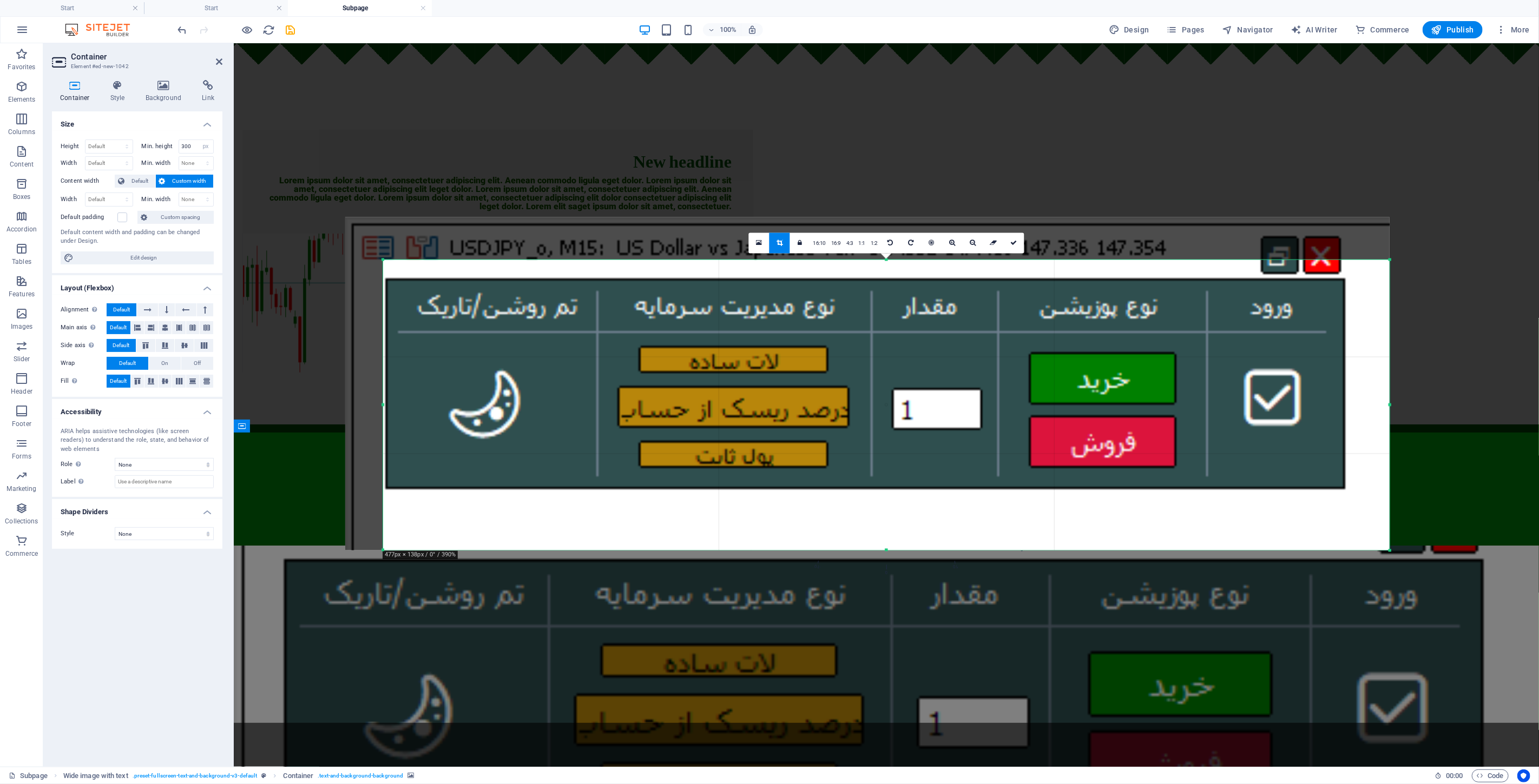
drag, startPoint x: 365, startPoint y: 240, endPoint x: 404, endPoint y: 282, distance: 57.3
click at [404, 282] on div "180 170 160 150 140 130 120 110 100 90 80 70 60 50 40 30 20 10 0 -10 -20 -30 -4…" at bounding box center [886, 405] width 1006 height 290
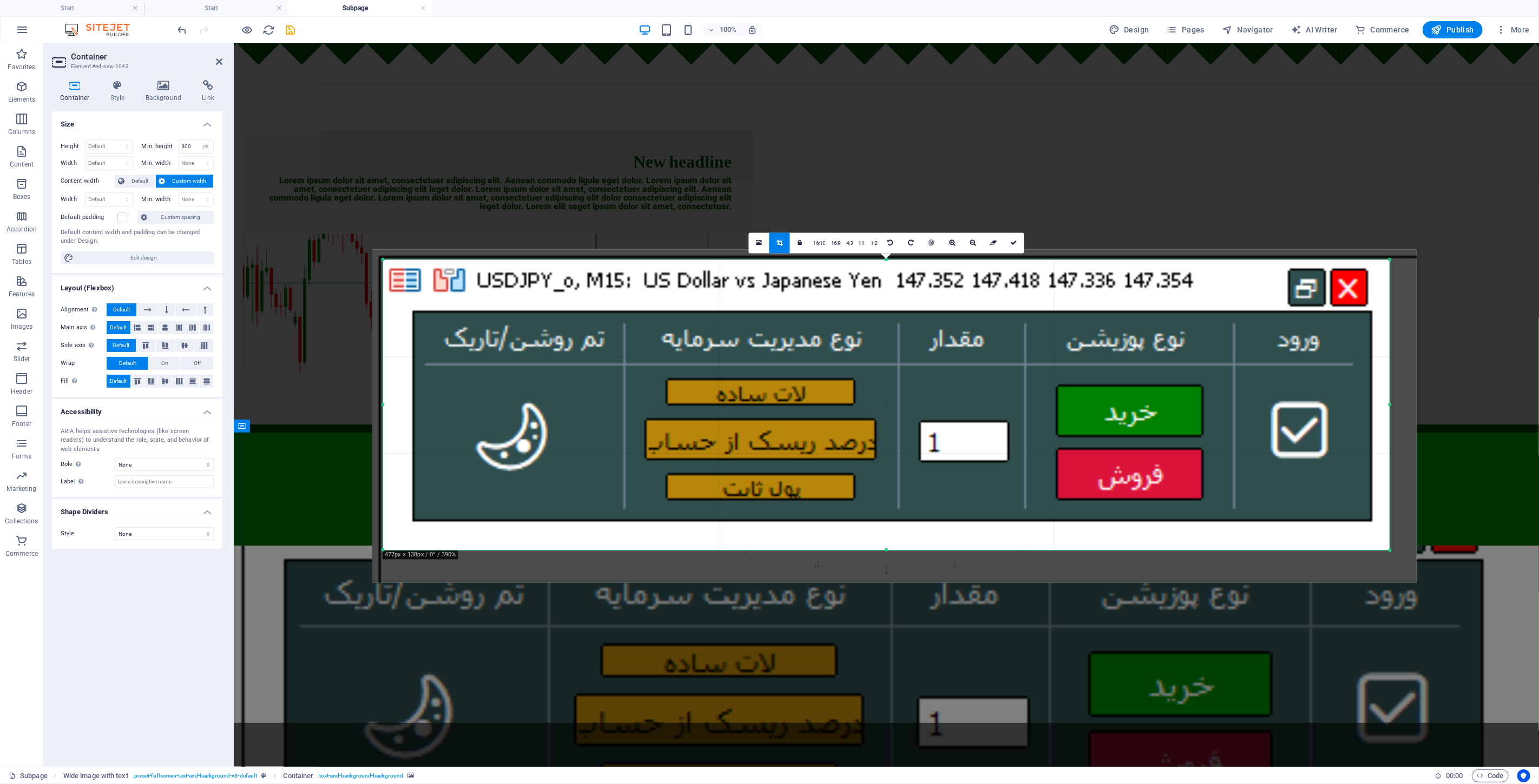
drag, startPoint x: 672, startPoint y: 360, endPoint x: 697, endPoint y: 385, distance: 35.4
click at [697, 385] on div at bounding box center [894, 416] width 1044 height 333
click at [767, 244] on link at bounding box center [1014, 243] width 20 height 20
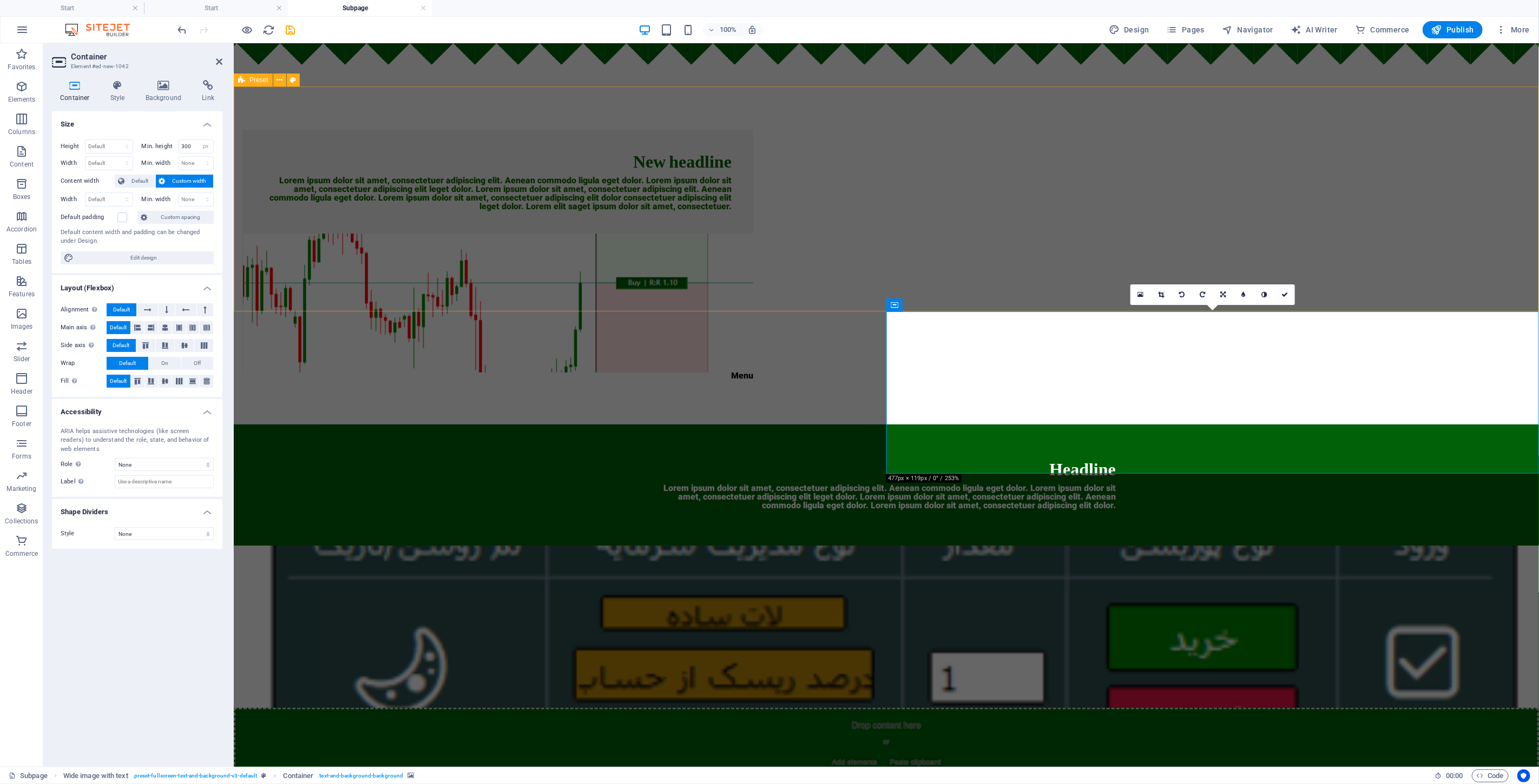
click at [767, 219] on div "New headline Lorem ipsum dolor sit amet, consectetuer adipiscing elit. Aenean c…" at bounding box center [885, 255] width 1305 height 338
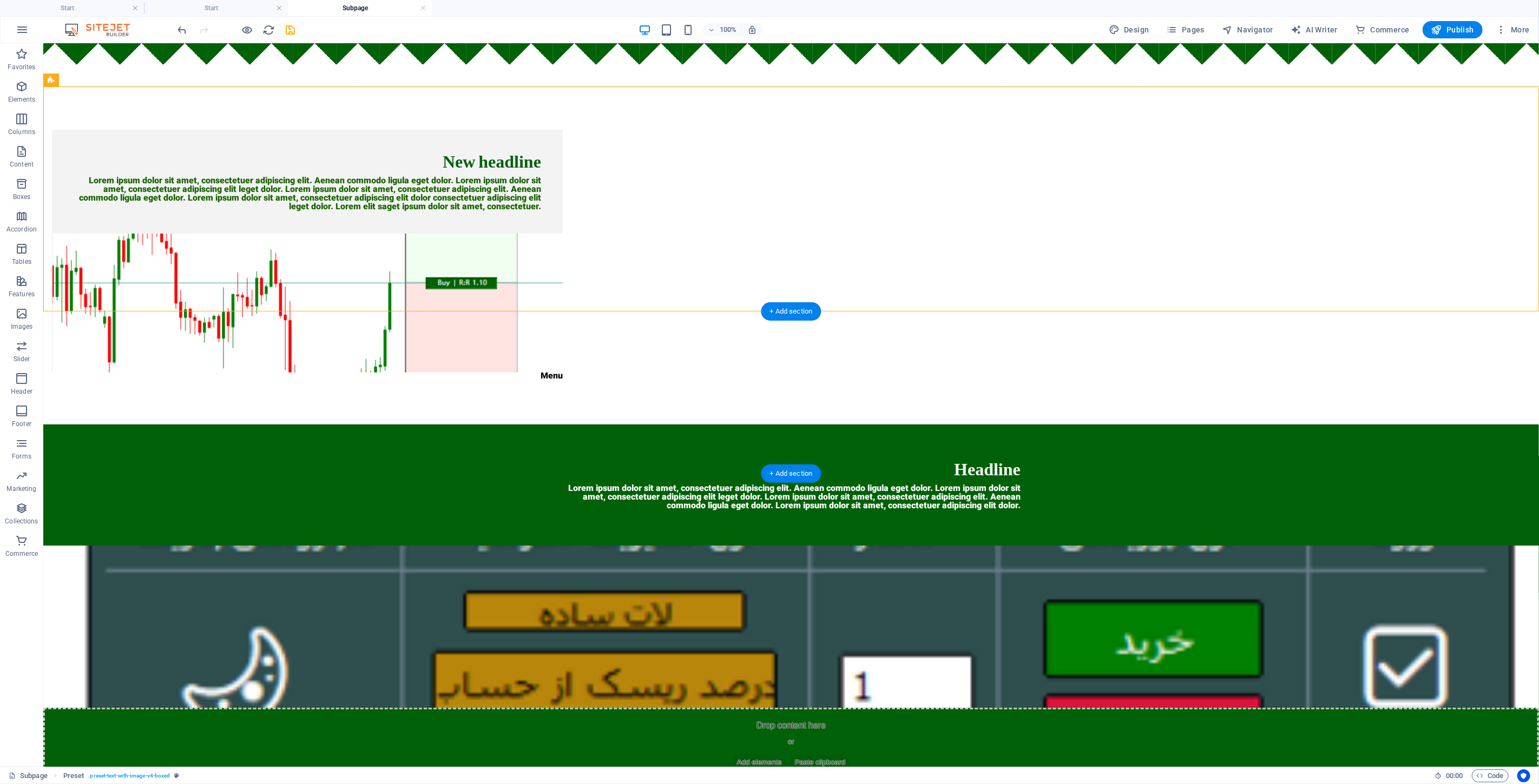
click at [767, 545] on figure at bounding box center [790, 626] width 1496 height 162
select select "px"
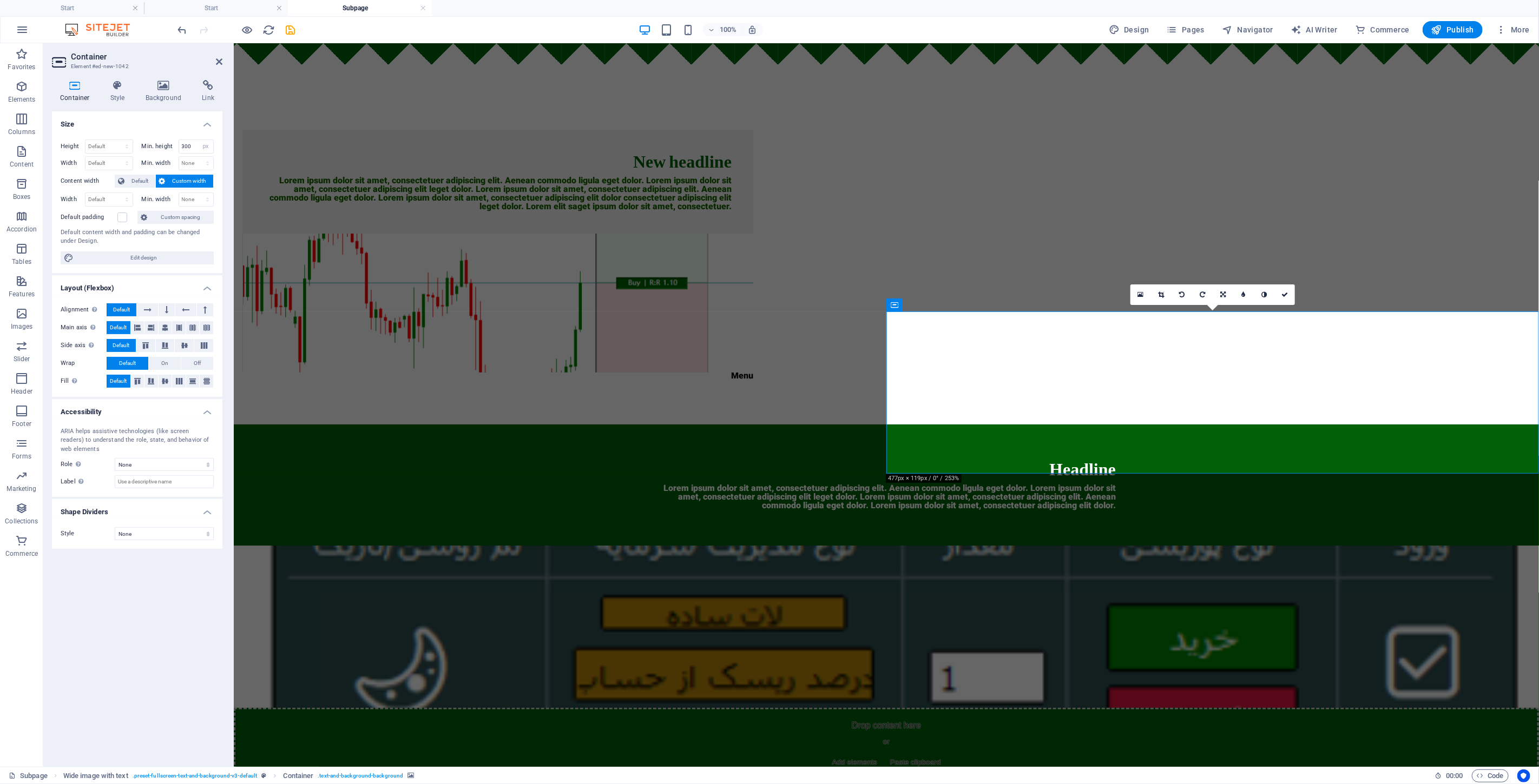
click at [767, 545] on figure at bounding box center [885, 626] width 1305 height 162
click at [767, 296] on icon at bounding box center [1161, 295] width 6 height 7
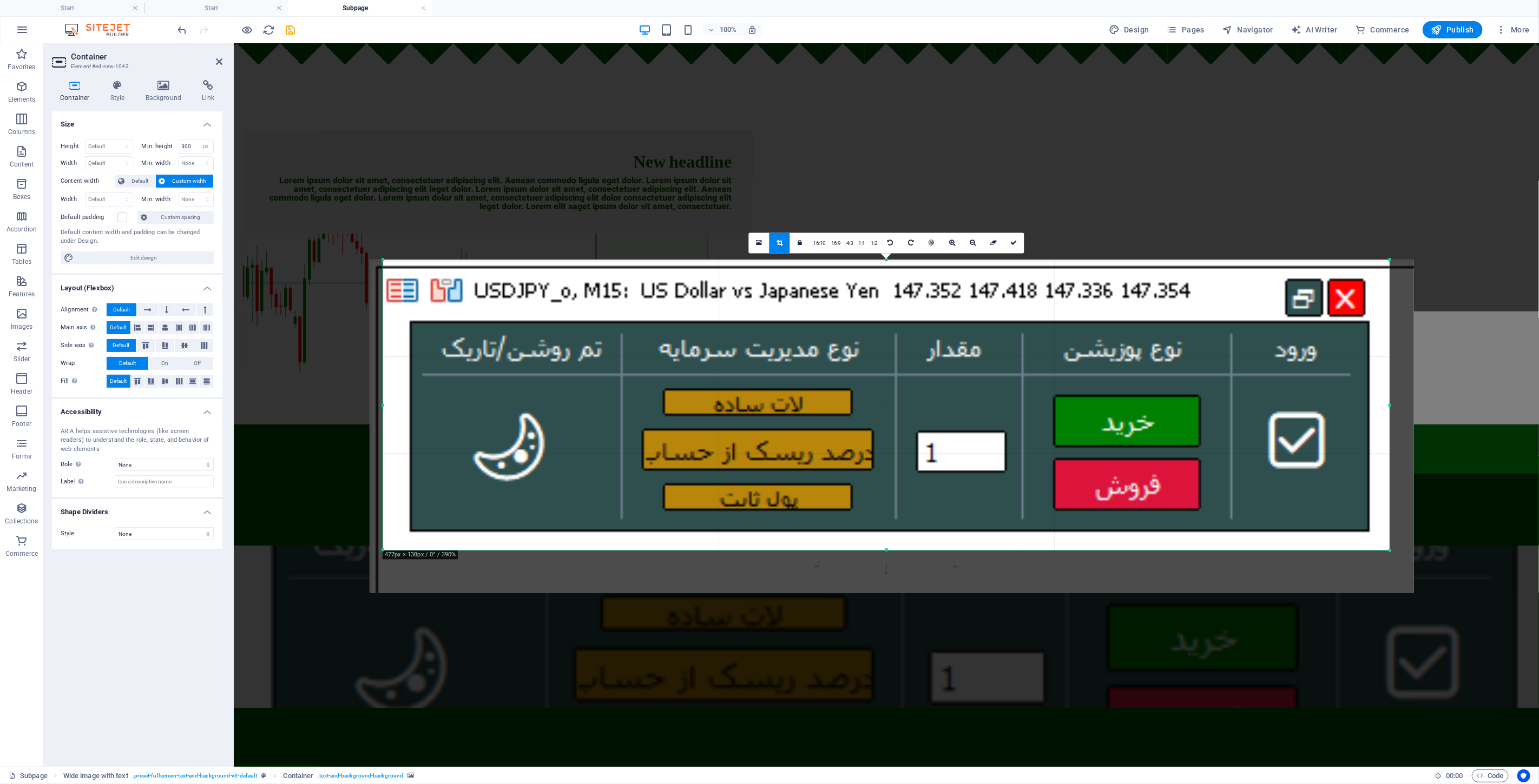
drag, startPoint x: 1156, startPoint y: 385, endPoint x: 1153, endPoint y: 396, distance: 11.4
click at [767, 396] on div at bounding box center [891, 426] width 1044 height 333
click at [767, 245] on icon at bounding box center [1014, 244] width 7 height 7
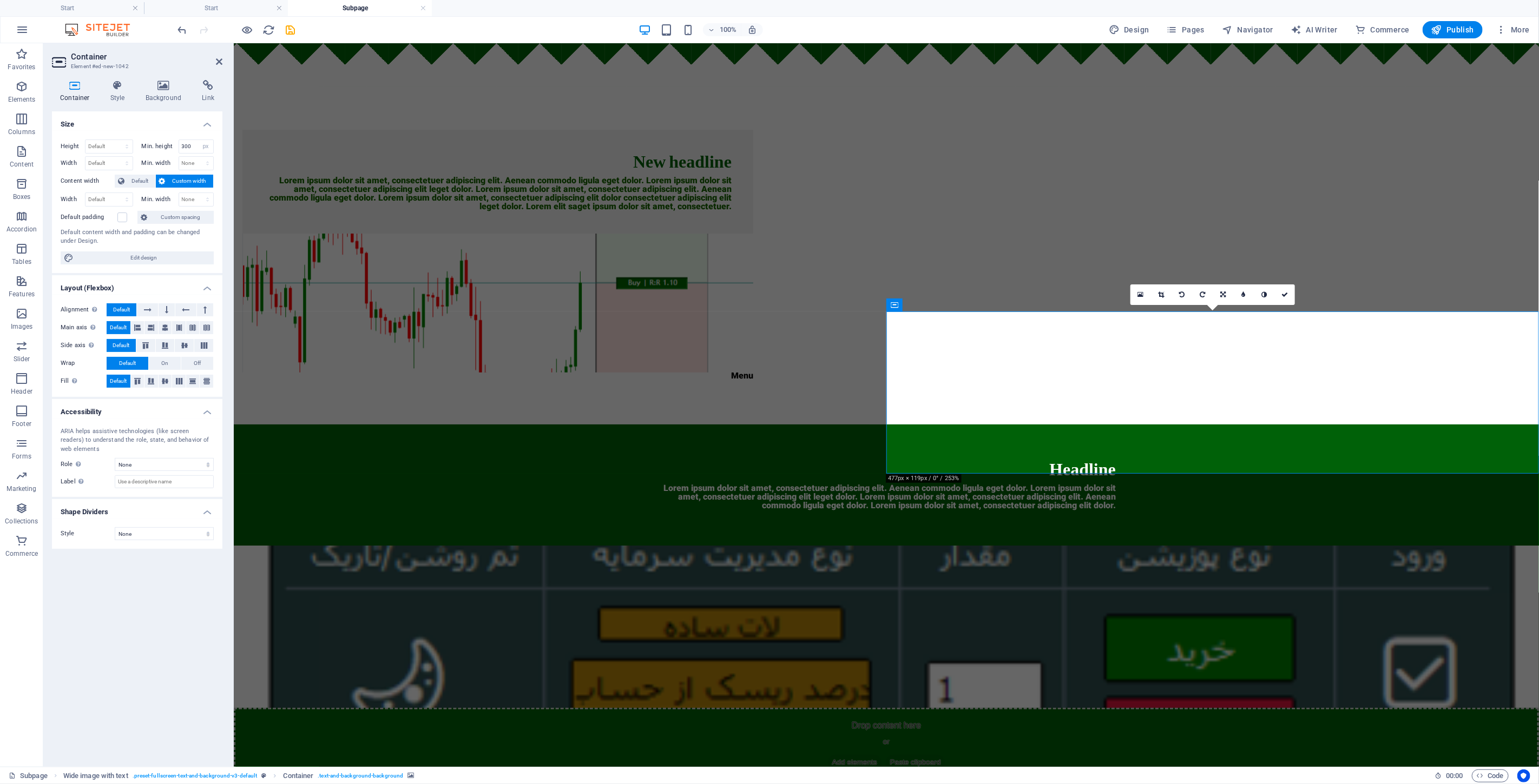
click at [767, 541] on html "Skip to main content New headline Lorem ipsum dolor sit amet, consectetuer adip…" at bounding box center [885, 413] width 1305 height 742
click at [767, 545] on figure at bounding box center [885, 626] width 1305 height 162
click at [767, 294] on icon at bounding box center [1223, 295] width 5 height 7
click at [767, 288] on link at bounding box center [1140, 295] width 20 height 20
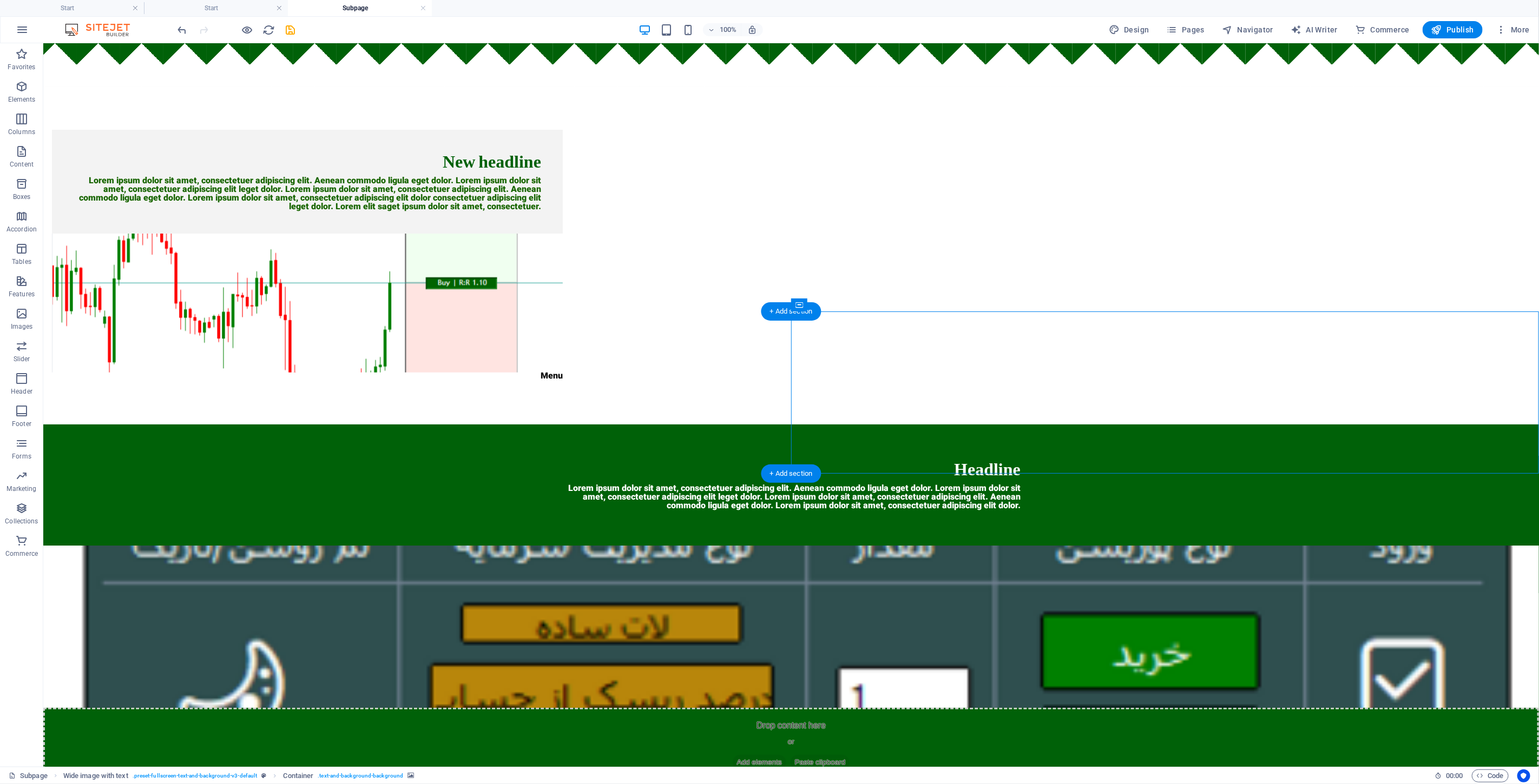
click at [767, 545] on figure at bounding box center [790, 626] width 1496 height 162
select select "px"
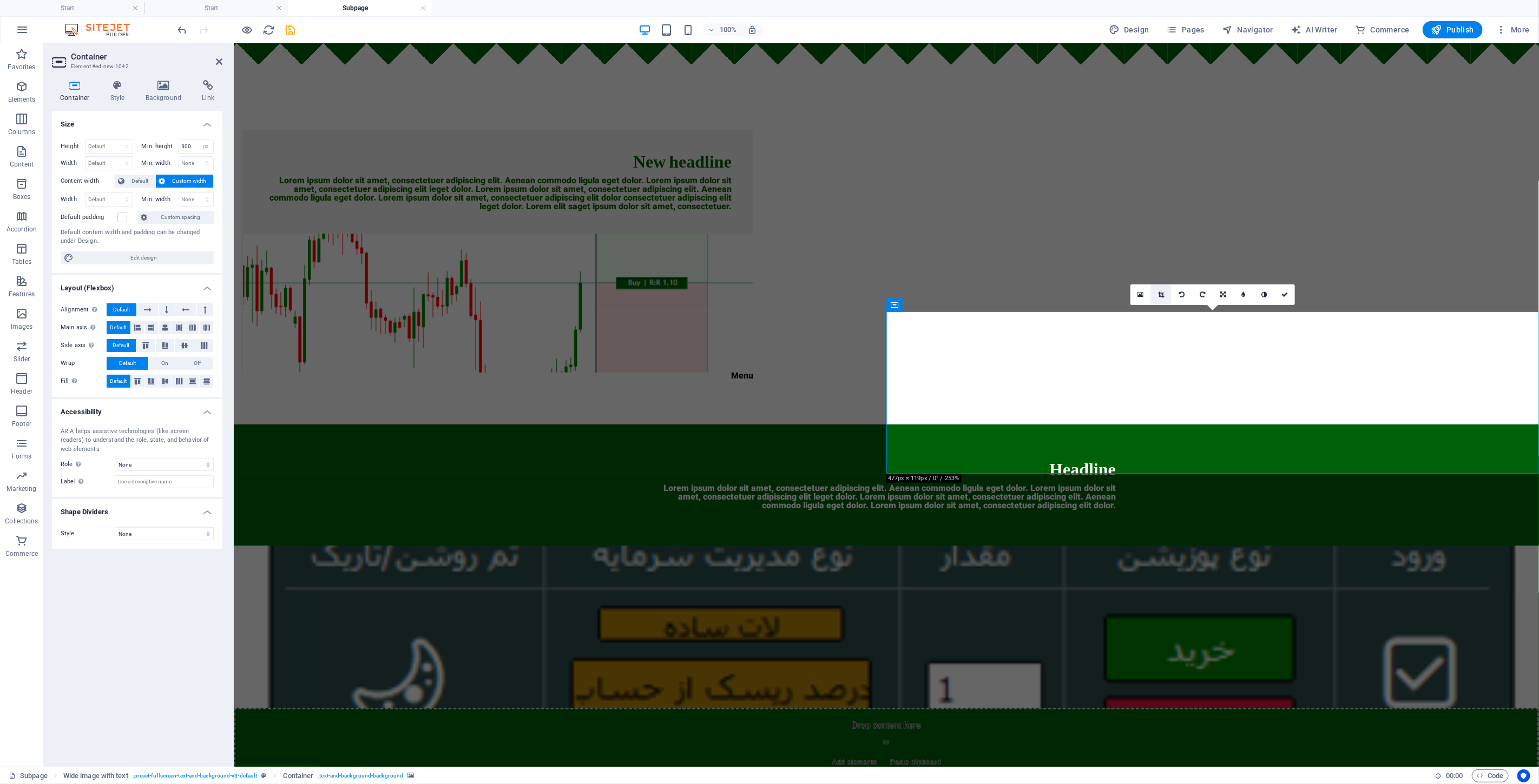
click at [767, 290] on link at bounding box center [1161, 295] width 20 height 20
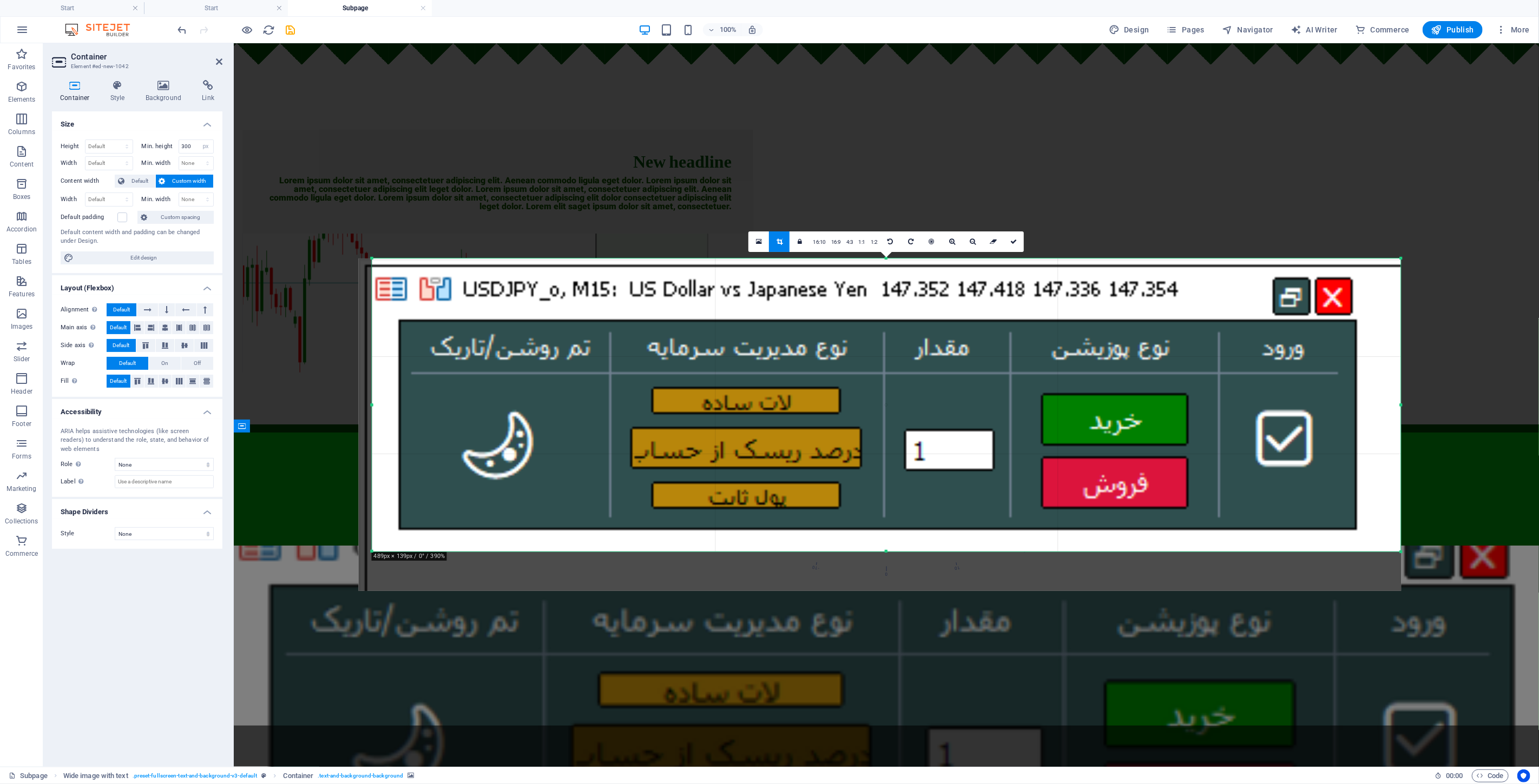
drag, startPoint x: 1389, startPoint y: 553, endPoint x: 1411, endPoint y: 556, distance: 22.2
click at [767, 551] on div "180 170 160 150 140 130 120 110 100 90 80 70 60 50 40 30 20 10 0 -10 -20 -30 -4…" at bounding box center [886, 404] width 1028 height 293
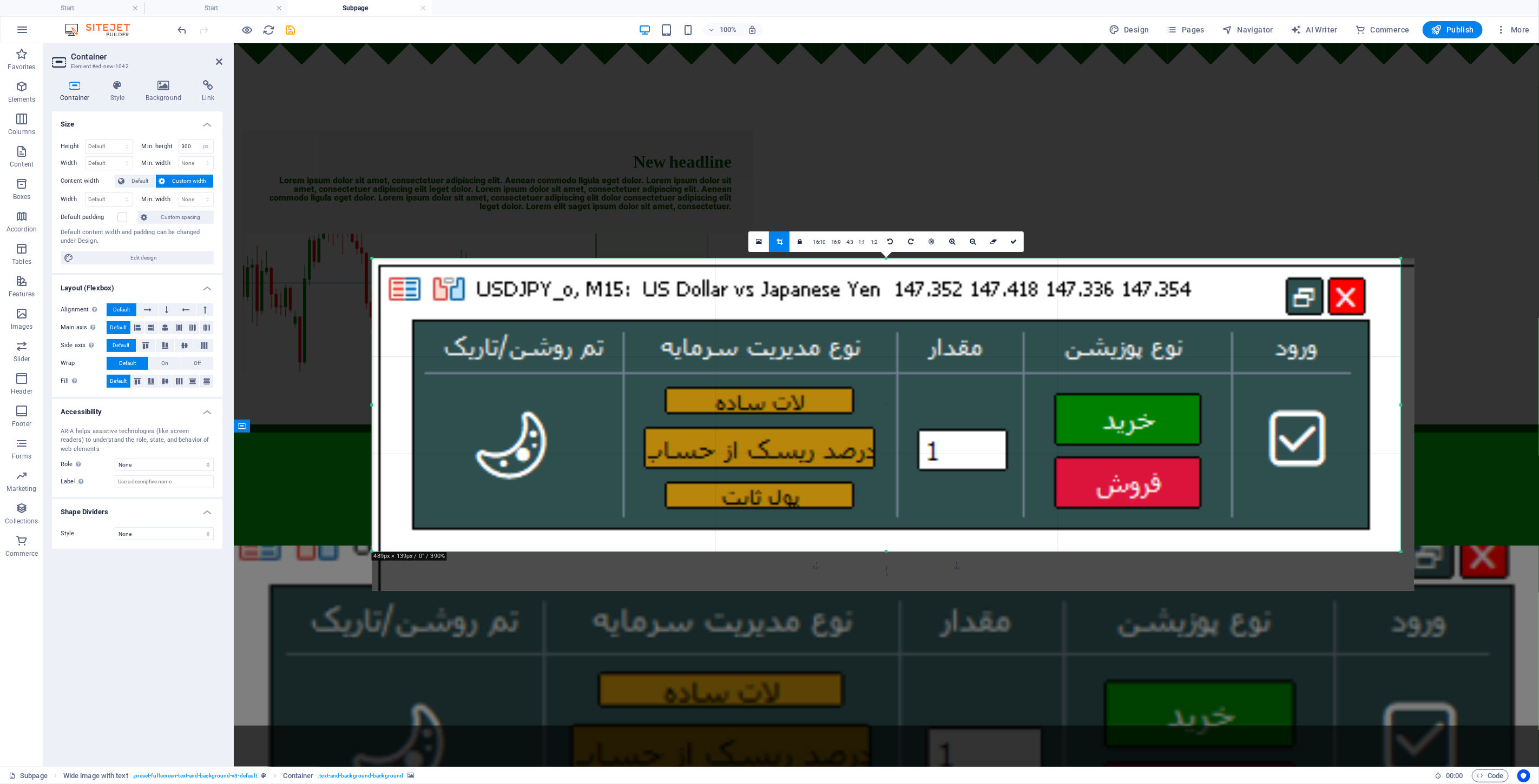
drag, startPoint x: 1262, startPoint y: 527, endPoint x: 1274, endPoint y: 527, distance: 12.0
click at [767, 527] on div at bounding box center [893, 425] width 1042 height 333
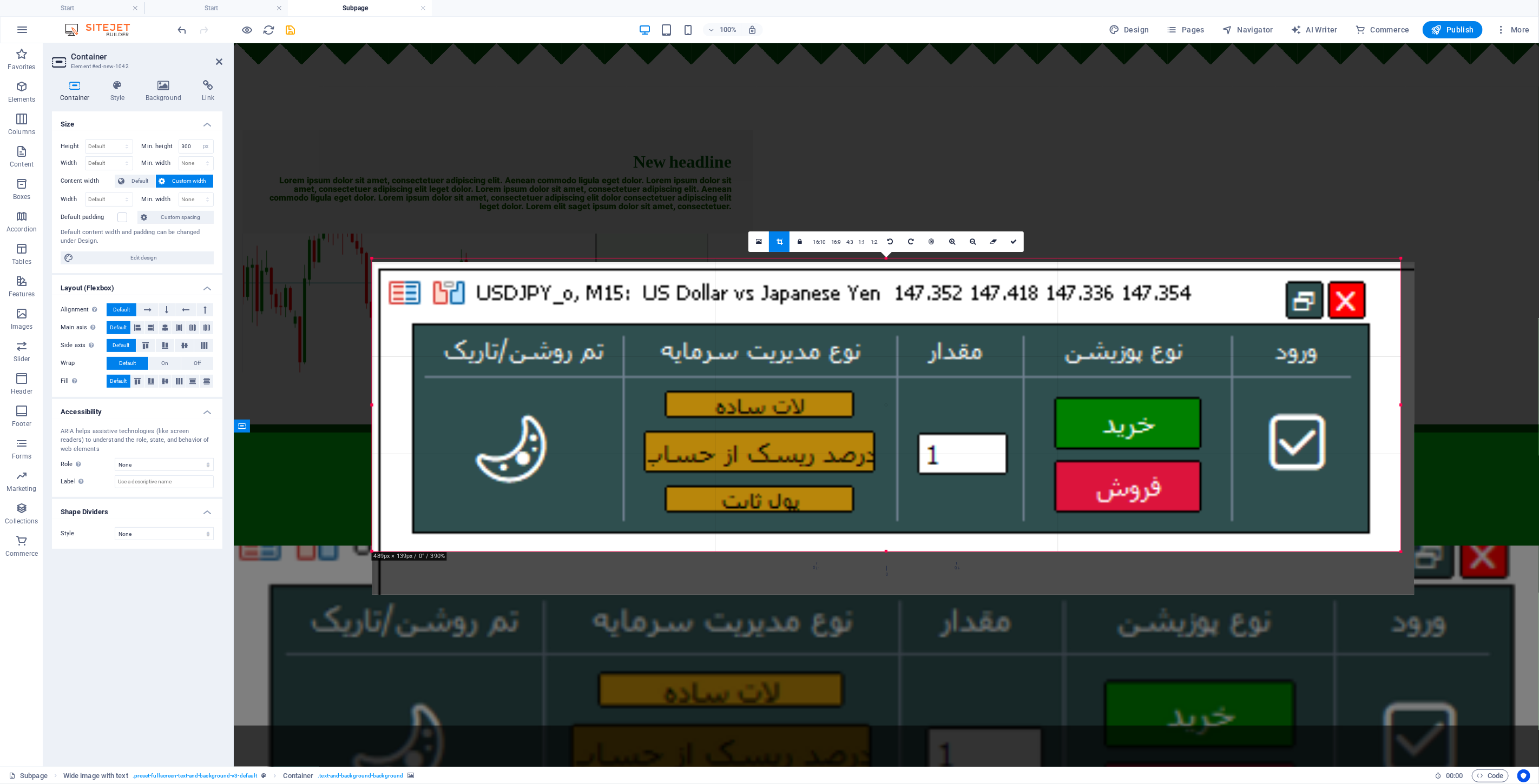
click at [767, 465] on div at bounding box center [893, 429] width 1042 height 333
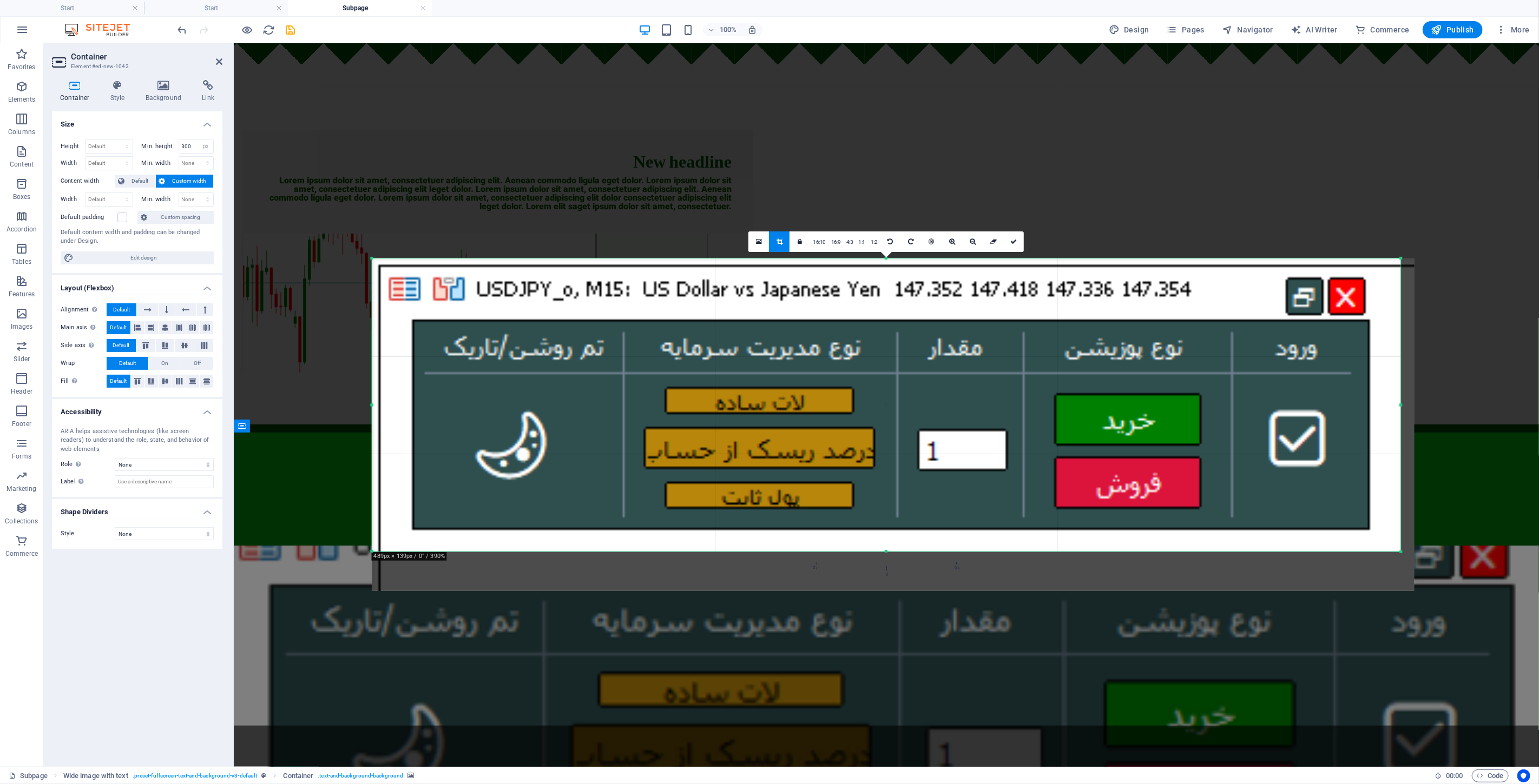
click at [767, 514] on div "Drag here to replace the existing content. Press “Ctrl” if you want to create a…" at bounding box center [886, 405] width 1305 height 724
drag, startPoint x: 1018, startPoint y: 249, endPoint x: 785, endPoint y: 206, distance: 236.9
click at [767, 249] on link at bounding box center [1014, 241] width 20 height 20
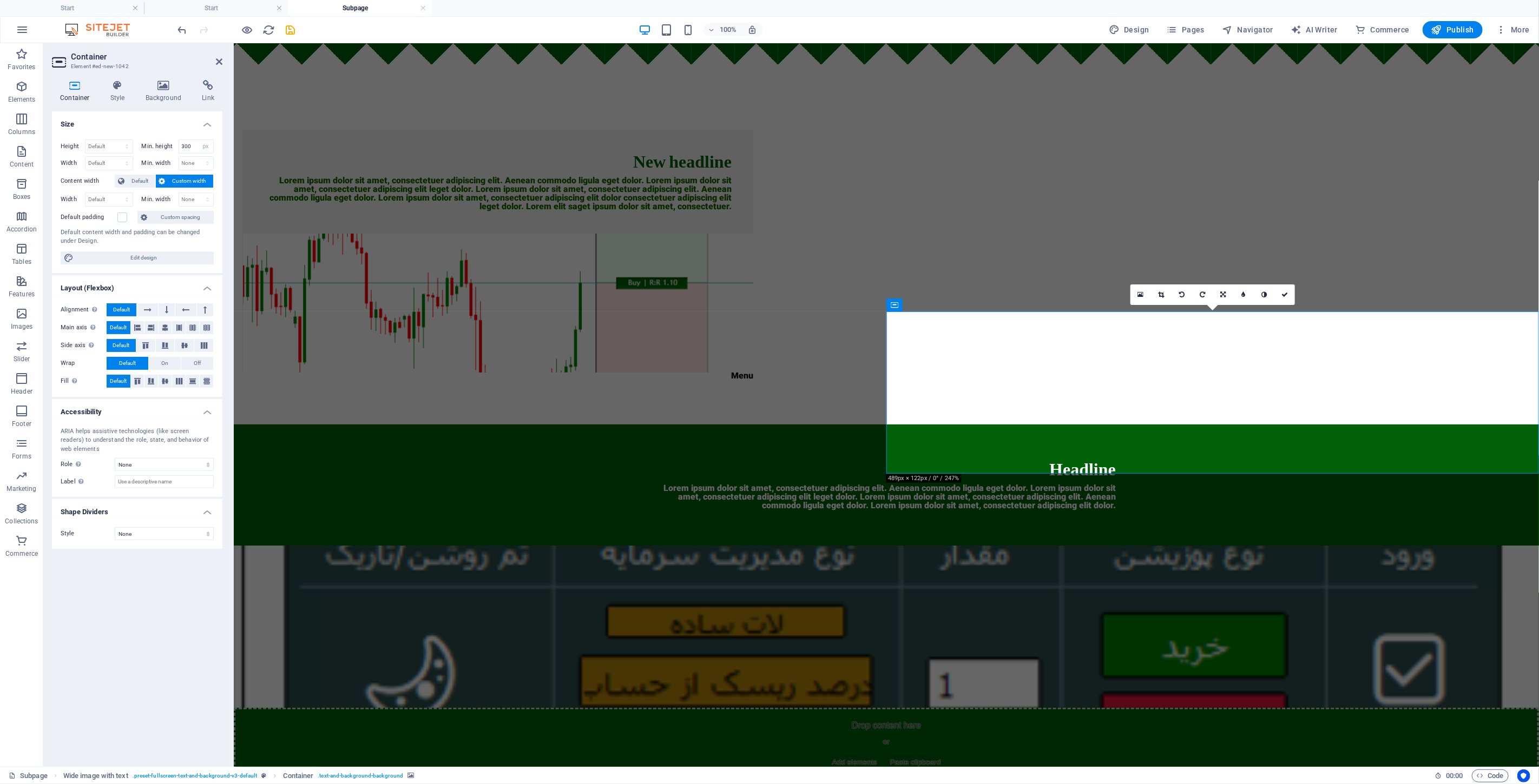
click at [767, 525] on html "Skip to main content New headline Lorem ipsum dolor sit amet, consectetuer adip…" at bounding box center [885, 413] width 1305 height 742
click at [767, 199] on div "New headline Lorem ipsum dolor sit amet, consectetuer adipiscing elit. Aenean c…" at bounding box center [885, 255] width 1305 height 338
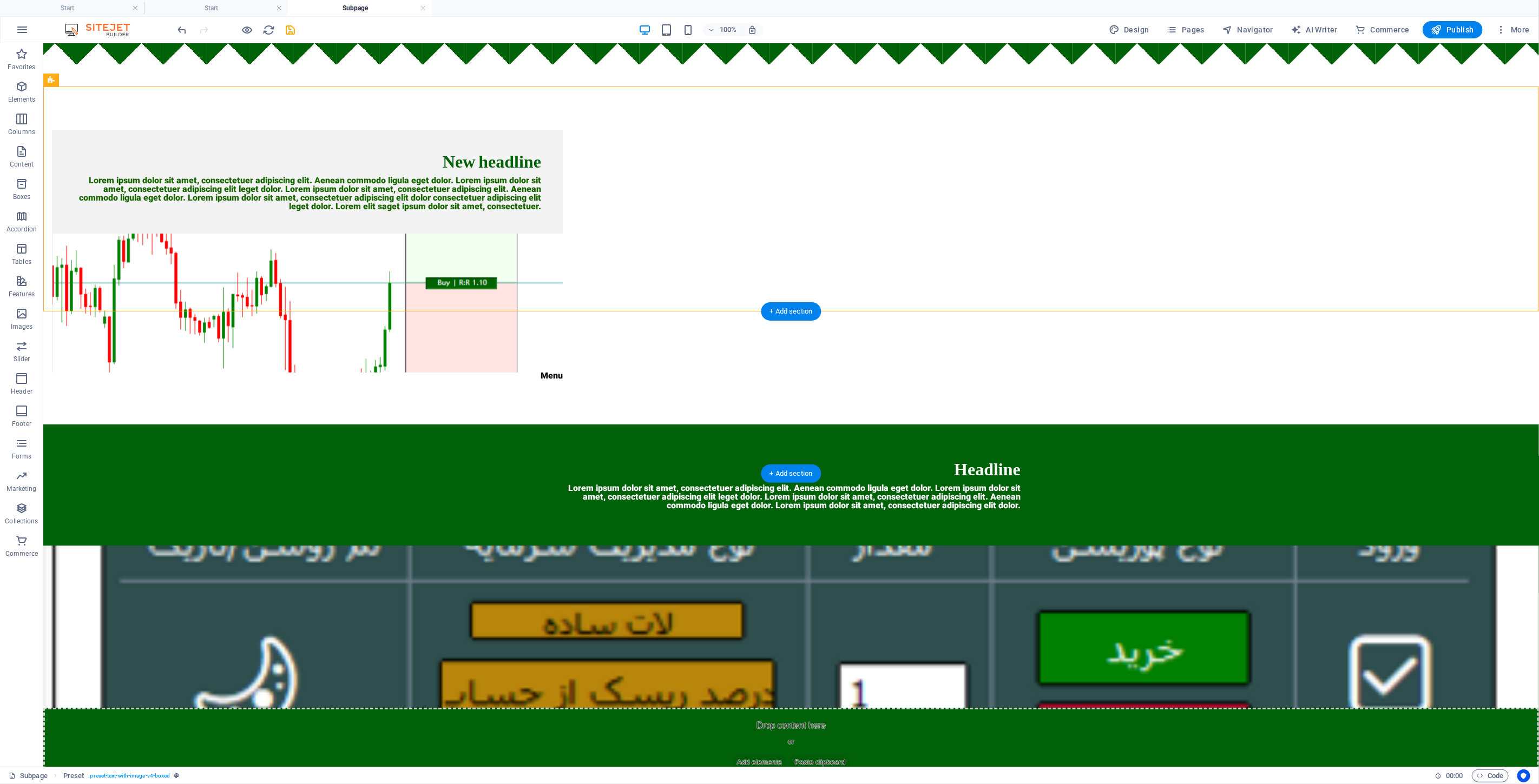
click at [767, 545] on figure at bounding box center [790, 626] width 1496 height 162
select select "px"
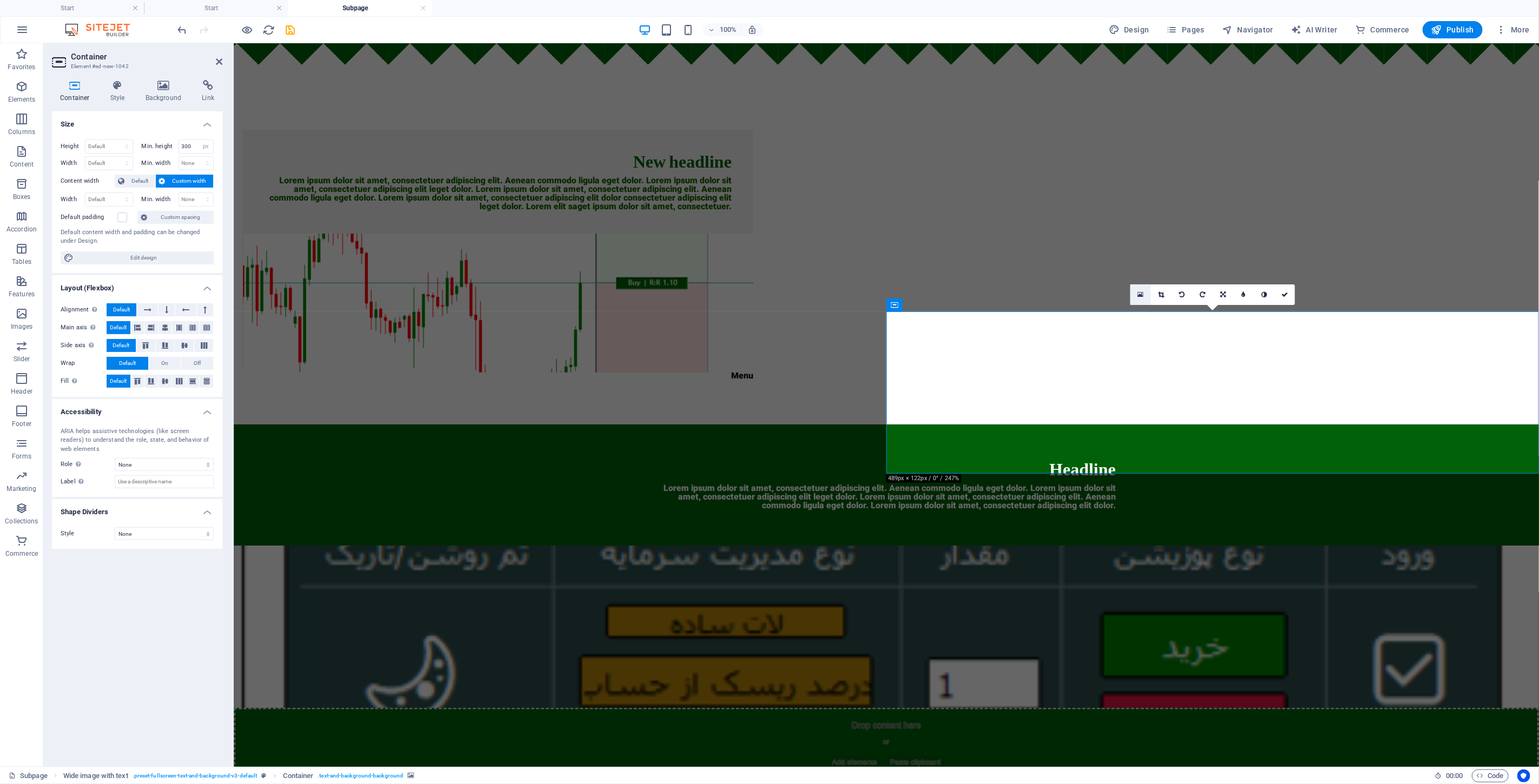
click at [767, 294] on link at bounding box center [1140, 295] width 20 height 20
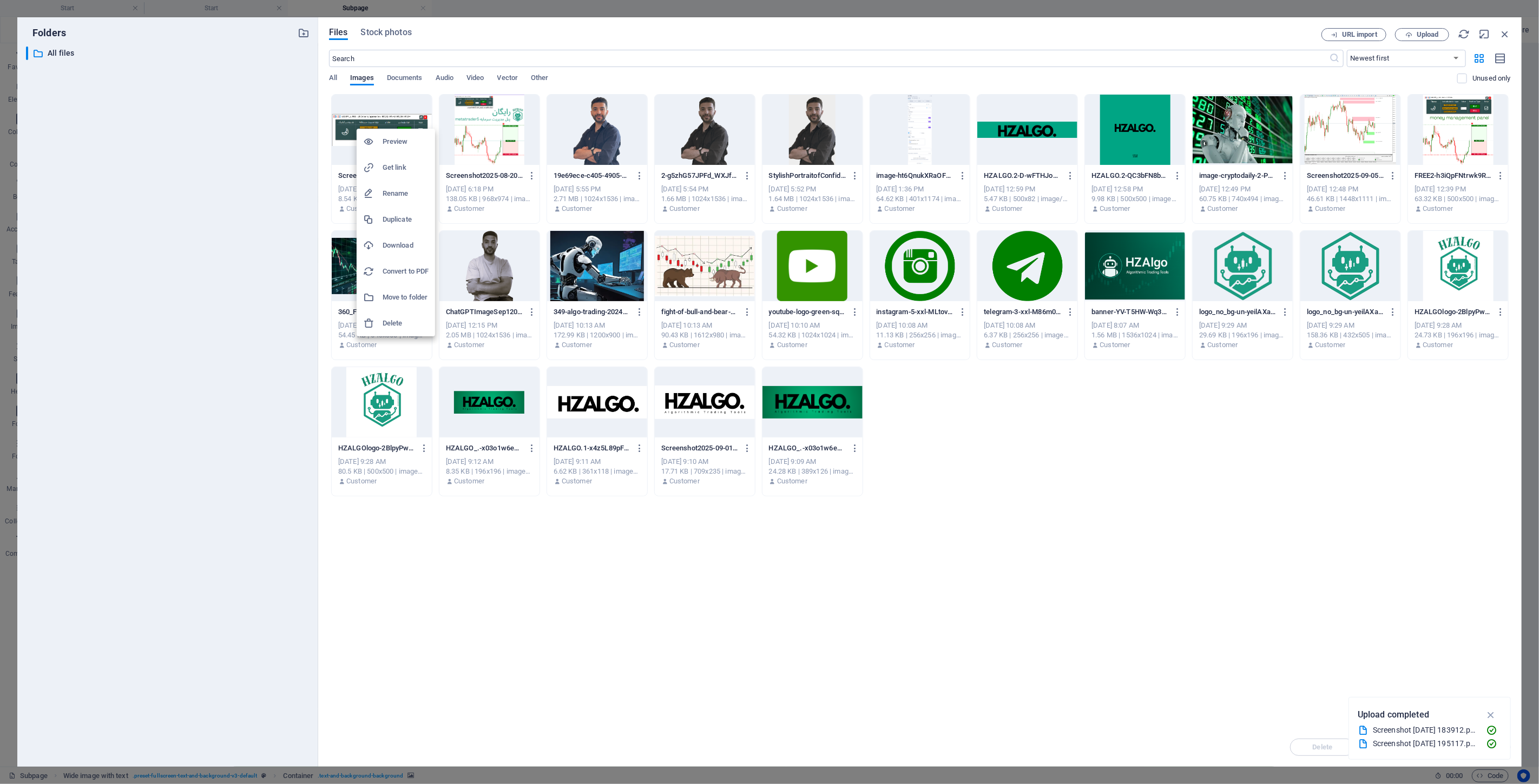
click at [398, 324] on h6 "Delete" at bounding box center [405, 323] width 46 height 13
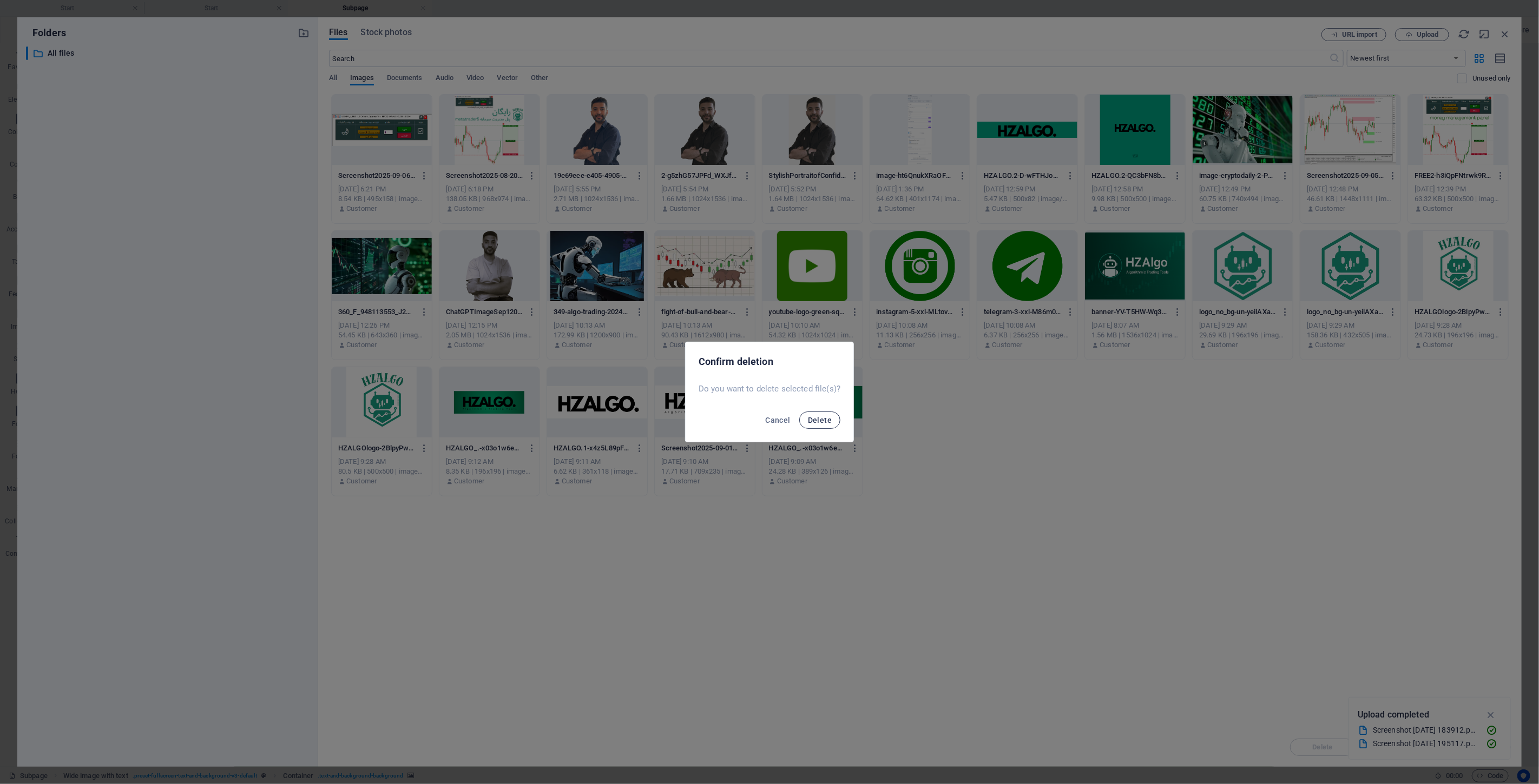
click at [767, 419] on span "Delete" at bounding box center [820, 420] width 24 height 8
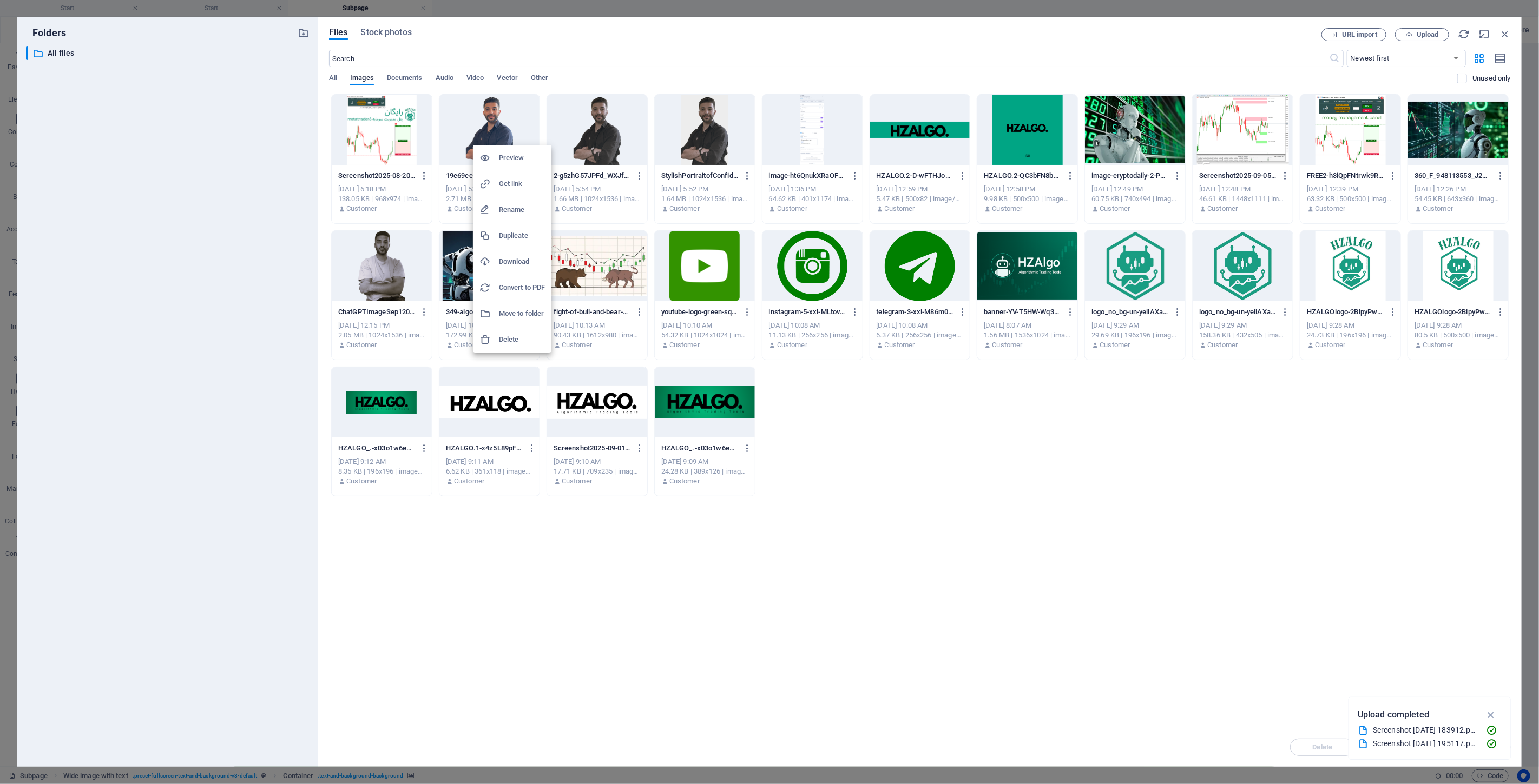
click at [516, 339] on h6 "Delete" at bounding box center [522, 339] width 46 height 13
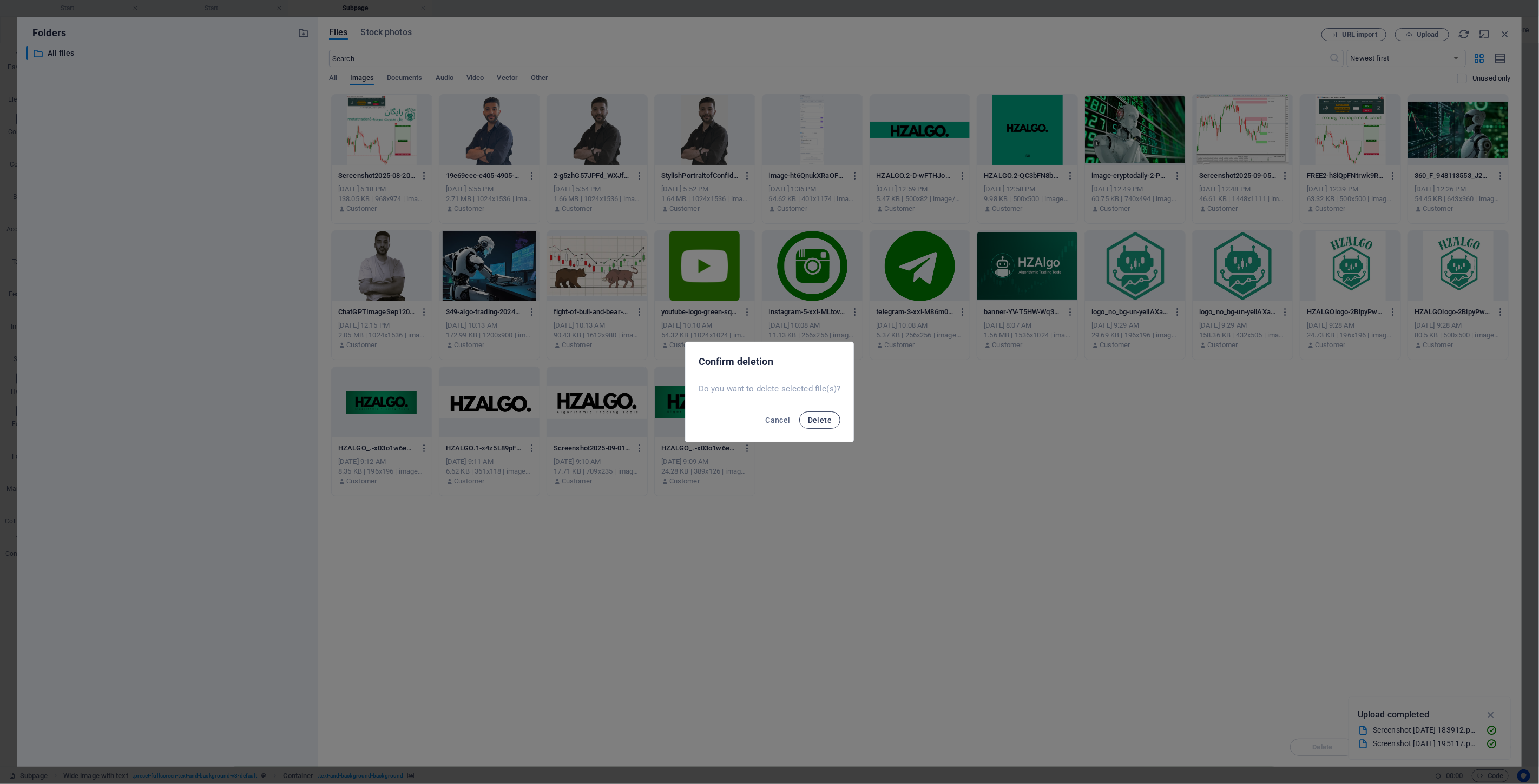
click at [767, 424] on button "Delete" at bounding box center [819, 420] width 41 height 17
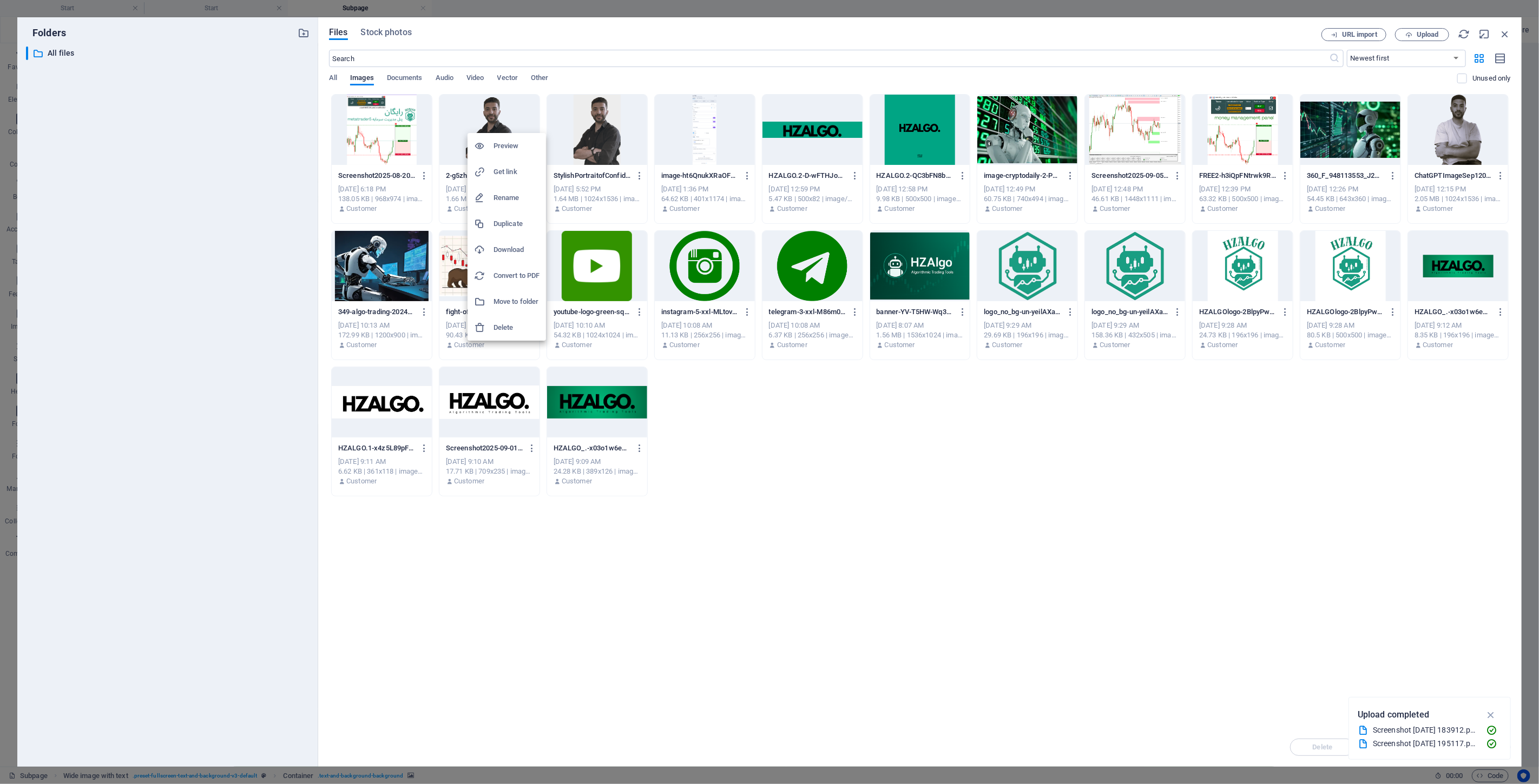
click at [526, 319] on li "Delete" at bounding box center [506, 328] width 78 height 26
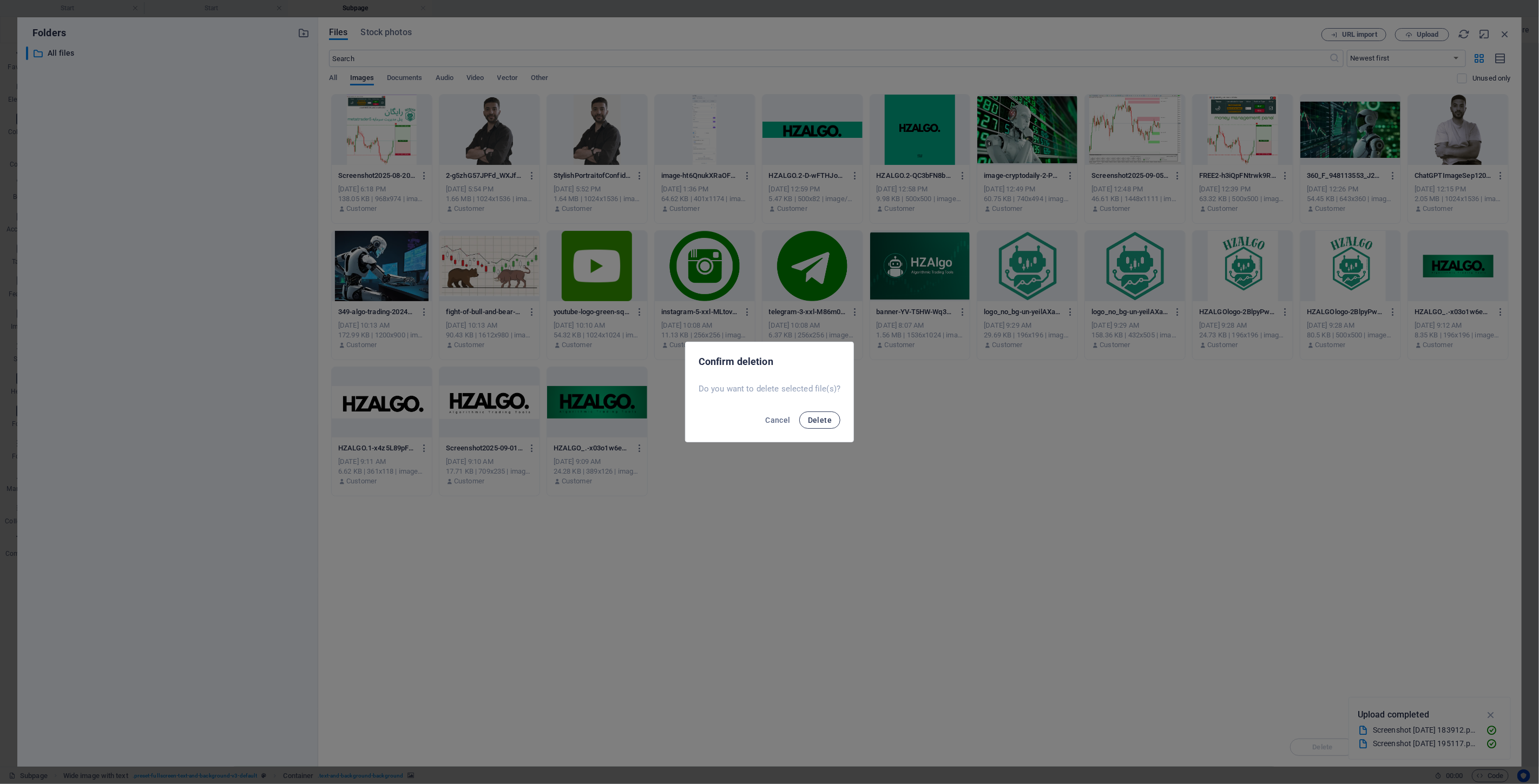
click at [767, 414] on button "Delete" at bounding box center [819, 420] width 41 height 17
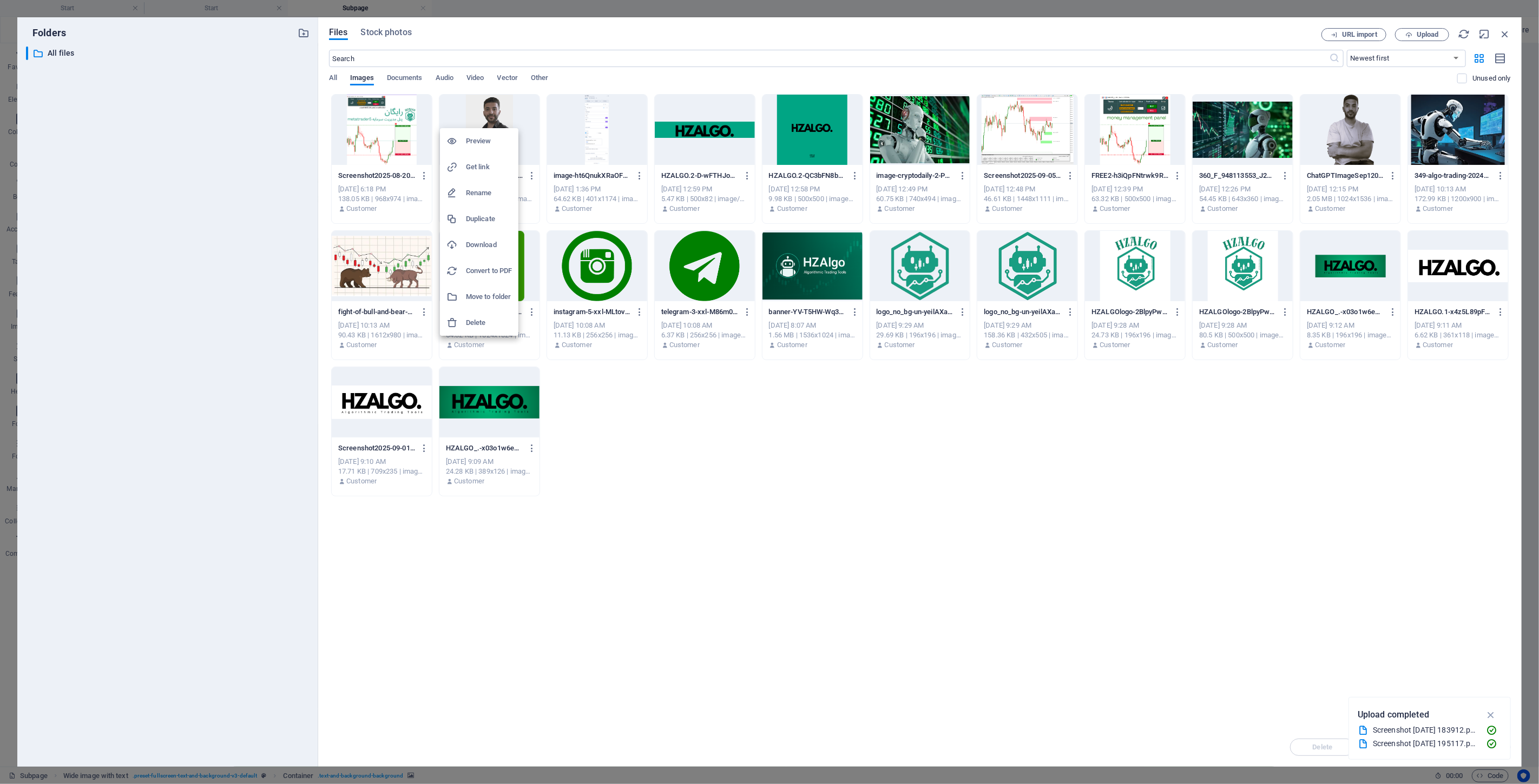
click at [480, 324] on h6 "Delete" at bounding box center [489, 322] width 46 height 13
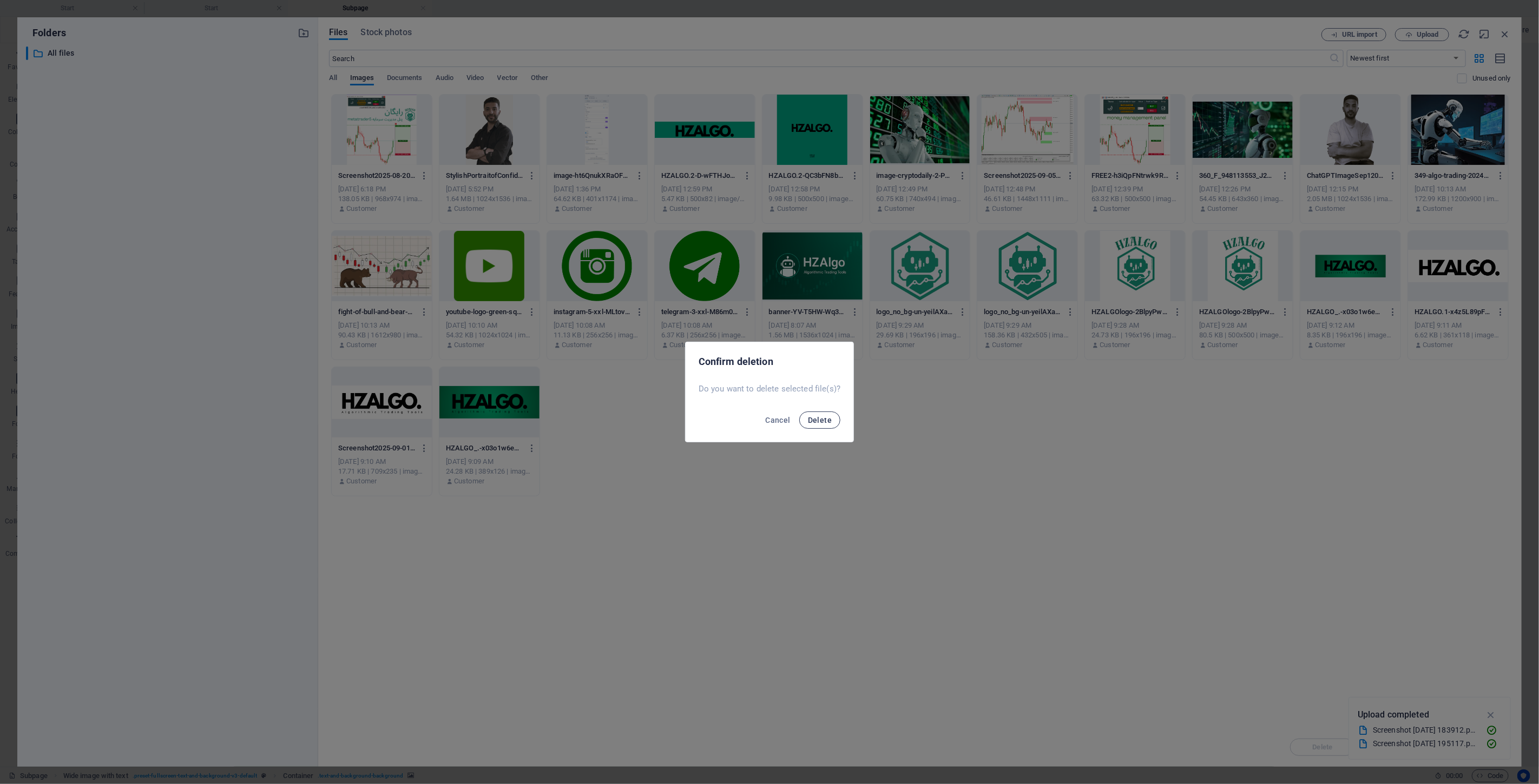
click at [767, 414] on button "Delete" at bounding box center [819, 420] width 41 height 17
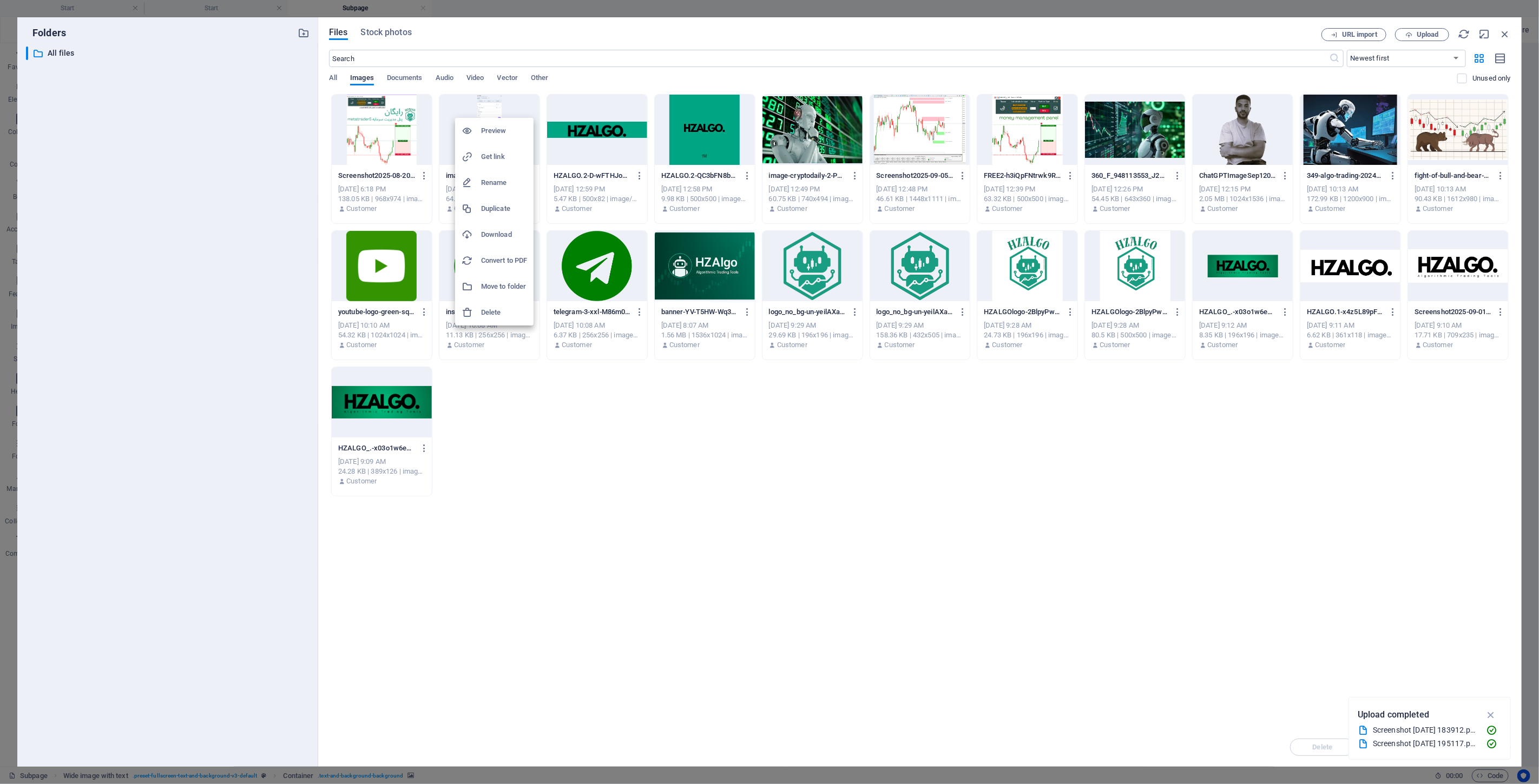
click at [525, 310] on h6 "Delete" at bounding box center [504, 312] width 46 height 13
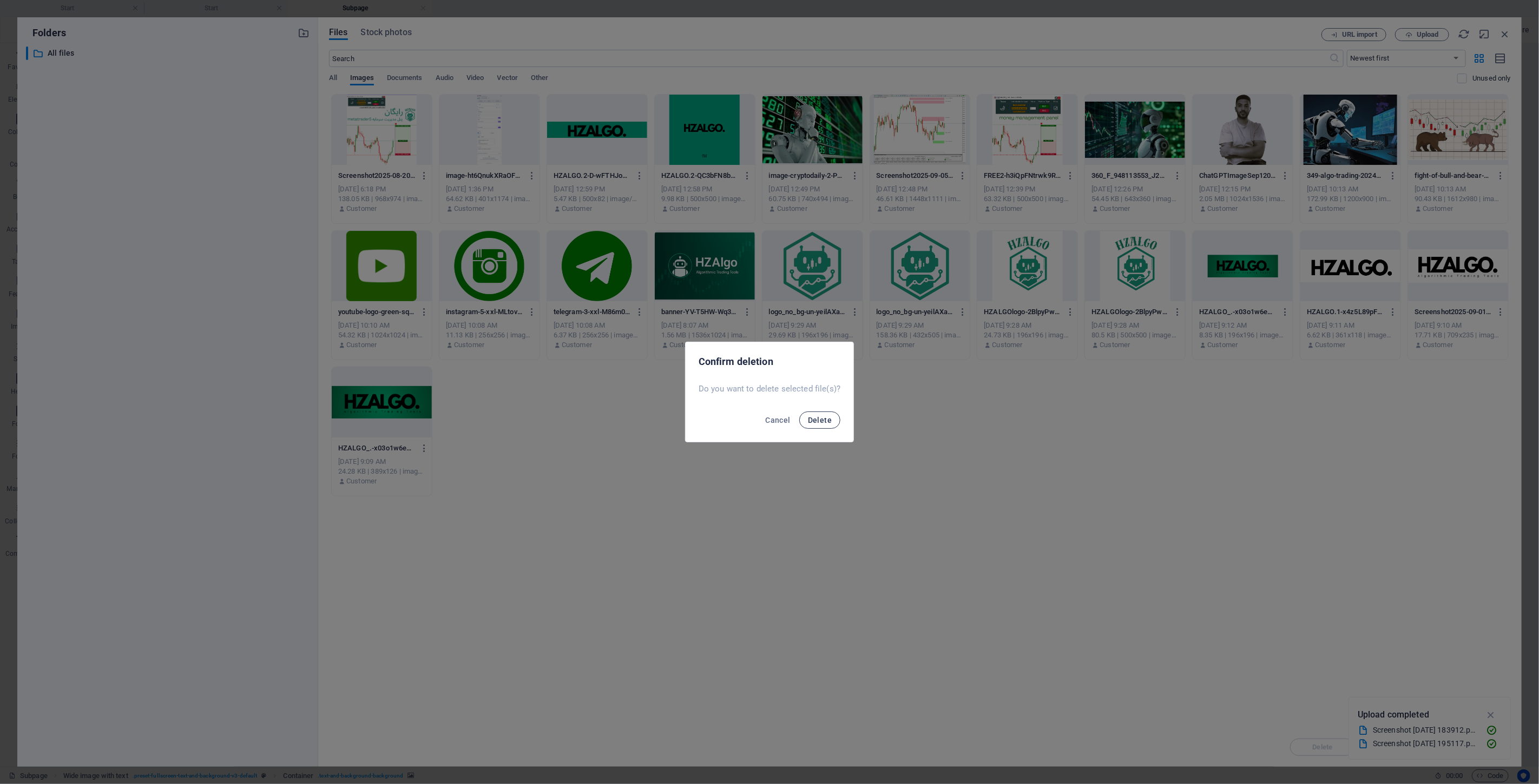
click at [767, 420] on span "Delete" at bounding box center [820, 420] width 24 height 8
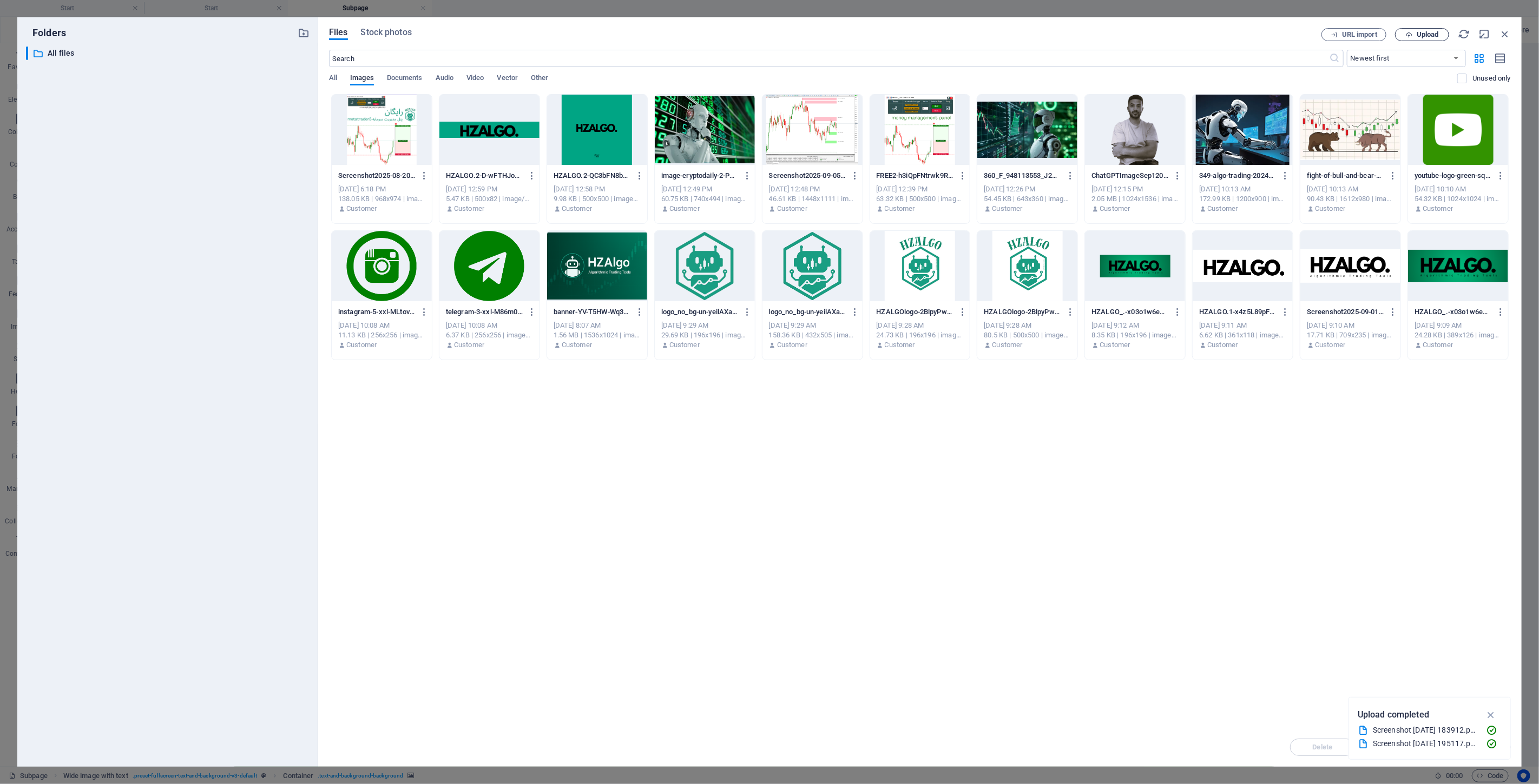
click at [767, 33] on icon "button" at bounding box center [1408, 35] width 7 height 7
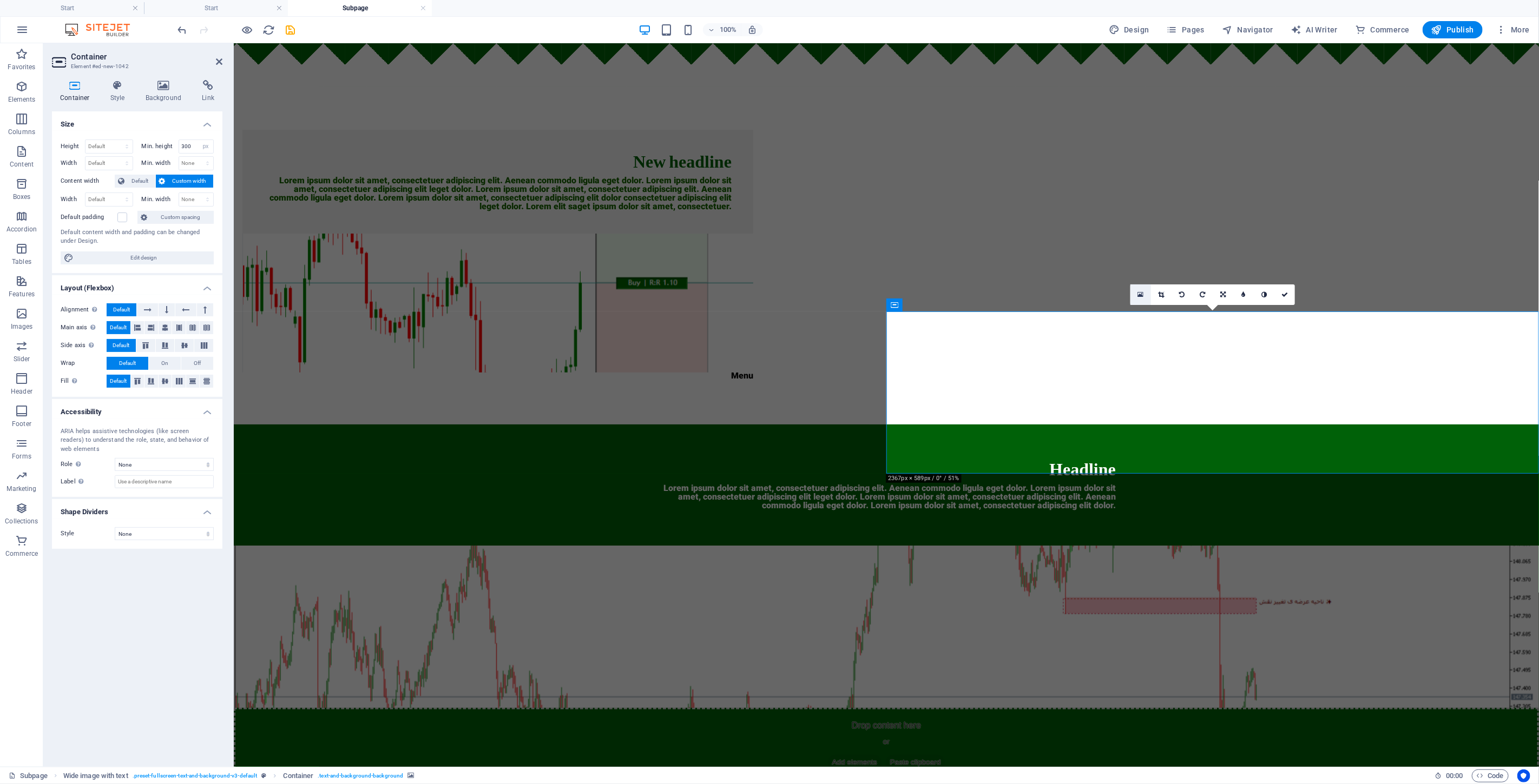
click at [767, 294] on icon at bounding box center [1140, 295] width 6 height 8
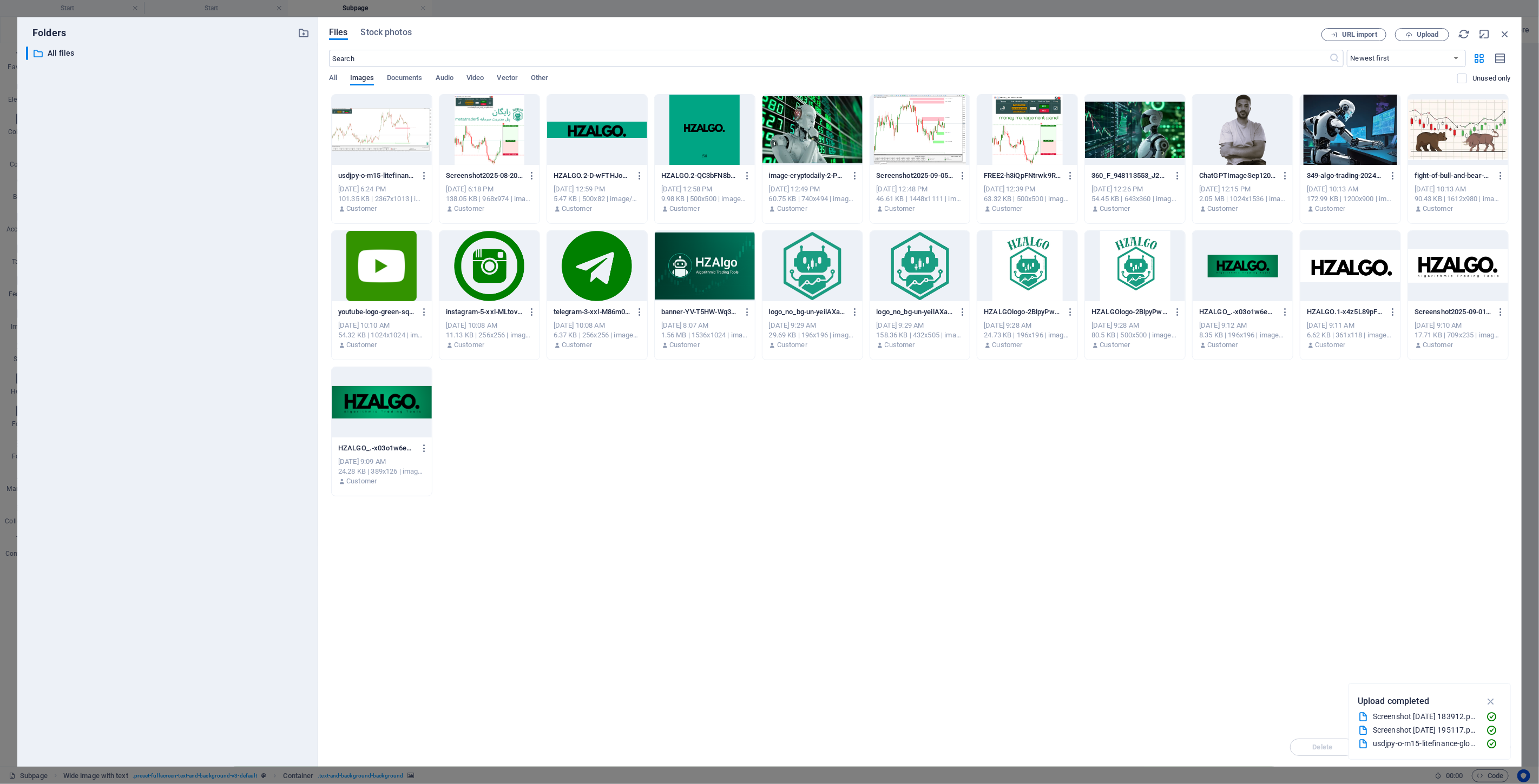
click at [387, 126] on div at bounding box center [382, 129] width 100 height 71
click at [387, 126] on div "1" at bounding box center [382, 129] width 100 height 71
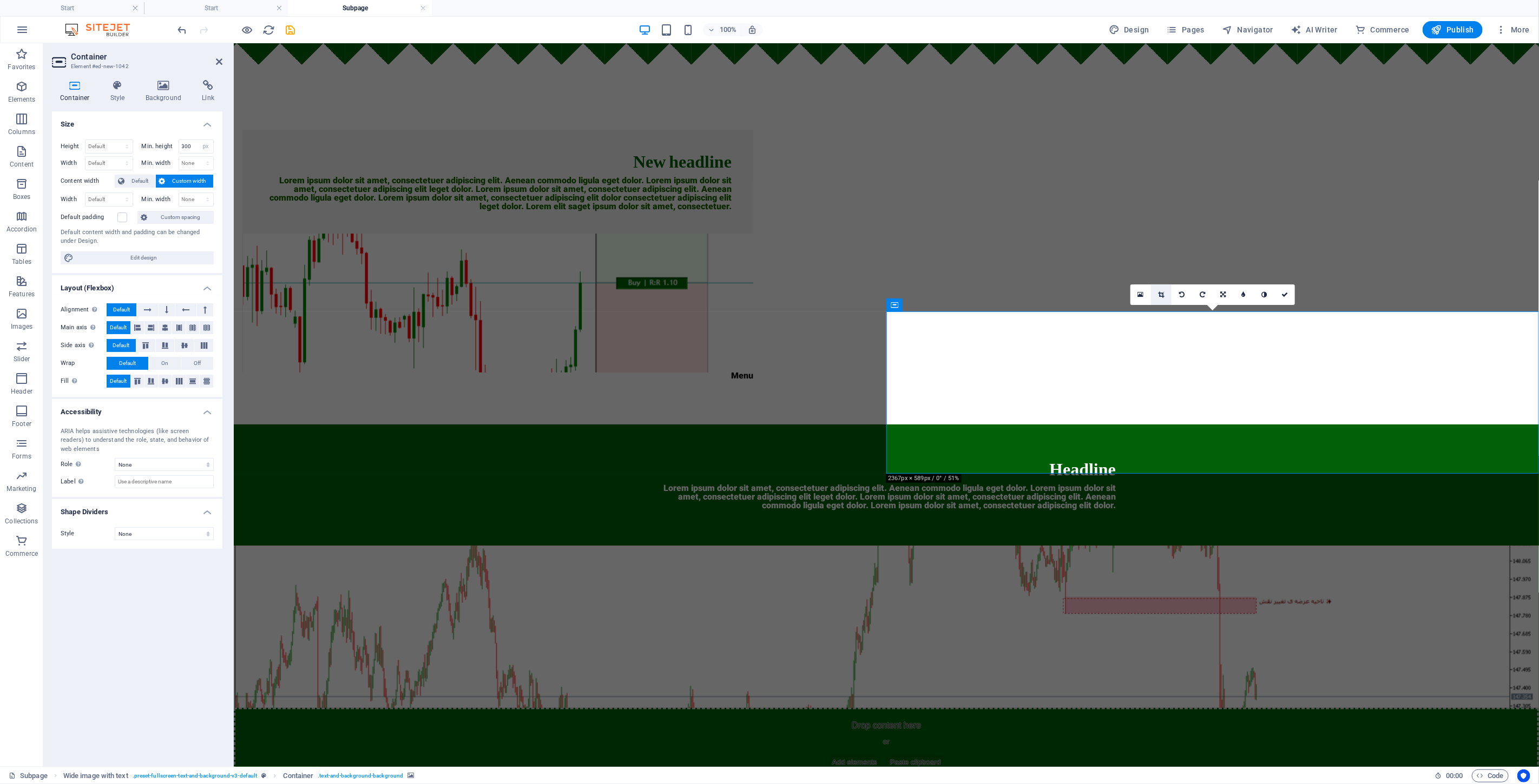
click at [767, 292] on link at bounding box center [1161, 295] width 20 height 20
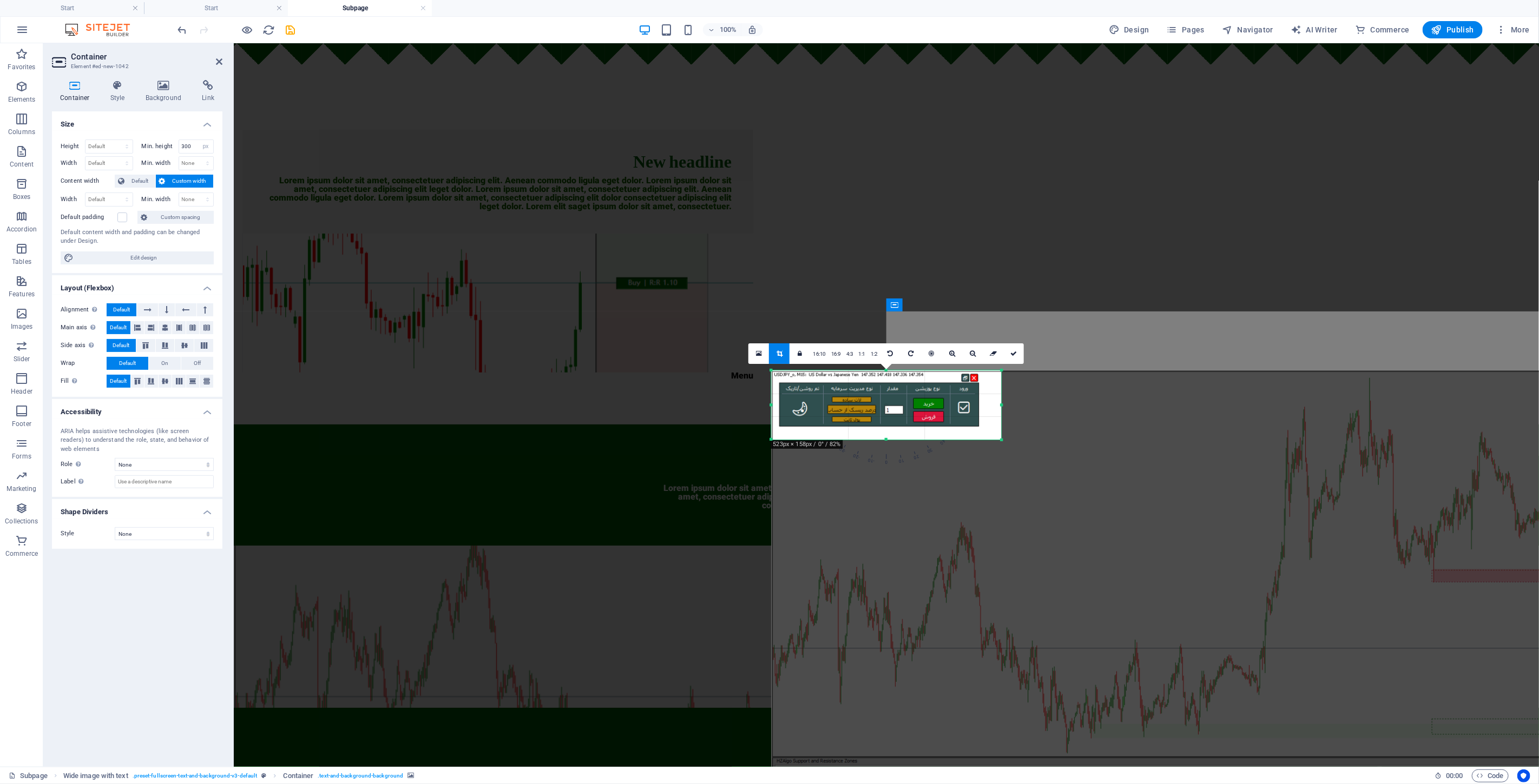
drag, startPoint x: 1406, startPoint y: 628, endPoint x: 592, endPoint y: 250, distance: 897.5
click at [592, 250] on div "Drag here to replace the existing content. Press “Ctrl” if you want to create a…" at bounding box center [886, 405] width 1305 height 724
click at [767, 349] on link at bounding box center [1014, 353] width 20 height 20
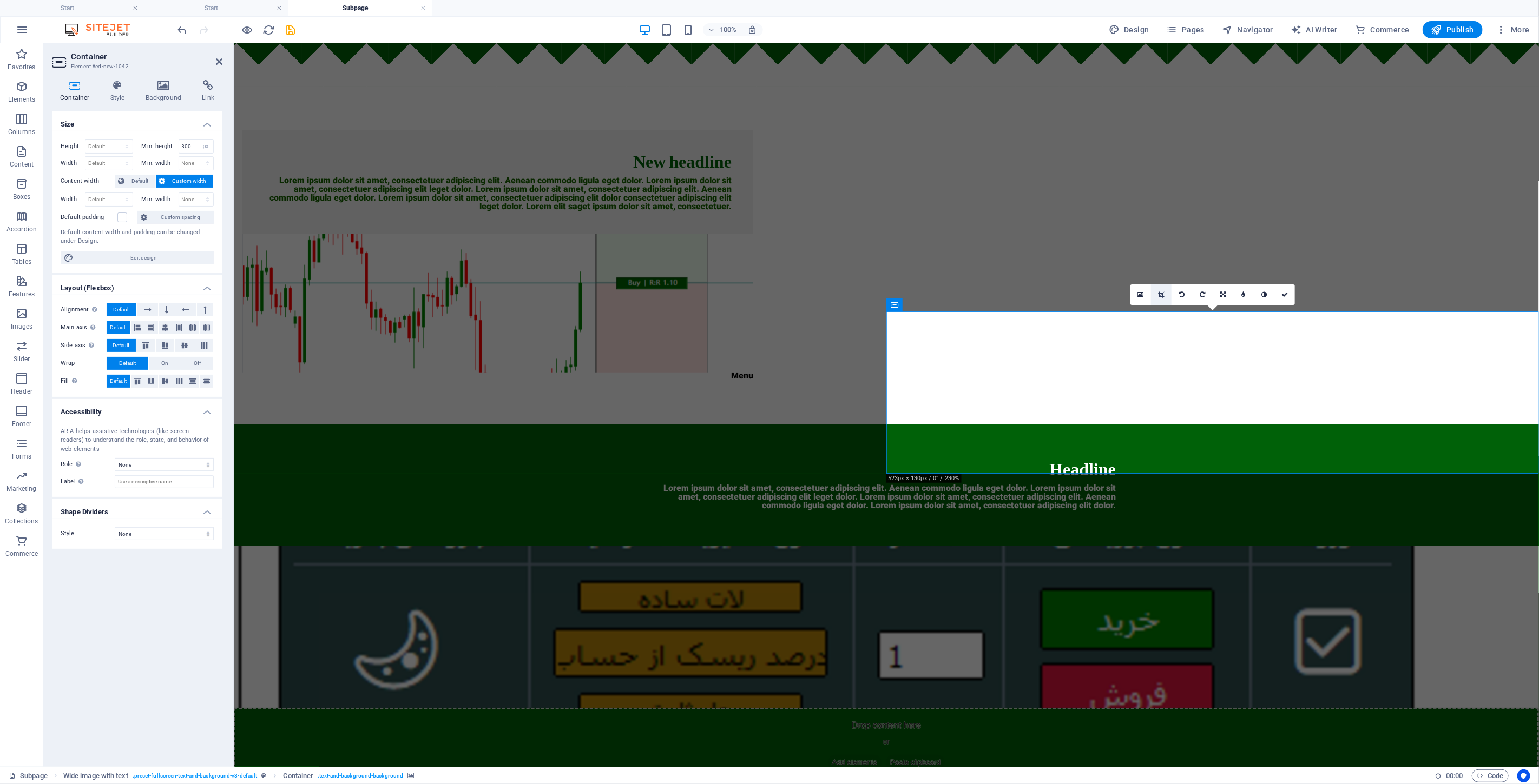
click at [767, 294] on icon at bounding box center [1161, 295] width 6 height 7
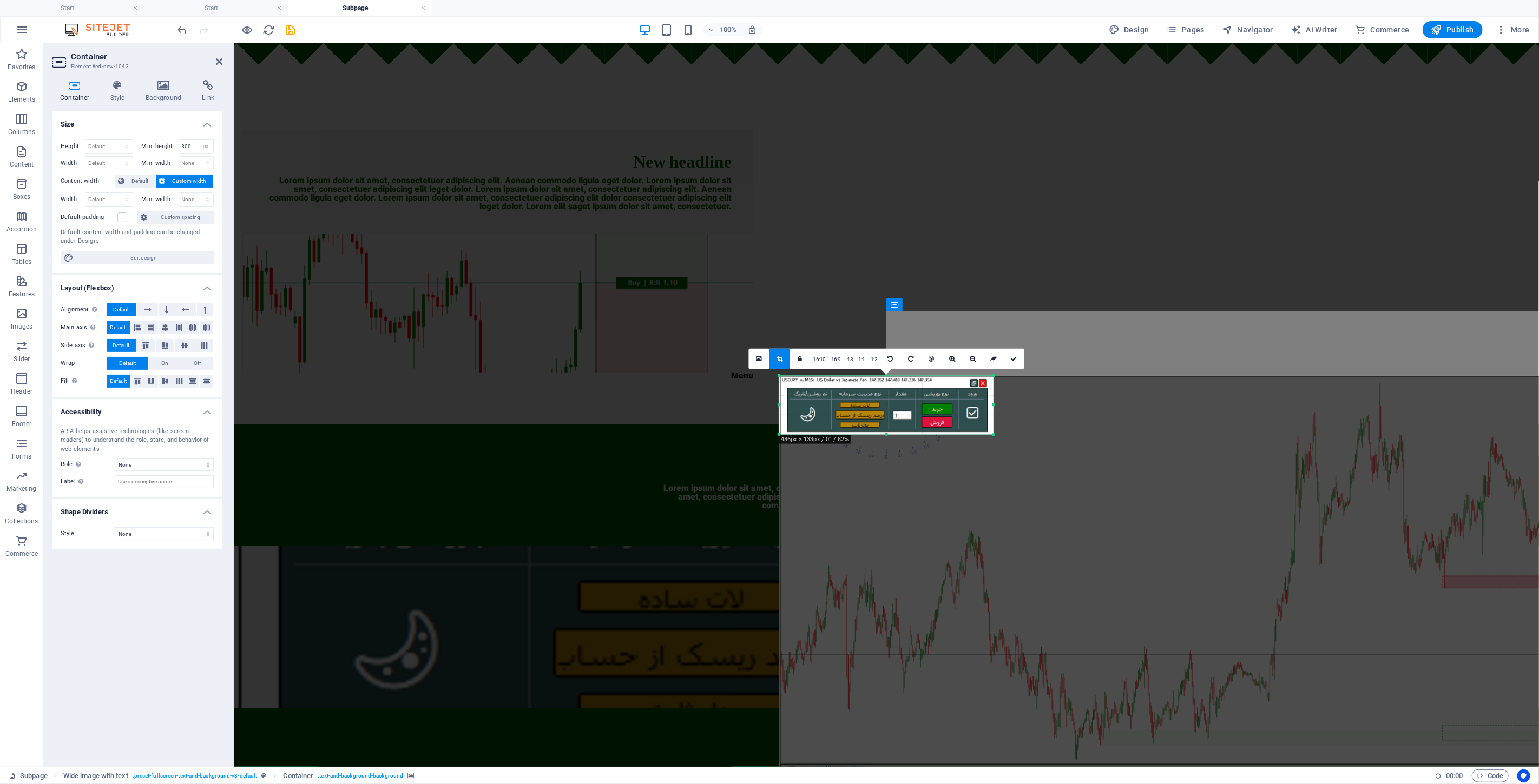
drag, startPoint x: 1003, startPoint y: 442, endPoint x: 986, endPoint y: 431, distance: 20.2
click at [767, 431] on div "180 170 160 150 140 130 120 110 100 90 80 70 60 50 40 30 20 10 0 -10 -20 -30 -4…" at bounding box center [886, 404] width 214 height 59
click at [767, 356] on icon at bounding box center [1014, 359] width 7 height 7
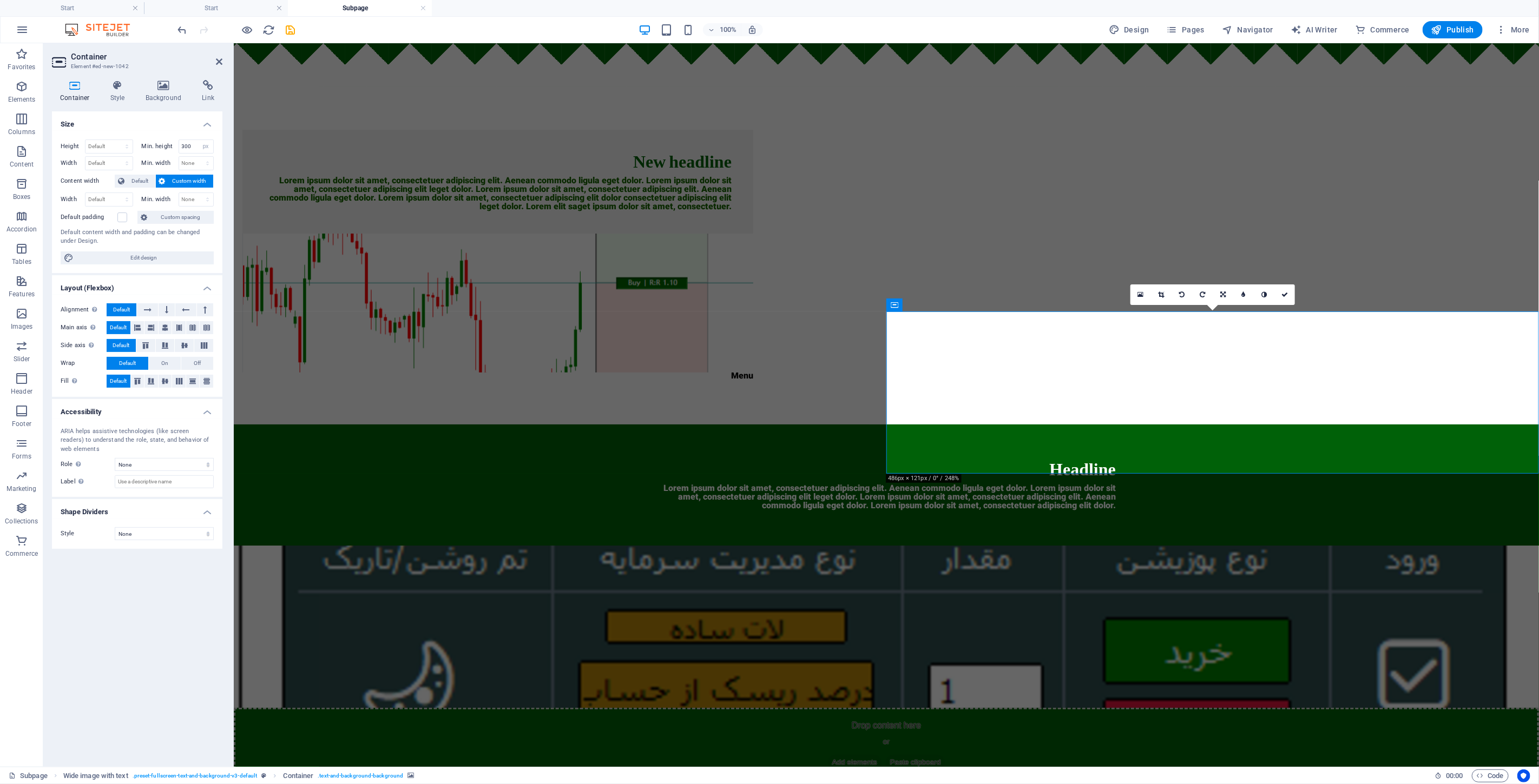
click at [767, 545] on figure at bounding box center [885, 626] width 1305 height 162
click at [767, 296] on link at bounding box center [1161, 295] width 20 height 20
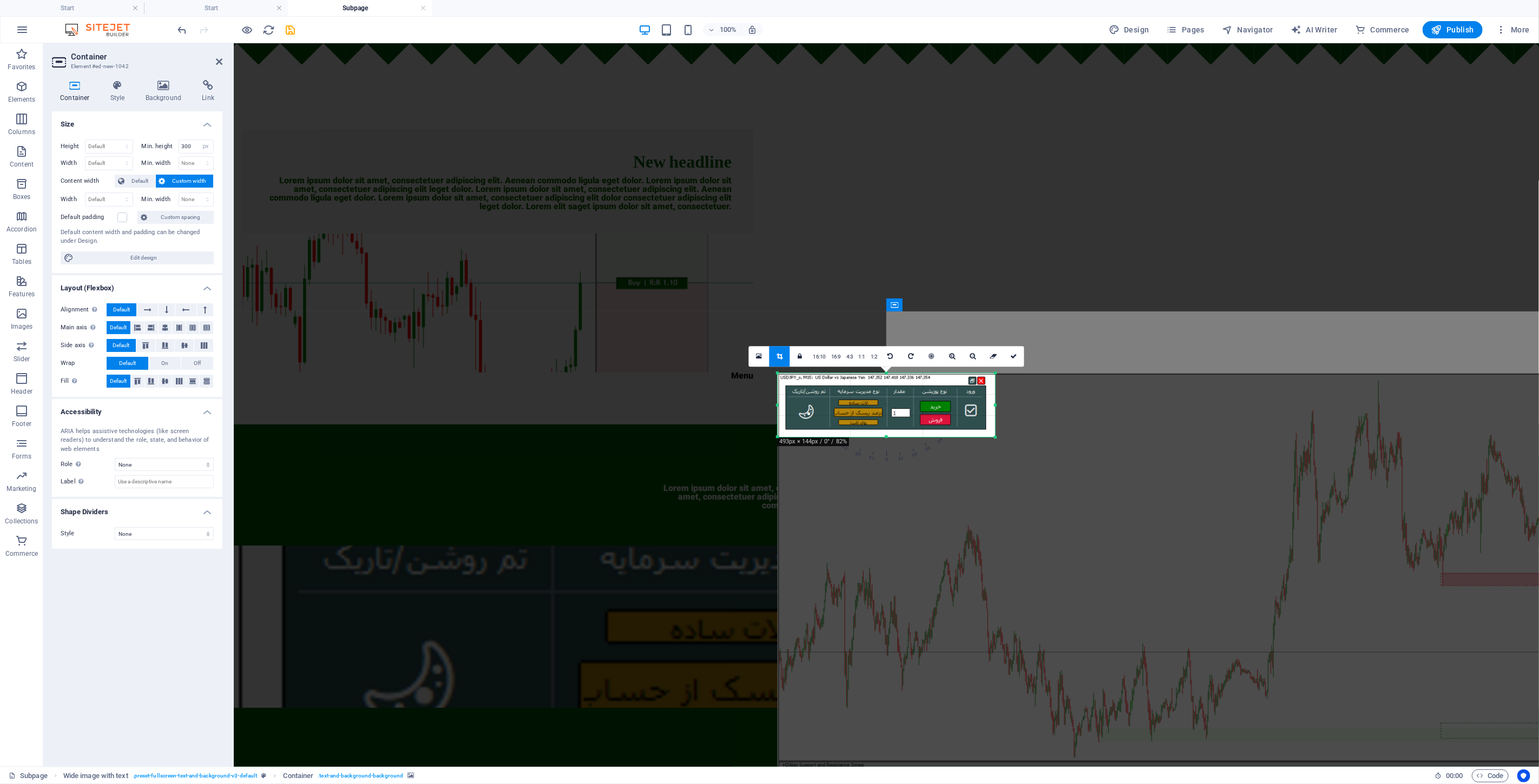
drag, startPoint x: 994, startPoint y: 434, endPoint x: 997, endPoint y: 439, distance: 5.8
click at [767, 439] on div at bounding box center [996, 437] width 7 height 7
click at [767, 353] on link at bounding box center [1014, 356] width 20 height 20
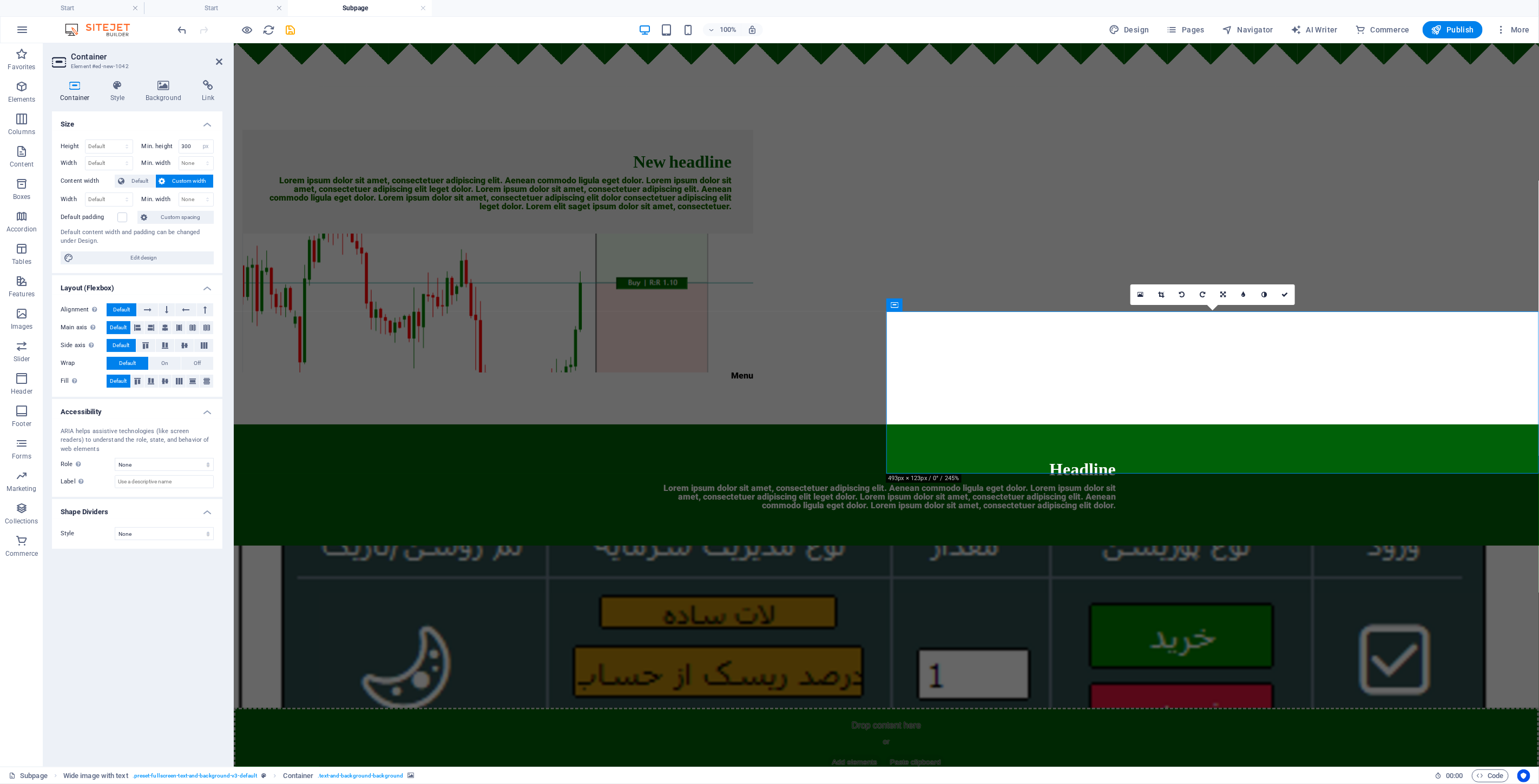
click at [767, 545] on figure at bounding box center [885, 626] width 1305 height 162
click at [767, 293] on icon at bounding box center [1161, 295] width 6 height 7
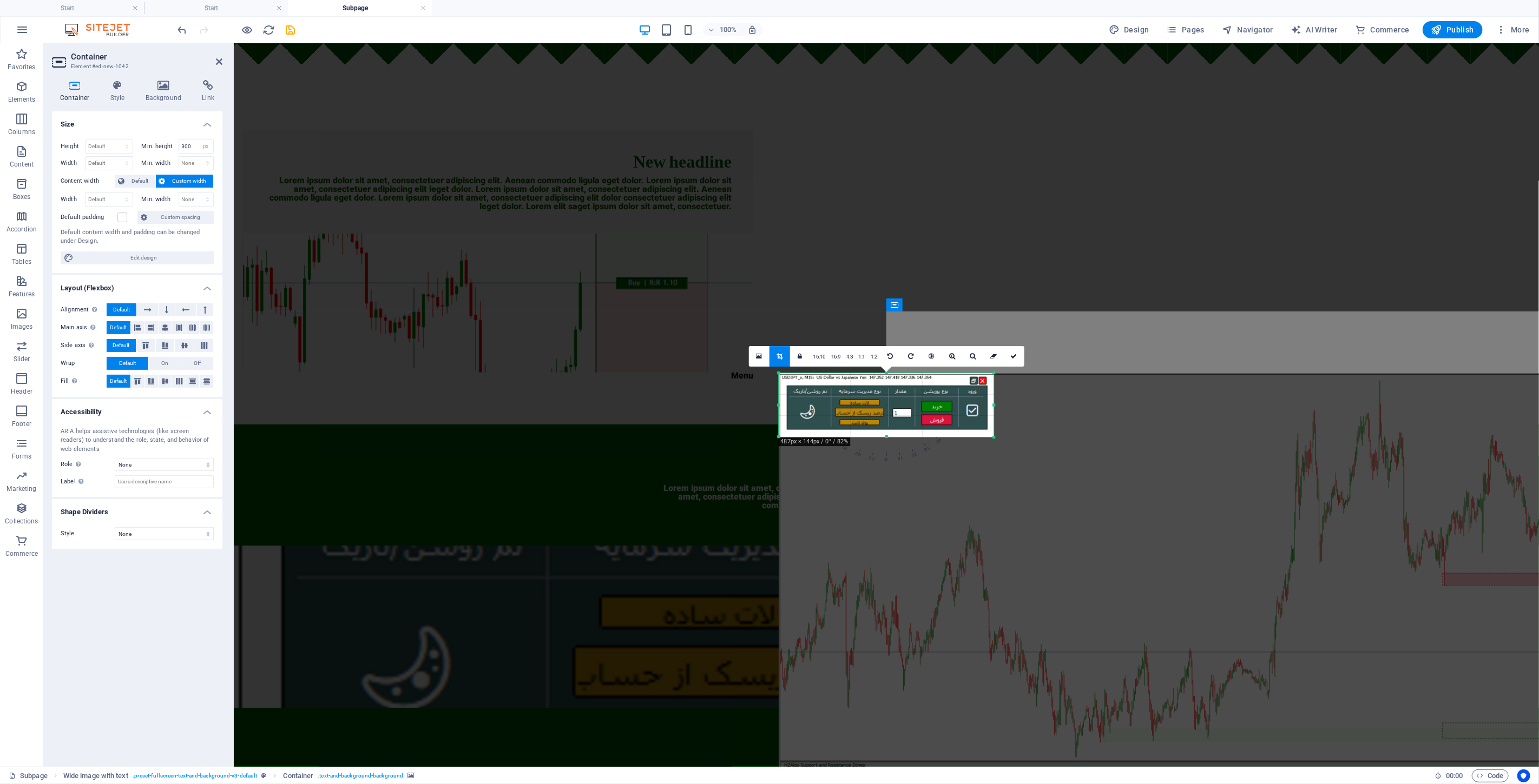
click at [767, 438] on div at bounding box center [994, 437] width 7 height 7
click at [767, 364] on link at bounding box center [1014, 356] width 20 height 20
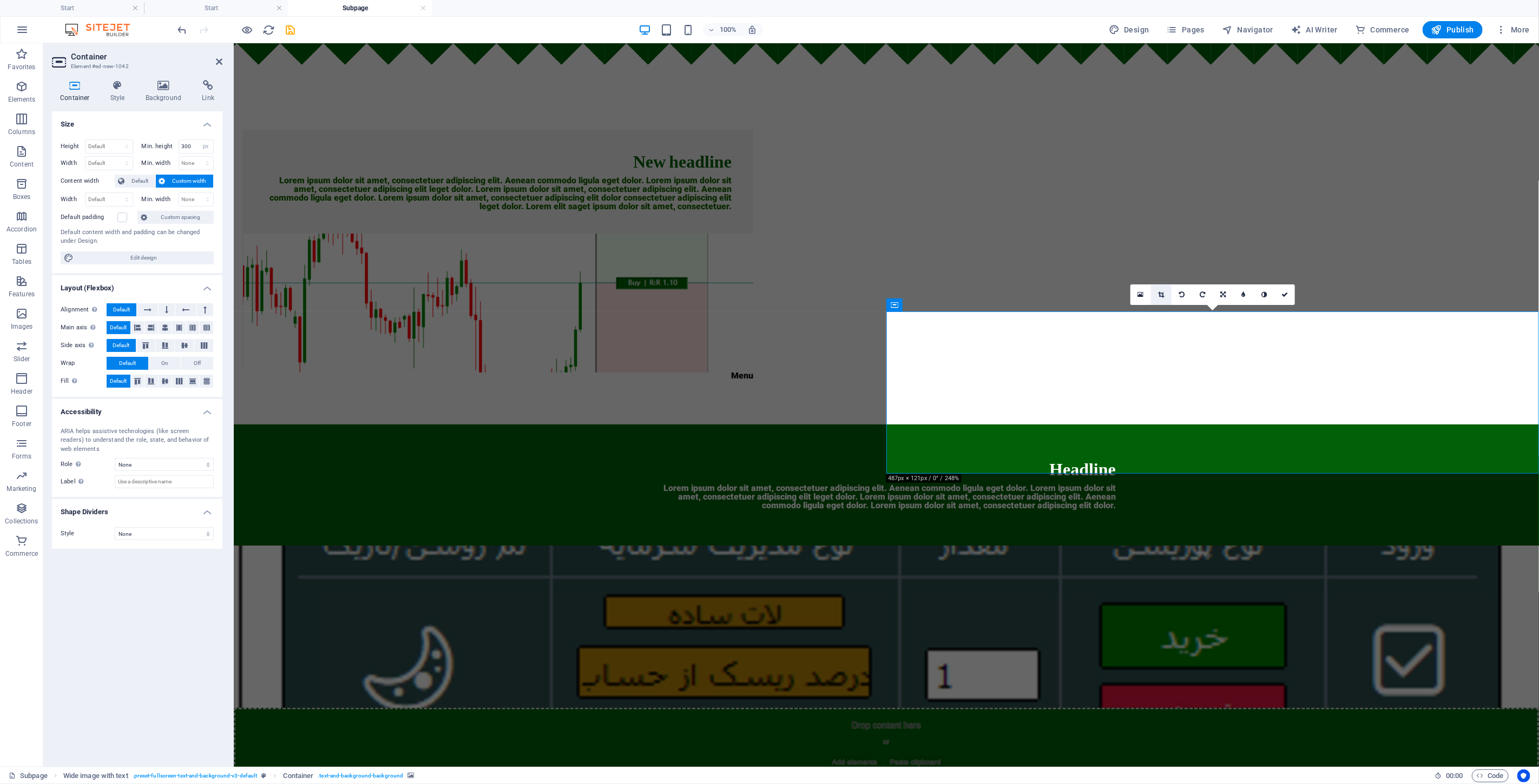
click at [767, 296] on icon at bounding box center [1161, 295] width 6 height 7
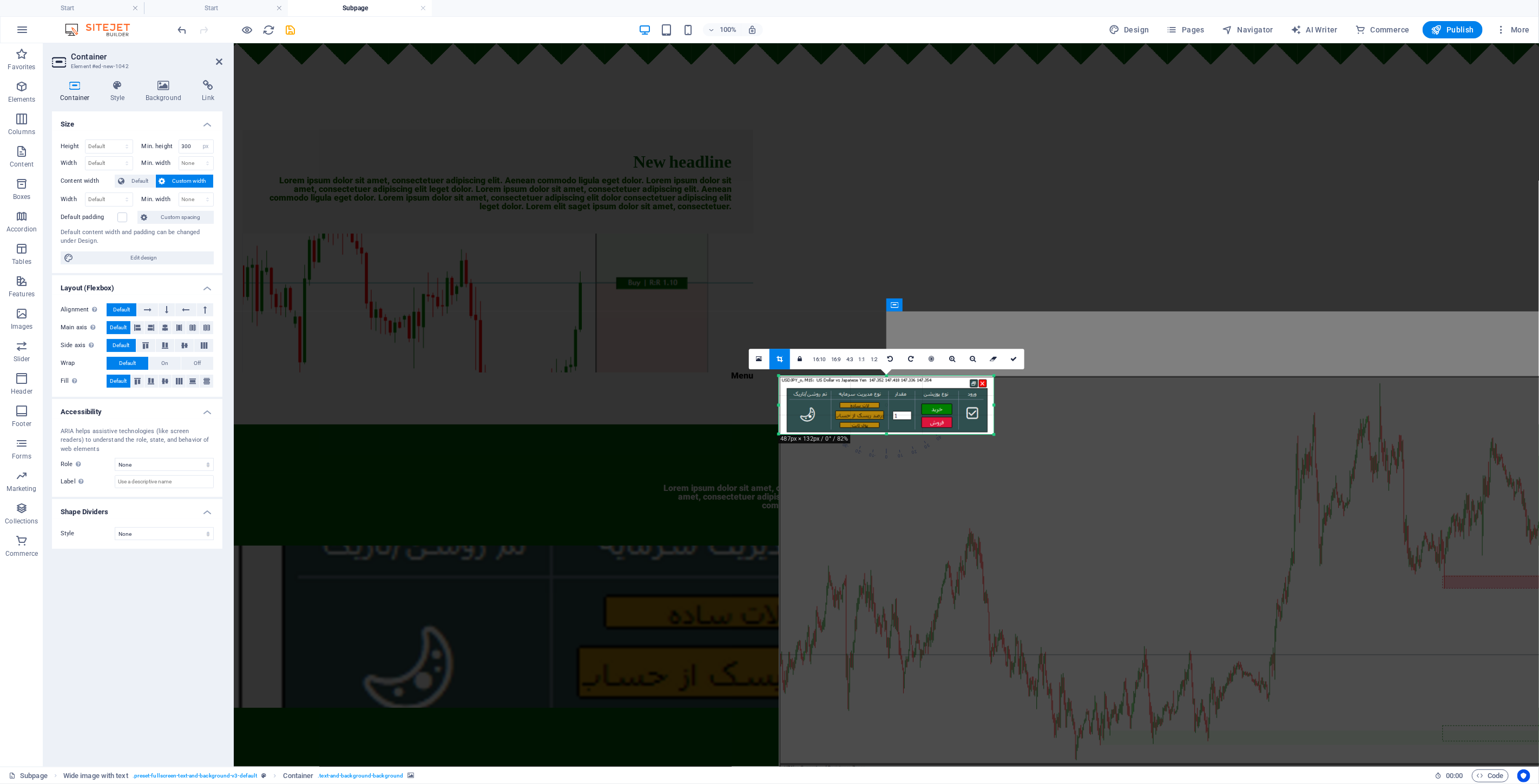
click at [767, 430] on div "180 170 160 150 140 130 120 110 100 90 80 70 60 50 40 30 20 10 0 -10 -20 -30 -4…" at bounding box center [885, 404] width 215 height 59
drag, startPoint x: 1016, startPoint y: 357, endPoint x: 796, endPoint y: 315, distance: 224.0
click at [767, 357] on icon at bounding box center [1014, 359] width 7 height 7
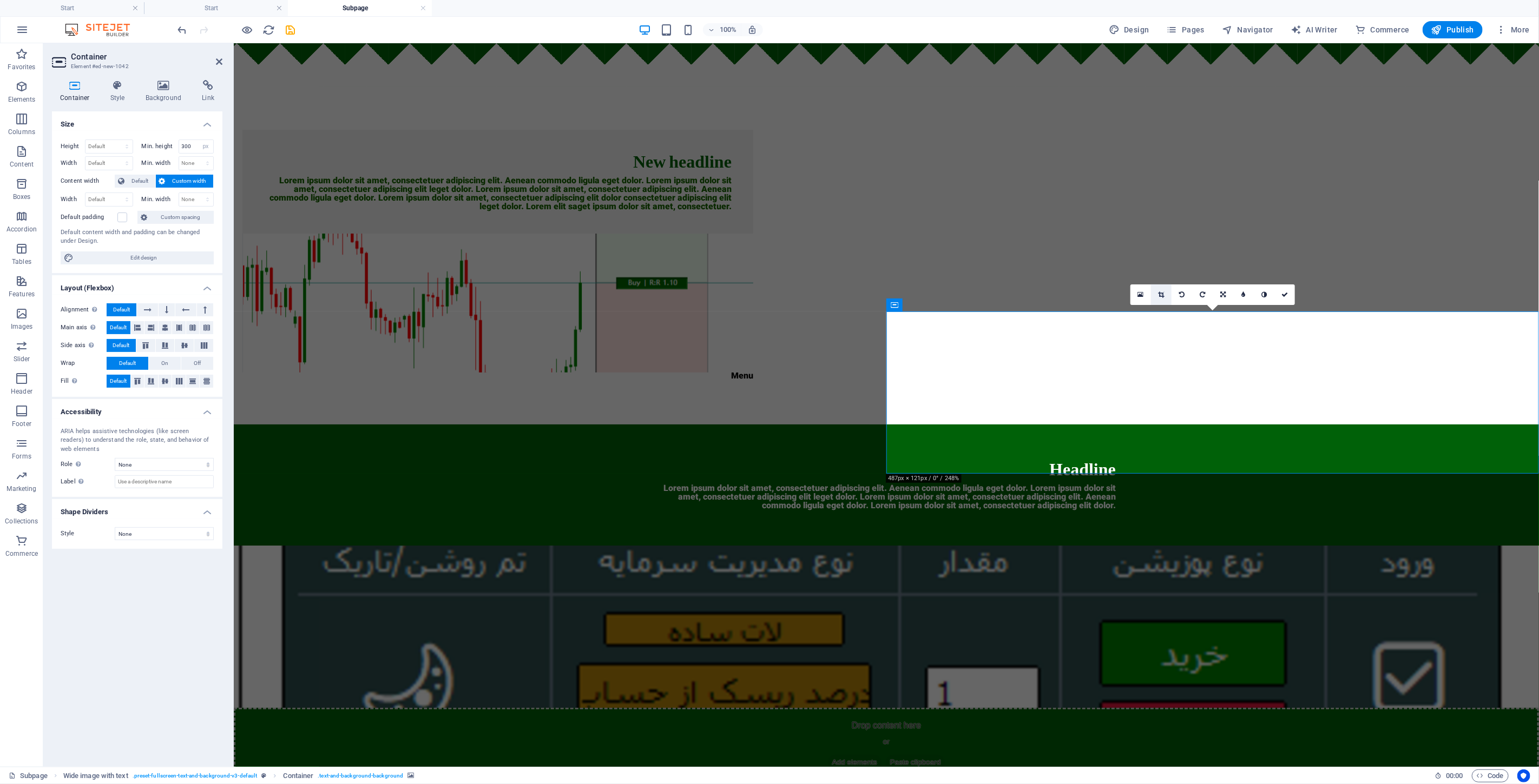
click at [767, 301] on link at bounding box center [1161, 295] width 20 height 20
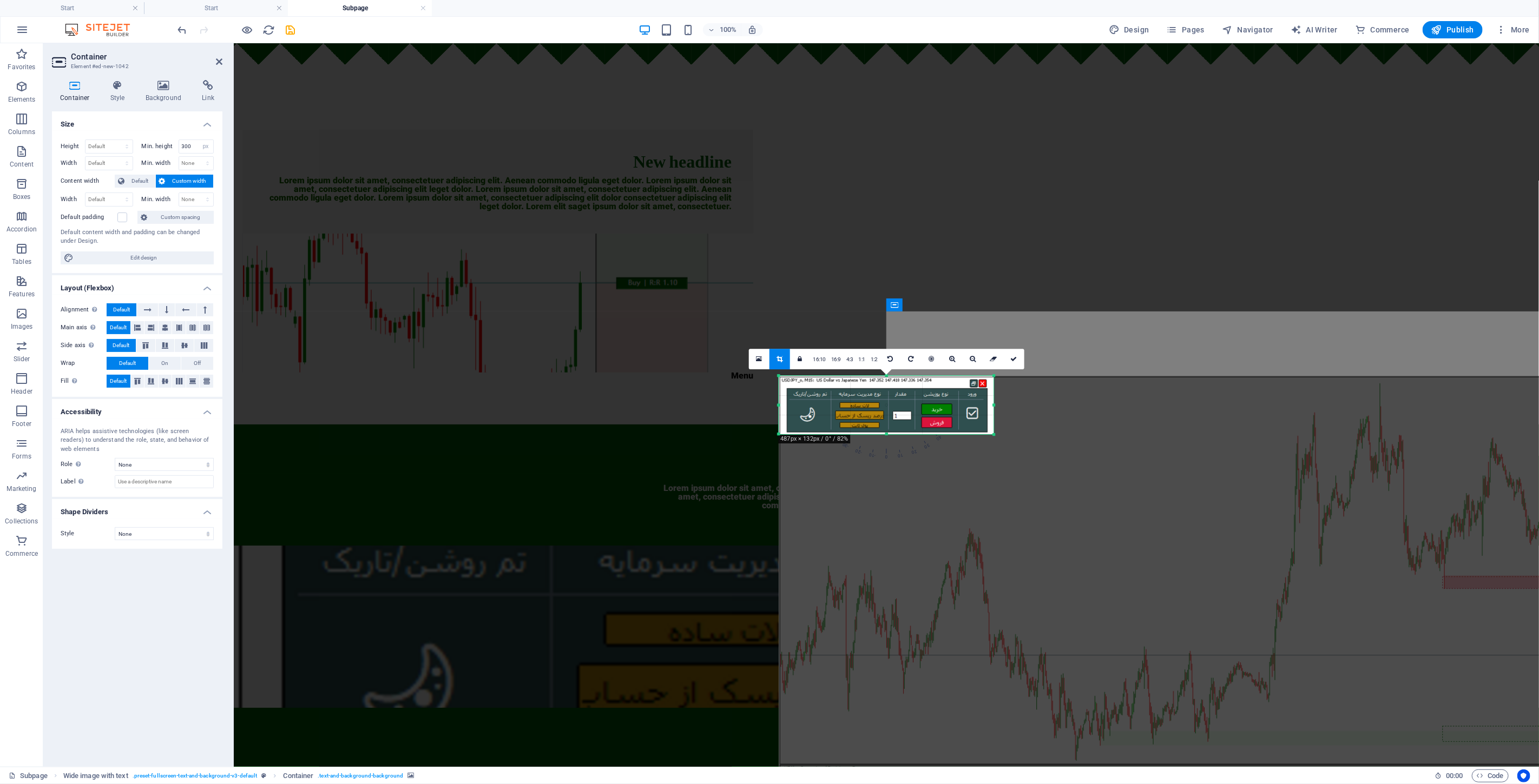
click at [767, 432] on div at bounding box center [1300, 599] width 1044 height 447
click at [767, 437] on div at bounding box center [994, 436] width 7 height 7
click at [767, 359] on icon at bounding box center [1014, 358] width 7 height 7
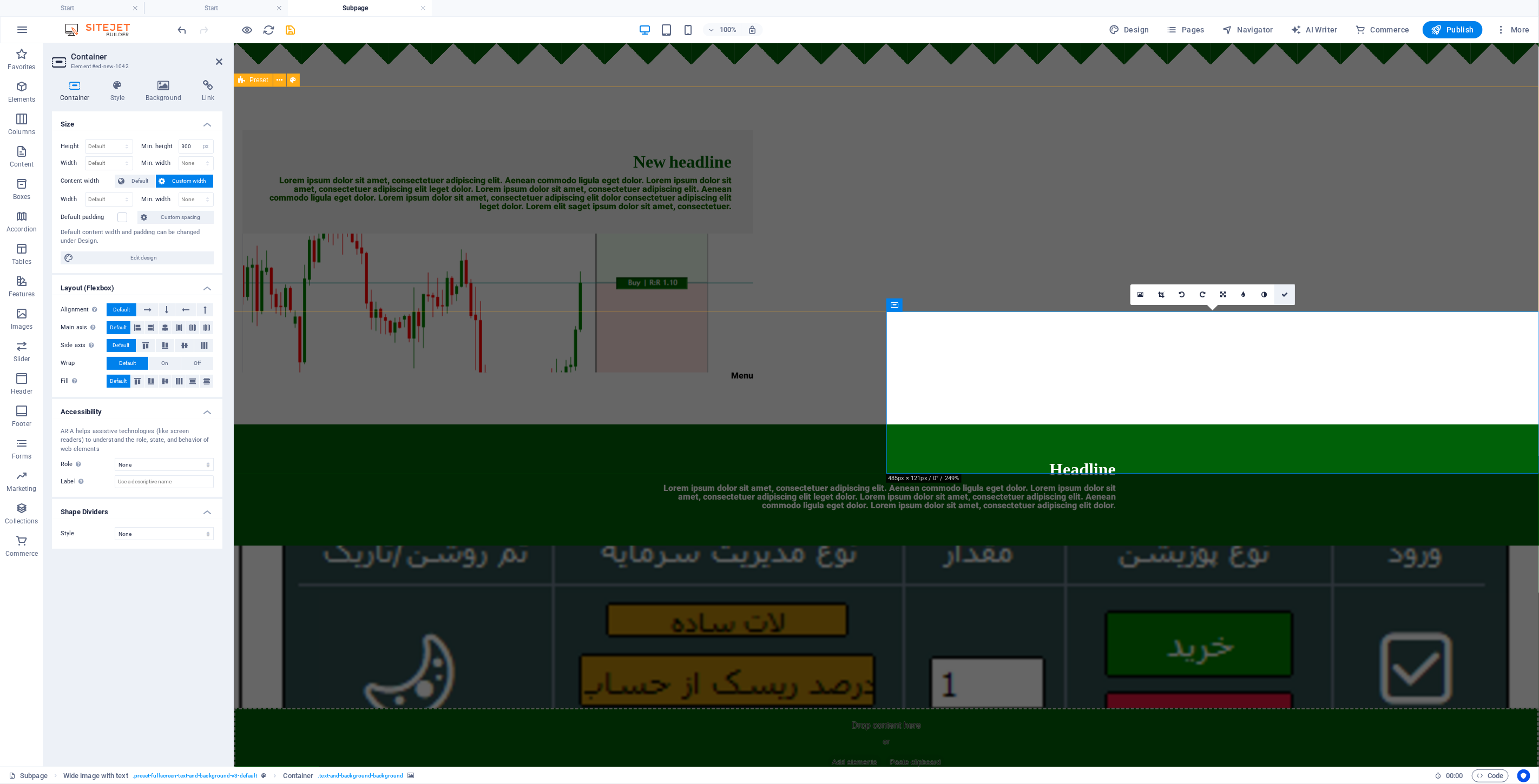
click at [767, 196] on div "New headline Lorem ipsum dolor sit amet, consectetuer adipiscing elit. Aenean c…" at bounding box center [885, 255] width 1305 height 338
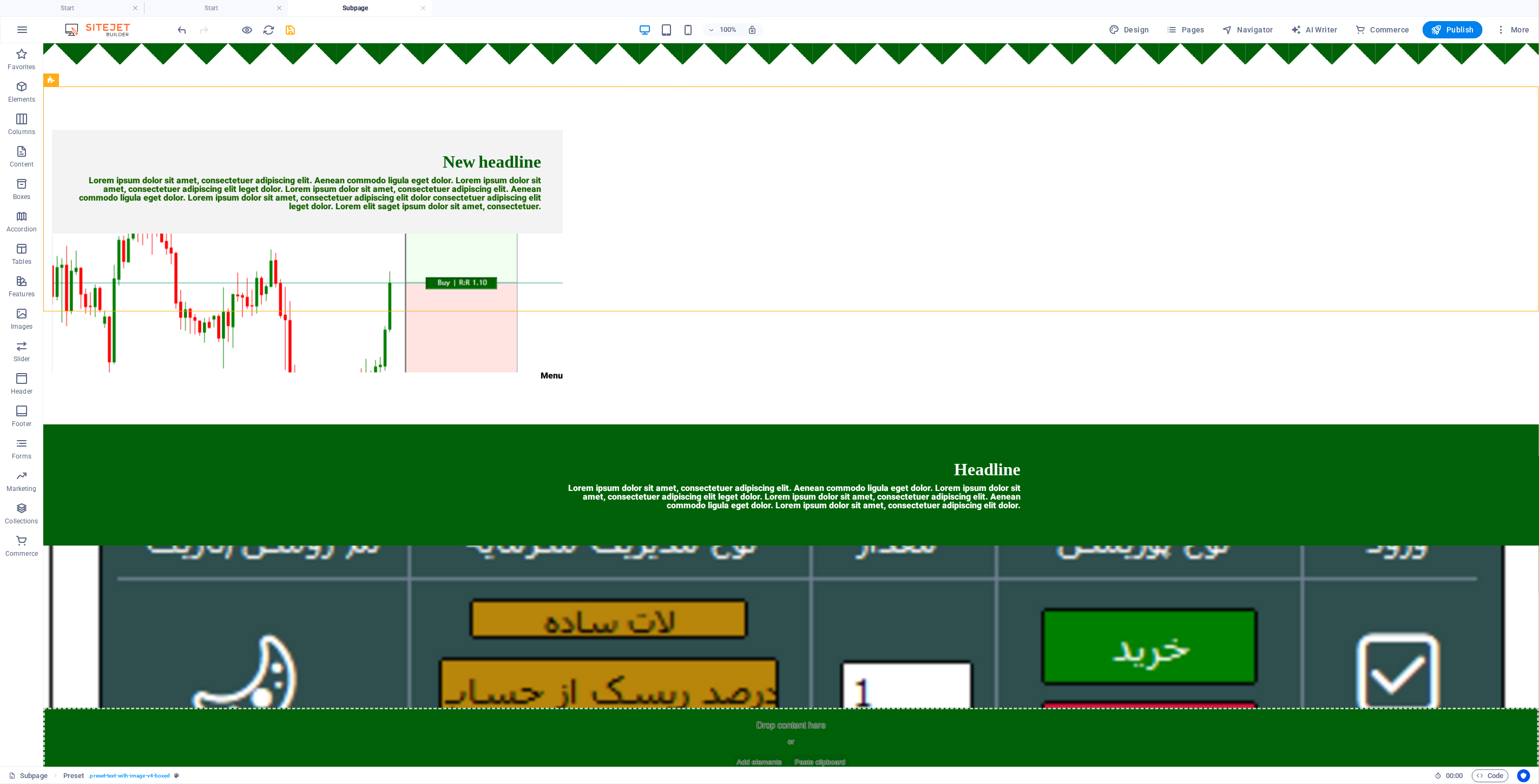
click at [767, 486] on html "Skip to main content New headline Lorem ipsum dolor sit amet, consectetuer adip…" at bounding box center [790, 413] width 1496 height 742
click at [767, 545] on figure at bounding box center [790, 626] width 1496 height 162
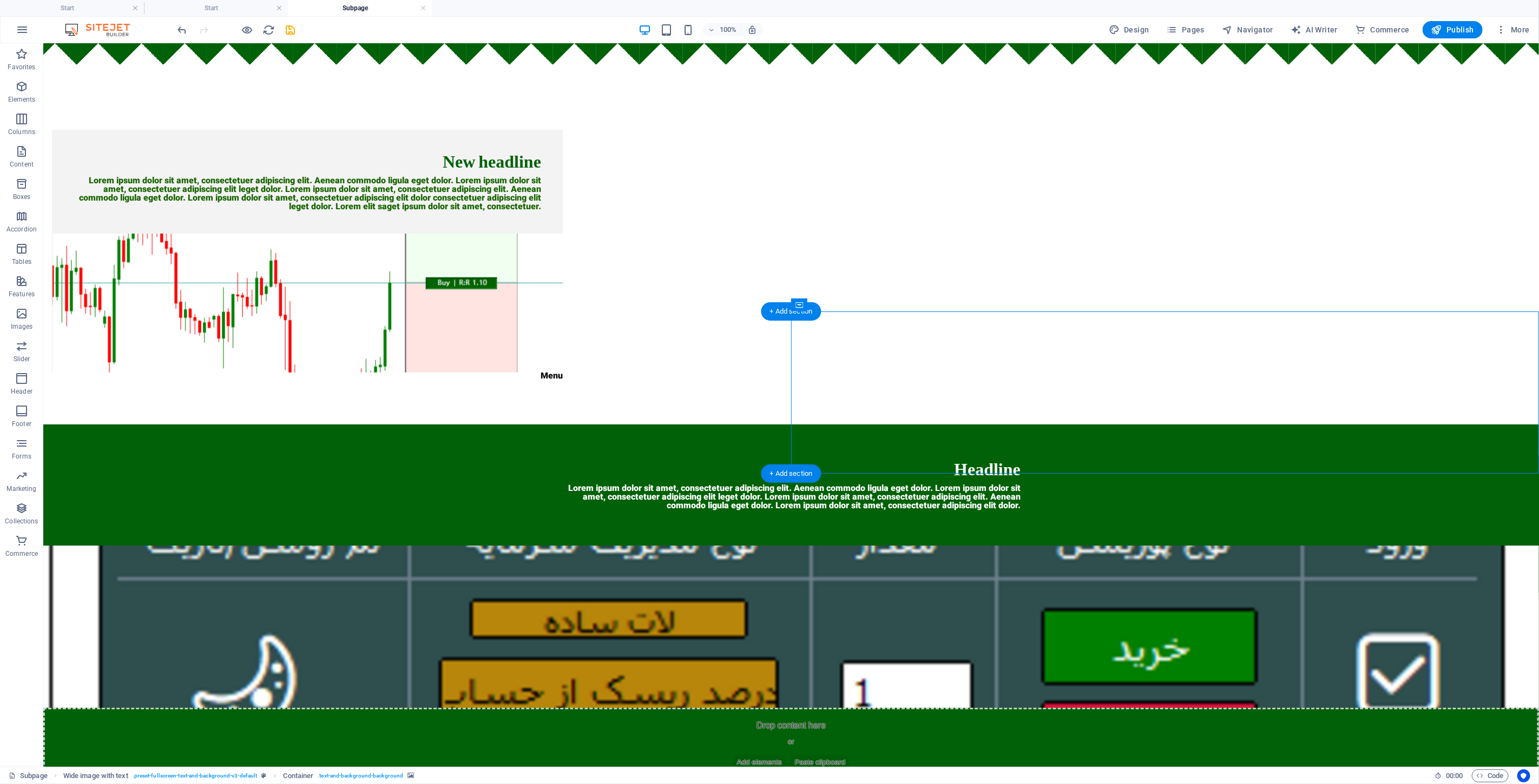
click at [767, 545] on figure at bounding box center [790, 626] width 1496 height 162
select select "px"
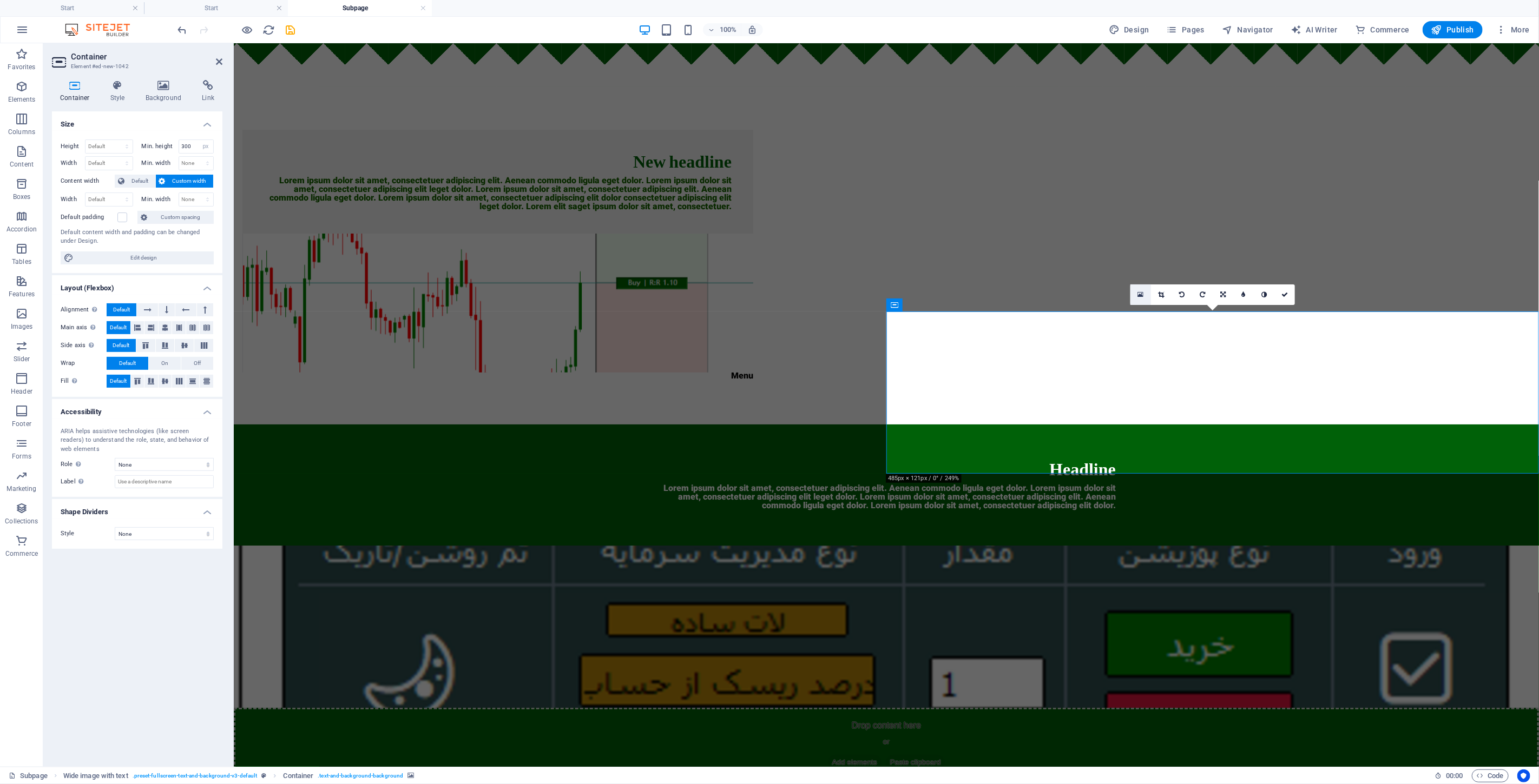
click at [767, 288] on link at bounding box center [1140, 295] width 20 height 20
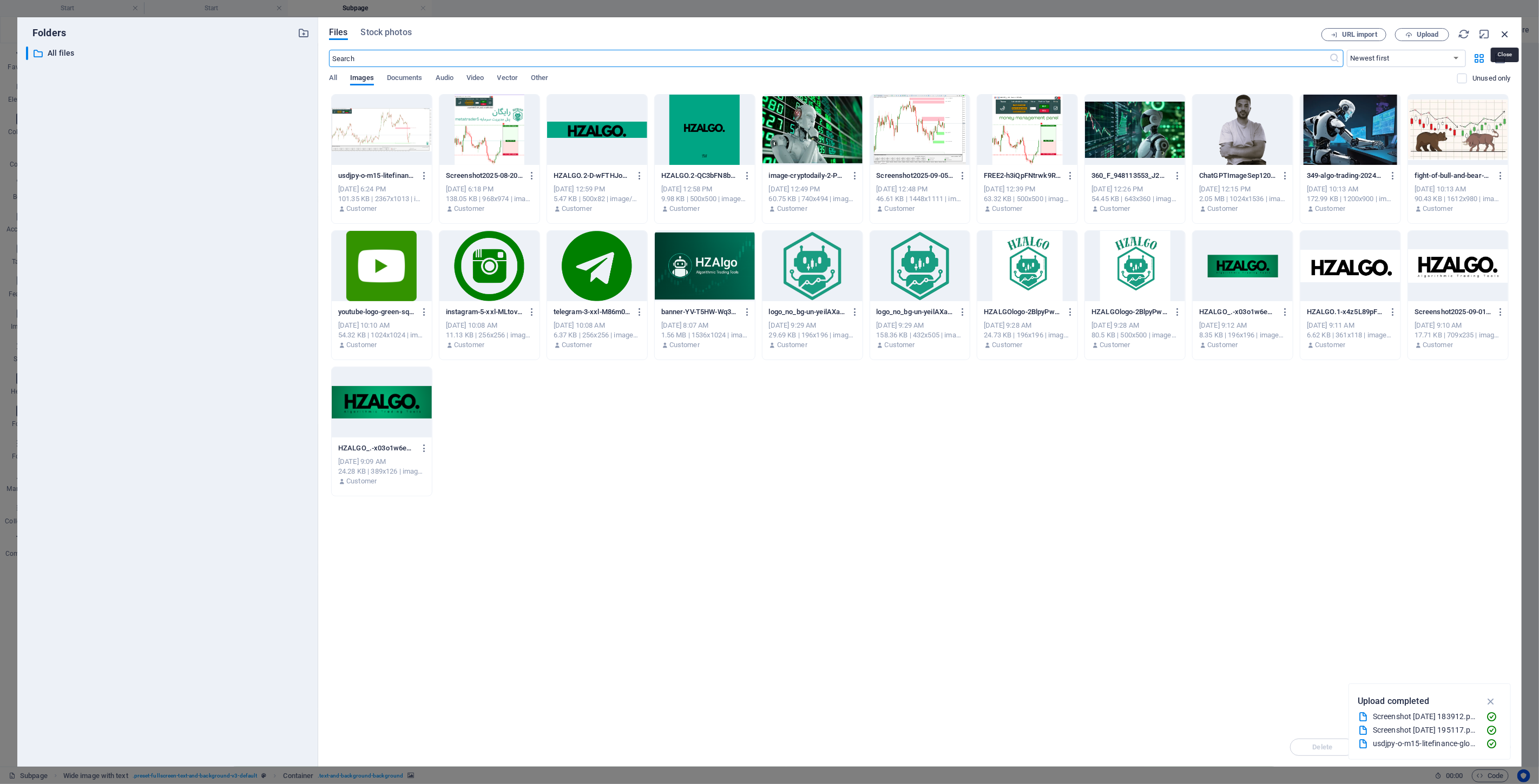
click at [767, 31] on icon "button" at bounding box center [1505, 34] width 12 height 12
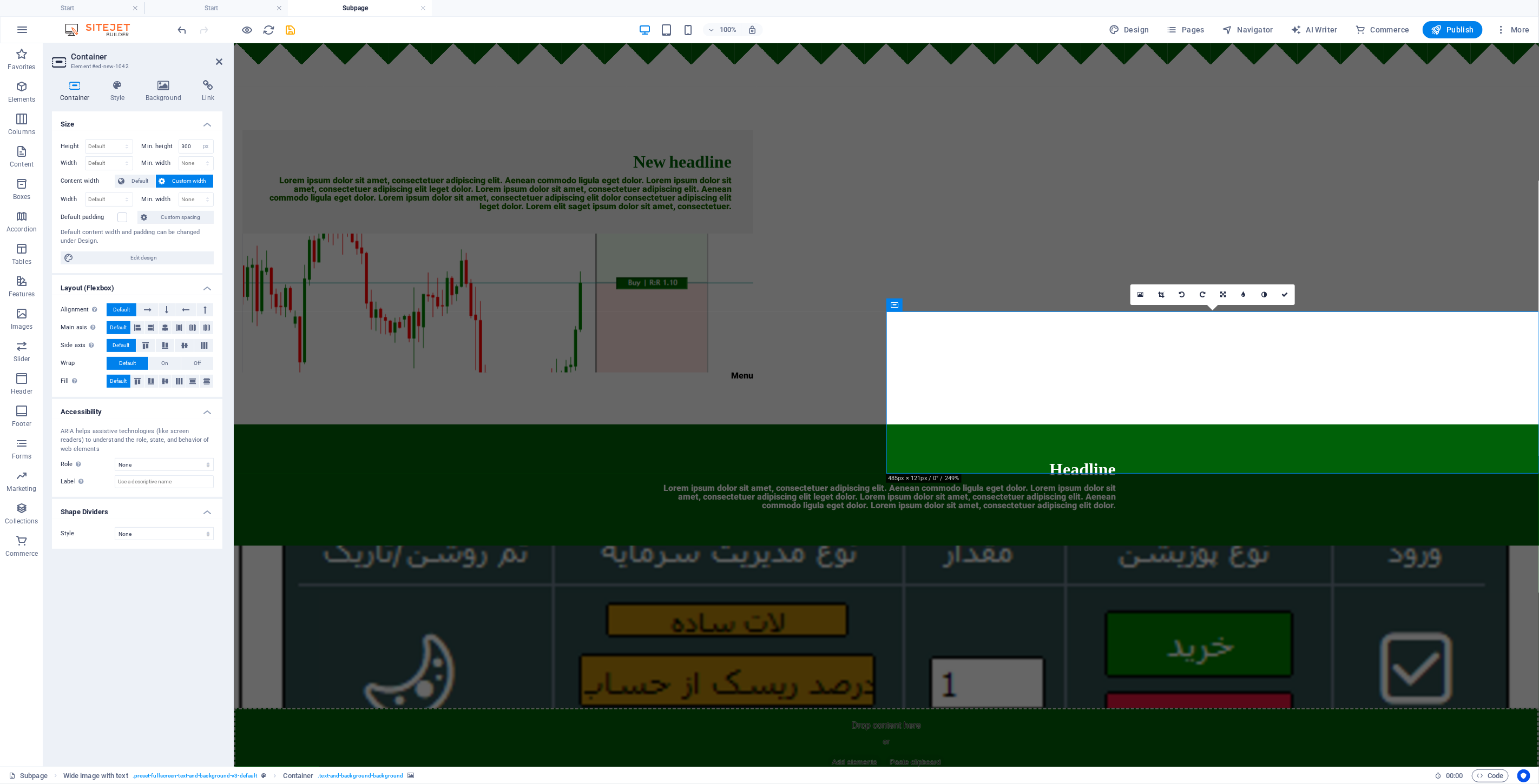
click at [767, 545] on figure at bounding box center [885, 626] width 1305 height 162
click at [767, 290] on link at bounding box center [1161, 295] width 20 height 20
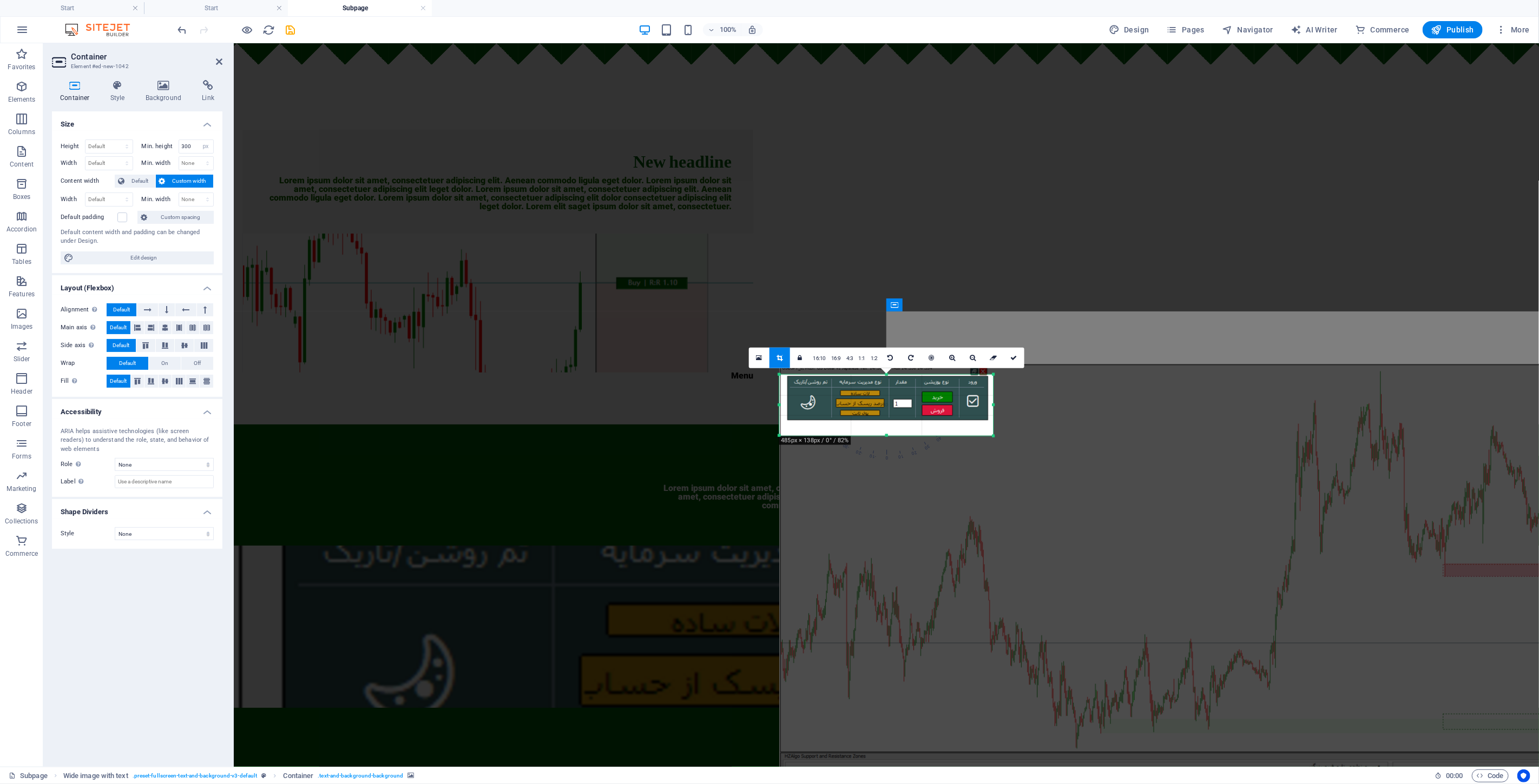
drag, startPoint x: 972, startPoint y: 418, endPoint x: 974, endPoint y: 407, distance: 11.2
click at [767, 407] on div at bounding box center [1301, 587] width 1044 height 447
click at [767, 352] on link at bounding box center [1013, 358] width 20 height 20
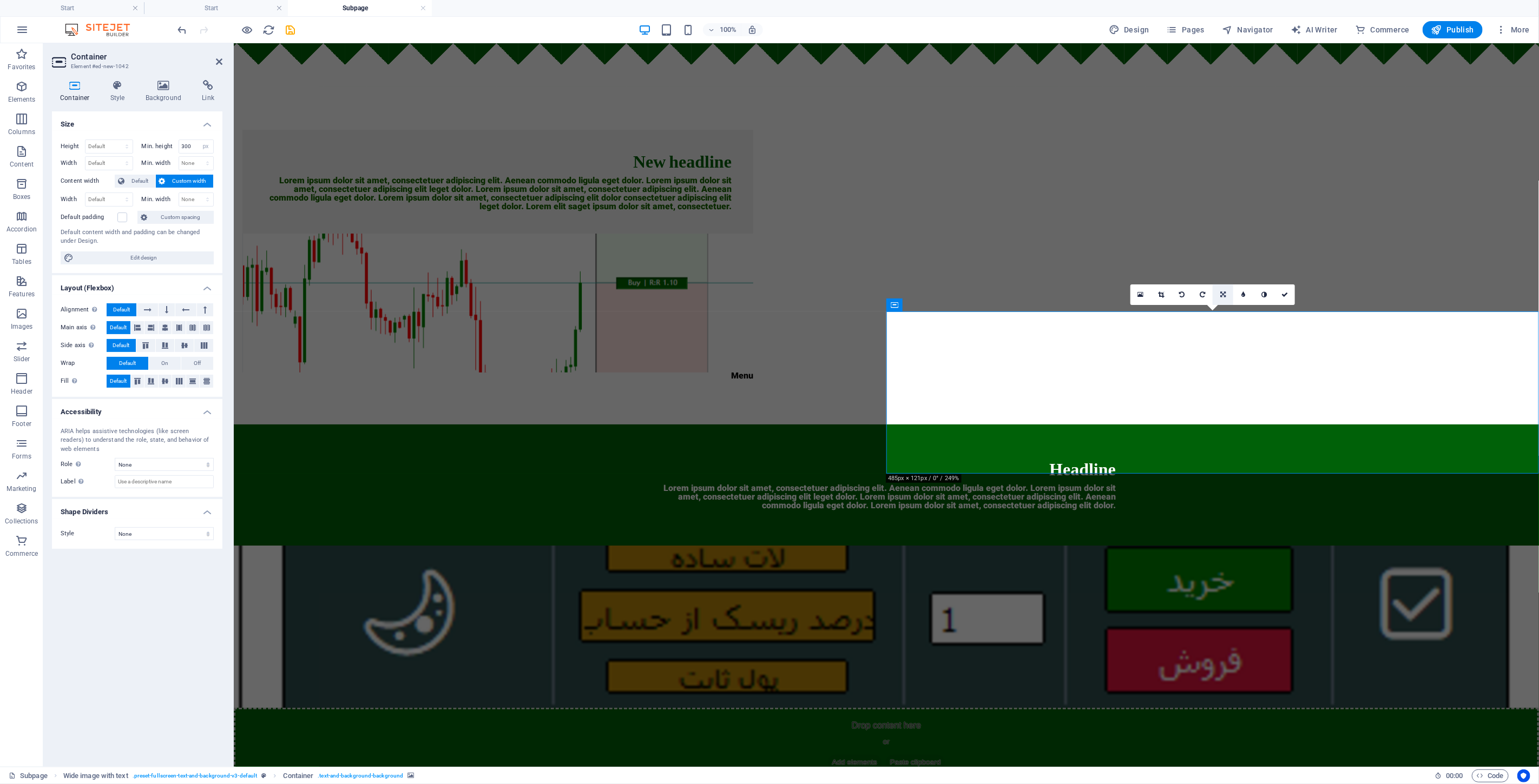
click at [767, 296] on link at bounding box center [1223, 295] width 20 height 20
drag, startPoint x: 1216, startPoint y: 274, endPoint x: 987, endPoint y: 231, distance: 233.0
click at [767, 274] on link at bounding box center [1223, 274] width 20 height 20
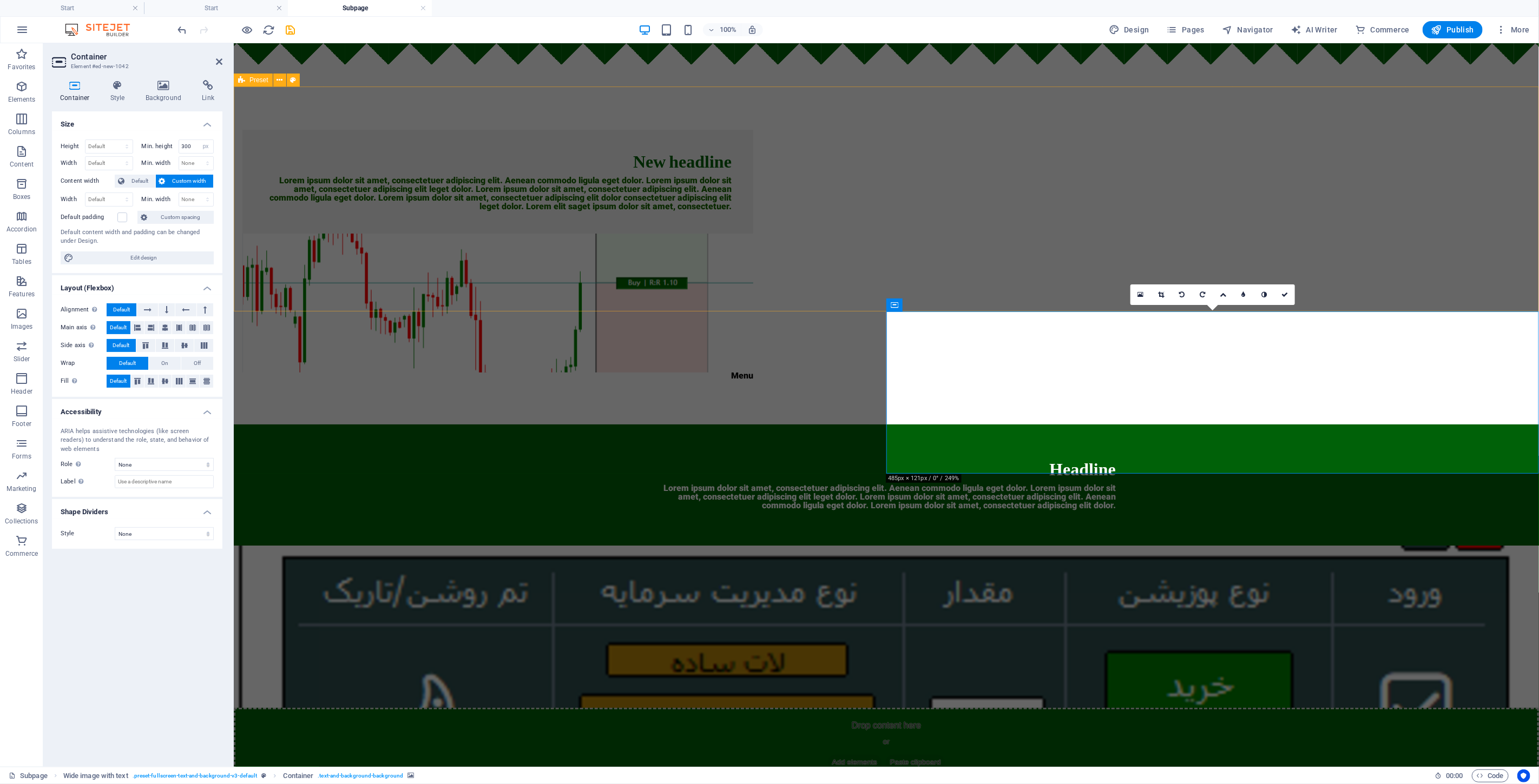
click at [767, 235] on div "New headline Lorem ipsum dolor sit amet, consectetuer adipiscing elit. Aenean c…" at bounding box center [885, 255] width 1305 height 338
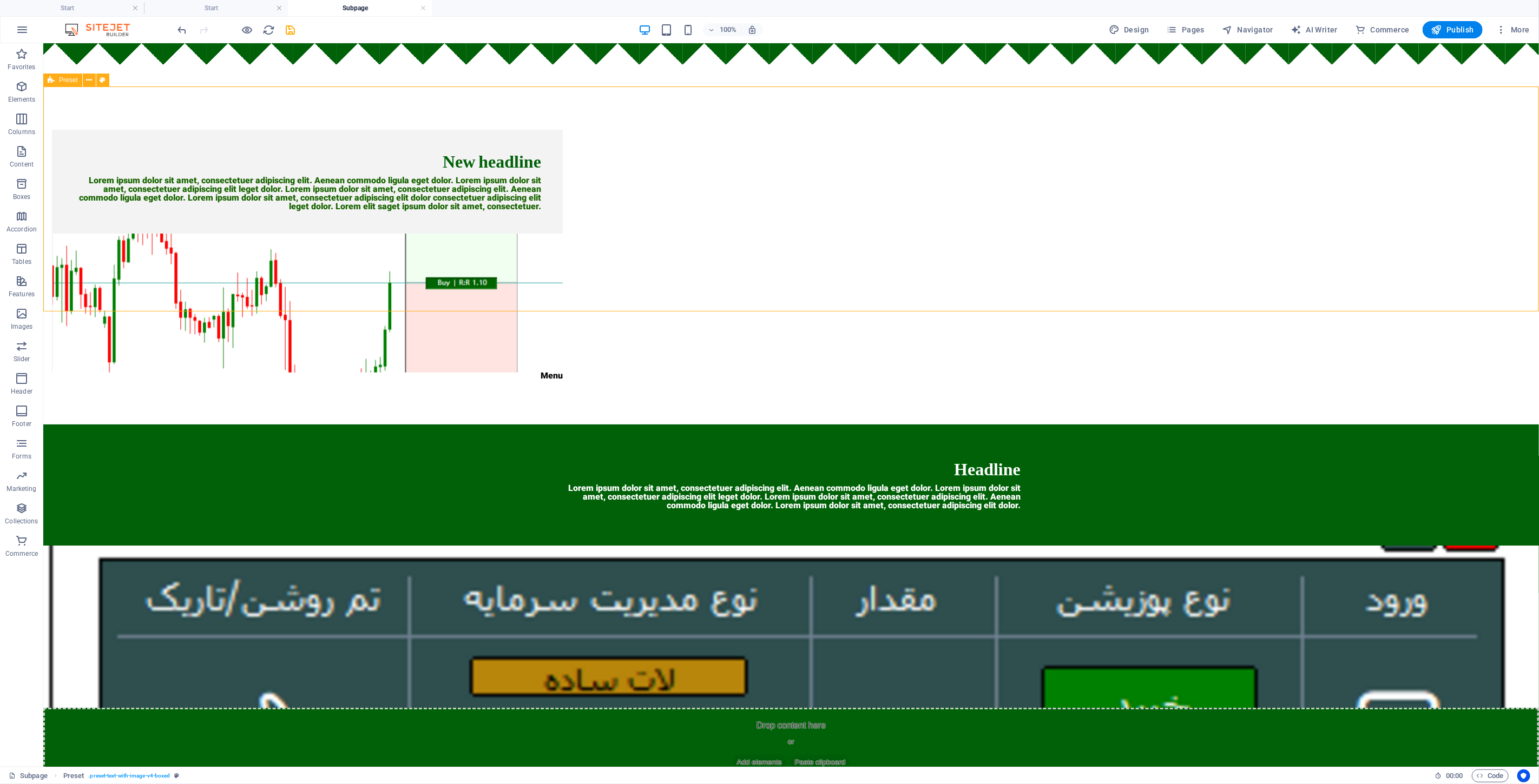
click at [767, 216] on div "New headline Lorem ipsum dolor sit amet, consectetuer adipiscing elit. Aenean c…" at bounding box center [790, 255] width 1496 height 338
click at [767, 559] on html "Skip to main content New headline Lorem ipsum dolor sit amet, consectetuer adip…" at bounding box center [790, 413] width 1496 height 742
click at [244, 21] on div at bounding box center [236, 30] width 122 height 17
click at [244, 28] on icon "button" at bounding box center [247, 30] width 13 height 13
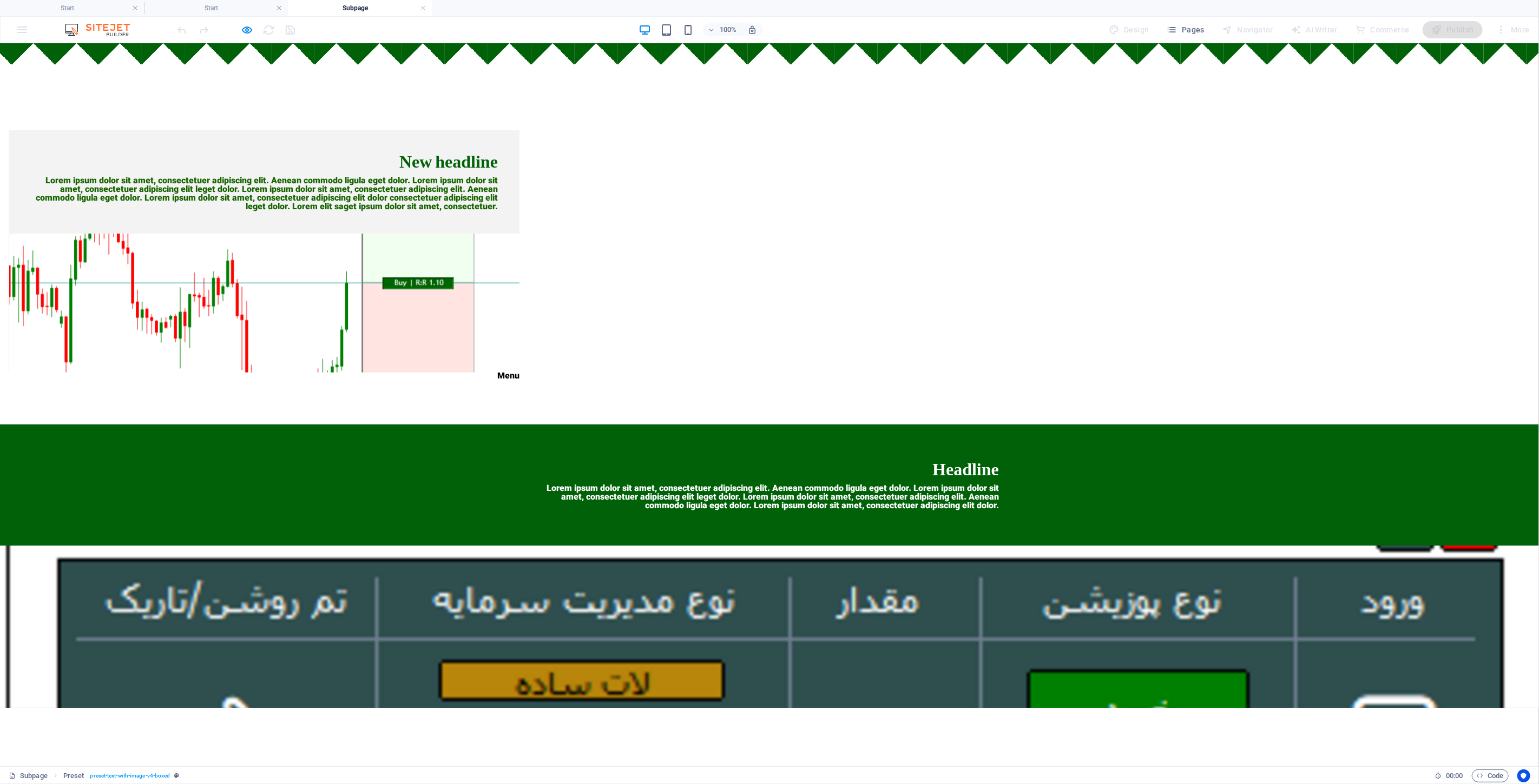
click at [767, 545] on div at bounding box center [769, 626] width 1539 height 162
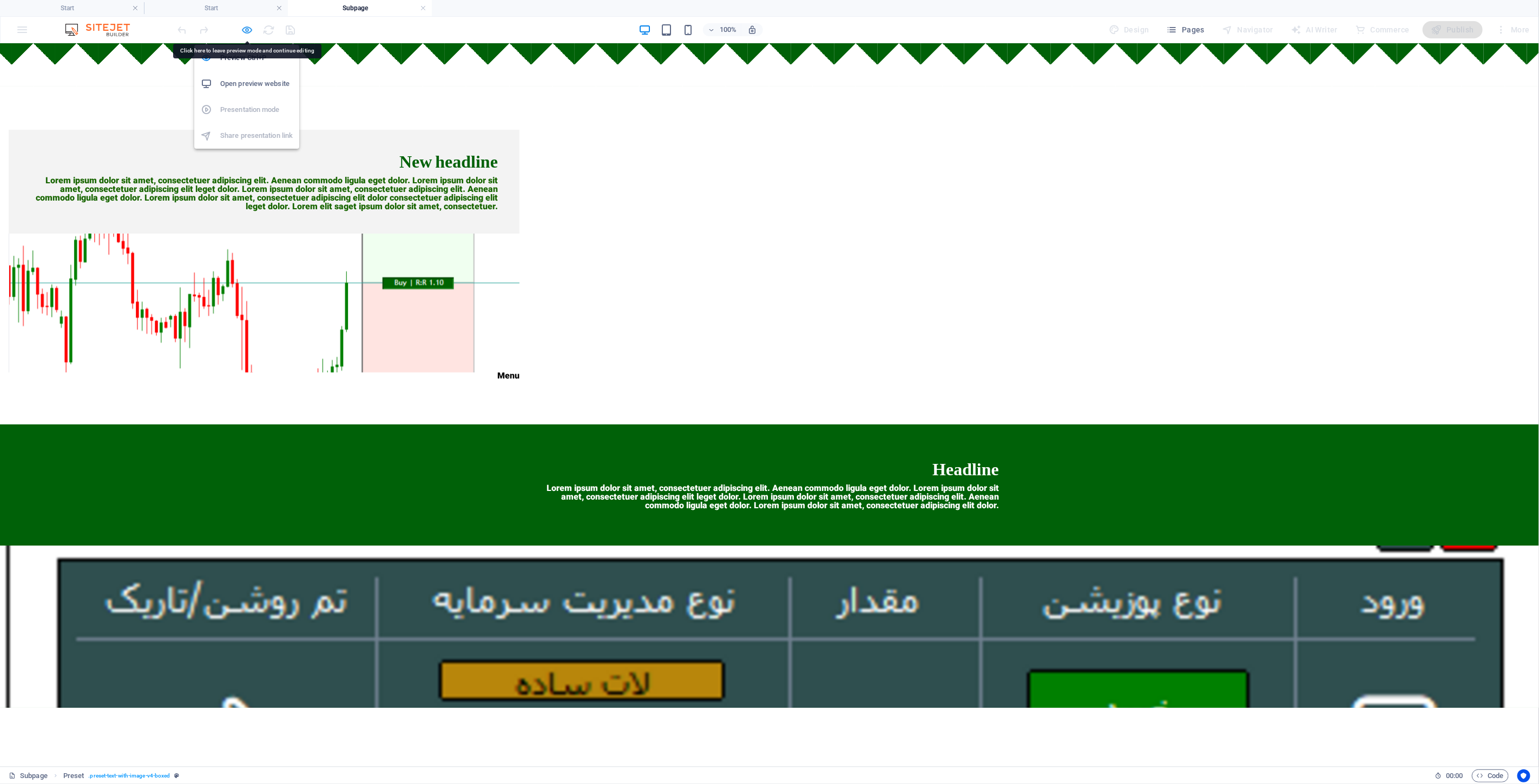
click at [247, 35] on icon "button" at bounding box center [247, 30] width 13 height 13
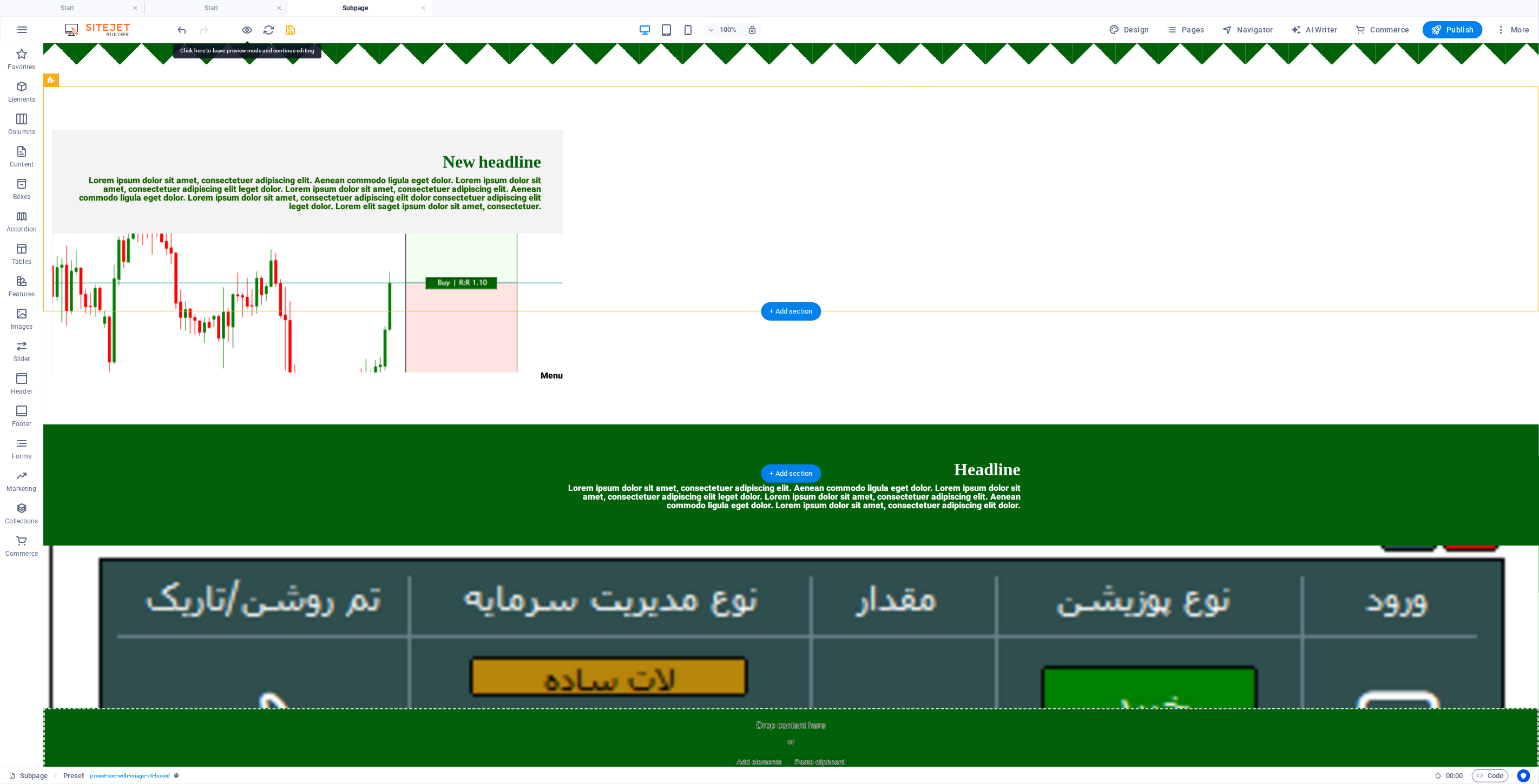
click at [767, 545] on figure at bounding box center [790, 626] width 1496 height 162
select select "px"
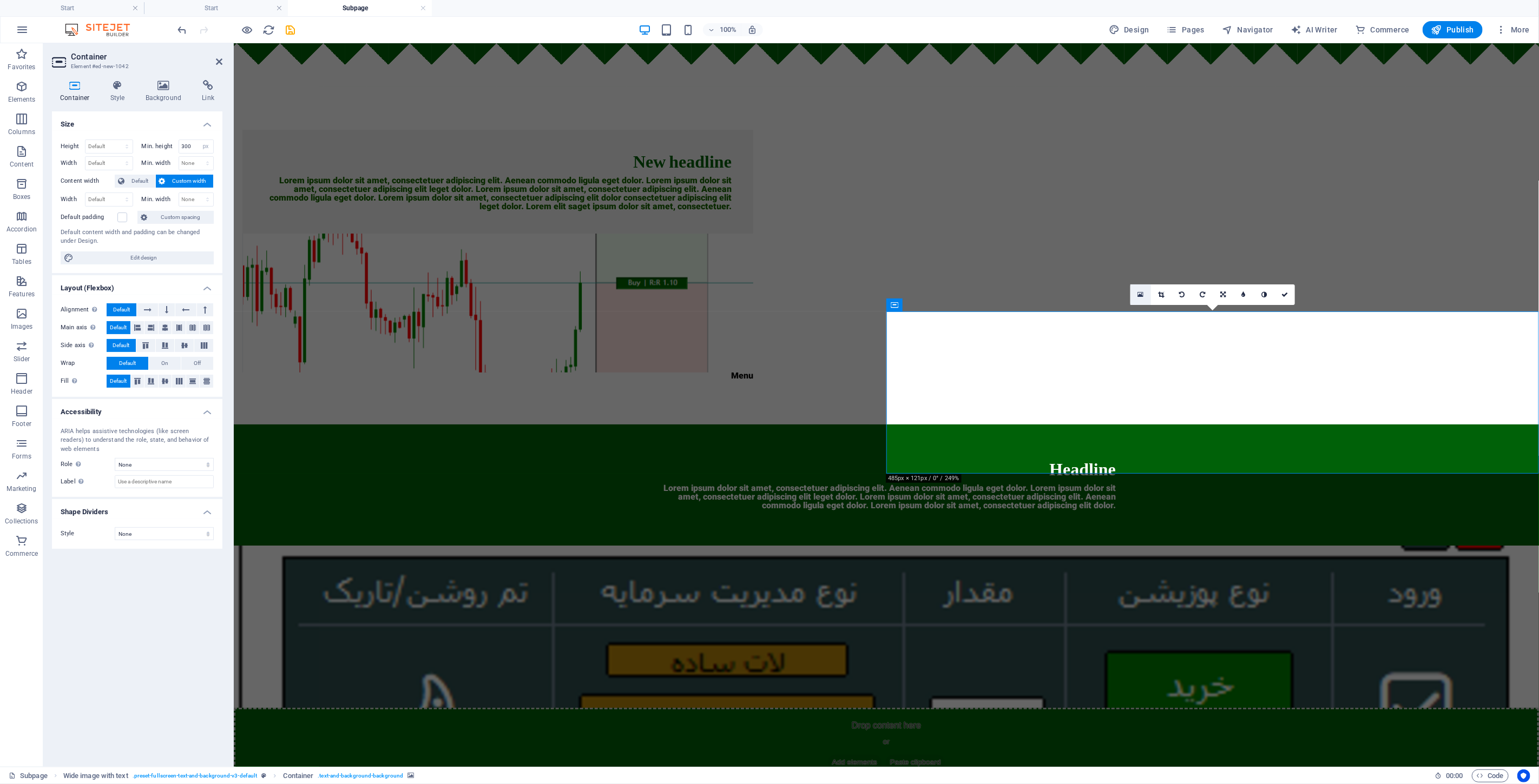
click at [767, 291] on icon at bounding box center [1140, 295] width 6 height 8
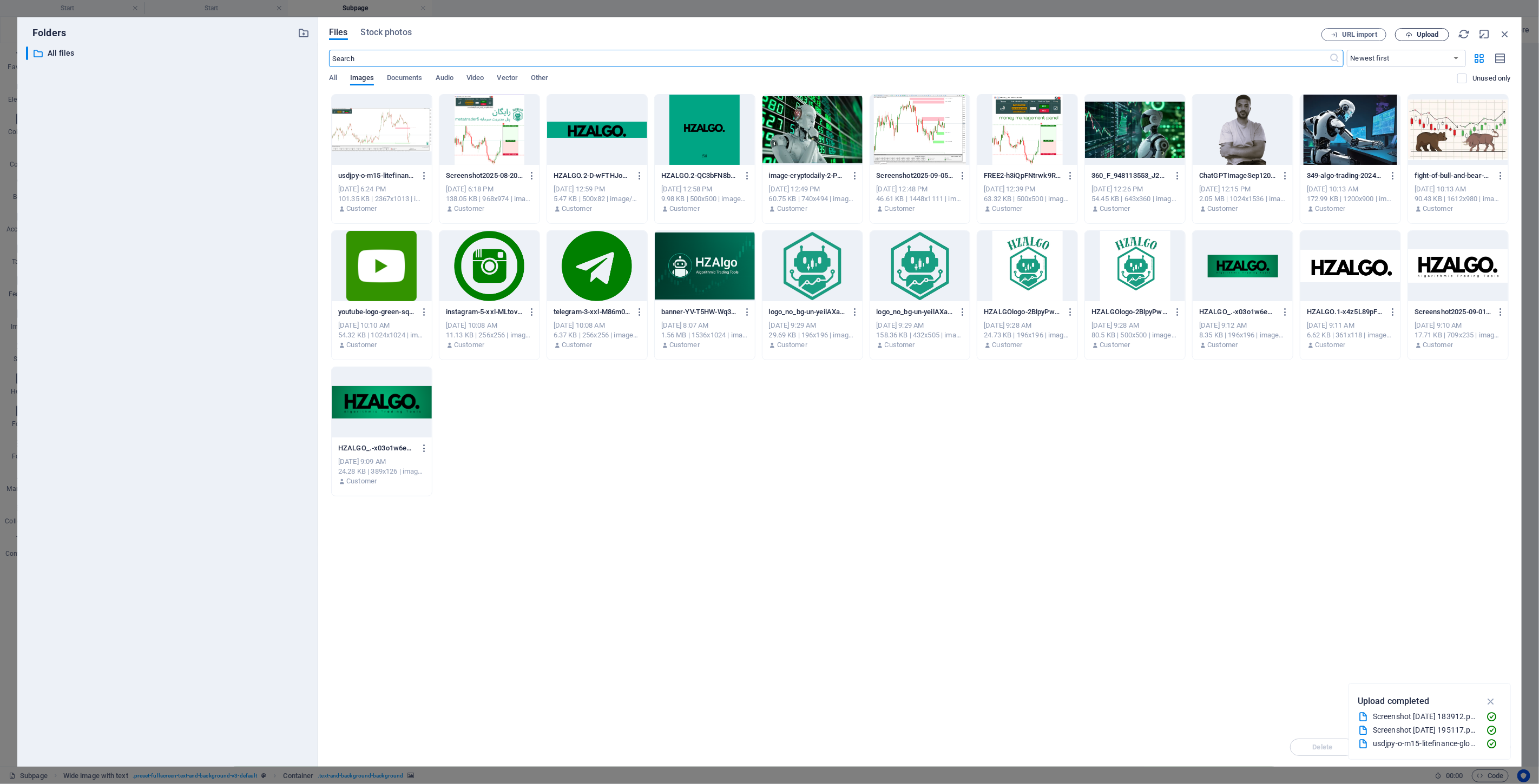
click at [767, 33] on span "Upload" at bounding box center [1428, 35] width 22 height 7
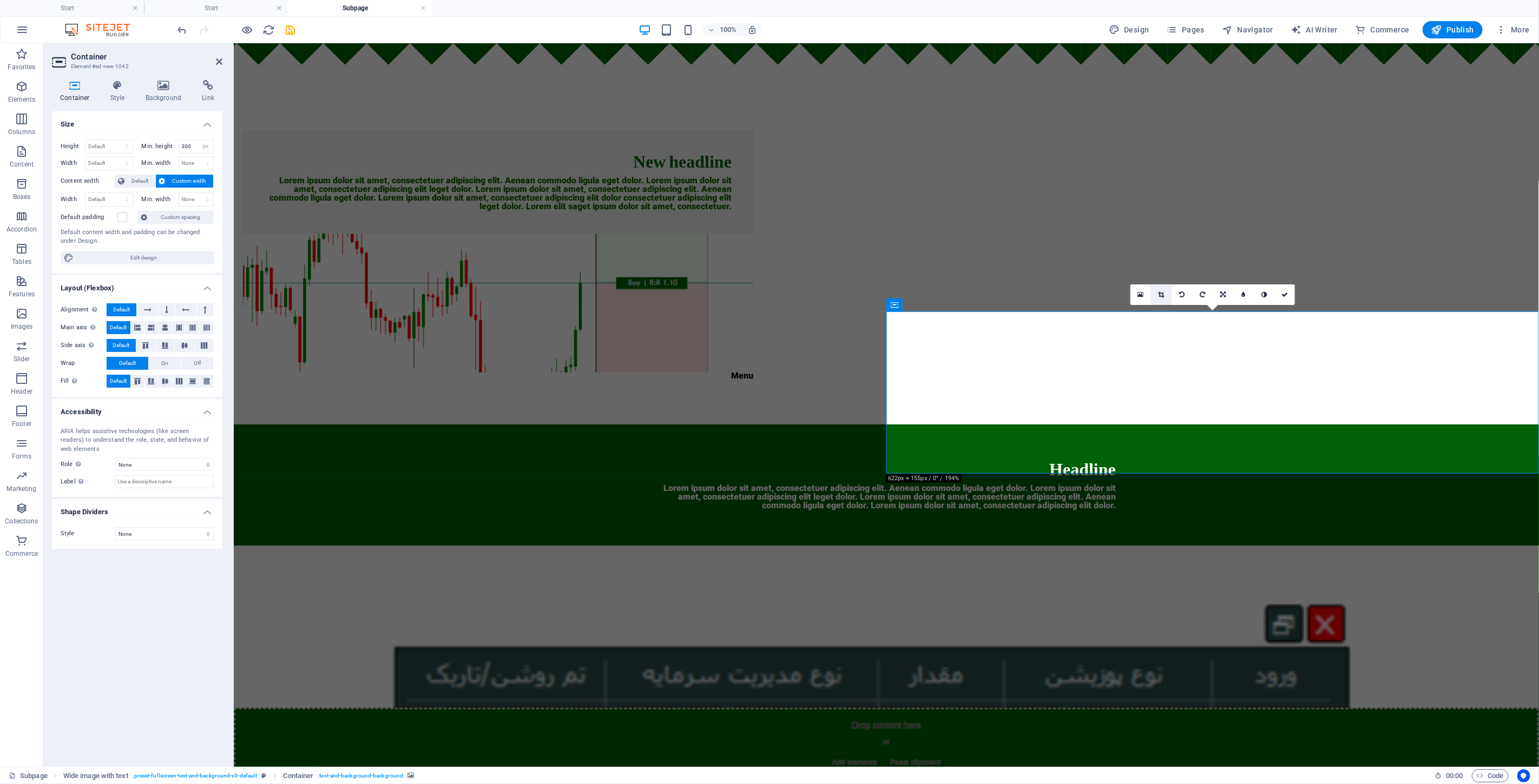
click at [767, 287] on link at bounding box center [1161, 295] width 20 height 20
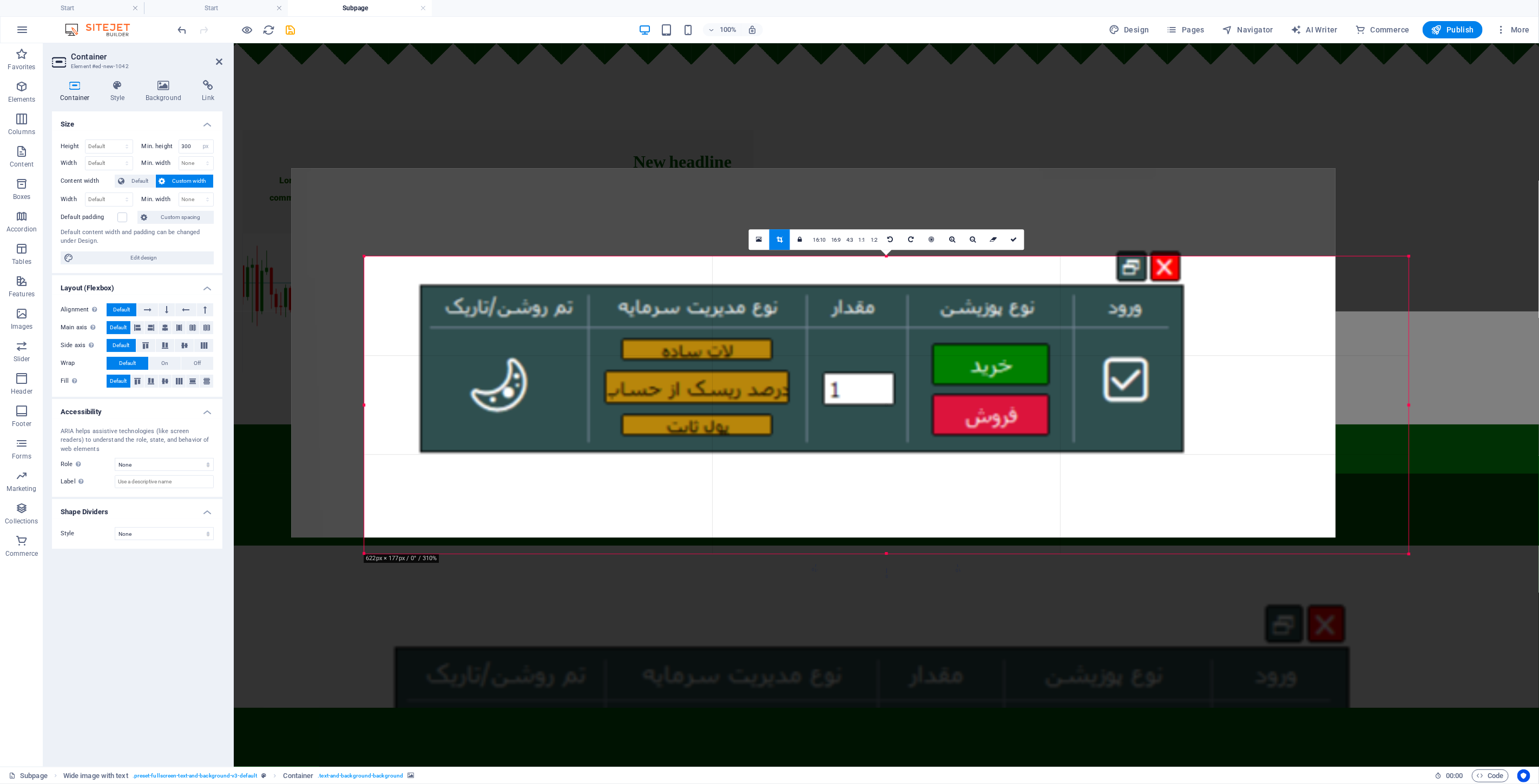
drag, startPoint x: 1050, startPoint y: 418, endPoint x: 977, endPoint y: 365, distance: 90.2
click at [767, 365] on div at bounding box center [813, 353] width 1044 height 369
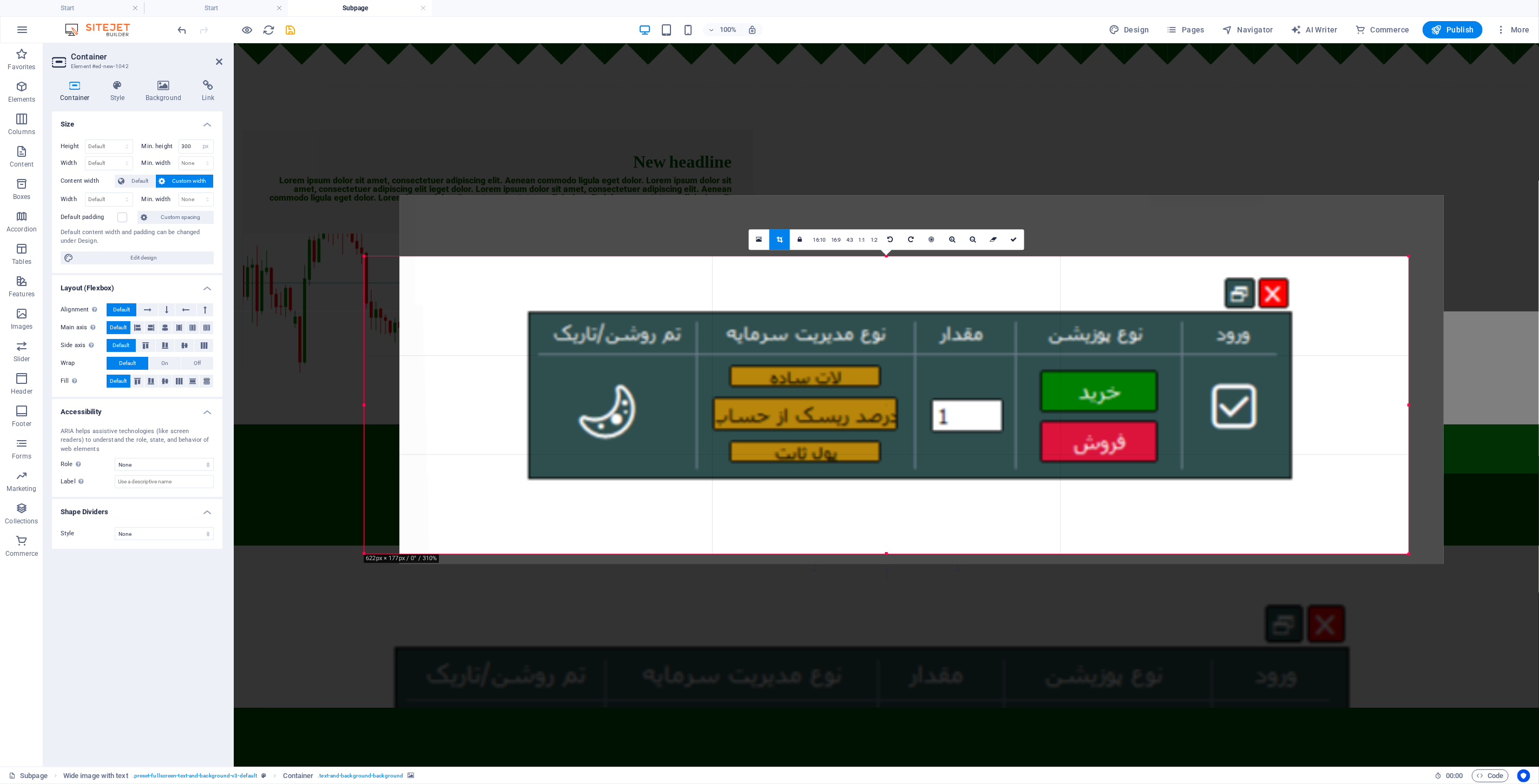
drag, startPoint x: 1173, startPoint y: 427, endPoint x: 1199, endPoint y: 441, distance: 29.5
click at [767, 443] on div at bounding box center [921, 380] width 1044 height 369
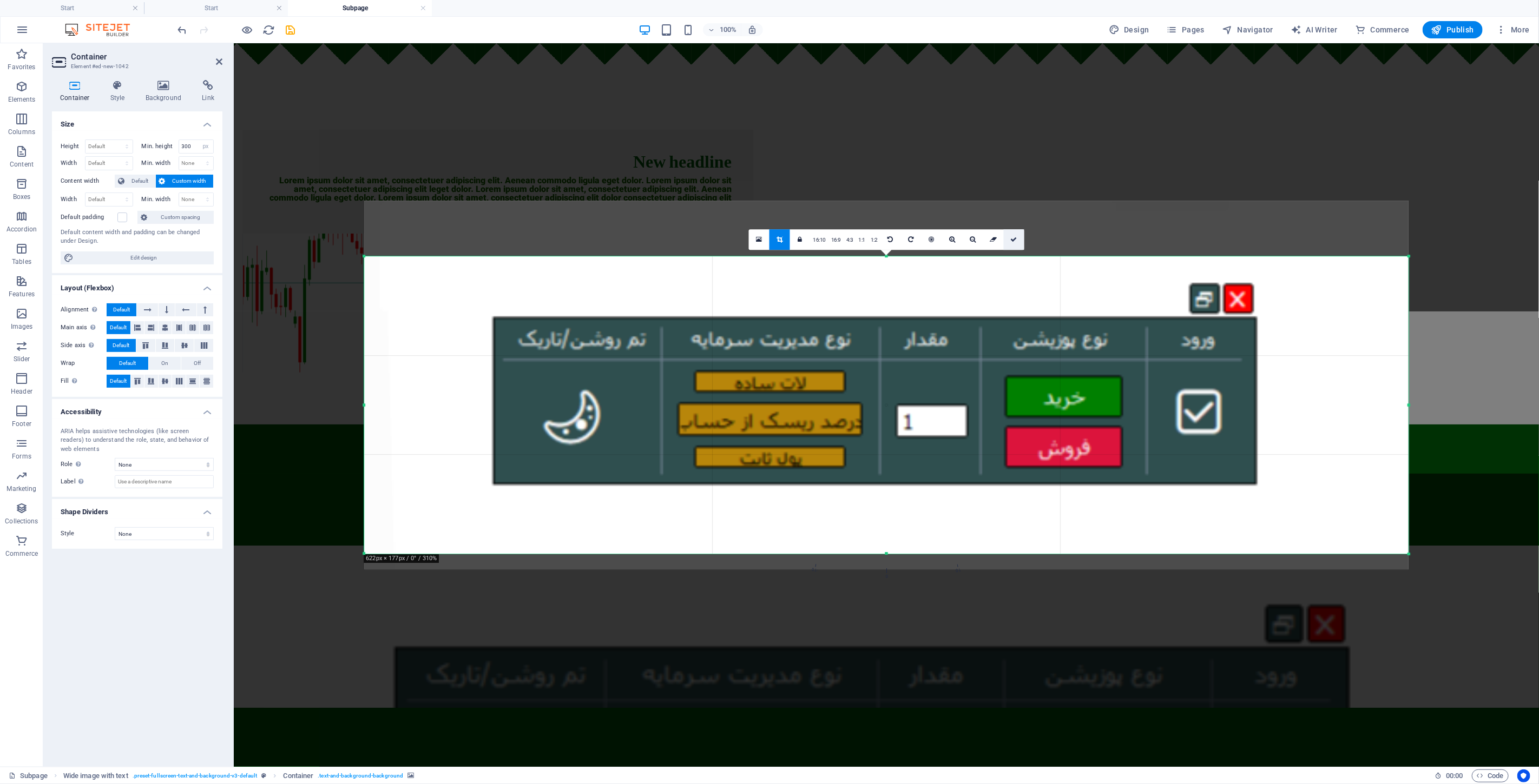
click at [767, 236] on icon at bounding box center [1014, 240] width 7 height 7
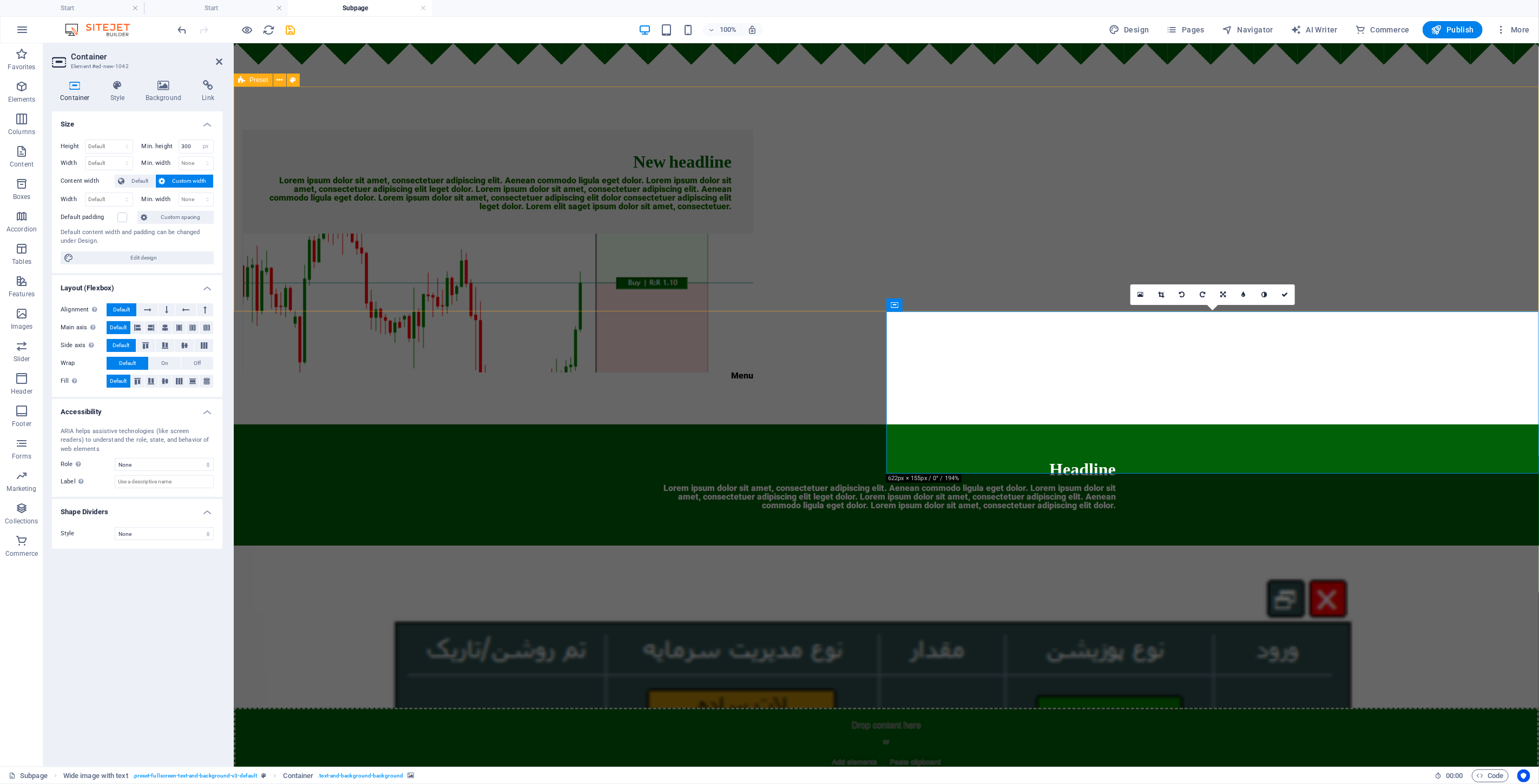
click at [767, 203] on div "New headline Lorem ipsum dolor sit amet, consectetuer adipiscing elit. Aenean c…" at bounding box center [885, 255] width 1305 height 338
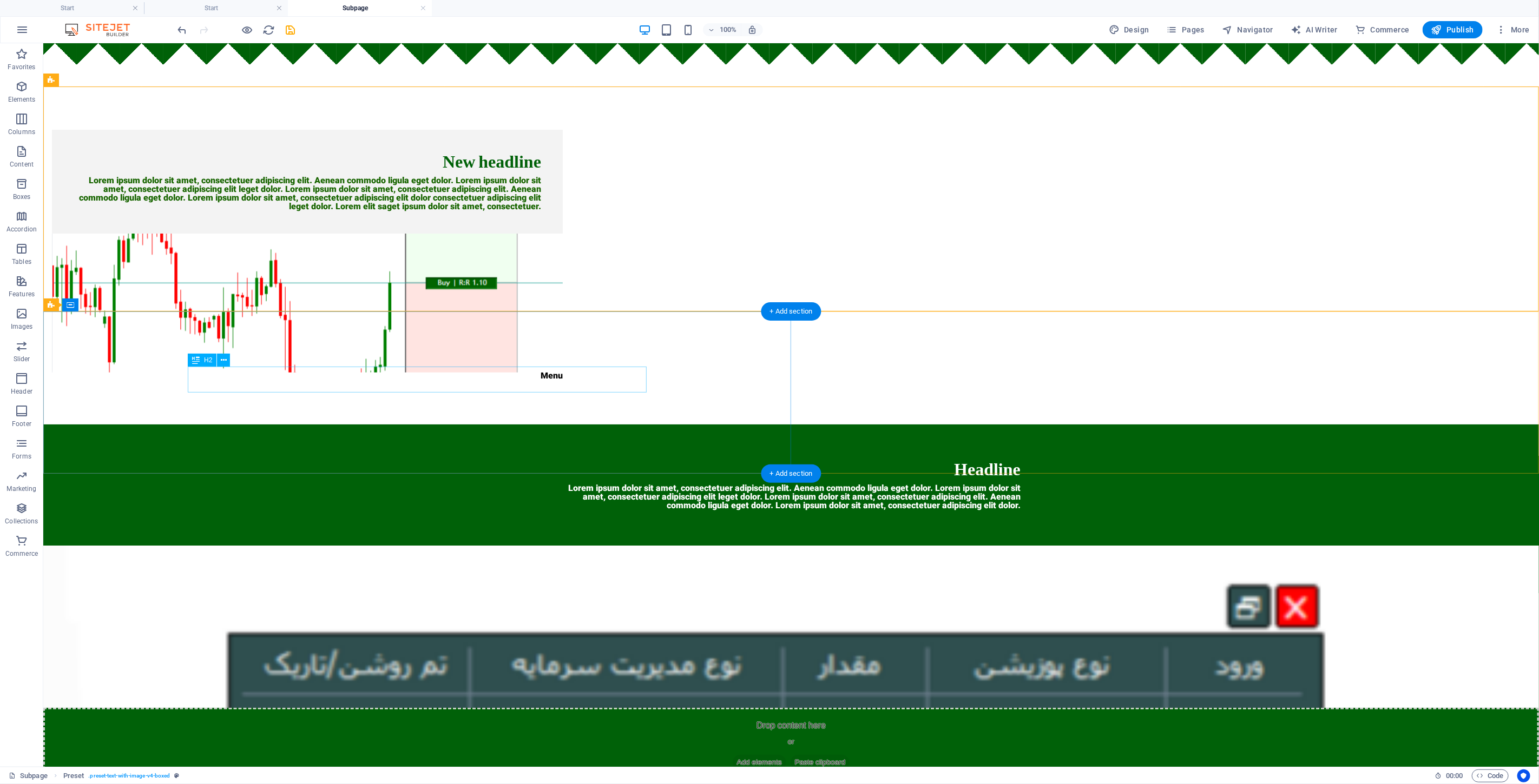
click at [619, 459] on div "Headline" at bounding box center [790, 471] width 459 height 26
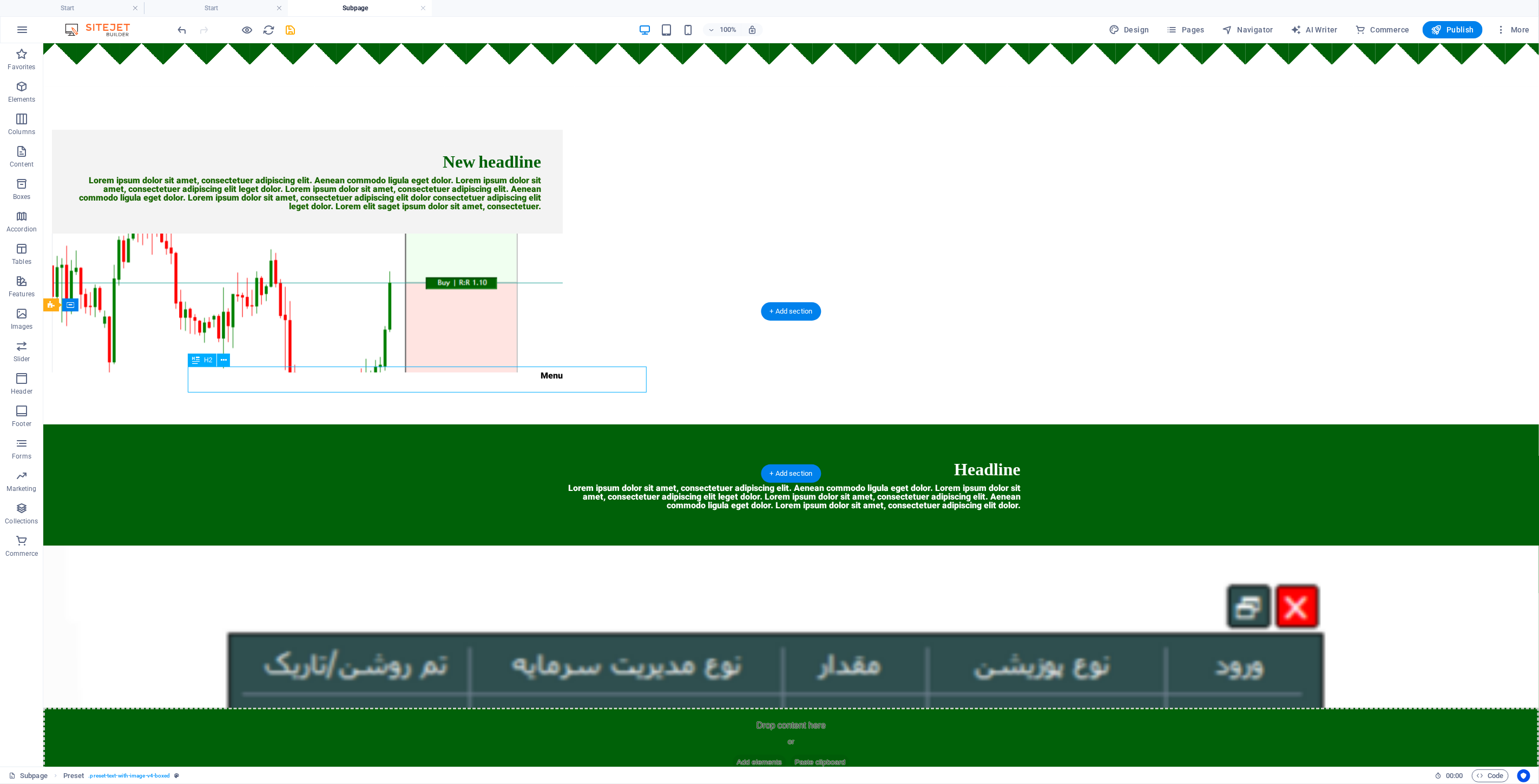
click at [619, 459] on div "Headline" at bounding box center [790, 471] width 459 height 26
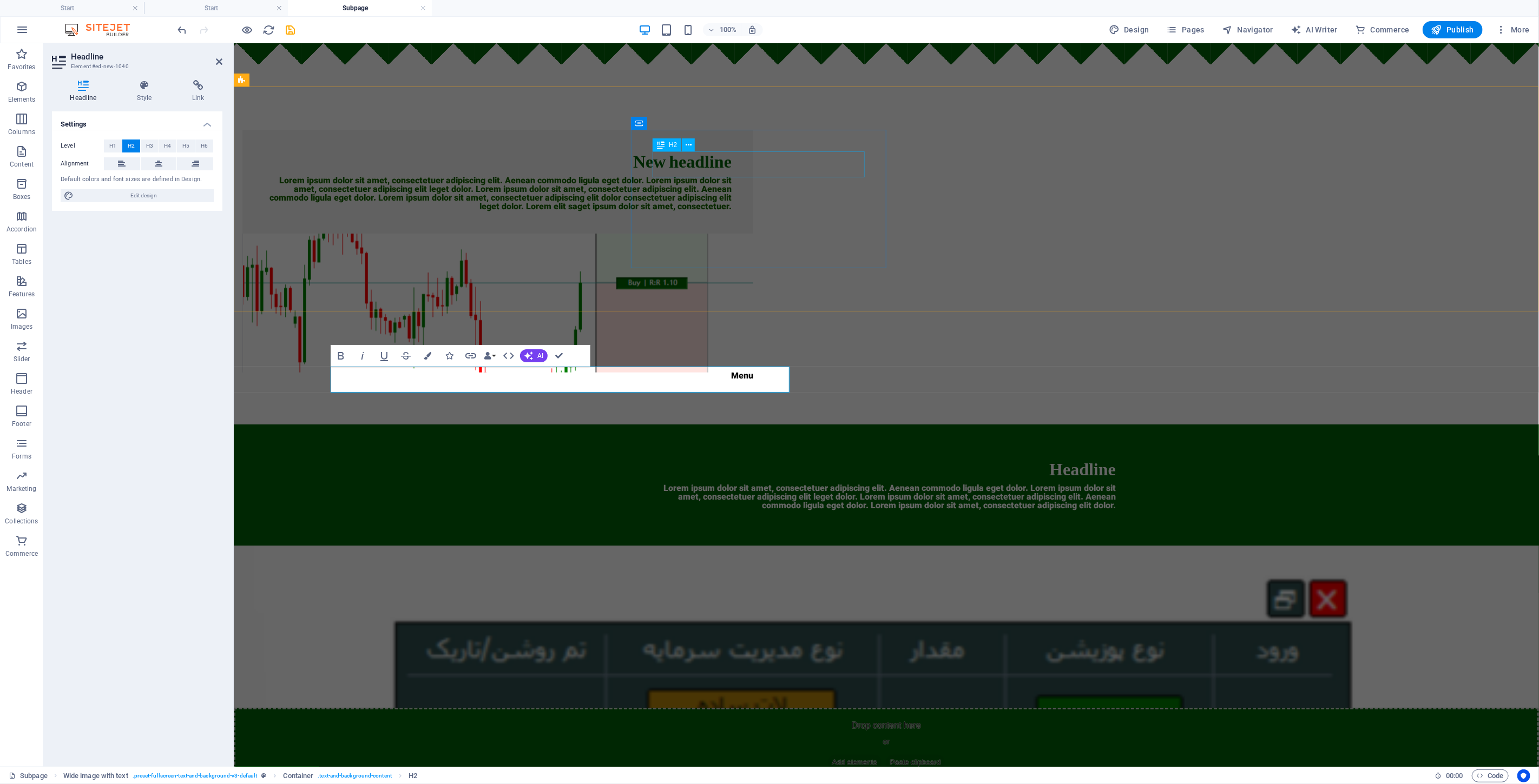
click at [731, 154] on div "New headline" at bounding box center [497, 164] width 467 height 26
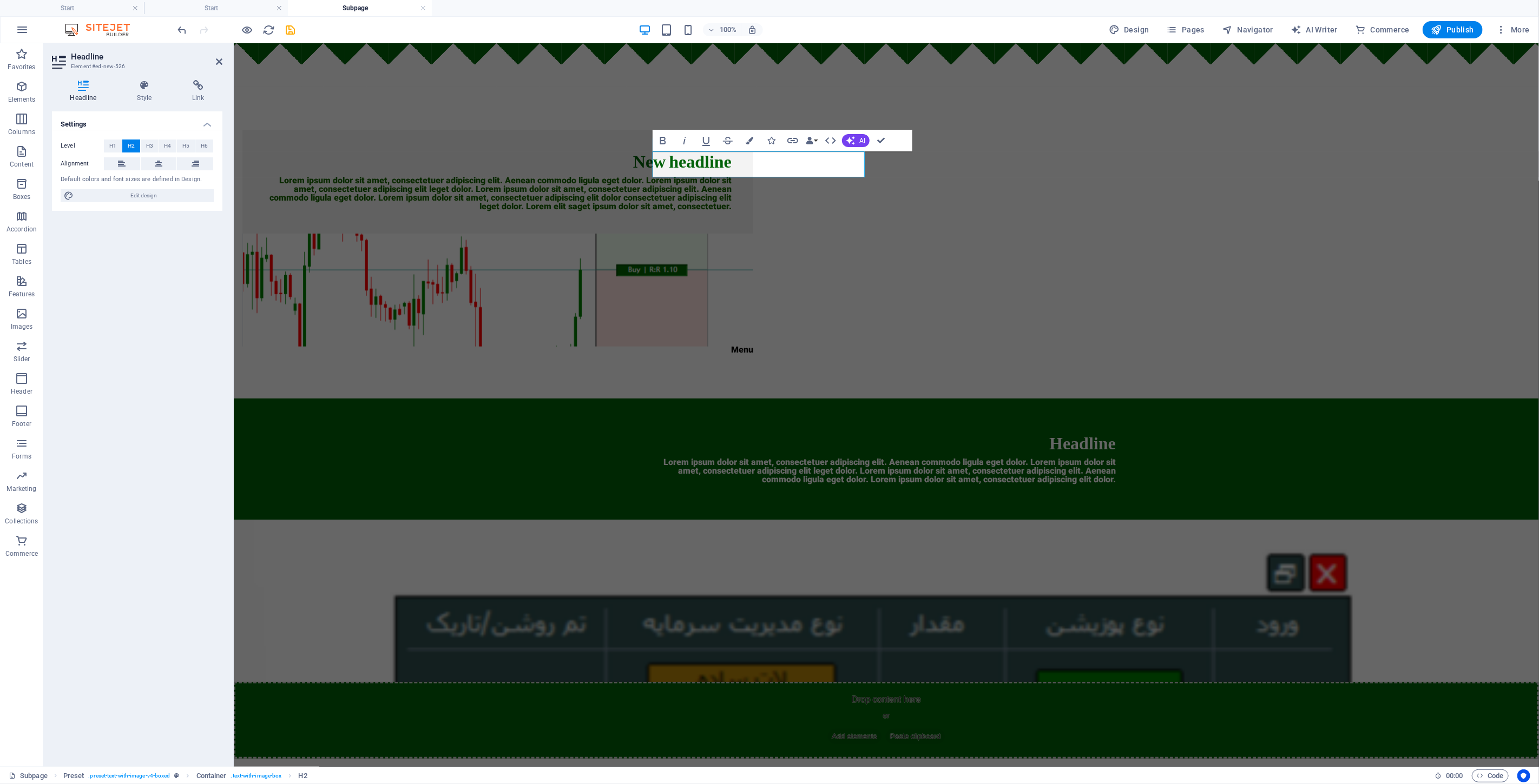
click at [767, 742] on html "Skip to main content New headline Lorem ipsum dolor sit amet, consectetuer adip…" at bounding box center [885, 400] width 1305 height 715
drag, startPoint x: 1042, startPoint y: 193, endPoint x: 721, endPoint y: 218, distance: 322.0
click at [721, 212] on div "Lorem ipsum dolor sit amet, consectetuer adipiscing elit. Aenean commodo ligula…" at bounding box center [497, 194] width 467 height 35
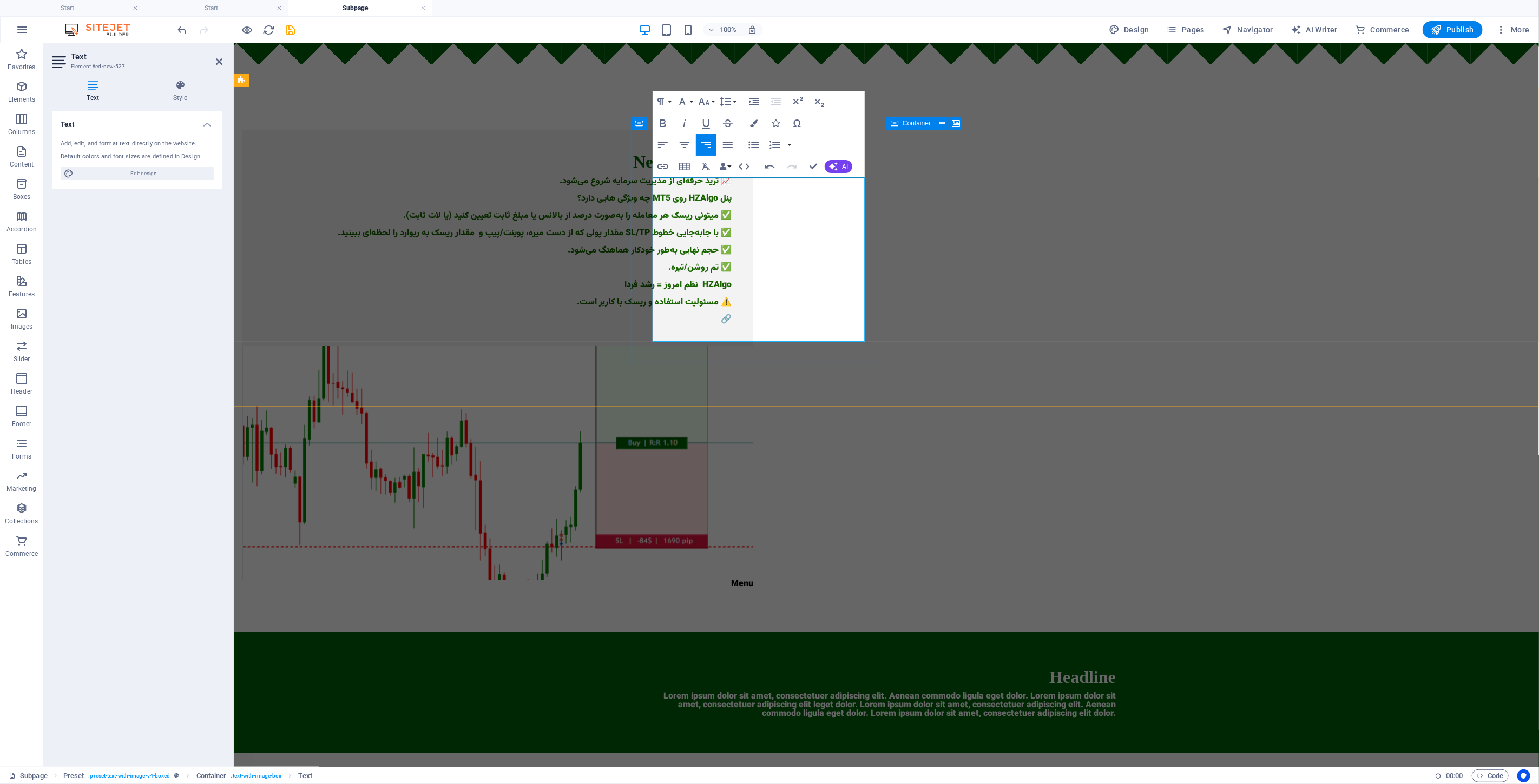
scroll to position [3249, -11]
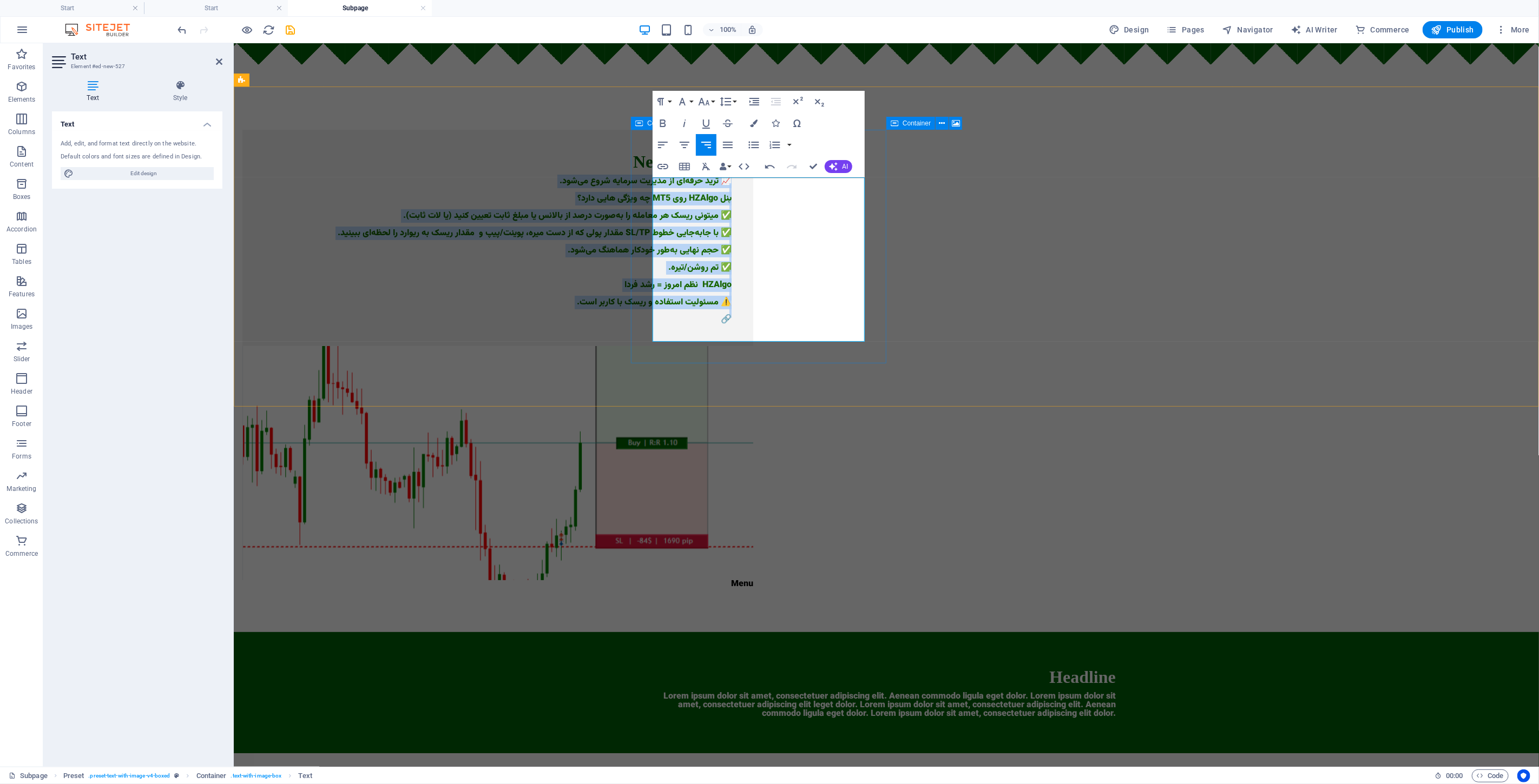
drag, startPoint x: 702, startPoint y: 327, endPoint x: 884, endPoint y: 153, distance: 251.8
click at [753, 153] on div "New headline 📈 ترید حرفه‌ای از مدیریت سرمایه شروع می‌شود. پنل HZAlgo روی MT5 چه…" at bounding box center [497, 237] width 511 height 217
click at [505, 199] on div "New headline 📈 ترید حرفه‌ای از مدیریت سرمایه شروع می‌شود. پنل HZAlgo روی MT5 چه…" at bounding box center [885, 358] width 1305 height 545
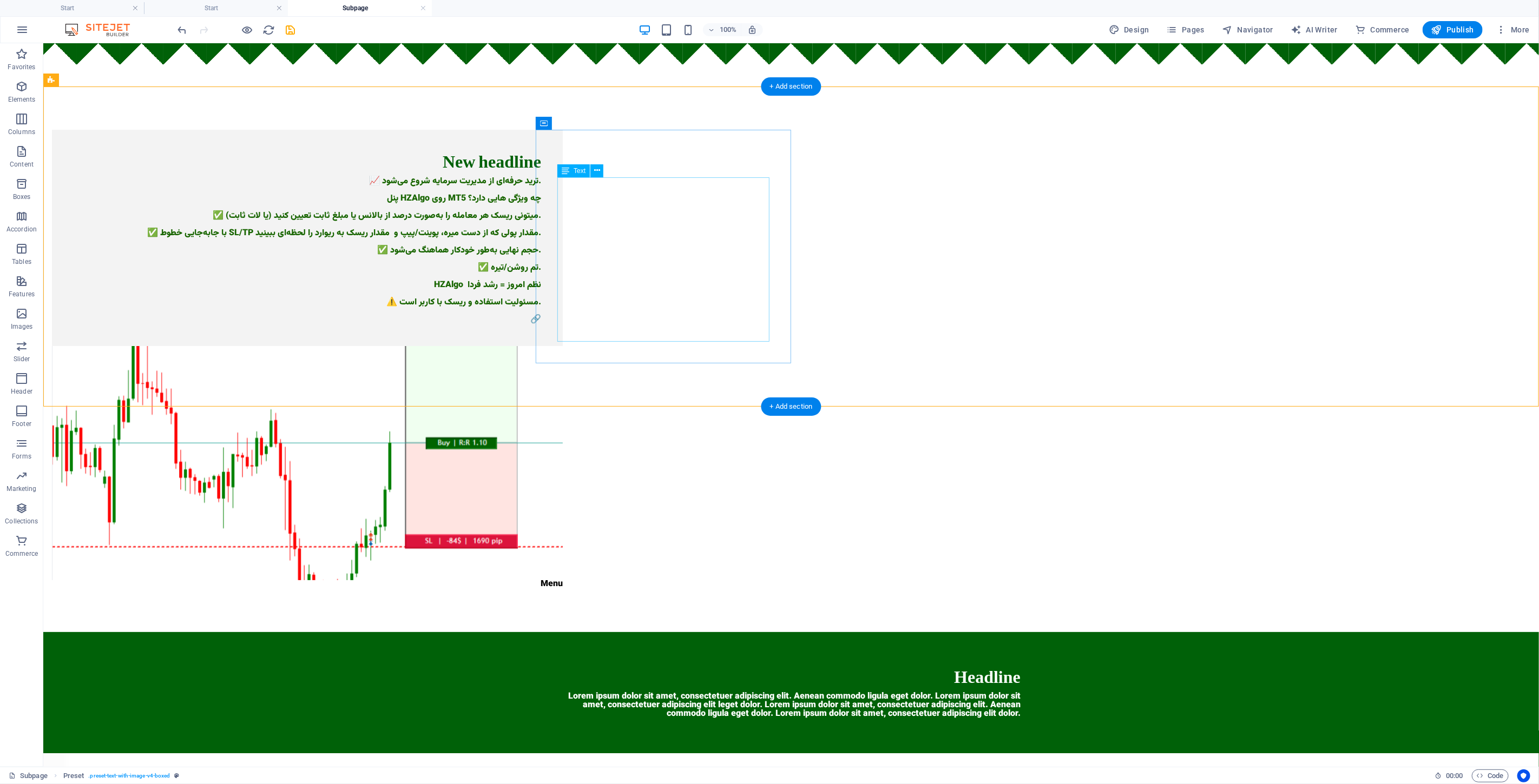
click at [540, 182] on div "📈 ترید حرفه‌ای از مدیریت سرمایه شروع می‌شود. پنل HZAlgo روی MT5 چه ویژگی هایی د…" at bounding box center [307, 250] width 467 height 147
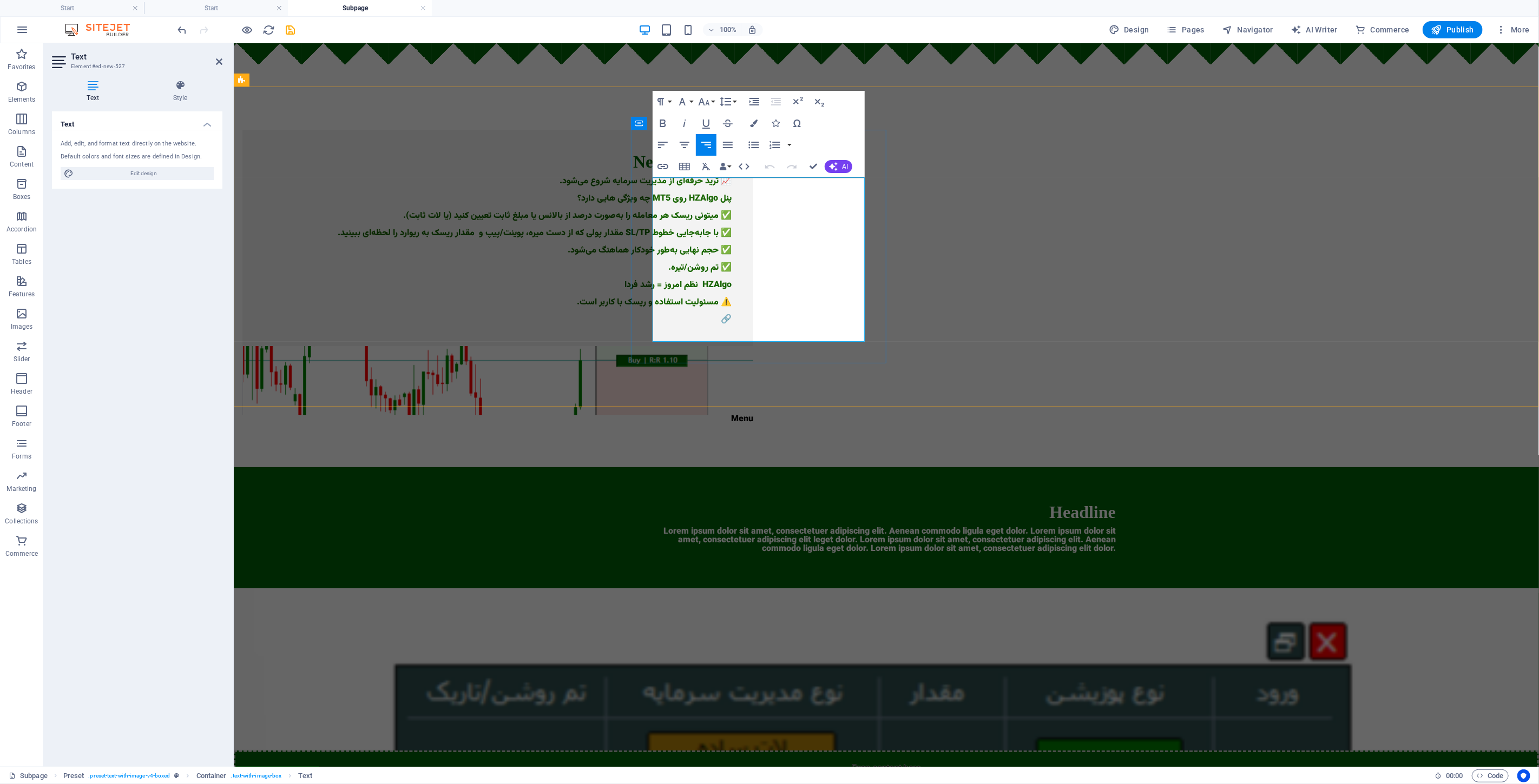
click at [714, 255] on p "✅ حجم نهایی به‌طور خودکار هماهنگ می‌شود." at bounding box center [497, 251] width 467 height 8
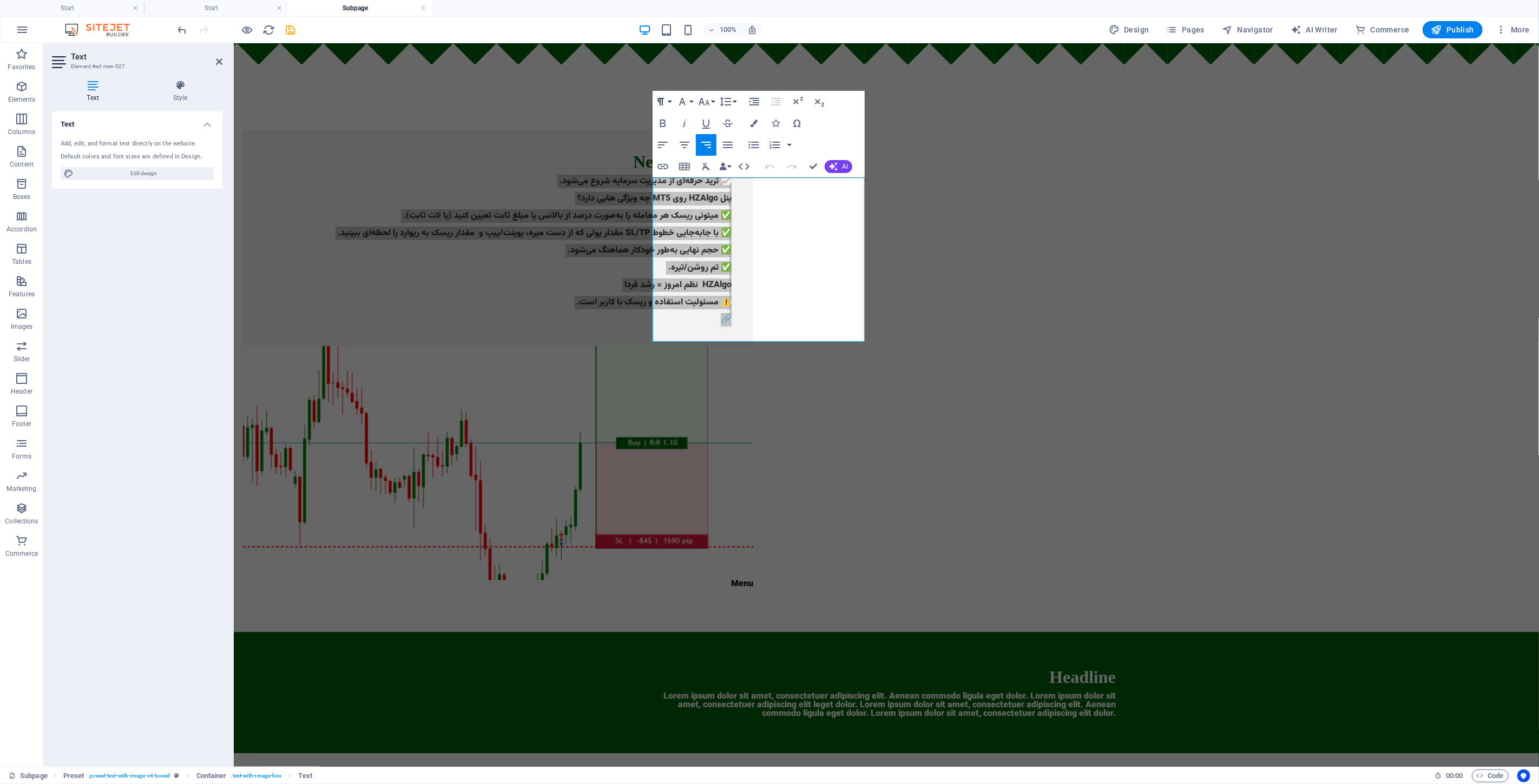
click at [665, 99] on icon "button" at bounding box center [660, 101] width 13 height 13
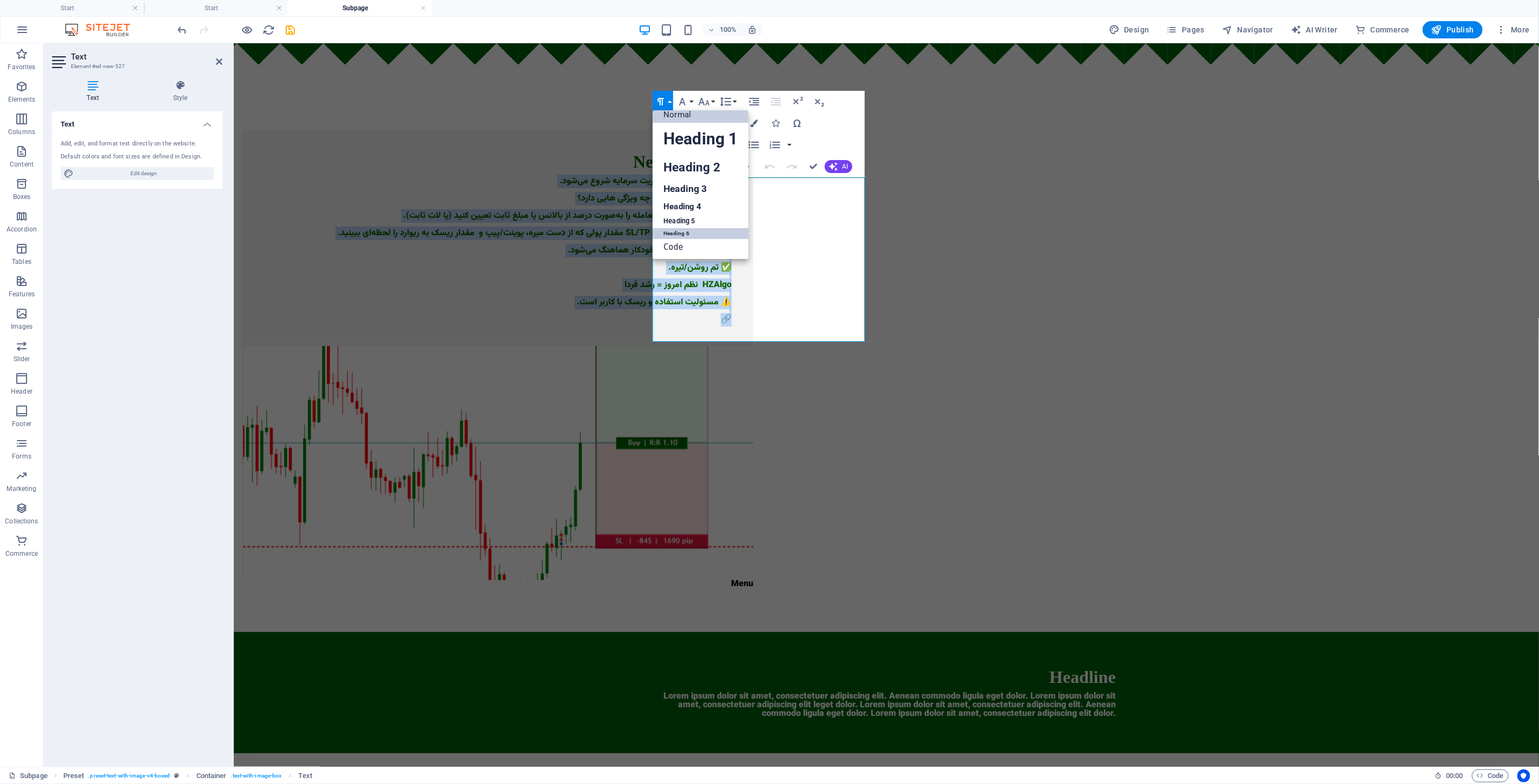
click at [697, 234] on link "Heading 6" at bounding box center [700, 234] width 96 height 11
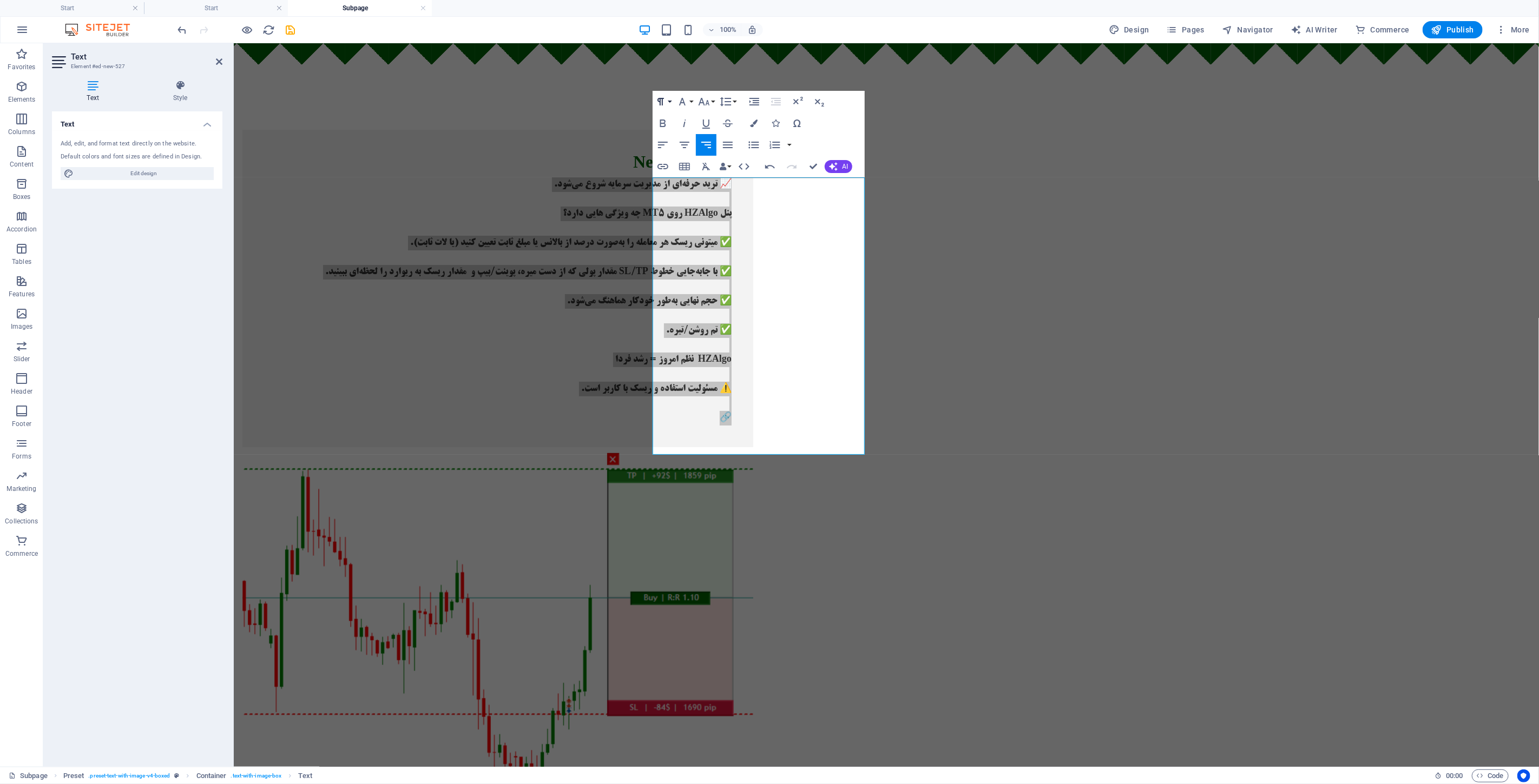
click at [665, 99] on icon "button" at bounding box center [660, 101] width 13 height 13
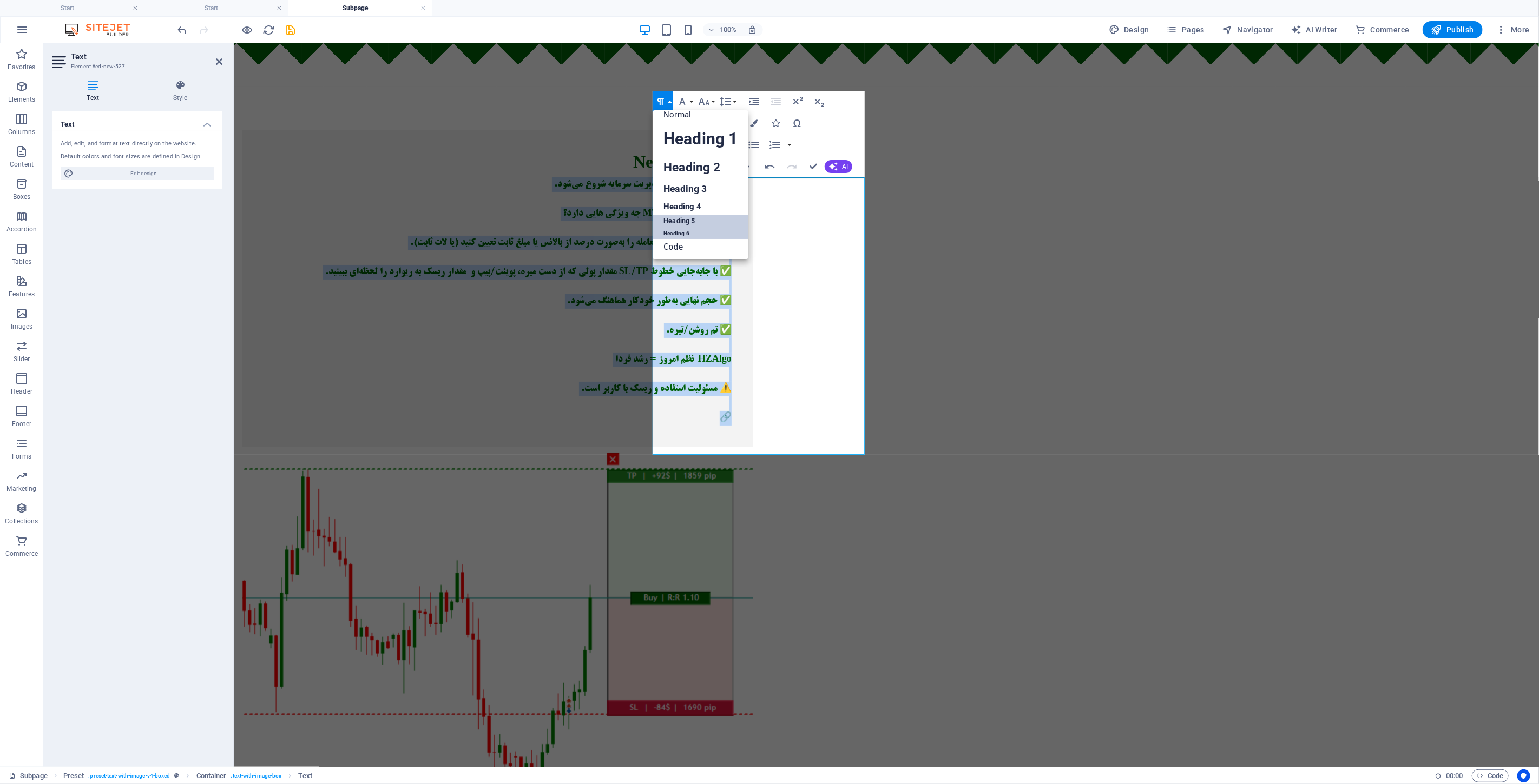
click at [704, 217] on link "Heading 5" at bounding box center [700, 222] width 96 height 14
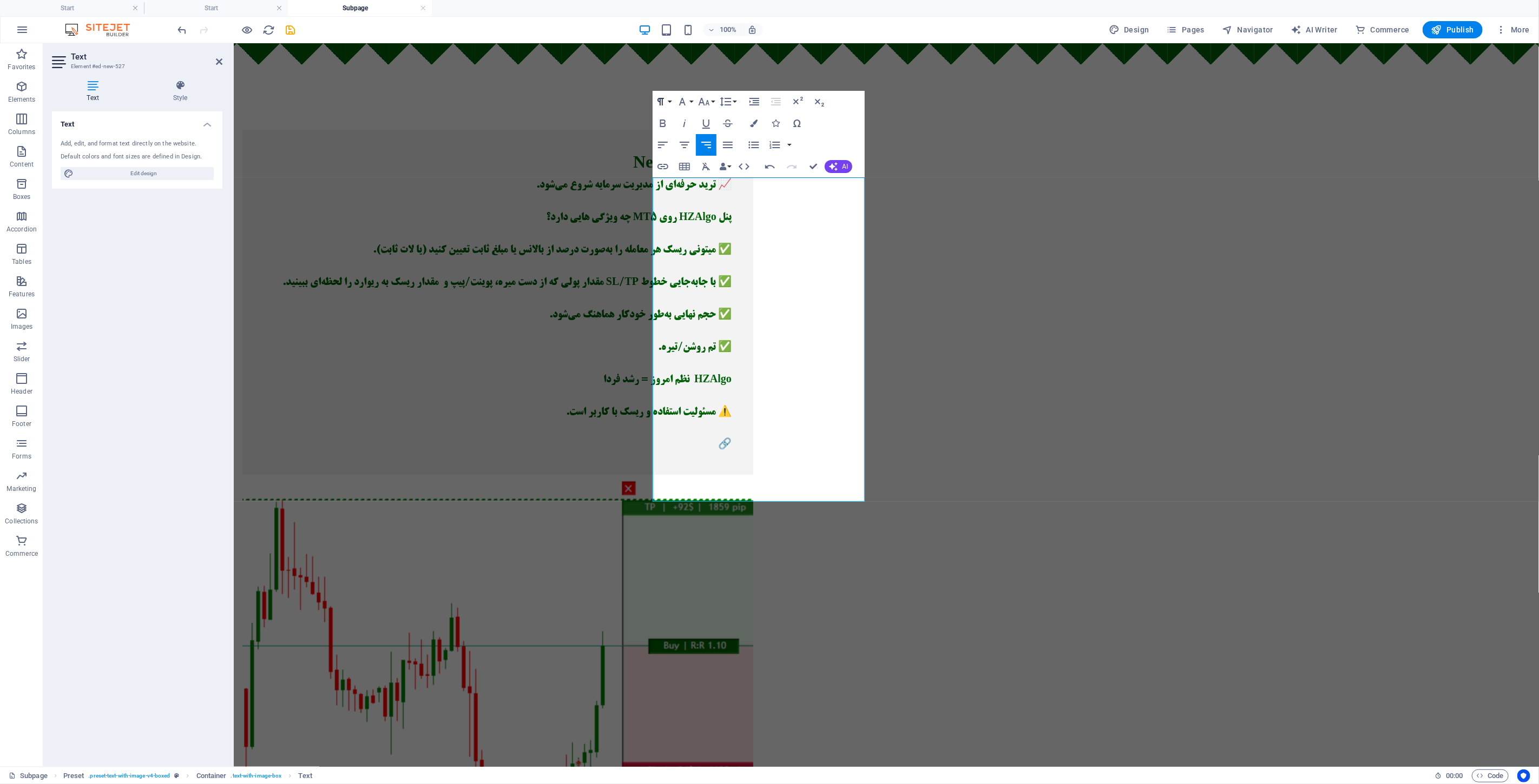
click at [661, 98] on icon "button" at bounding box center [660, 101] width 13 height 13
click at [693, 181] on link "Heading 3" at bounding box center [700, 189] width 96 height 19
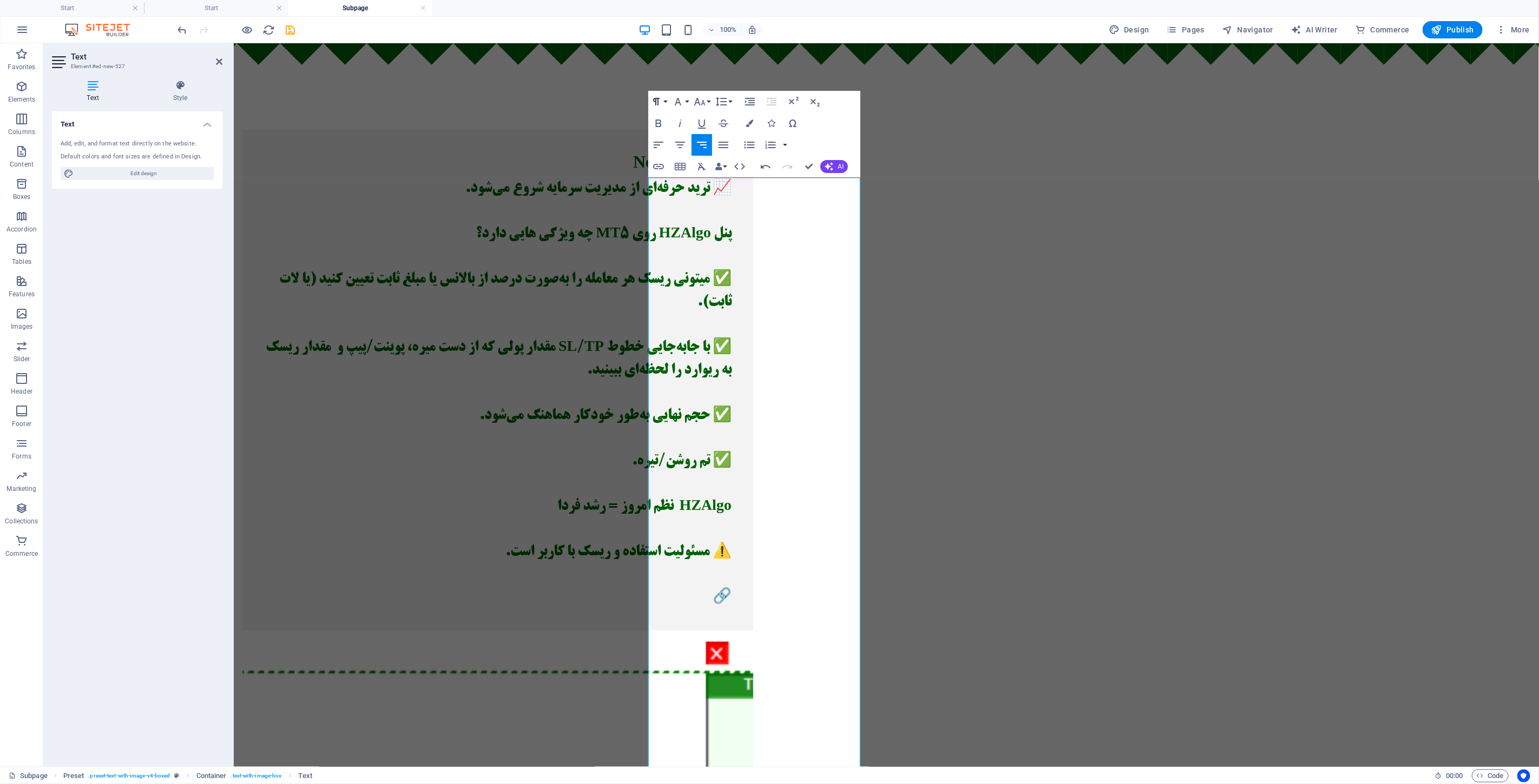
click at [662, 104] on icon "button" at bounding box center [656, 101] width 13 height 13
click at [688, 236] on link "Heading 6" at bounding box center [696, 234] width 96 height 11
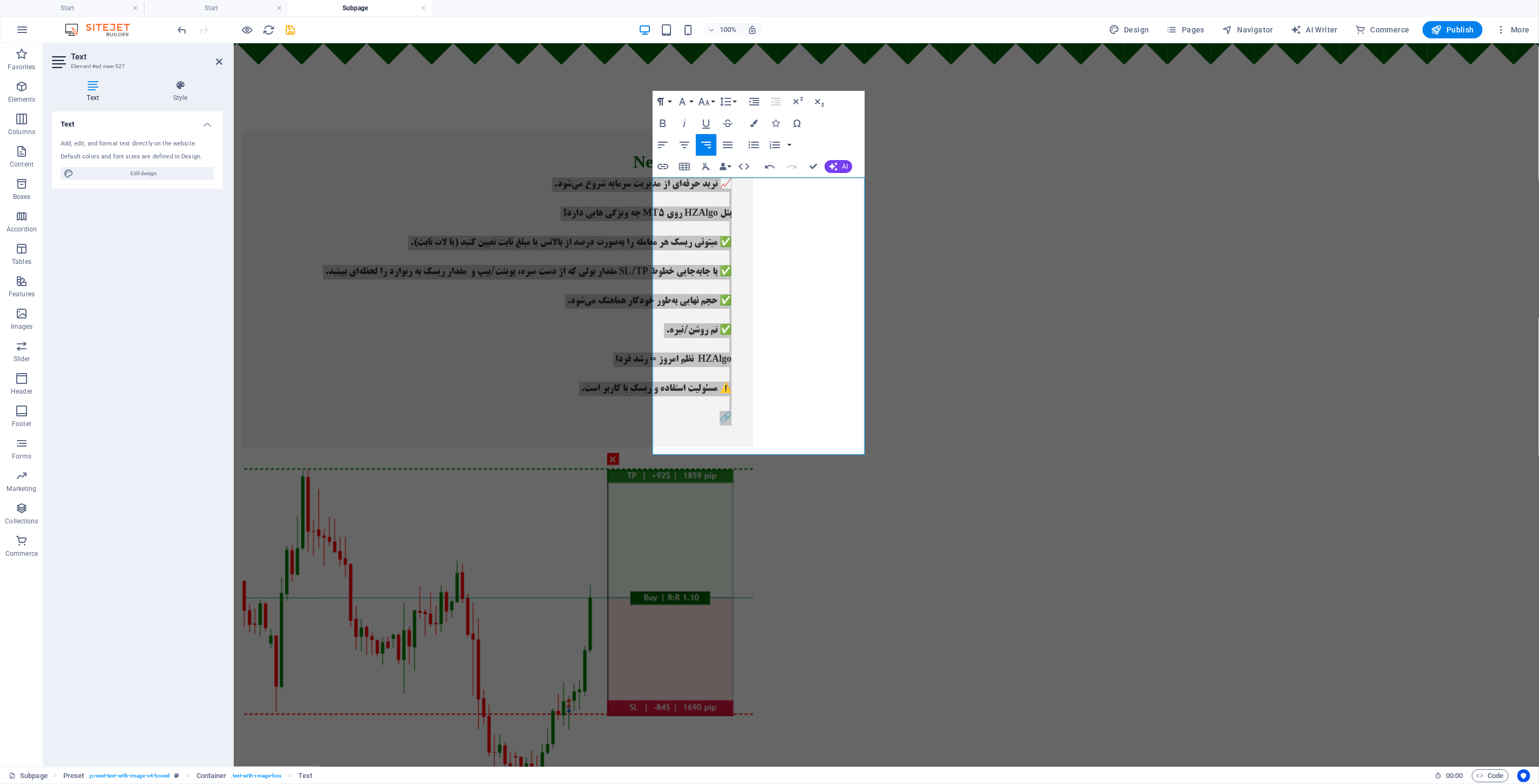
click at [665, 98] on icon "button" at bounding box center [660, 101] width 13 height 13
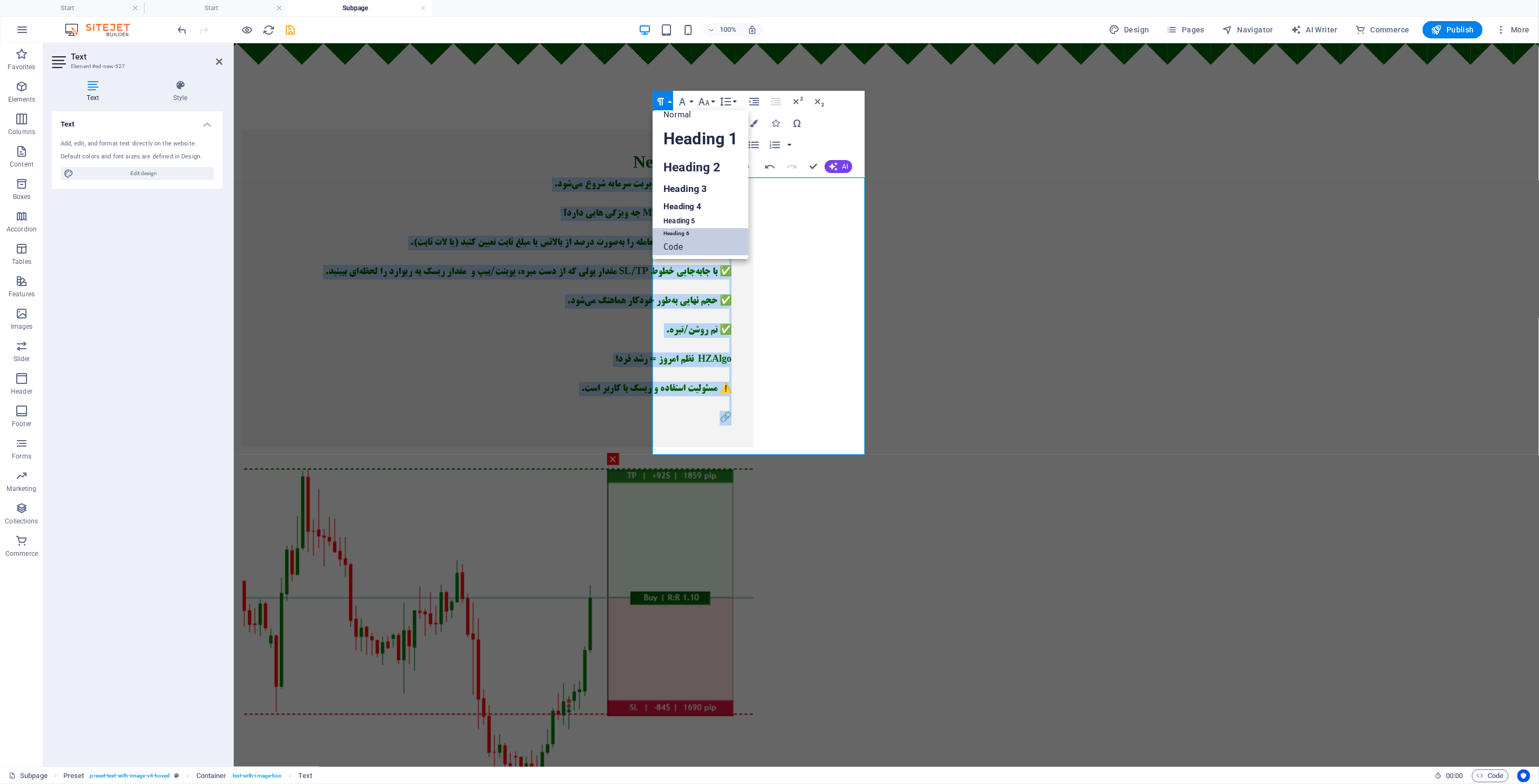
click at [687, 240] on link "Code" at bounding box center [700, 246] width 96 height 16
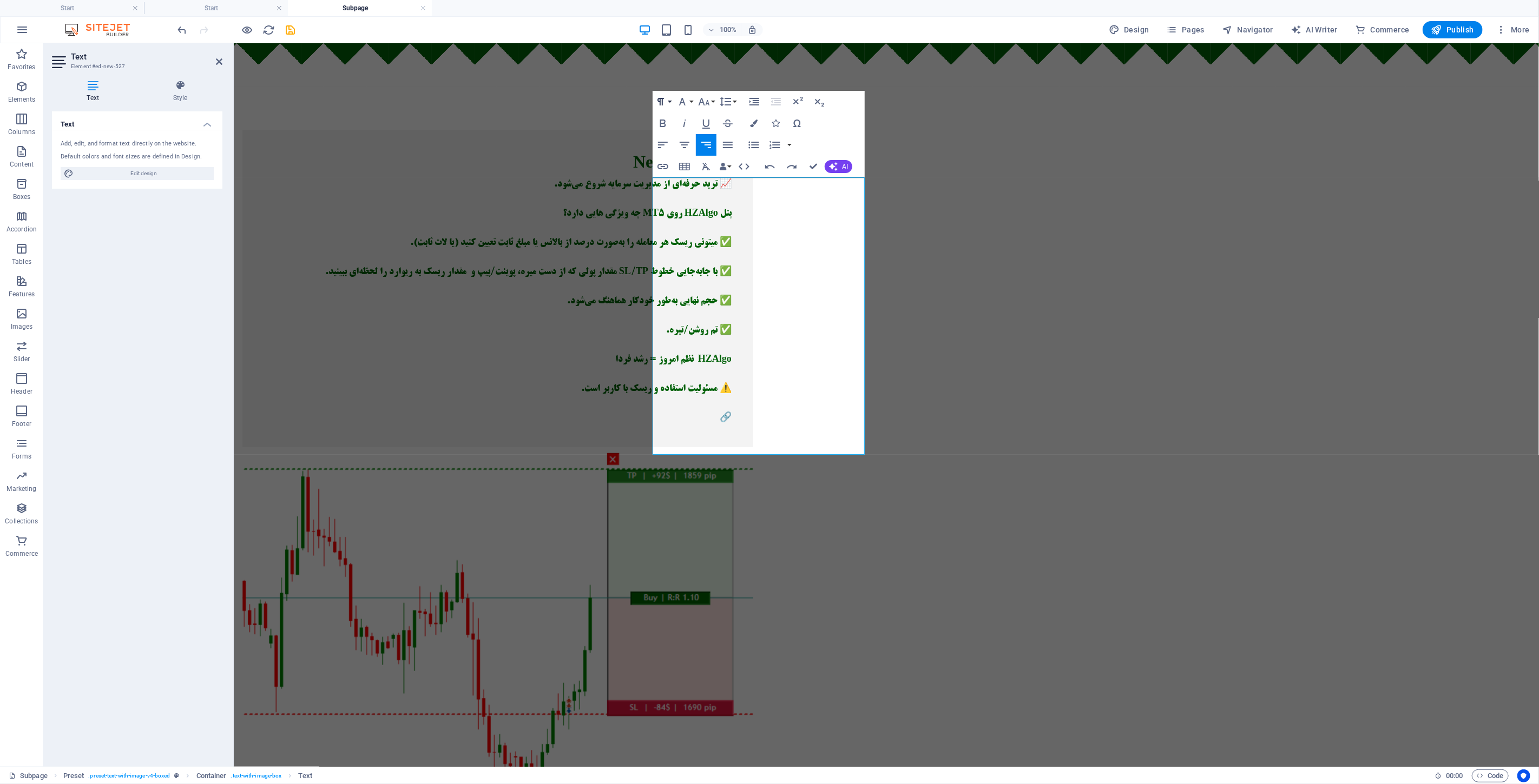
click at [659, 105] on icon "button" at bounding box center [660, 101] width 13 height 13
click at [684, 110] on link "Normal" at bounding box center [700, 114] width 96 height 16
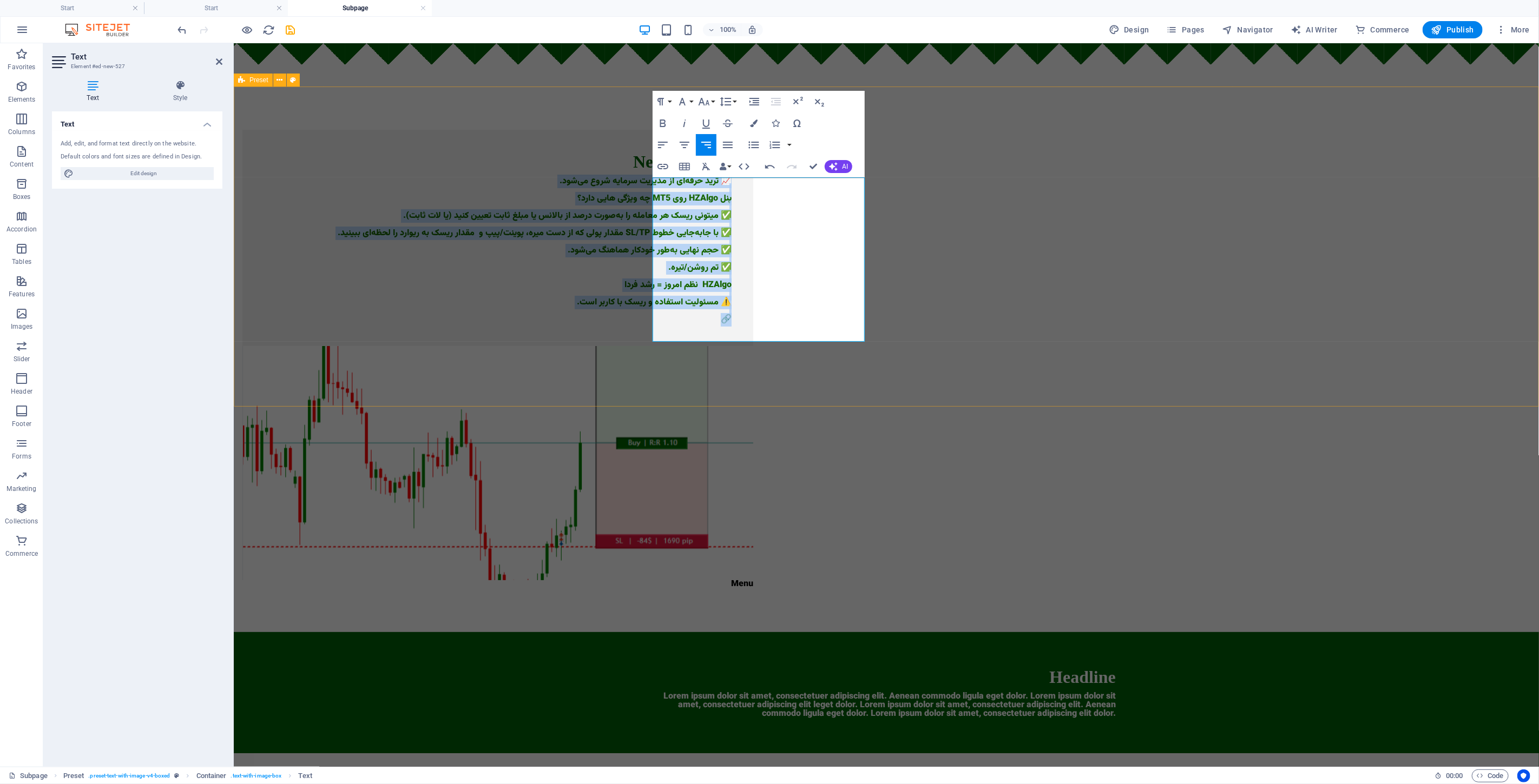
click at [572, 228] on div "New headline 📈 ترید حرفه‌ای از مدیریت سرمایه شروع می‌شود. پنل HZAlgo روی MT5 چه…" at bounding box center [885, 358] width 1305 height 545
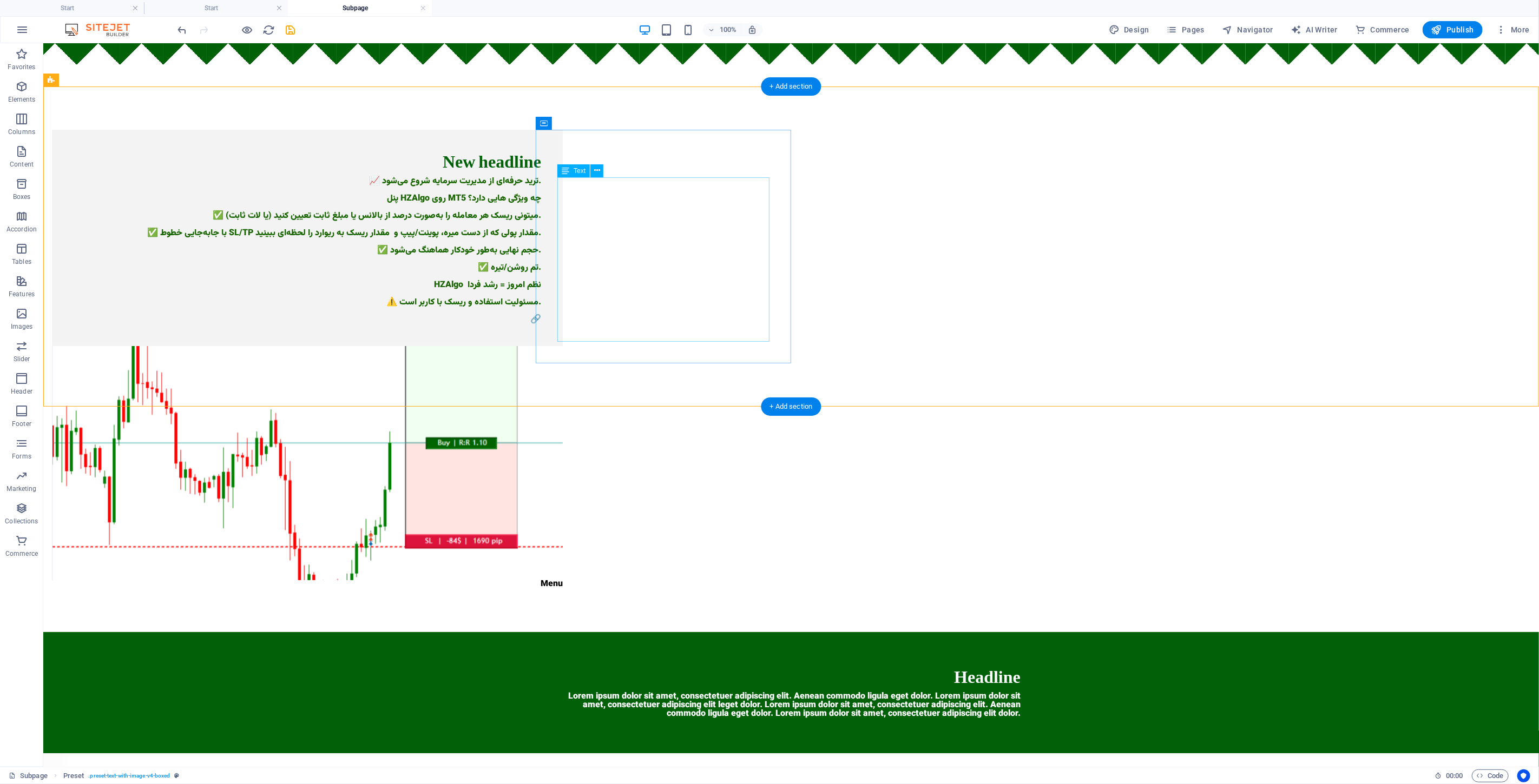
click at [540, 198] on div "📈 ترید حرفه‌ای از مدیریت سرمایه شروع می‌شود. پنل HZAlgo روی MT5 چه ویژگی هایی د…" at bounding box center [307, 250] width 467 height 147
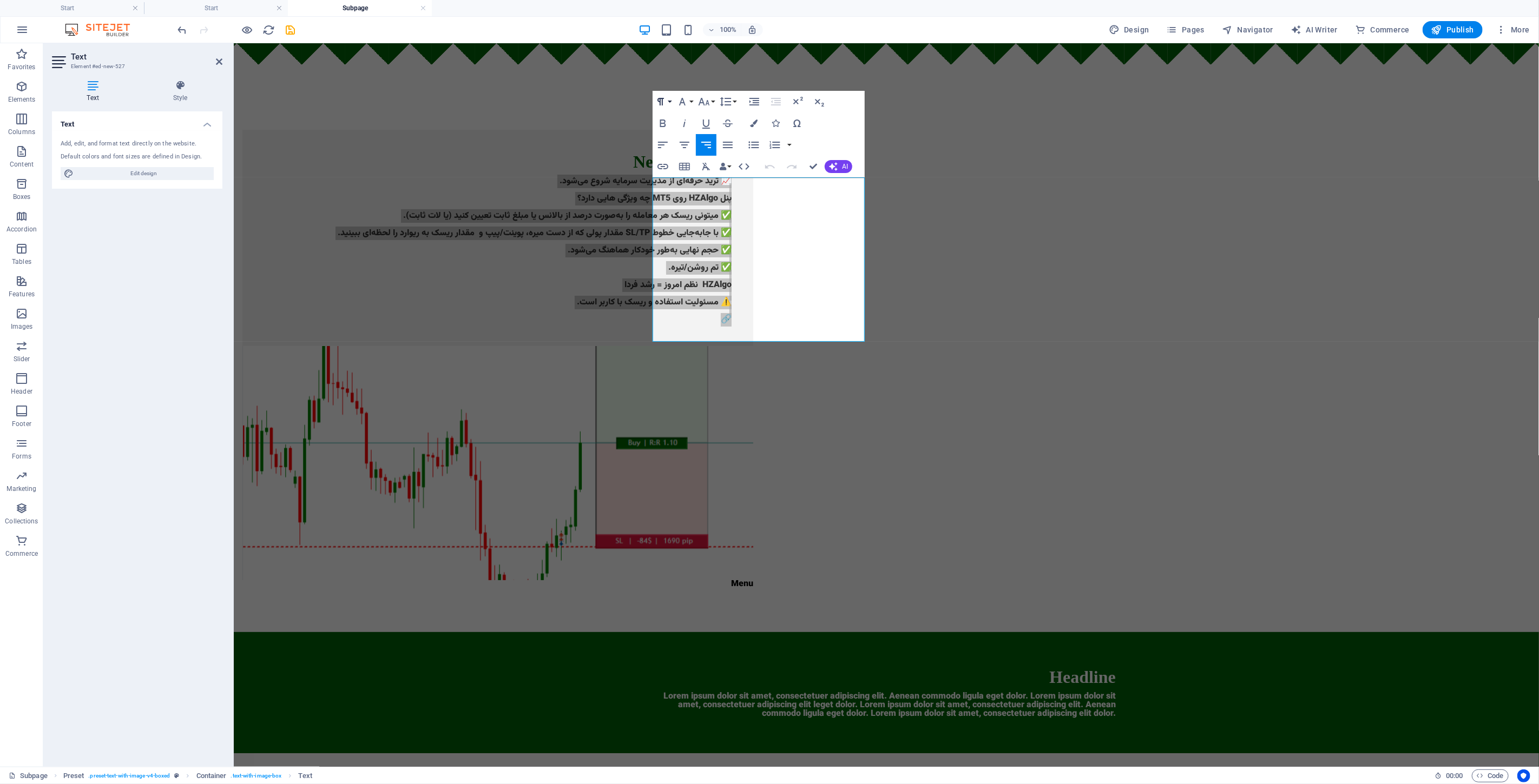
click at [663, 106] on icon "button" at bounding box center [660, 101] width 13 height 13
click at [724, 96] on icon "button" at bounding box center [725, 101] width 13 height 13
click at [767, 122] on div "Paragraph Format Normal Heading 1 Heading 2 Heading 3 Heading 4 Heading 5 Headi…" at bounding box center [759, 134] width 212 height 87
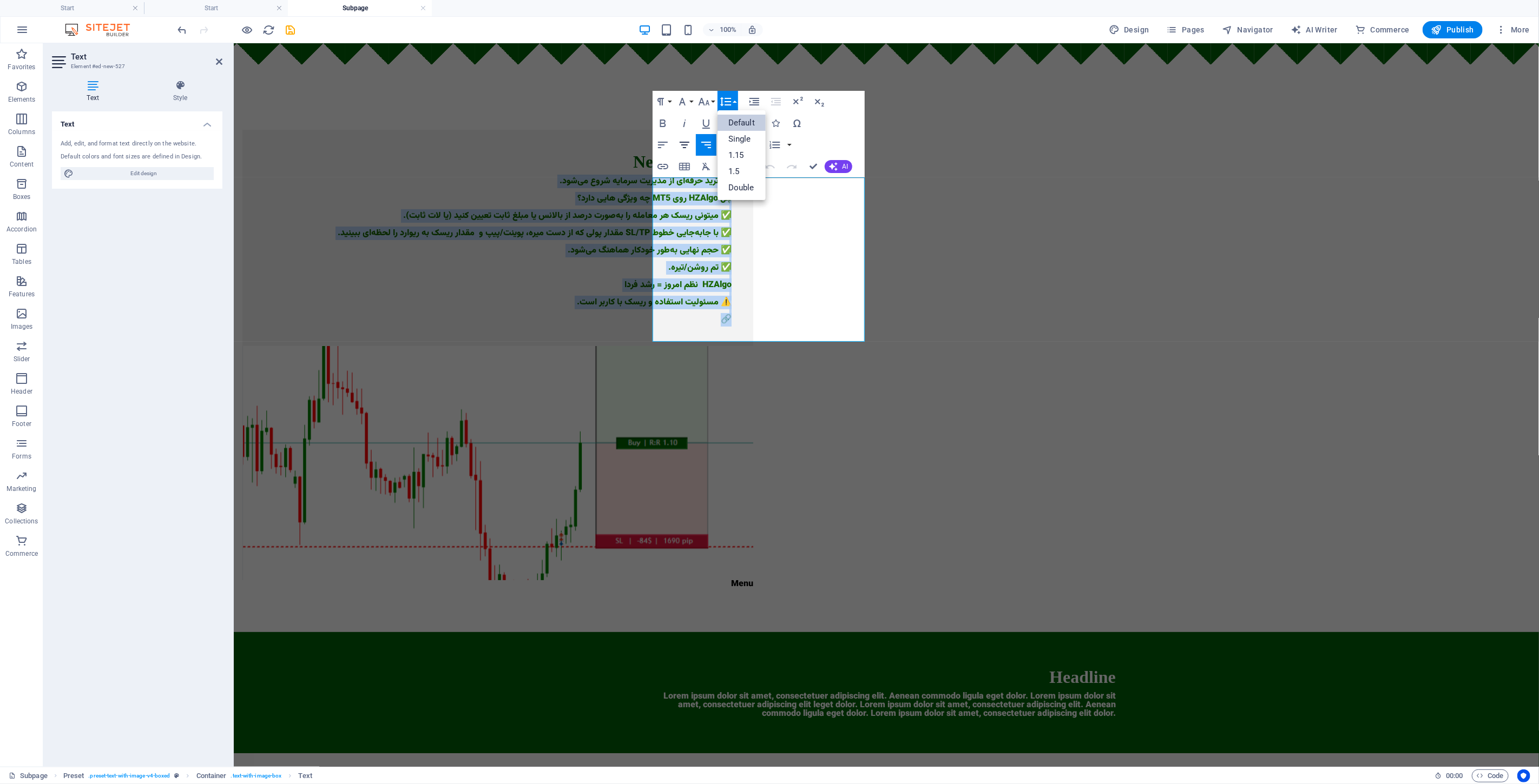
click at [688, 144] on icon "button" at bounding box center [684, 144] width 13 height 13
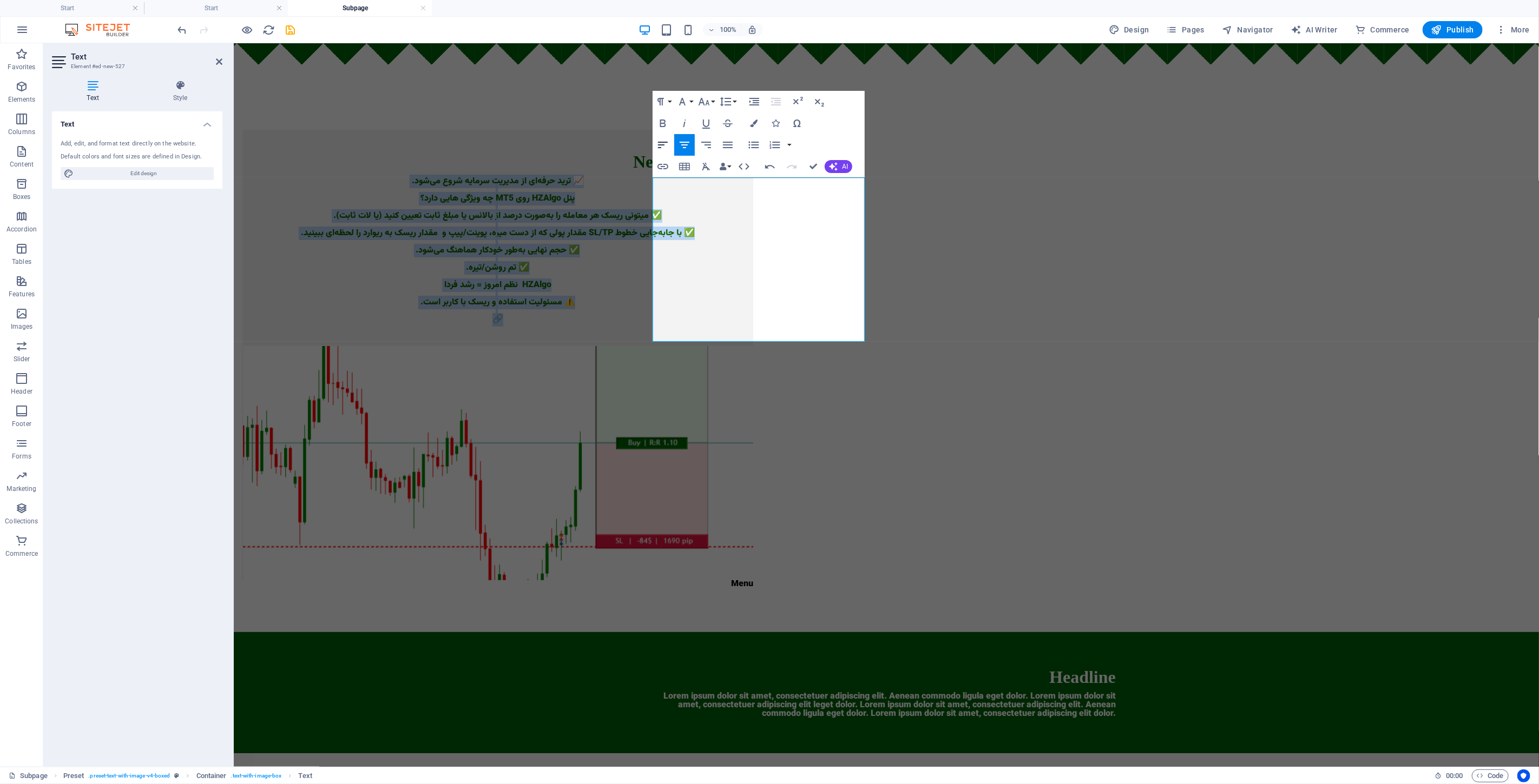
click at [669, 141] on icon "button" at bounding box center [662, 144] width 13 height 13
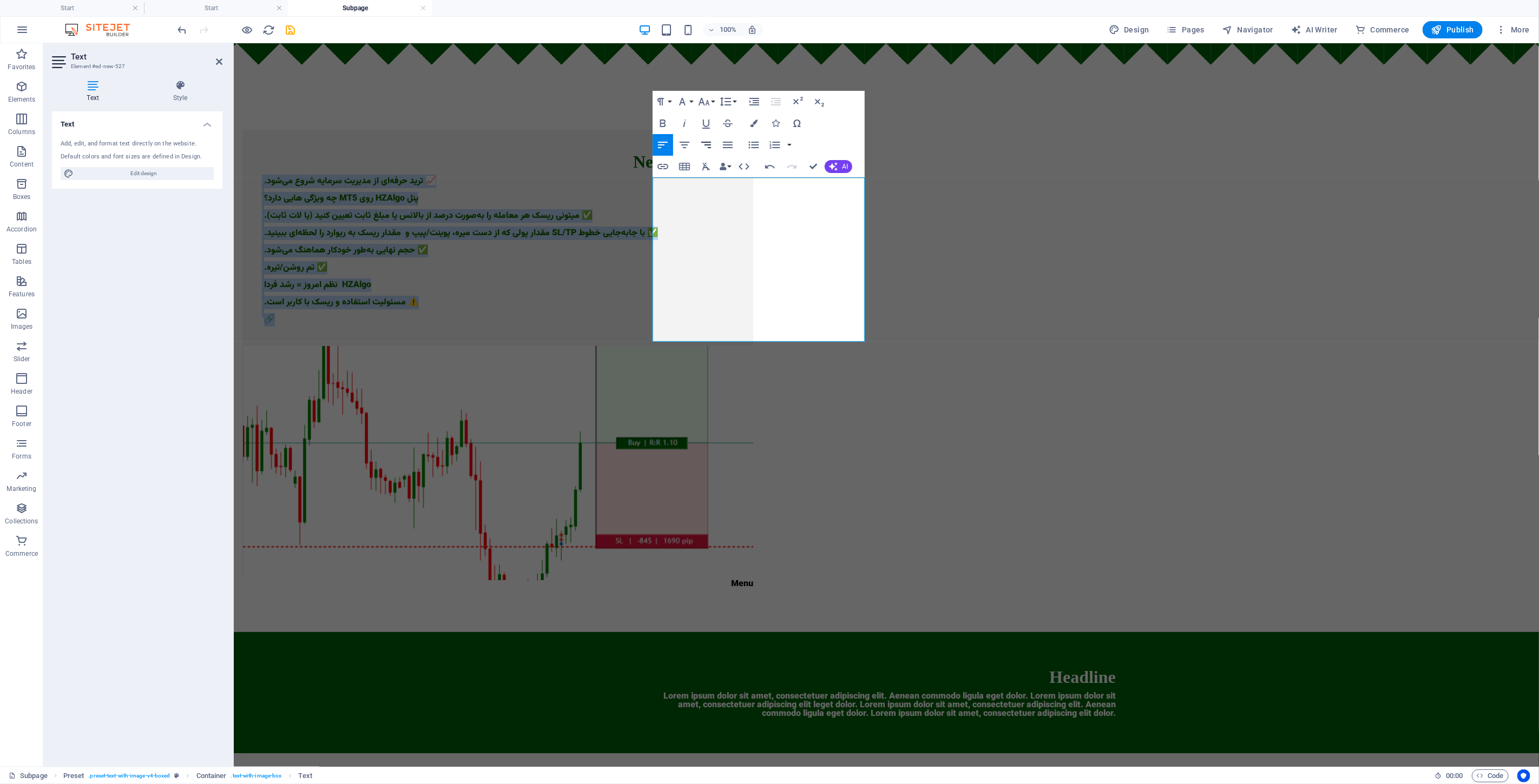
click at [704, 142] on icon "button" at bounding box center [705, 145] width 9 height 7
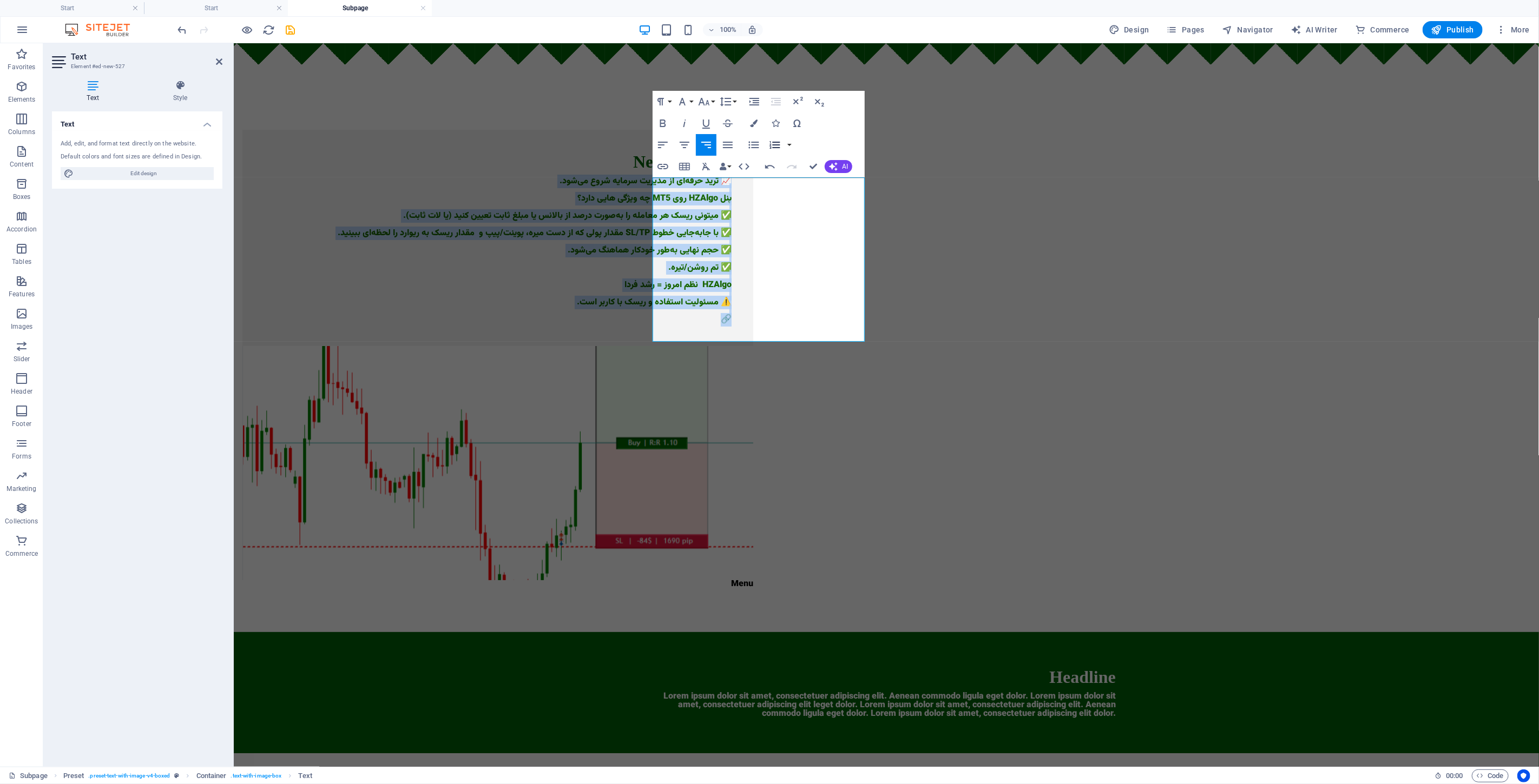
click at [767, 141] on icon "button" at bounding box center [774, 144] width 13 height 13
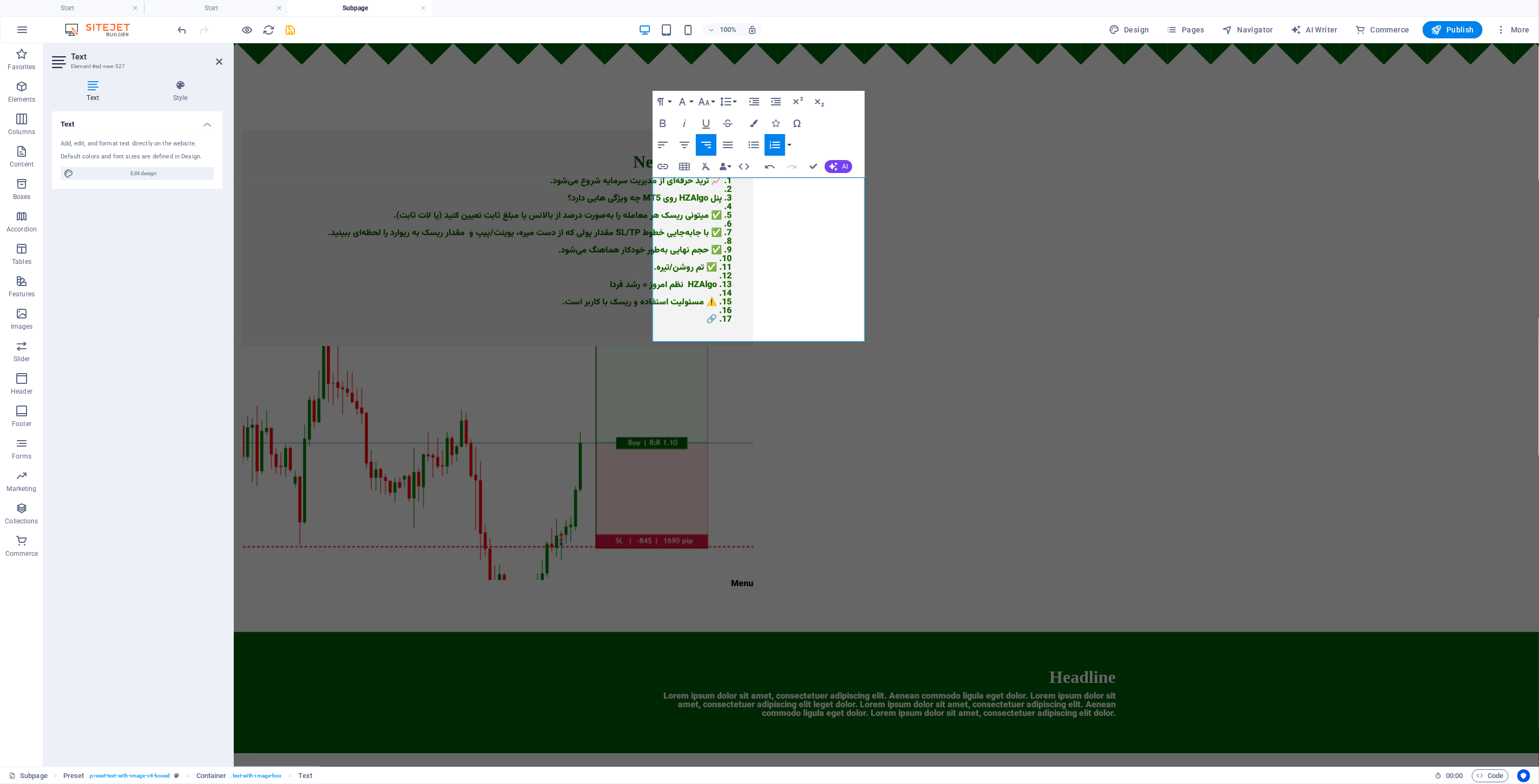
click at [767, 141] on icon "button" at bounding box center [774, 144] width 13 height 13
click at [687, 206] on p at bounding box center [497, 207] width 467 height 8
click at [696, 183] on p "📈 ترید حرفه‌ای از مدیریت سرمایه شروع می‌شود." at bounding box center [497, 181] width 467 height 8
click at [587, 228] on div "New headline 📈 ترید حرفه‌ای از مدیریت سرمایه شروع می‌شود . پنل HZAlgo روی MT5 چ…" at bounding box center [885, 358] width 1305 height 545
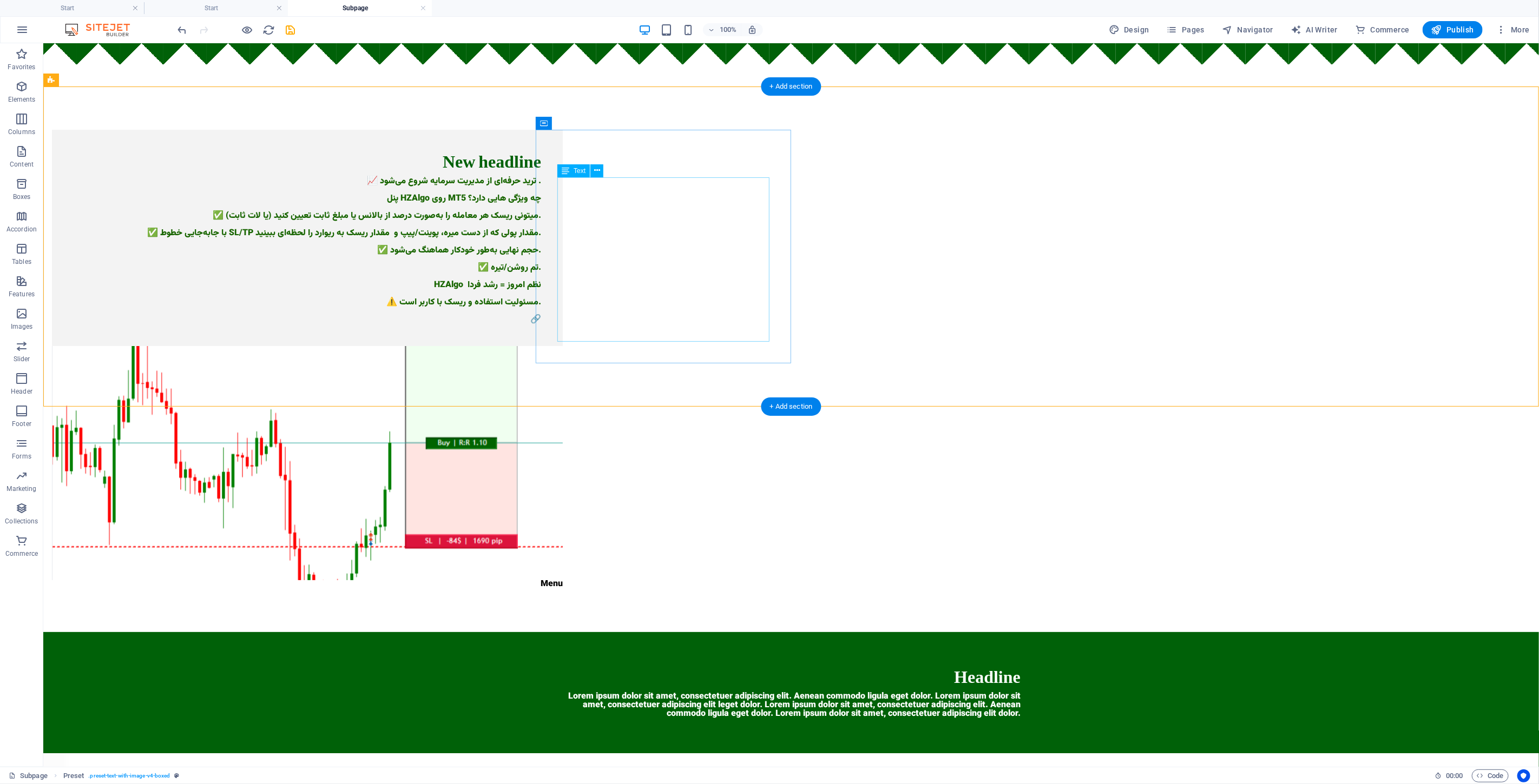
click at [540, 224] on div "📈 ترید حرفه‌ای از مدیریت سرمایه شروع می‌شود . پنل HZAlgo روی MT5 چه ویژگی هایی …" at bounding box center [307, 250] width 467 height 147
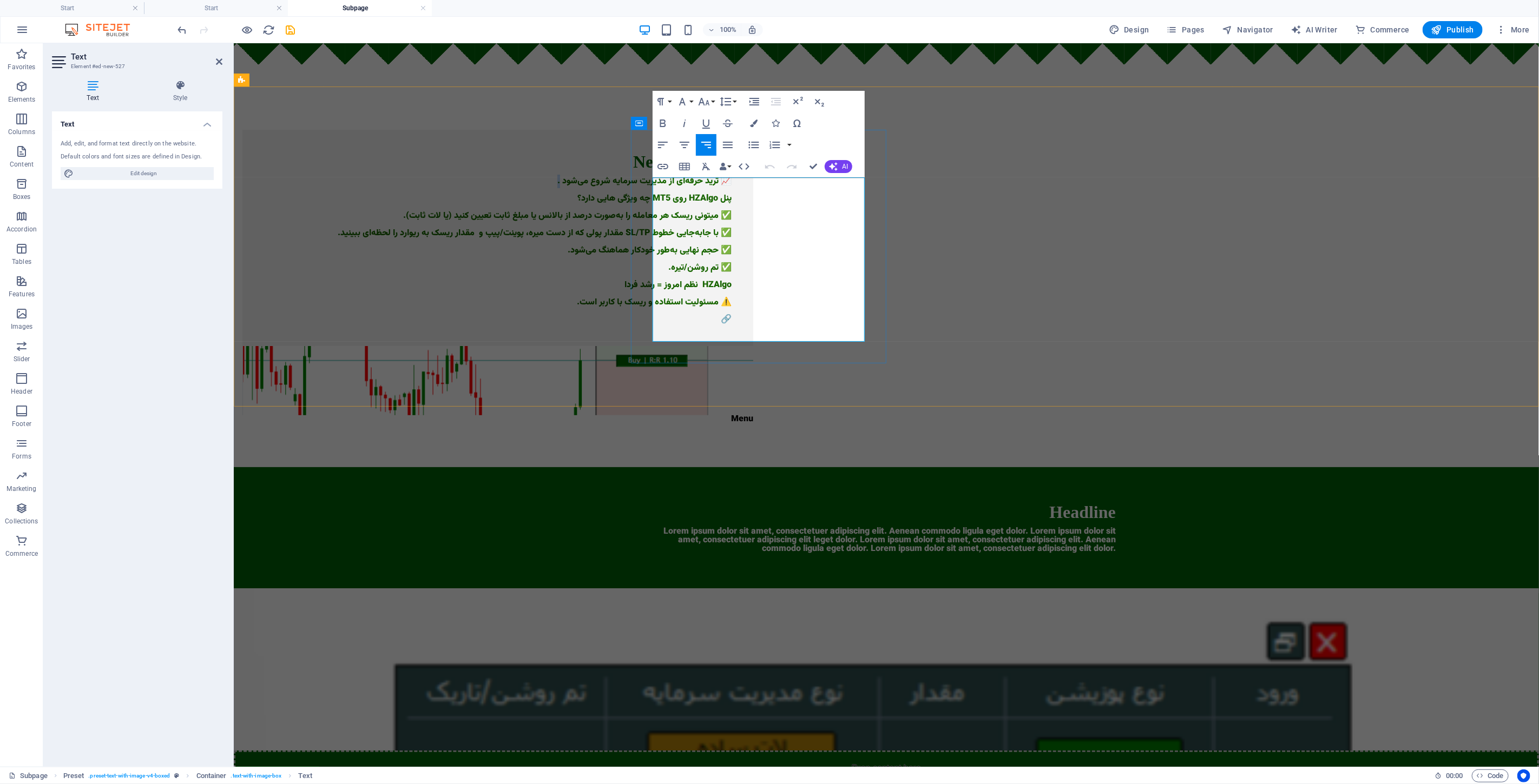
click at [691, 183] on p "📈 ترید حرفه‌ای از مدیریت سرمایه شروع می‌شود ." at bounding box center [497, 181] width 467 height 8
drag, startPoint x: 682, startPoint y: 328, endPoint x: 765, endPoint y: 228, distance: 130.0
click at [731, 236] on div "📈 ترید حرفه‌ای از مدیریت سرمایه شروع می‌شود . پنل HZAlgo روی MT5 چه ویژگی هایی …" at bounding box center [497, 250] width 467 height 147
click at [433, 212] on div "New headline 📈 ترید حرفه‌ای از مدیریت سرمایه شروع می‌شود . پنل HZAlgo روی MT5 چ…" at bounding box center [885, 276] width 1305 height 381
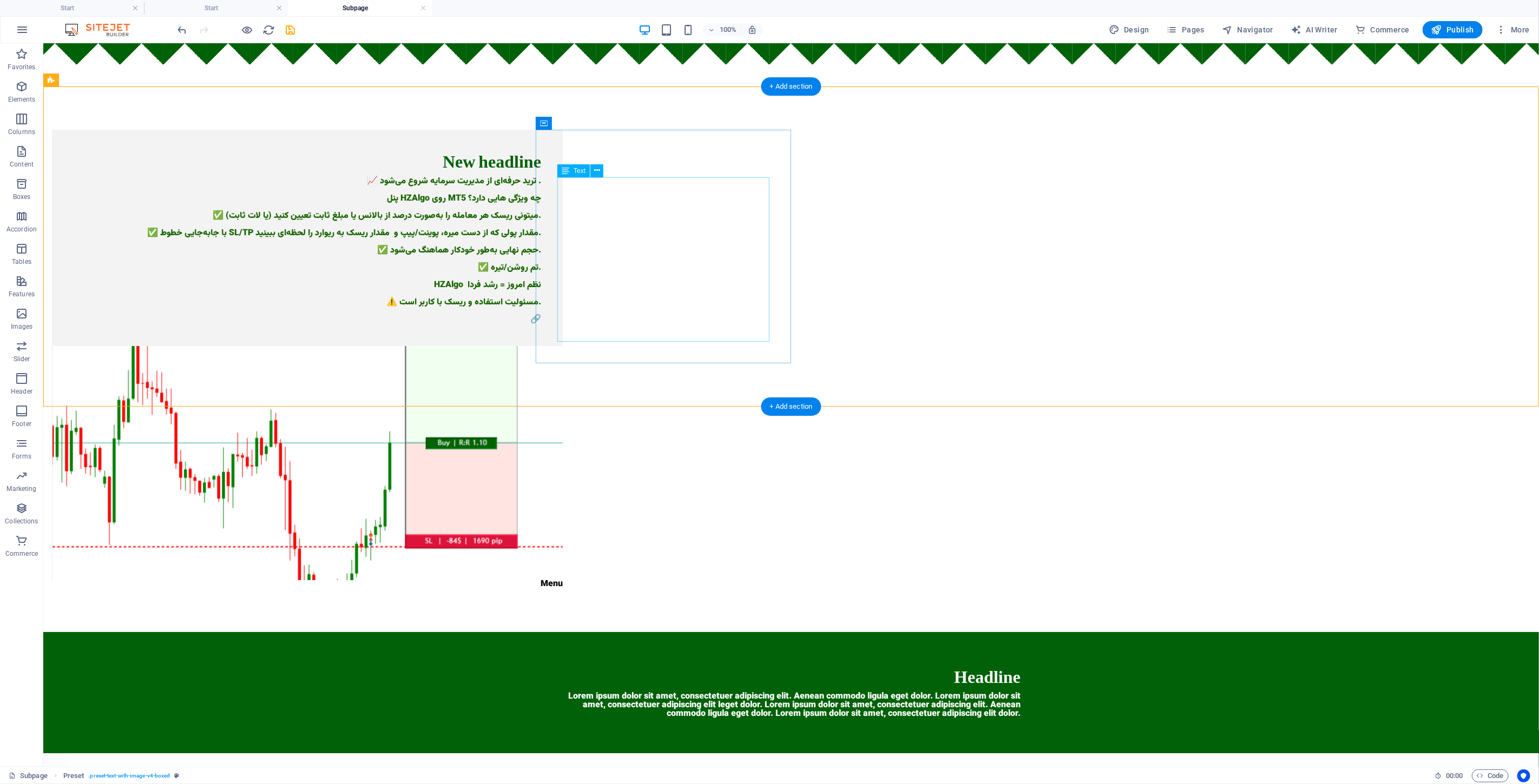
click at [540, 266] on div "📈 ترید حرفه‌ای از مدیریت سرمایه شروع می‌شود . پنل HZAlgo روی MT5 چه ویژگی هایی …" at bounding box center [307, 250] width 467 height 147
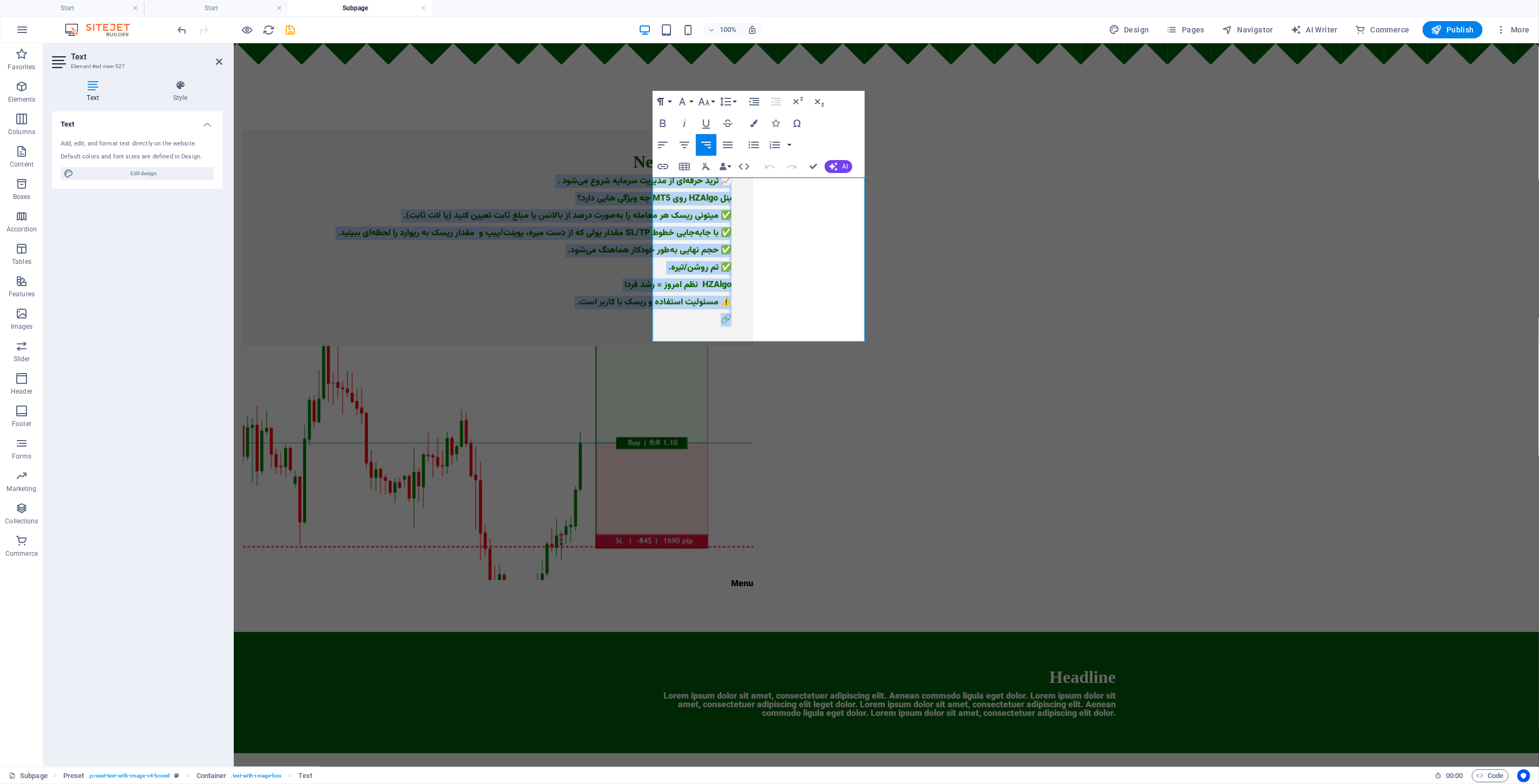
click at [672, 94] on button "Paragraph Format" at bounding box center [663, 101] width 20 height 21
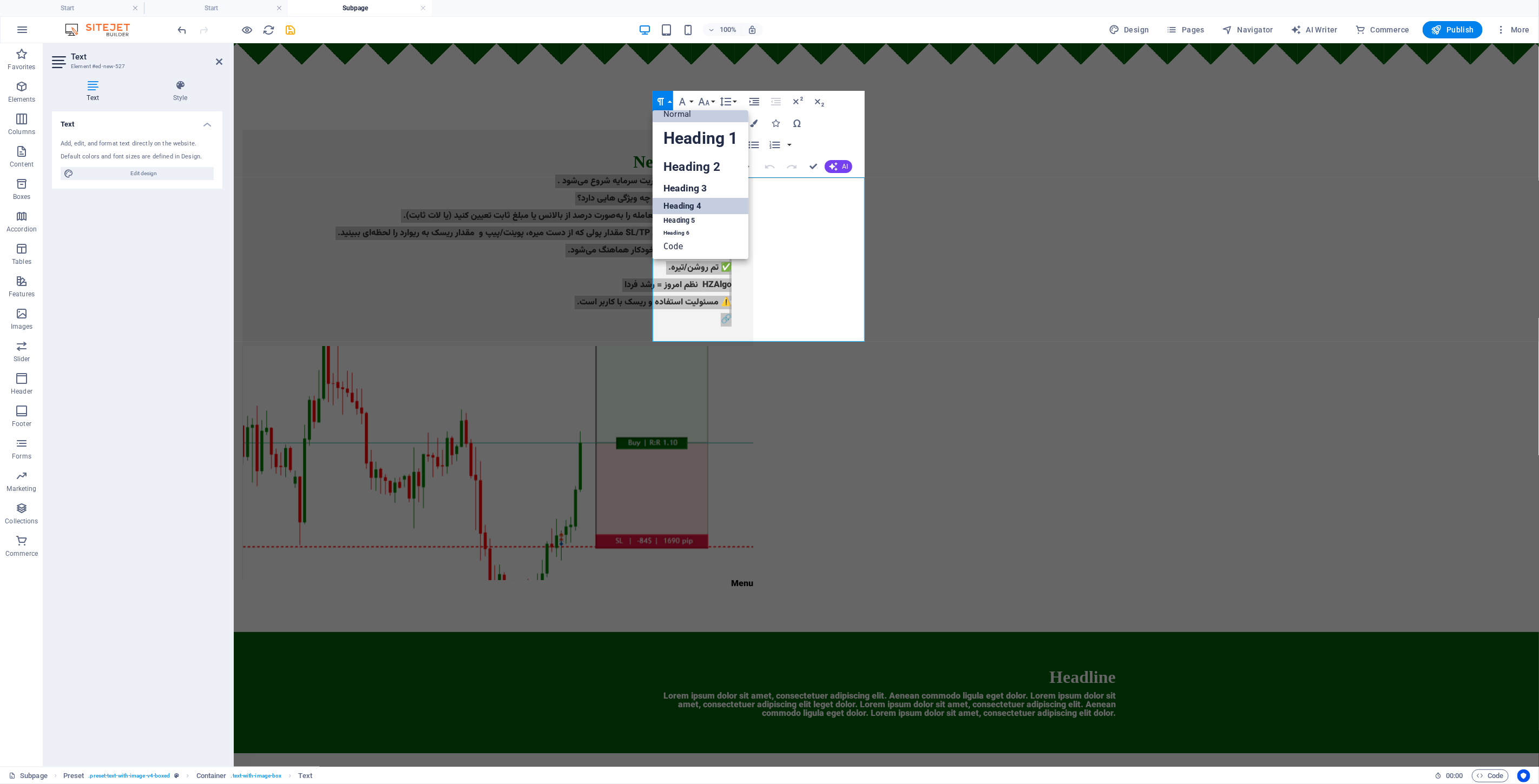
scroll to position [8, 0]
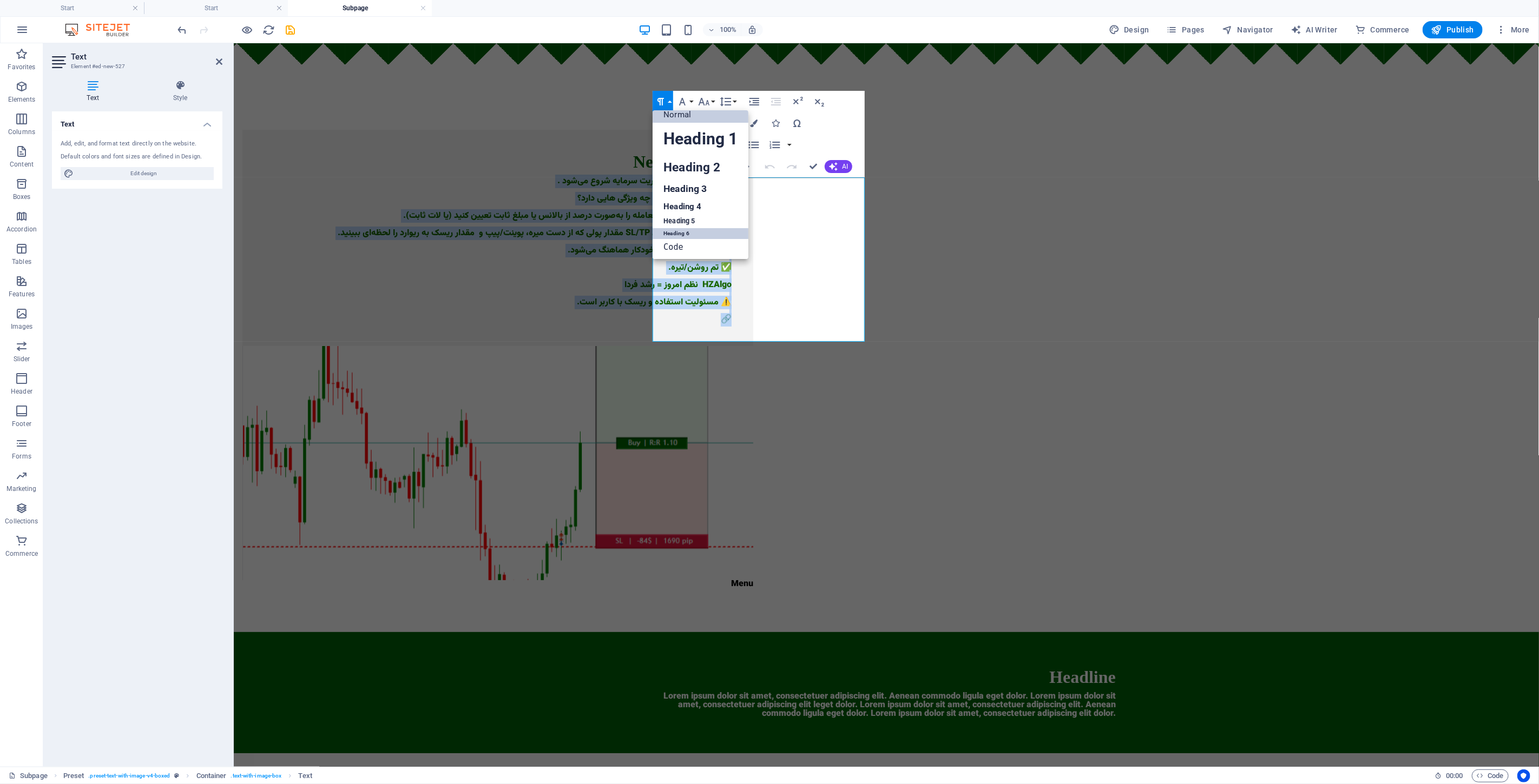
click at [700, 228] on link "Heading 6" at bounding box center [700, 234] width 96 height 11
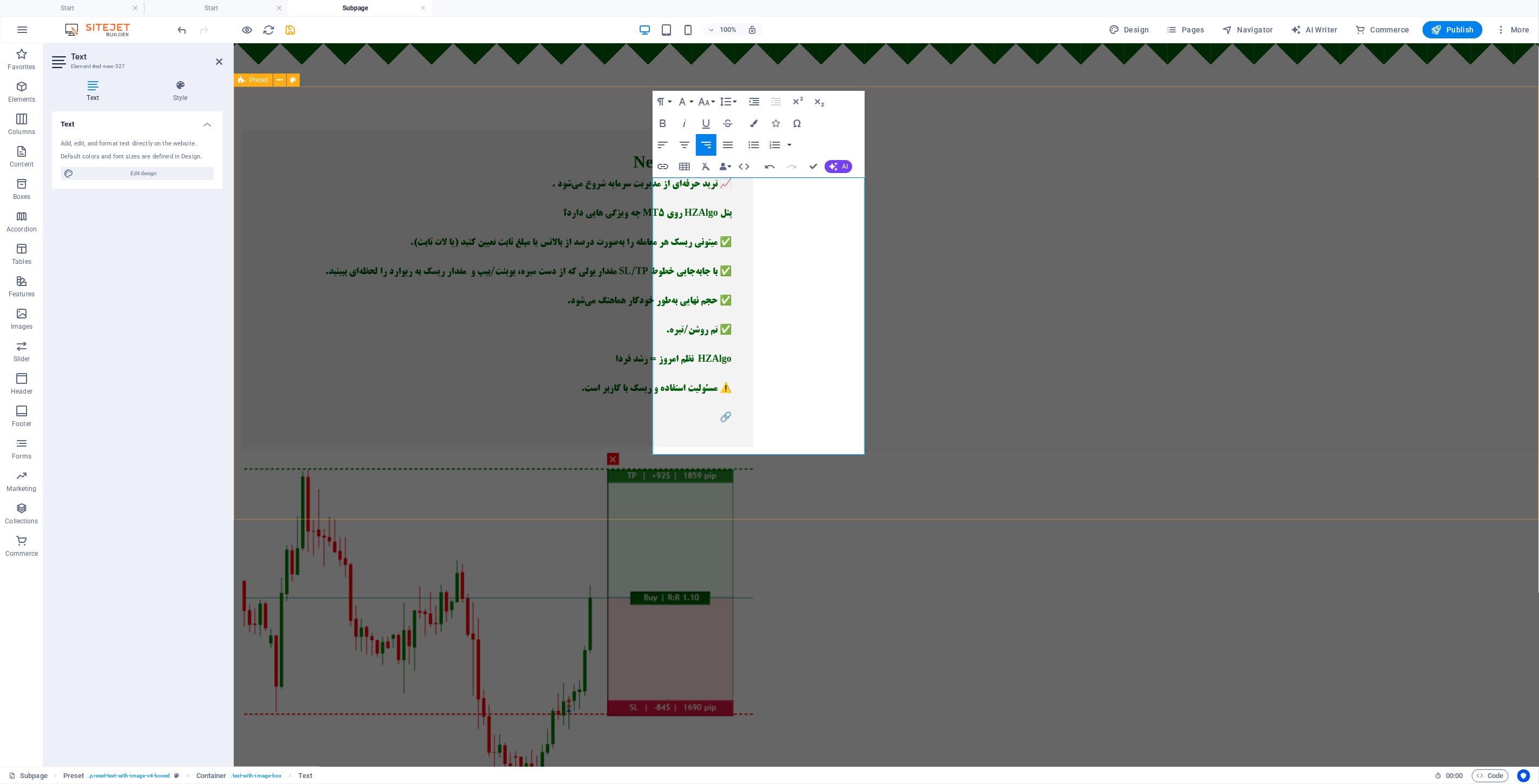
click at [484, 201] on div "New headline 📈 ترید حرفه‌ای از مدیریت سرمایه شروع می‌شود . پنل HZAlgo روی MT5 چ…" at bounding box center [885, 465] width 1305 height 759
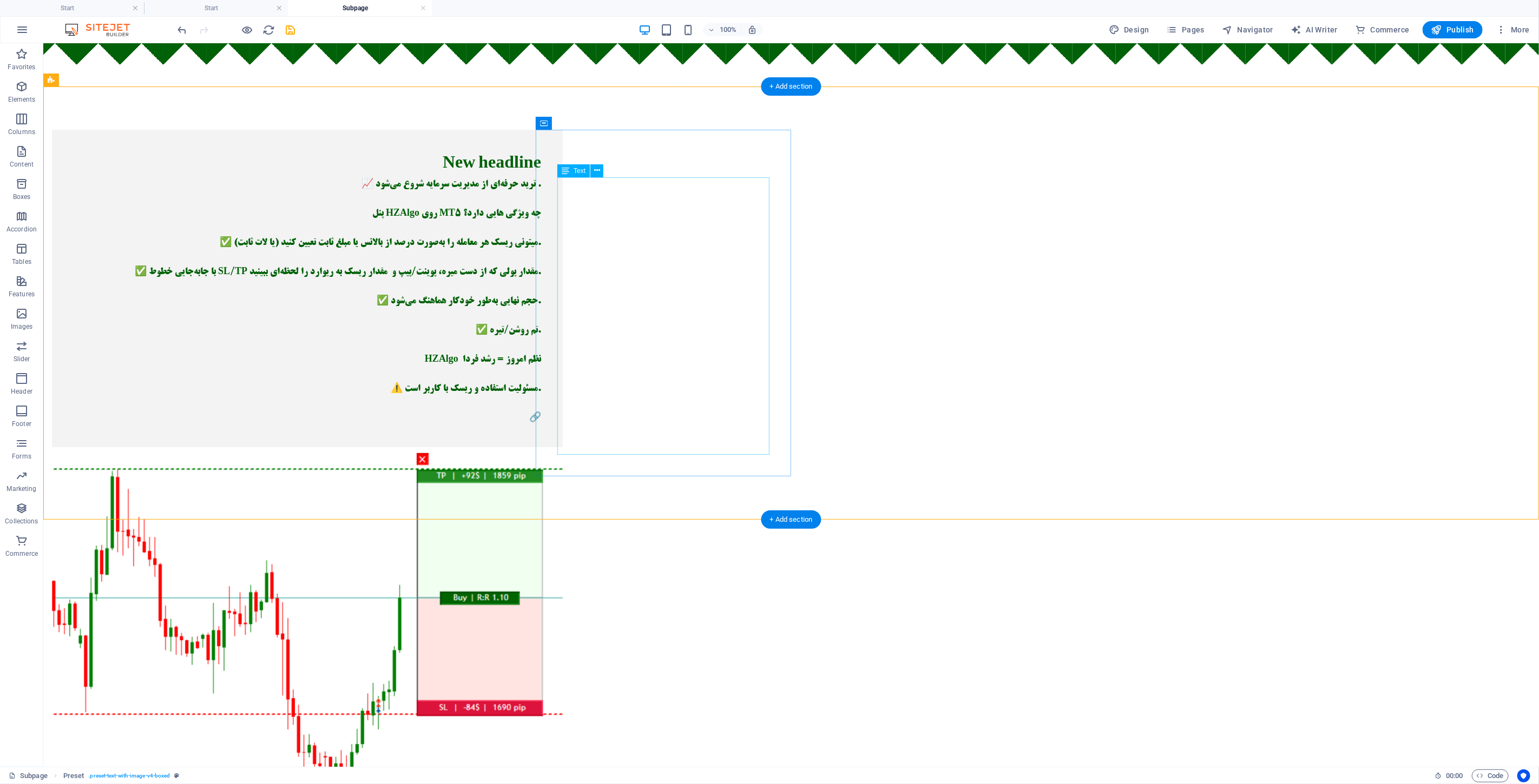
click at [540, 306] on div "📈 ترید حرفه‌ای از مدیریت سرمایه شروع می‌شود . پنل HZAlgo روی MT5 چه ویژگی هایی …" at bounding box center [307, 301] width 467 height 248
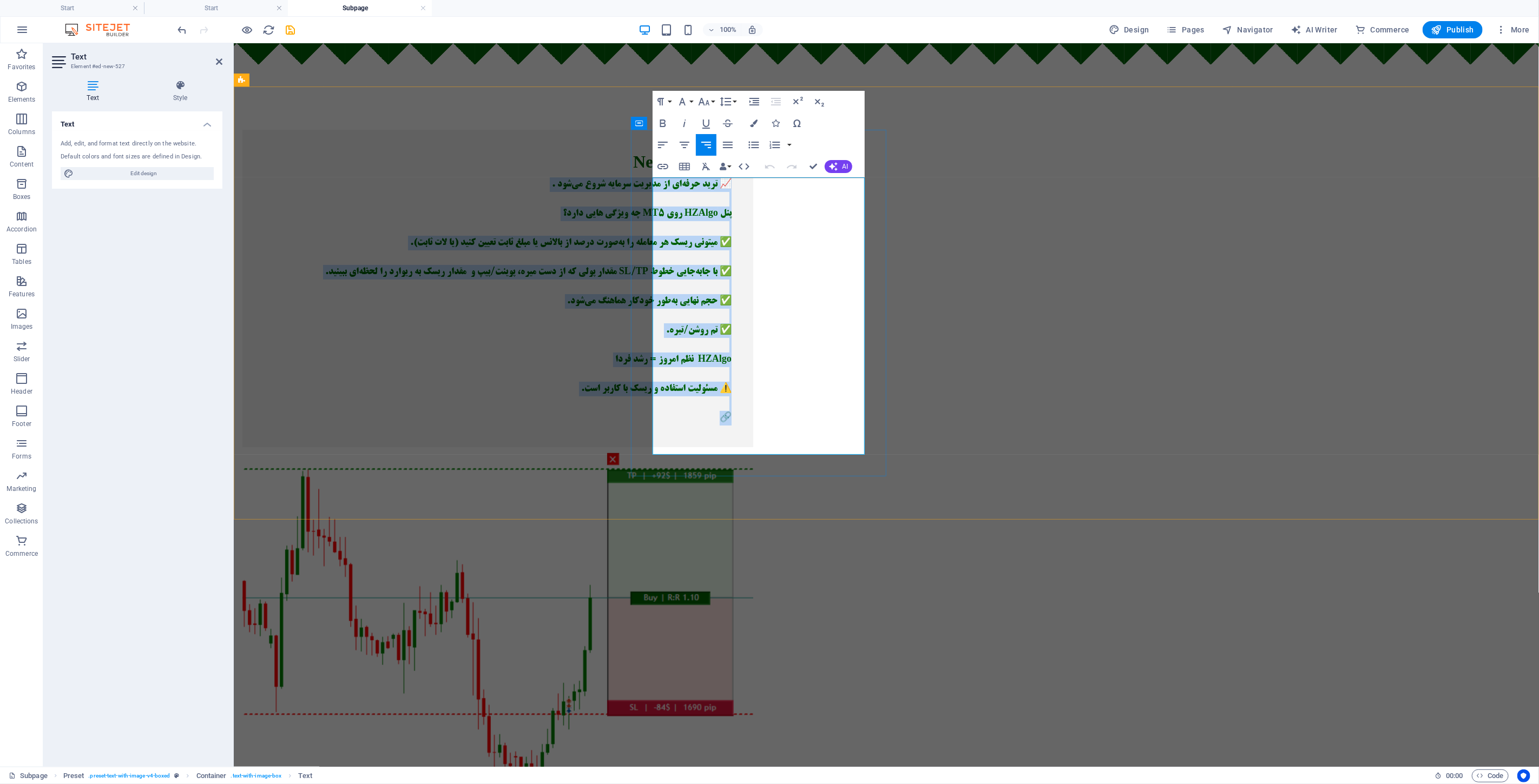
click at [731, 410] on h6 at bounding box center [497, 403] width 467 height 14
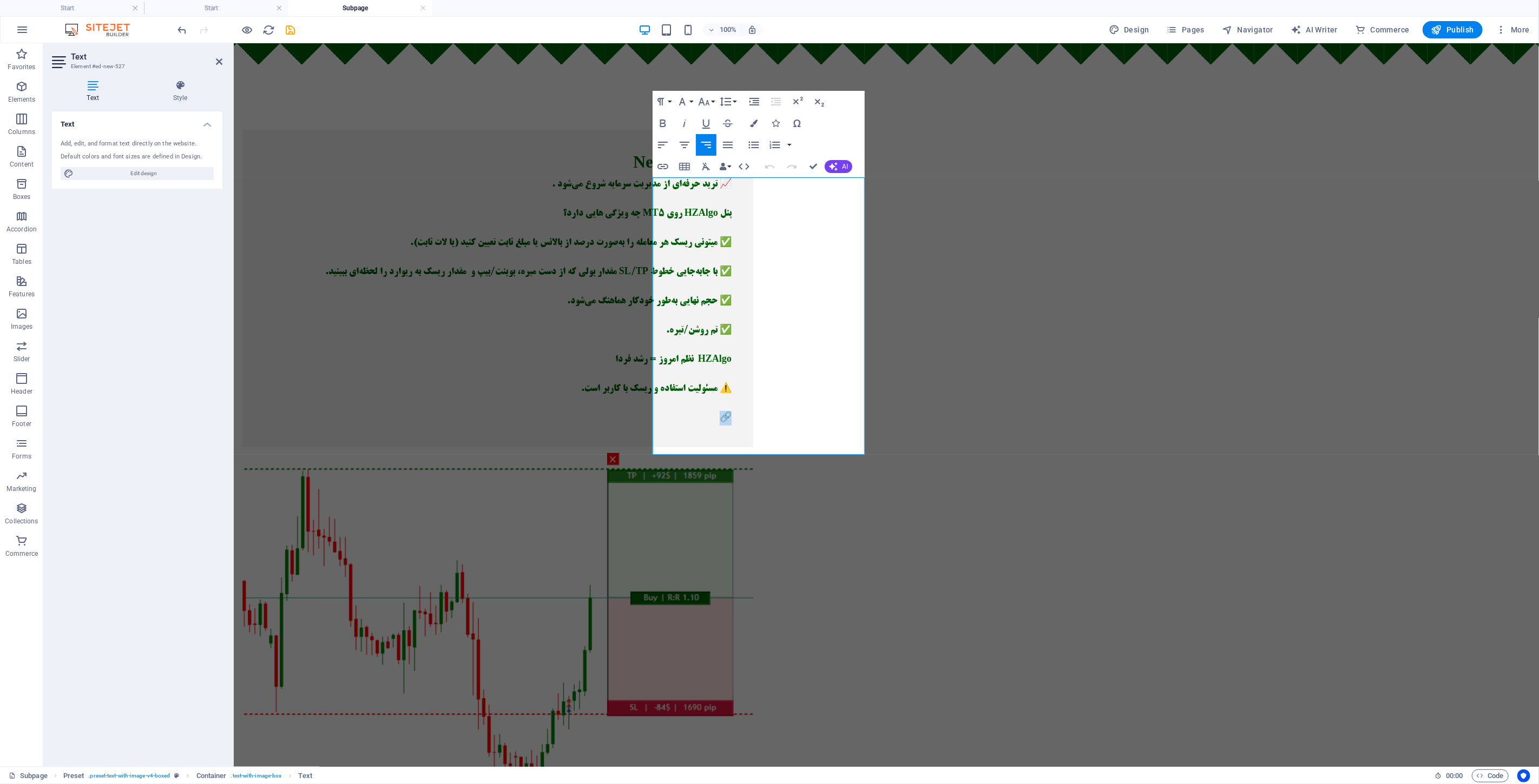
drag, startPoint x: 812, startPoint y: 448, endPoint x: 933, endPoint y: 452, distance: 121.1
click at [761, 452] on div "New headline 📈 ترید حرفه‌ای از مدیریت سرمایه شروع می‌شود . پنل HZAlgo روی MT5 چ…" at bounding box center [496, 465] width 528 height 759
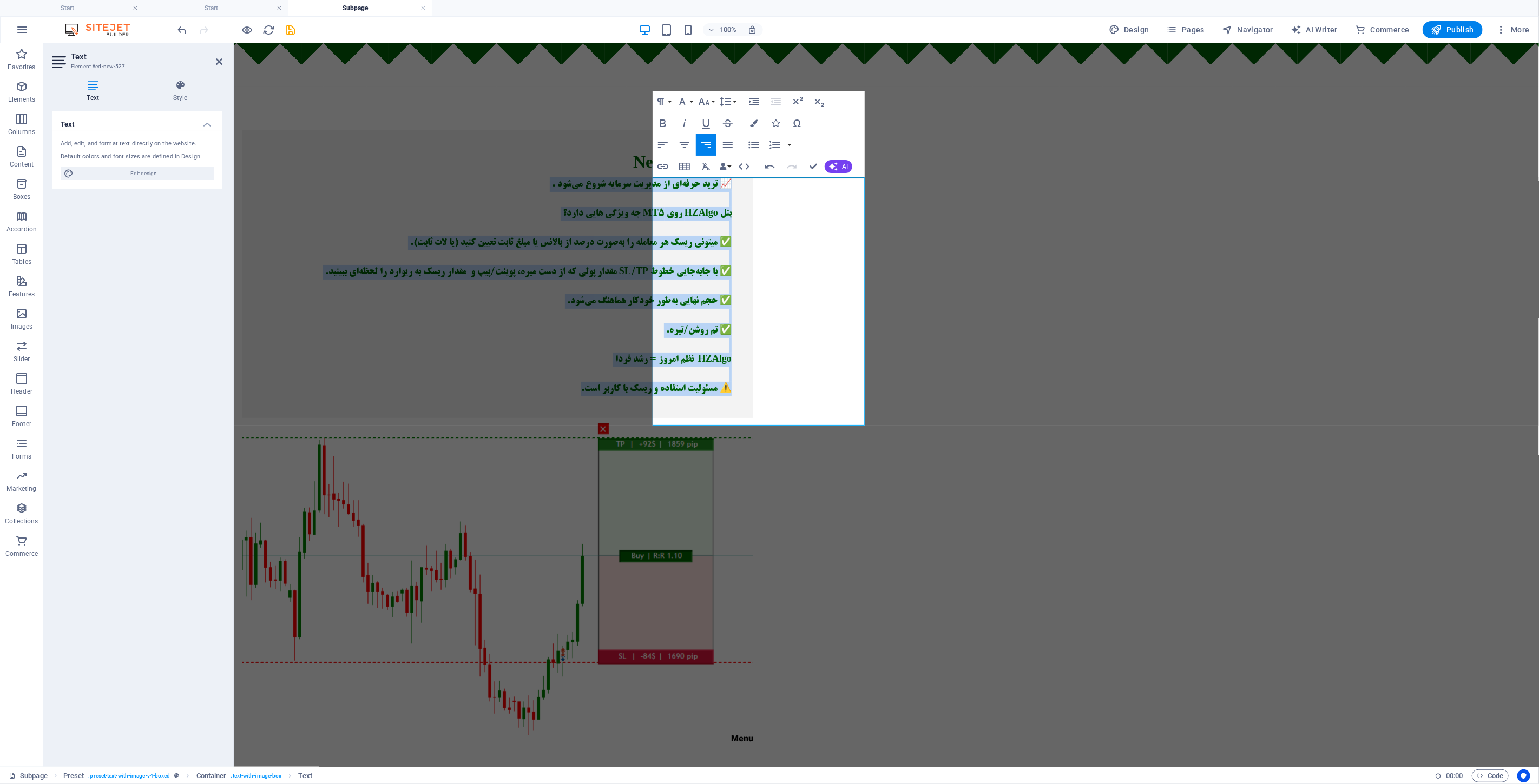
drag, startPoint x: 706, startPoint y: 412, endPoint x: 890, endPoint y: 157, distance: 314.5
click at [761, 157] on div "New headline 📈 ترید حرفه‌ای از مدیریت سرمایه شروع می‌شود . پنل HZAlgo روی MT5 چ…" at bounding box center [496, 436] width 528 height 701
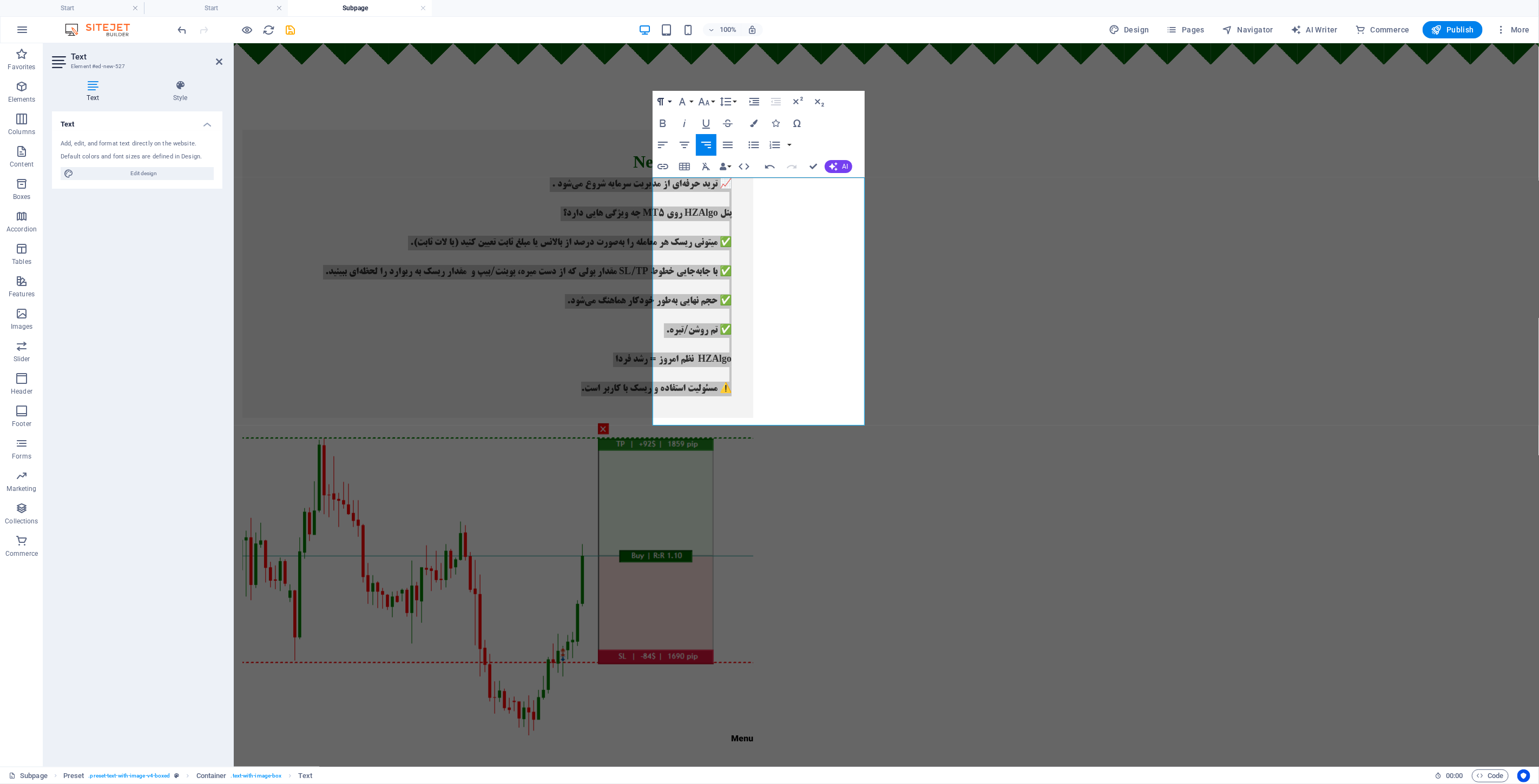
click at [665, 102] on icon "button" at bounding box center [660, 101] width 13 height 13
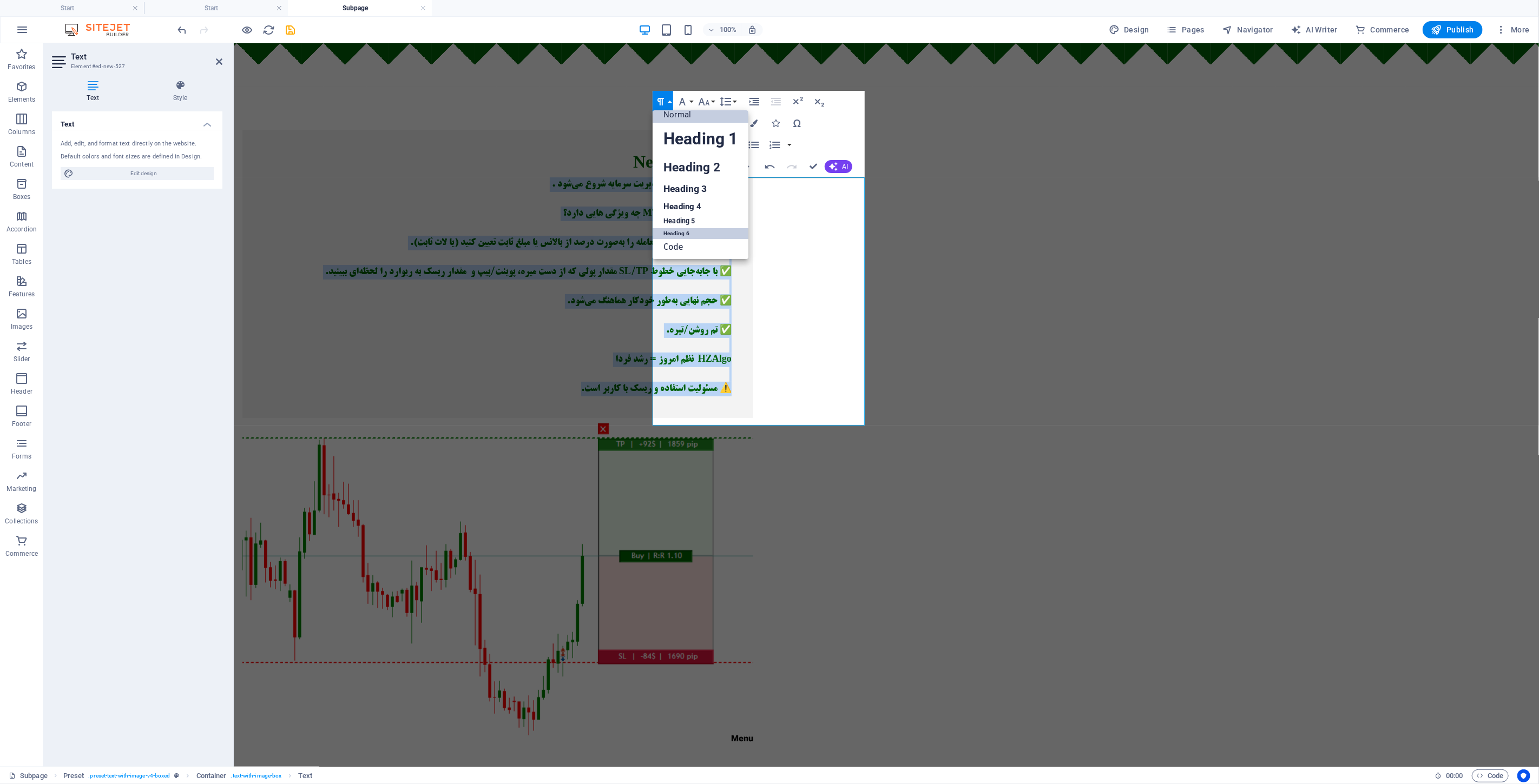
click at [717, 117] on link "Normal" at bounding box center [700, 114] width 96 height 16
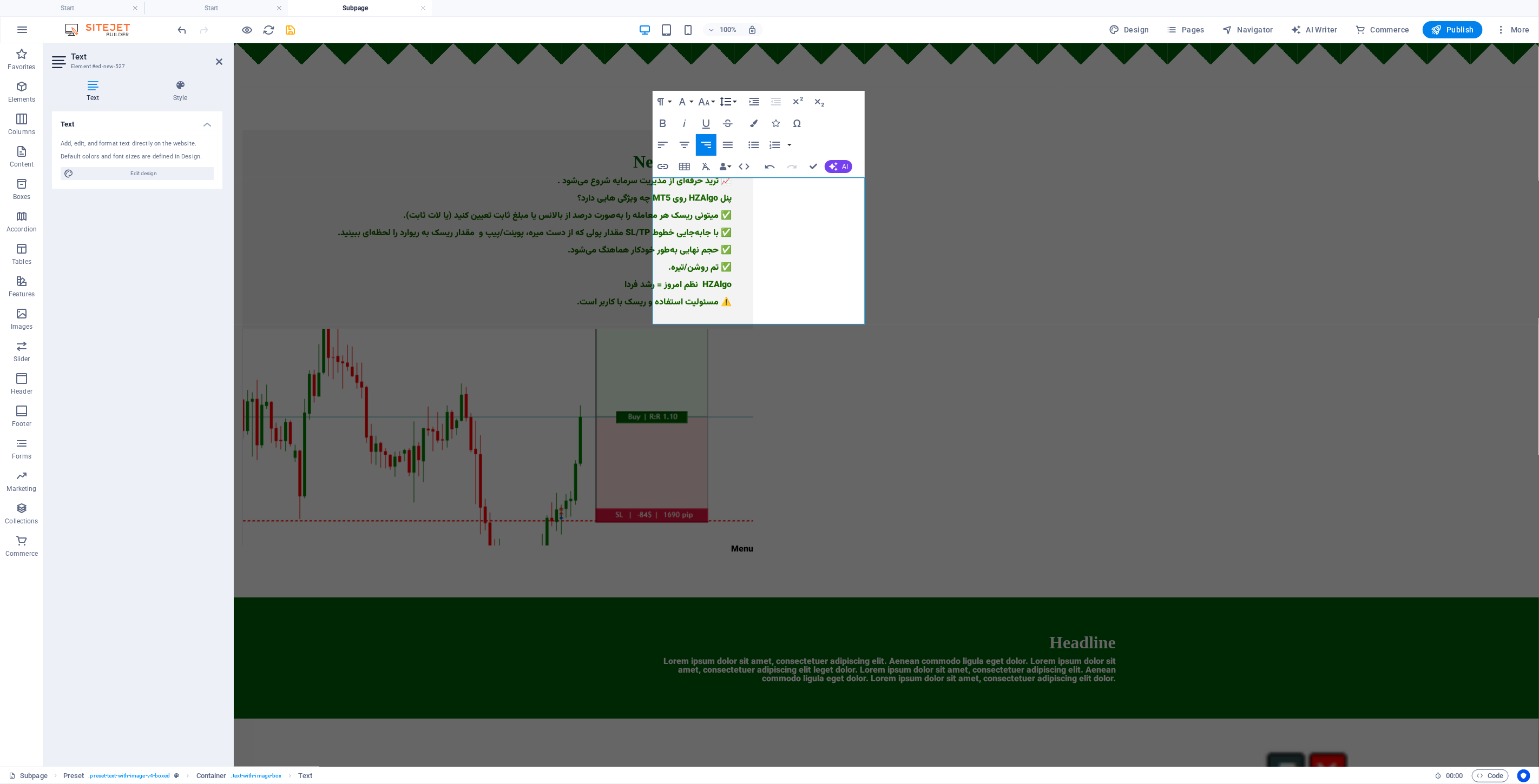
click at [733, 106] on button "Line Height" at bounding box center [727, 101] width 20 height 21
click at [750, 155] on link "1.15" at bounding box center [741, 155] width 48 height 16
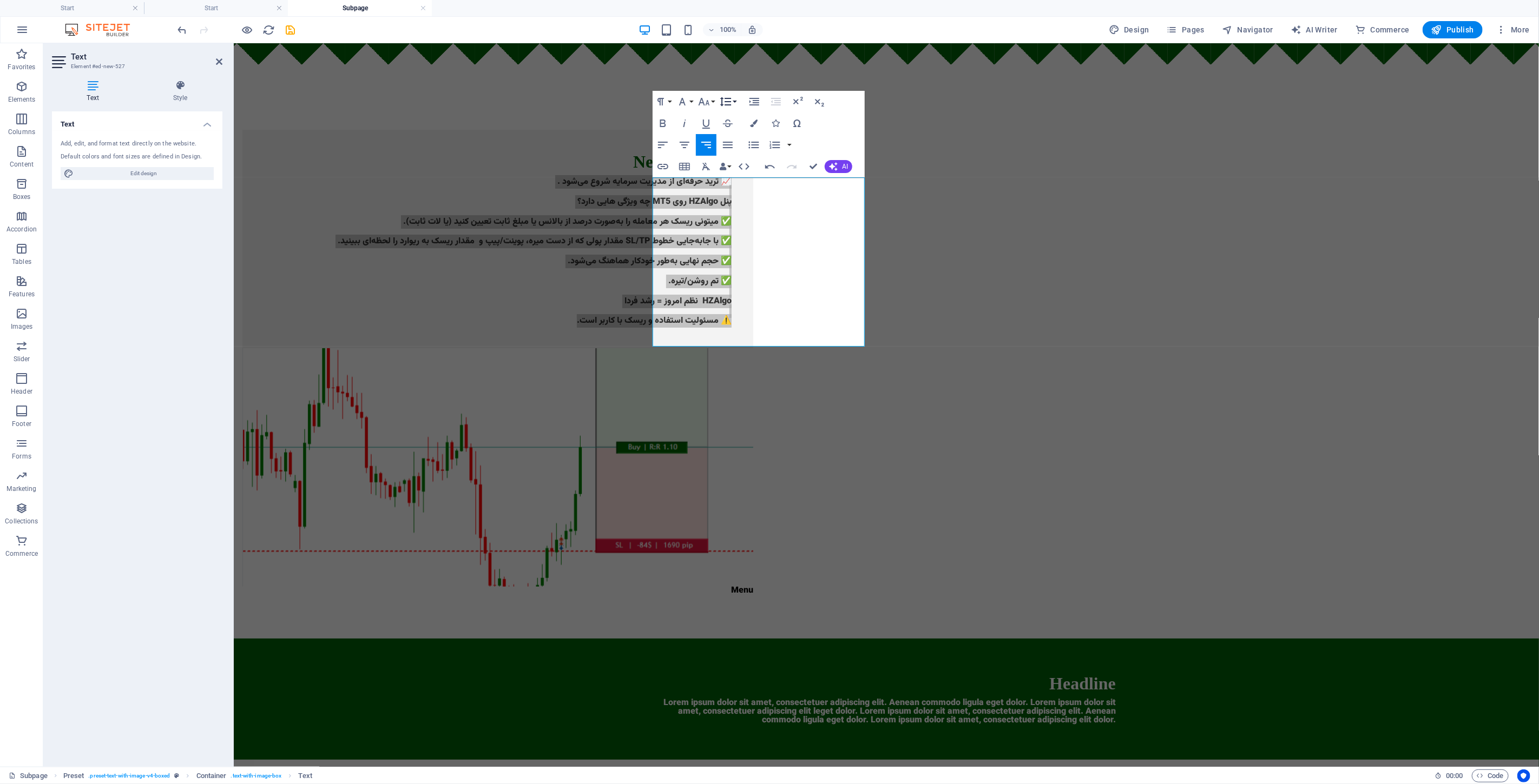
click at [724, 103] on icon "button" at bounding box center [725, 101] width 13 height 13
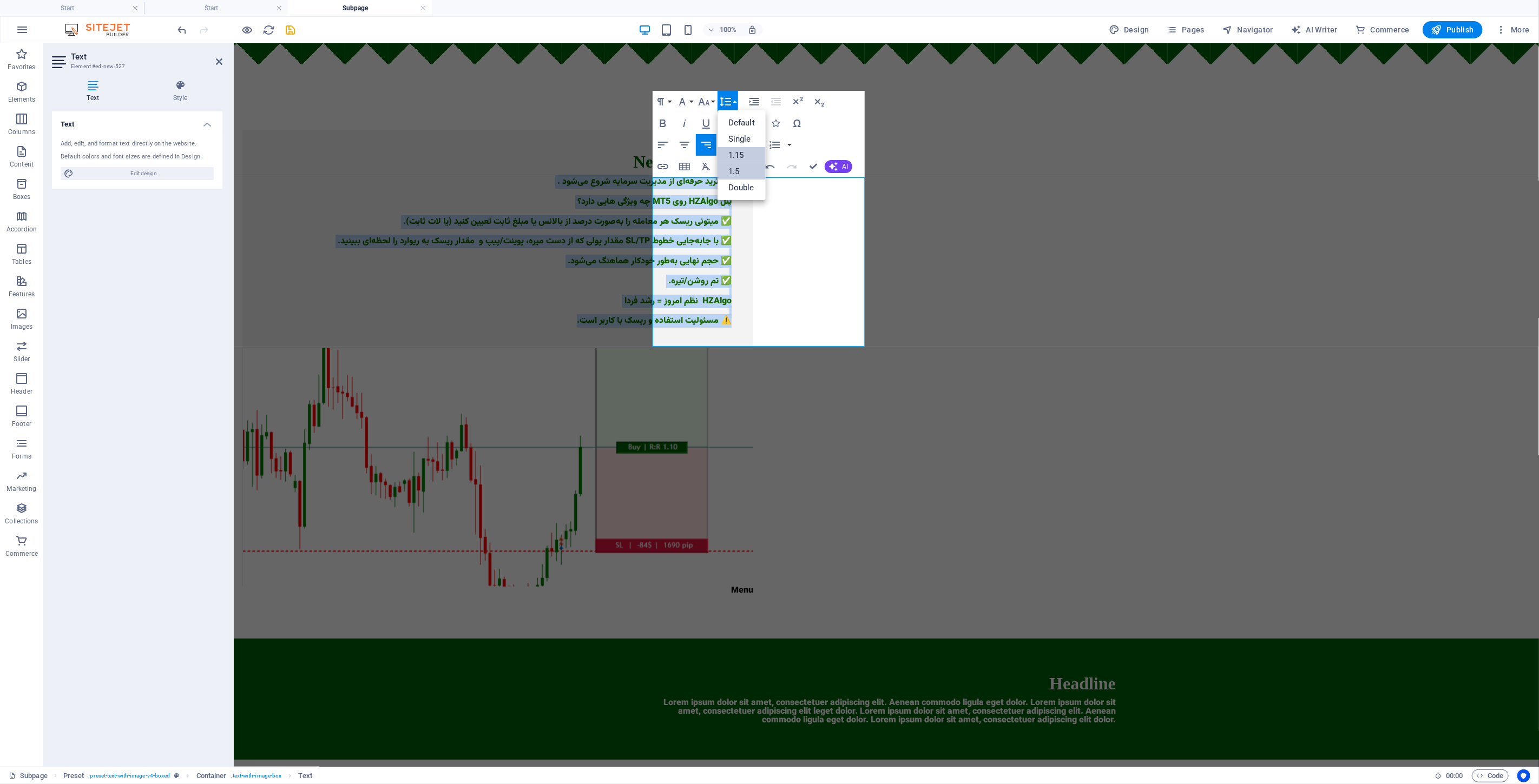
click at [753, 177] on link "1.5" at bounding box center [741, 171] width 48 height 16
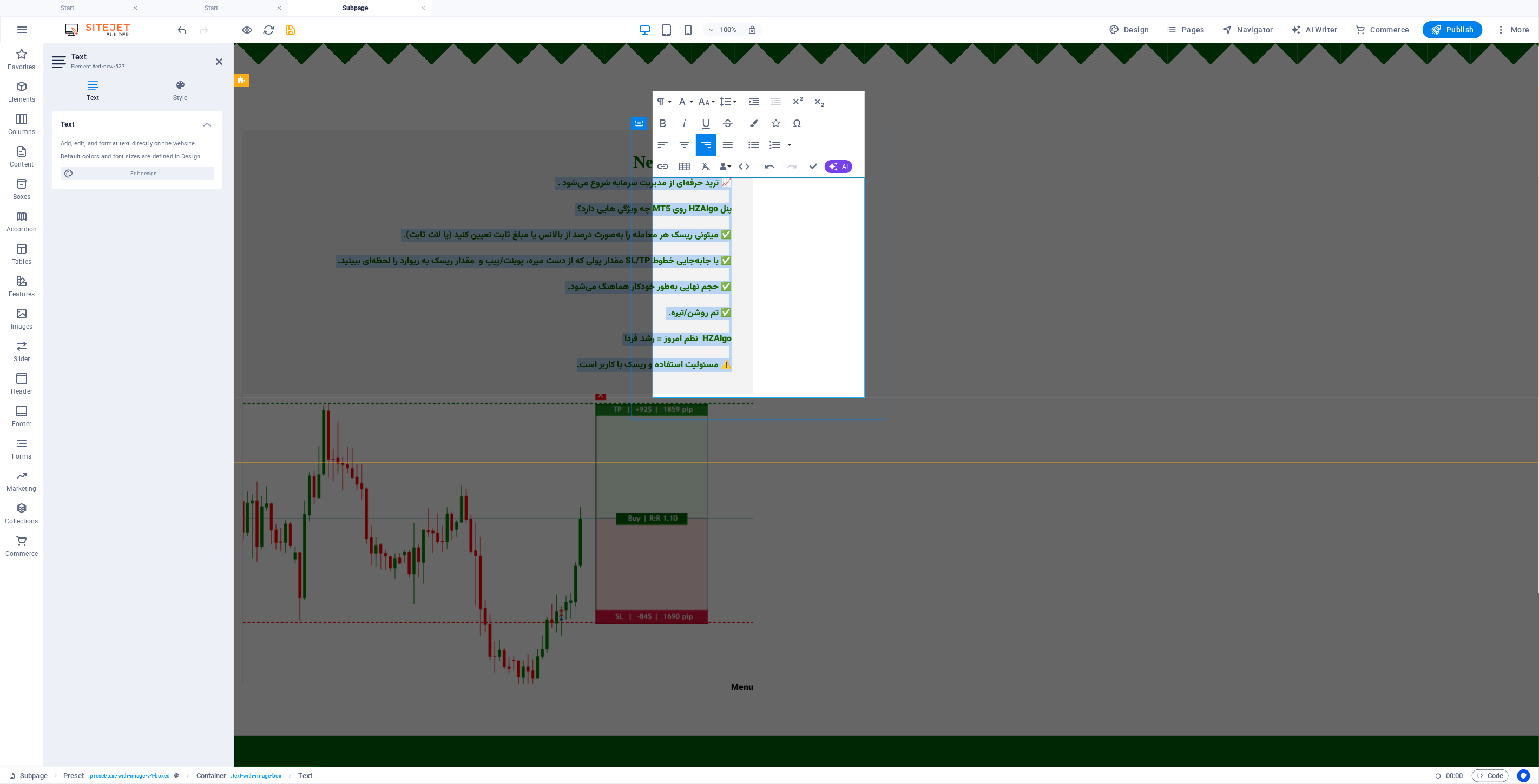
click at [731, 255] on p at bounding box center [497, 248] width 467 height 13
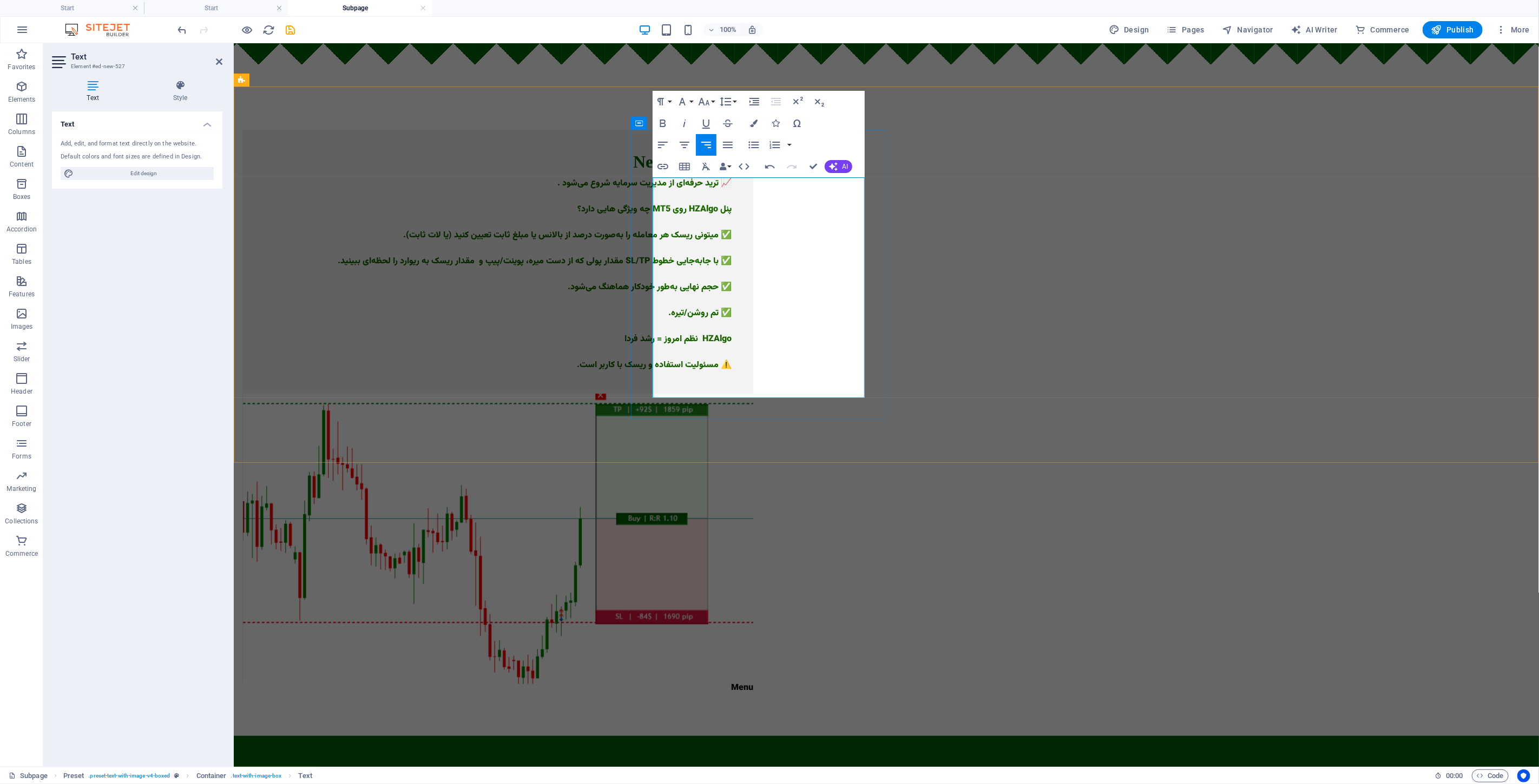
click at [731, 255] on p at bounding box center [497, 248] width 467 height 13
click at [731, 280] on p at bounding box center [497, 274] width 467 height 13
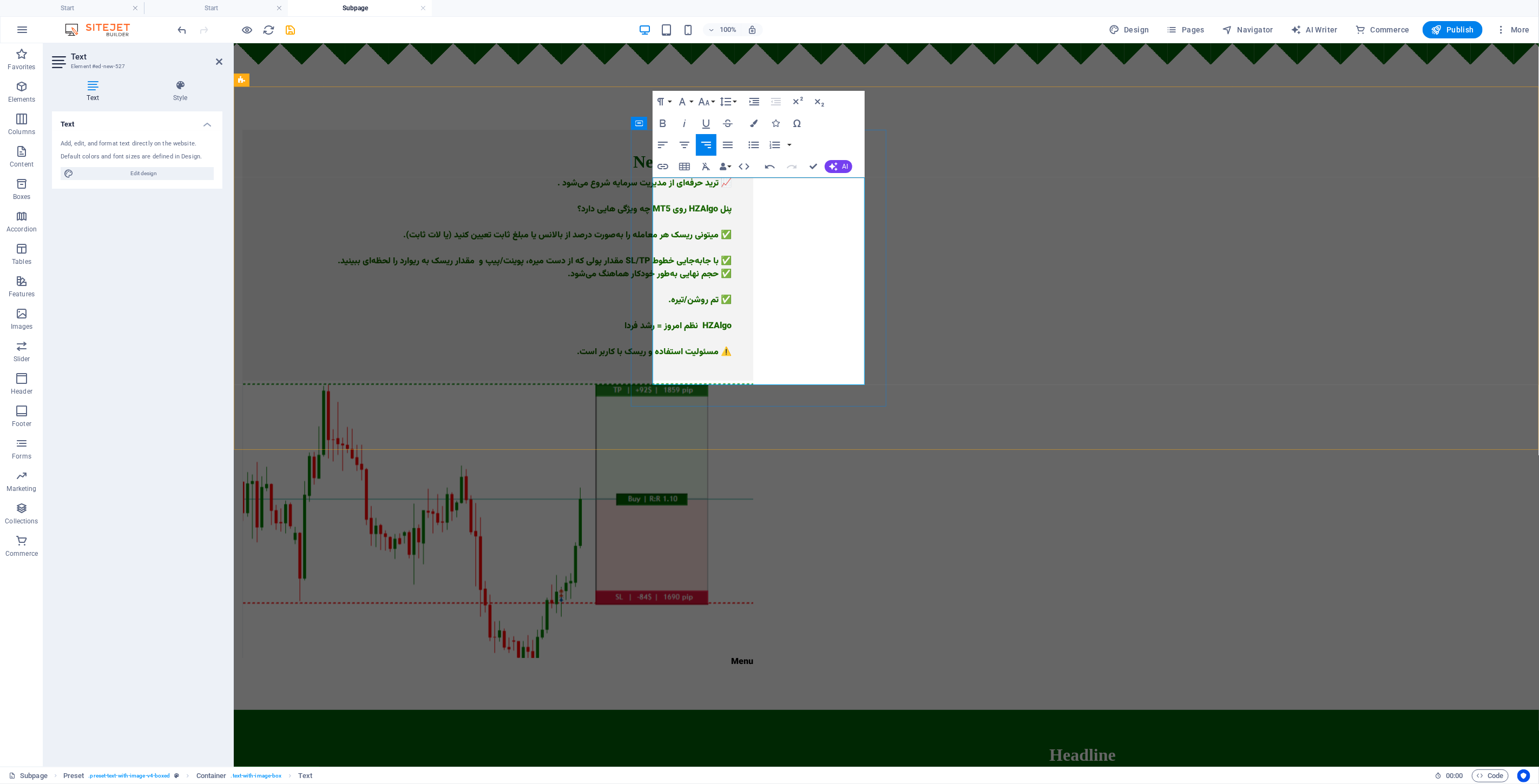
click at [731, 280] on p "✅ حجم نهایی به‌طور خودکار هماهنگ می‌شود." at bounding box center [497, 274] width 467 height 13
click at [731, 294] on p at bounding box center [497, 286] width 467 height 13
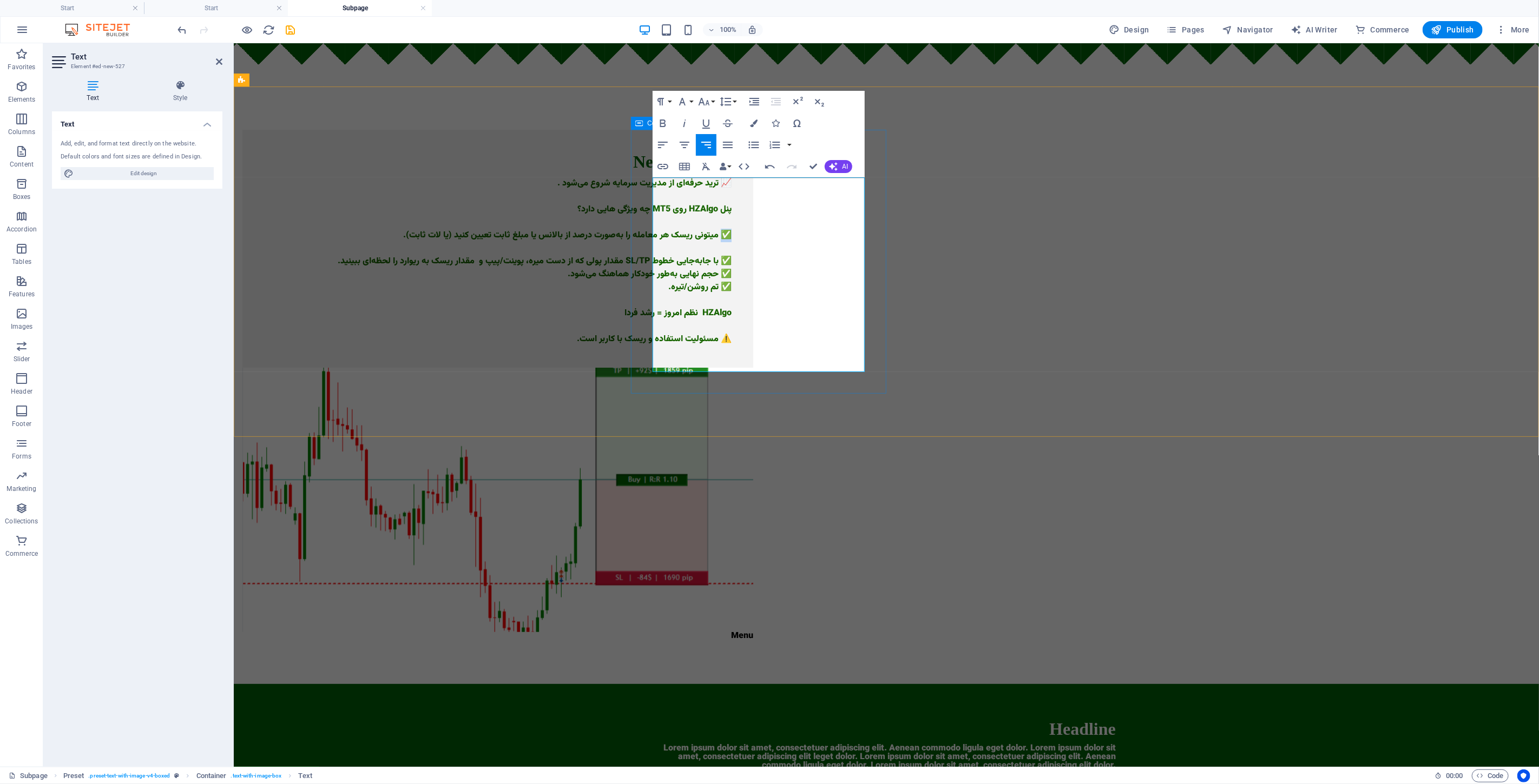
drag, startPoint x: 851, startPoint y: 232, endPoint x: 878, endPoint y: 234, distance: 27.1
click at [753, 234] on div "New headline 📈 ترید حرفه‌ای از مدیریت سرمایه شروع می‌شود . پنل HZAlgo روی MT5 چ…" at bounding box center [497, 248] width 511 height 238
click at [731, 242] on p "میتونی ریسک هر معامله را به‌صورت درصد از بالانس یا مبلغ ثابت تعیین کنید (یا لات…" at bounding box center [497, 234] width 467 height 13
click at [512, 256] on div "New headline 📈 ترید حرفه‌ای از مدیریت سرمایه شروع می‌شود . پنل HZAlgo روی MT5 چ…" at bounding box center [885, 385] width 1305 height 598
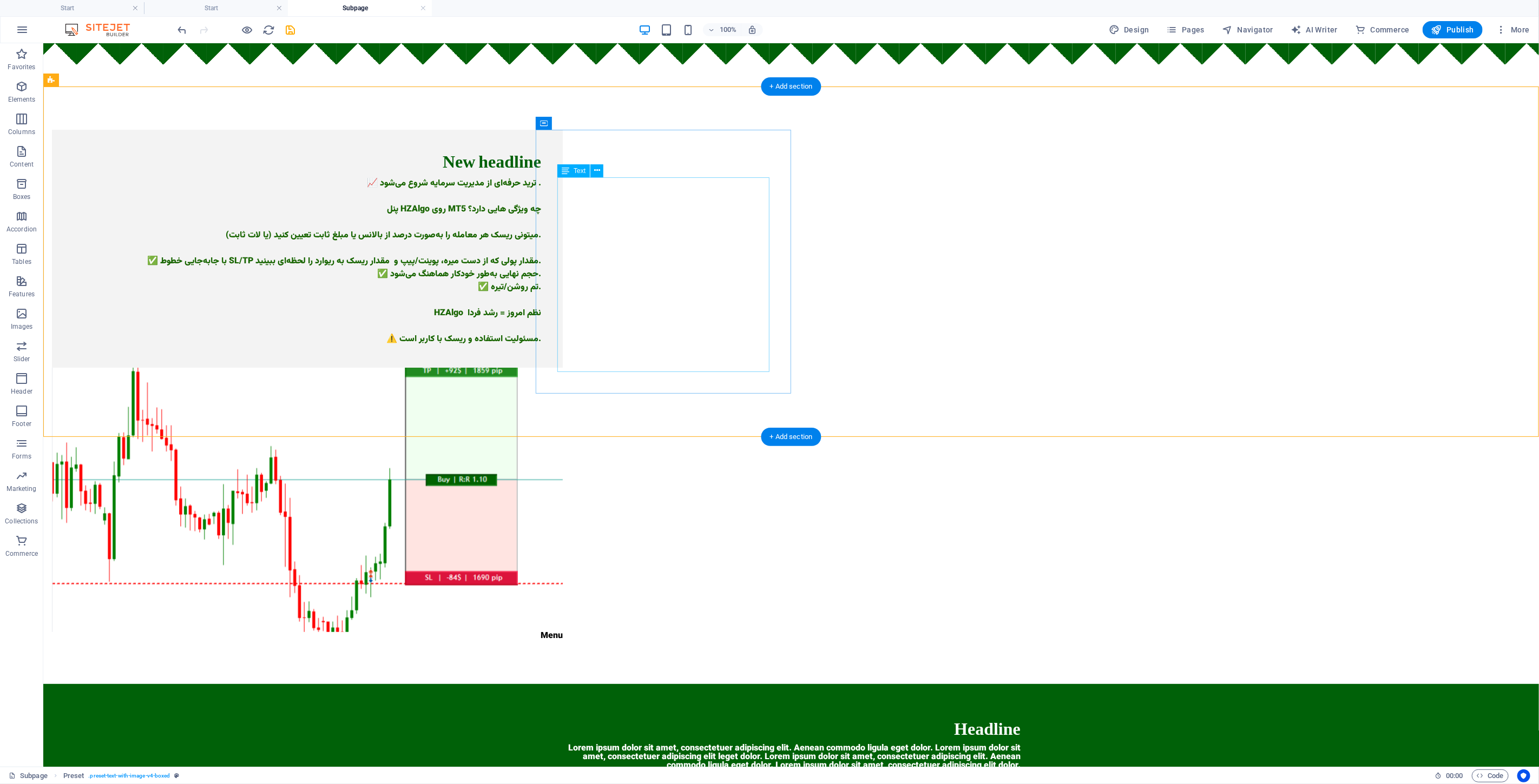
click at [540, 202] on div "📈 ترید حرفه‌ای از مدیریت سرمایه شروع می‌شود . پنل HZAlgo روی MT5 چه ویژگی هایی …" at bounding box center [307, 261] width 467 height 169
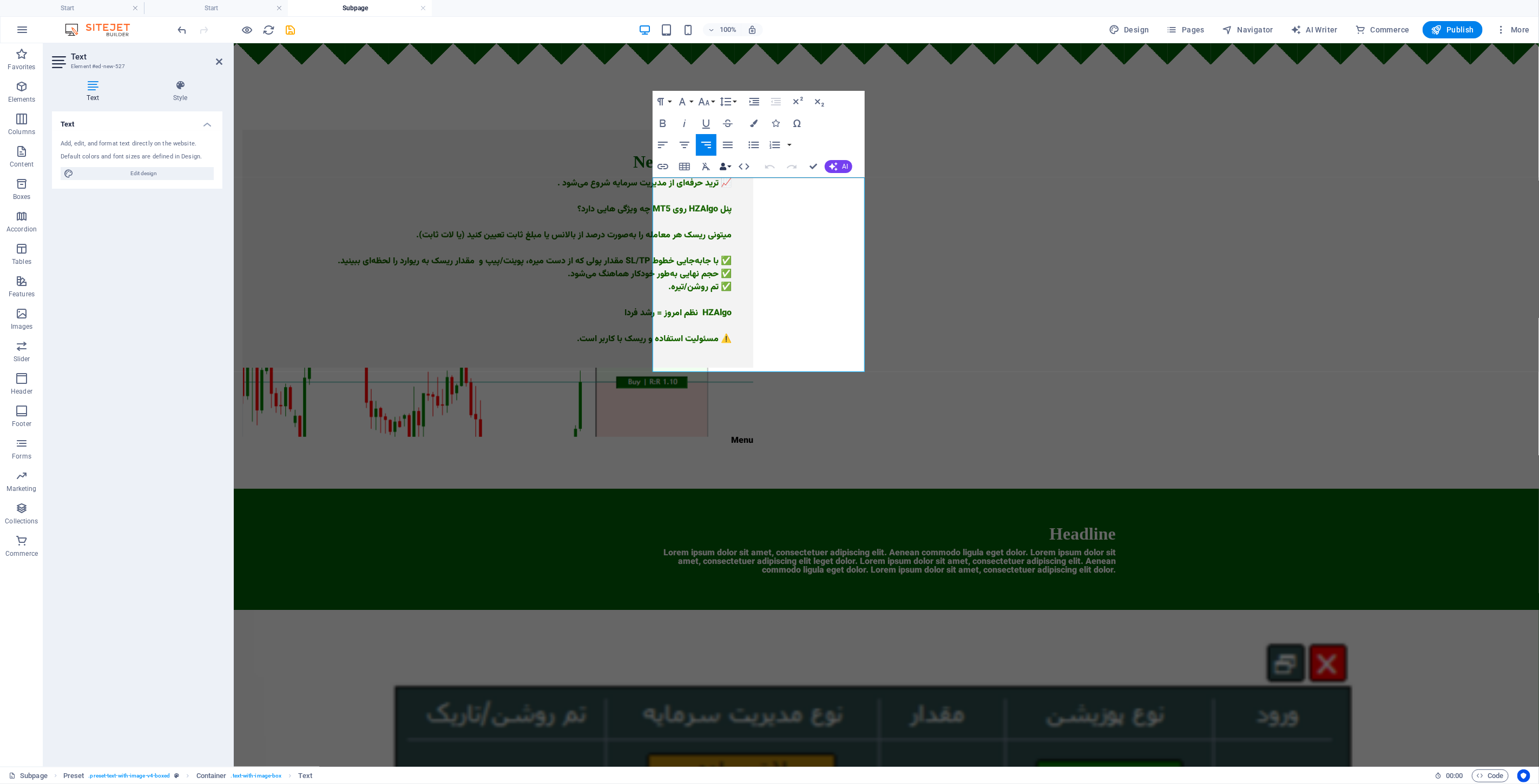
click at [723, 166] on icon "button" at bounding box center [722, 166] width 8 height 8
click at [767, 190] on link "Company" at bounding box center [755, 187] width 76 height 16
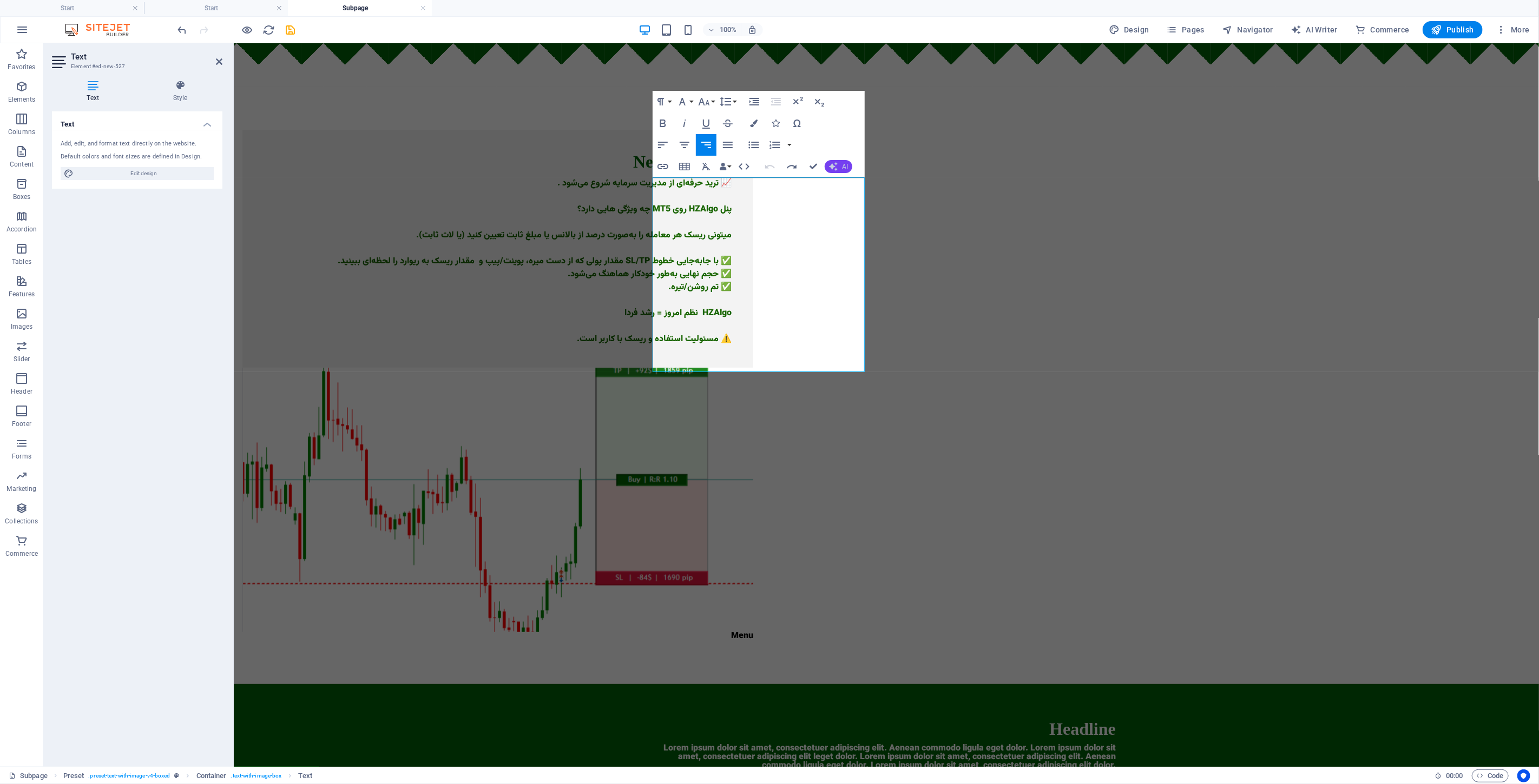
click at [767, 165] on span "AI" at bounding box center [845, 166] width 6 height 7
click at [767, 200] on link "Make shorter" at bounding box center [885, 200] width 122 height 16
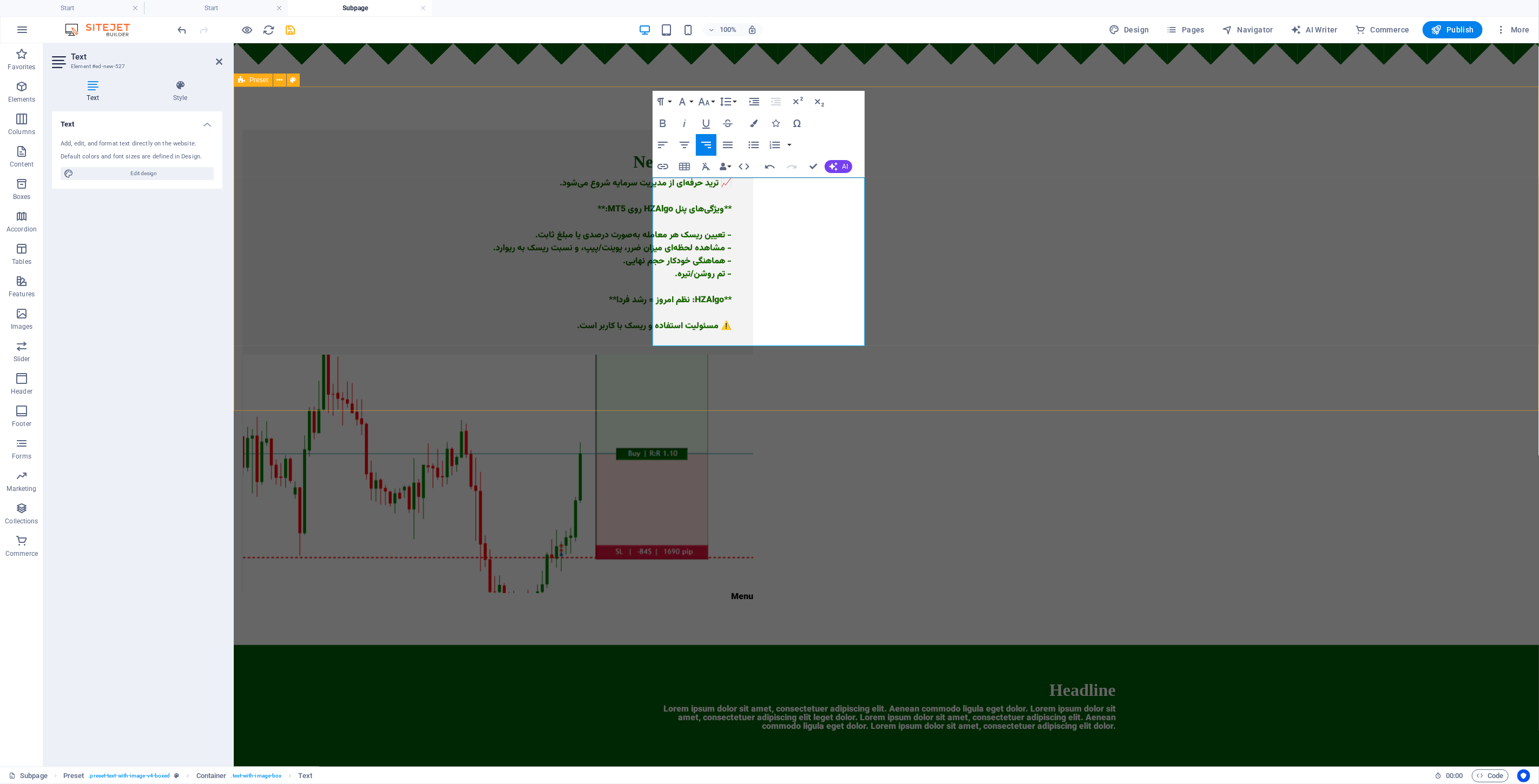
click at [556, 246] on div "New headline 📈 ترید حرفه‌ای از مدیریت سرمایه شروع می‌شود. **ویژگی‌های پنل HZAlg…" at bounding box center [885, 365] width 1305 height 559
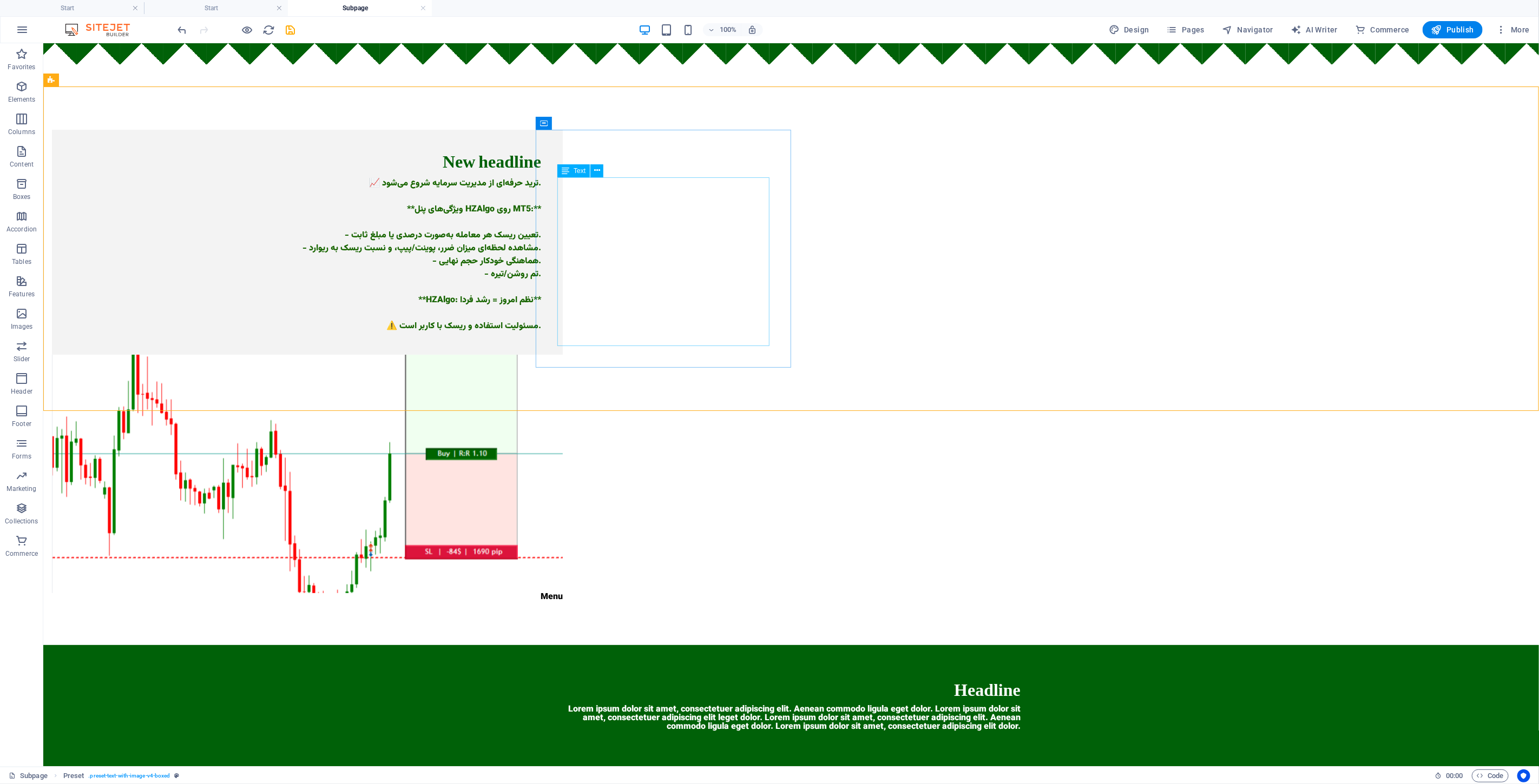
click at [585, 170] on span "Text" at bounding box center [580, 171] width 12 height 7
click at [580, 169] on span "Text" at bounding box center [580, 171] width 12 height 7
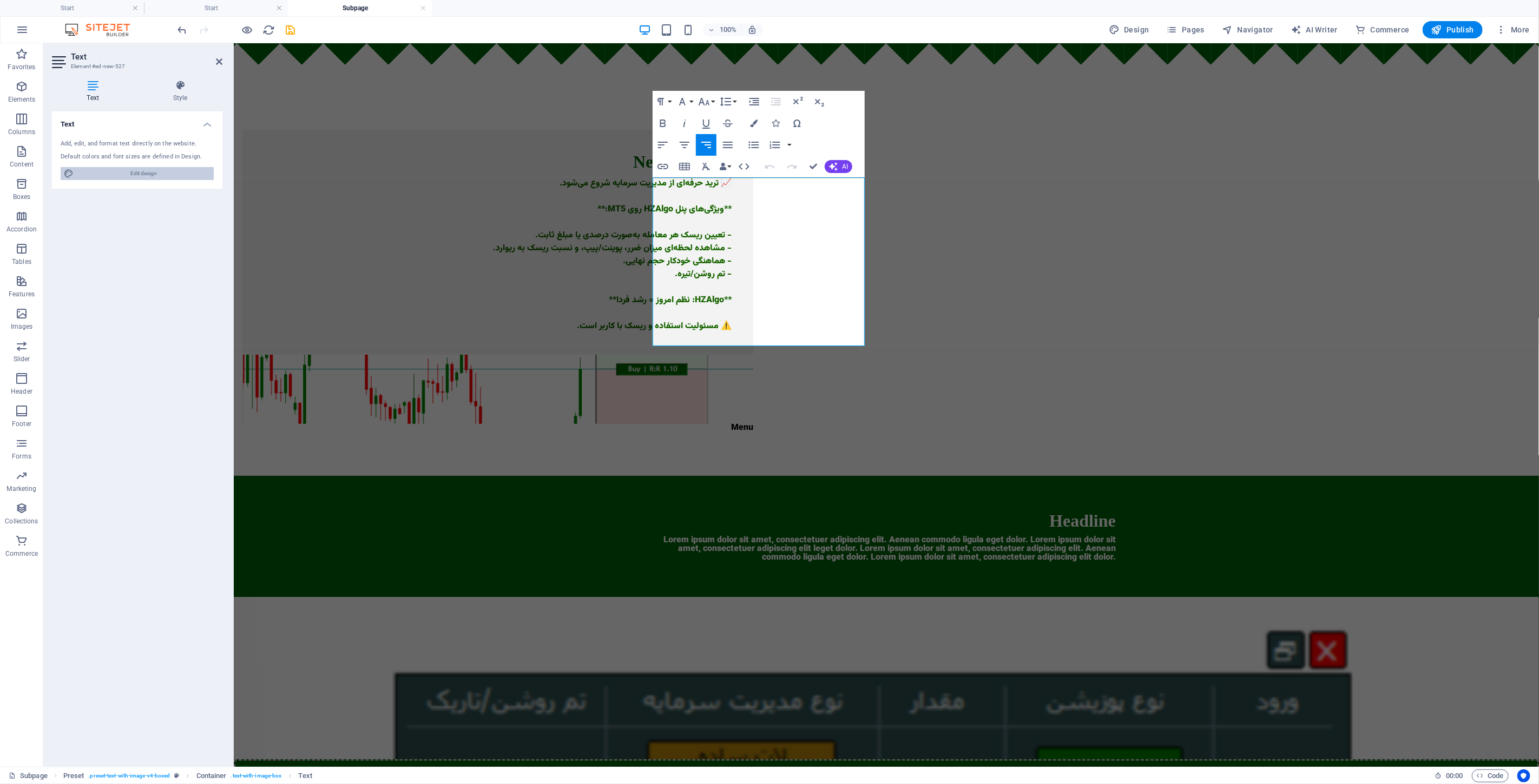
click at [159, 171] on span "Edit design" at bounding box center [143, 173] width 133 height 13
select select "px"
select select "400"
select select "px"
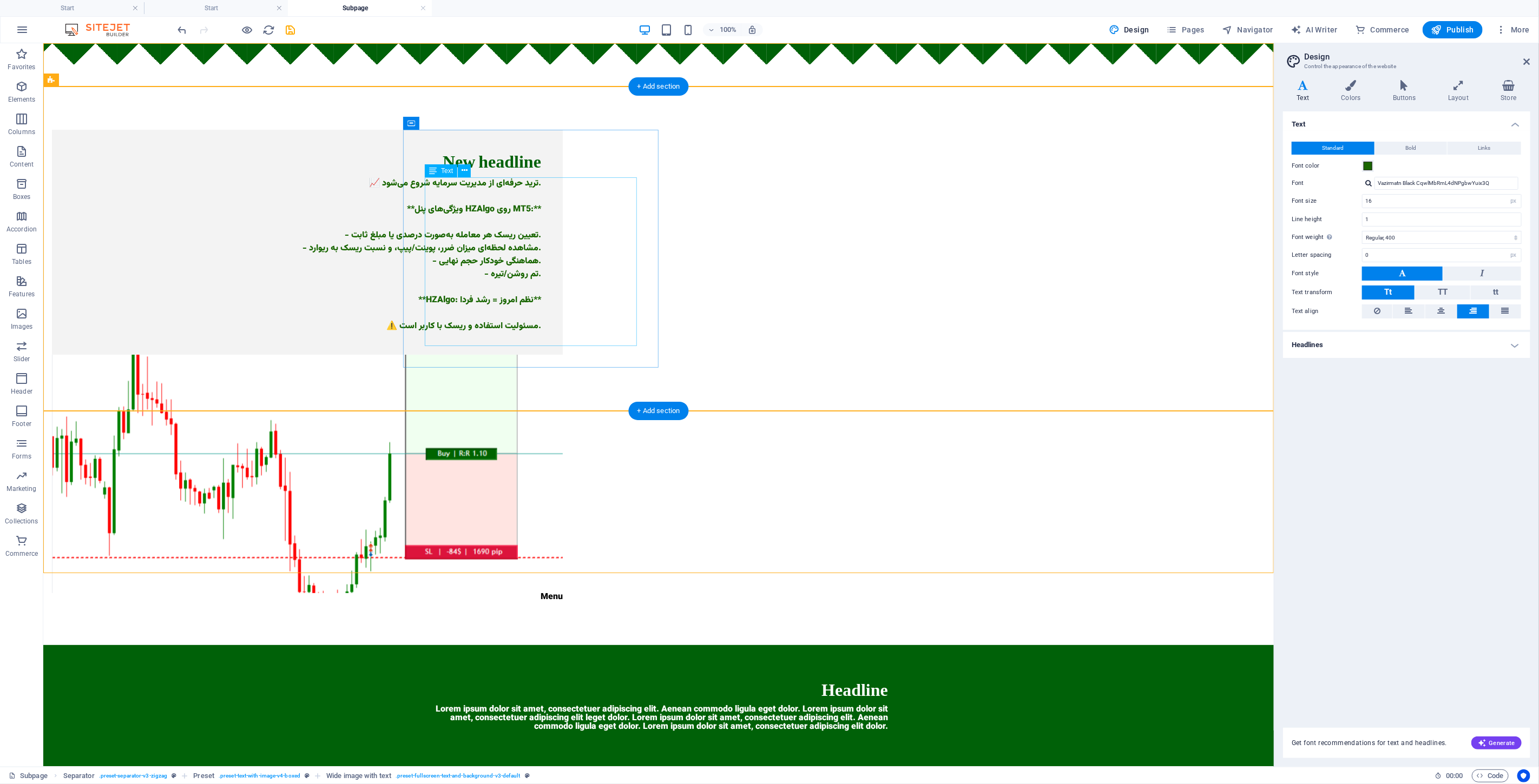
click at [540, 262] on div "📈 ترید حرفه‌ای از مدیریت سرمایه شروع می‌شود. **ویژگی‌های پنل HZAlgo روی MT5:** …" at bounding box center [307, 254] width 467 height 155
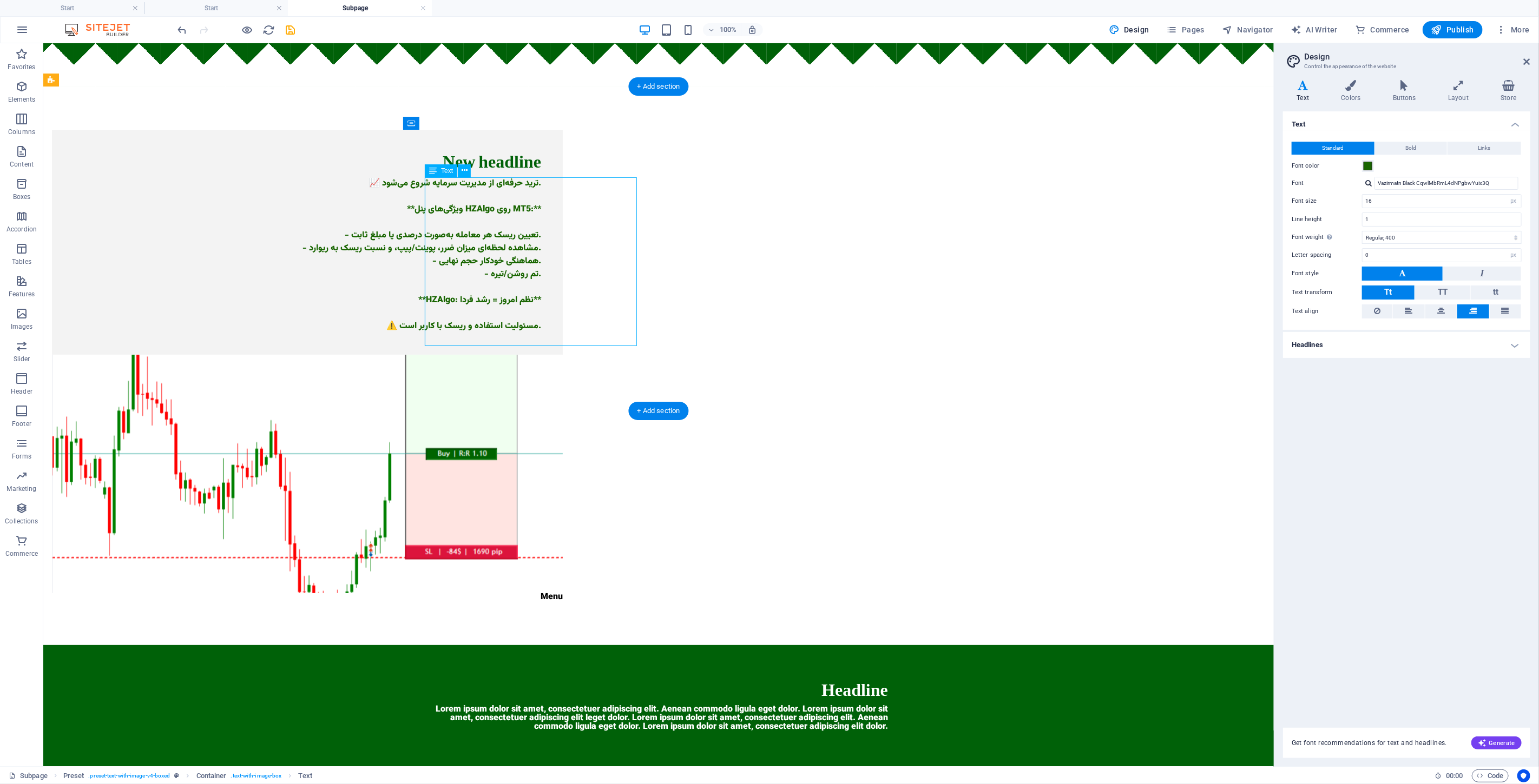
click at [540, 262] on div "📈 ترید حرفه‌ای از مدیریت سرمایه شروع می‌شود. **ویژگی‌های پنل HZAlgo روی MT5:** …" at bounding box center [307, 254] width 467 height 155
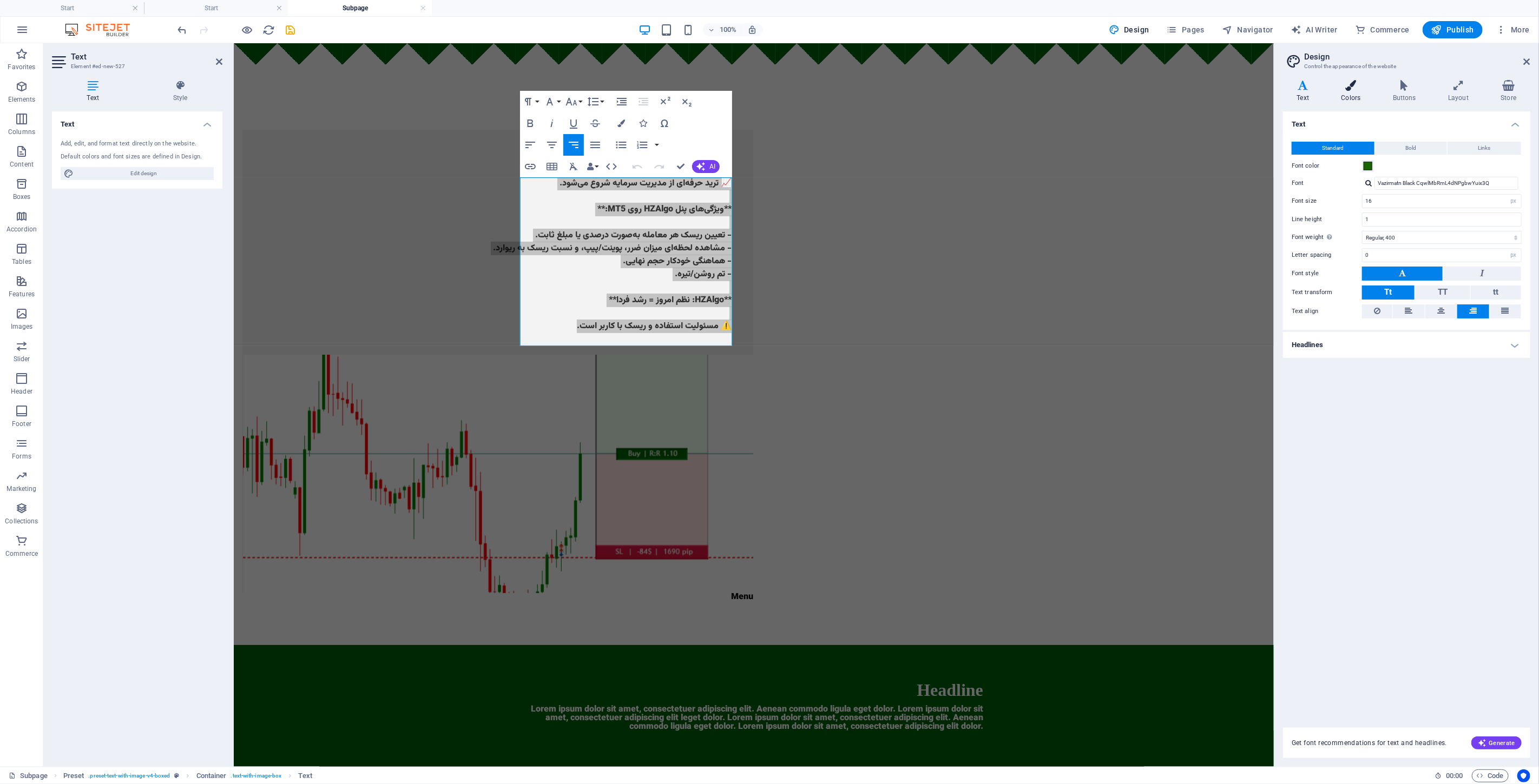
click at [767, 92] on h4 "Colors" at bounding box center [1353, 91] width 51 height 23
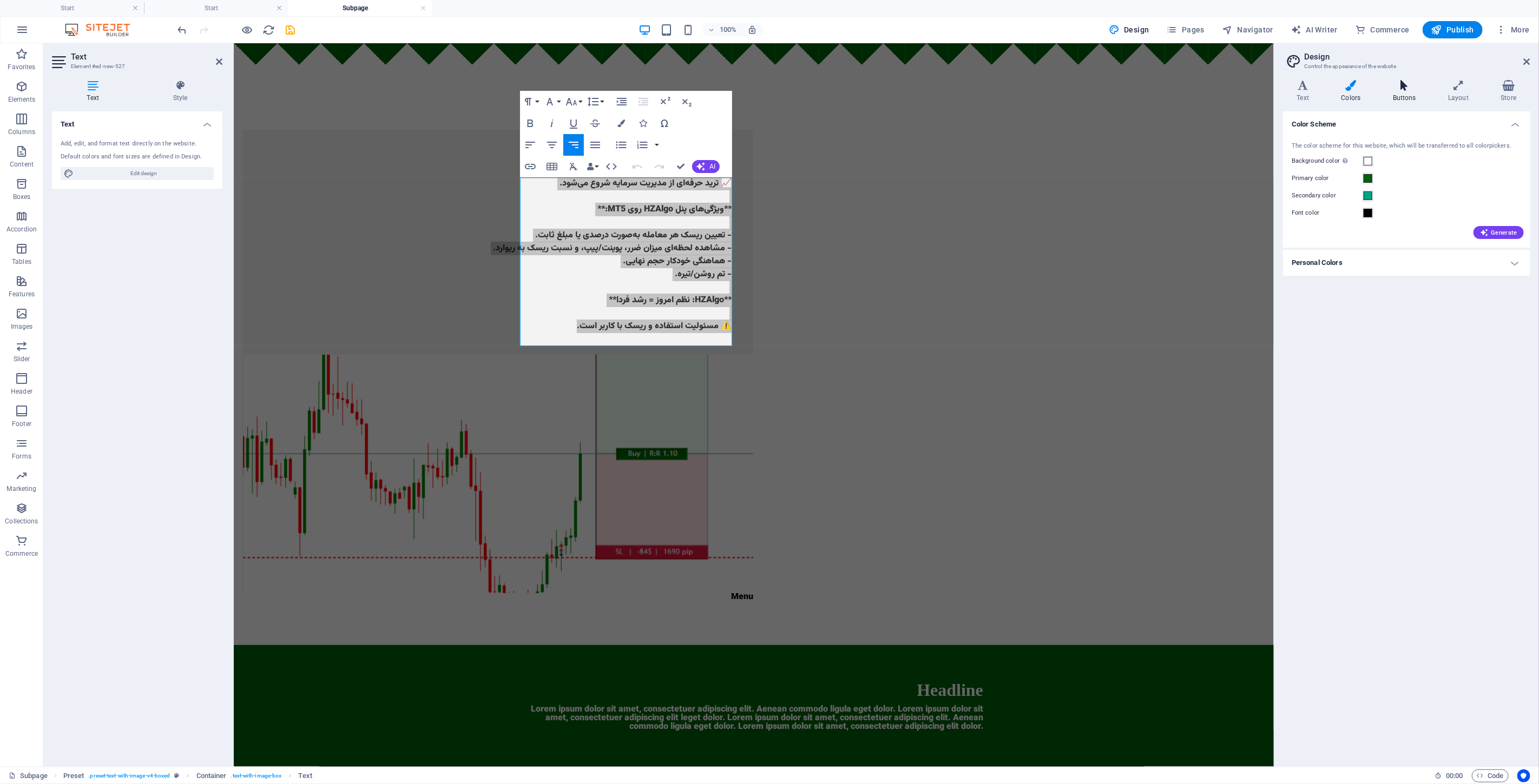
click at [767, 92] on h4 "Buttons" at bounding box center [1406, 91] width 55 height 23
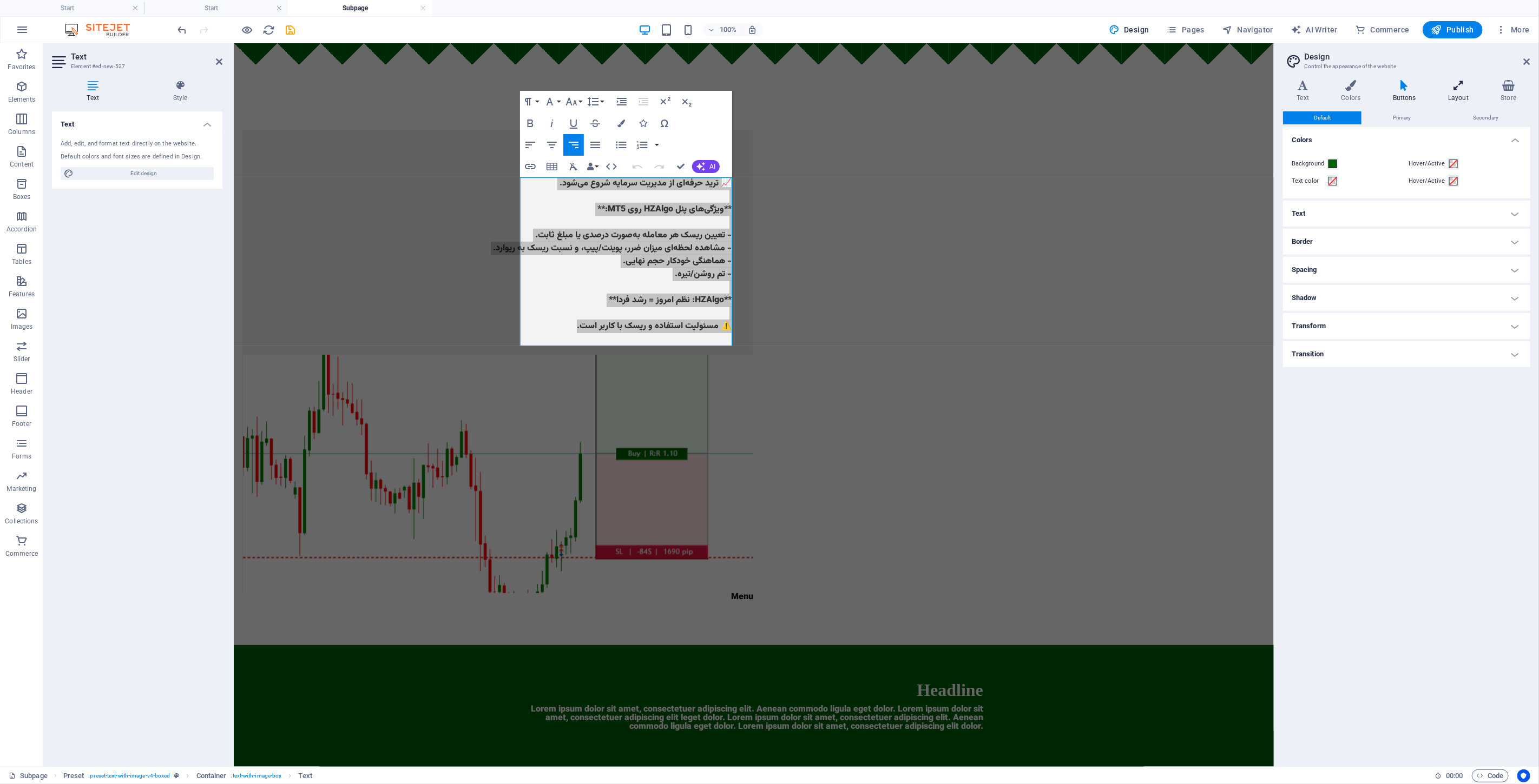
click at [767, 98] on h4 "Layout" at bounding box center [1461, 91] width 53 height 23
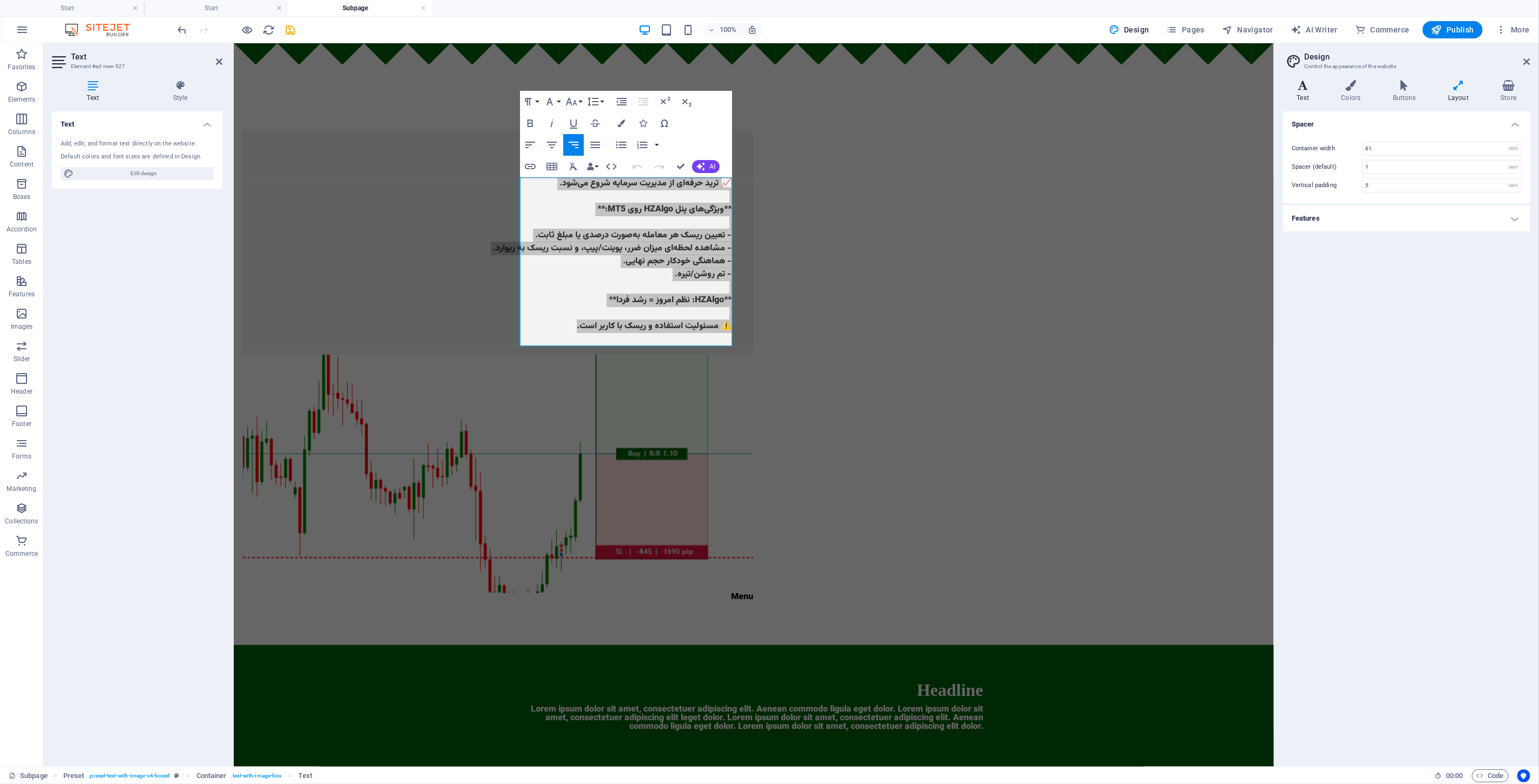
click at [767, 84] on icon at bounding box center [1303, 85] width 40 height 11
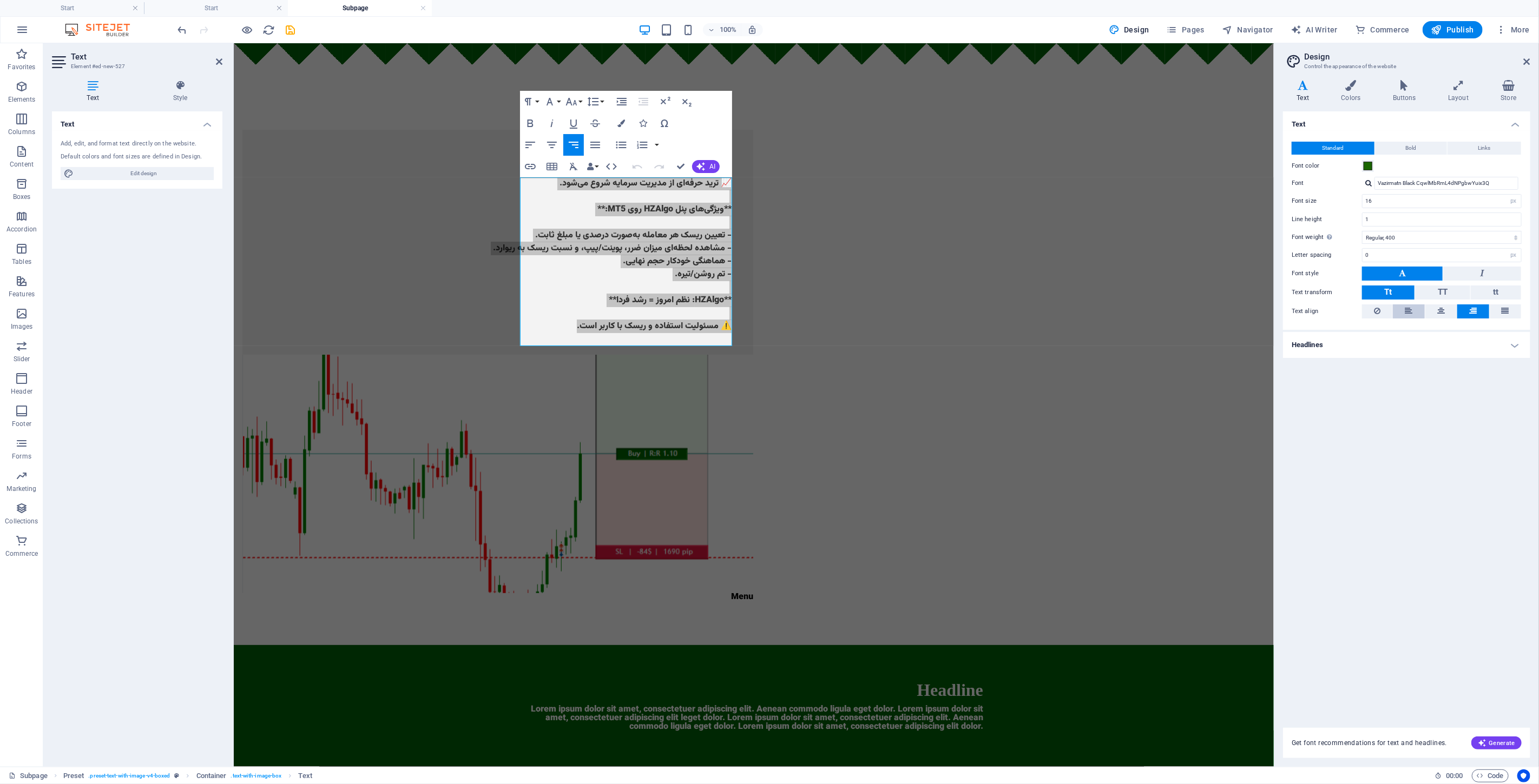
click at [767, 308] on button at bounding box center [1408, 311] width 31 height 14
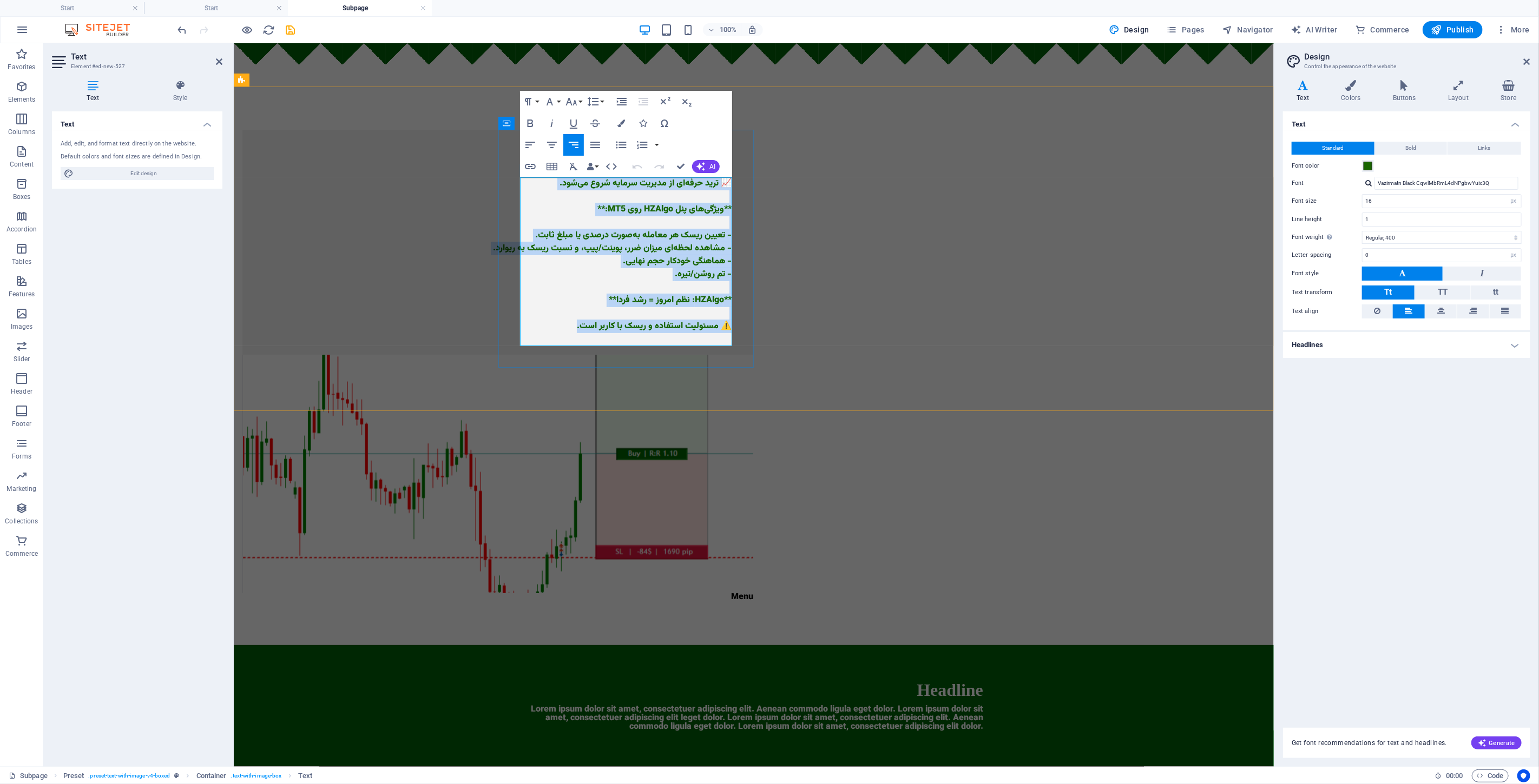
click at [591, 221] on p "📈 ترید حرفه‌ای از مدیریت سرمایه شروع می‌شود. **ویژگی‌های پنل HZAlgo روی MT5:** …" at bounding box center [497, 254] width 467 height 155
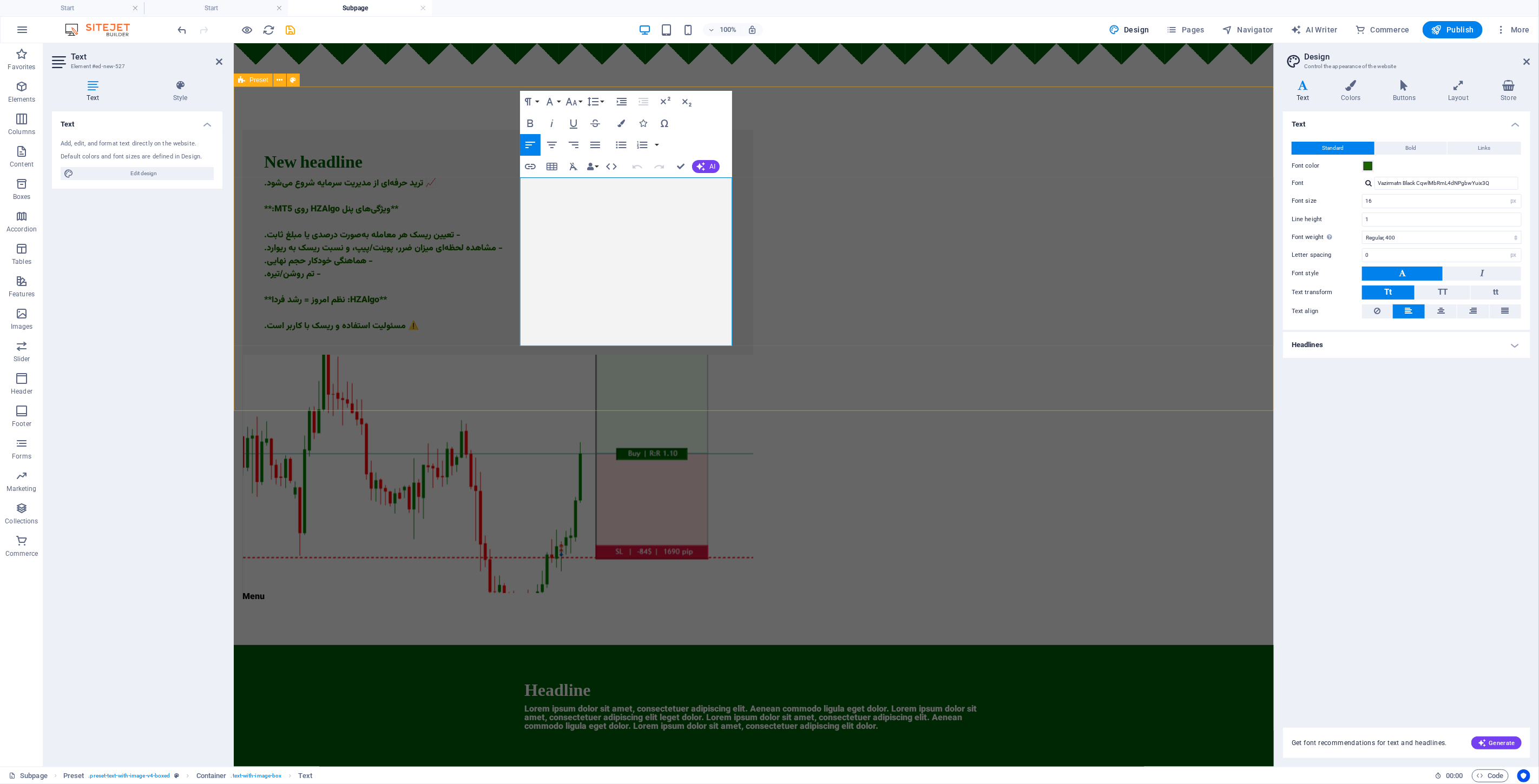
click at [405, 307] on div "New headline 📈 ترید حرفه‌ای از مدیریت سرمایه شروع می‌شود. **ویژگی‌های پنل HZAlg…" at bounding box center [753, 365] width 1040 height 559
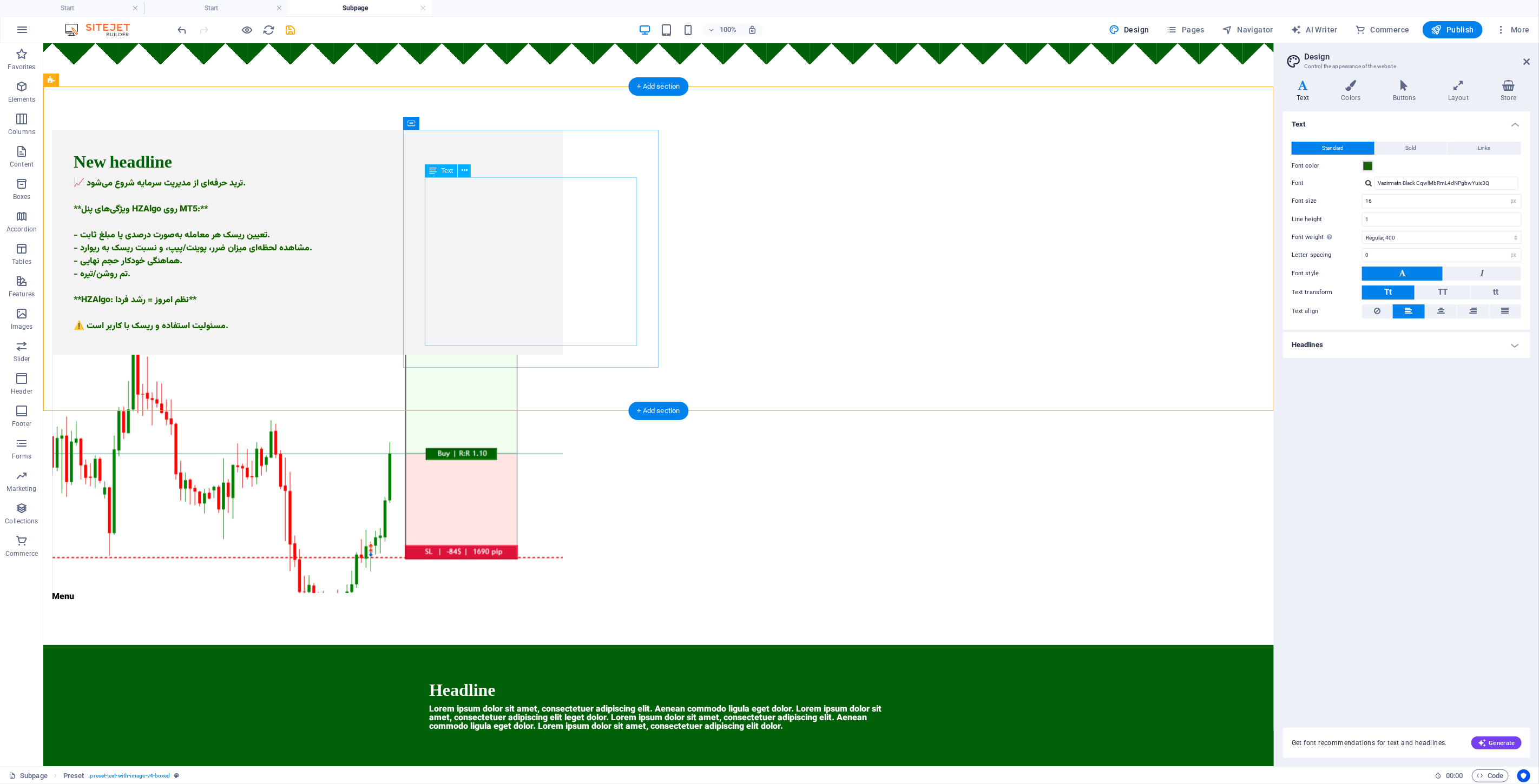
click at [470, 288] on div "📈 ترید حرفه‌ای از مدیریت سرمایه شروع می‌شود. **ویژگی‌های پنل HZAlgo روی MT5:** …" at bounding box center [307, 254] width 467 height 155
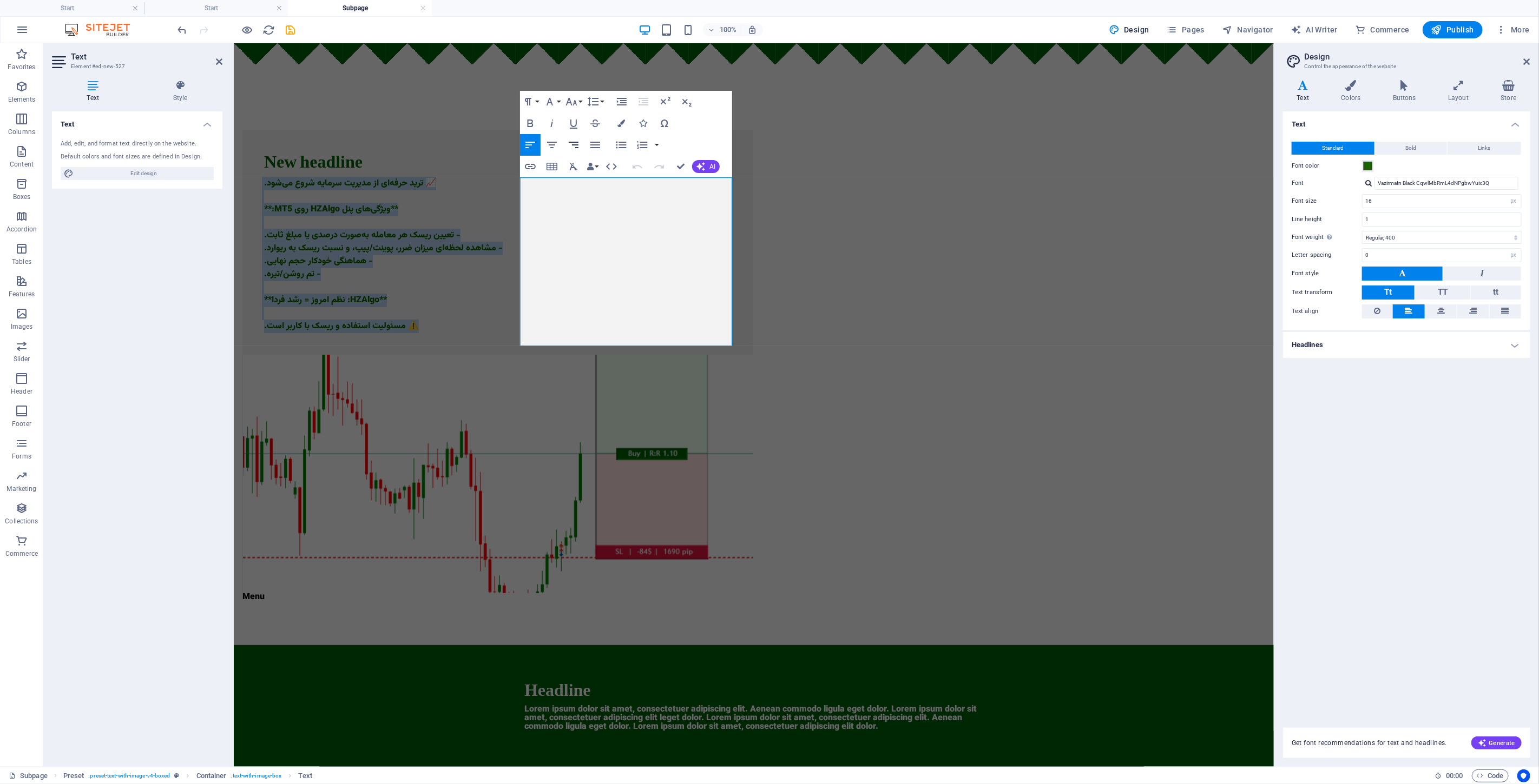
click at [579, 144] on icon "button" at bounding box center [573, 144] width 13 height 13
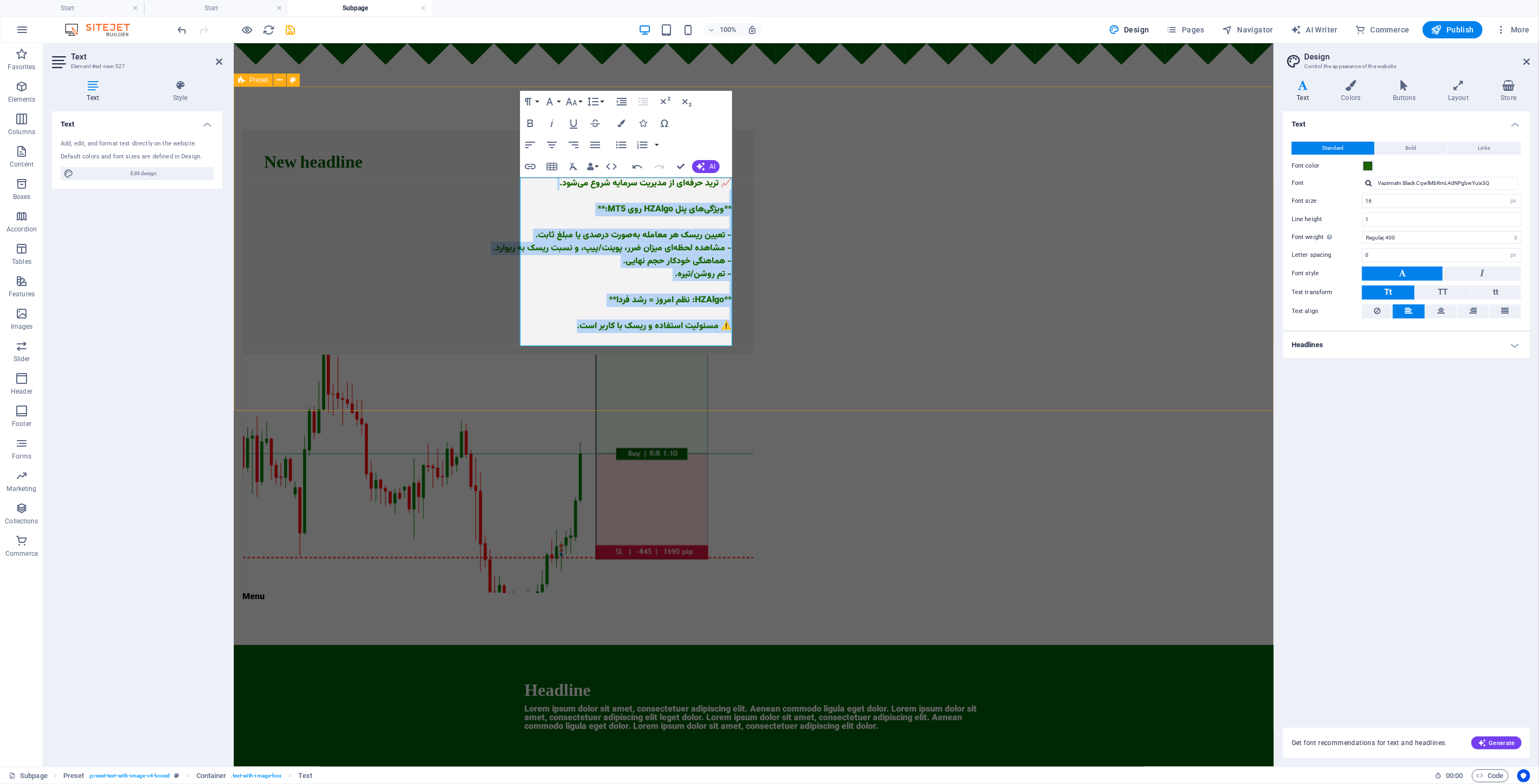
click at [418, 193] on div "New headline 📈 ترید حرفه‌ای از مدیریت سرمایه شروع می‌شود. **ویژگی‌های پنل HZAlg…" at bounding box center [753, 365] width 1040 height 559
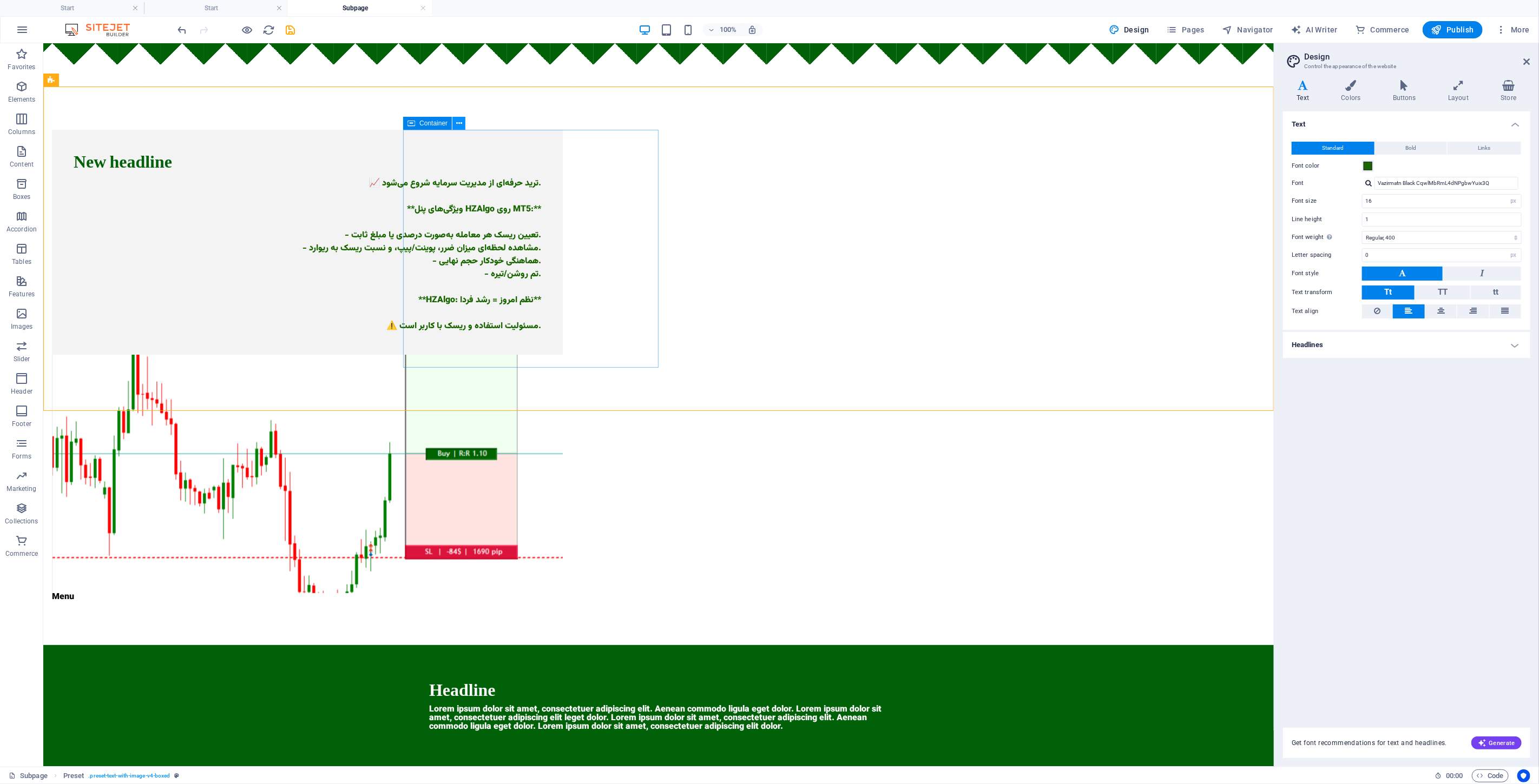
click at [460, 121] on icon at bounding box center [459, 123] width 6 height 11
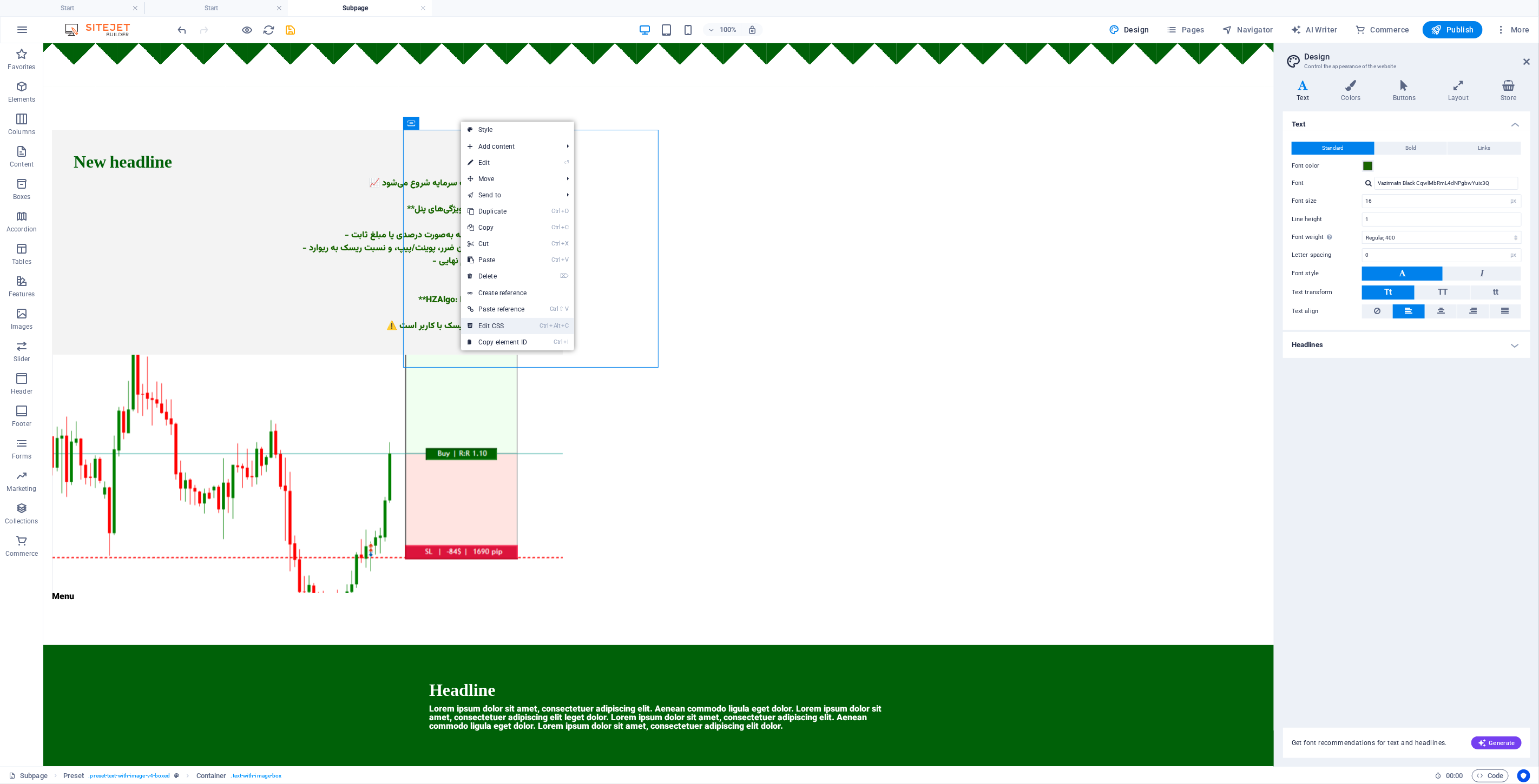
click at [531, 324] on link "Ctrl Alt C Edit CSS" at bounding box center [496, 325] width 72 height 16
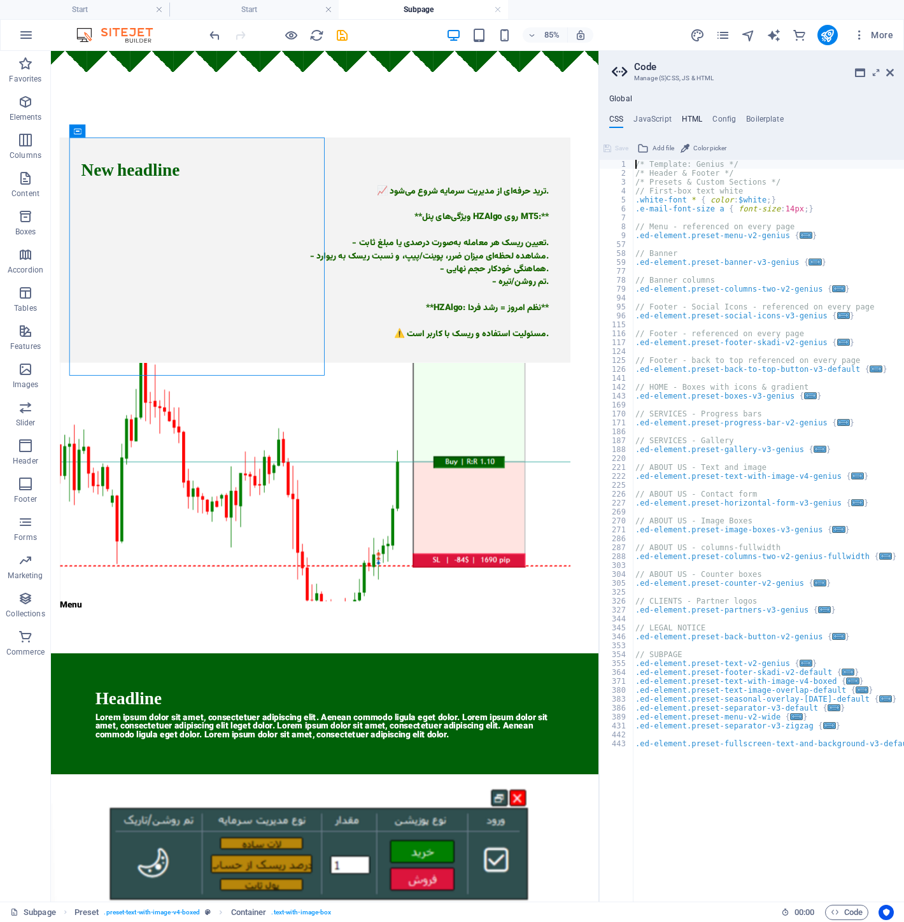
click at [688, 119] on h4 "HTML" at bounding box center [692, 122] width 21 height 14
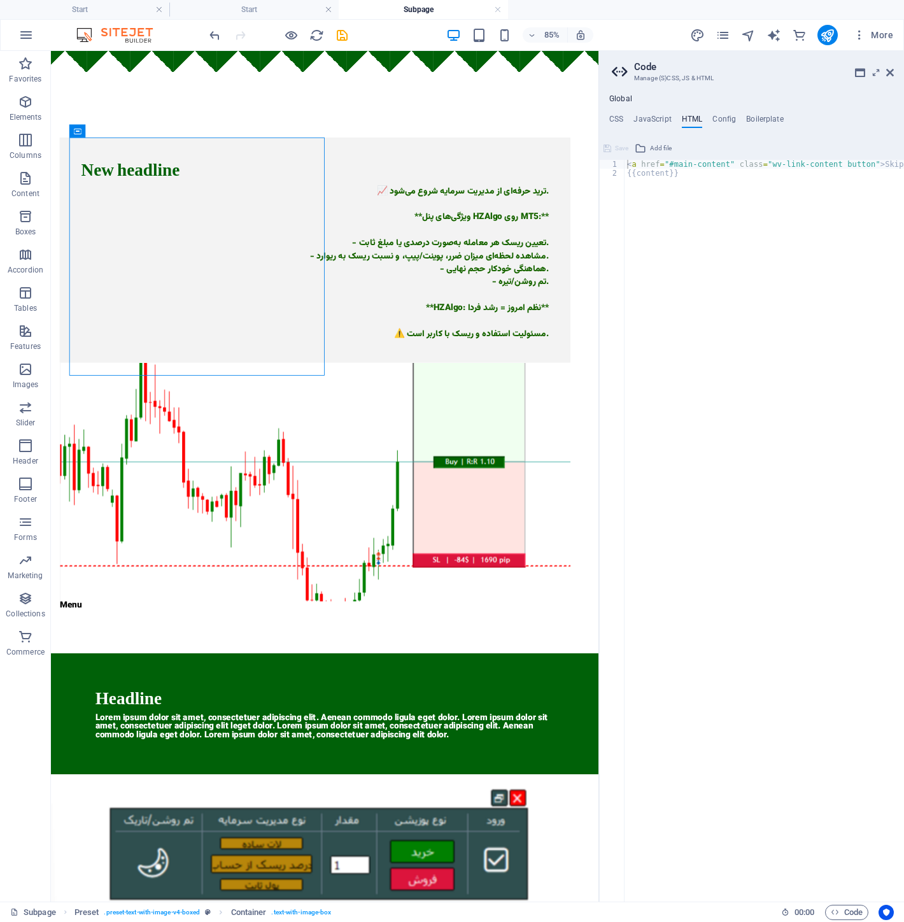
click at [693, 188] on div "< a href = "#main-content" class = "wv-link-content button" > Skip to main cont…" at bounding box center [797, 535] width 344 height 750
type textarea "{{content}}"
type textarea "<div dir="rtl" style="text-align:right;"></div>"
click at [807, 187] on div "< a href = "#main-content" class = "wv-link-content button" > Skip to main cont…" at bounding box center [764, 531] width 279 height 742
click at [803, 187] on div "< a href = "#main-content" class = "wv-link-content button" > Skip to main cont…" at bounding box center [797, 535] width 344 height 750
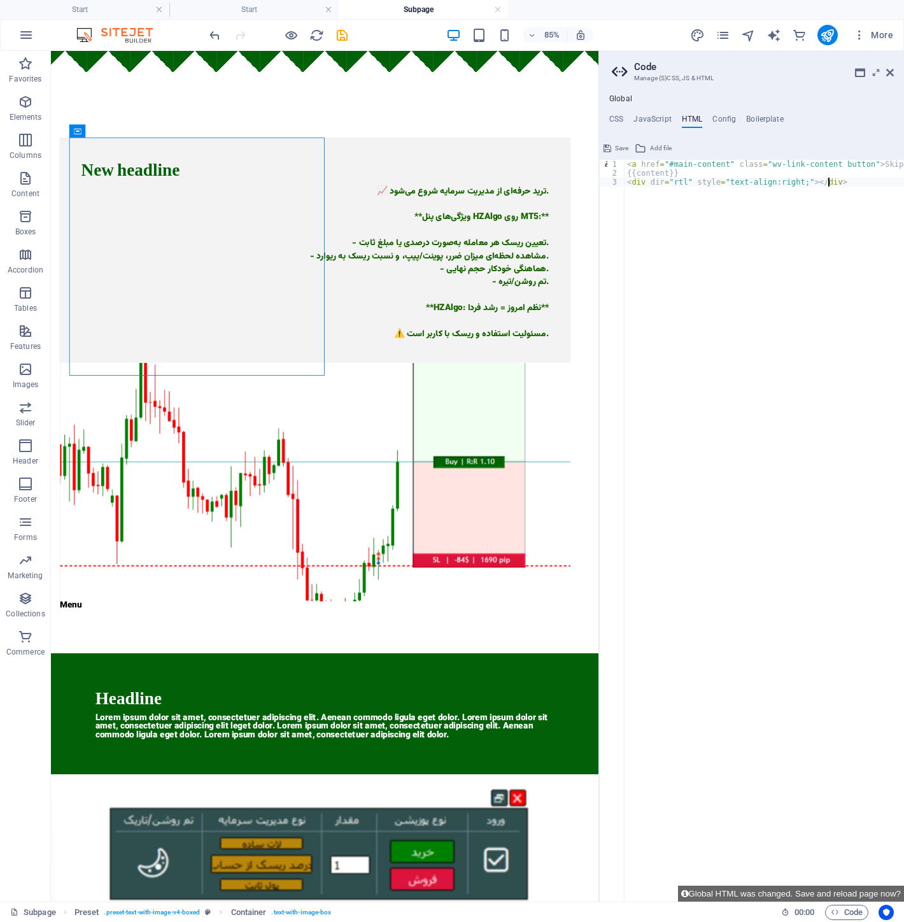
click at [802, 180] on div "< a href = "#main-content" class = "wv-link-content button" > Skip to main cont…" at bounding box center [797, 535] width 344 height 750
click at [761, 198] on div "< a href = "#main-content" class = "wv-link-content button" > Skip to main cont…" at bounding box center [797, 535] width 344 height 750
type textarea "</div>"
click at [409, 418] on figure at bounding box center [361, 558] width 601 height 281
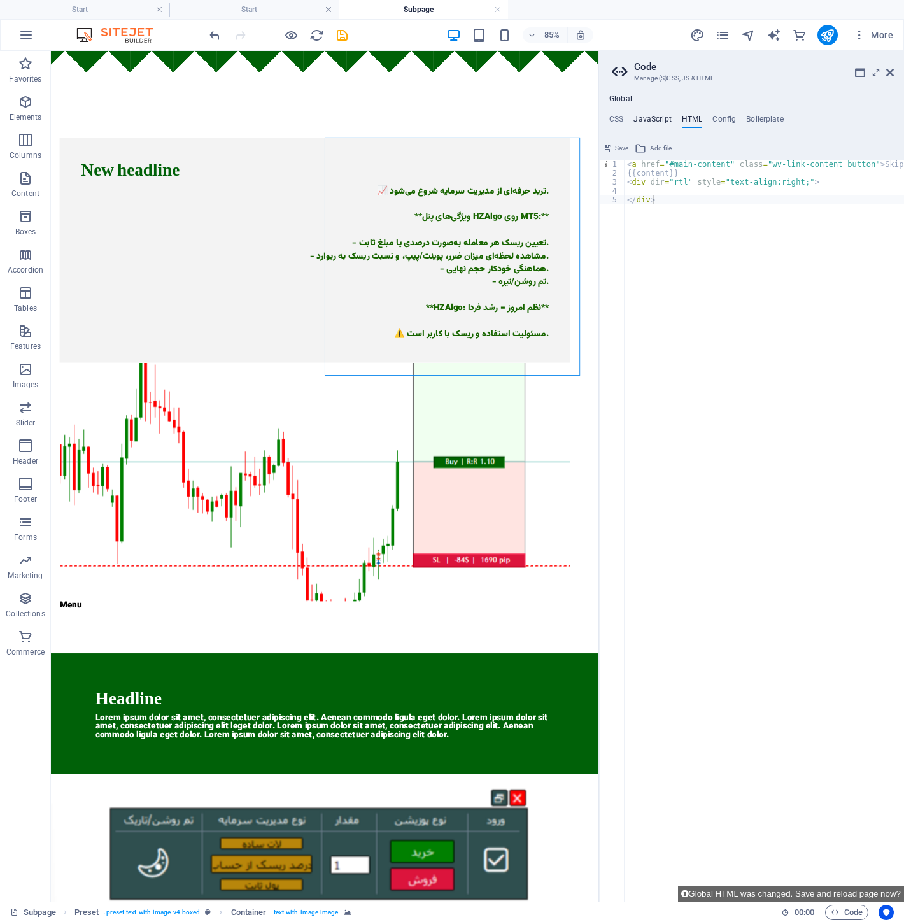
click at [656, 122] on h4 "JavaScript" at bounding box center [652, 122] width 38 height 14
type textarea "/* JS for preset "Counter V2" */"
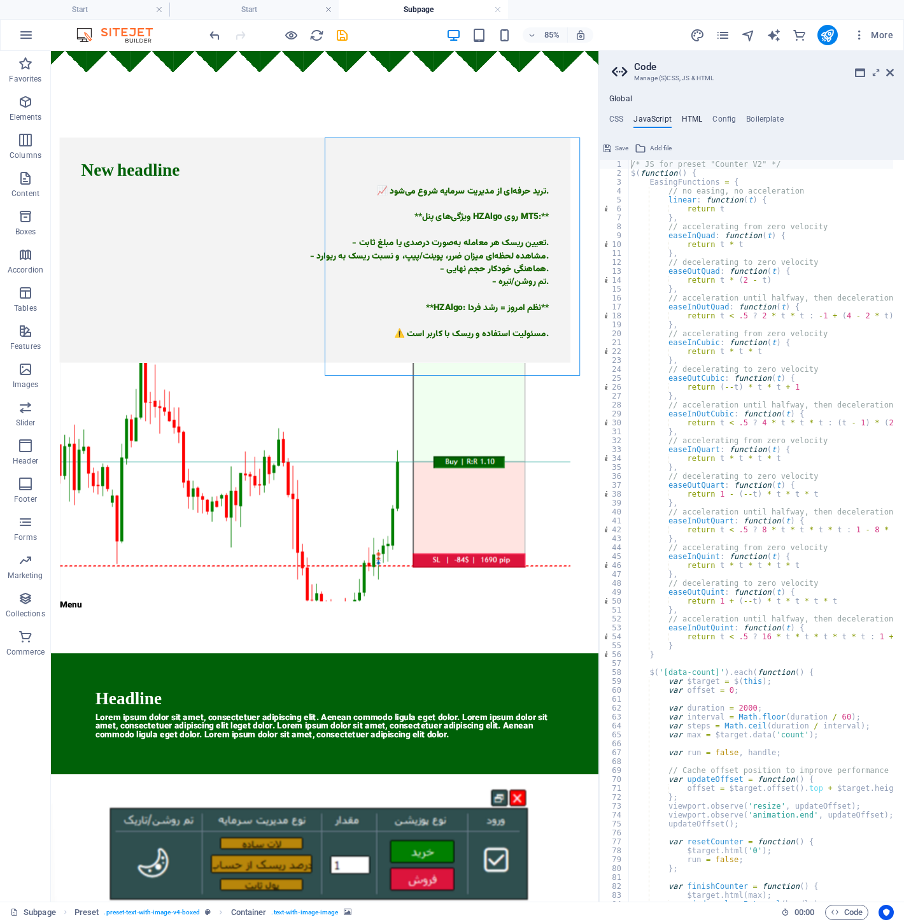
click at [702, 117] on h4 "HTML" at bounding box center [692, 122] width 21 height 14
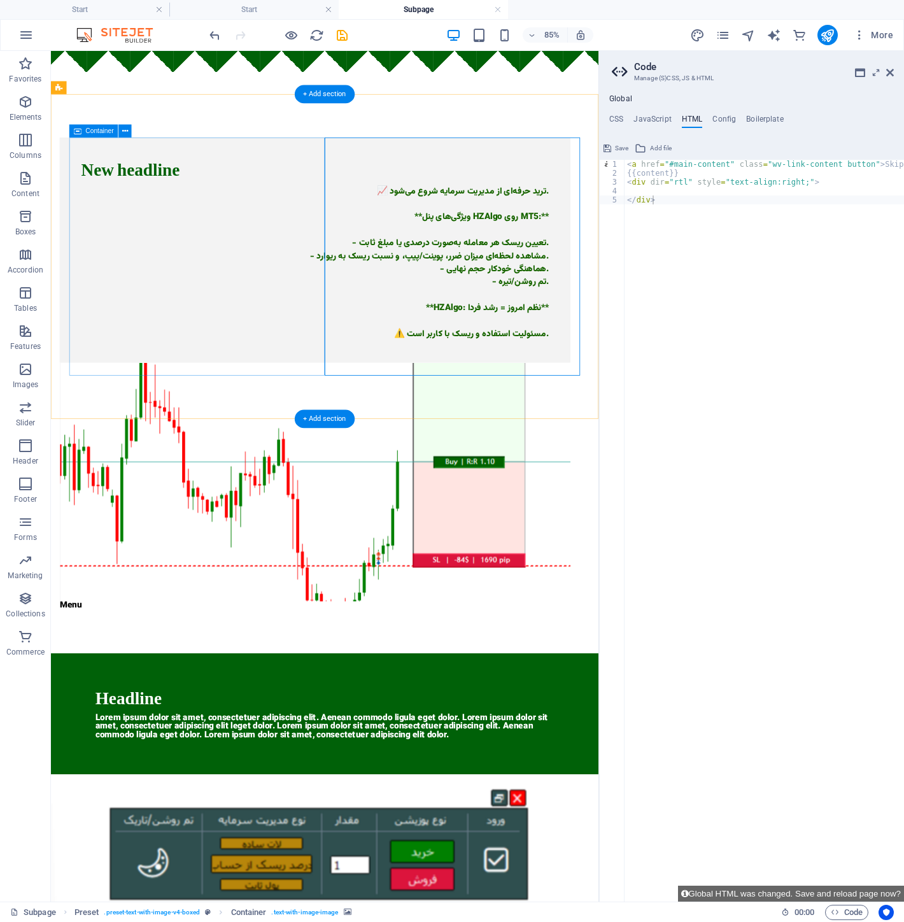
click at [115, 407] on div "New headline 📈 ترید حرفه‌ای از مدیریت سرمایه شروع می‌شود. **ویژگی‌های پنل HZAlg…" at bounding box center [361, 285] width 601 height 265
click at [146, 407] on div "New headline 📈 ترید حرفه‌ای از مدیریت سرمایه شروع می‌شود. **ویژگی‌های پنل HZAlg…" at bounding box center [361, 285] width 601 height 265
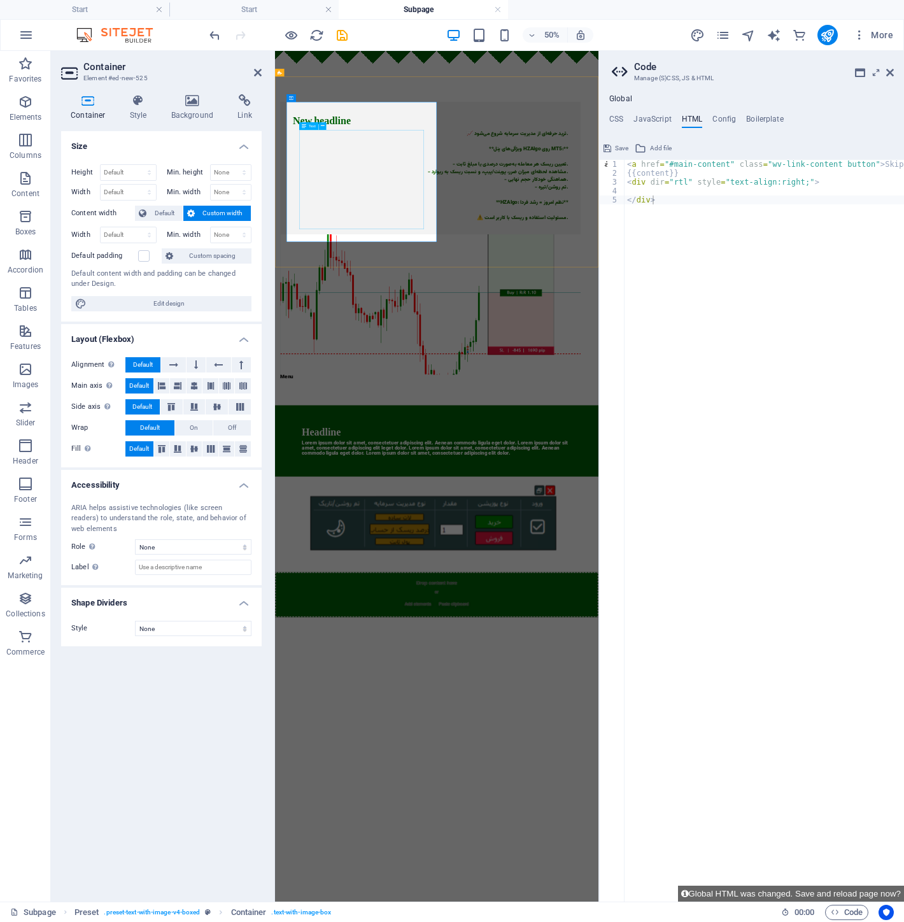
click at [371, 392] on div "📈 ترید حرفه‌ای از مدیریت سرمایه شروع می‌شود. **ویژگی‌های پنل HZAlgo روی MT5:** …" at bounding box center [586, 300] width 550 height 183
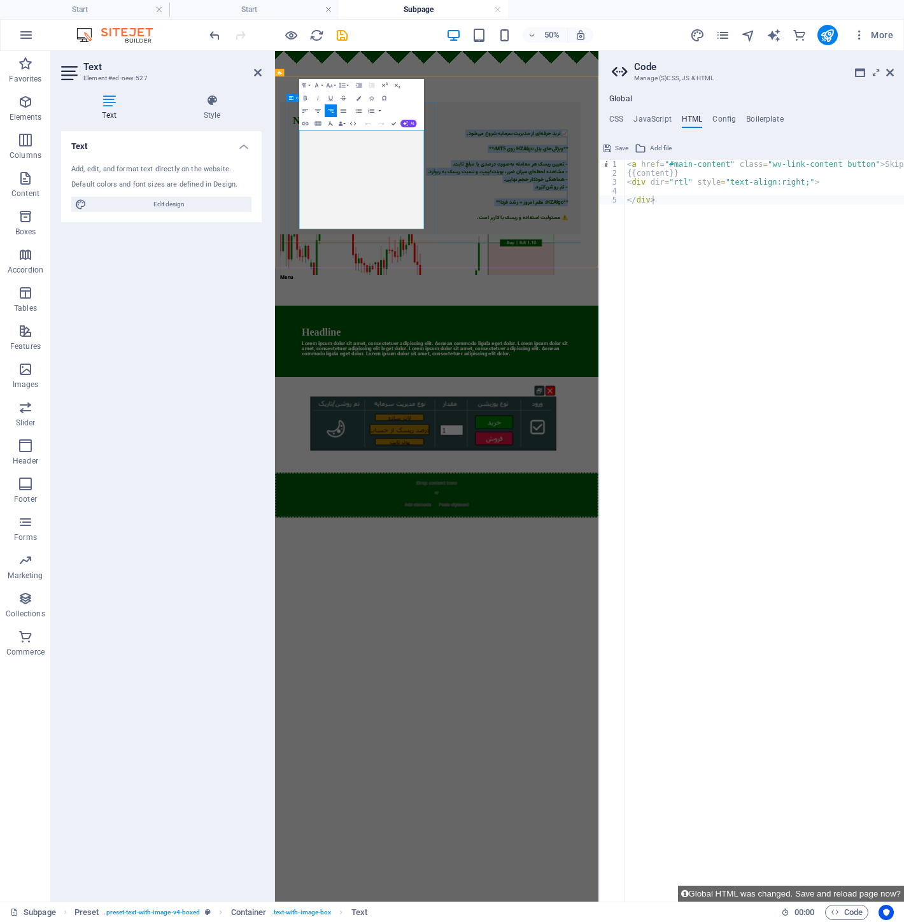
drag, startPoint x: 384, startPoint y: 392, endPoint x: 582, endPoint y: 223, distance: 259.7
click at [582, 223] on div "New headline 📈 ترید حرفه‌ای از مدیریت سرمایه شروع می‌شود. **ویژگی‌های پنل HZAlg…" at bounding box center [585, 285] width 601 height 265
click at [473, 313] on p "📈 ترید حرفه‌ای از مدیریت سرمایه شروع می‌شود. **ویژگی‌های پنل HZAlgo روی MT5:** …" at bounding box center [586, 300] width 550 height 183
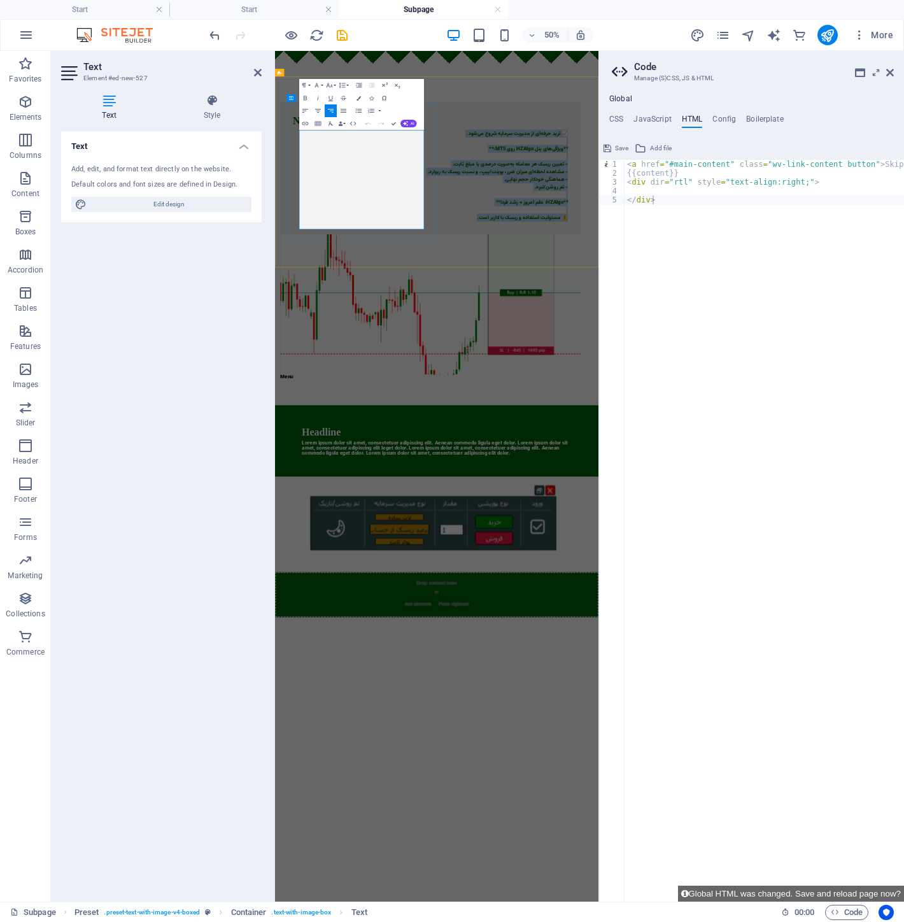
copy p "📈 ترید حرفه‌ای از مدیریت سرمایه شروع می‌شود. **ویژگی‌های پنل HZAlgo روی MT5:** …"
click at [256, 64] on h2 "Text" at bounding box center [172, 66] width 178 height 11
click at [250, 67] on h2 "Text" at bounding box center [172, 66] width 178 height 11
click at [252, 72] on h2 "Text" at bounding box center [172, 66] width 178 height 11
click at [255, 72] on icon at bounding box center [258, 72] width 8 height 10
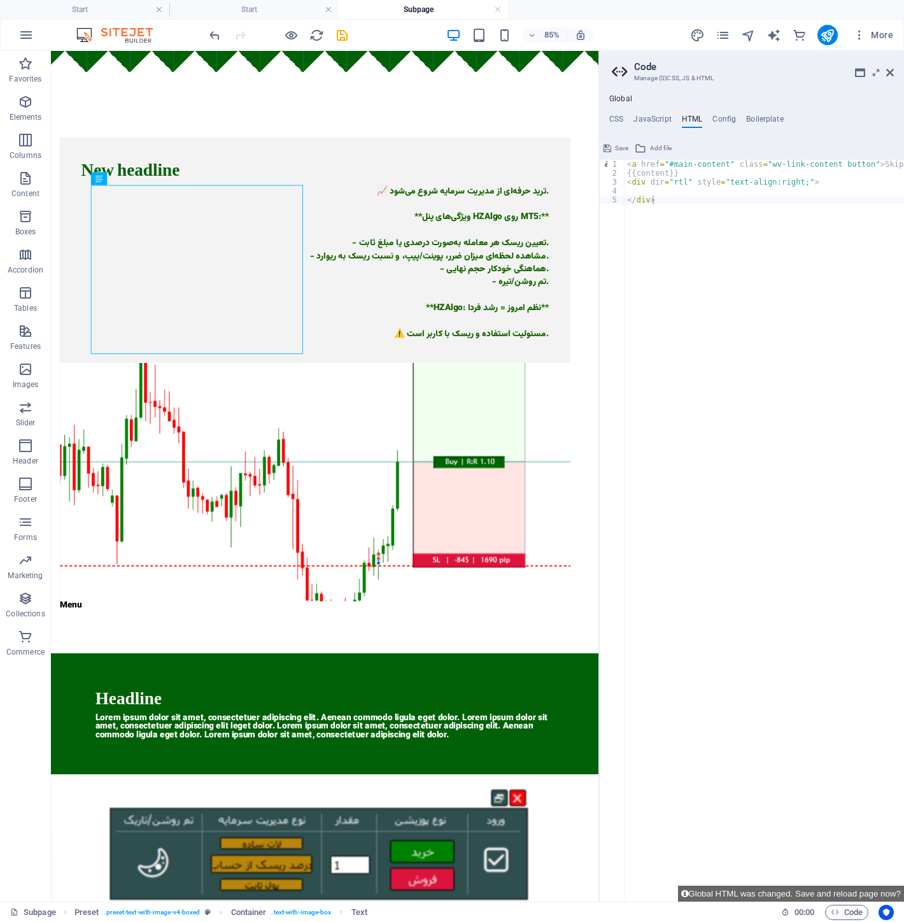
click at [711, 195] on div "< a href = "#main-content" class = "wv-link-content button" > Skip to main cont…" at bounding box center [797, 535] width 344 height 750
click at [695, 187] on div "< a href = "#main-content" class = "wv-link-content button" > Skip to main cont…" at bounding box center [797, 535] width 344 height 750
paste textarea "⚠️ مسئولیت استفاده و ریسک با کاربر است."
type textarea "⚠️ مسئولیت استفاده و ریسک با کاربر است."
click at [803, 914] on span ":" at bounding box center [804, 912] width 2 height 10
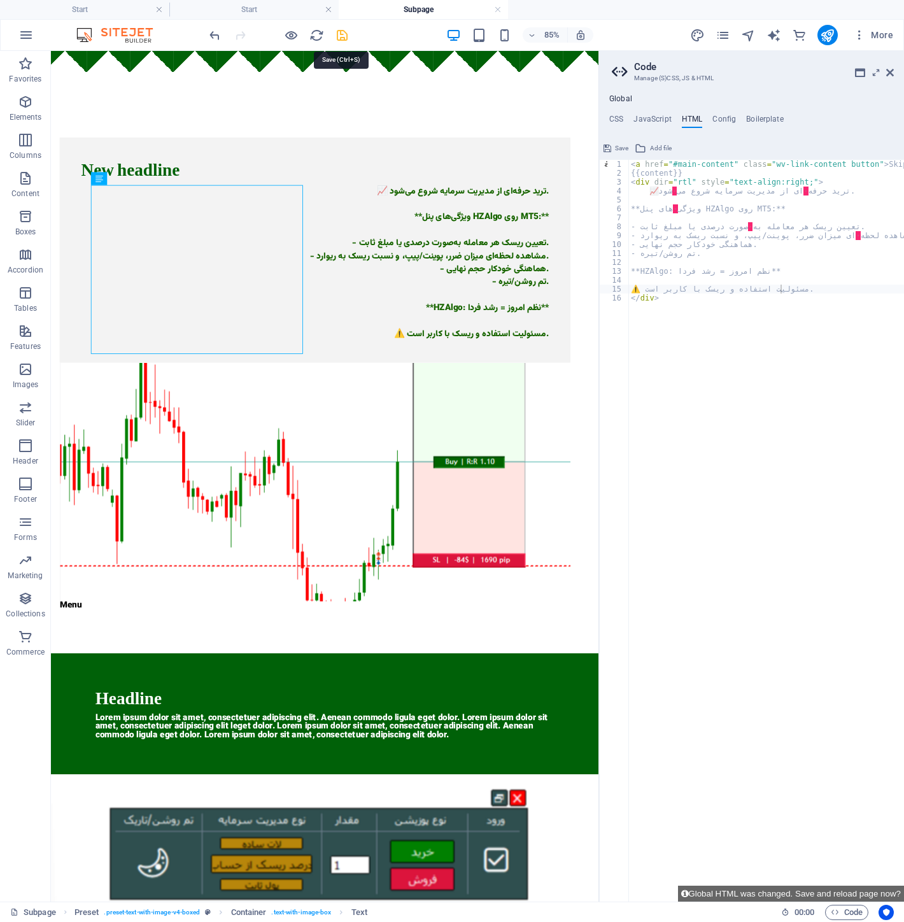
click at [340, 35] on icon "save" at bounding box center [342, 35] width 15 height 15
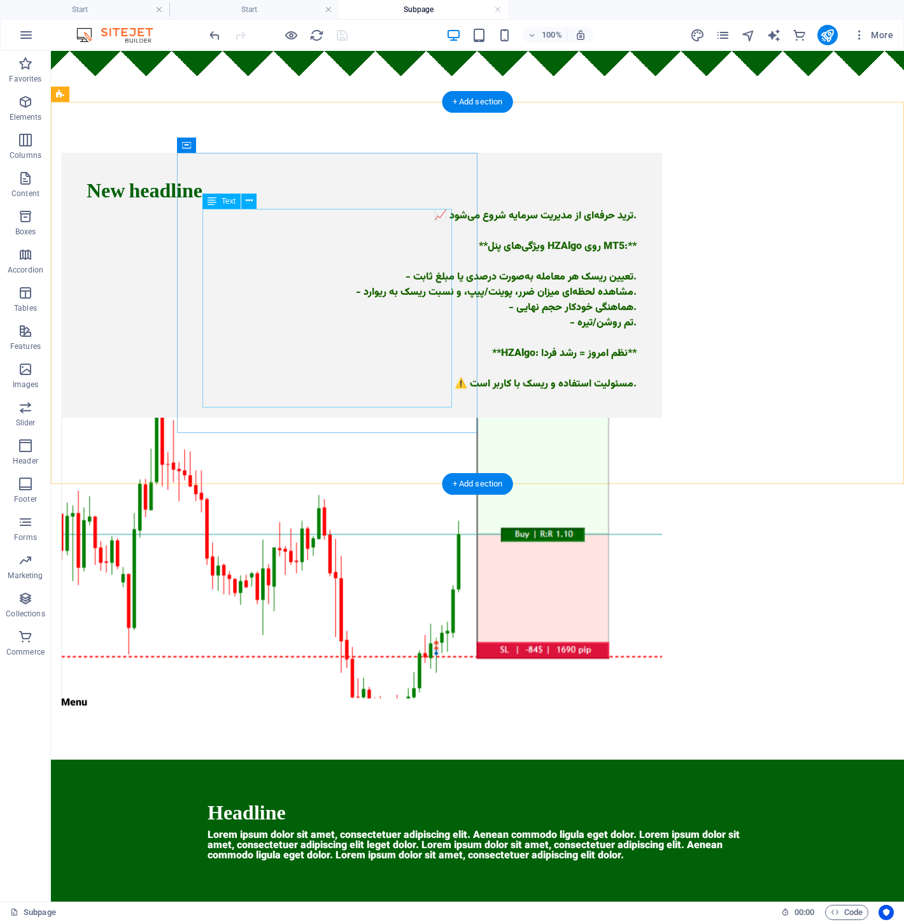
click at [418, 257] on div "📈 ترید حرفه‌ای از مدیریت سرمایه شروع می‌شود. **ویژگی‌های پنل HZAlgo روی MT5:** …" at bounding box center [362, 300] width 550 height 183
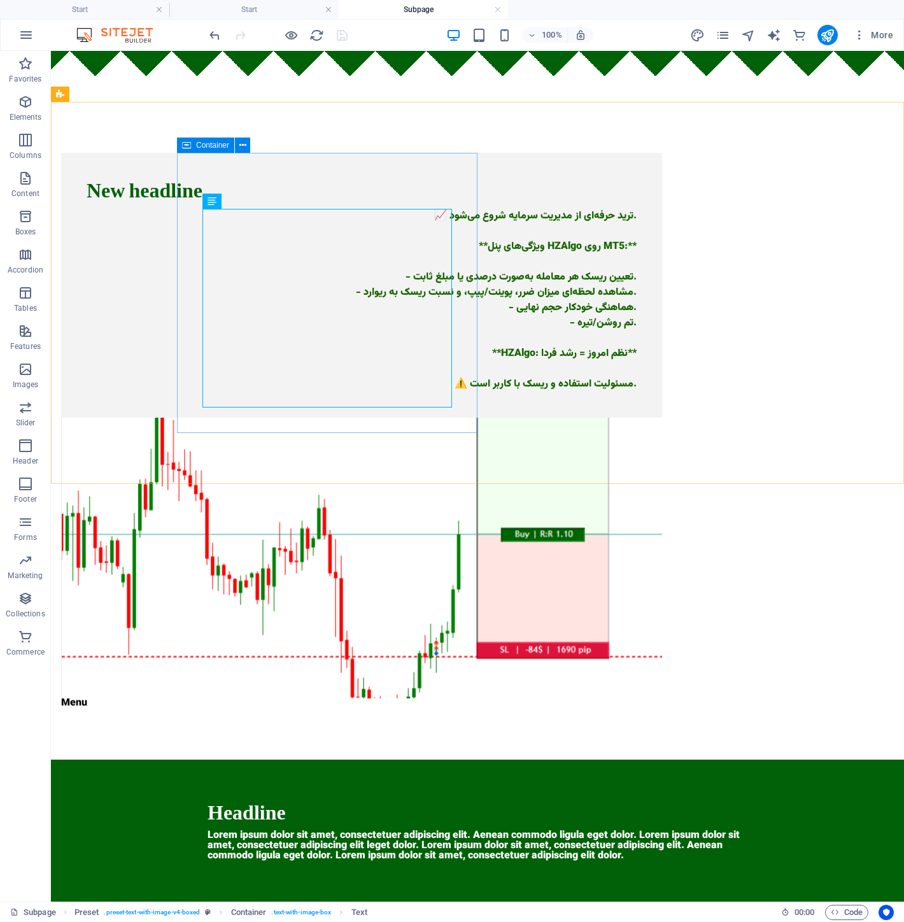
click at [185, 148] on icon at bounding box center [186, 145] width 9 height 15
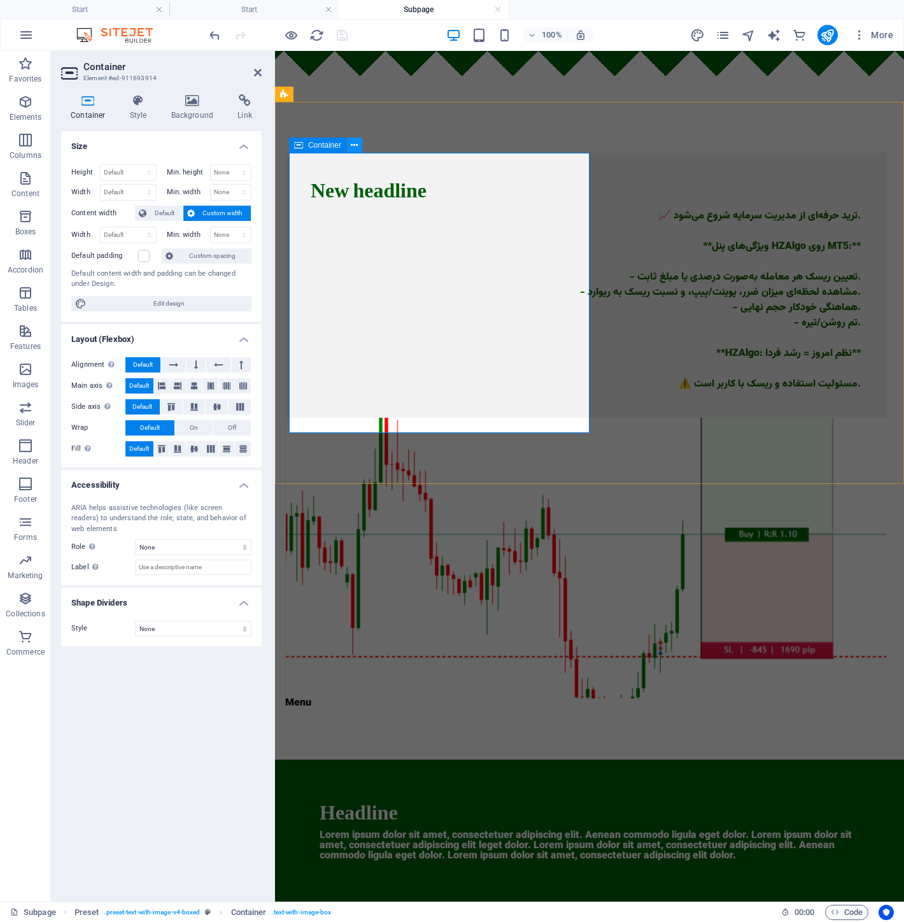
click at [355, 141] on icon at bounding box center [354, 145] width 7 height 13
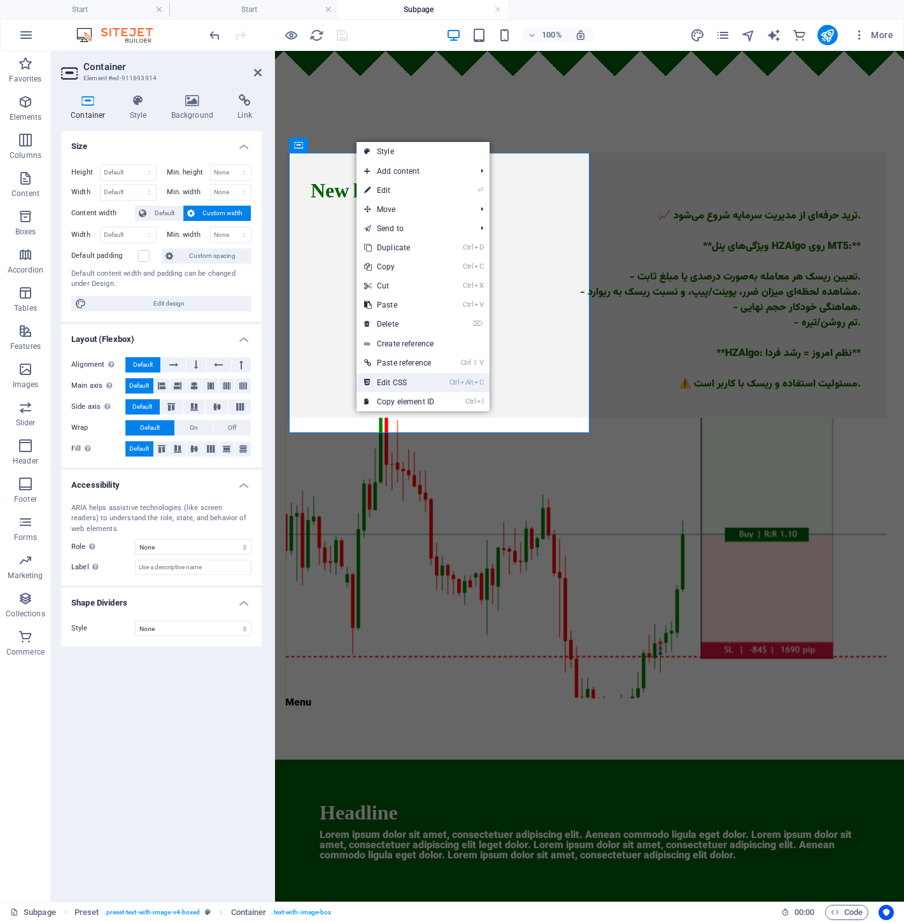
drag, startPoint x: 388, startPoint y: 666, endPoint x: 469, endPoint y: 383, distance: 294.2
click at [469, 383] on icon "Alt" at bounding box center [466, 382] width 13 height 8
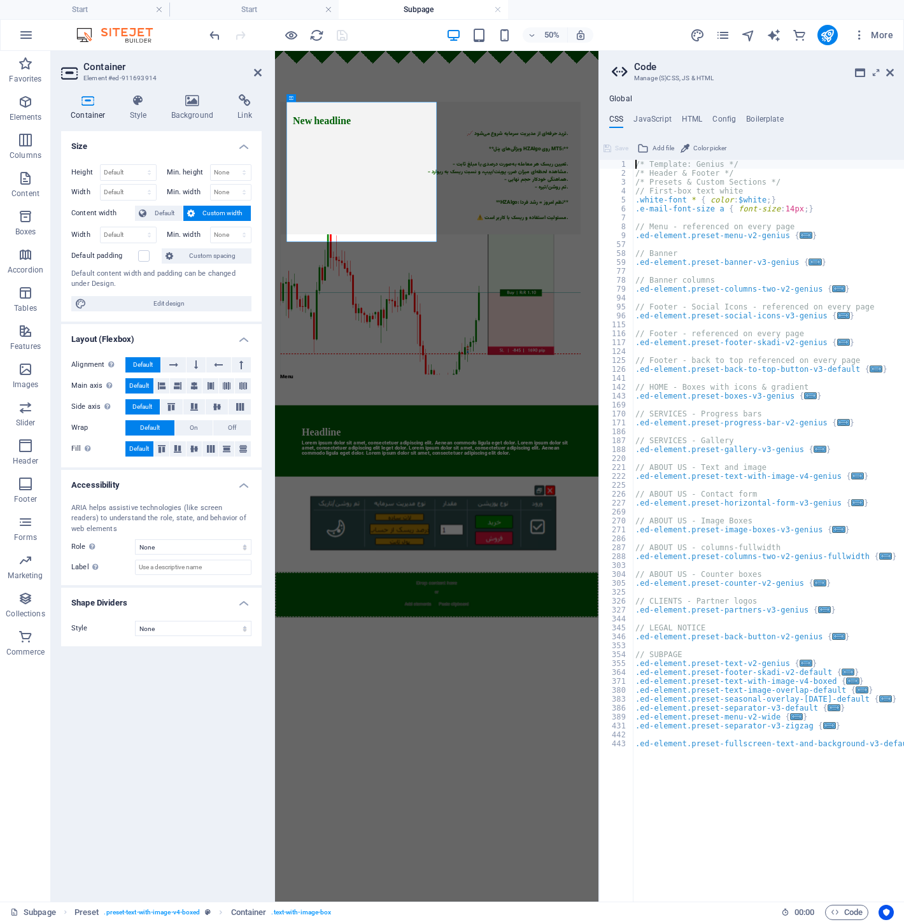
click at [679, 115] on ul "CSS JavaScript HTML Config Boilerplate" at bounding box center [751, 122] width 305 height 14
click at [684, 123] on h4 "HTML" at bounding box center [692, 122] width 21 height 14
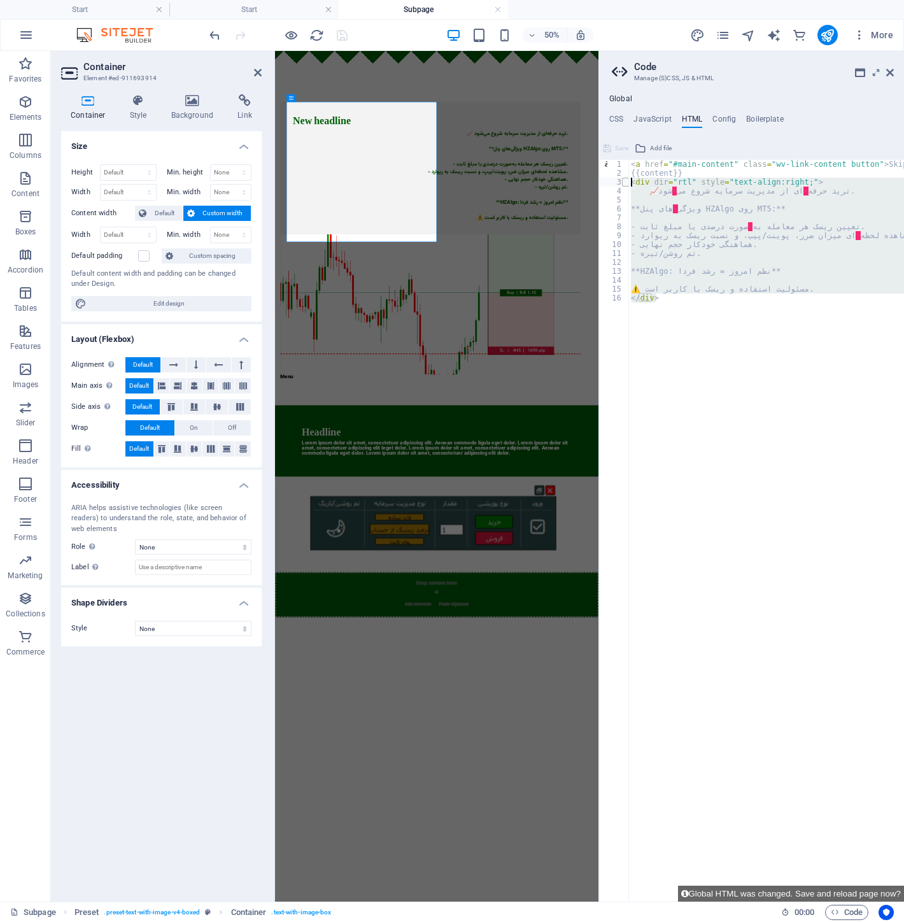
drag, startPoint x: 611, startPoint y: 268, endPoint x: 626, endPoint y: 185, distance: 84.8
click at [626, 185] on div "⚠️ مسئولیت استفاده و ریسک با کاربر است. 1 2 3 4 5 6 7 8 9 10 11 12 13 14 15 16 …" at bounding box center [751, 531] width 305 height 742
type textarea "<div dir="rtl" style="text-align:right;"> 📈 ترید حرفه‌ای از مدیریت سرمایه شروع …"
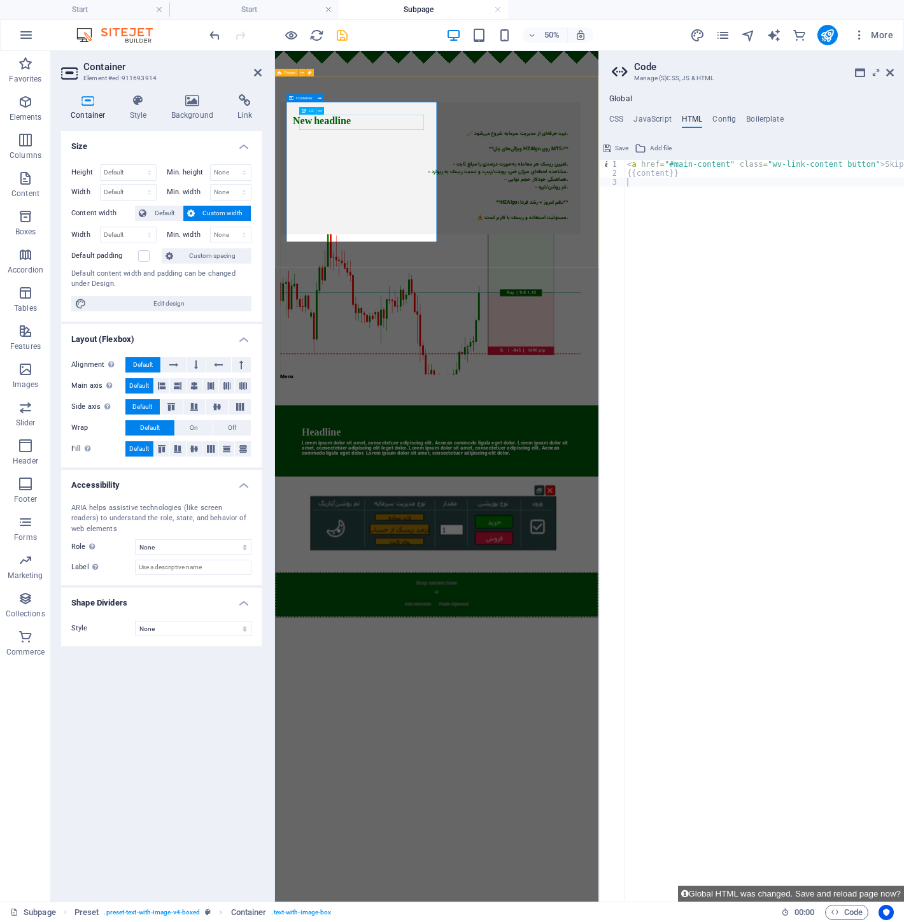
click at [478, 183] on div "New headline" at bounding box center [586, 193] width 550 height 31
click at [260, 70] on icon at bounding box center [258, 72] width 8 height 10
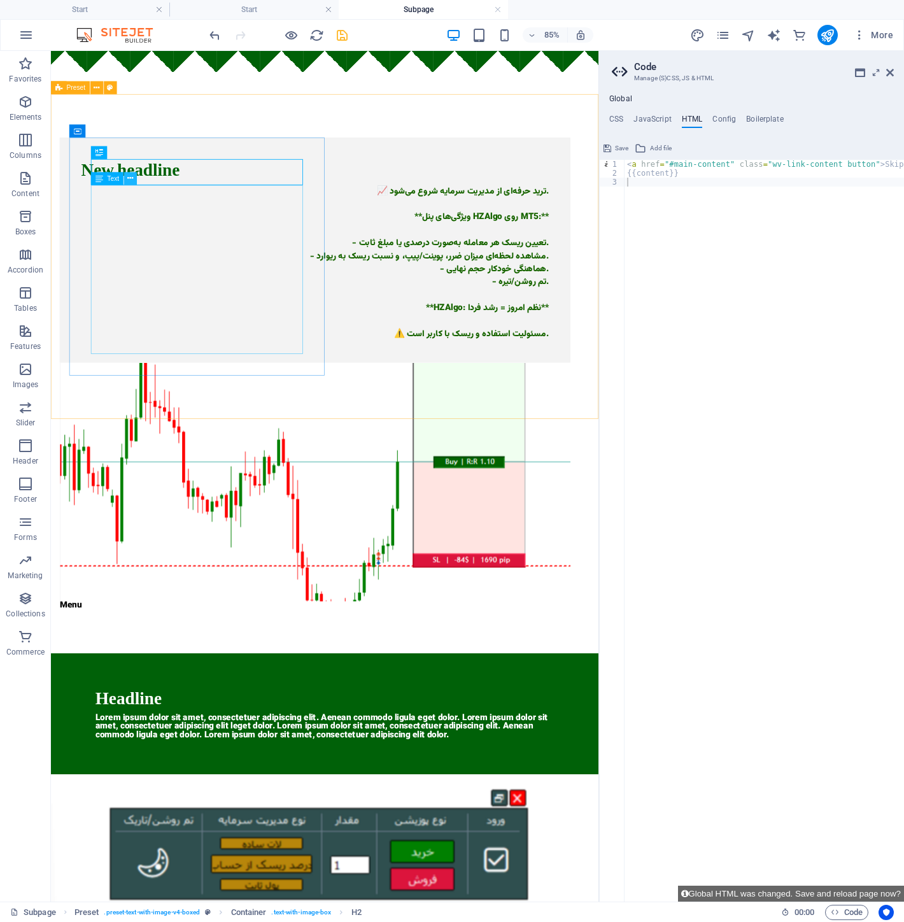
click at [128, 176] on icon at bounding box center [130, 178] width 6 height 11
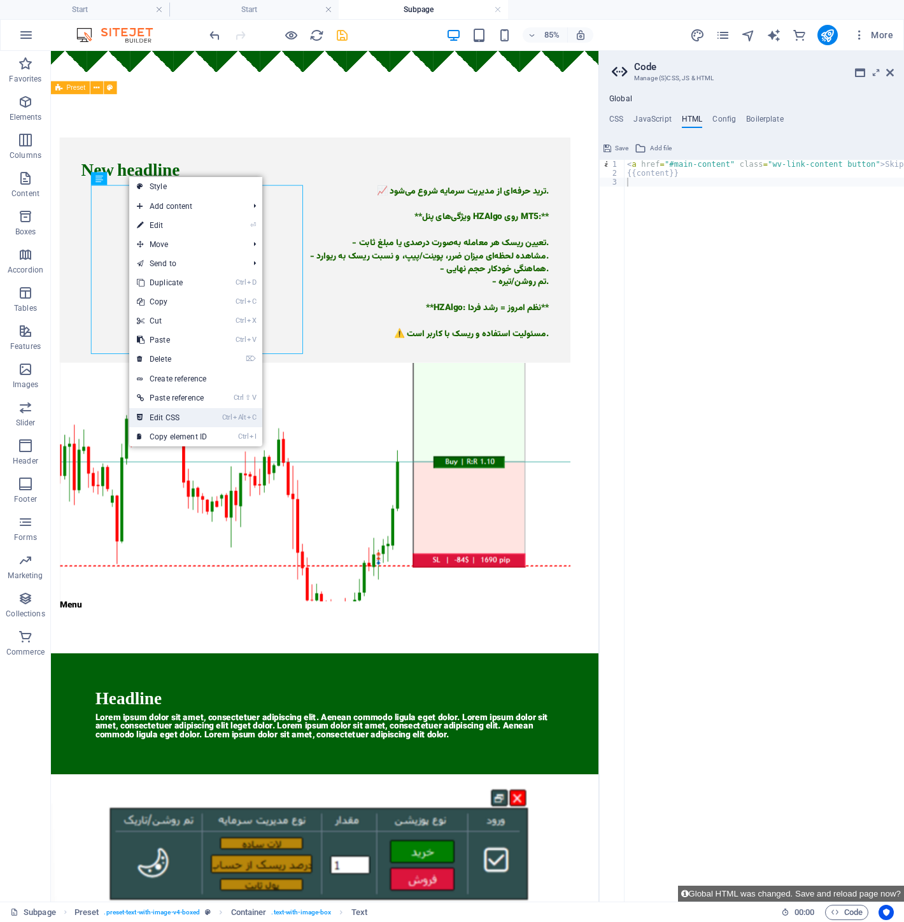
click at [233, 414] on mark "Ctrl Alt C" at bounding box center [239, 417] width 34 height 19
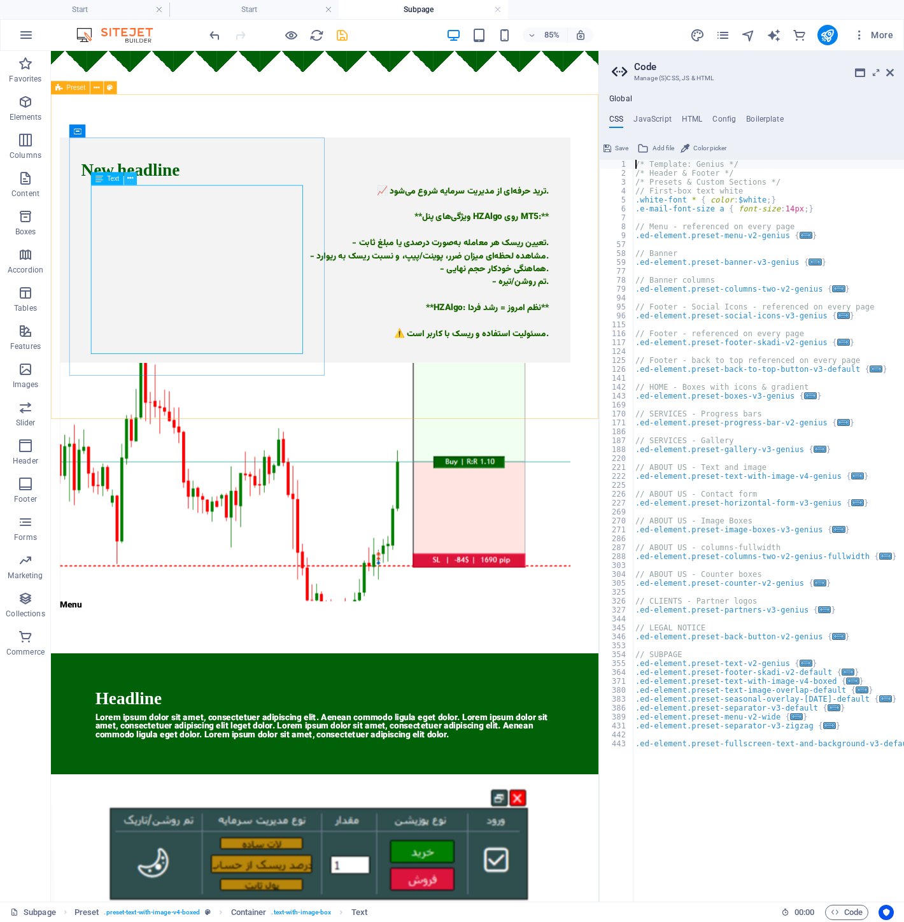
click at [131, 181] on icon at bounding box center [130, 178] width 6 height 11
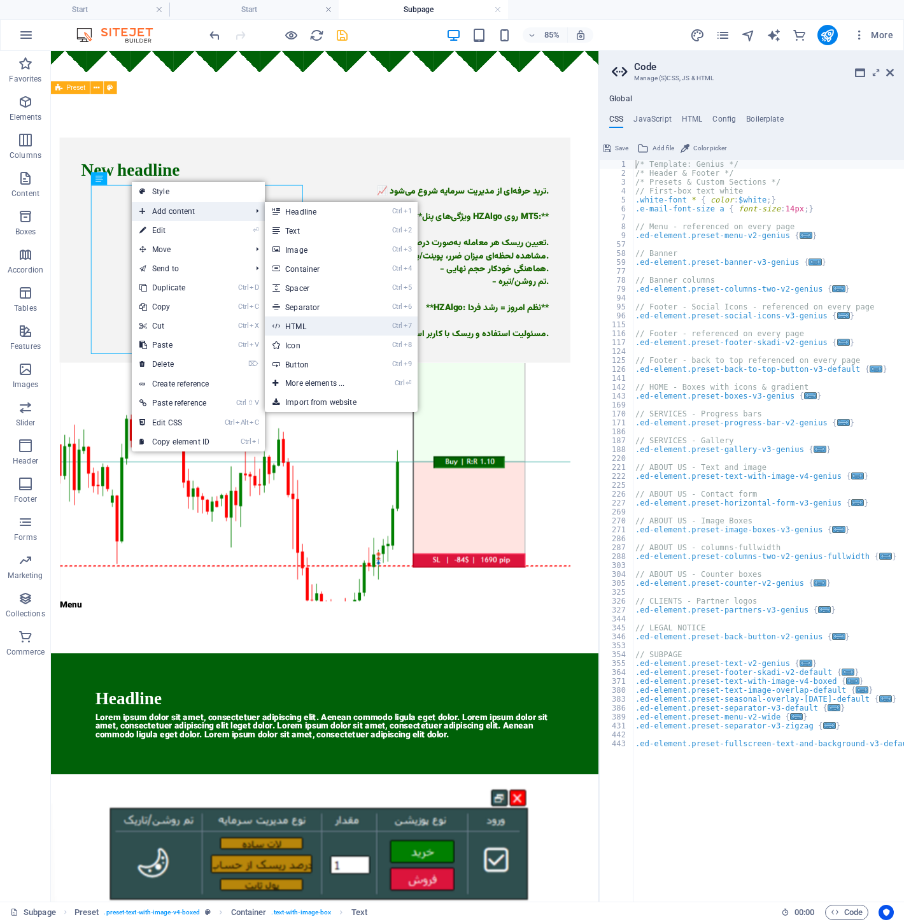
click at [321, 328] on link "Ctrl 7 HTML" at bounding box center [317, 325] width 105 height 19
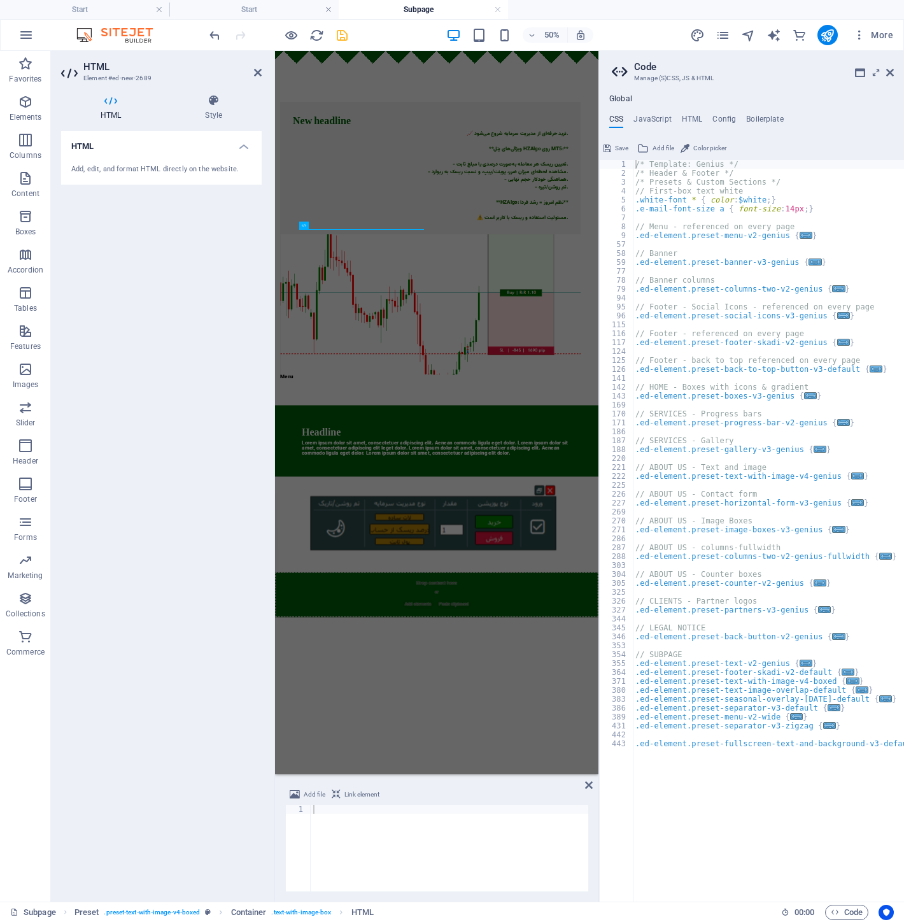
click at [225, 154] on div "Add, edit, and format HTML directly on the website." at bounding box center [161, 169] width 201 height 31
click at [239, 150] on h4 "HTML" at bounding box center [161, 142] width 201 height 23
click at [239, 150] on h4 "HTML" at bounding box center [161, 146] width 201 height 31
click at [164, 166] on div "Add, edit, and format HTML directly on the website." at bounding box center [161, 169] width 180 height 11
click at [157, 173] on div "Add, edit, and format HTML directly on the website." at bounding box center [161, 169] width 180 height 11
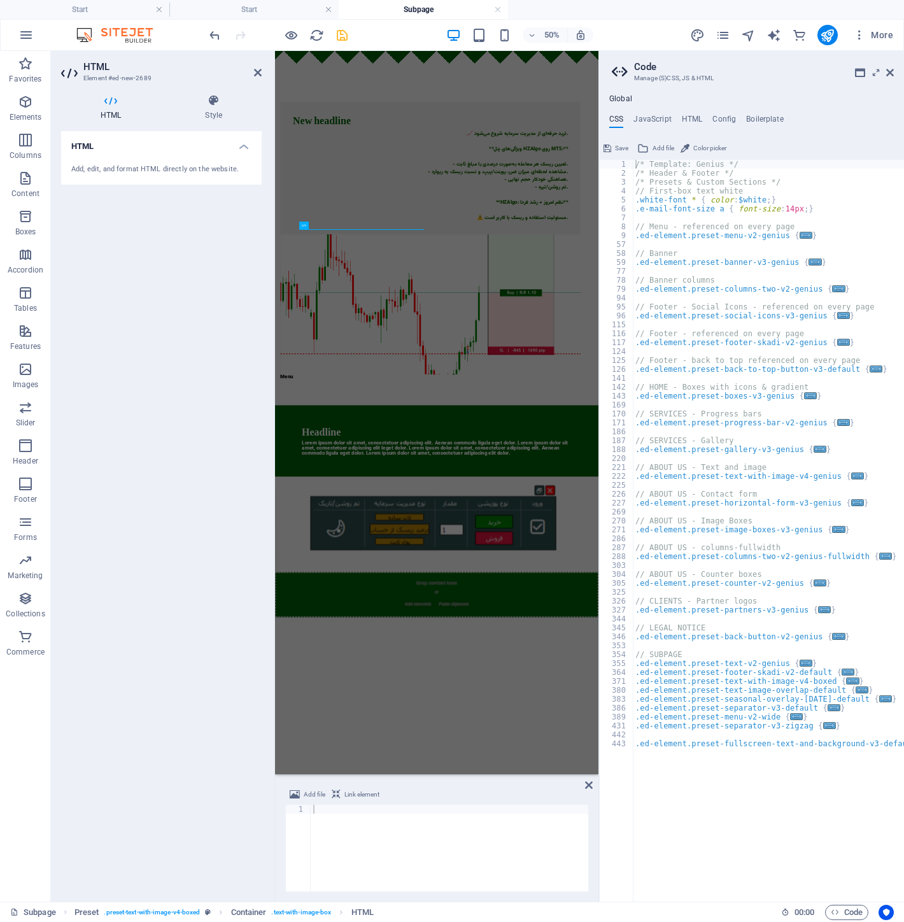
click at [157, 173] on div "Add, edit, and format HTML directly on the website." at bounding box center [161, 169] width 180 height 11
click at [698, 118] on h4 "HTML" at bounding box center [692, 122] width 21 height 14
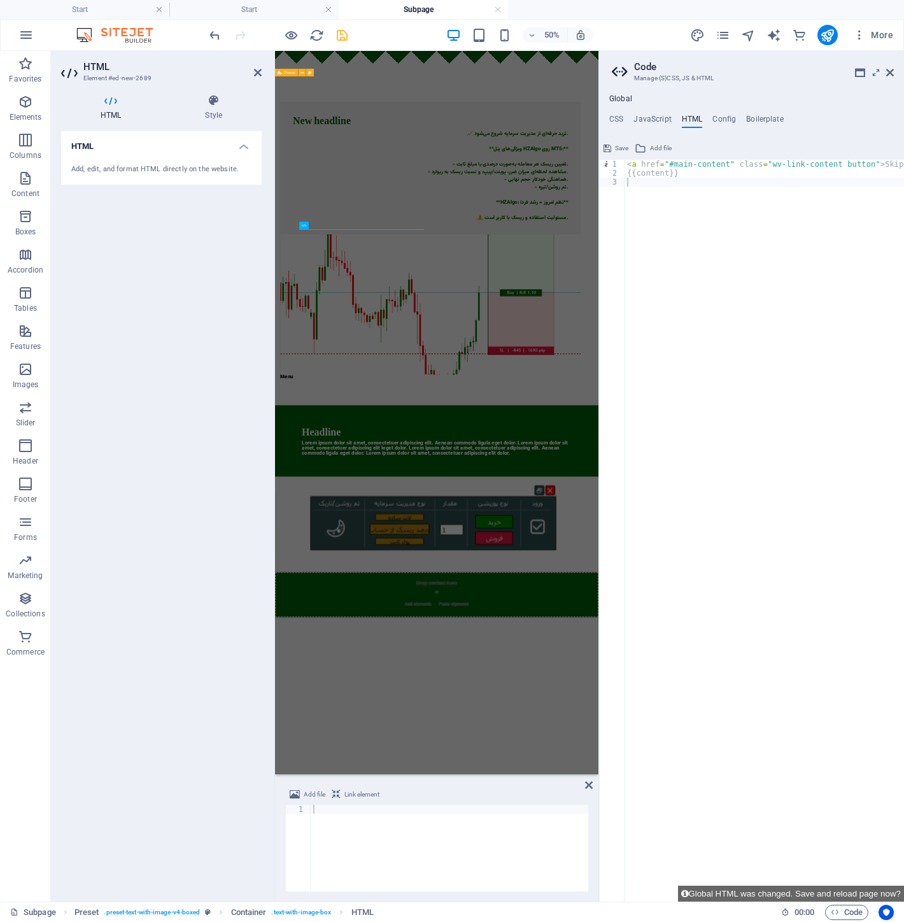
click at [639, 269] on div "< a href = "#main-content" class = "wv-link-content button" > Skip to main cont…" at bounding box center [797, 535] width 344 height 750
paste textarea "</div>"
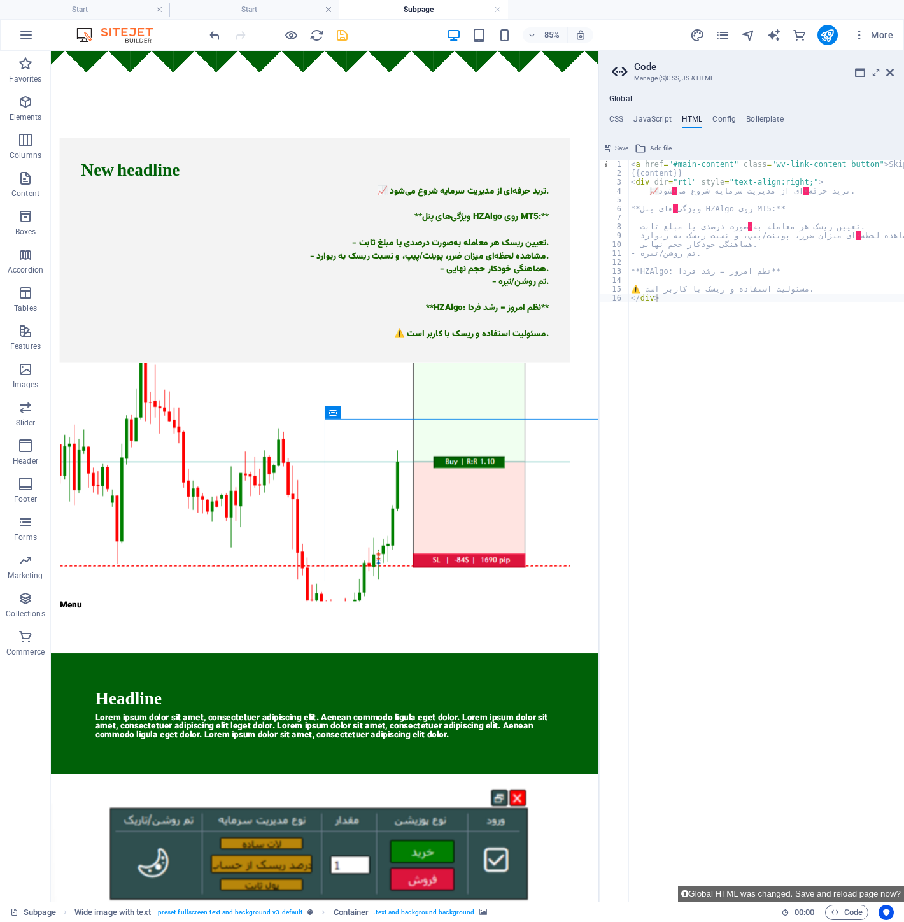
click at [746, 285] on div "< a href = "#main-content" class = "wv-link-content button" > Skip to main cont…" at bounding box center [800, 535] width 344 height 750
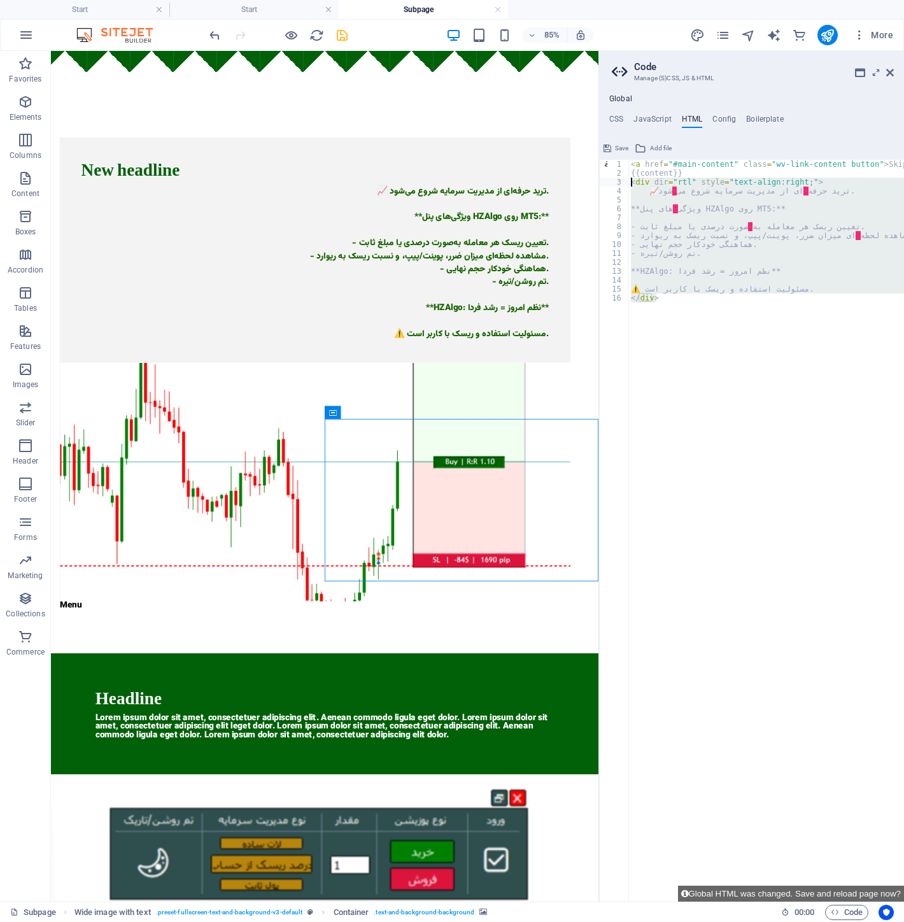
drag, startPoint x: 737, startPoint y: 321, endPoint x: 610, endPoint y: 180, distance: 189.8
click at [610, 180] on div "⚠️ مسئولیت استفاده و ریسک با کاربر است. 1 2 3 4 5 6 7 8 9 10 11 12 13 14 15 16 …" at bounding box center [751, 531] width 305 height 742
type textarea "<div dir="rtl" style="text-align:right;"> 📈 ترید حرفه‌ای از مدیریت سرمایه شروع …"
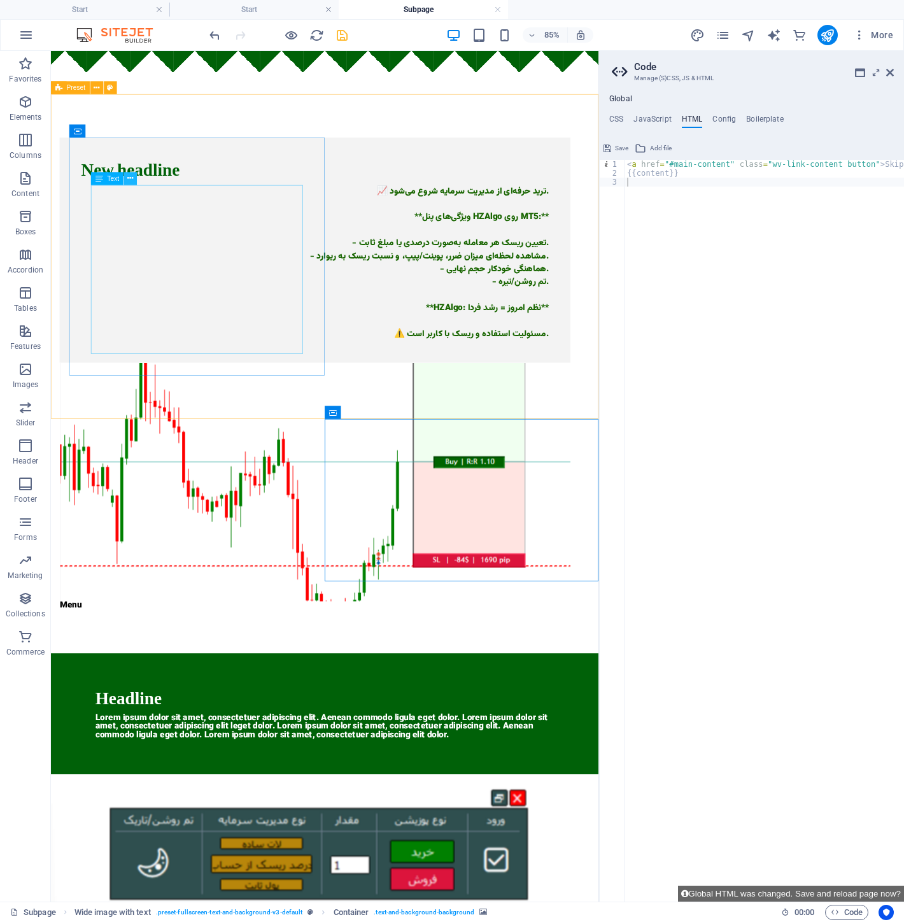
click at [131, 179] on icon at bounding box center [130, 178] width 6 height 11
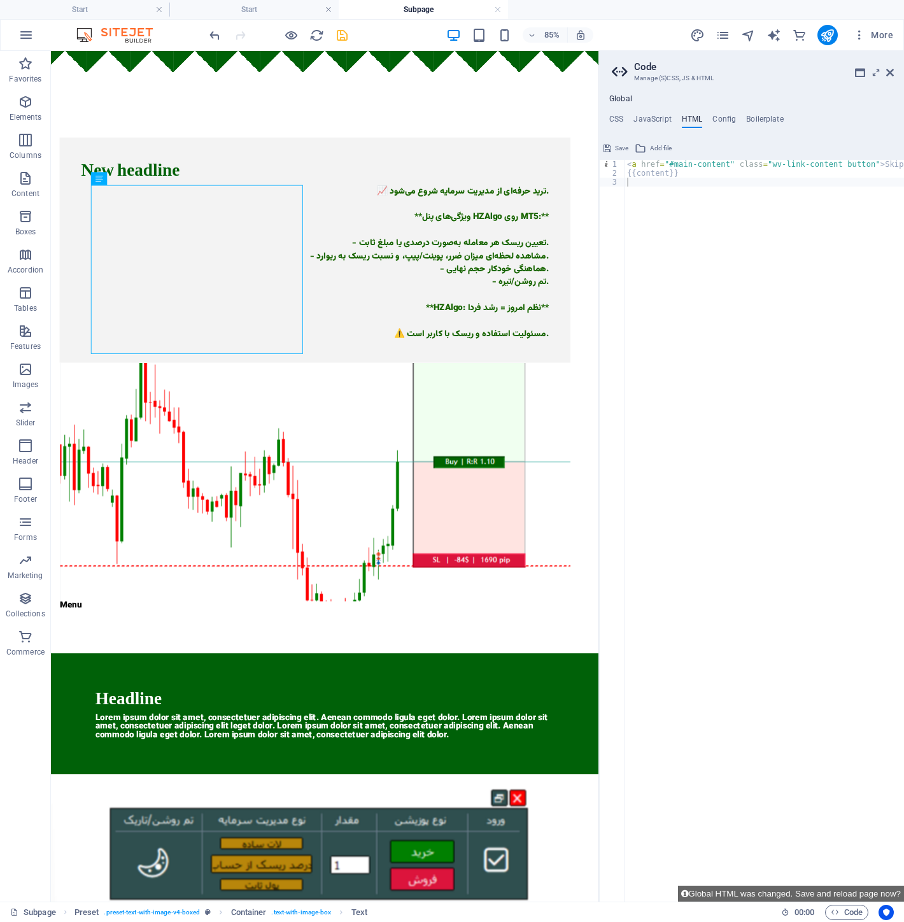
click at [673, 645] on div "< a href = "#main-content" class = "wv-link-content button" > Skip to main cont…" at bounding box center [797, 535] width 344 height 750
click at [812, 912] on span "00 : 00" at bounding box center [805, 912] width 20 height 15
click at [835, 908] on icon "button" at bounding box center [835, 912] width 8 height 8
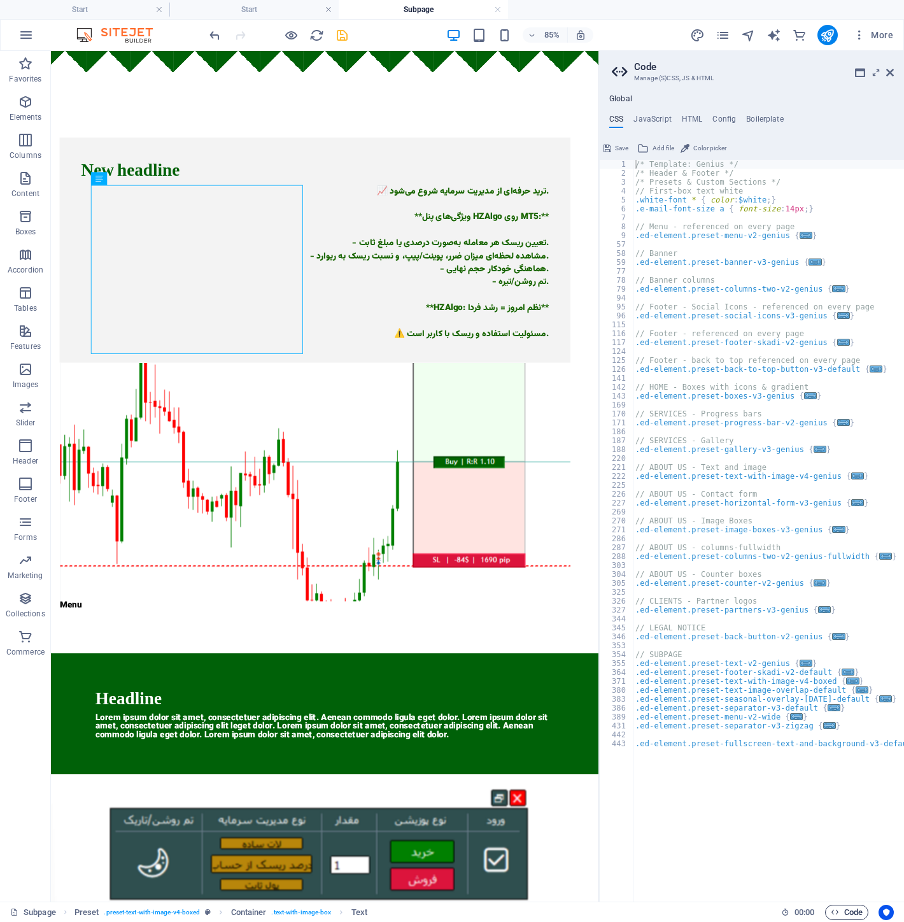
click at [835, 908] on icon "button" at bounding box center [835, 912] width 8 height 8
click at [691, 122] on h4 "HTML" at bounding box center [692, 122] width 21 height 14
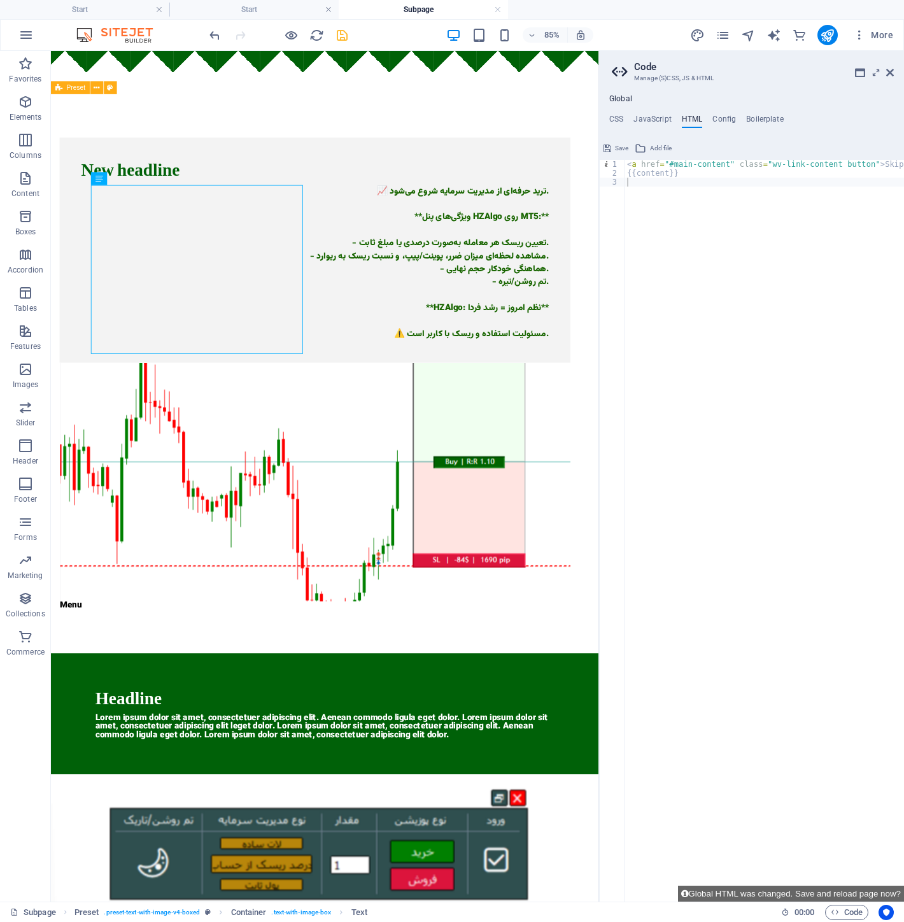
click at [740, 237] on div "< a href = "#main-content" class = "wv-link-content button" > Skip to main cont…" at bounding box center [797, 535] width 344 height 750
drag, startPoint x: 783, startPoint y: 279, endPoint x: 611, endPoint y: 152, distance: 214.1
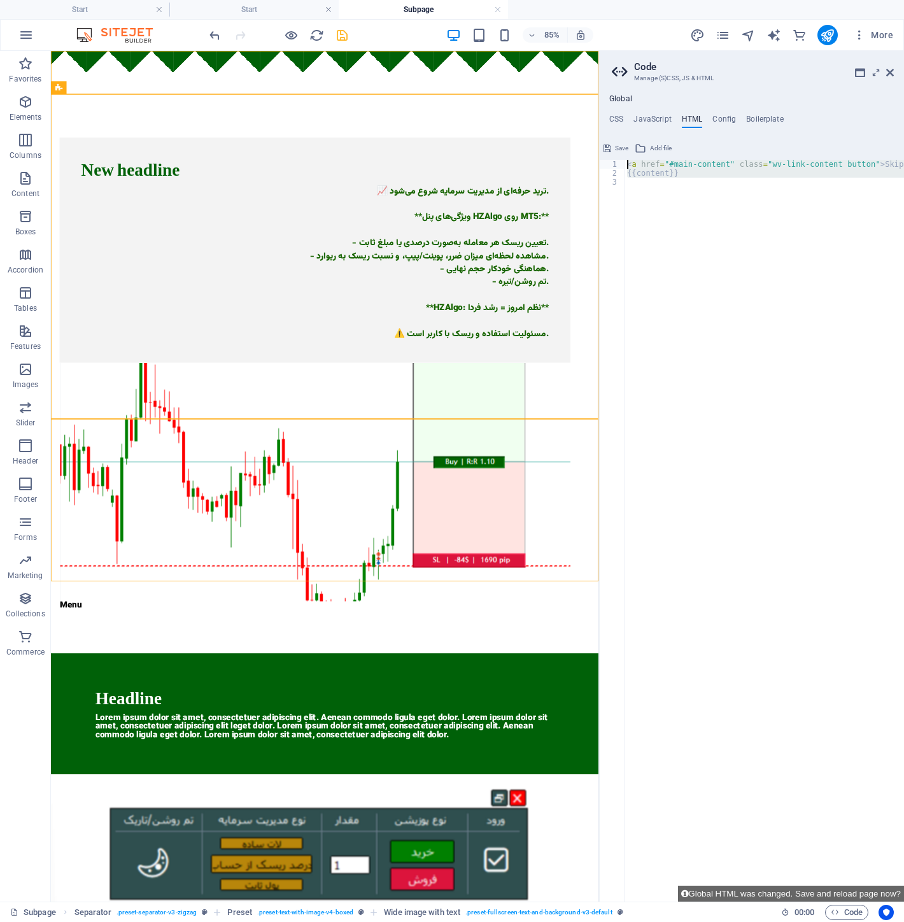
drag, startPoint x: 709, startPoint y: 206, endPoint x: 629, endPoint y: 173, distance: 86.8
click at [618, 167] on div "1 2 3 < a href = "#main-content" class = "wv-link-content button" > Skip to mai…" at bounding box center [751, 531] width 305 height 742
paste textarea "/div>"
type textarea "</div>"
click at [623, 148] on span "Save" at bounding box center [621, 148] width 13 height 15
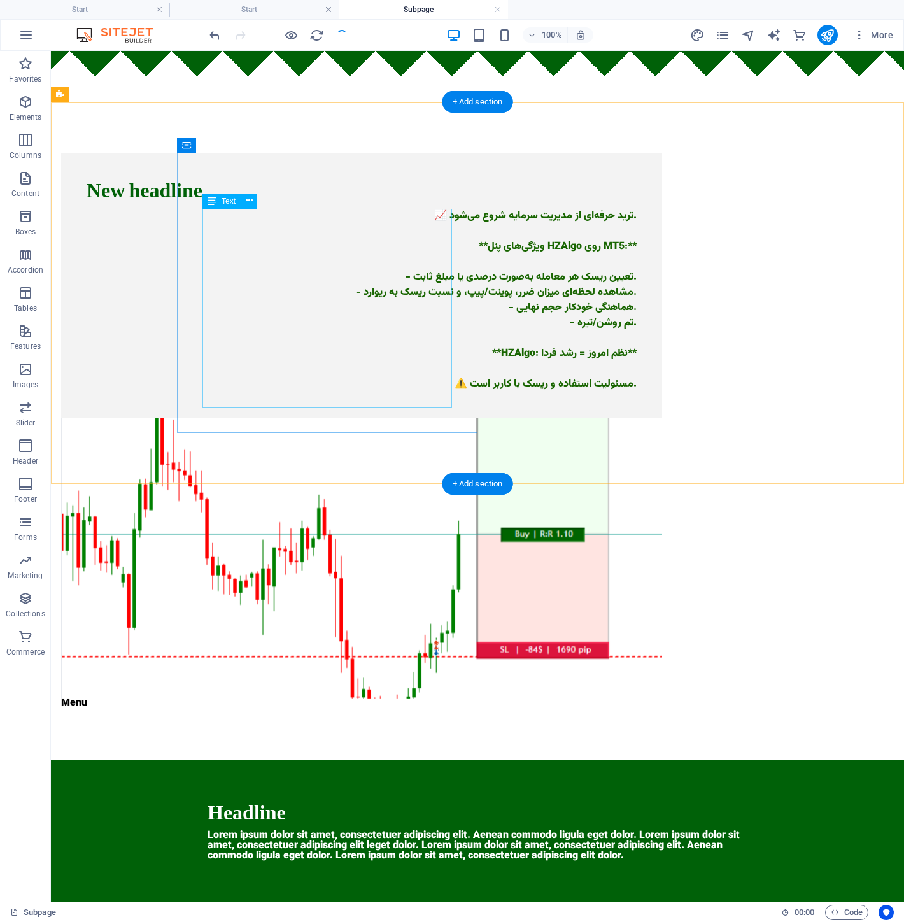
click at [415, 226] on div "📈 ترید حرفه‌ای از مدیریت سرمایه شروع می‌شود. **ویژگی‌های پنل HZAlgo روی MT5:** …" at bounding box center [362, 300] width 550 height 183
click at [247, 202] on icon at bounding box center [249, 200] width 7 height 13
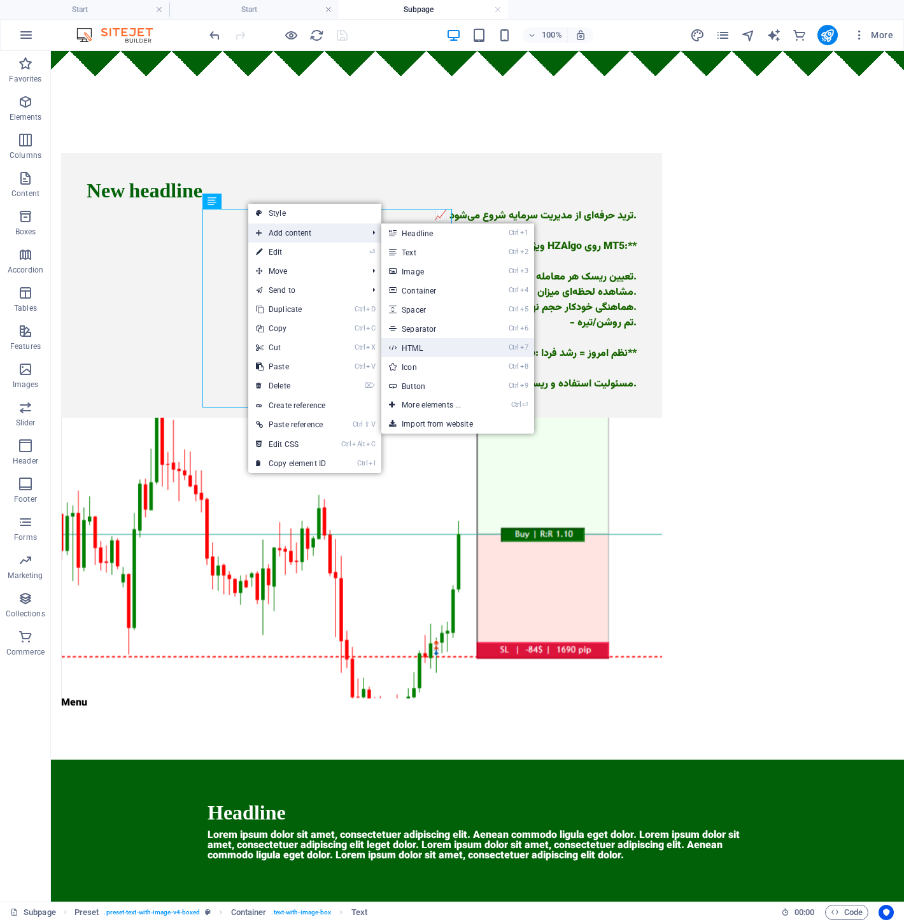
click at [474, 348] on link "Ctrl 7 HTML" at bounding box center [433, 347] width 105 height 19
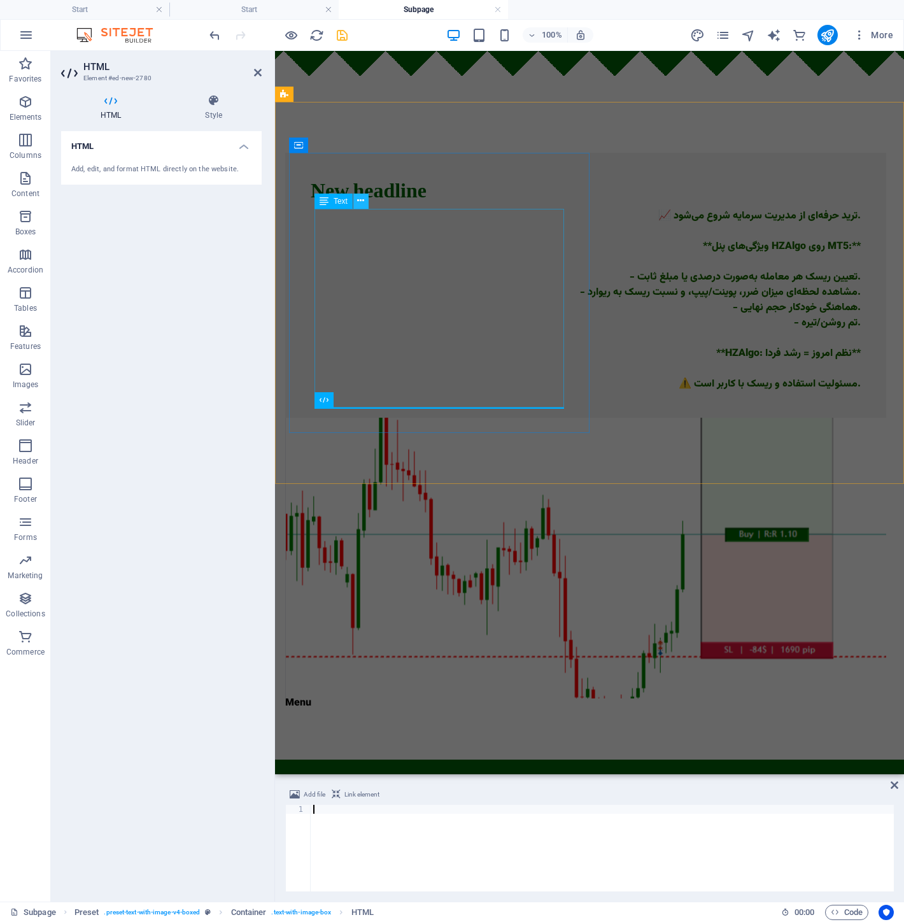
click at [359, 200] on icon at bounding box center [360, 200] width 7 height 13
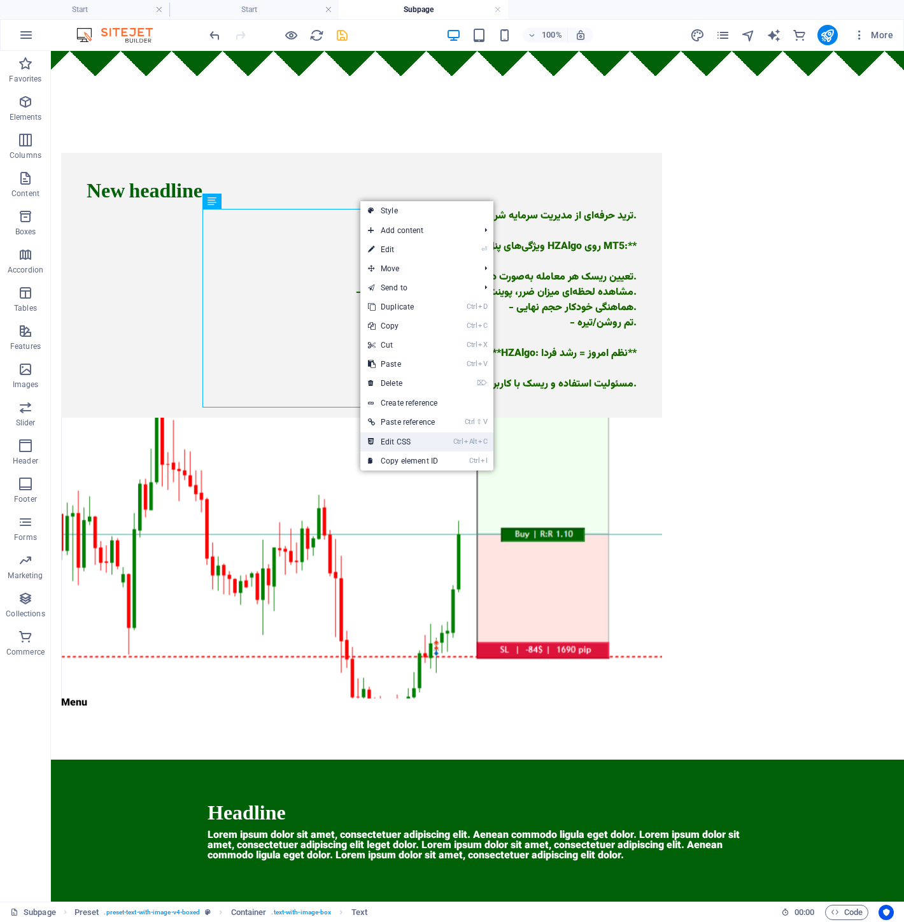
drag, startPoint x: 443, startPoint y: 448, endPoint x: 467, endPoint y: 465, distance: 29.3
click at [443, 448] on link "Ctrl Alt C Edit CSS" at bounding box center [402, 441] width 85 height 19
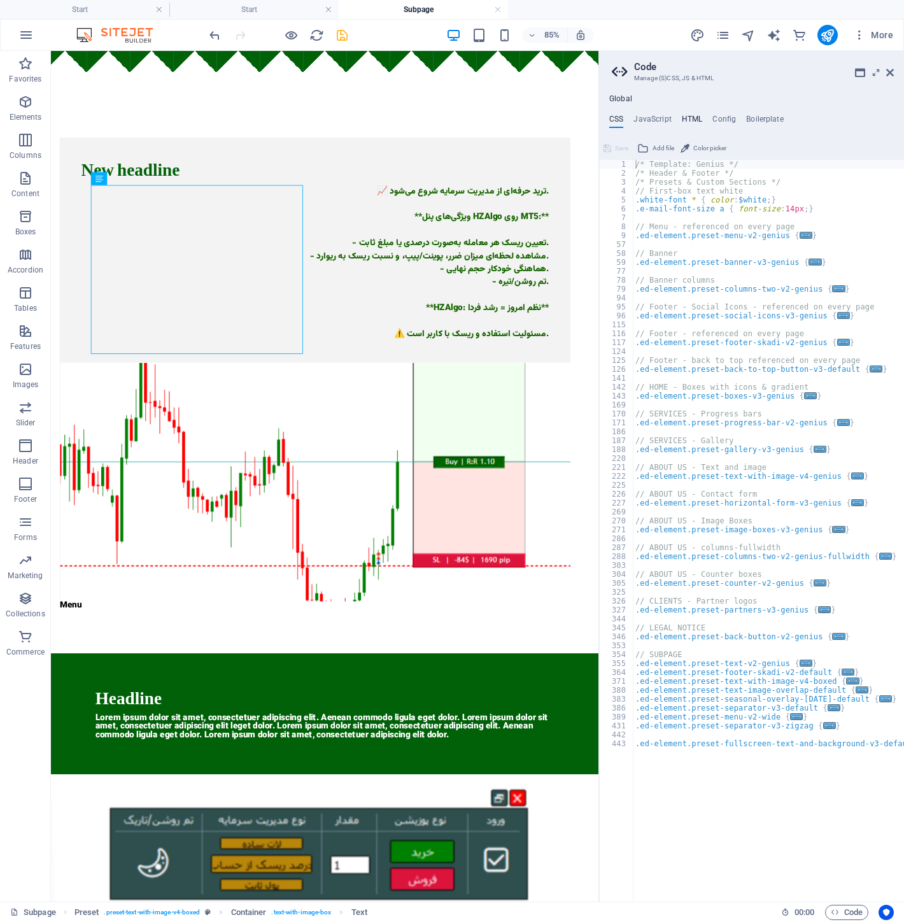
click at [686, 120] on h4 "HTML" at bounding box center [692, 122] width 21 height 14
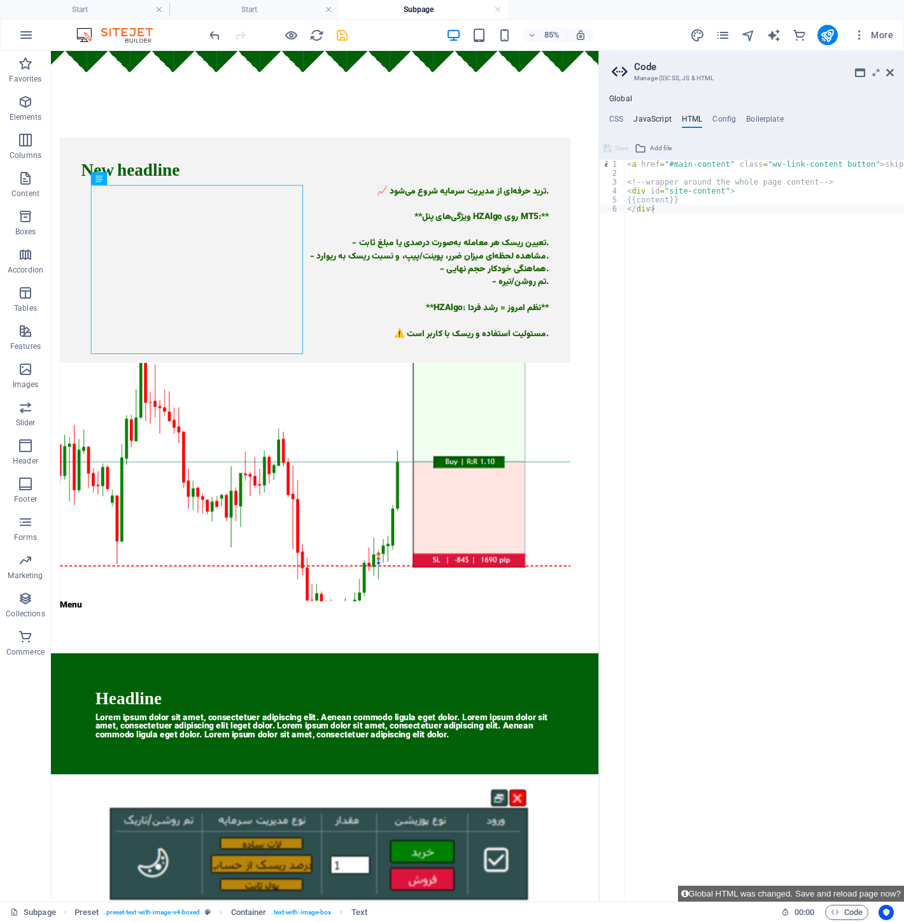
click at [641, 121] on h4 "JavaScript" at bounding box center [652, 122] width 38 height 14
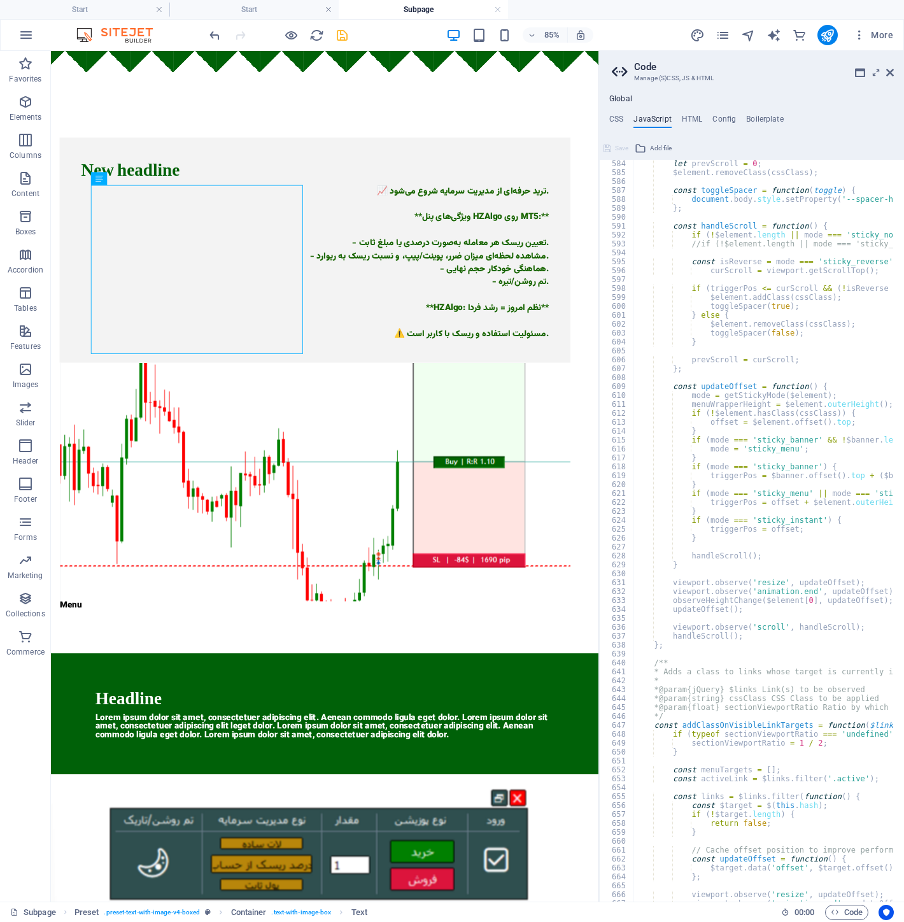
scroll to position [5498, 0]
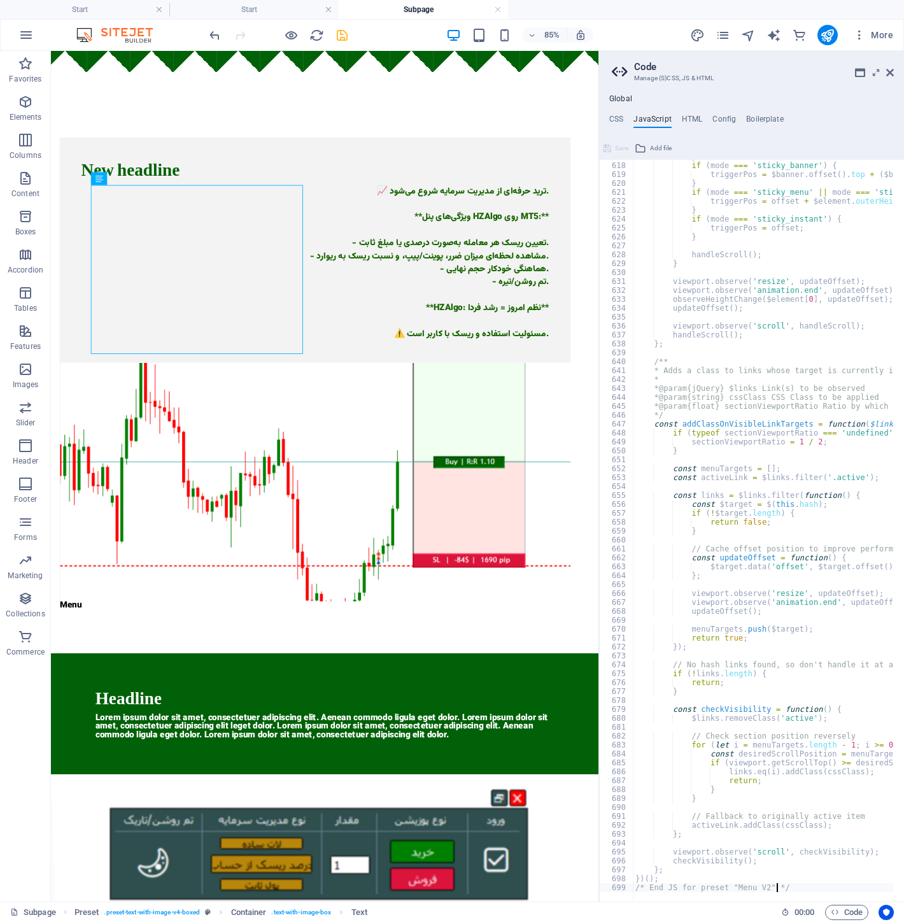
type textarea "/* End JS for preset "Menu V2" */"
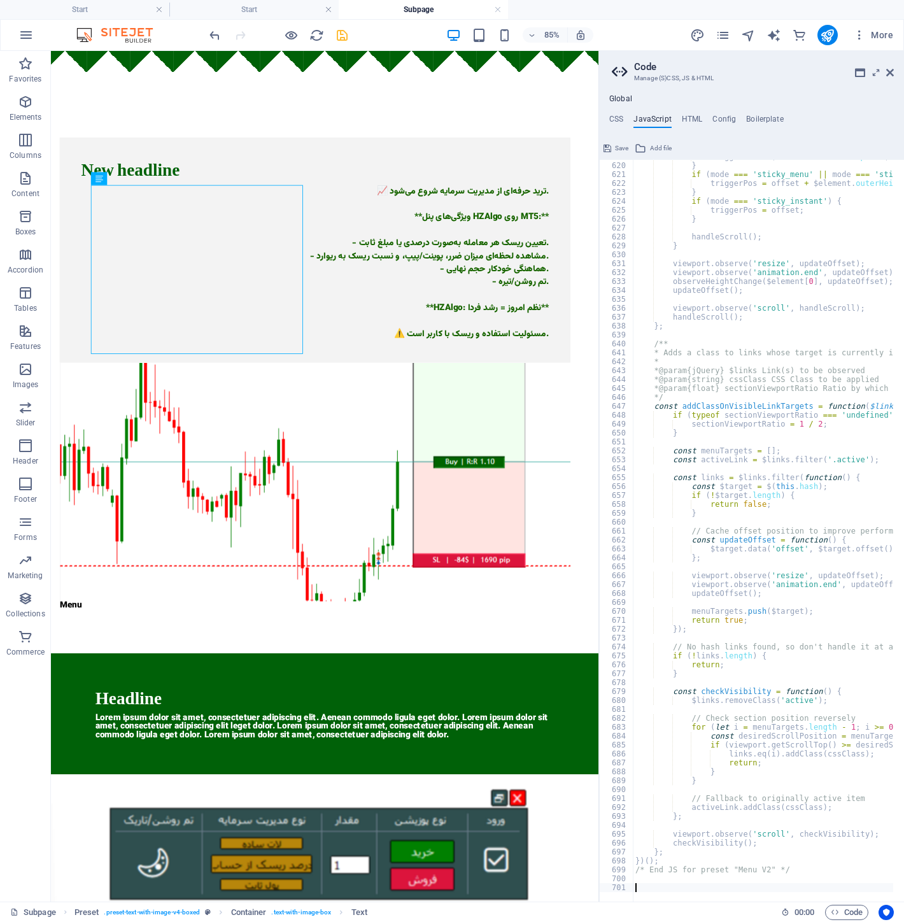
scroll to position [5658, 0]
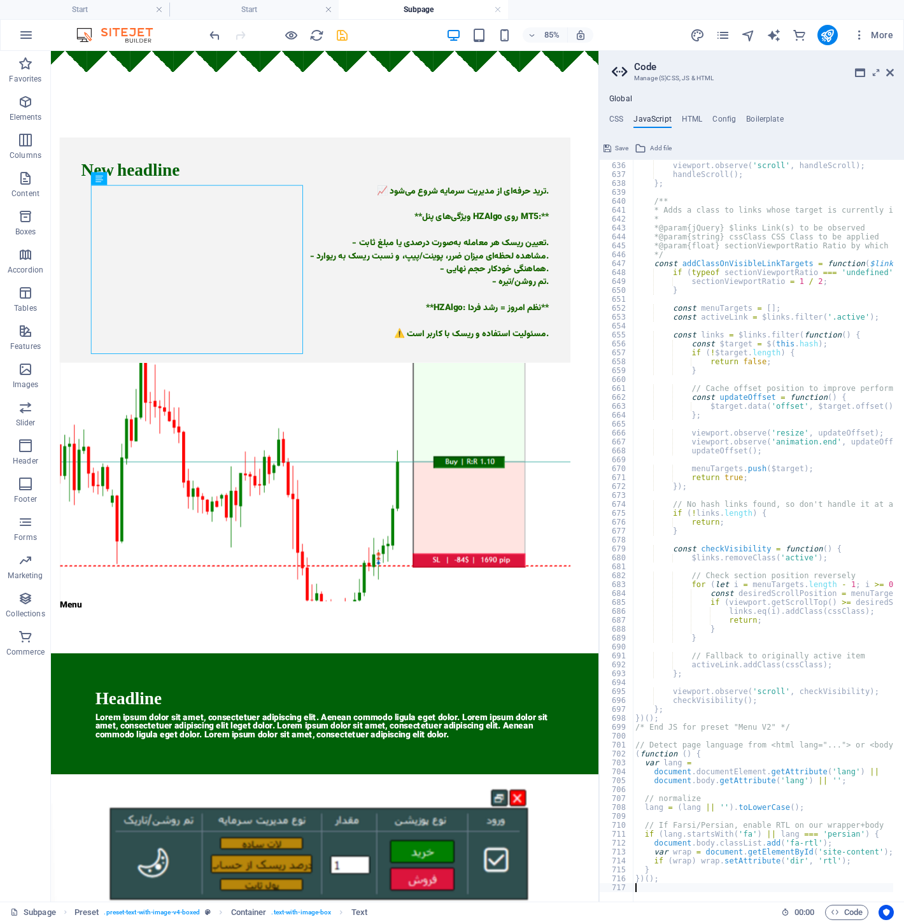
click at [616, 150] on span "Save" at bounding box center [621, 148] width 13 height 15
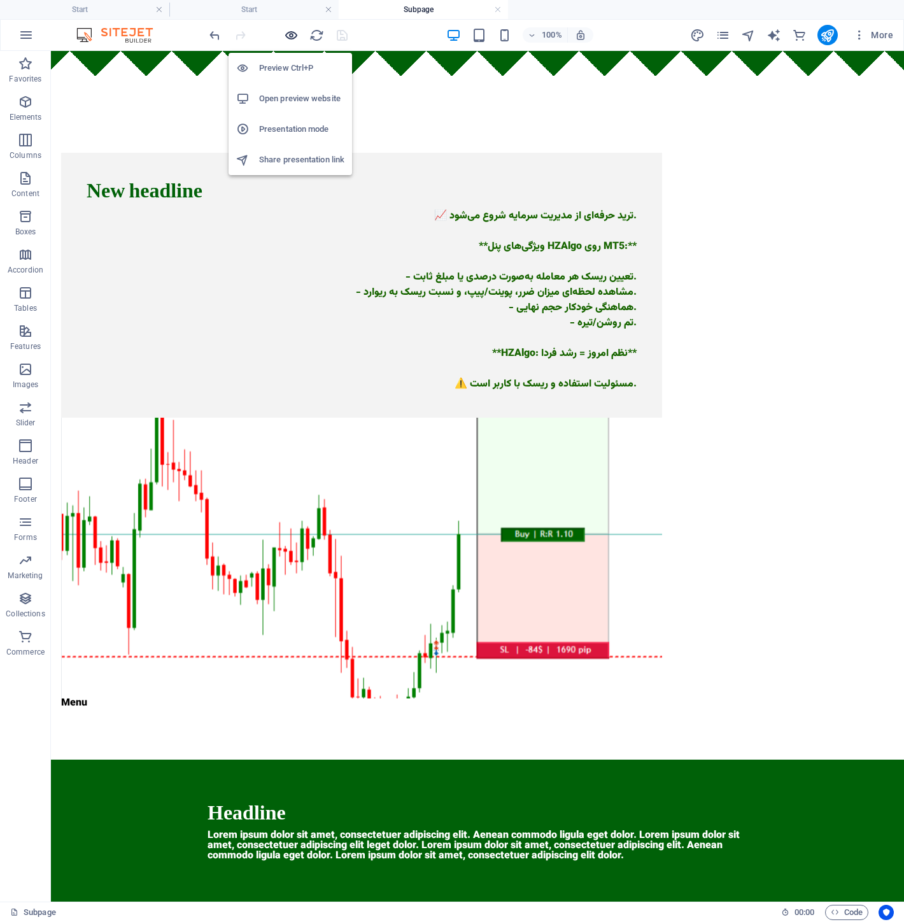
click at [287, 29] on icon "button" at bounding box center [291, 35] width 15 height 15
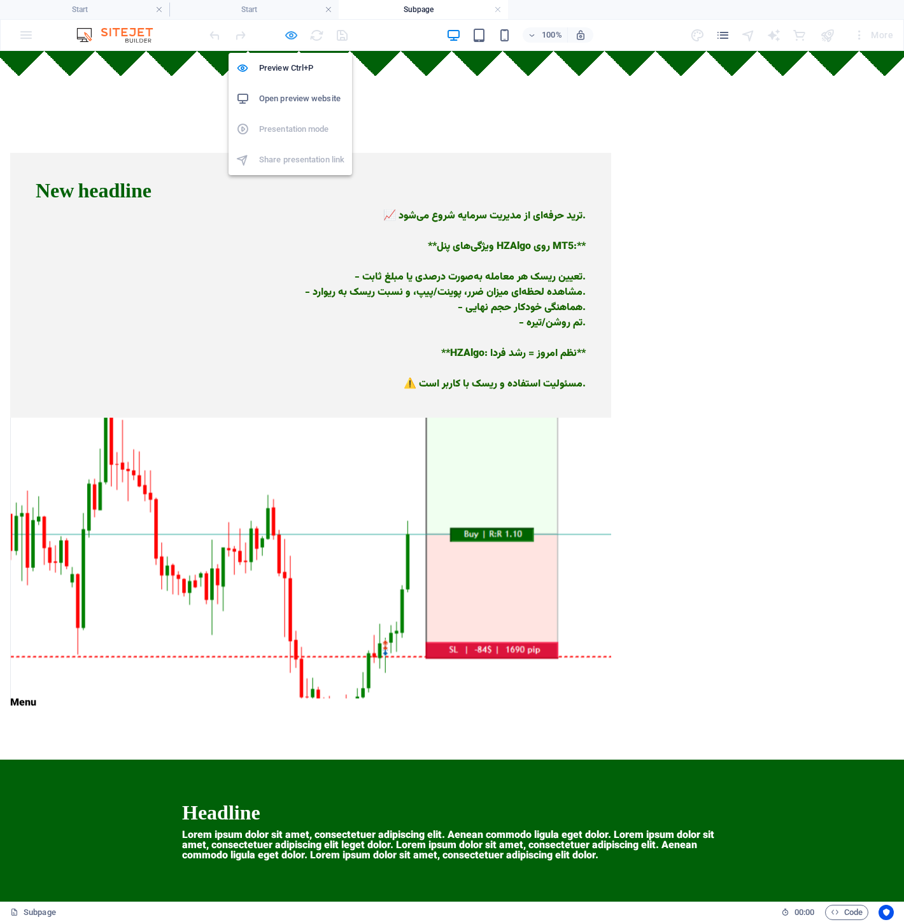
click at [287, 29] on icon "button" at bounding box center [291, 35] width 15 height 15
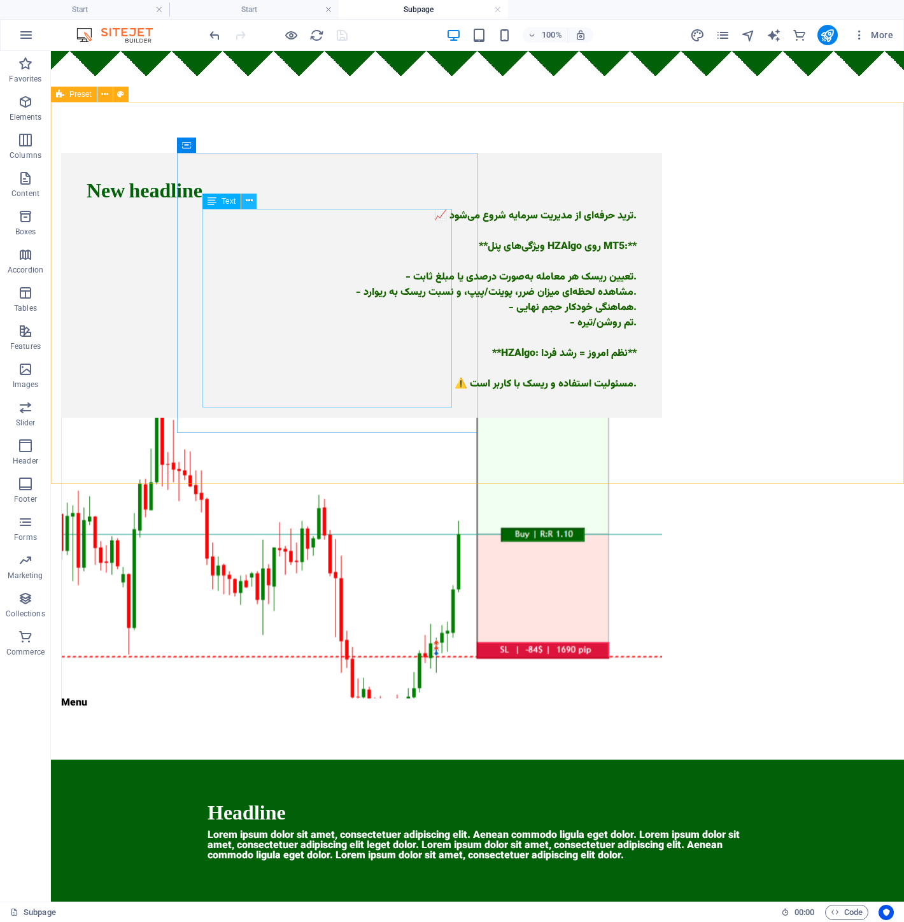
click at [251, 199] on icon at bounding box center [249, 200] width 7 height 13
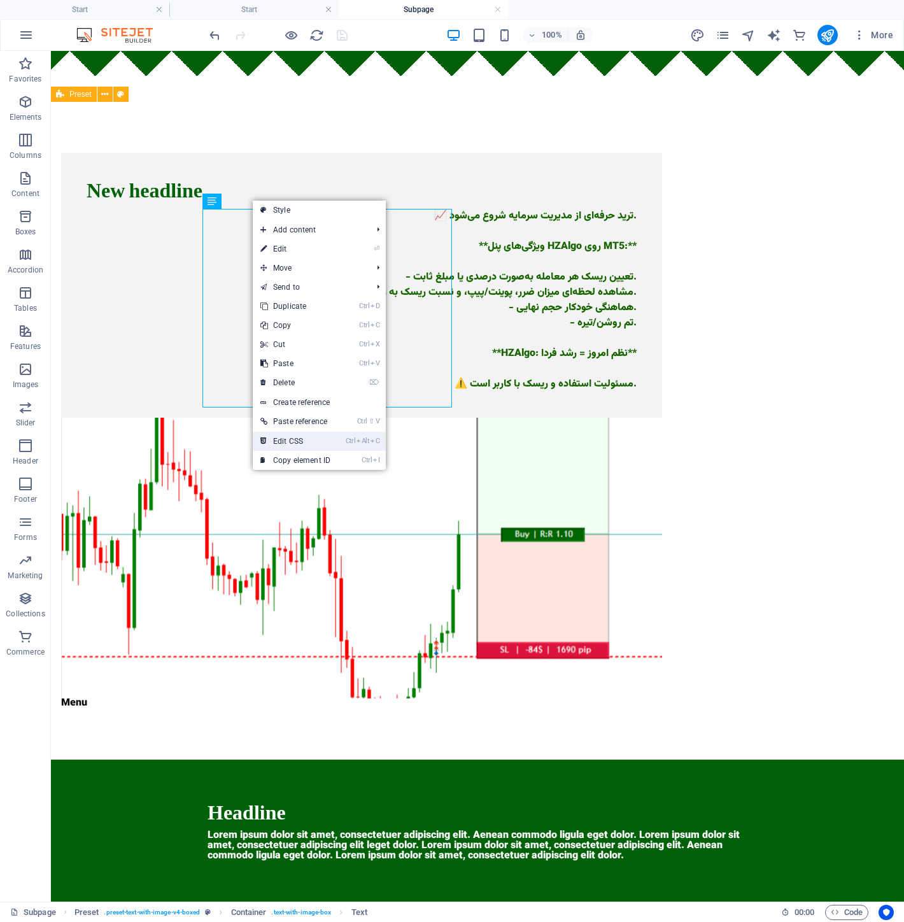
click at [322, 440] on link "Ctrl Alt C Edit CSS" at bounding box center [295, 441] width 85 height 19
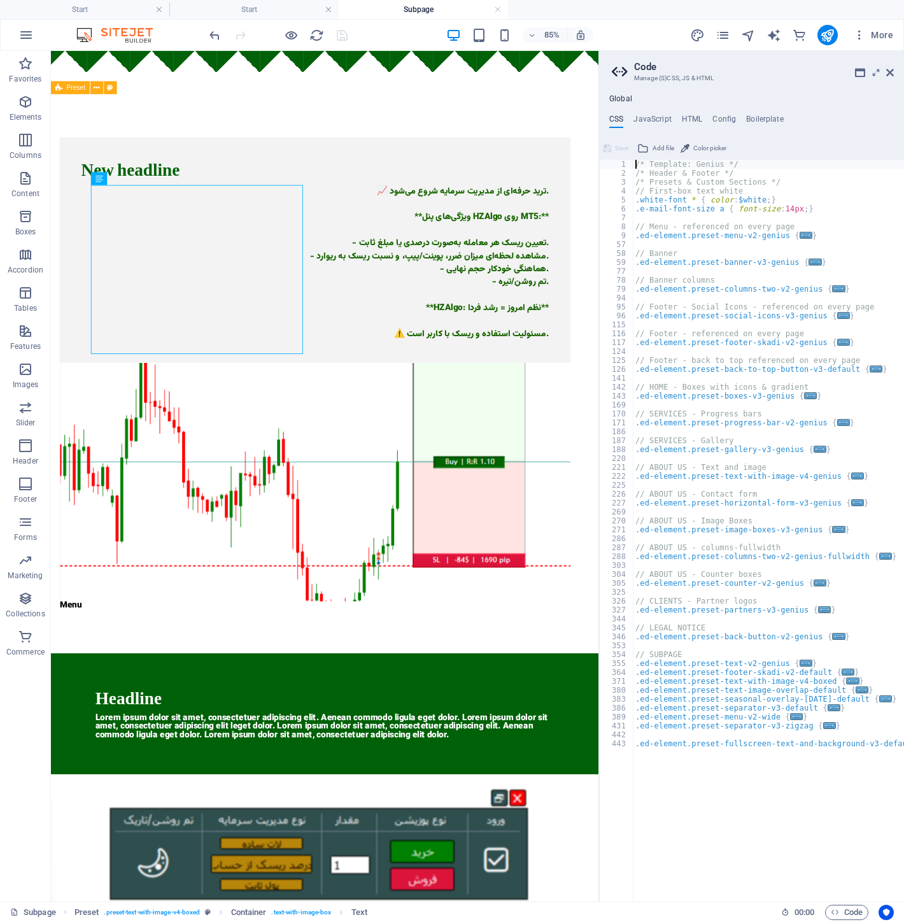
drag, startPoint x: 653, startPoint y: 115, endPoint x: 649, endPoint y: 150, distance: 35.2
click at [651, 117] on h4 "JavaScript" at bounding box center [652, 122] width 38 height 14
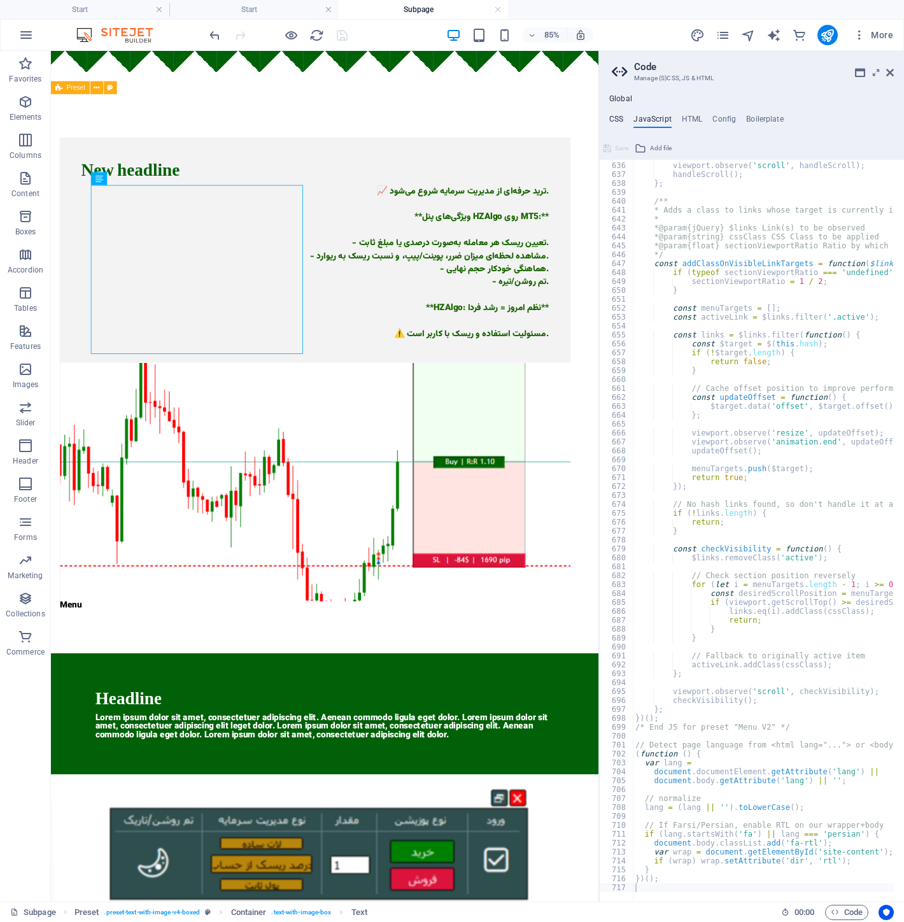
click at [621, 119] on h4 "CSS" at bounding box center [616, 122] width 14 height 14
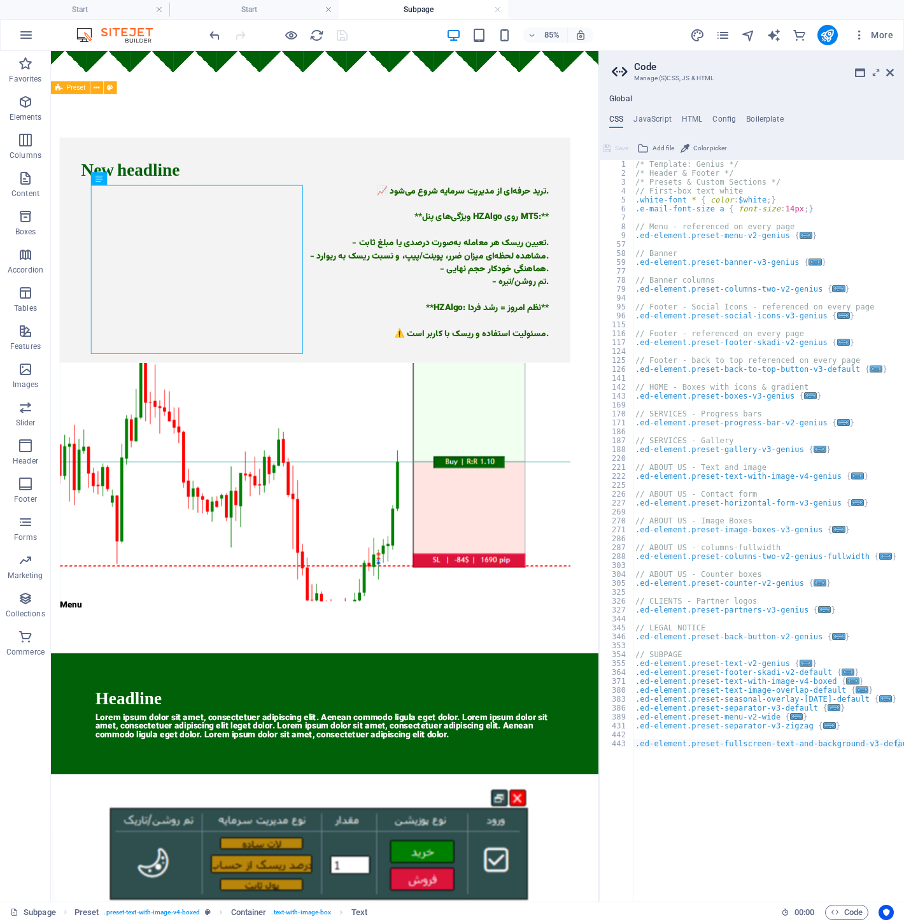
click at [731, 774] on div "/* Template: Genius */ /* Header & Footer */ /* Presets & Custom Sections */ //…" at bounding box center [768, 540] width 271 height 761
type textarea "}"
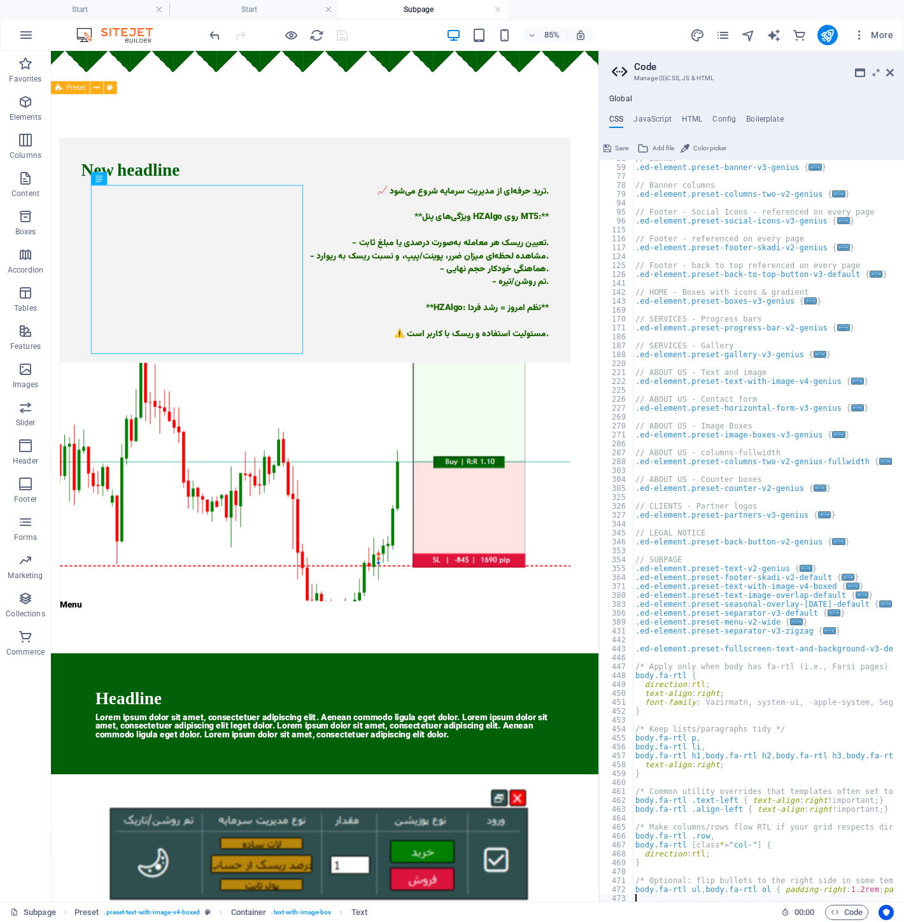
scroll to position [94, 0]
click at [610, 145] on icon at bounding box center [608, 148] width 8 height 15
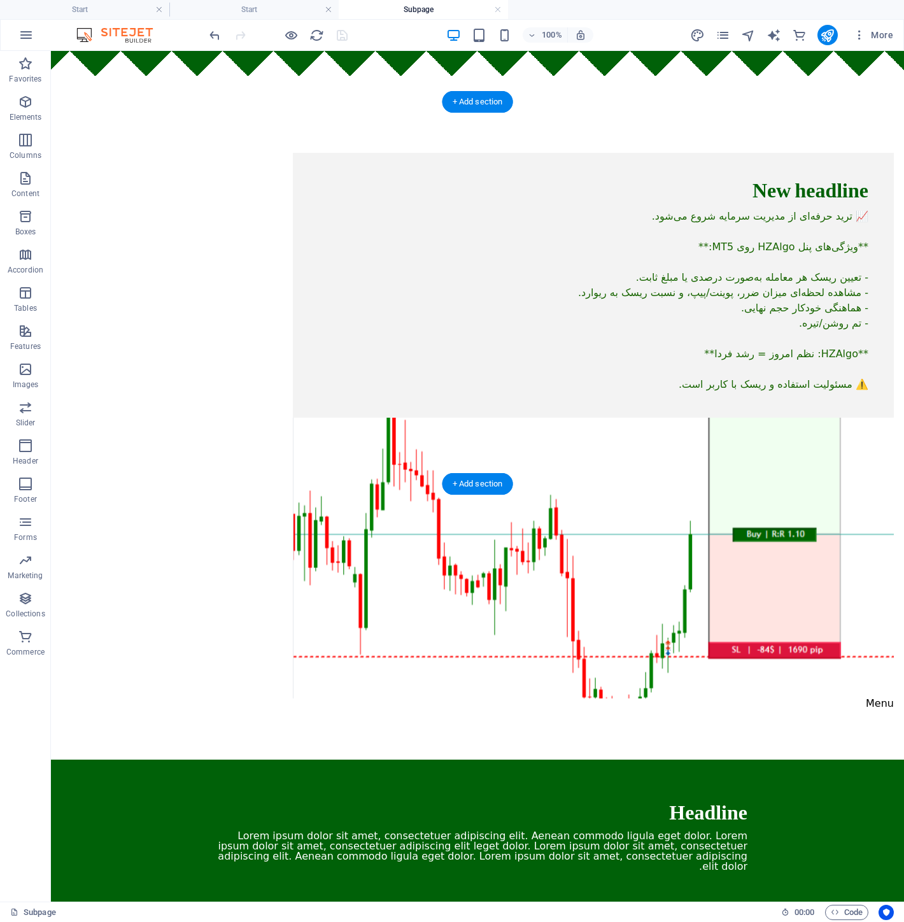
click at [408, 418] on figure at bounding box center [593, 558] width 601 height 281
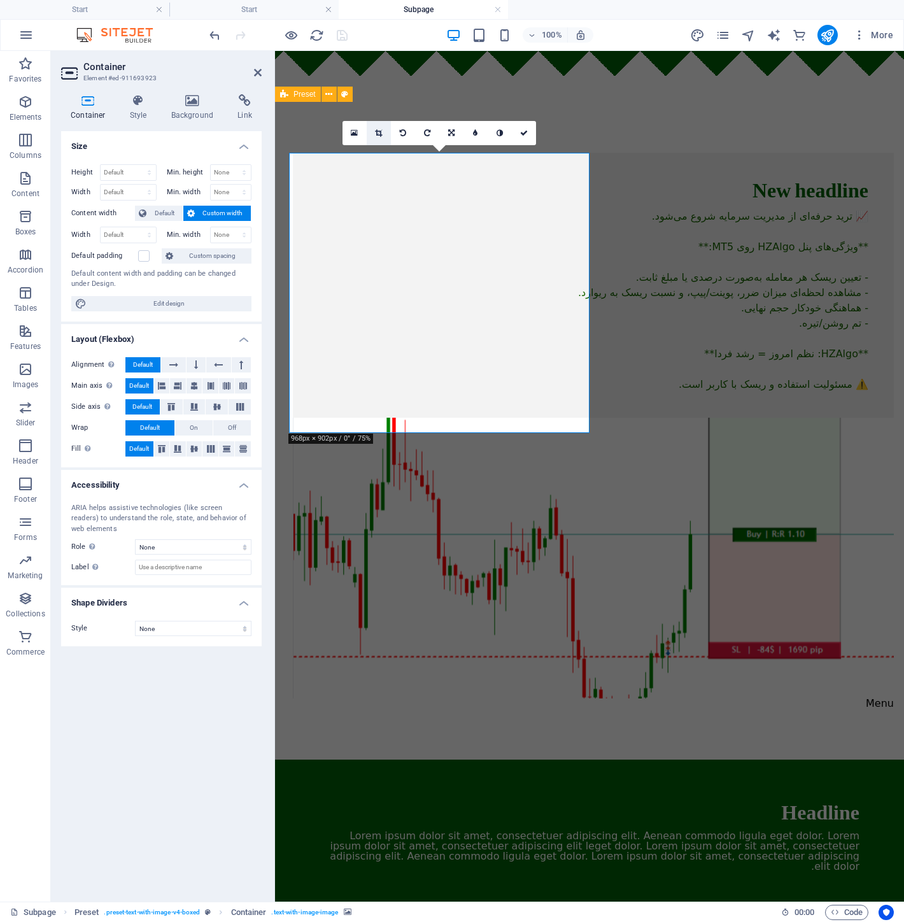
click at [383, 134] on link at bounding box center [379, 133] width 24 height 24
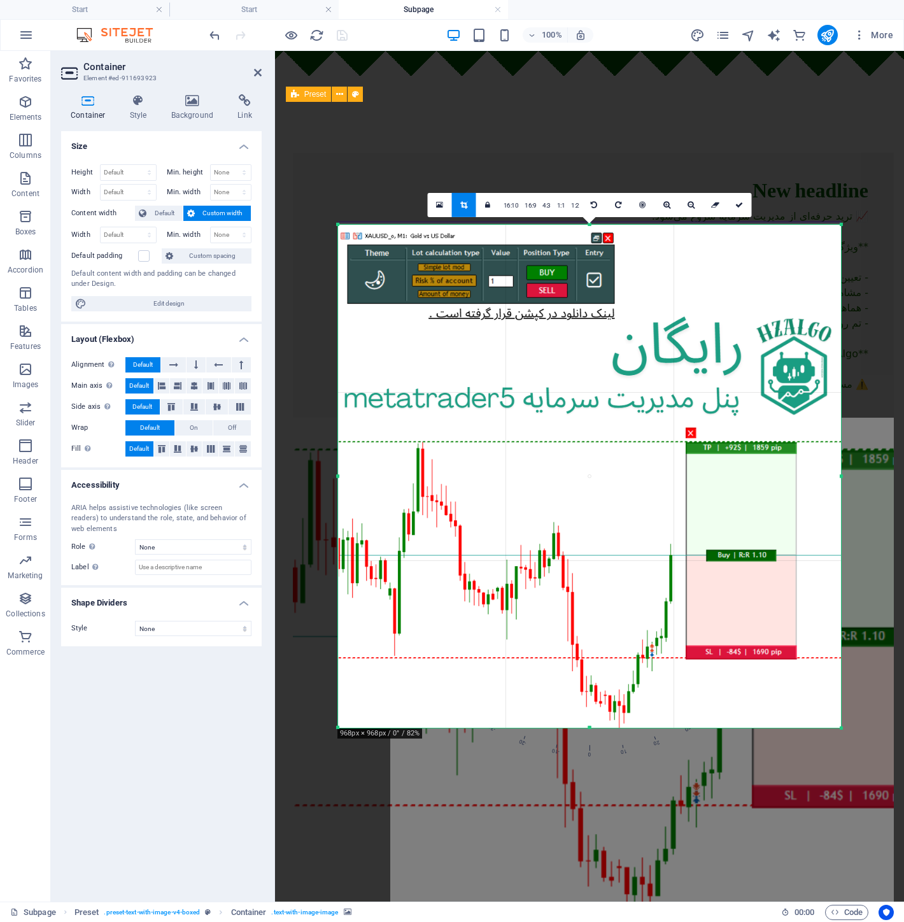
drag, startPoint x: 837, startPoint y: 322, endPoint x: 889, endPoint y: 124, distance: 204.8
click at [889, 124] on div "Drag here to replace the existing content. Press “Ctrl” if you want to create a…" at bounding box center [589, 476] width 629 height 851
click at [735, 208] on icon at bounding box center [739, 205] width 8 height 8
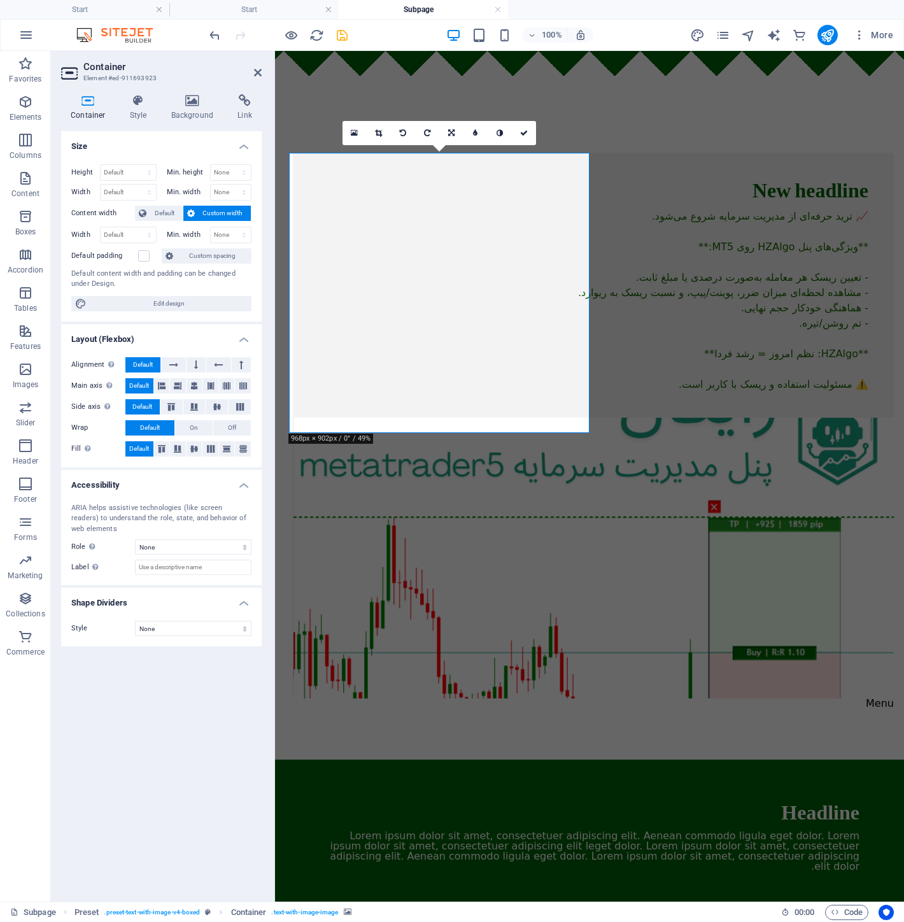
click at [580, 784] on html "Skip to main content New headline 📈 ترید حرفه‌ای از مدیریت سرمایه شروع می‌شود. …" at bounding box center [589, 622] width 629 height 1143
click at [251, 74] on header "Container Element #ed-911693923" at bounding box center [161, 67] width 201 height 33
click at [258, 67] on icon at bounding box center [258, 72] width 8 height 10
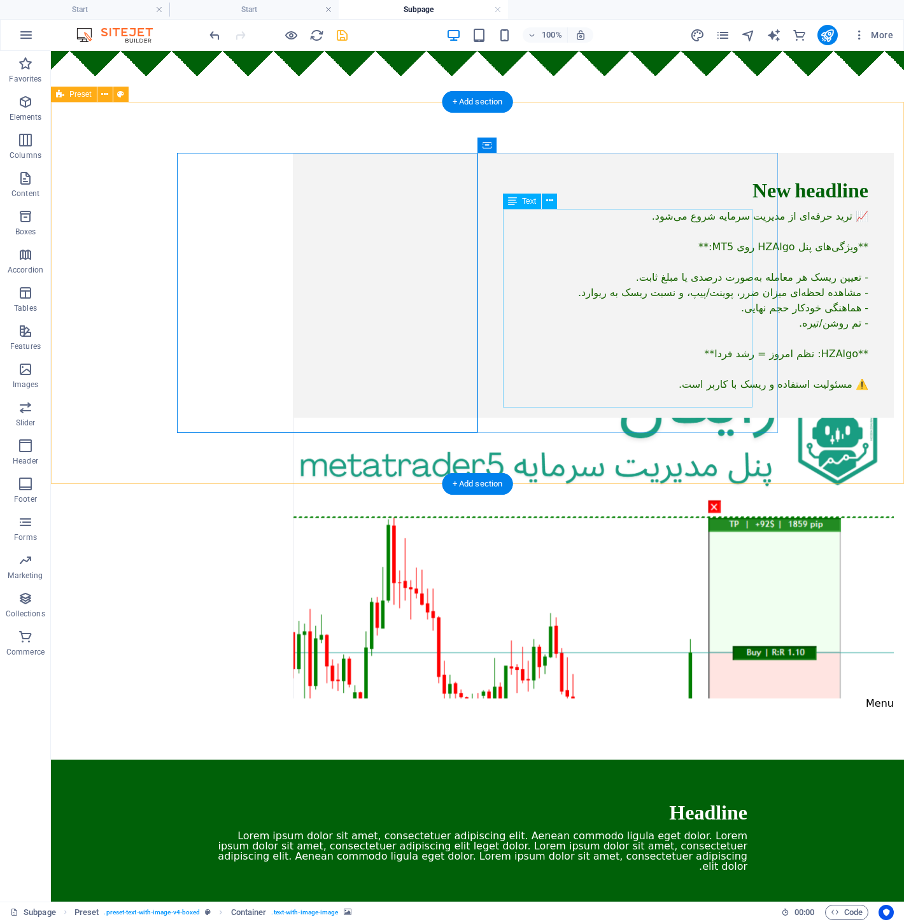
click at [694, 221] on div "📈 ترید حرفه‌ای از مدیریت سرمایه شروع می‌شود. **ویژگی‌های پنل HZAlgo روی MT5:** …" at bounding box center [593, 300] width 550 height 183
click at [737, 363] on div "📈 ترید حرفه‌ای از مدیریت سرمایه شروع می‌شود. **ویژگی‌های پنل HZAlgo روی MT5:** …" at bounding box center [593, 300] width 550 height 183
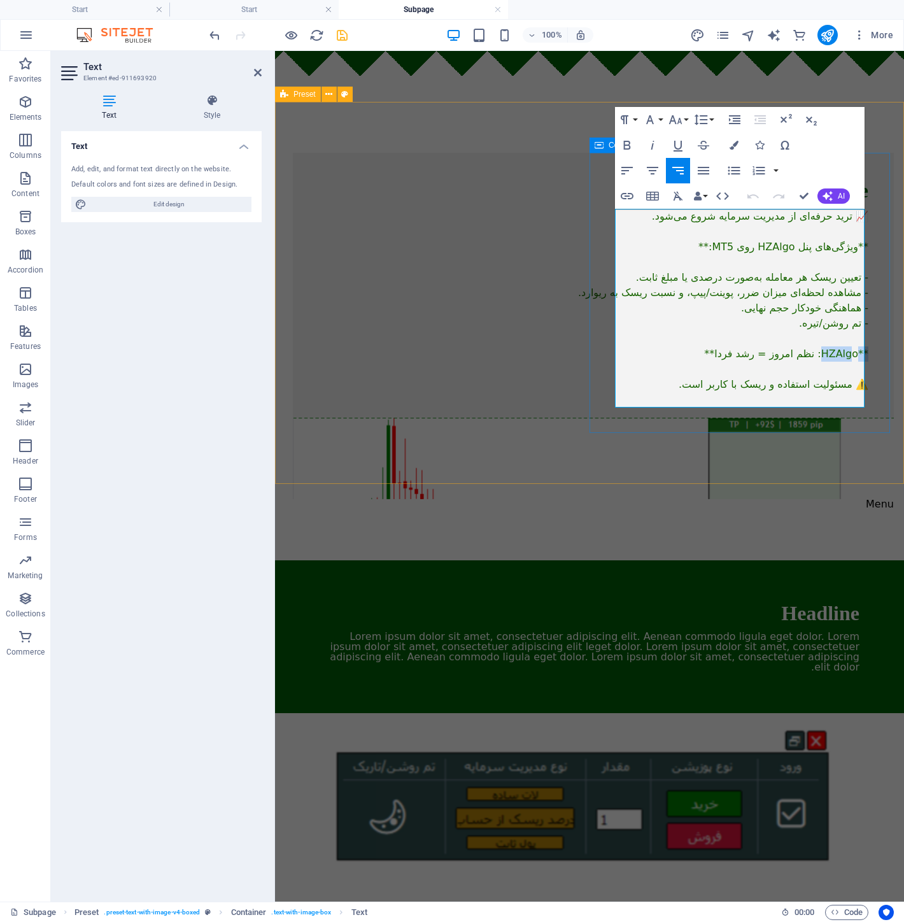
drag, startPoint x: 851, startPoint y: 371, endPoint x: 873, endPoint y: 371, distance: 21.6
click at [873, 371] on div "New headline 📈 ترید حرفه‌ای از مدیریت سرمایه شروع می‌شود. **ویژگی‌های پنل HZAlg…" at bounding box center [593, 285] width 601 height 265
click at [855, 365] on p "📈 ترید حرفه‌ای از مدیریت سرمایه شروع می‌شود. **ویژگی‌های پنل HZAlgo روی MT5:** …" at bounding box center [593, 300] width 550 height 183
drag, startPoint x: 818, startPoint y: 367, endPoint x: 837, endPoint y: 371, distance: 19.4
click at [862, 371] on p "📈 ترید حرفه‌ای از مدیریت سرمایه شروع می‌شود. **ویژگی‌های پنل HZAlgo روی MT5:** …" at bounding box center [593, 300] width 550 height 183
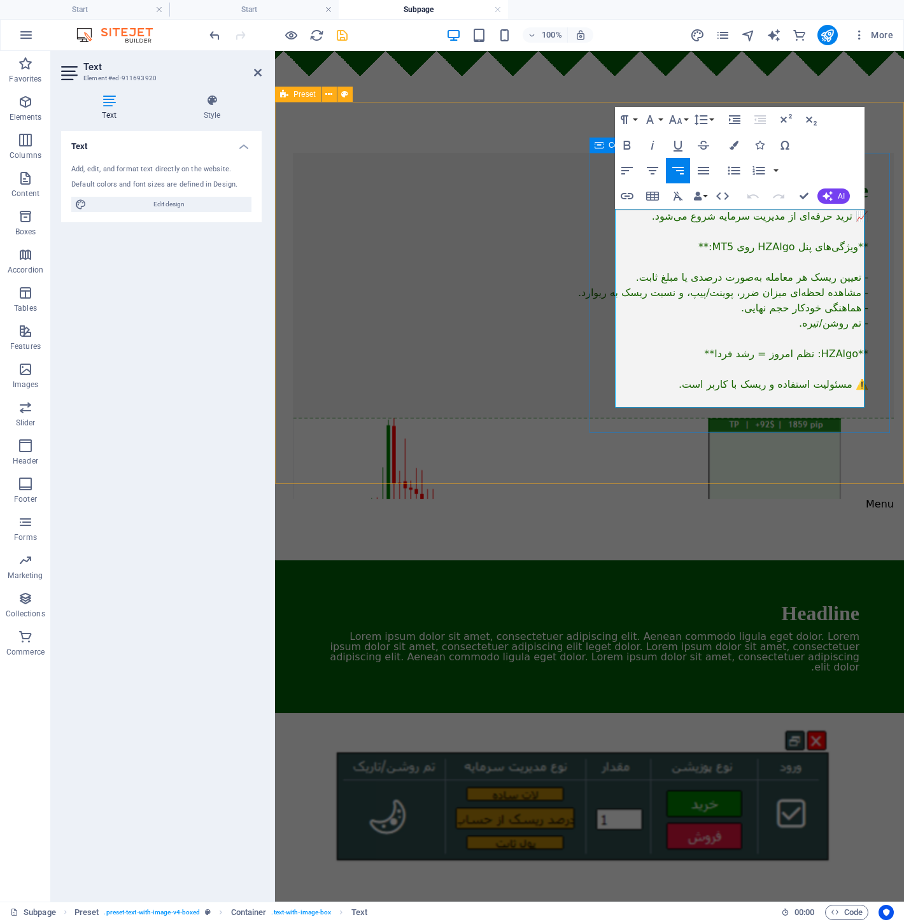
click at [829, 368] on p "📈 ترید حرفه‌ای از مدیریت سرمایه شروع می‌شود. **ویژگی‌های پنل HZAlgo روی MT5:** …" at bounding box center [593, 300] width 550 height 183
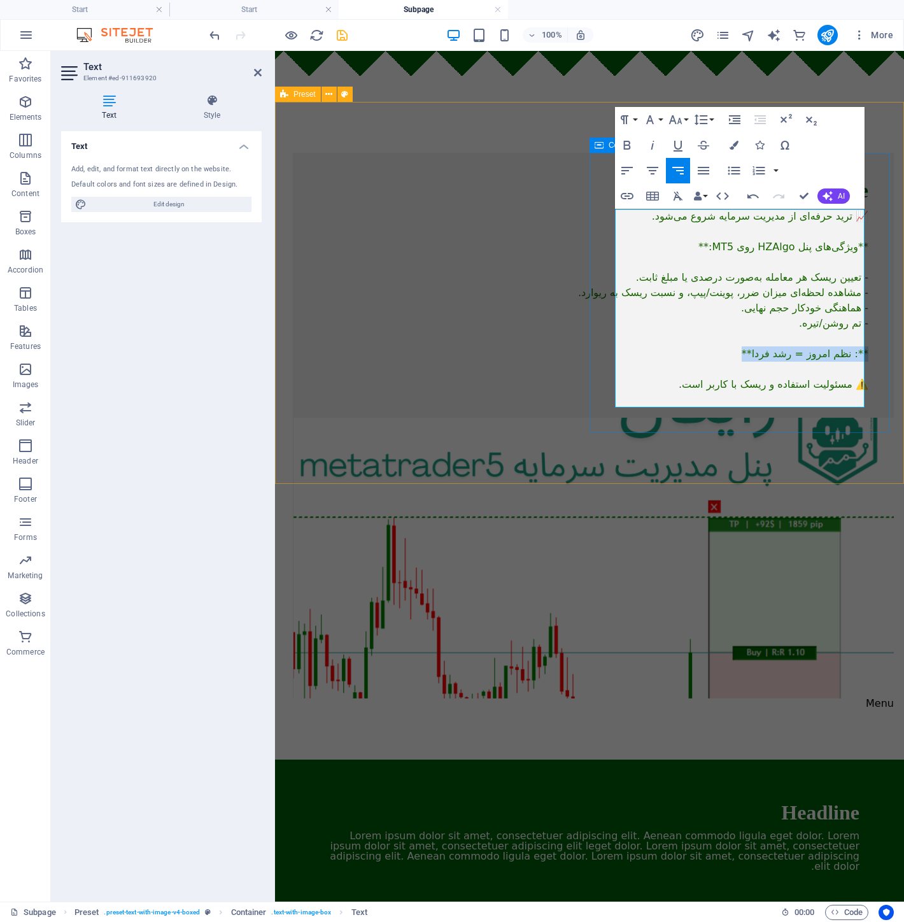
drag, startPoint x: 722, startPoint y: 376, endPoint x: 889, endPoint y: 372, distance: 166.9
click at [889, 372] on div "New headline 📈 ترید حرفه‌ای از مدیریت سرمایه شروع می‌شود. **ویژگی‌های پنل HZAlg…" at bounding box center [593, 285] width 601 height 265
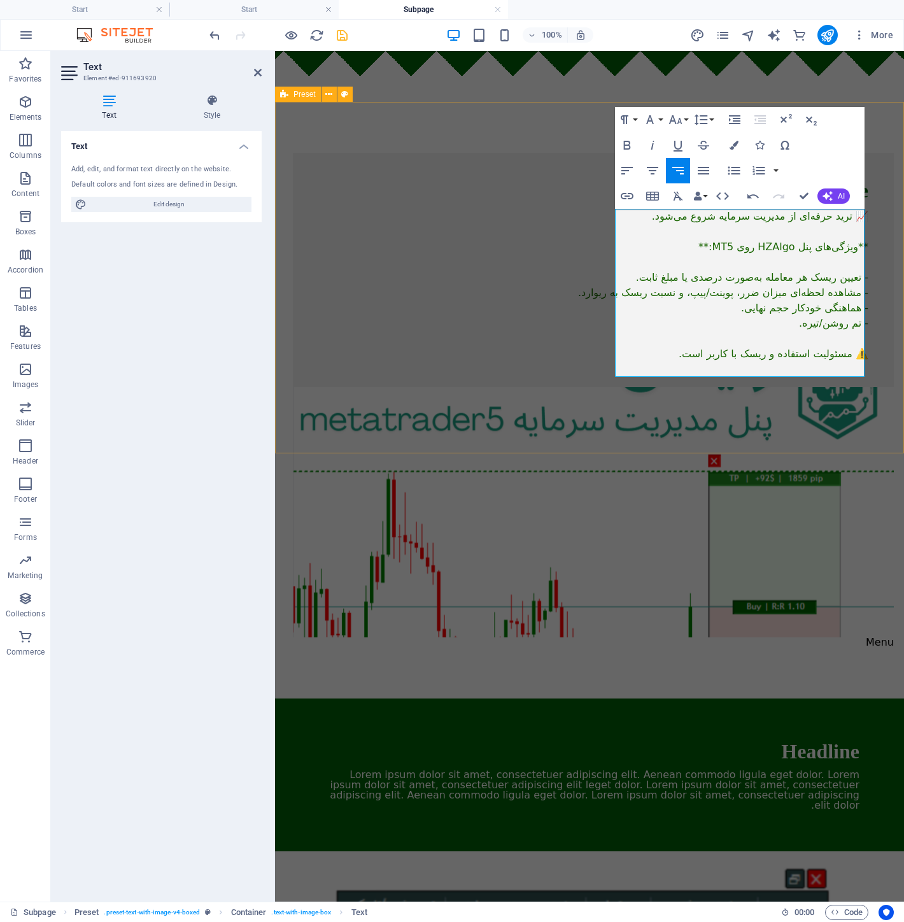
click at [753, 421] on div "New headline 📈 ترید حرفه‌ای از مدیریت سرمایه شروع می‌شود. **ویژگی‌های پنل HZAlg…" at bounding box center [589, 400] width 629 height 597
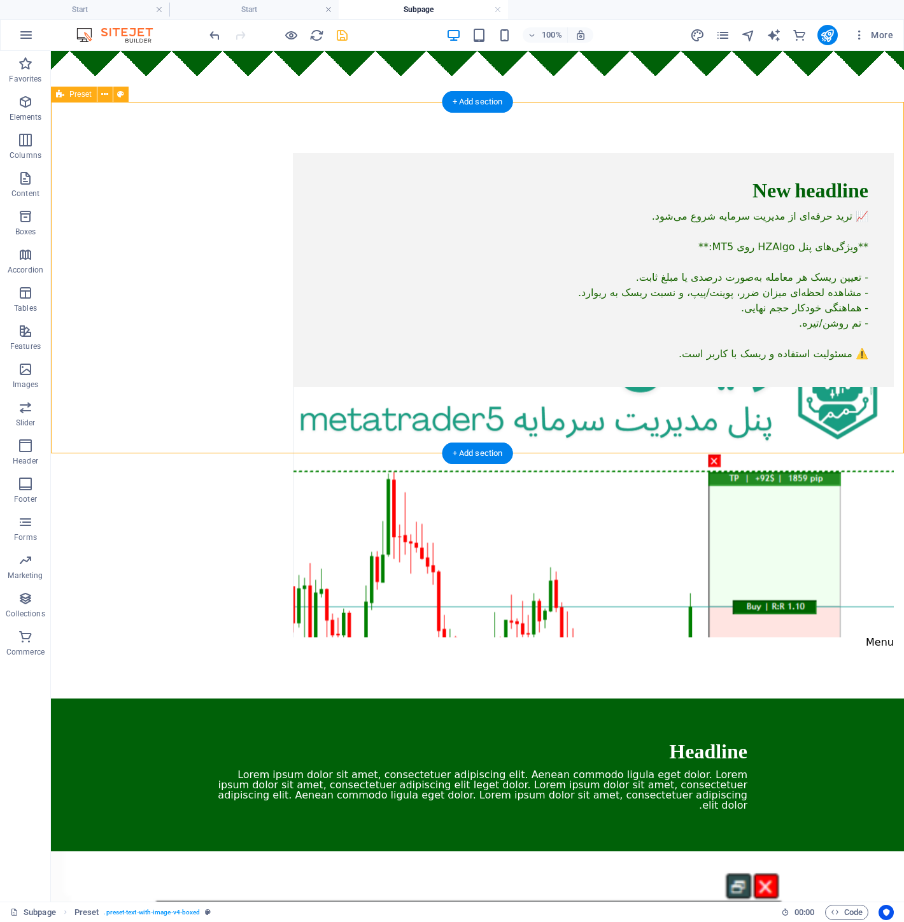
click at [844, 272] on div "New headline 📈 ترید حرفه‌ای از مدیریت سرمایه شروع می‌شود. **ویژگی‌های پنل HZAlg…" at bounding box center [477, 400] width 853 height 597
click at [364, 387] on figure at bounding box center [593, 512] width 601 height 250
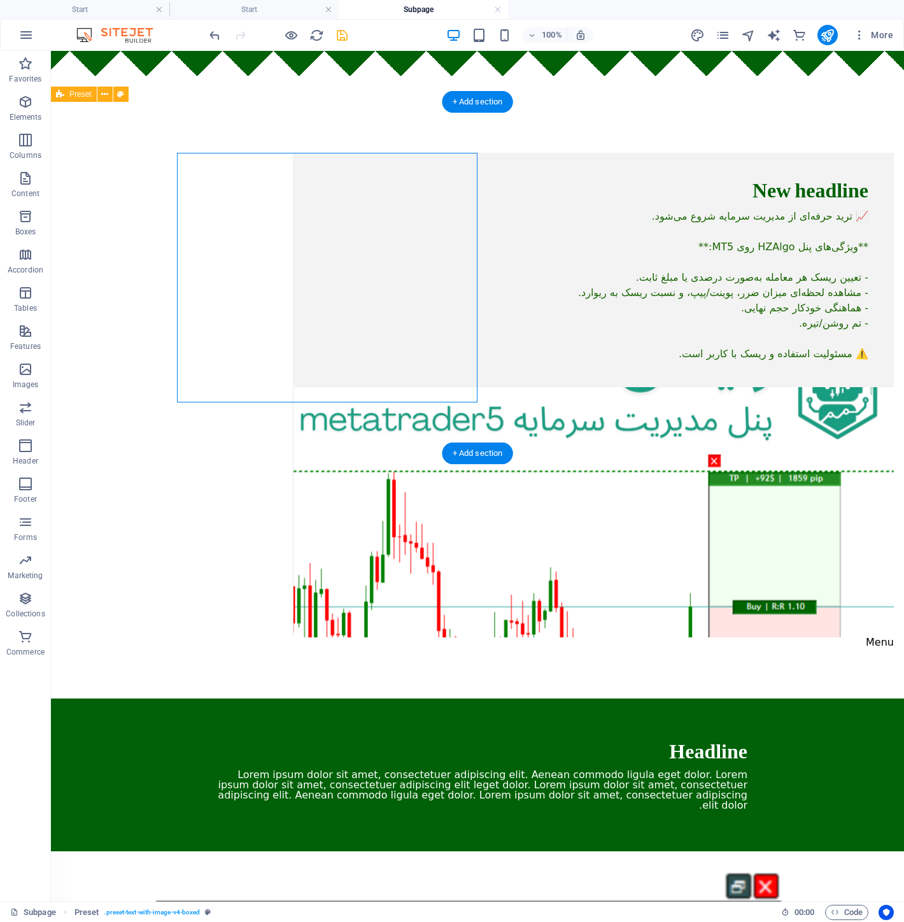
click at [364, 387] on figure at bounding box center [593, 512] width 601 height 250
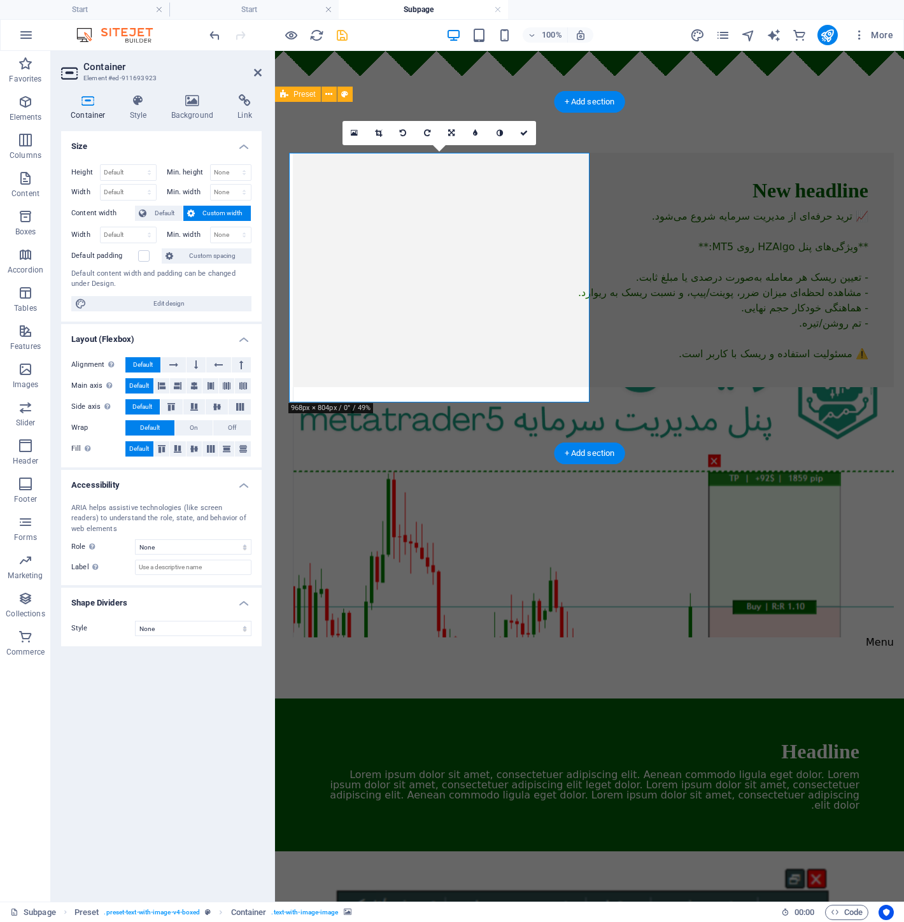
click at [530, 387] on figure at bounding box center [593, 512] width 601 height 250
click at [635, 423] on div "New headline 📈 ترید حرفه‌ای از مدیریت سرمایه شروع می‌شود. **ویژگی‌های پنل HZAlg…" at bounding box center [589, 400] width 629 height 597
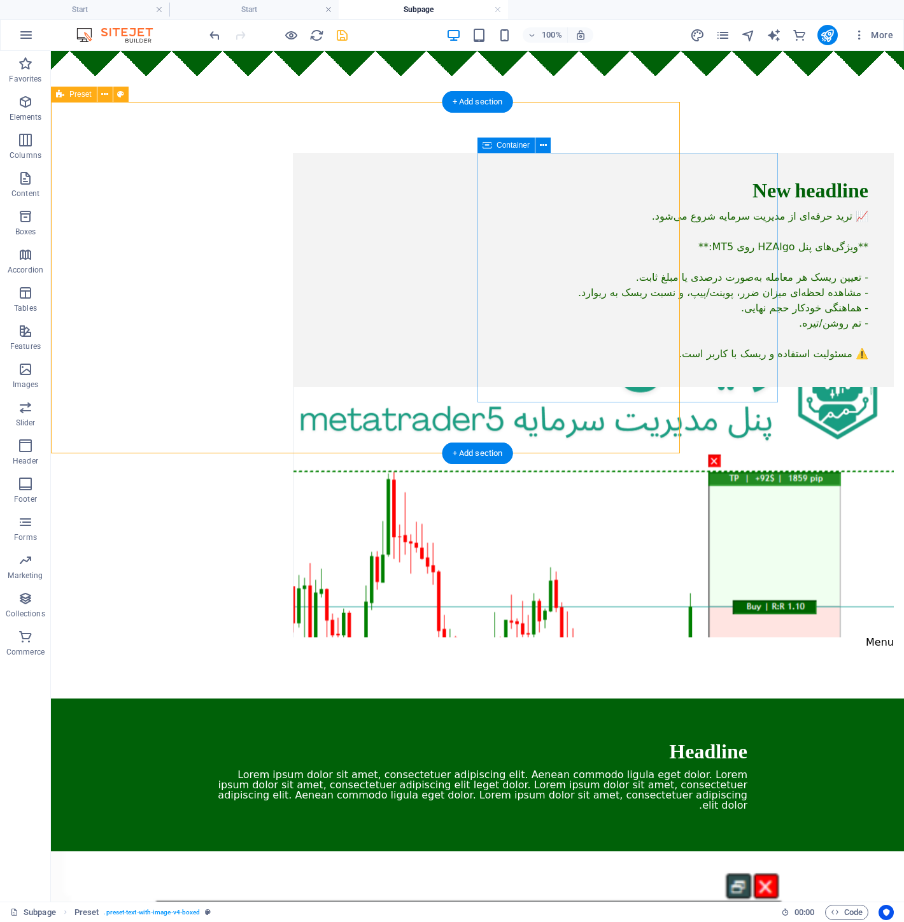
click at [481, 353] on div "New headline 📈 ترید حرفه‌ای از مدیریت سرمایه شروع می‌شود. **ویژگی‌های پنل HZAlg…" at bounding box center [593, 270] width 601 height 234
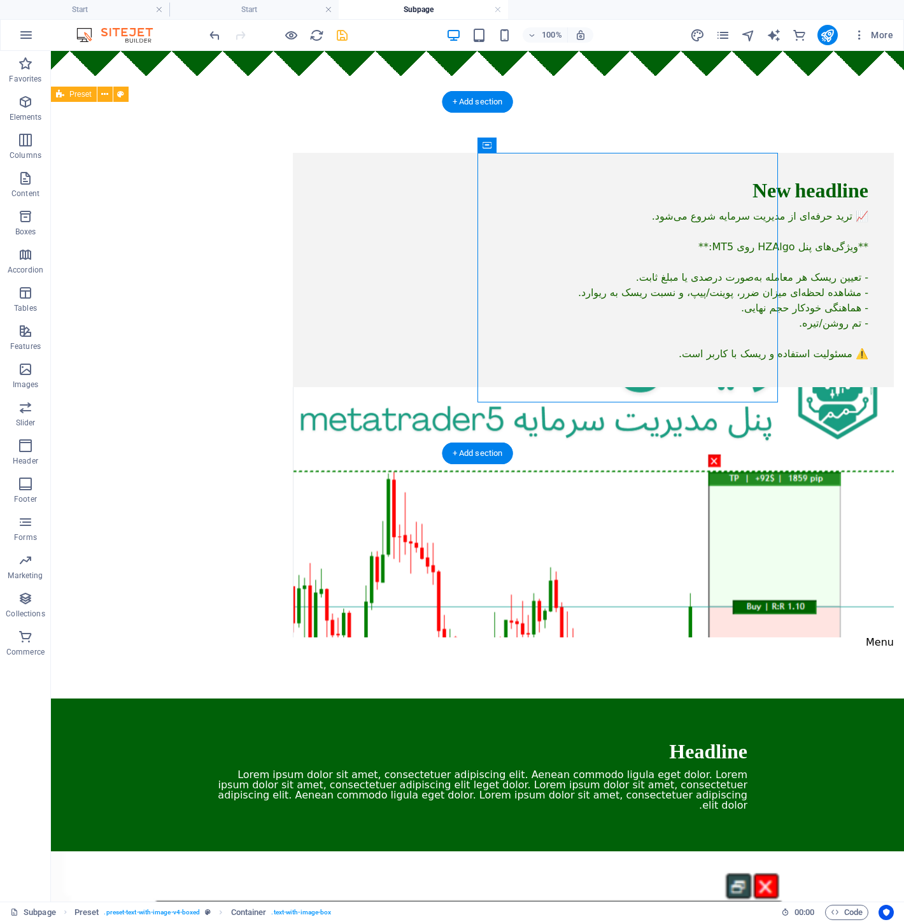
click at [360, 387] on figure at bounding box center [593, 512] width 601 height 250
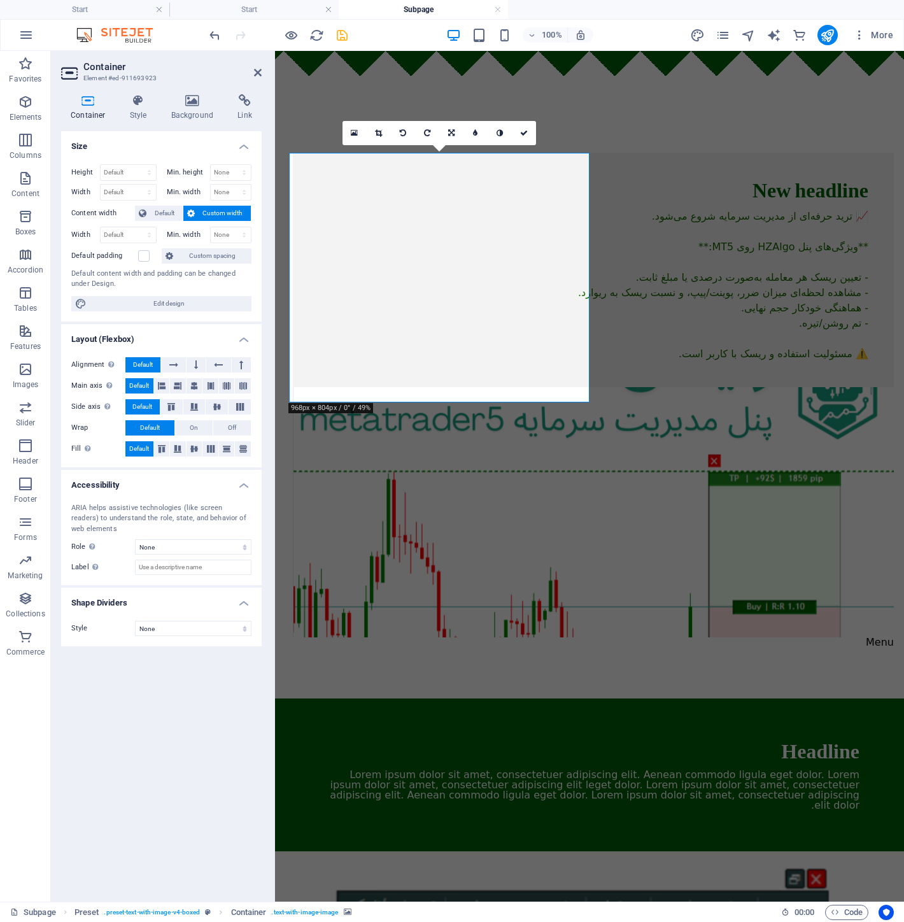
click at [633, 690] on html "Skip to main content New headline 📈 ترید حرفه‌ای از مدیریت سرمایه شروع می‌شود. …" at bounding box center [589, 592] width 629 height 1082
drag, startPoint x: 838, startPoint y: 691, endPoint x: 831, endPoint y: 694, distance: 7.7
click at [831, 694] on html "Skip to main content New headline 📈 ترید حرفه‌ای از مدیریت سرمایه شروع می‌شود. …" at bounding box center [589, 592] width 629 height 1082
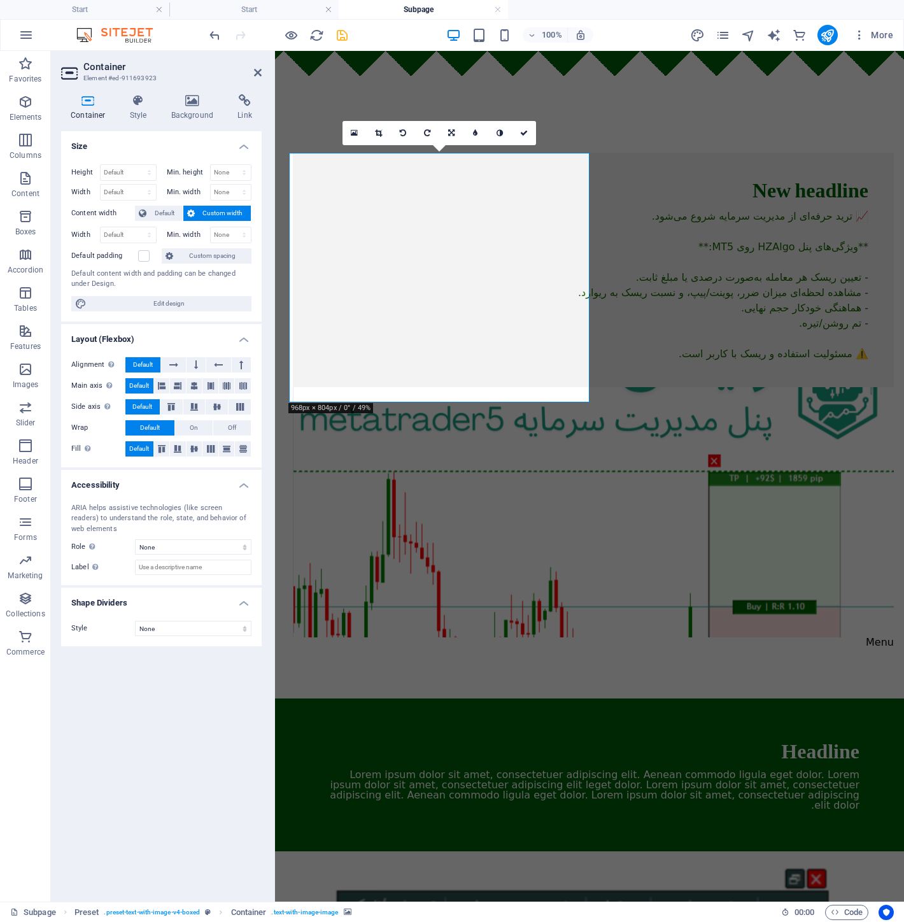
click at [251, 72] on h2 "Container" at bounding box center [172, 66] width 178 height 11
click at [259, 71] on icon at bounding box center [258, 72] width 8 height 10
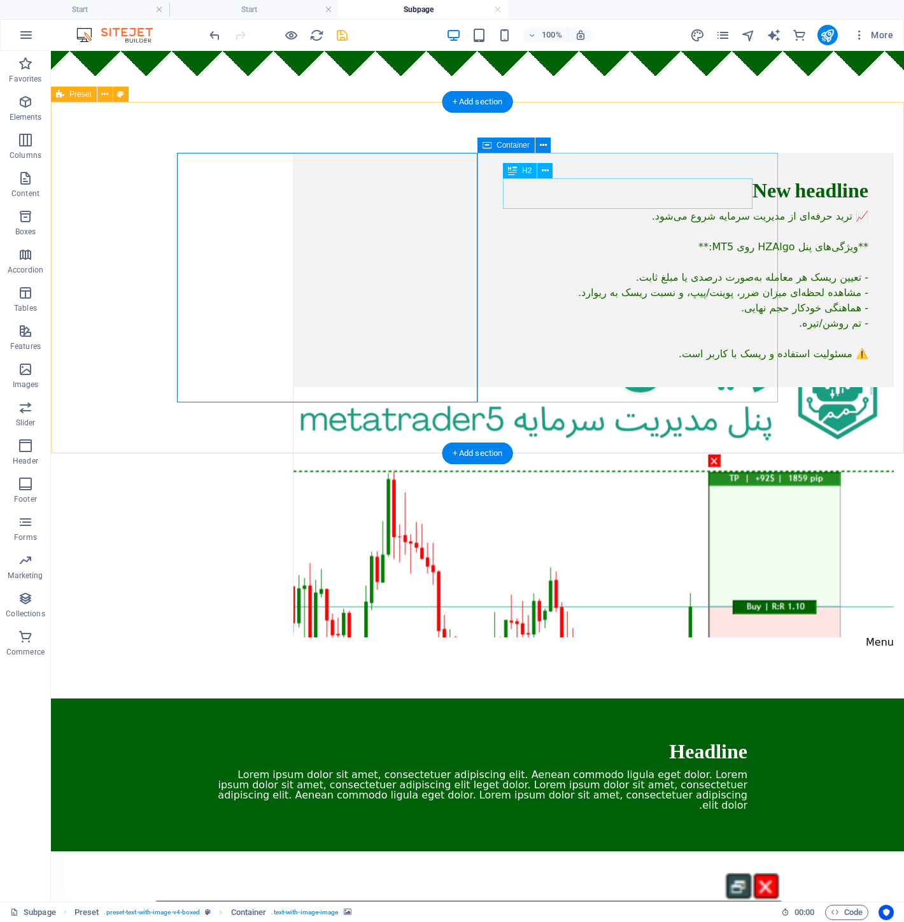
click at [710, 189] on div "New headline" at bounding box center [593, 193] width 550 height 31
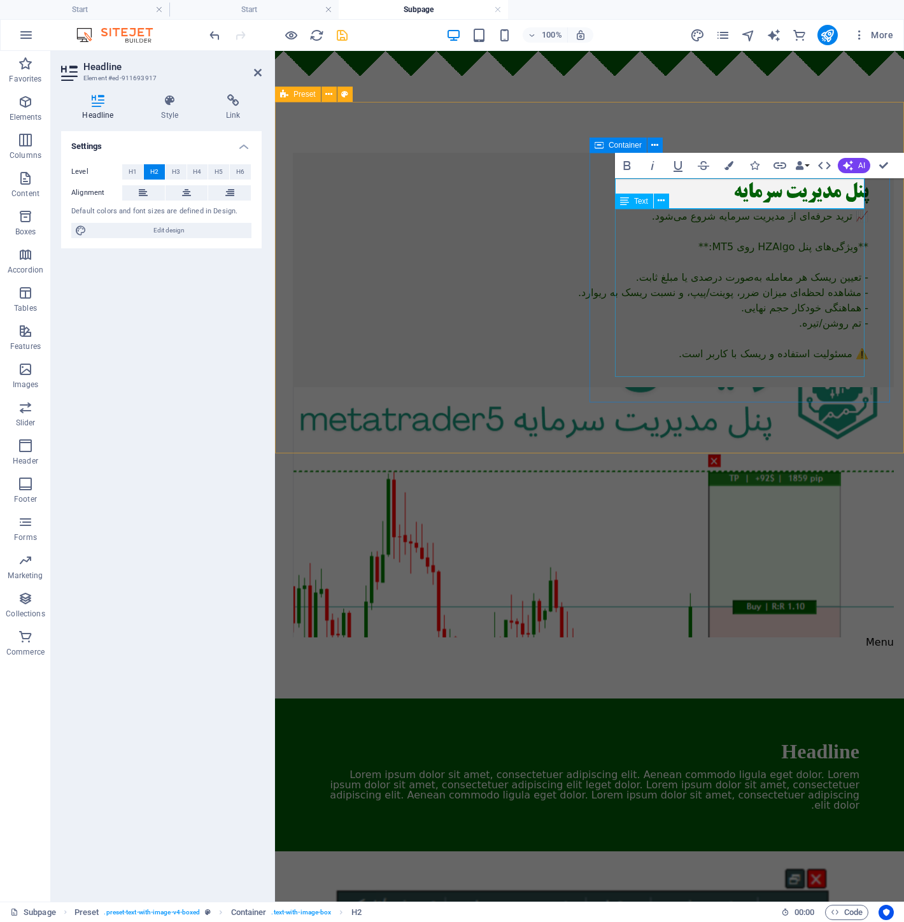
click at [726, 215] on div "📈 ترید حرفه‌ای از مدیریت سرمایه شروع می‌شود. **ویژگی‌های پنل HZAlgo روی MT5:** …" at bounding box center [593, 285] width 550 height 153
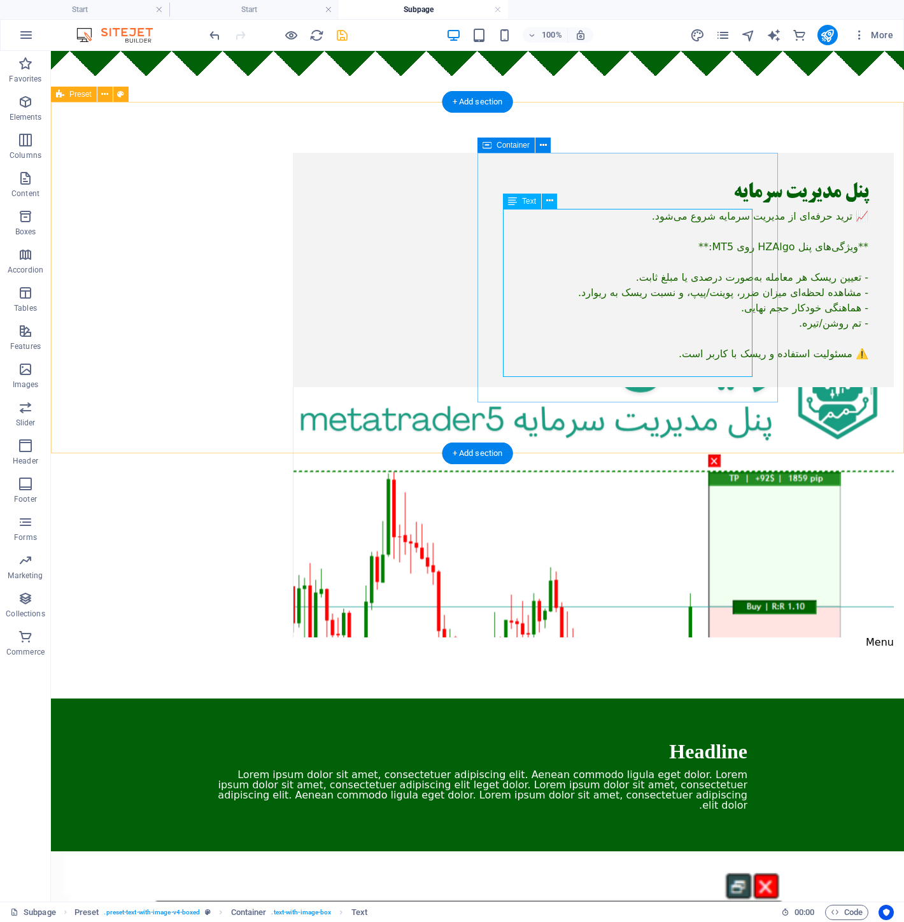
click at [588, 243] on div "📈 ترید حرفه‌ای از مدیریت سرمایه شروع می‌شود. **ویژگی‌های پنل HZAlgo روی MT5:** …" at bounding box center [593, 285] width 550 height 153
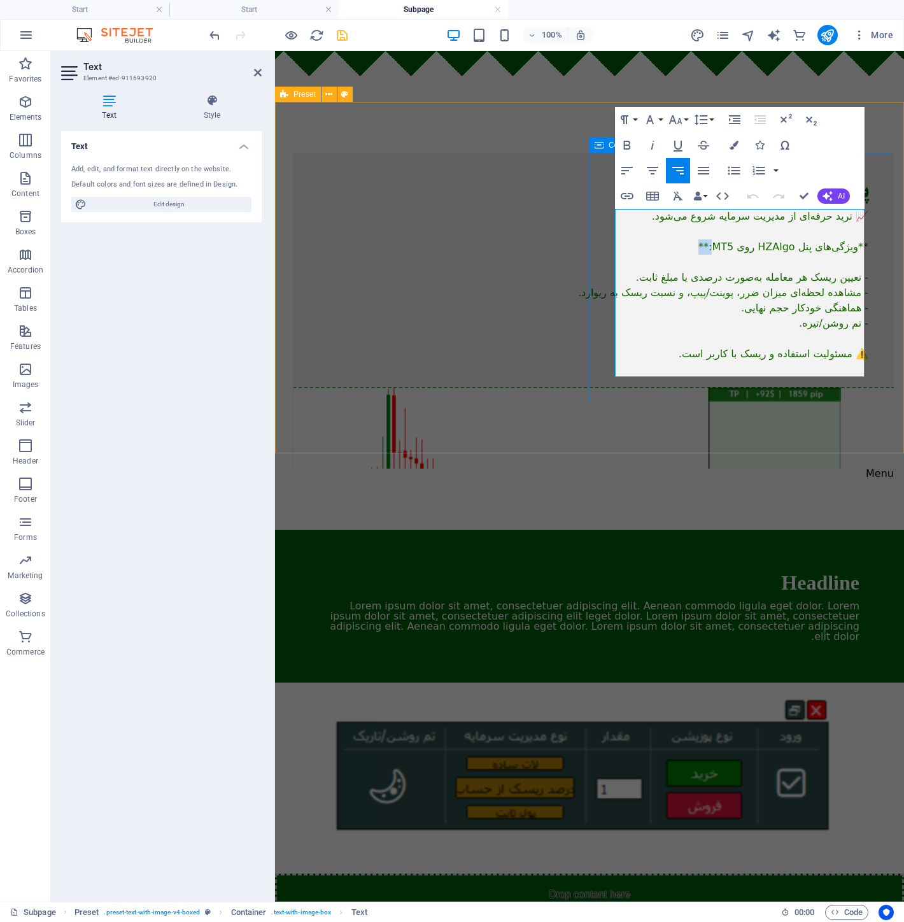
drag, startPoint x: 704, startPoint y: 250, endPoint x: 718, endPoint y: 248, distance: 13.4
click at [718, 248] on p "📈 ترید حرفه‌ای از مدیریت سرمایه شروع می‌شود. **ویژگی‌های پنل HZAlgo روی MT5:** …" at bounding box center [593, 285] width 550 height 153
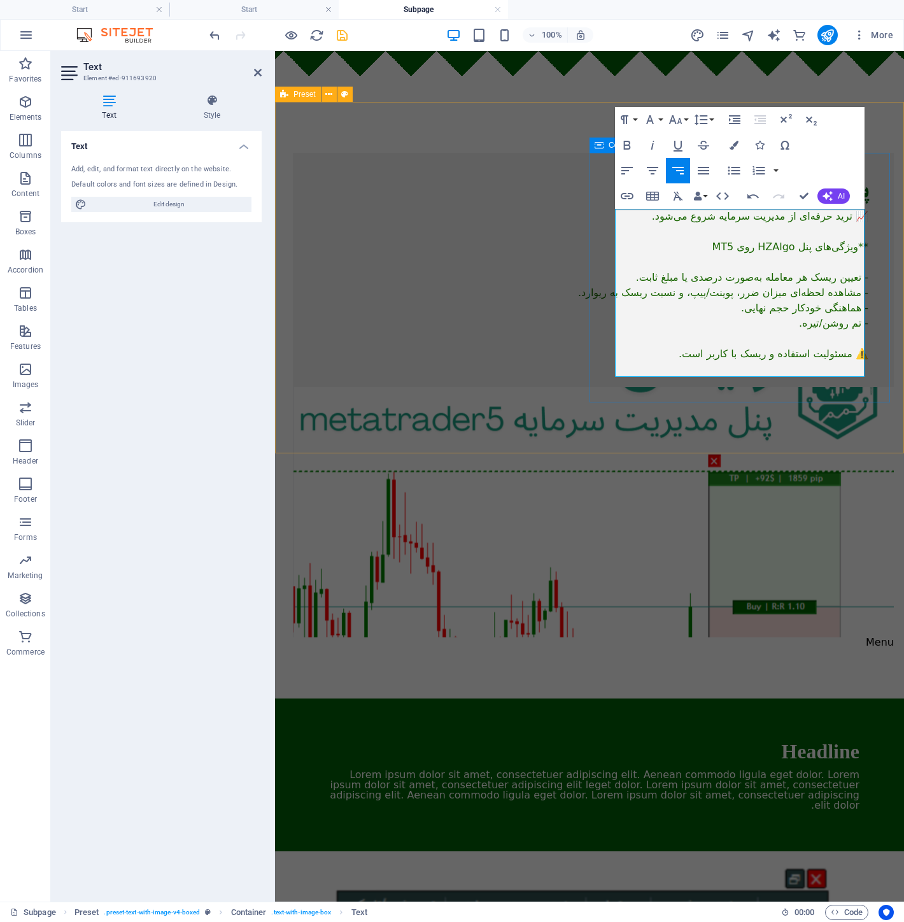
click at [853, 247] on p "📈 ترید حرفه‌ای از مدیریت سرمایه شروع می‌شود. **ویژگی‌های پنل HZAlgo روی MT5 - ت…" at bounding box center [593, 285] width 550 height 153
click at [751, 251] on p "📈 ترید حرفه‌ای از مدیریت سرمایه شروع می‌شود. ویژگی‌های پنل HZAlgo روی MT5 - تعی…" at bounding box center [593, 285] width 550 height 153
click at [760, 248] on p "📈 ترید حرفه‌ای از مدیریت سرمایه شروع می‌شود. ویژگی‌های پنل HZAlgo روی MT5 - تعی…" at bounding box center [593, 285] width 550 height 153
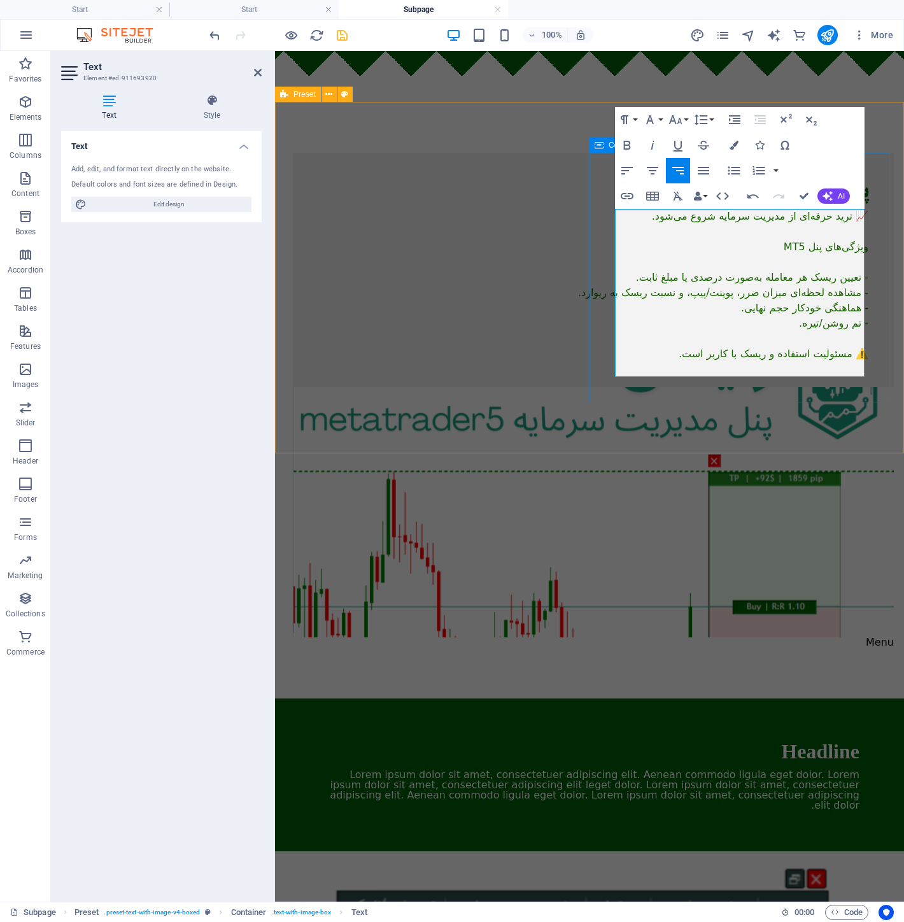
click at [805, 245] on p "📈 ترید حرفه‌ای از مدیریت سرمایه شروع می‌شود. ویژگی‌های پنل MT5 - تعیین ریسک هر …" at bounding box center [593, 285] width 550 height 153
click at [809, 245] on p "📈 ترید حرفه‌ای از مدیریت سرمایه شروع می‌شود. ویژگی‌های پنل MT5 - تعیین ریسک هر …" at bounding box center [593, 285] width 550 height 153
drag, startPoint x: 804, startPoint y: 244, endPoint x: 877, endPoint y: 239, distance: 72.8
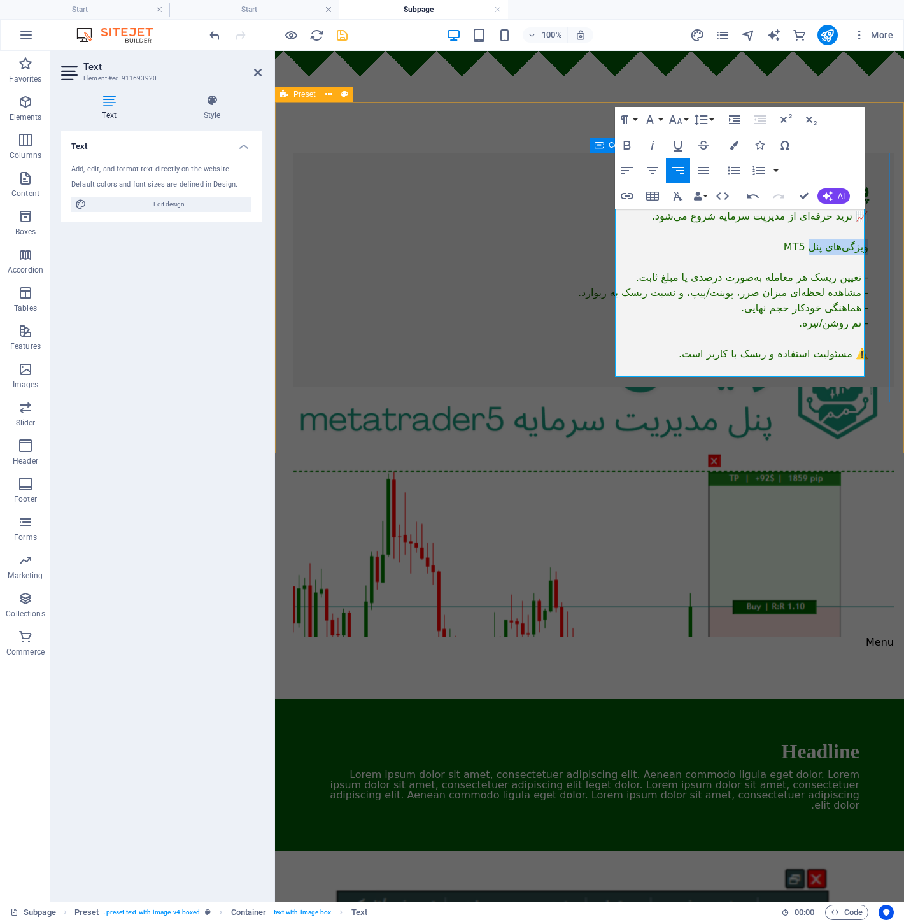
click at [877, 239] on div "پنل مدیریت سرمایه 📈 ترید حرفه‌ای از مدیریت سرمایه شروع می‌شود. ویژگی‌های پنل MT…" at bounding box center [593, 270] width 601 height 234
click at [801, 237] on p "📈 ترید حرفه‌ای از مدیریت سرمایه شروع می‌شود. محیط قابل اجرا : MT5 - تعیین ریسک …" at bounding box center [593, 285] width 550 height 153
click at [831, 232] on p "📈 ترید حرفه‌ای از مدیریت سرمایه شروع می‌شود. محیط قابل اجرا : MT5 - تعیین ریسک …" at bounding box center [593, 285] width 550 height 153
click at [842, 265] on p "📈 ترید حرفه‌ای از مدیریت سرمایه شروع می‌شود. محیط قابل اجرا : MT5 - تعیین ریسک …" at bounding box center [593, 285] width 550 height 153
click at [858, 258] on p "📈 ترید حرفه‌ای از مدیریت سرمایه شروع می‌شود. محیط قابل اجرا : MT5 - تعیین ریسک …" at bounding box center [593, 285] width 550 height 153
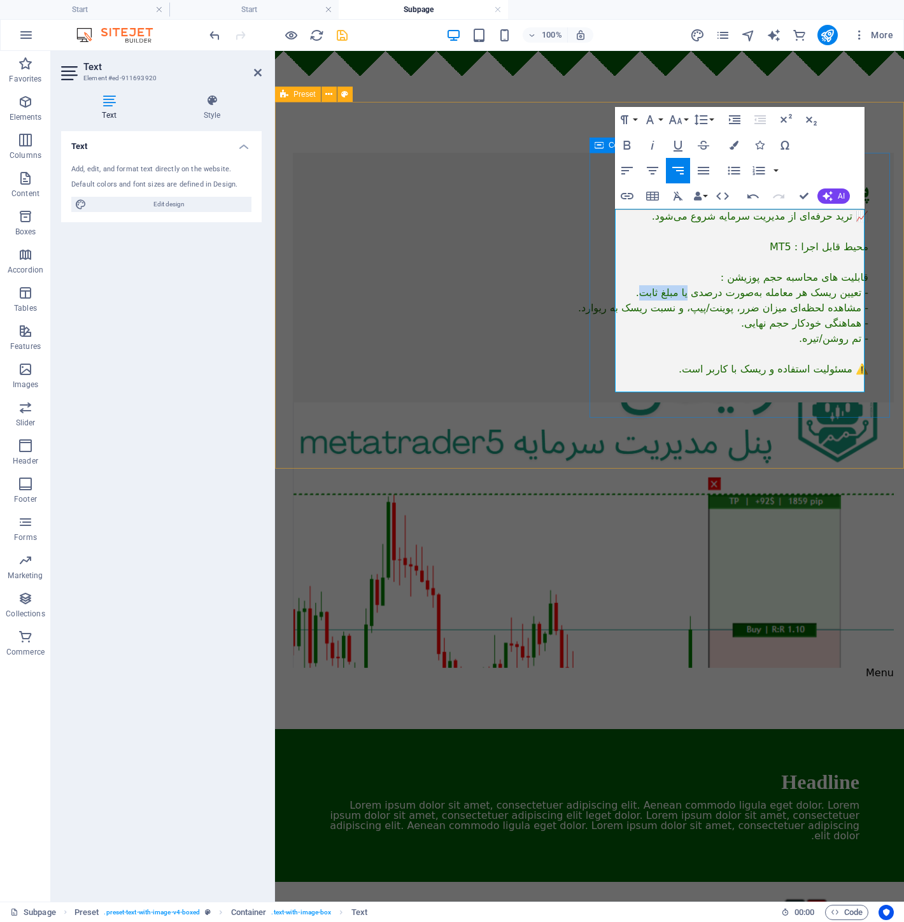
drag, startPoint x: 684, startPoint y: 294, endPoint x: 637, endPoint y: 292, distance: 46.5
click at [637, 292] on p "​قابلیت های محاسبه حجم پوزیشن : - تعیین ریسک هر معامله به‌صورت درصدی یا مبلغ ثا…" at bounding box center [593, 323] width 550 height 107
click at [817, 315] on p "​قابلیت های محاسبه حجم پوزیشن : - تعیین ریسک هر معامله به‌صورت درصدی یا مبلغ ثا…" at bounding box center [593, 323] width 550 height 107
click at [795, 301] on p "​قابلیت های محاسبه حجم پوزیشن : - تعیین ریسک هر معامله به‌صورت درصدی یا مبلغ ثا…" at bounding box center [593, 323] width 550 height 107
click at [657, 297] on p "​قابلیت های محاسبه حجم پوزیشن : - تعیین ریسک هر معامله به‌صورت درصدی یا مبلغ ثا…" at bounding box center [593, 323] width 550 height 107
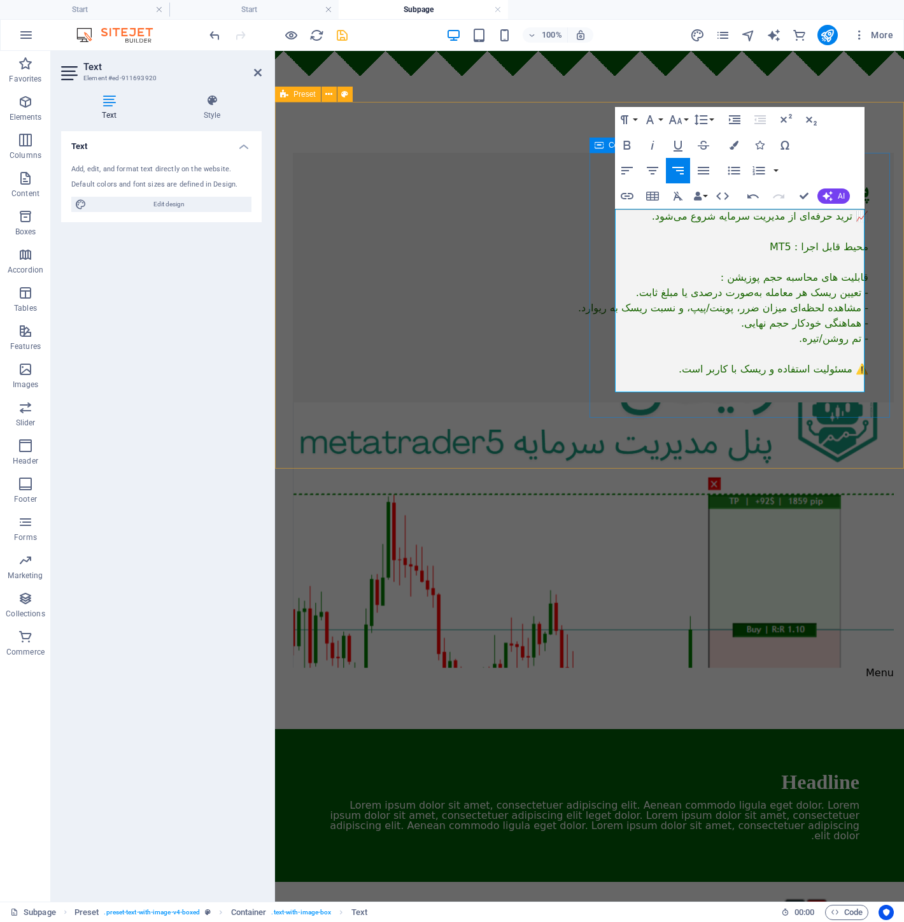
click at [705, 295] on p "​قابلیت های محاسبه حجم پوزیشن : - تعیین ریسک هر معامله به‌صورت درصدی یا مبلغ ثا…" at bounding box center [593, 323] width 550 height 107
click at [676, 294] on p "​قابلیت های محاسبه حجم پوزیشن : - تعیین ریسک هر معامله به‌صورت درصدی یا مبلغ ثا…" at bounding box center [593, 323] width 550 height 107
click at [684, 294] on p "​قابلیت های محاسبه حجم پوزیشن : - تعیین ریسک هر معامله به‌صورت درصدی یا مبلغ ثا…" at bounding box center [593, 323] width 550 height 107
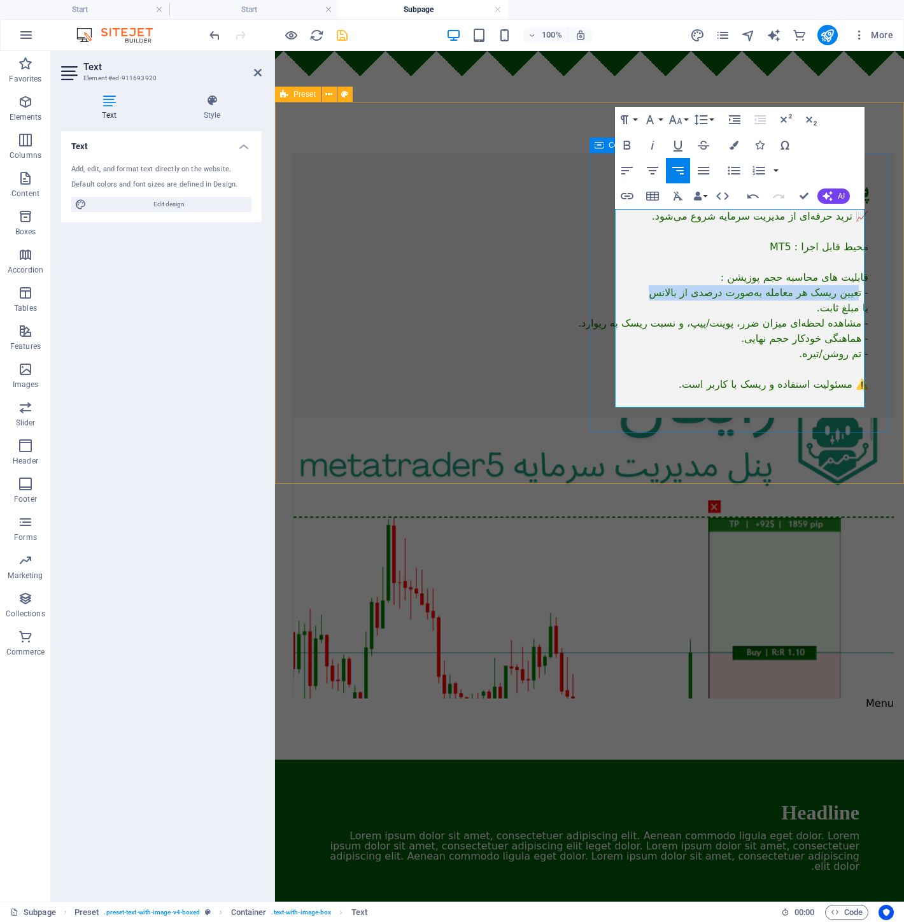
drag, startPoint x: 647, startPoint y: 294, endPoint x: 811, endPoint y: 301, distance: 164.4
click at [850, 298] on p "قابلیت های محاسبه حجم پوزیشن : - تعیین ریسک هر معامله به‌صورت درصدی از بالانس" at bounding box center [593, 285] width 550 height 31
click at [640, 295] on p "قابلیت های محاسبه حجم پوزیشن : - تعیین ریسک هر معامله به‌صورت درصدی از بالانس" at bounding box center [593, 285] width 550 height 31
click at [693, 295] on p "قابلیت های محاسبه حجم پوزیشن : - تعیین ریسک هر معامله به‌صورت درصدی از بالانس ." at bounding box center [593, 285] width 550 height 31
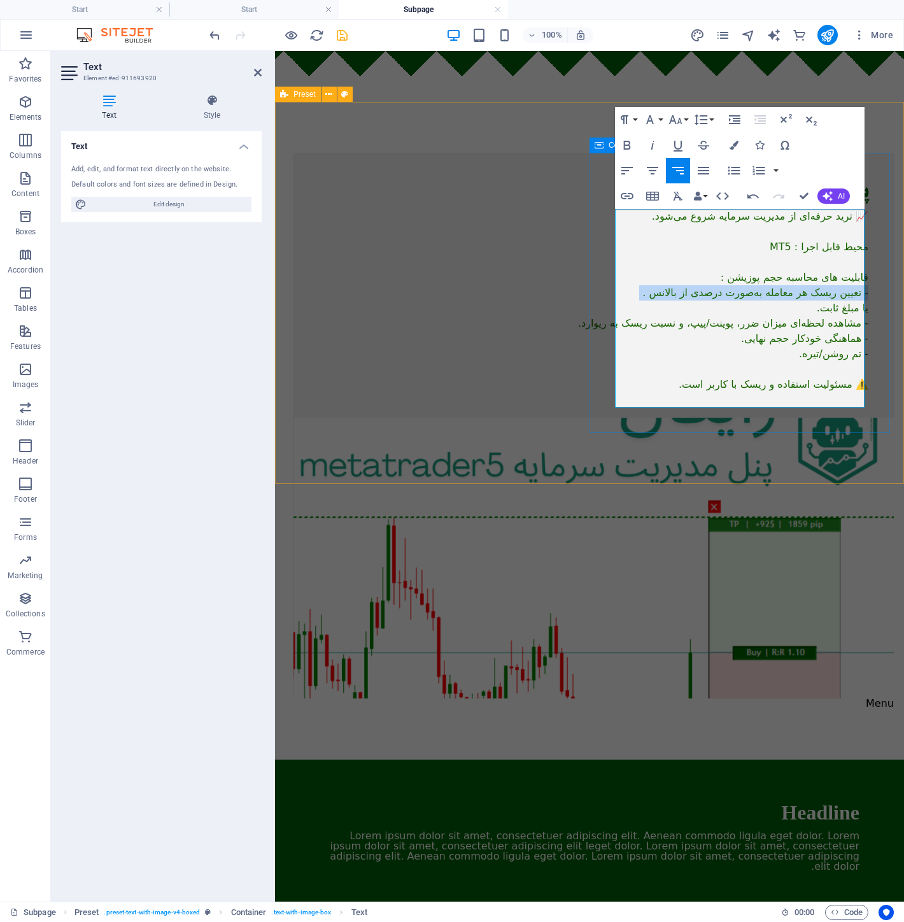
click at [693, 295] on p "قابلیت های محاسبه حجم پوزیشن : - تعیین ریسک هر معامله به‌صورت درصدی از بالانس ." at bounding box center [593, 285] width 550 height 31
copy p "- تعیین ریسک هر معامله به‌صورت درصدی از بالانس ."
click at [740, 314] on p "یا مبلغ ثابت. - مشاهده لحظه‌ای میزان ضرر، پوینت/پیپ، و نسبت ریسک به ریوارد. - ه…" at bounding box center [593, 347] width 550 height 92
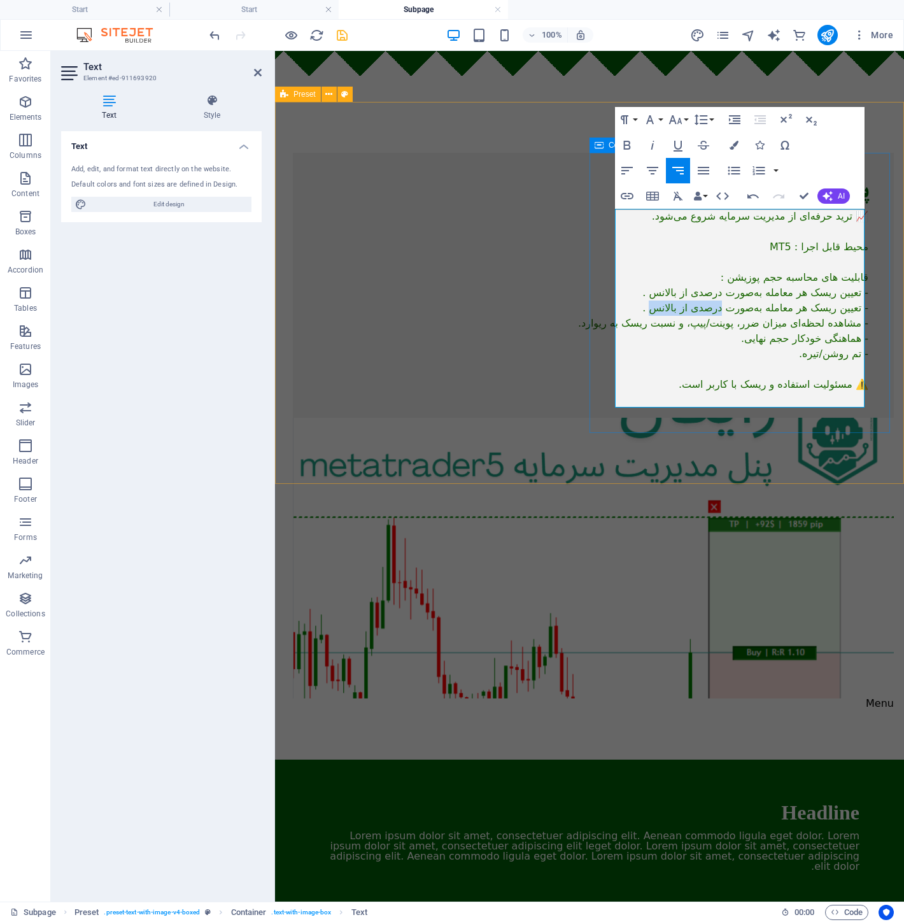
drag, startPoint x: 646, startPoint y: 311, endPoint x: 714, endPoint y: 315, distance: 67.6
click at [715, 315] on p "- تعیین ریسک هر معامله به‌صورت درصدی از بالانس ." at bounding box center [593, 308] width 550 height 15
click at [690, 325] on p "- مشاهده لحظه‌ای میزان ضرر، پوینت/پیپ، و نسبت ریسک به ریوارد. - هماهنگی خودکار …" at bounding box center [593, 354] width 550 height 76
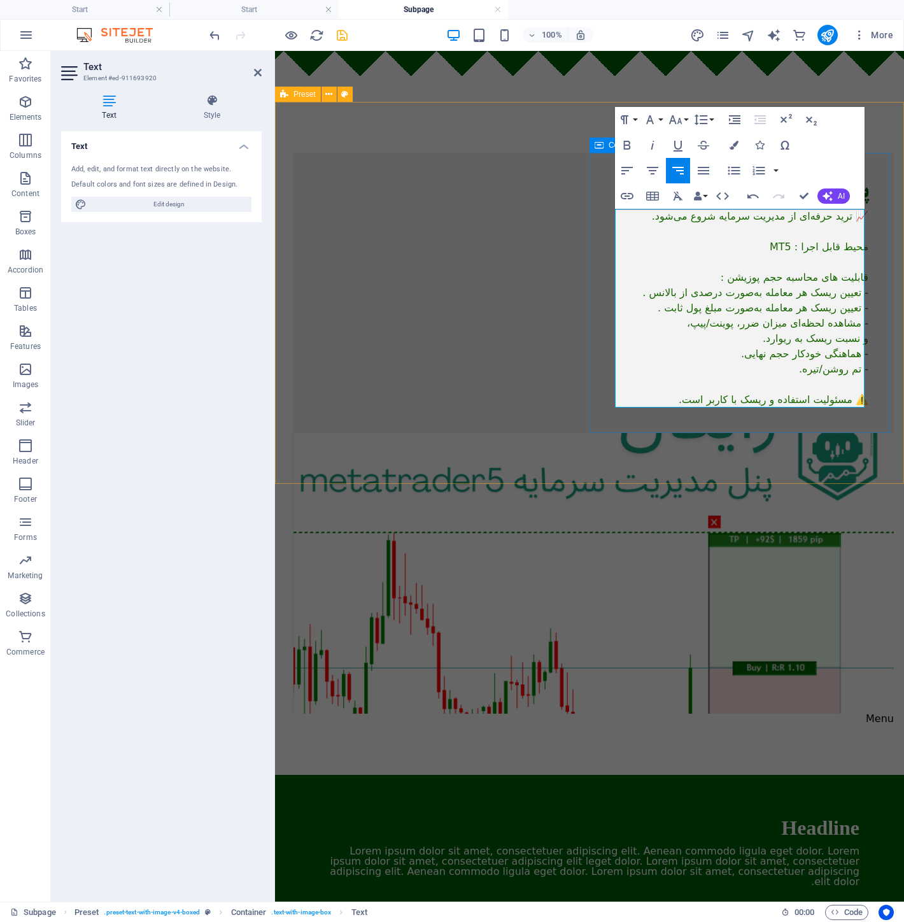
click at [809, 381] on p "و نسبت ریسک به ریوارد. - هماهنگی خودکار حجم نهایی. - تم روشن/تیره. ⚠️ مسئولیت ا…" at bounding box center [593, 369] width 550 height 76
click at [714, 393] on p "و نسبت ریسک به ریوارد. - هماهنگی خودکار حجم نهایی. - تم روشن/تیره. ⚠️ مسئولیت ا…" at bounding box center [593, 369] width 550 height 76
click at [709, 444] on div "پنل مدیریت سرمایه 📈 ترید حرفه‌ای از مدیریت سرمایه شروع می‌شود. محیط قابل اجرا :…" at bounding box center [589, 438] width 629 height 673
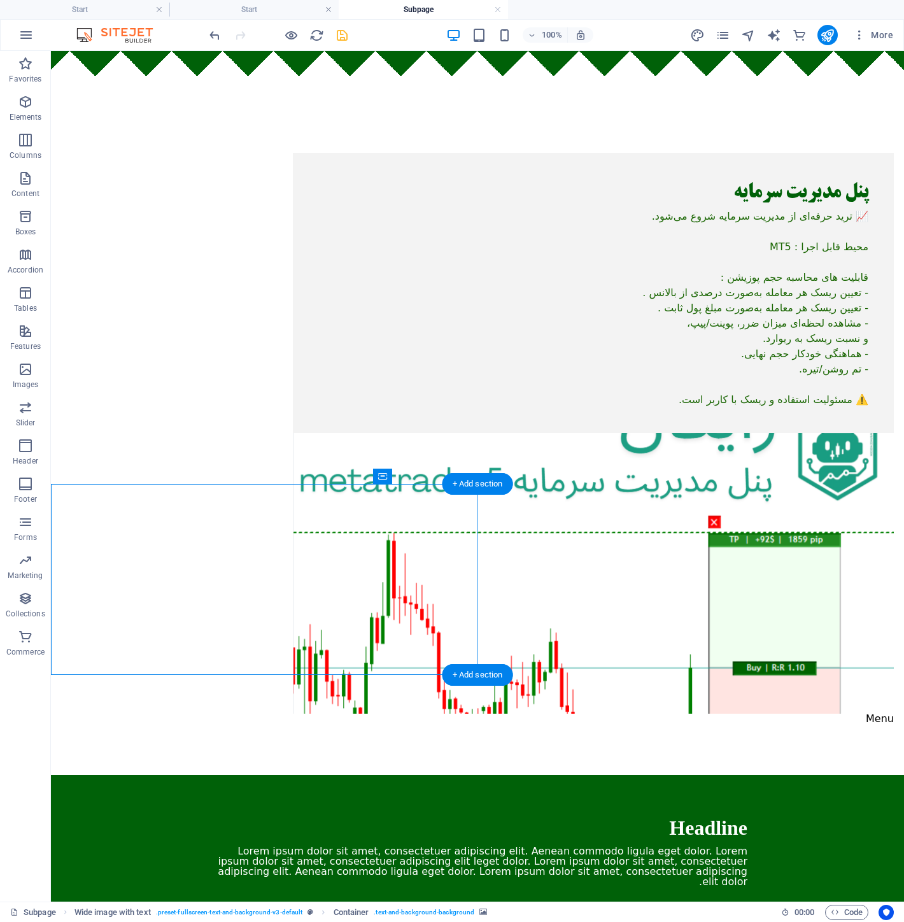
select select "px"
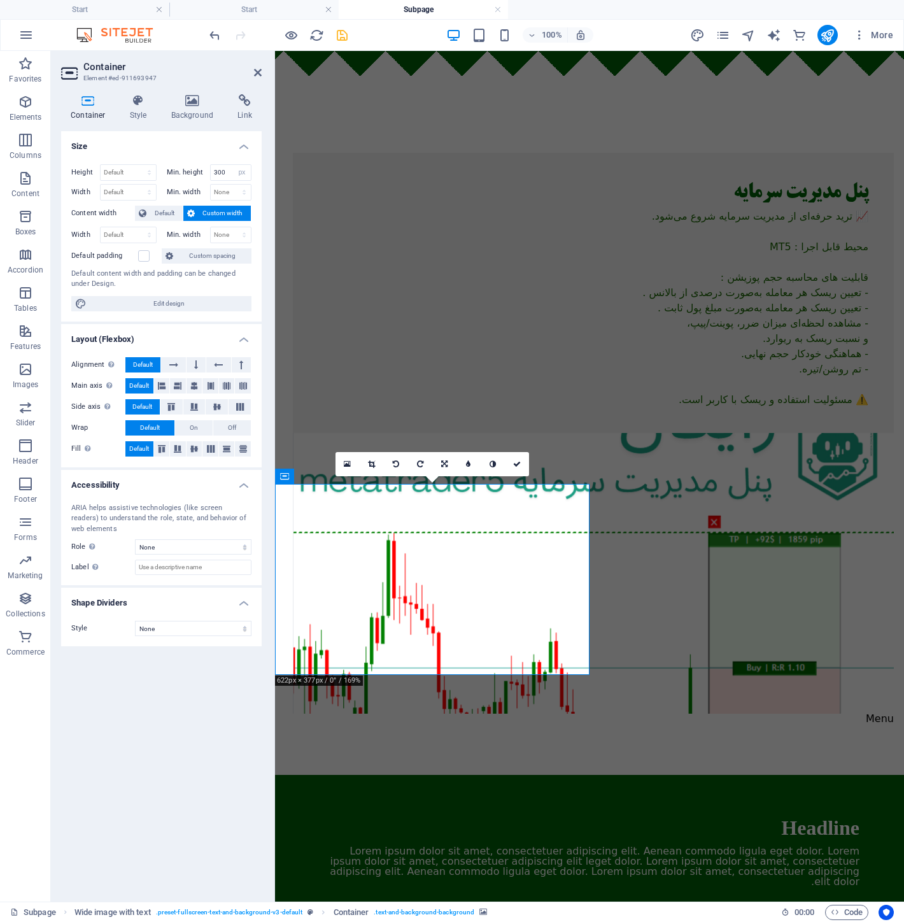
click at [574, 824] on html "Skip to main content پنل مدیریت سرمایه 📈 ترید حرفه‌ای از مدیریت سرمایه شروع می‌…" at bounding box center [589, 630] width 629 height 1158
click at [257, 69] on icon at bounding box center [258, 72] width 8 height 10
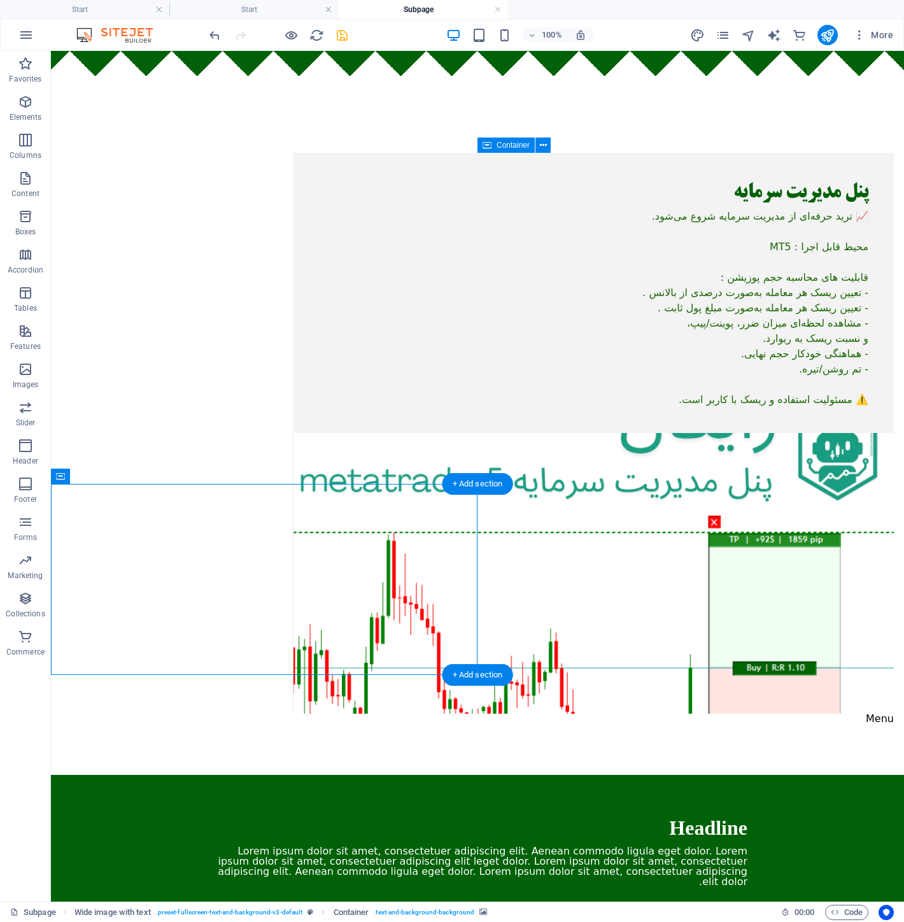
select select "px"
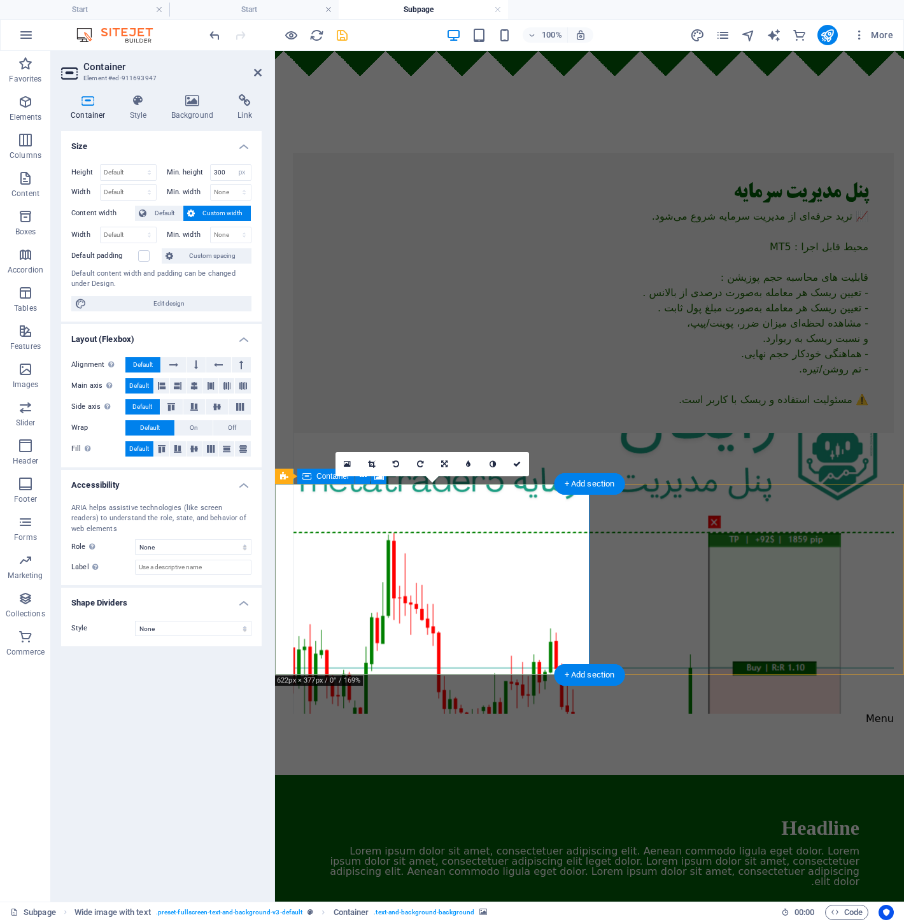
click at [351, 467] on icon at bounding box center [347, 464] width 7 height 9
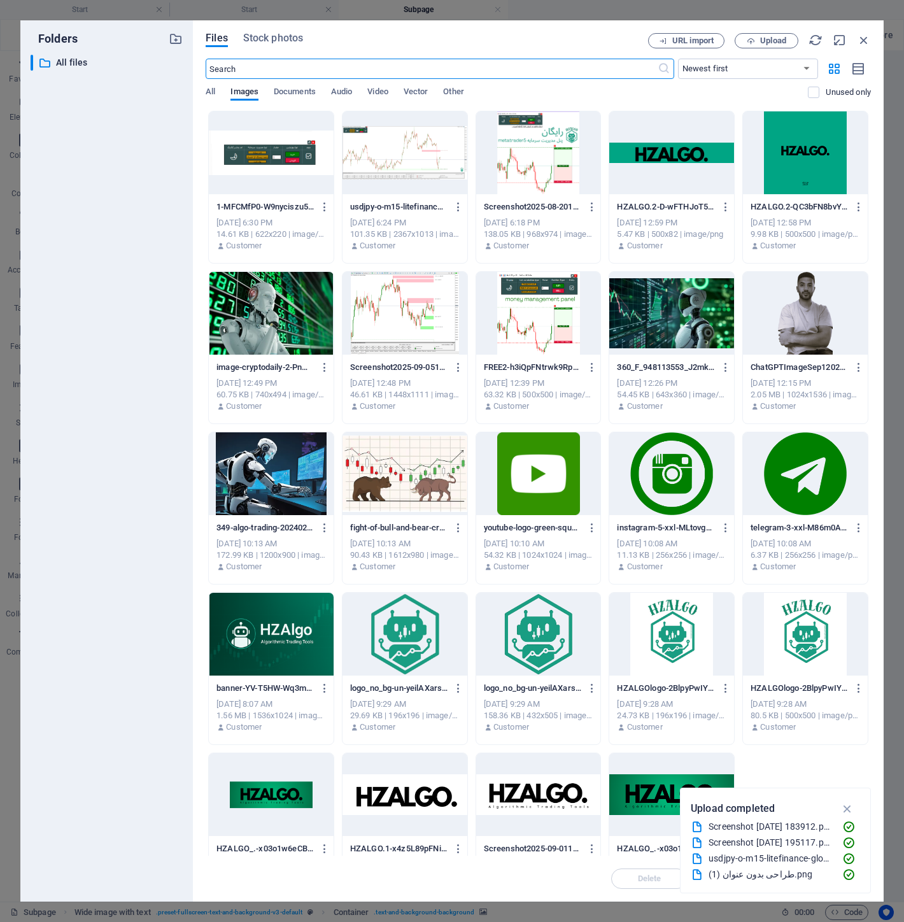
click at [423, 147] on div at bounding box center [405, 152] width 125 height 83
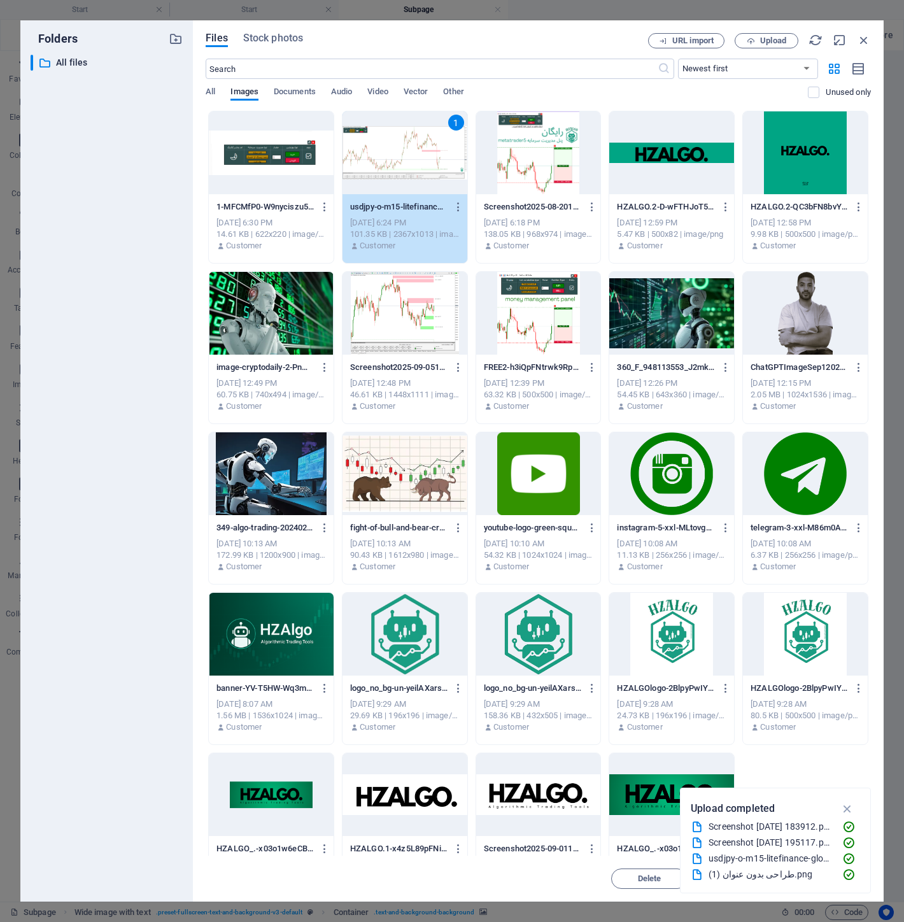
click at [423, 147] on div "1" at bounding box center [405, 152] width 125 height 83
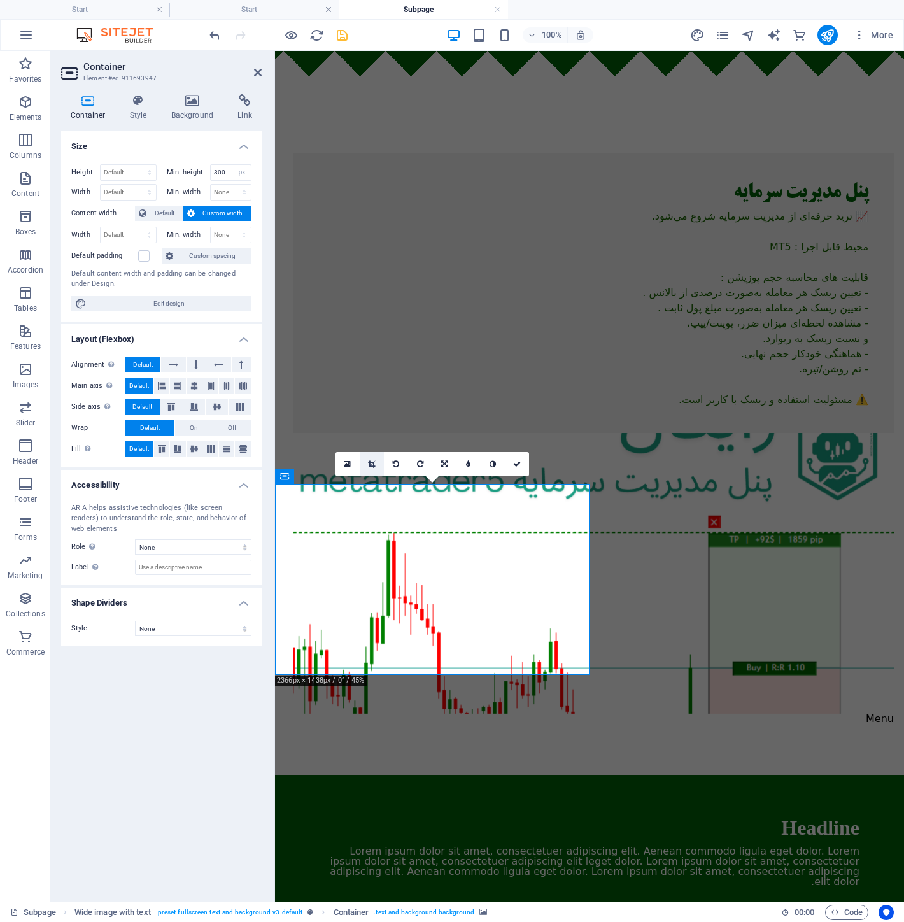
click at [373, 460] on icon at bounding box center [371, 464] width 7 height 8
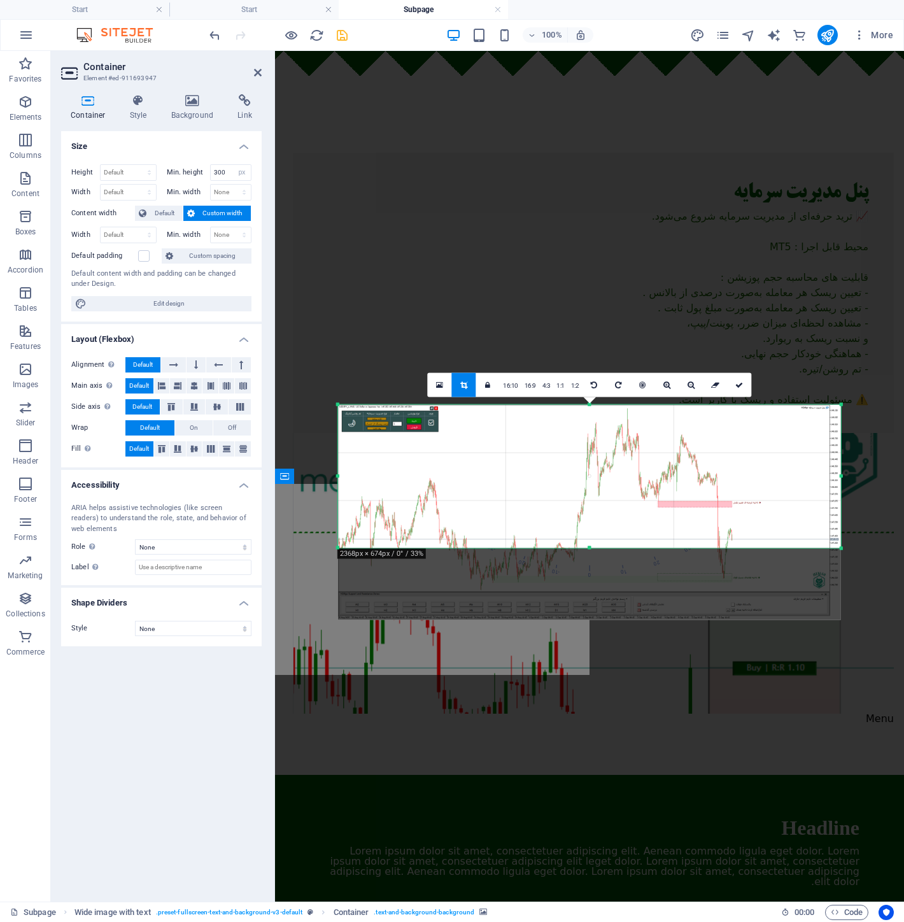
drag, startPoint x: 553, startPoint y: 485, endPoint x: 549, endPoint y: 518, distance: 33.3
click at [549, 518] on div at bounding box center [589, 512] width 503 height 215
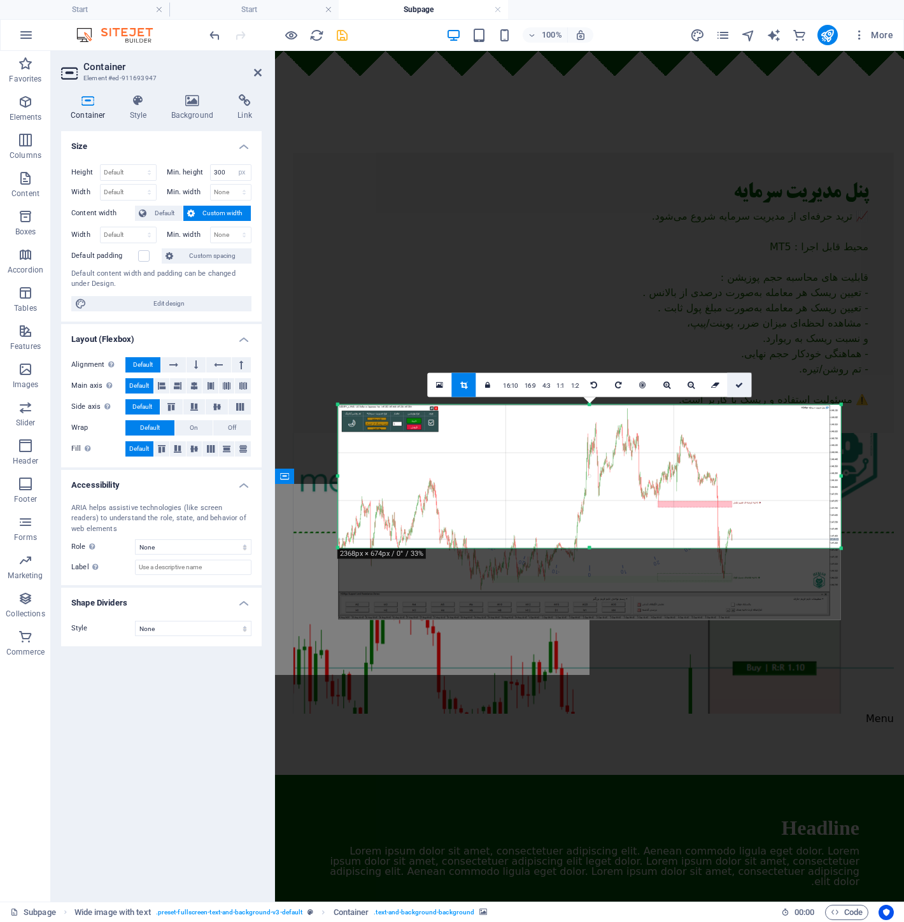
click at [740, 389] on icon at bounding box center [739, 385] width 8 height 8
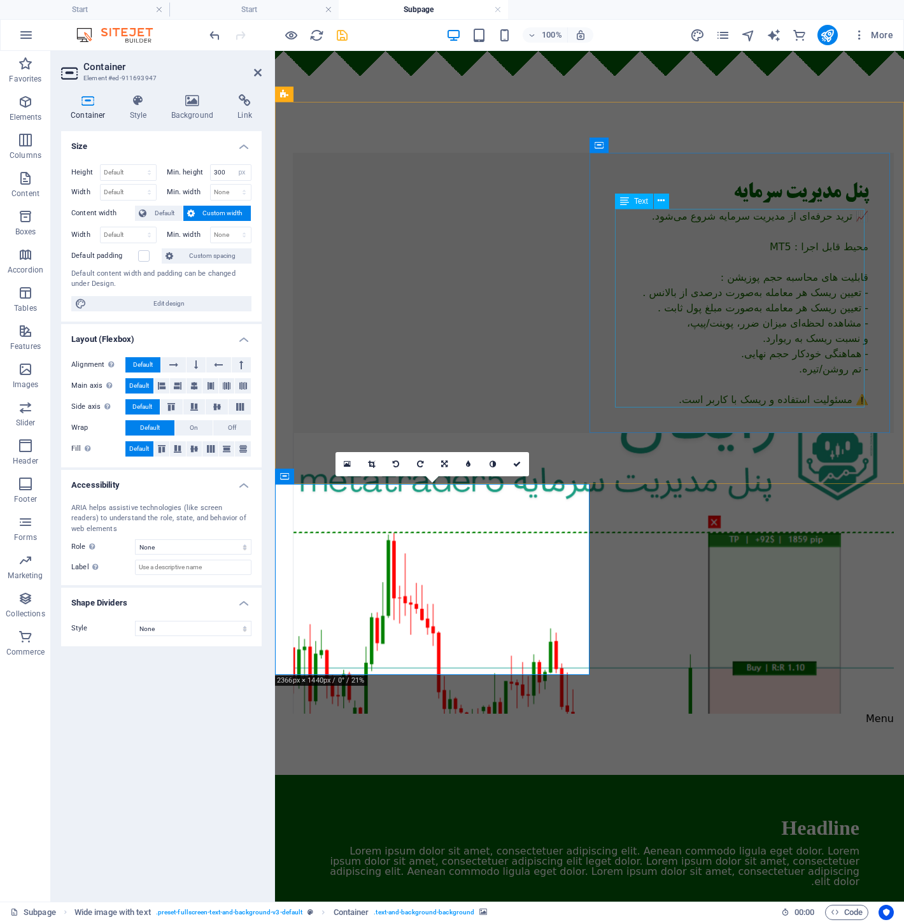
click at [753, 349] on div "📈 ترید حرفه‌ای از مدیریت سرمایه شروع می‌شود. محیط قابل اجرا : MT5 قابلیت های مح…" at bounding box center [593, 308] width 550 height 199
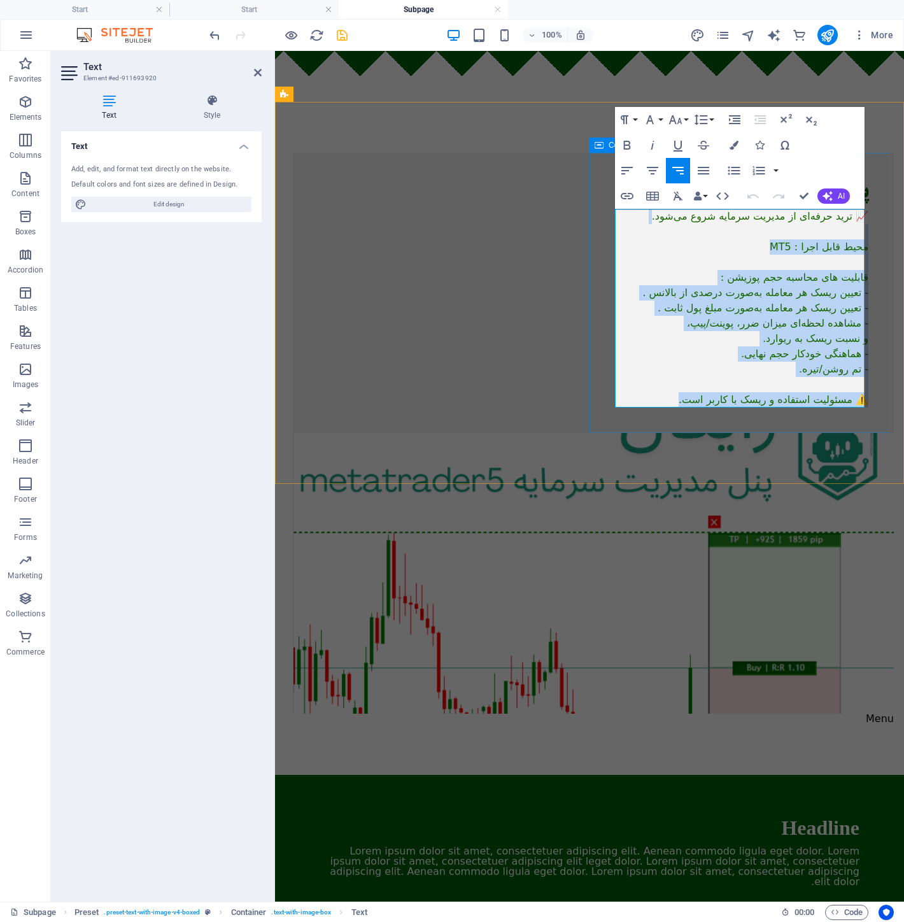
scroll to position [0, 1]
drag, startPoint x: 672, startPoint y: 398, endPoint x: 919, endPoint y: 200, distance: 317.1
click at [903, 200] on html "Skip to main content پنل مدیریت سرمایه 📈 ترید حرفه‌ای از مدیریت سرمایه شروع می‌…" at bounding box center [589, 630] width 629 height 1158
copy div "📈 ترید حرفه‌ای از مدیریت سرمایه شروع می‌شود. محیط قابل اجرا : MT5 قابلیت های مح…"
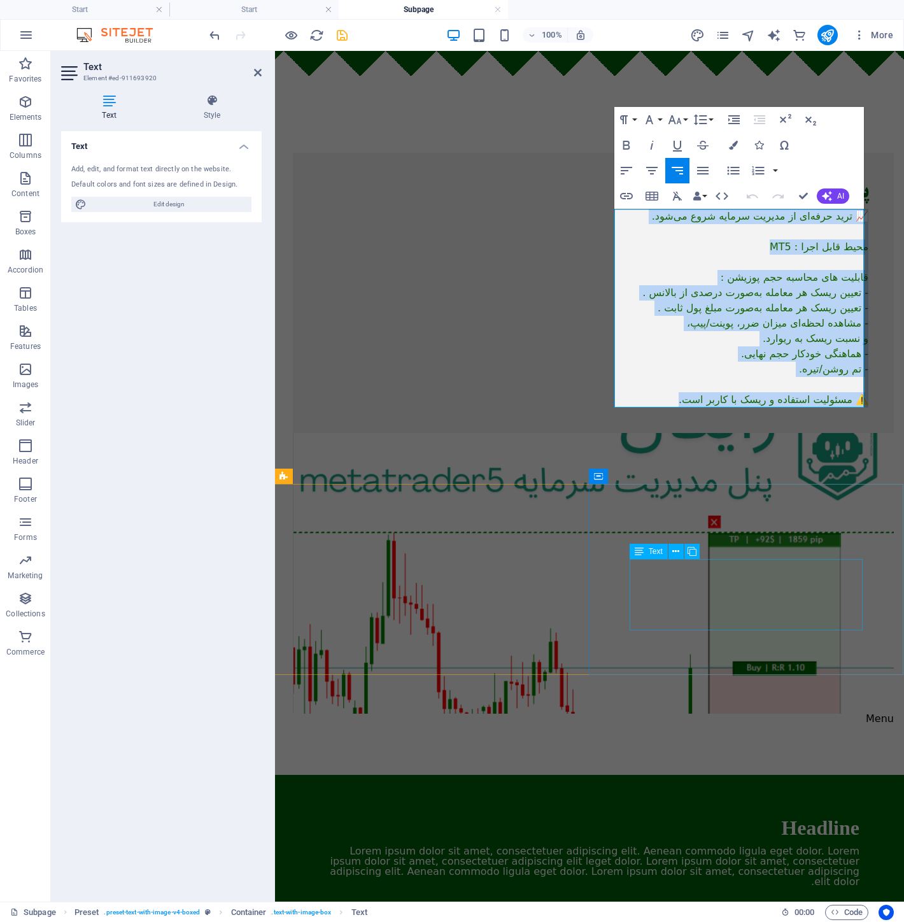
click at [746, 846] on div "Lorem ipsum dolor sit amet, consectetuer adipiscing elit. Aenean commodo ligula…" at bounding box center [590, 866] width 540 height 41
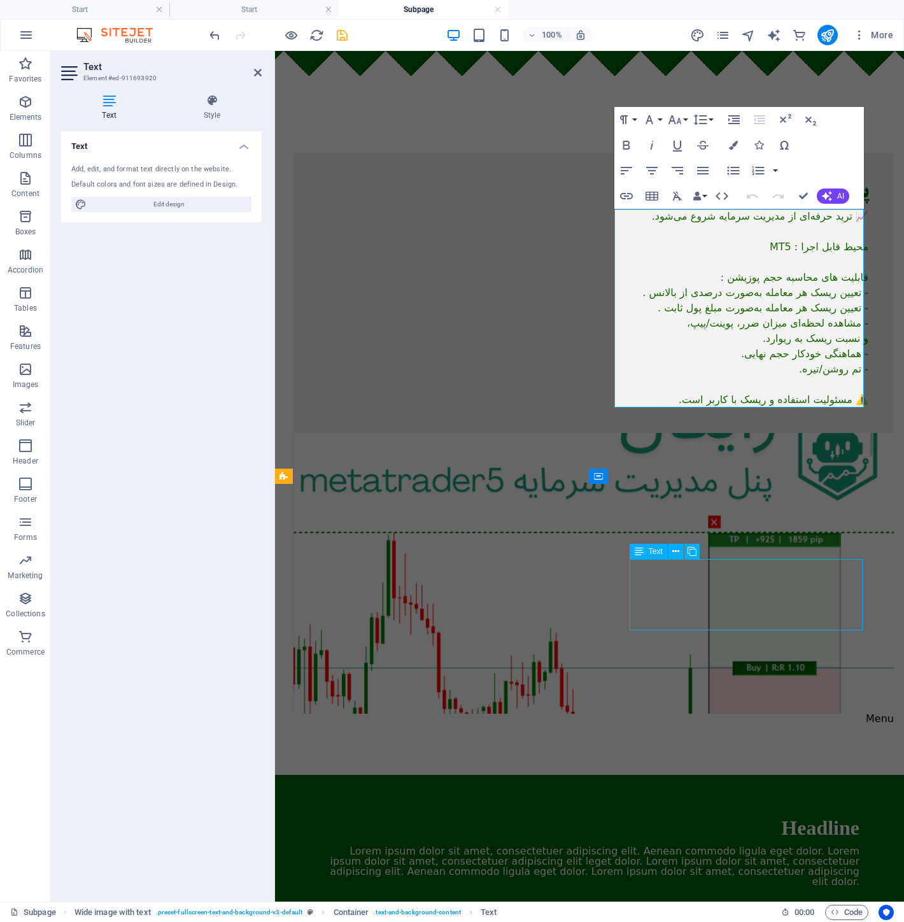
click at [746, 846] on p "Lorem ipsum dolor sit amet, consectetuer adipiscing elit. Aenean commodo ligula…" at bounding box center [590, 866] width 540 height 41
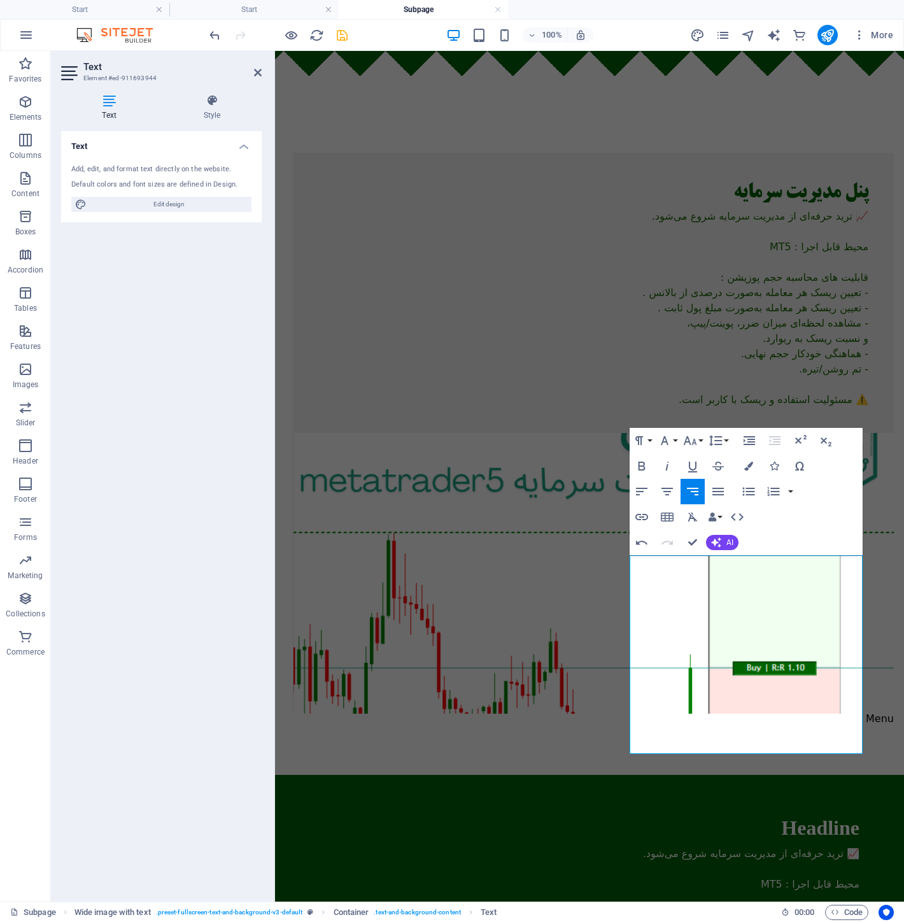
click at [657, 844] on html "Skip to main content پنل مدیریت سرمایه 📈 ترید حرفه‌ای از مدیریت سرمایه شروع می‌…" at bounding box center [589, 769] width 629 height 1436
select select "px"
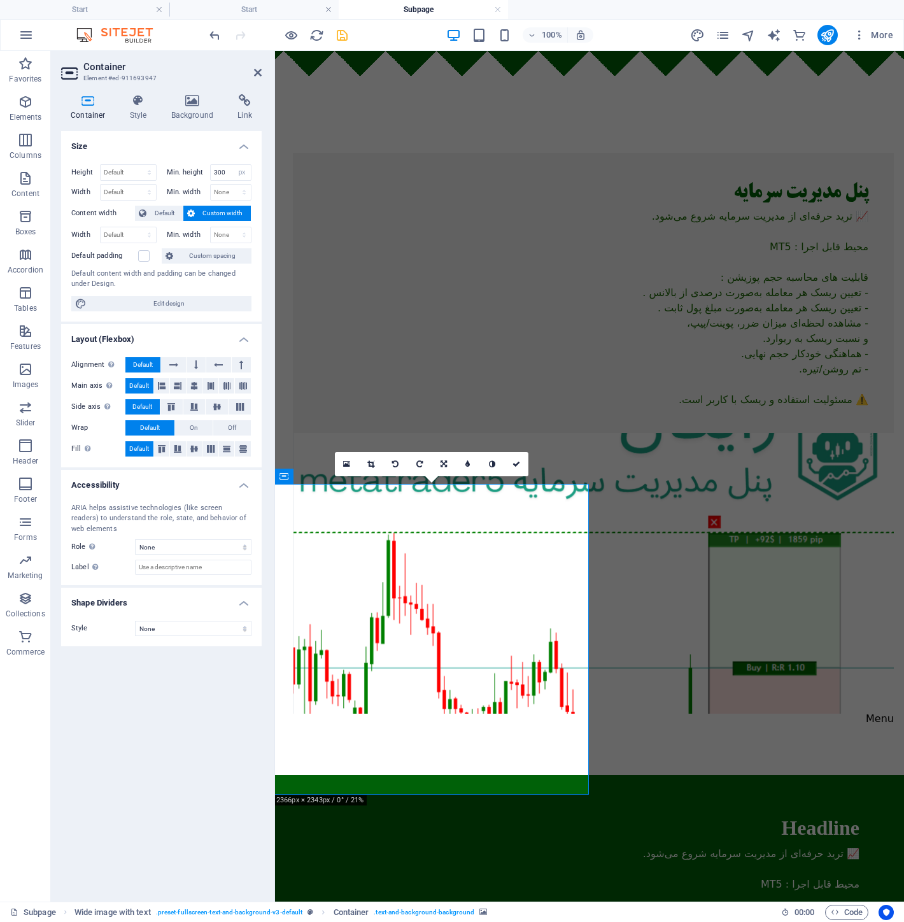
click at [371, 459] on link at bounding box center [371, 464] width 24 height 24
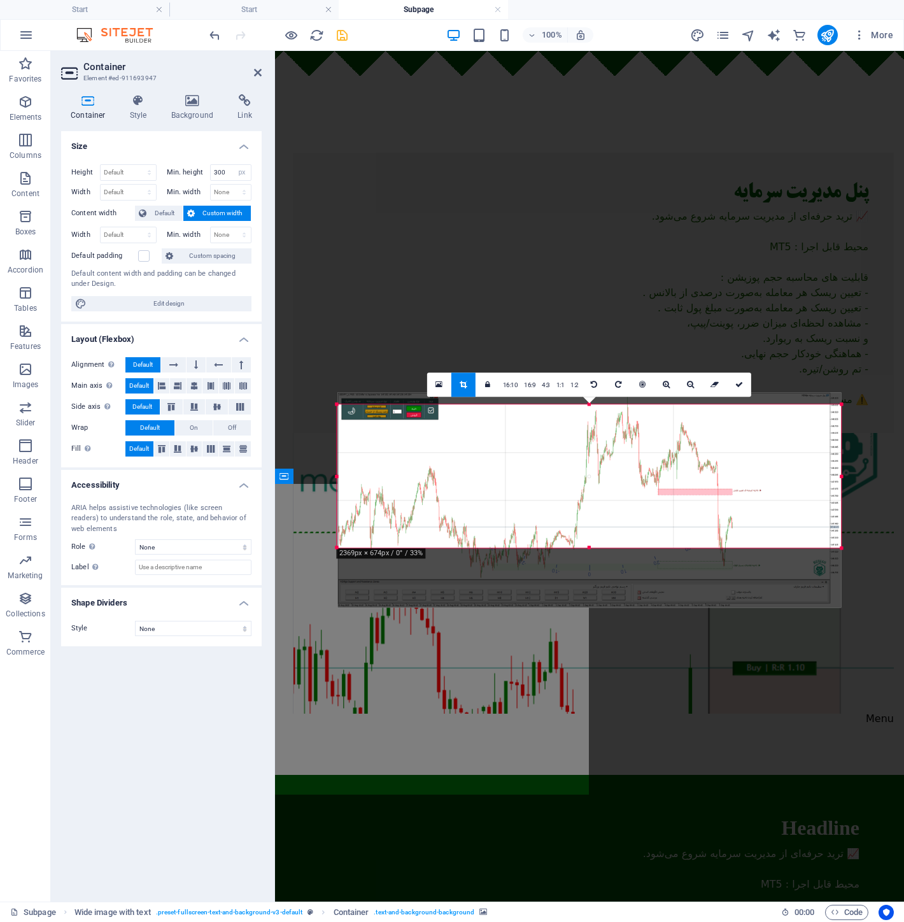
drag, startPoint x: 559, startPoint y: 497, endPoint x: 558, endPoint y: 488, distance: 9.6
click at [558, 487] on div at bounding box center [589, 499] width 504 height 215
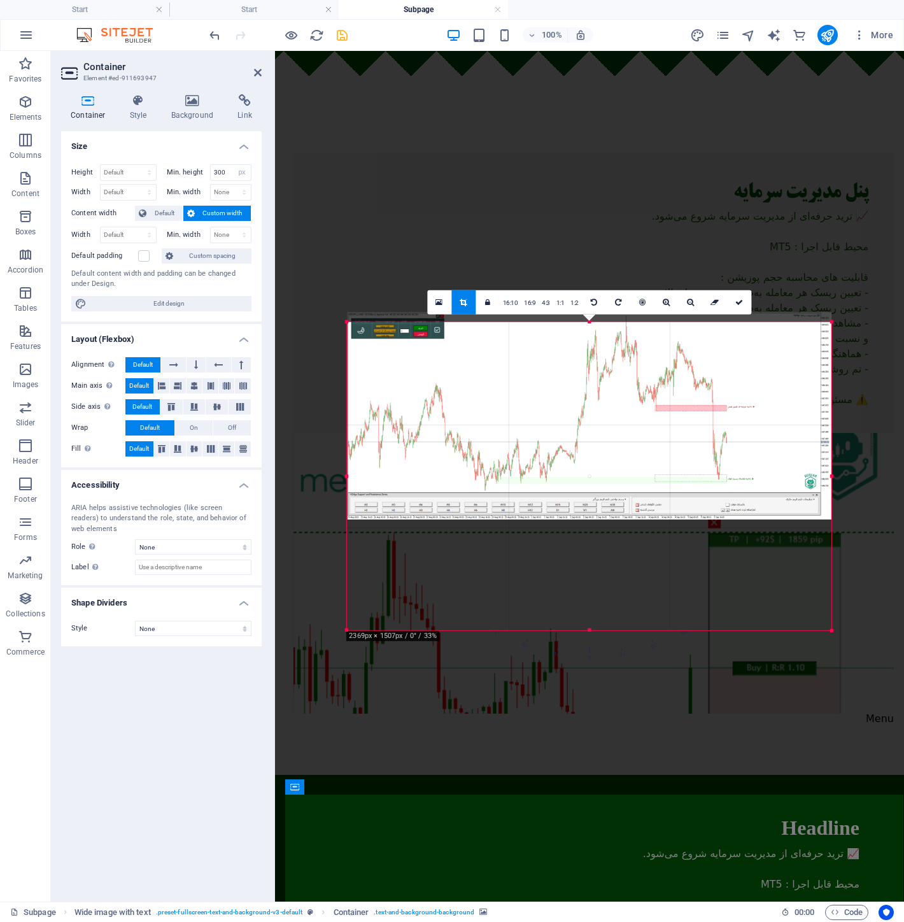
drag, startPoint x: 838, startPoint y: 546, endPoint x: 818, endPoint y: 716, distance: 170.6
click at [584, 902] on div "Drag here to replace the existing content. Press “Ctrl” if you want to create a…" at bounding box center [315, 909] width 540 height 15
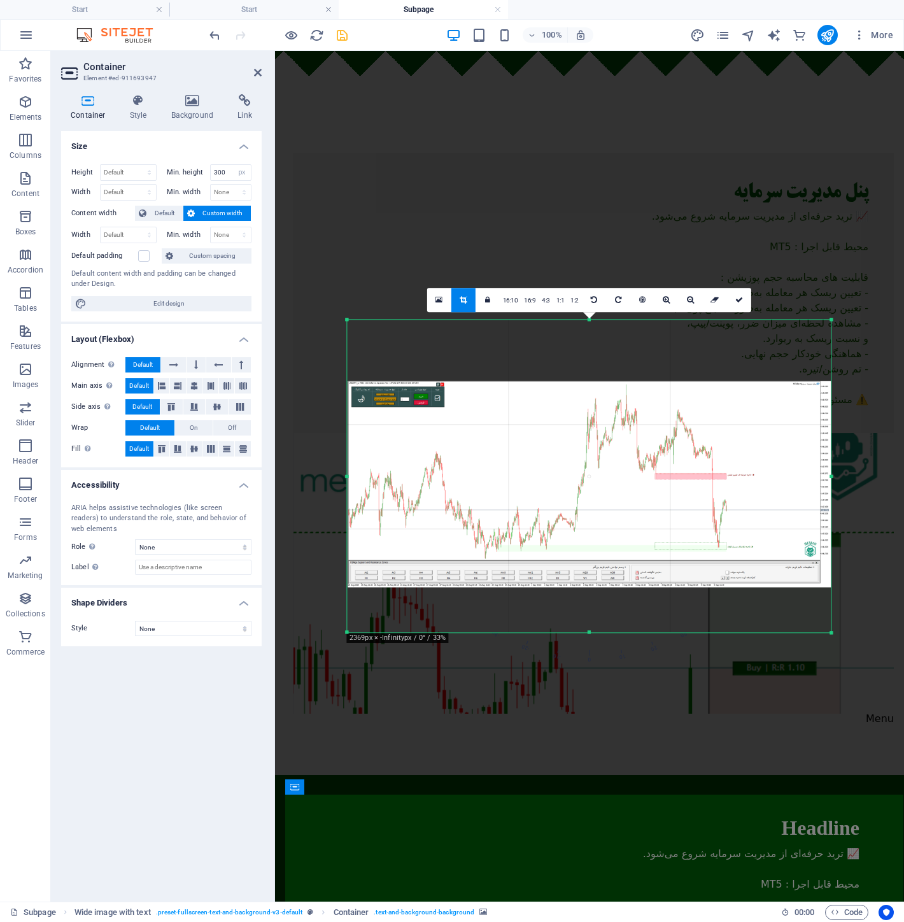
drag, startPoint x: 765, startPoint y: 481, endPoint x: 763, endPoint y: 544, distance: 63.1
click at [763, 544] on div at bounding box center [589, 484] width 483 height 206
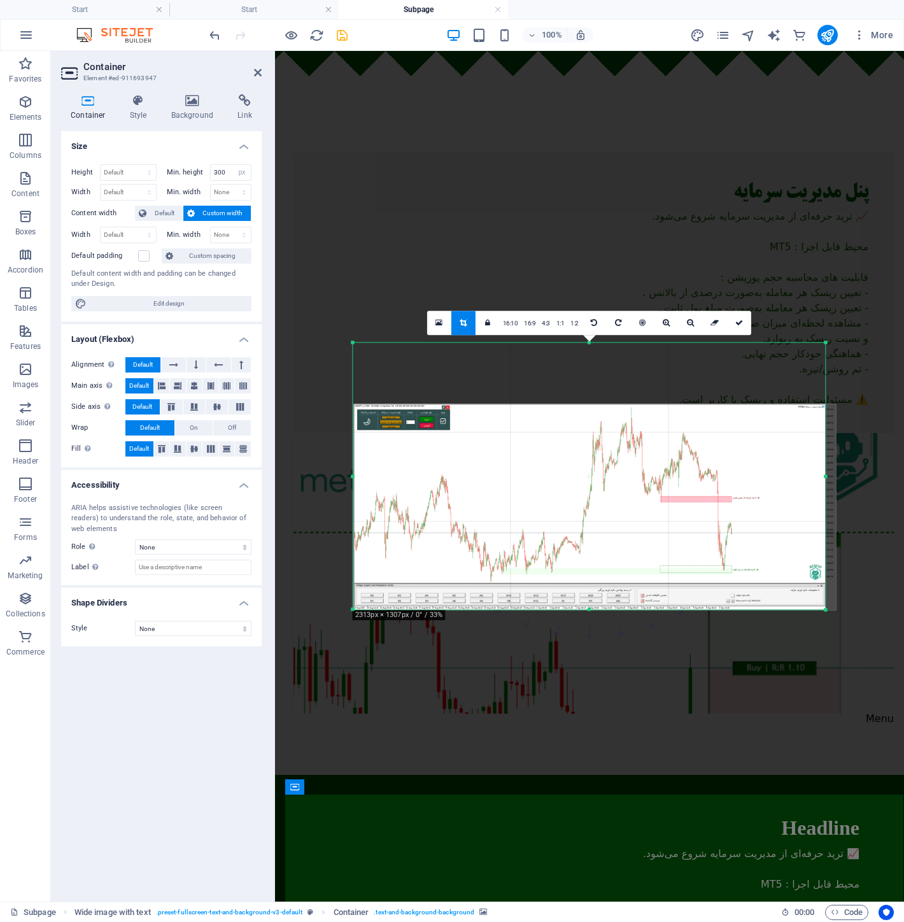
drag, startPoint x: 831, startPoint y: 320, endPoint x: 819, endPoint y: 365, distance: 47.3
click at [819, 365] on div "180 170 160 150 140 130 120 110 100 90 80 70 60 50 40 30 20 10 0 -10 -20 -30 -4…" at bounding box center [589, 476] width 472 height 267
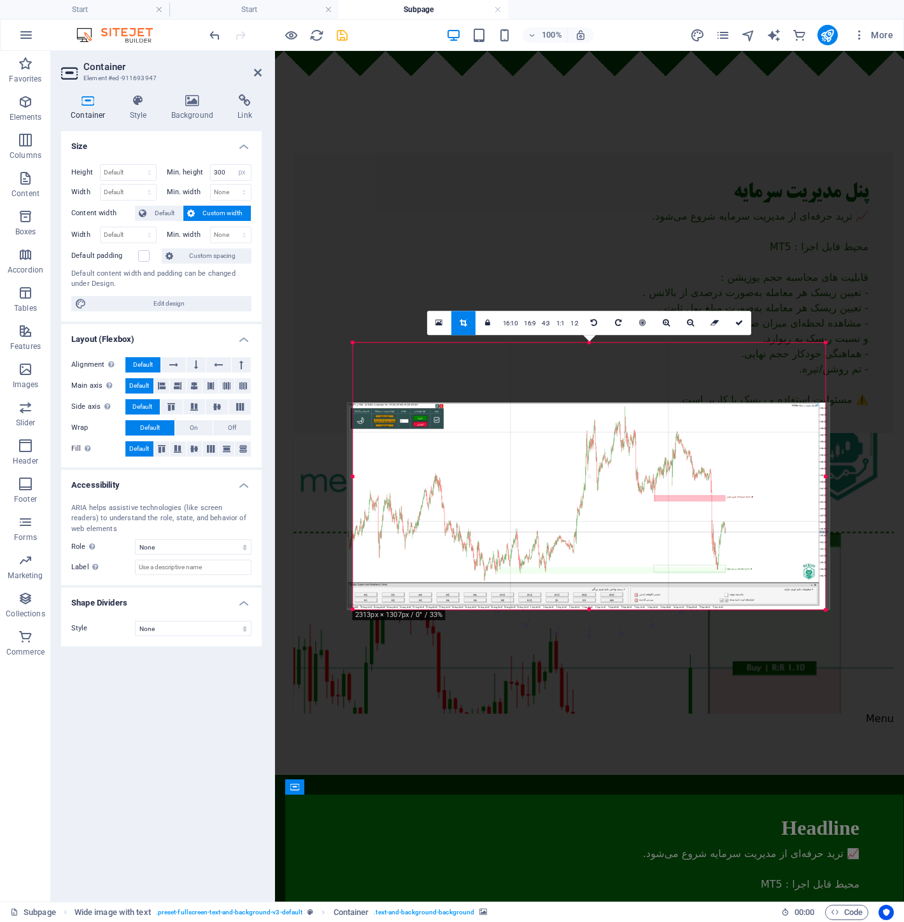
drag, startPoint x: 796, startPoint y: 469, endPoint x: 789, endPoint y: 465, distance: 7.1
click at [789, 465] on div at bounding box center [588, 506] width 483 height 206
click at [437, 323] on icon at bounding box center [438, 322] width 7 height 9
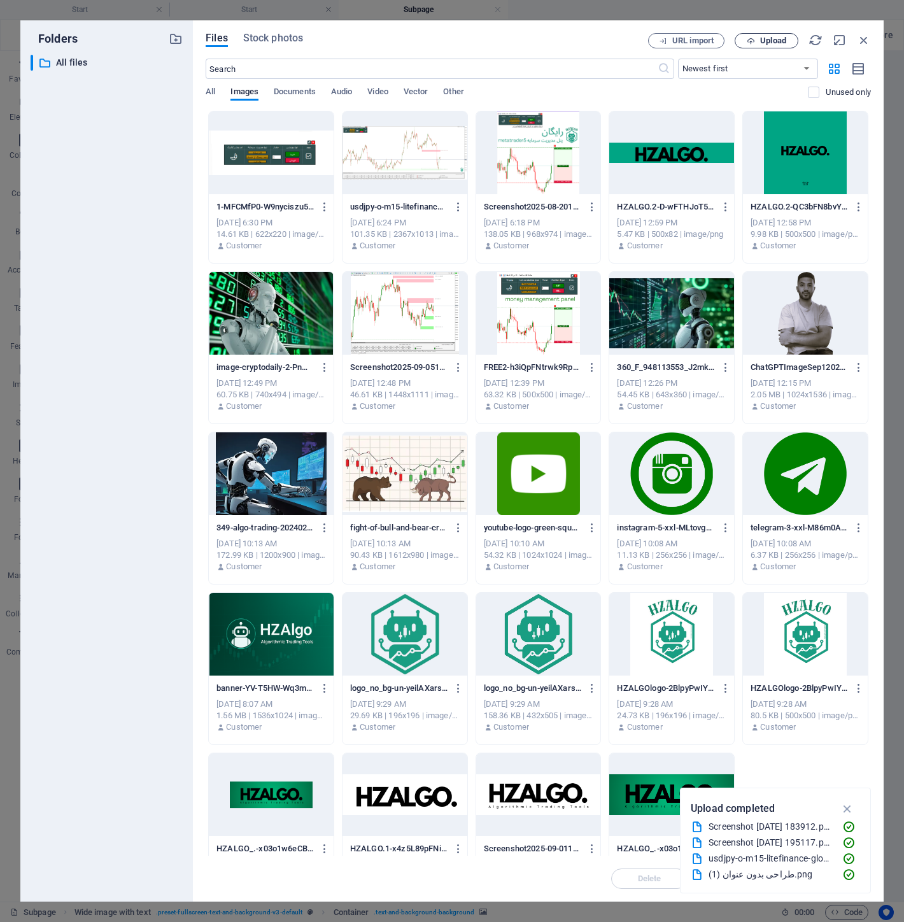
click at [775, 38] on span "Upload" at bounding box center [773, 41] width 26 height 8
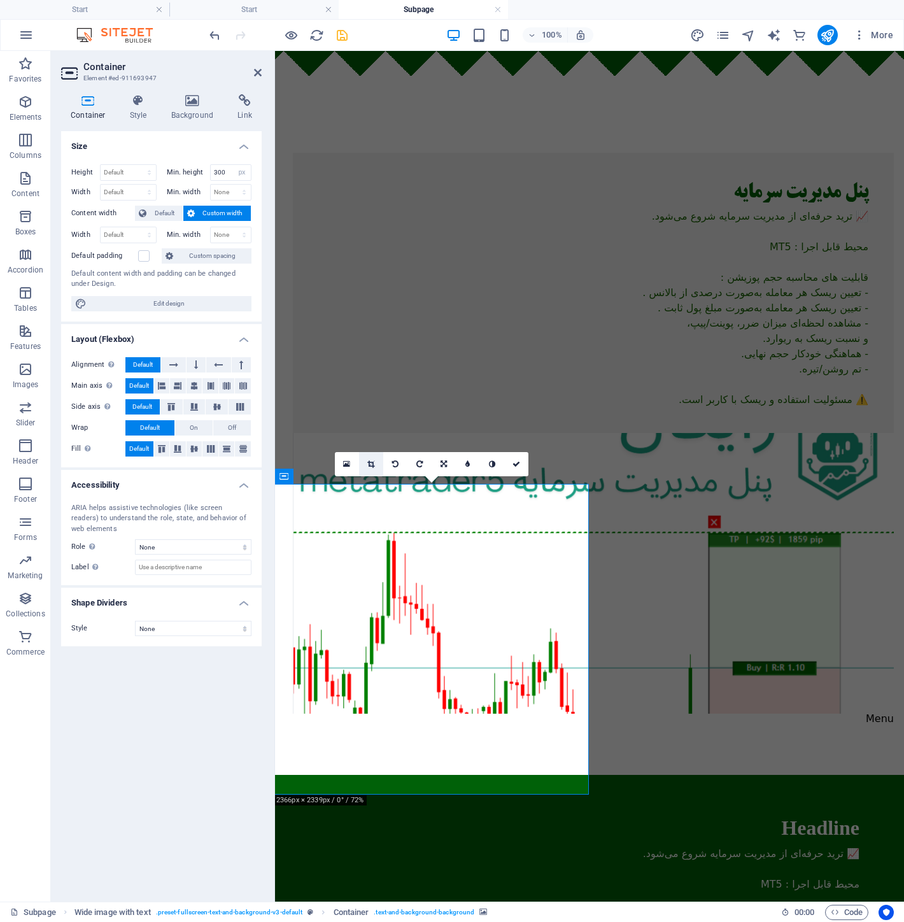
click at [365, 459] on link at bounding box center [371, 464] width 24 height 24
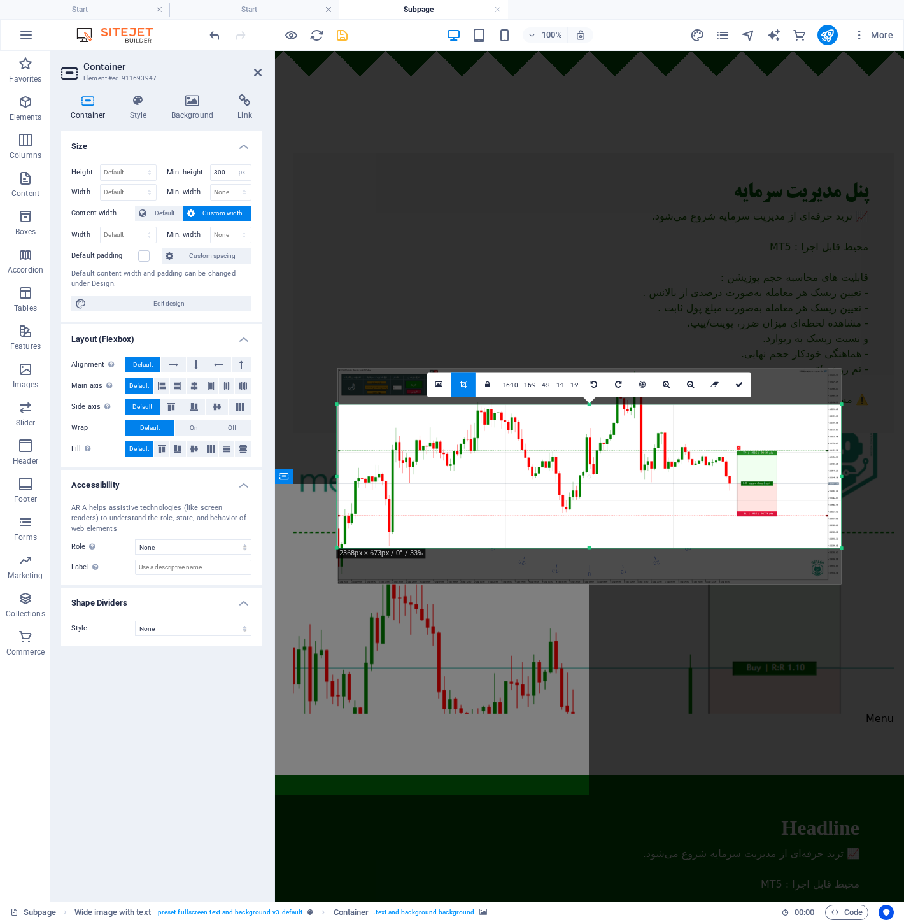
click at [539, 507] on div at bounding box center [589, 476] width 504 height 215
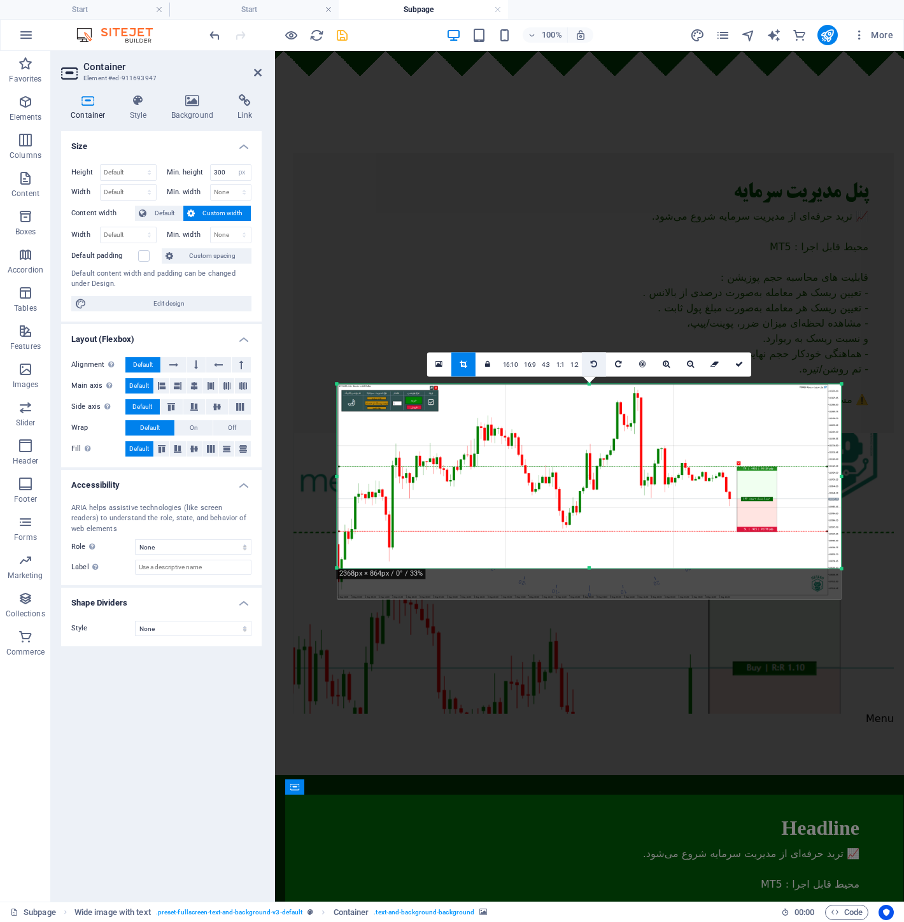
drag, startPoint x: 588, startPoint y: 405, endPoint x: 588, endPoint y: 364, distance: 40.7
click at [588, 384] on div "180 170 160 150 140 130 120 110 100 90 80 70 60 50 40 30 20 10 0 -10 -20 -30 -4…" at bounding box center [589, 476] width 504 height 184
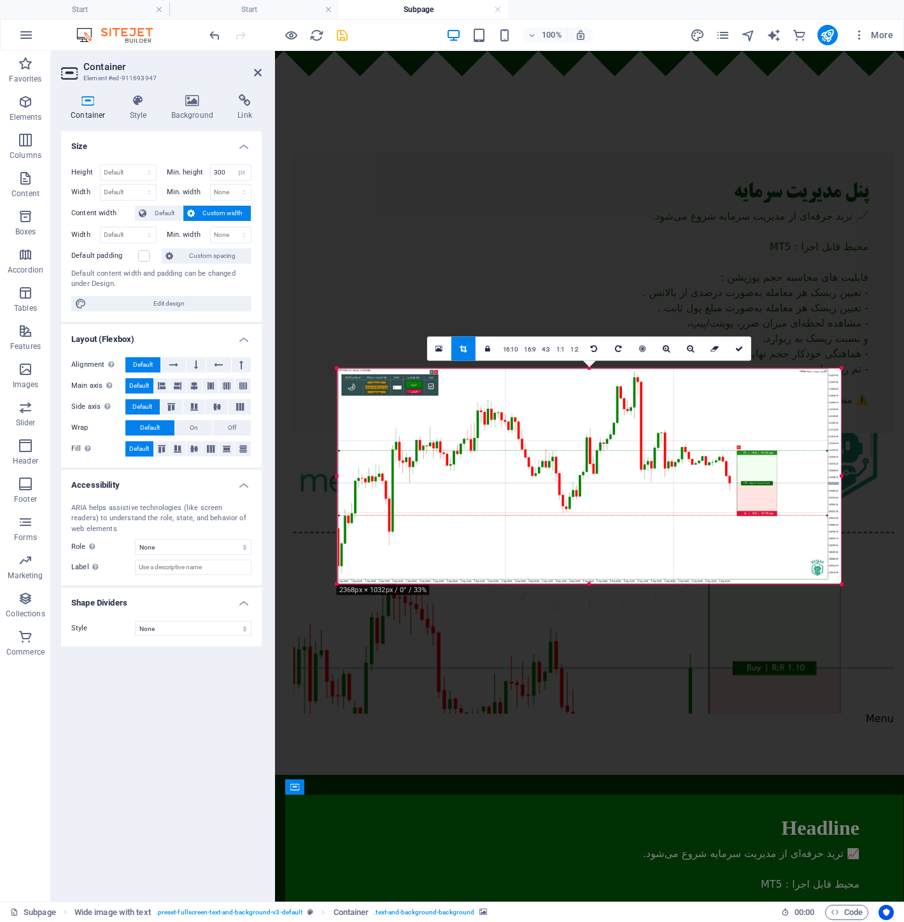
drag, startPoint x: 589, startPoint y: 569, endPoint x: 588, endPoint y: 605, distance: 35.7
click at [588, 584] on div "180 170 160 150 140 130 120 110 100 90 80 70 60 50 40 30 20 10 0 -10 -20 -30 -4…" at bounding box center [589, 477] width 504 height 216
click at [740, 348] on icon at bounding box center [739, 349] width 8 height 8
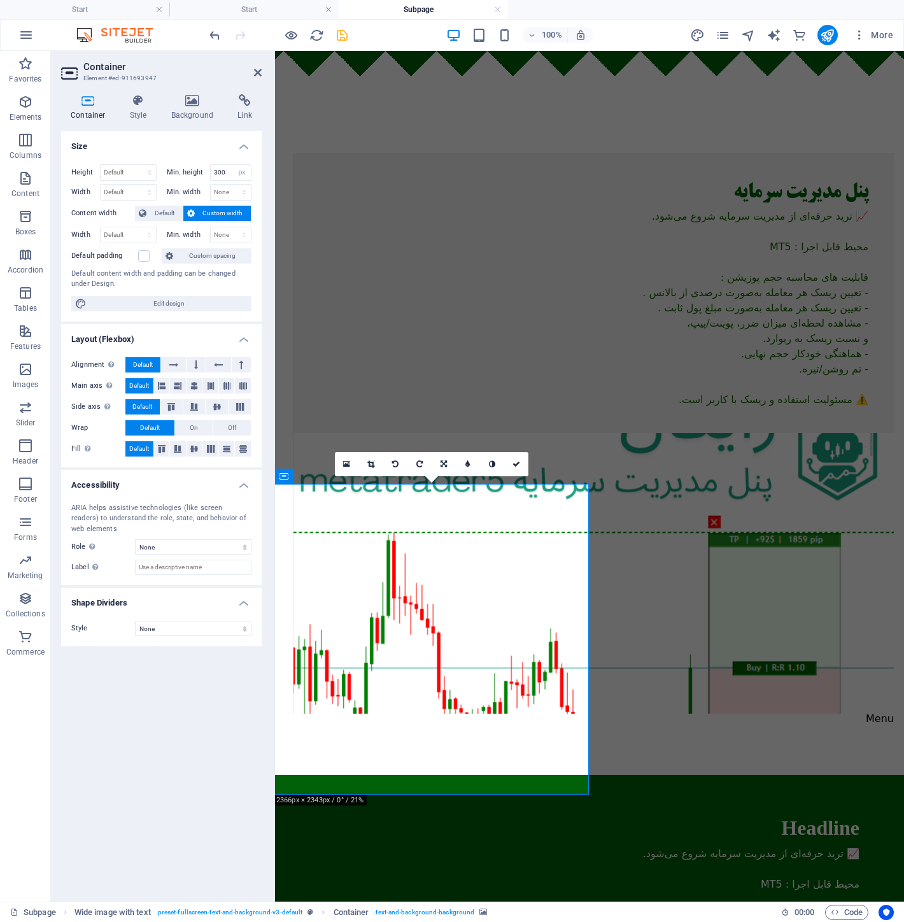
click at [446, 433] on figure at bounding box center [593, 573] width 601 height 281
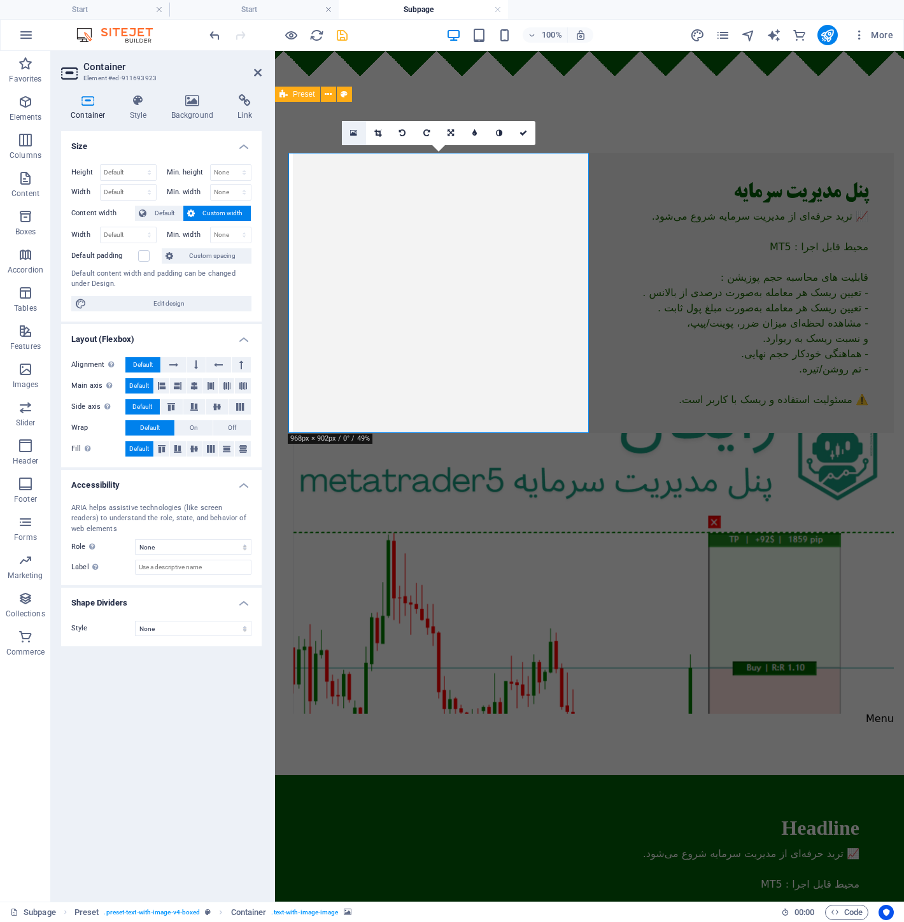
click at [348, 127] on link at bounding box center [354, 133] width 24 height 24
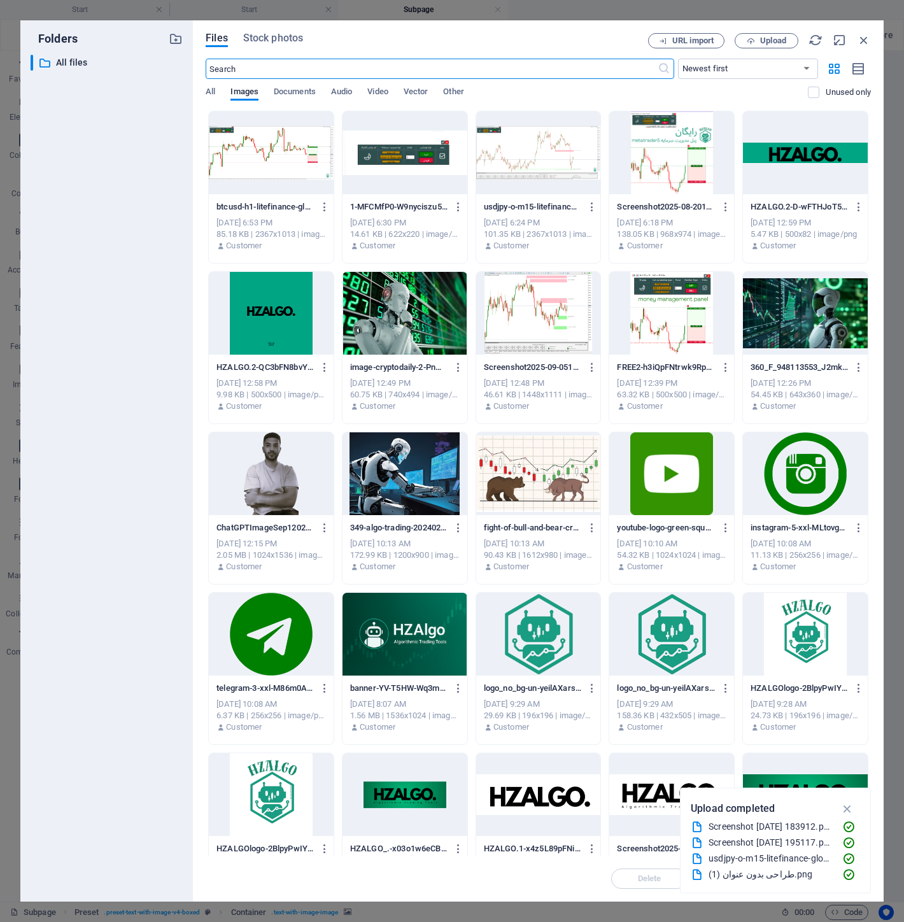
click at [274, 150] on div at bounding box center [271, 152] width 125 height 83
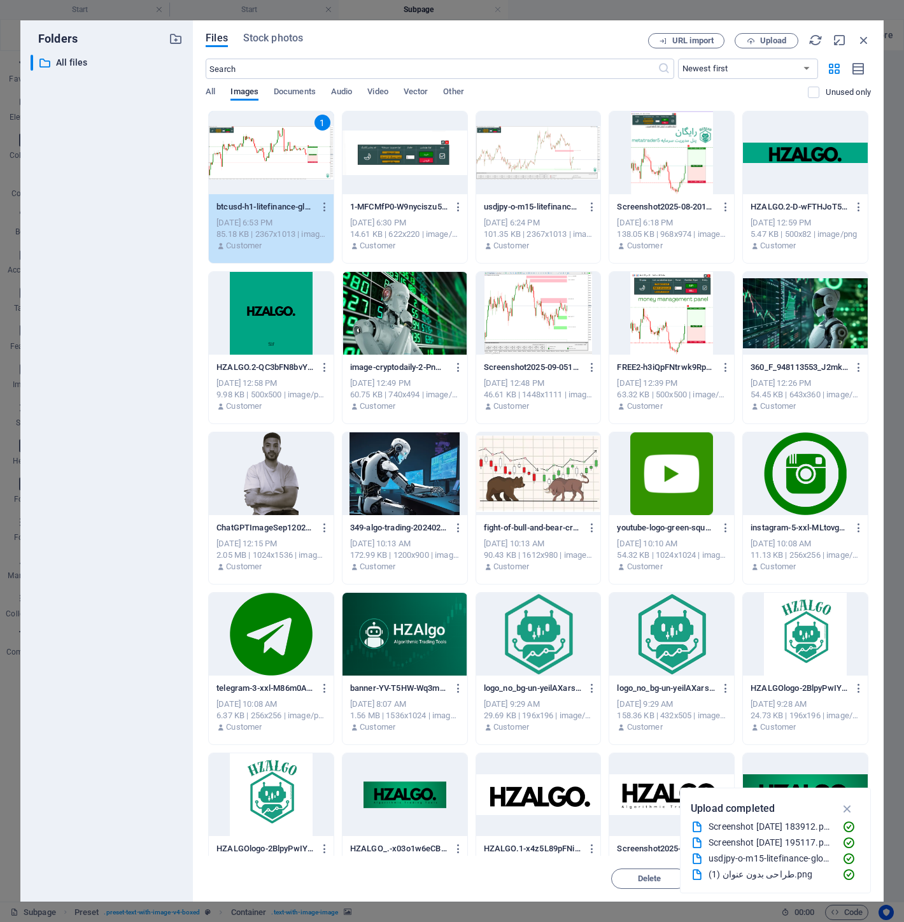
click at [396, 173] on div at bounding box center [405, 152] width 125 height 83
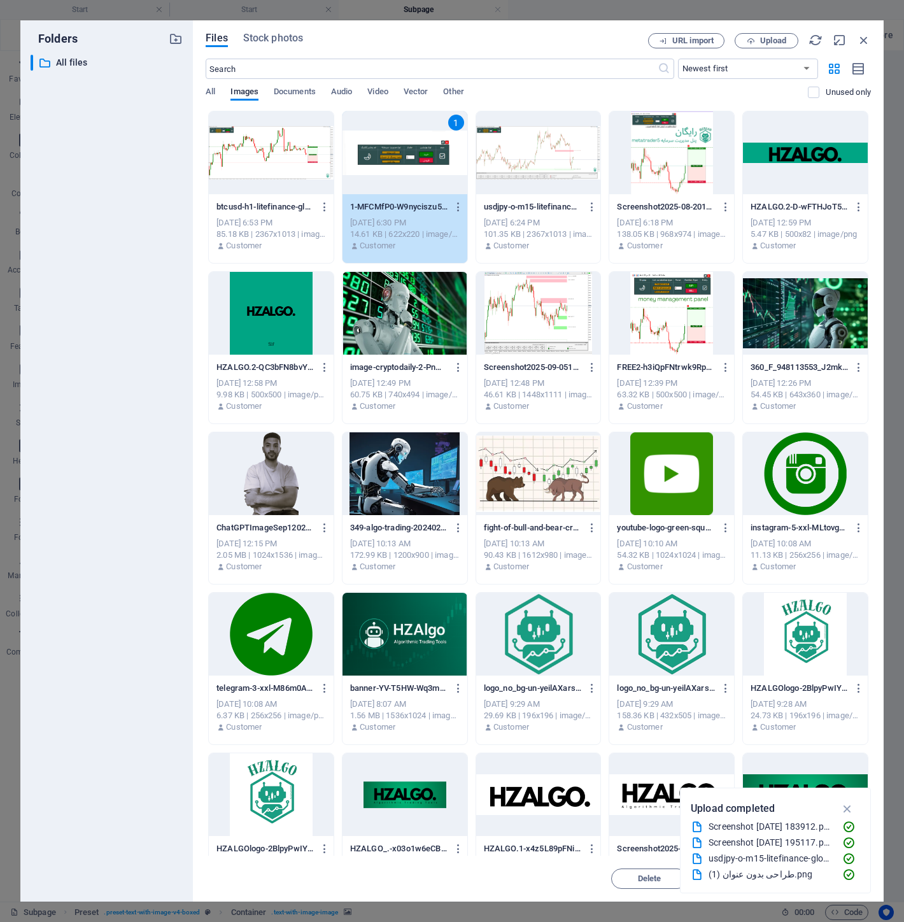
click at [269, 160] on div at bounding box center [271, 152] width 125 height 83
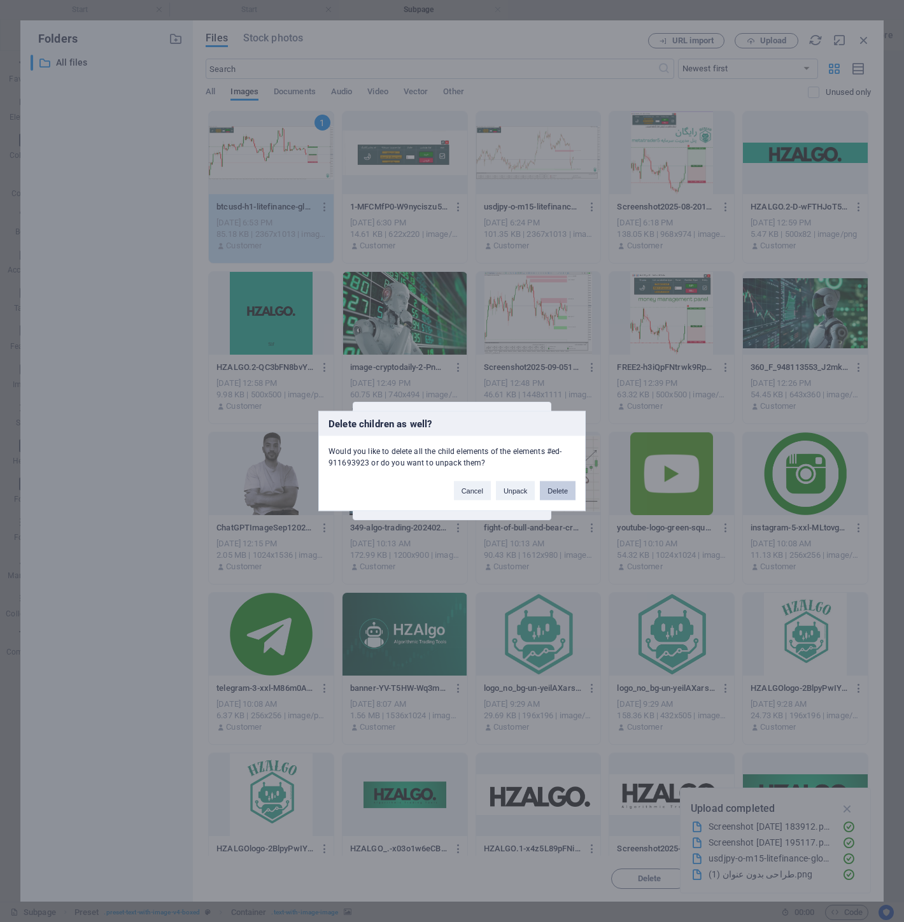
click at [551, 486] on button "Delete" at bounding box center [558, 490] width 36 height 19
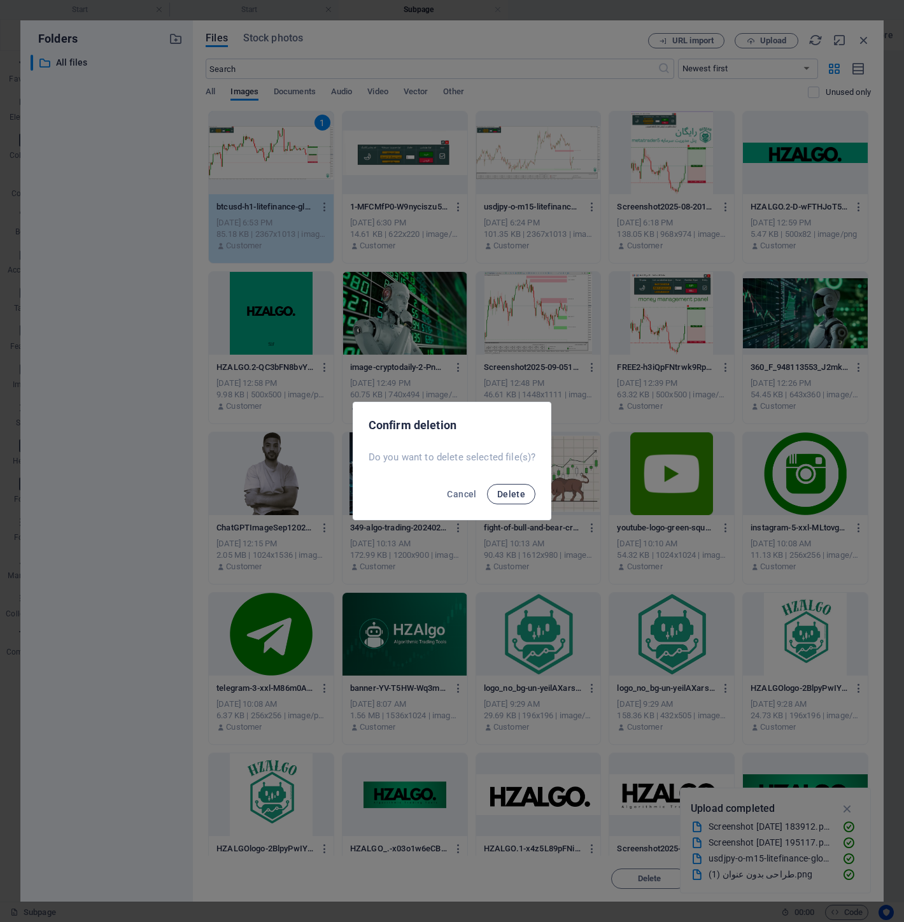
click at [501, 493] on span "Delete" at bounding box center [511, 494] width 28 height 10
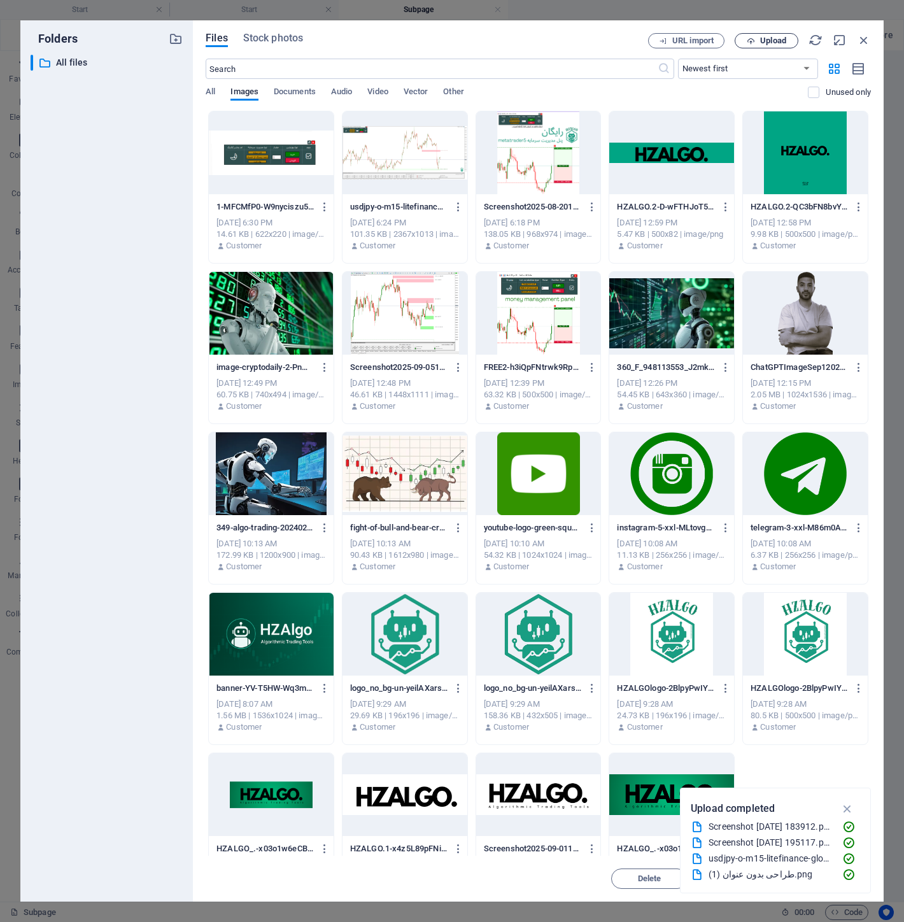
click at [775, 41] on span "Upload" at bounding box center [773, 41] width 26 height 8
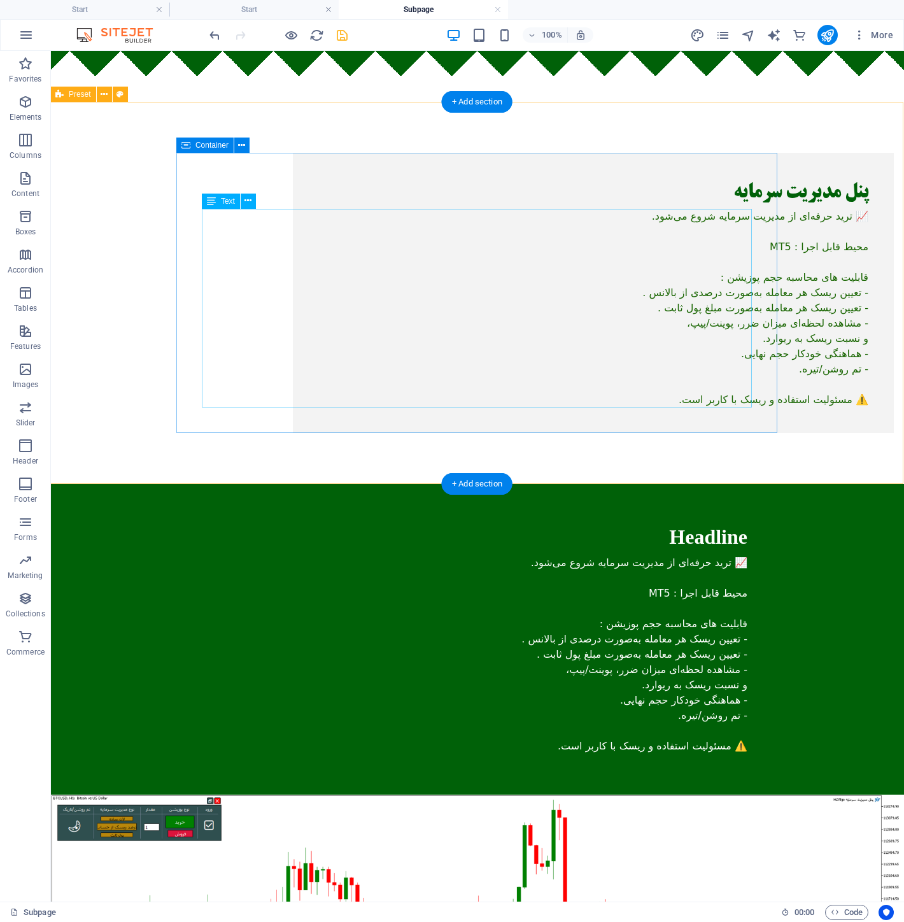
click at [318, 255] on div "📈 ترید حرفه‌ای از مدیریت سرمایه شروع می‌شود. محیط قابل اجرا : MT5 قابلیت های مح…" at bounding box center [593, 308] width 550 height 199
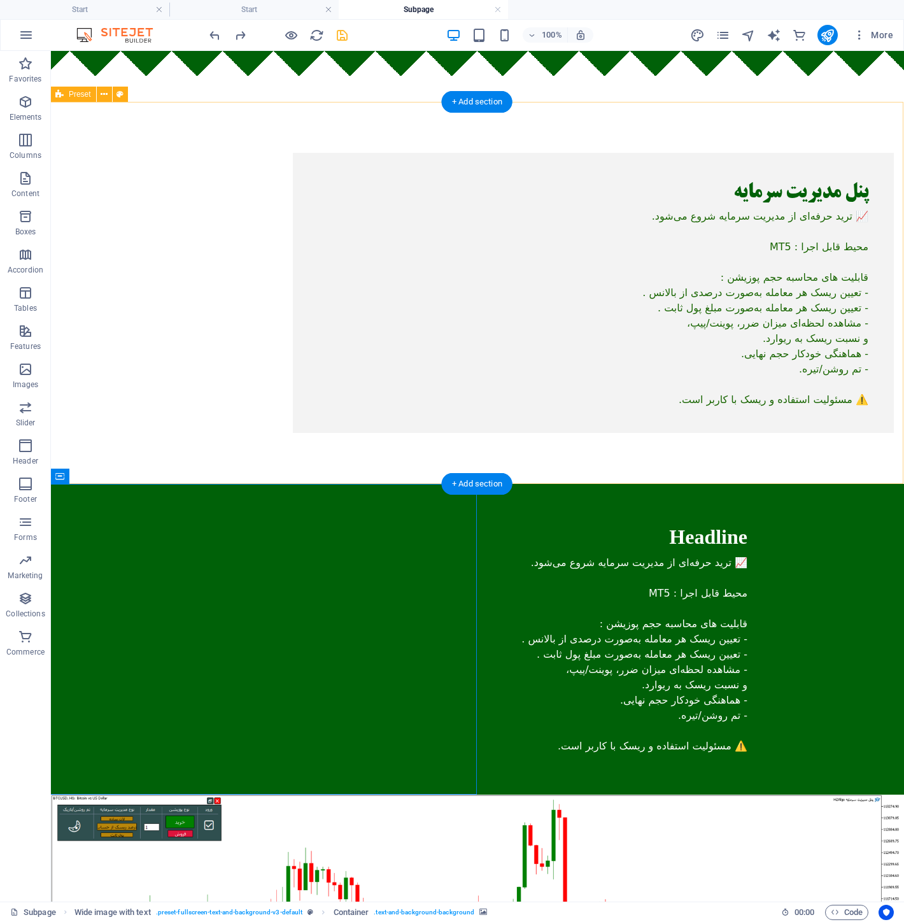
click at [88, 357] on div "پنل مدیریت سرمایه 📈 ترید حرفه‌ای از مدیریت سرمایه شروع می‌شود. محیط قابل اجرا :…" at bounding box center [477, 293] width 853 height 382
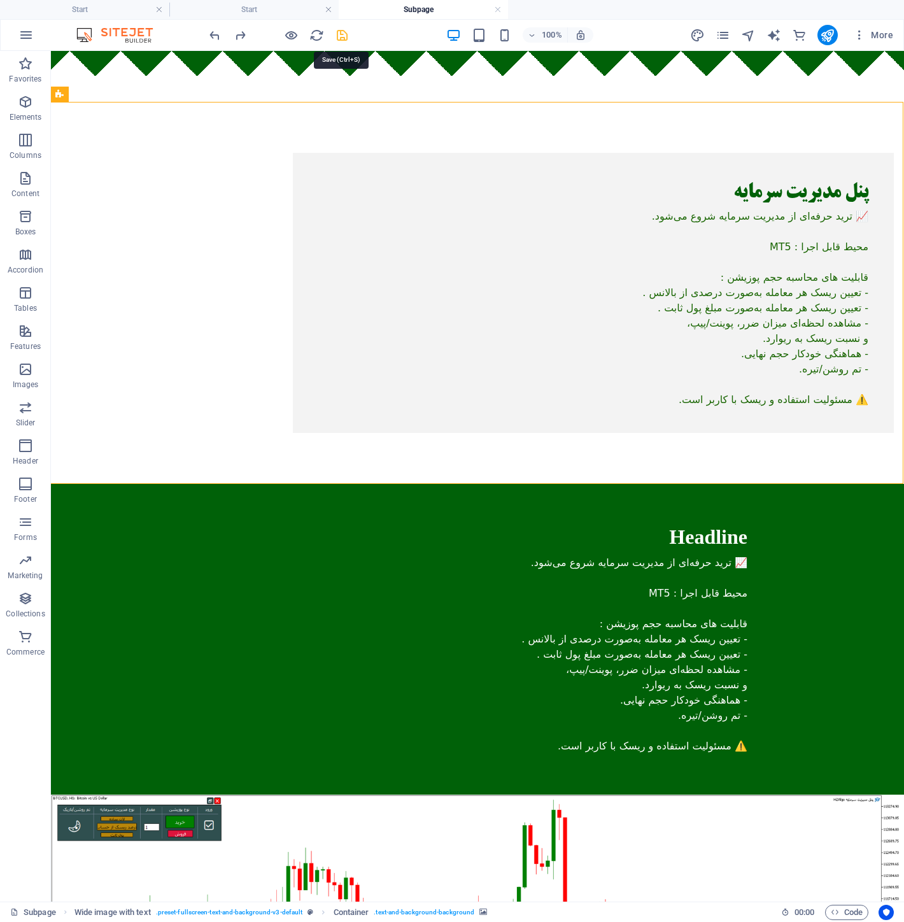
click at [341, 36] on icon "save" at bounding box center [342, 35] width 15 height 15
click at [344, 36] on icon "save" at bounding box center [342, 35] width 15 height 15
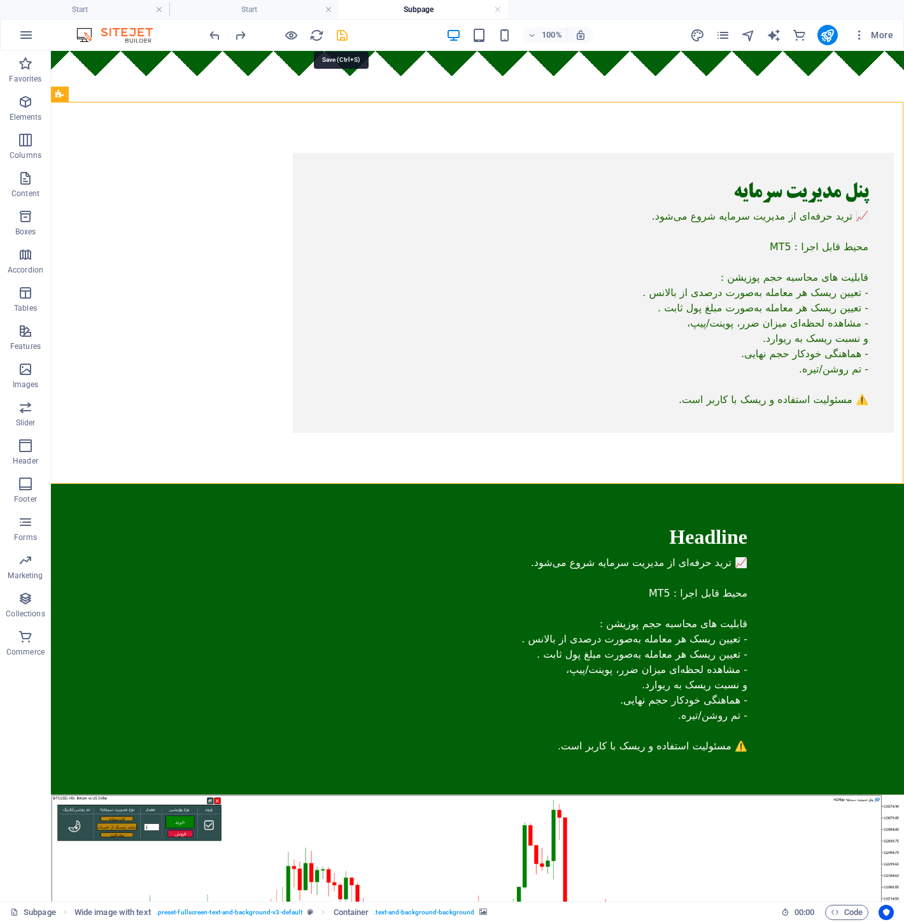
click at [344, 36] on icon "save" at bounding box center [342, 35] width 15 height 15
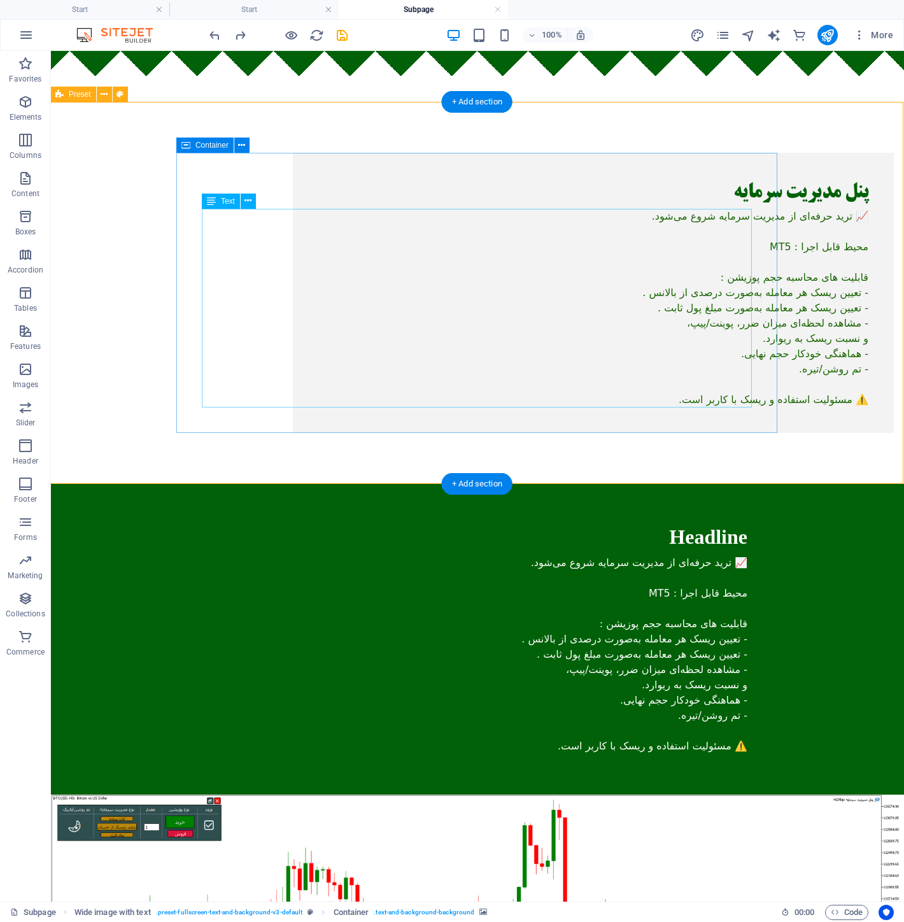
click at [358, 230] on div "📈 ترید حرفه‌ای از مدیریت سرمایه شروع می‌شود. محیط قابل اجرا : MT5 قابلیت های مح…" at bounding box center [593, 308] width 550 height 199
drag, startPoint x: 145, startPoint y: 345, endPoint x: 263, endPoint y: 370, distance: 120.4
click at [267, 361] on div "پنل مدیریت سرمایه 📈 ترید حرفه‌ای از مدیریت سرمایه شروع می‌شود. محیط قابل اجرا :…" at bounding box center [477, 293] width 853 height 382
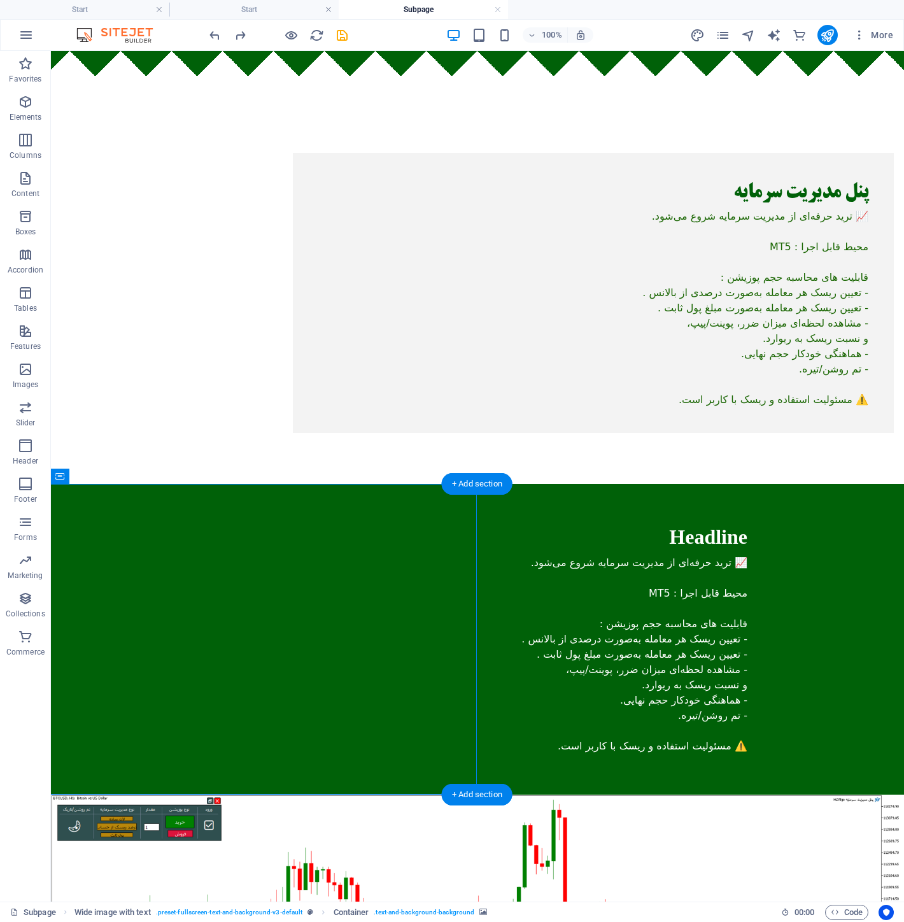
select select "px"
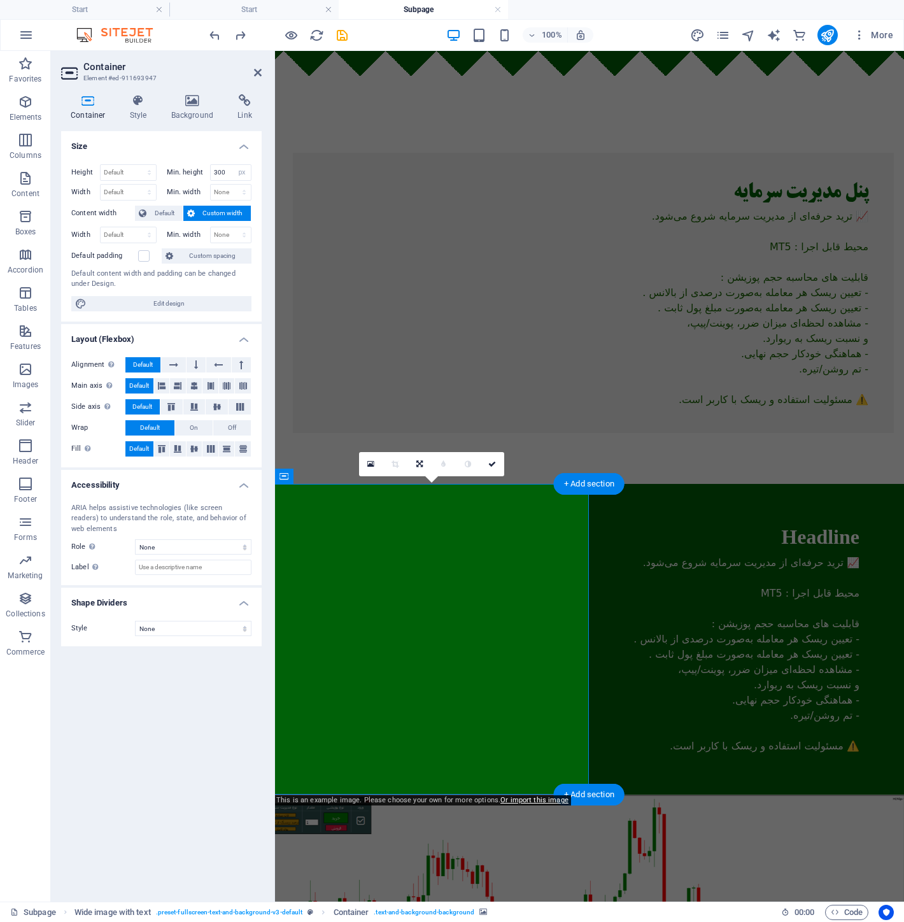
click at [355, 358] on div "📈 ترید حرفه‌ای از مدیریت سرمایه شروع می‌شود. محیط قابل اجرا : MT5 قابلیت های مح…" at bounding box center [593, 308] width 550 height 199
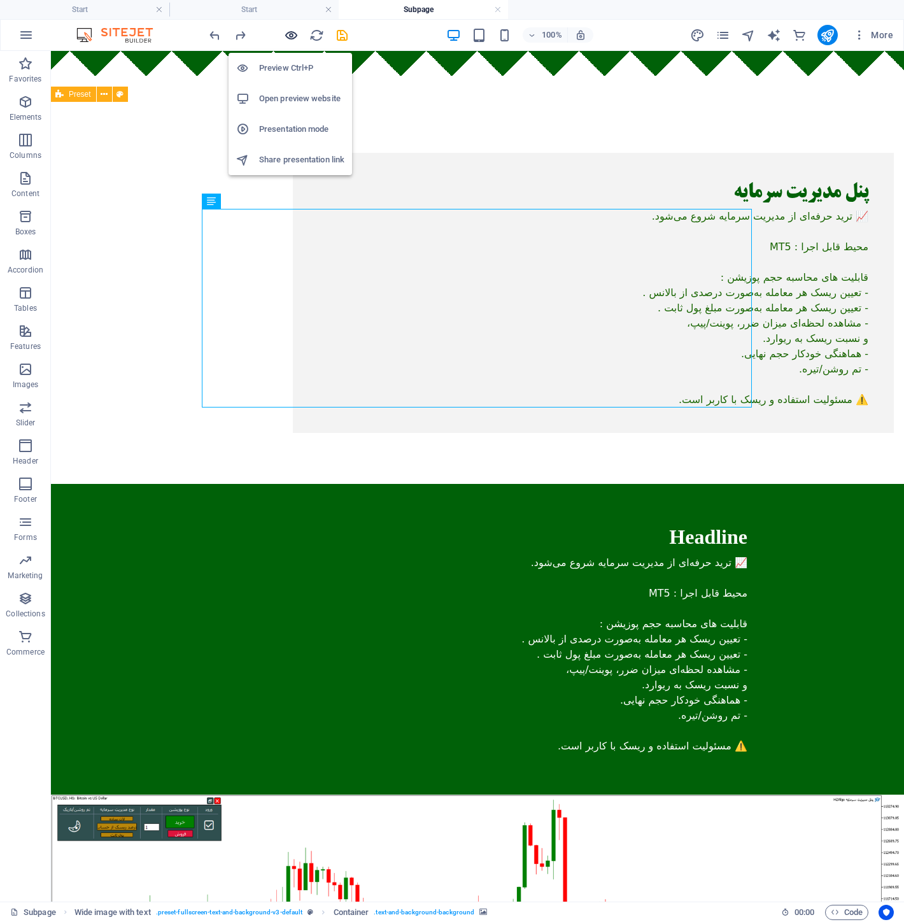
click at [296, 28] on icon "button" at bounding box center [291, 35] width 15 height 15
click at [284, 34] on icon "button" at bounding box center [291, 35] width 15 height 15
click at [290, 67] on h6 "Preview Ctrl+P" at bounding box center [301, 67] width 85 height 15
click at [271, 69] on h6 "Preview Ctrl+P" at bounding box center [301, 67] width 85 height 15
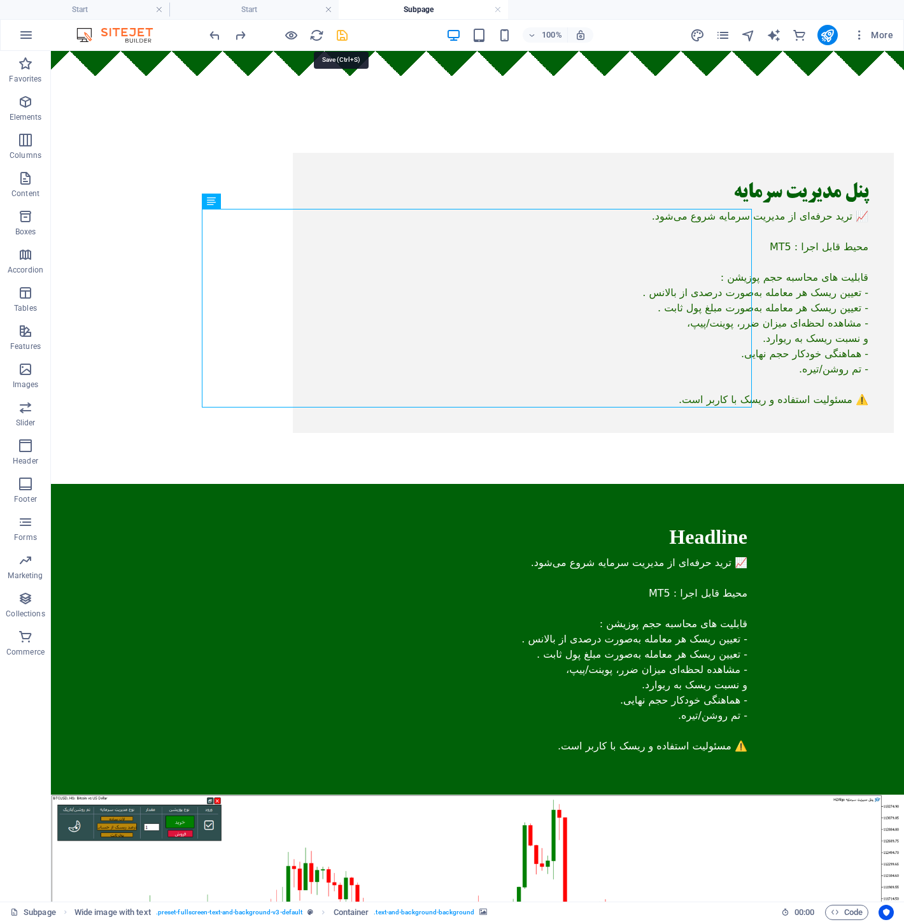
click at [340, 36] on icon "save" at bounding box center [342, 35] width 15 height 15
click at [341, 36] on icon "save" at bounding box center [342, 35] width 15 height 15
